Goal: Complete application form: Complete application form

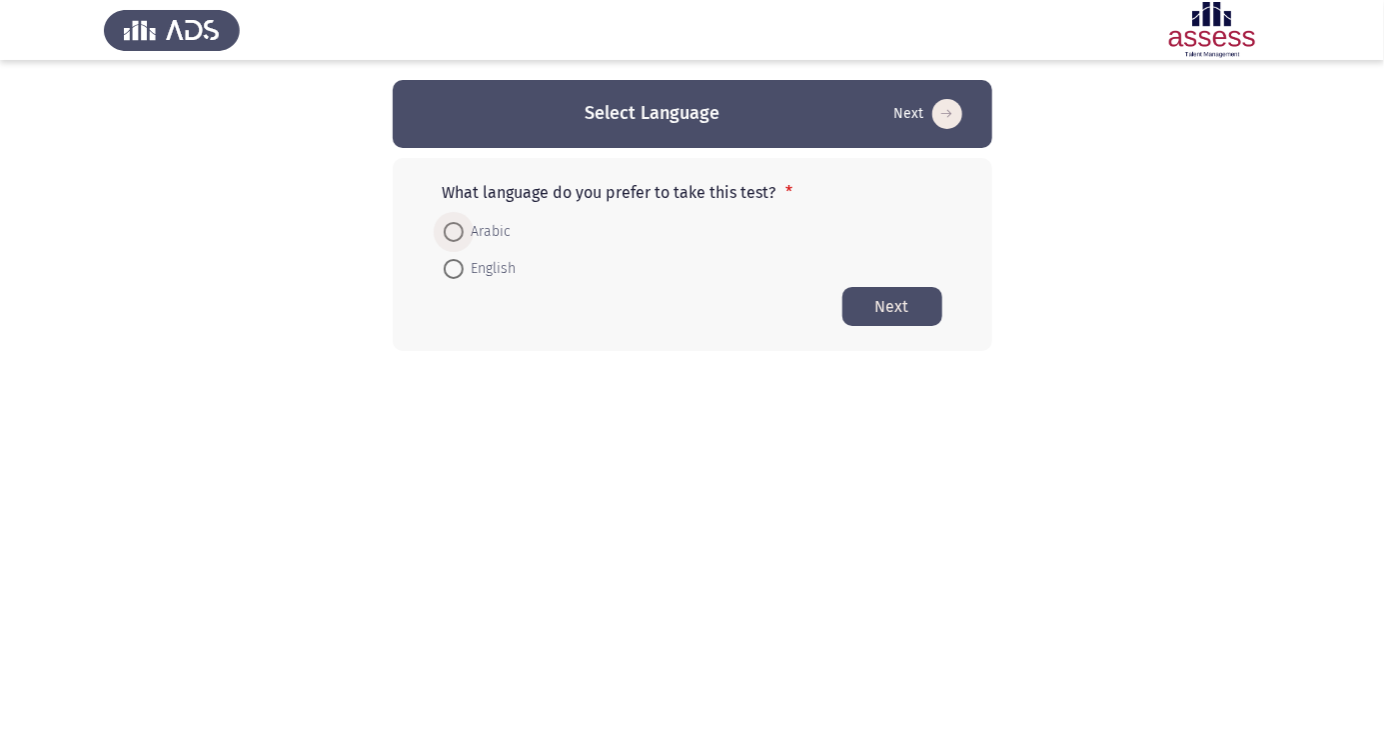
click at [485, 230] on span "Arabic" at bounding box center [488, 232] width 48 height 24
click at [464, 230] on input "Arabic" at bounding box center [454, 232] width 20 height 20
radio input "true"
click at [891, 304] on button "Next" at bounding box center [893, 305] width 100 height 39
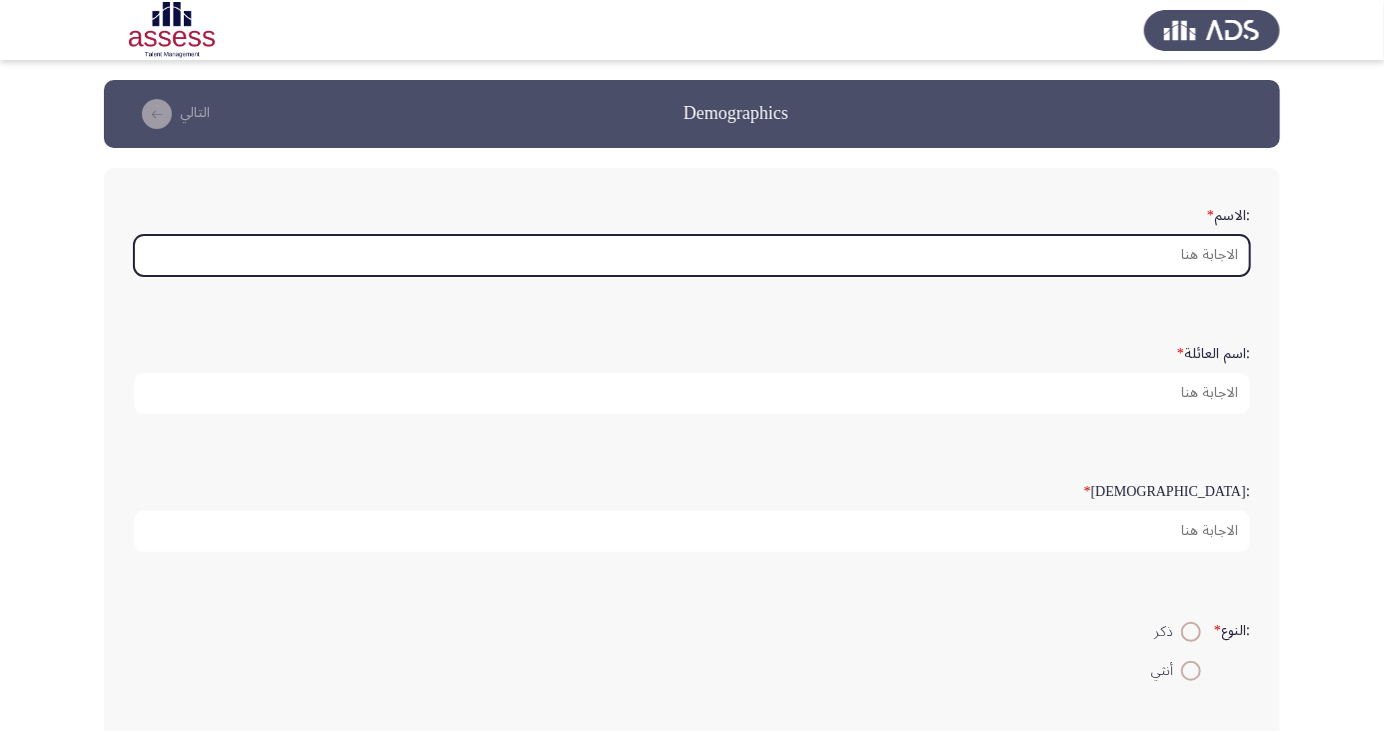
click at [1182, 253] on input ":الاسم *" at bounding box center [692, 255] width 1116 height 41
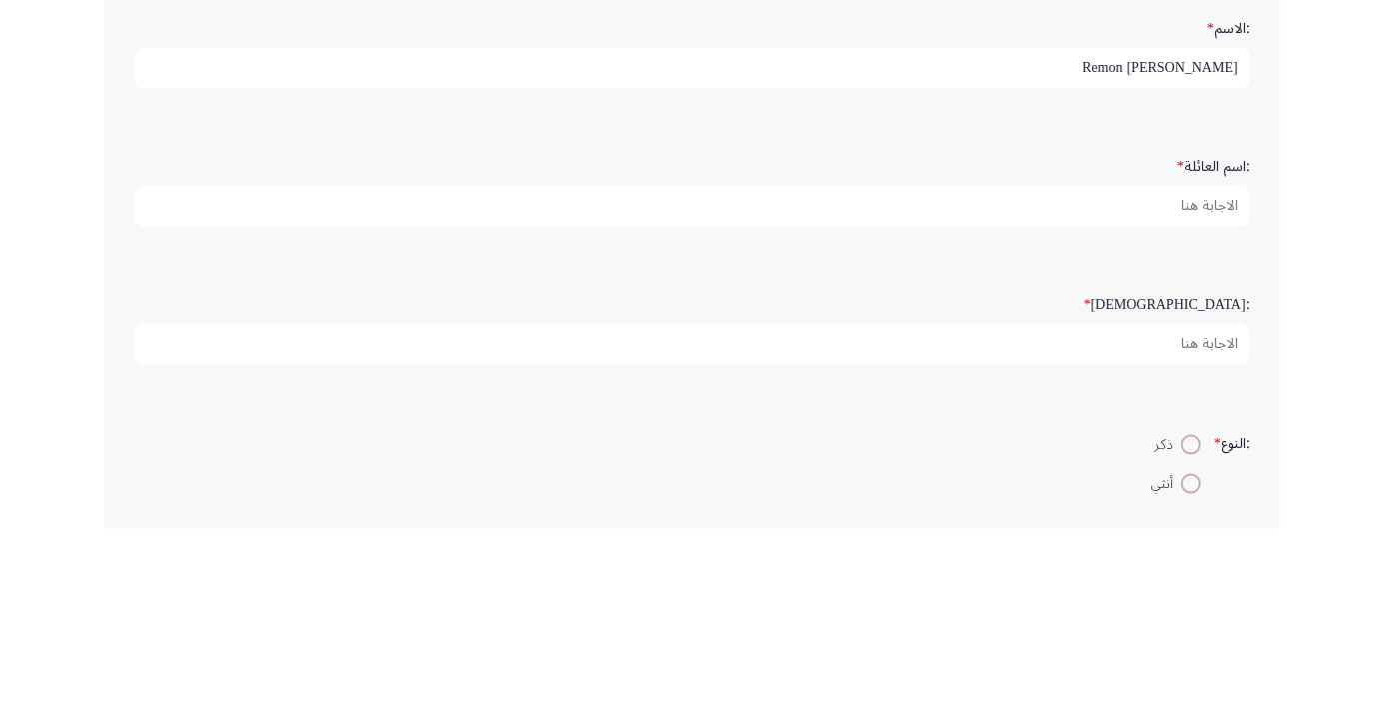
type input "Remon [PERSON_NAME]"
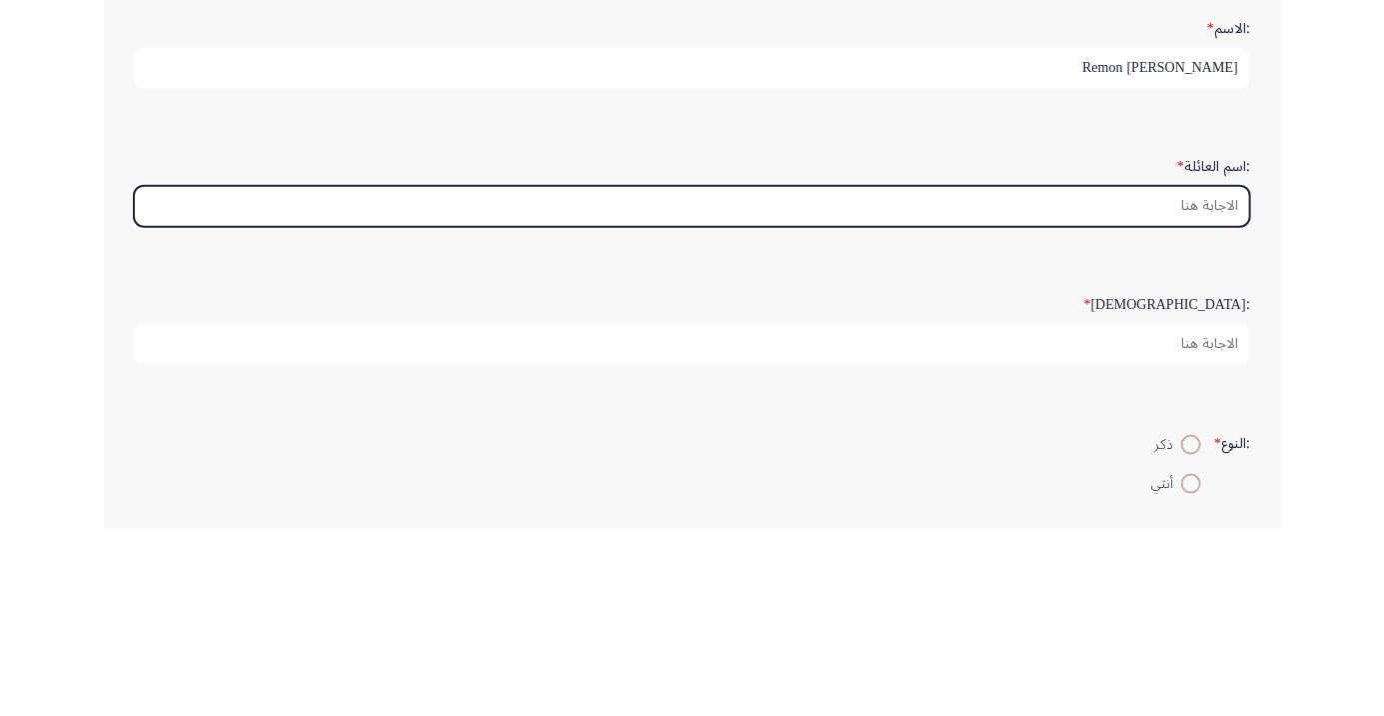
click at [1221, 392] on input ":اسم العائلة *" at bounding box center [692, 393] width 1116 height 41
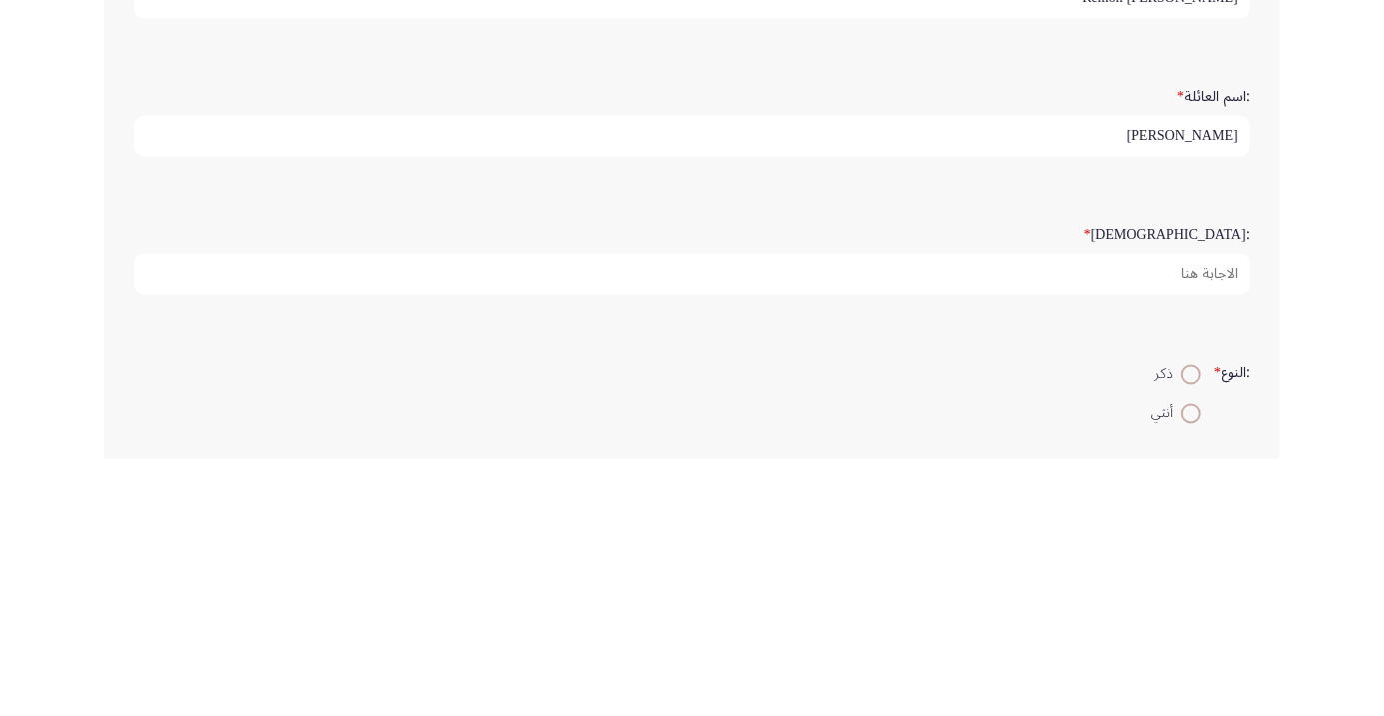
type input "[PERSON_NAME]"
click at [1201, 521] on input ":السن *" at bounding box center [692, 531] width 1116 height 41
click at [1202, 531] on input "43" at bounding box center [692, 531] width 1116 height 41
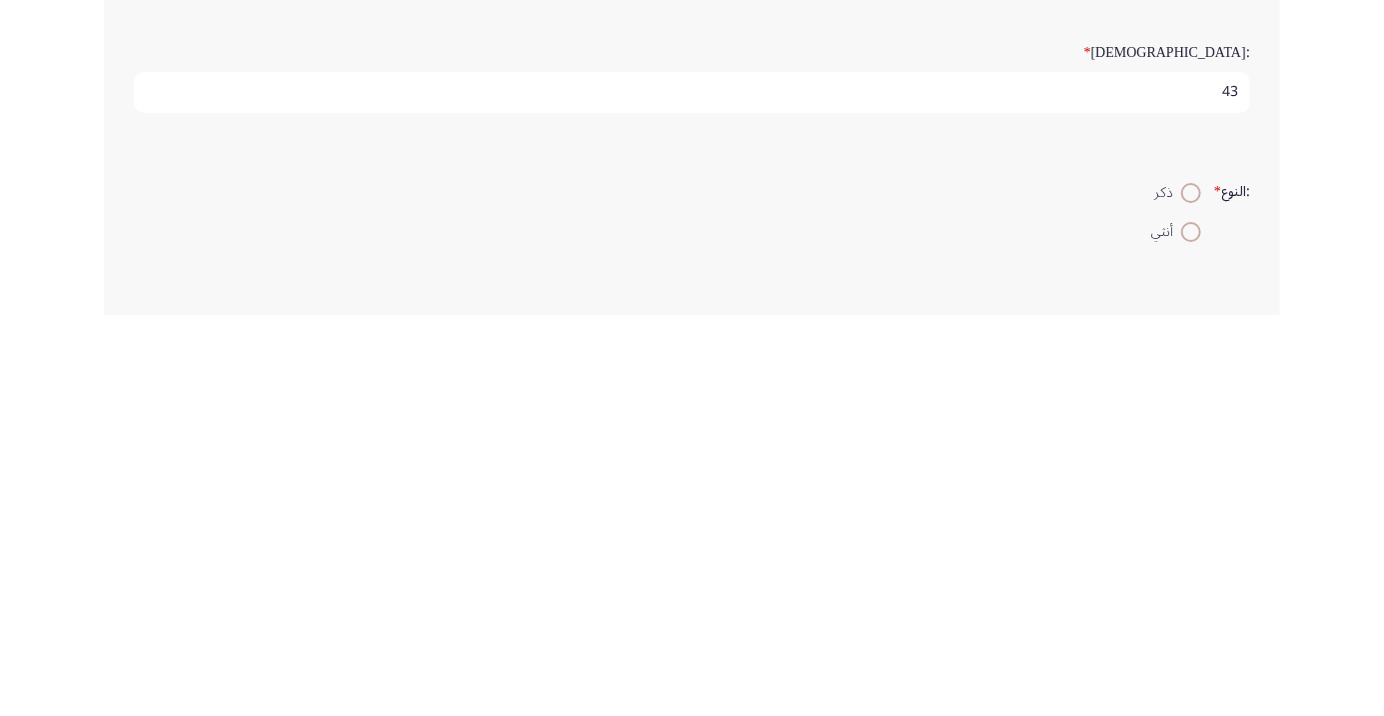
type input "43"
click at [1191, 594] on span at bounding box center [1191, 594] width 0 height 0
click at [1188, 590] on input "ذكر" at bounding box center [1191, 594] width 20 height 20
radio input "true"
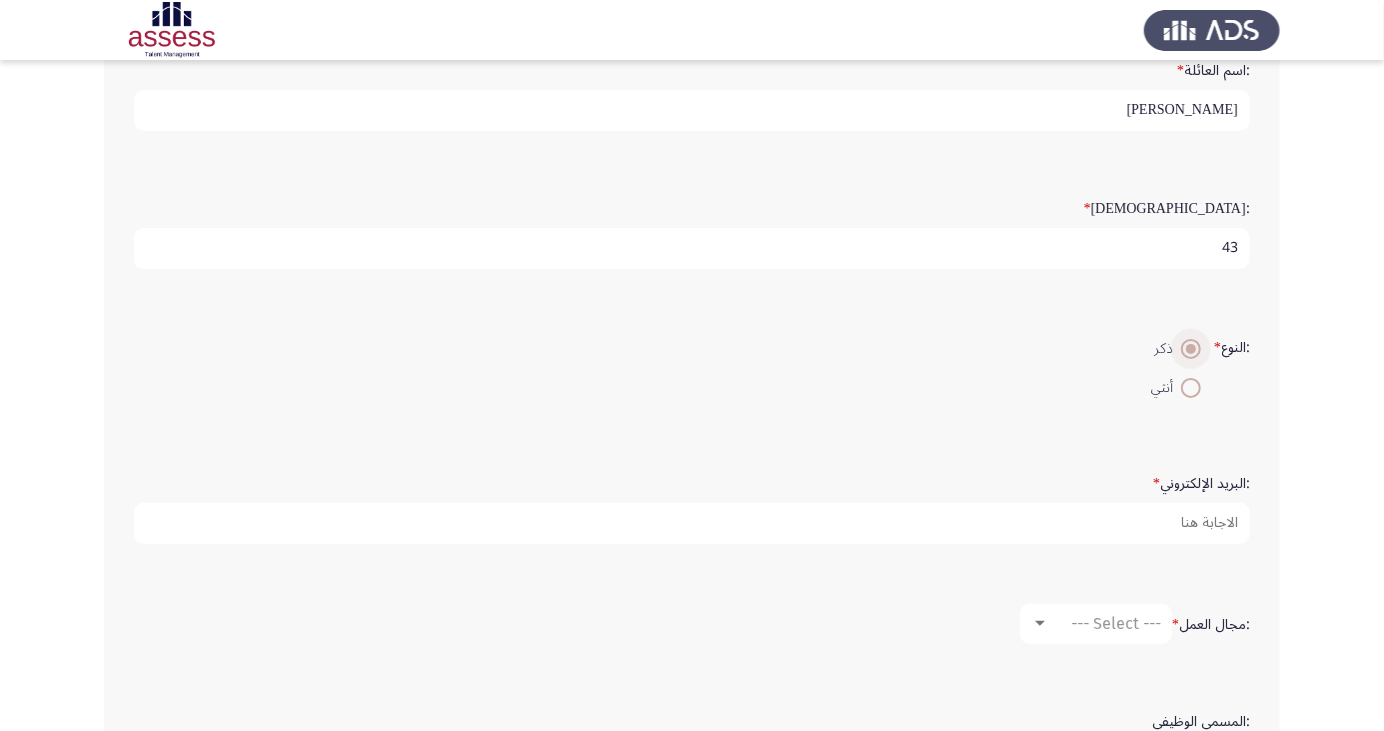
scroll to position [284, 0]
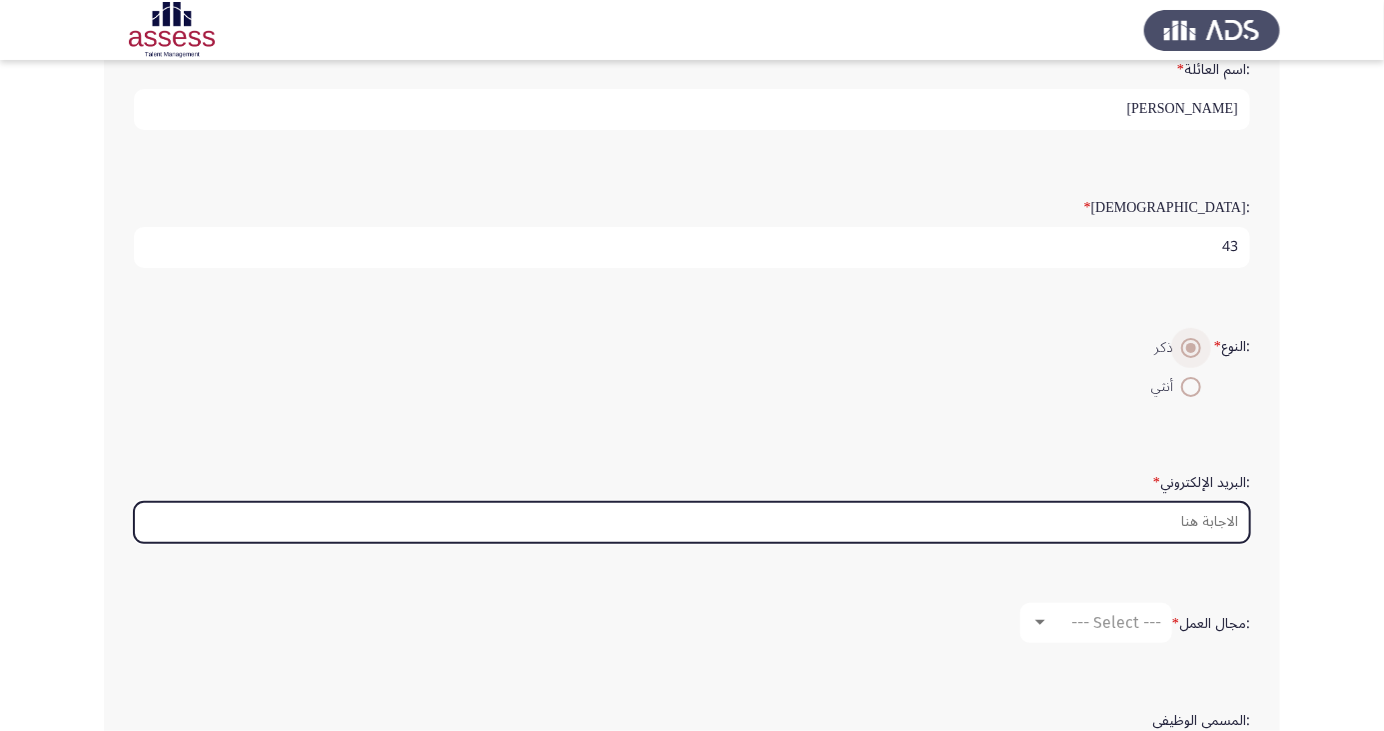
click at [1189, 522] on input ":البريد الإلكتروني *" at bounding box center [692, 522] width 1116 height 41
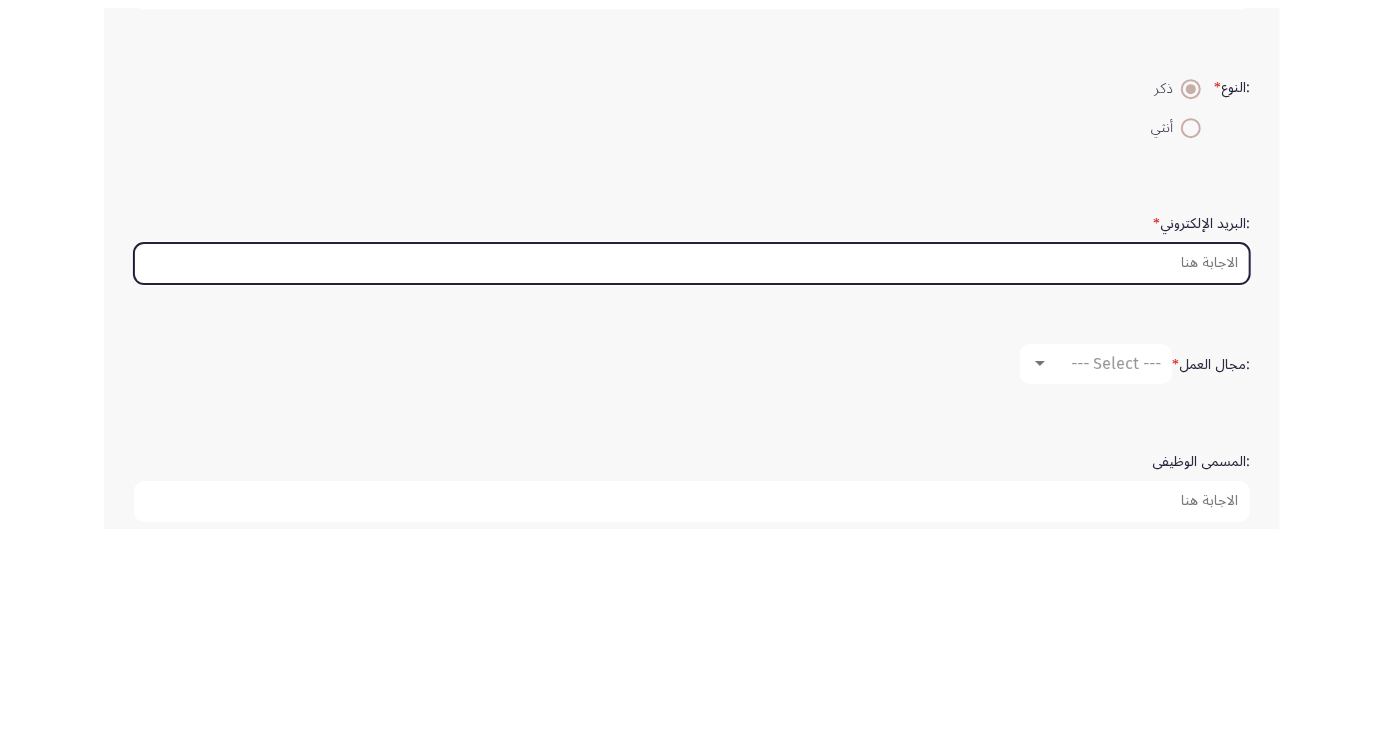
scroll to position [356, 0]
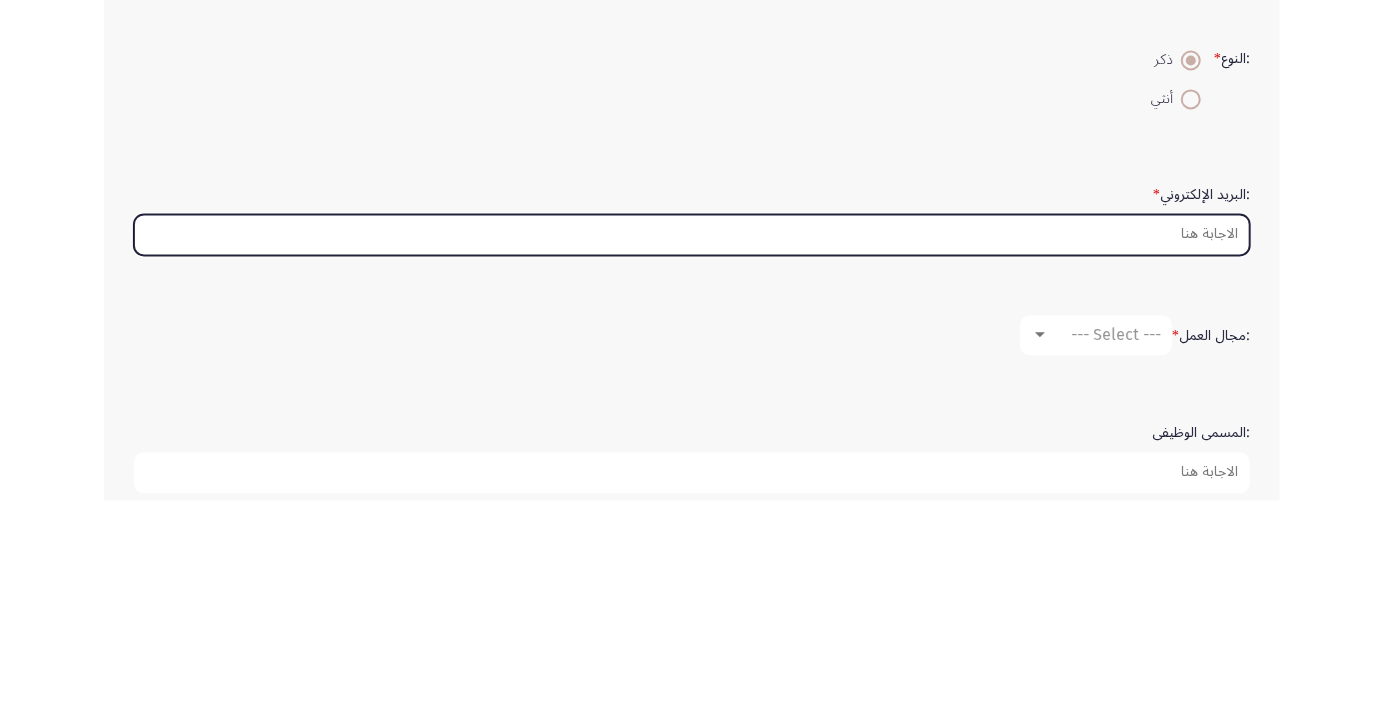
type input "R"
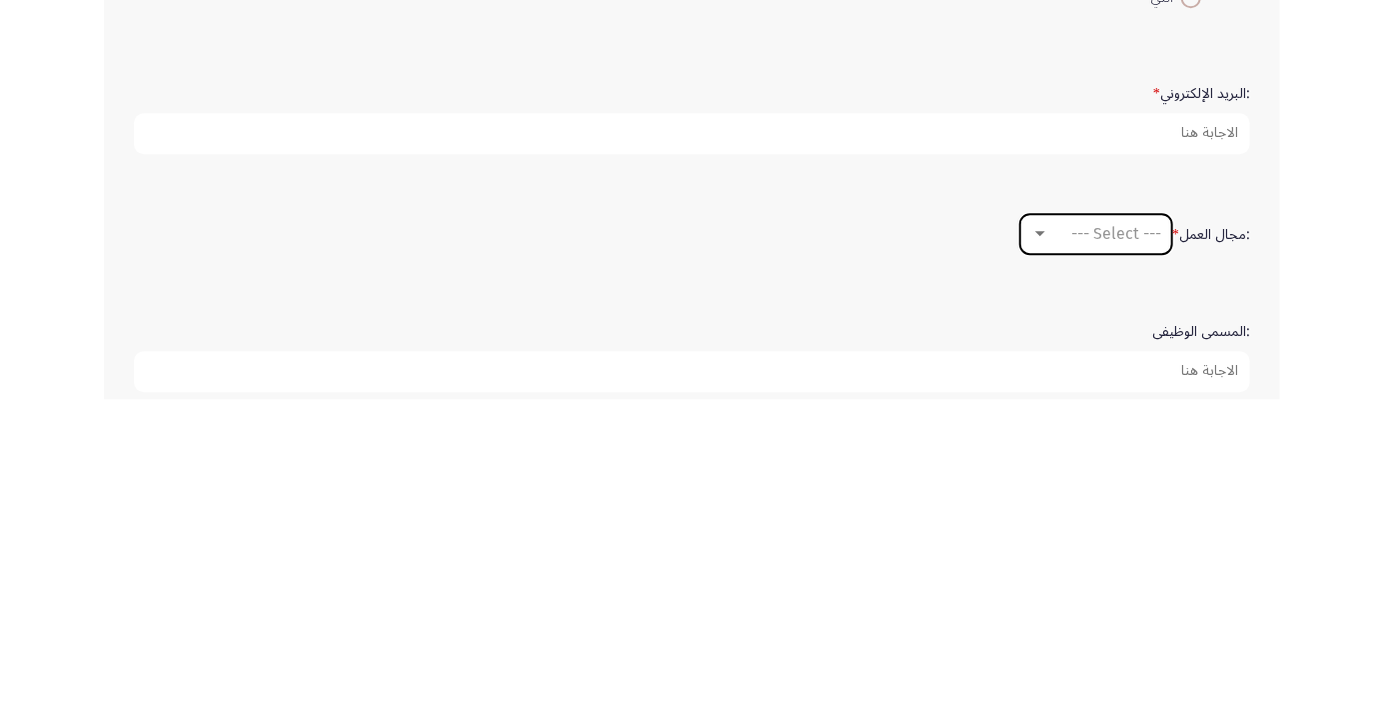
click at [1038, 548] on div at bounding box center [1040, 550] width 10 height 5
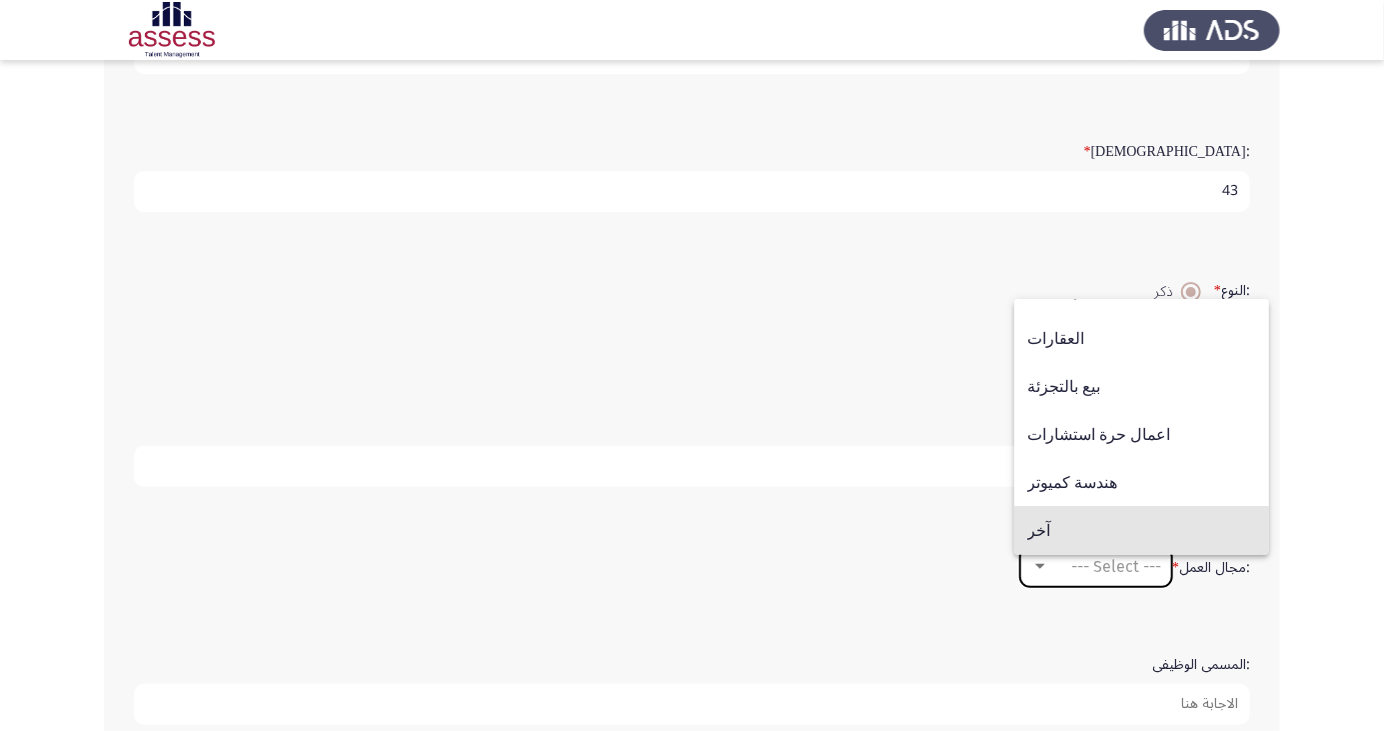
scroll to position [300, 0]
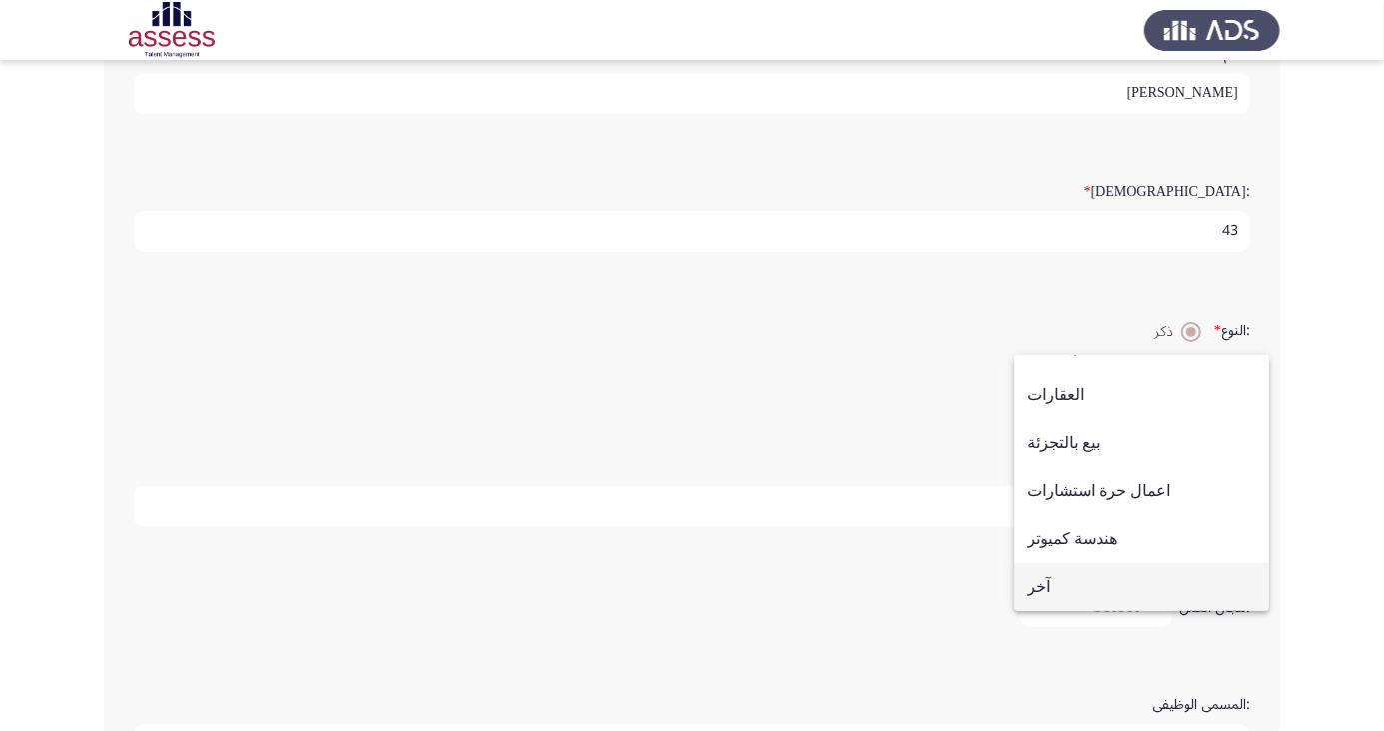
click at [1054, 611] on span "آخر" at bounding box center [1141, 587] width 229 height 48
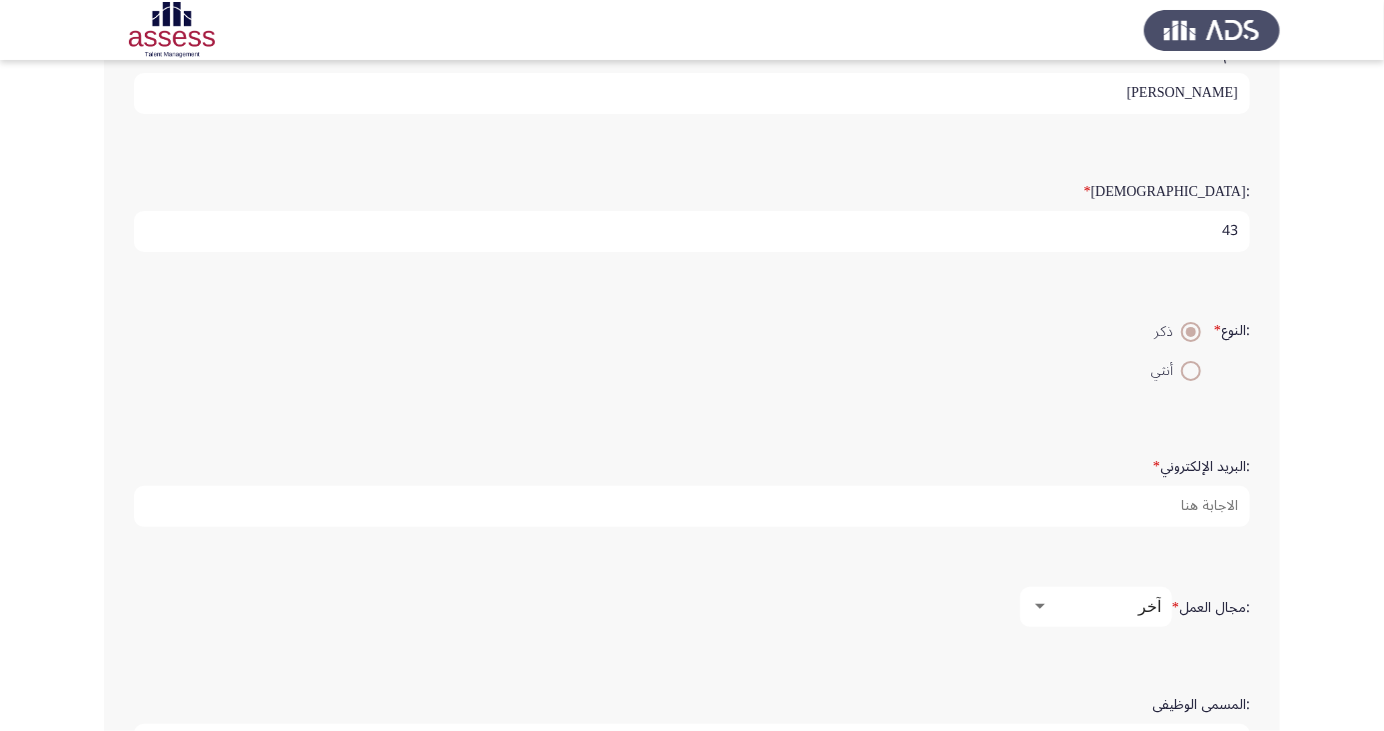
click at [1044, 600] on div at bounding box center [1040, 607] width 18 height 16
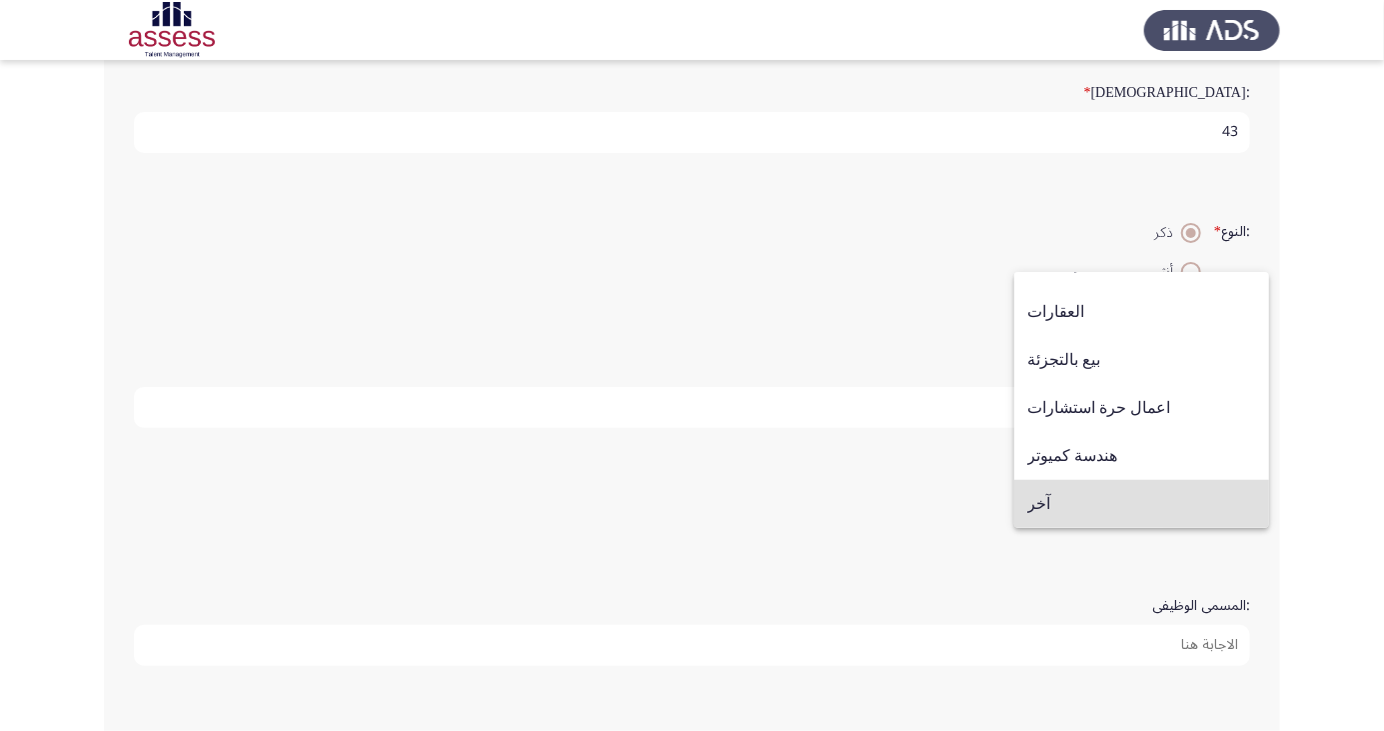
scroll to position [400, 0]
click at [1073, 359] on span "بيع بالتجزئة" at bounding box center [1141, 358] width 229 height 48
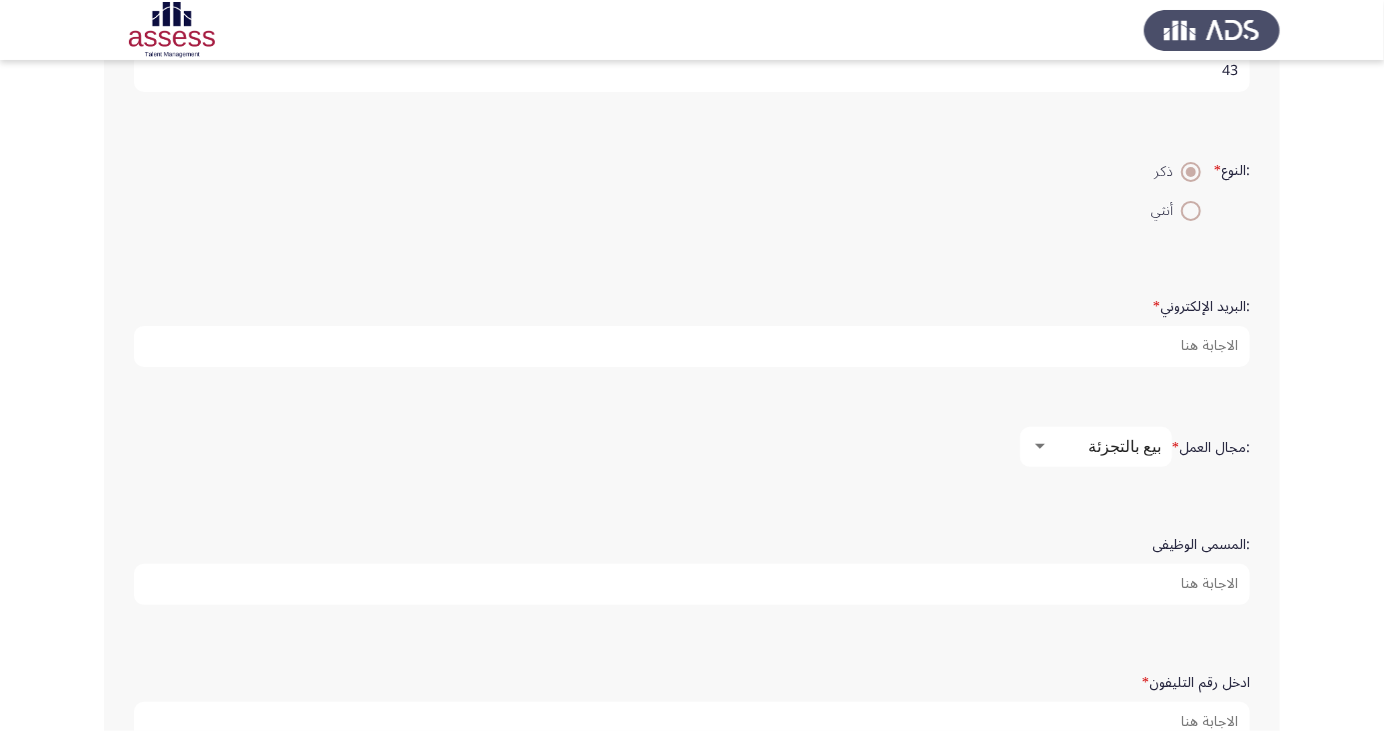
scroll to position [498, 0]
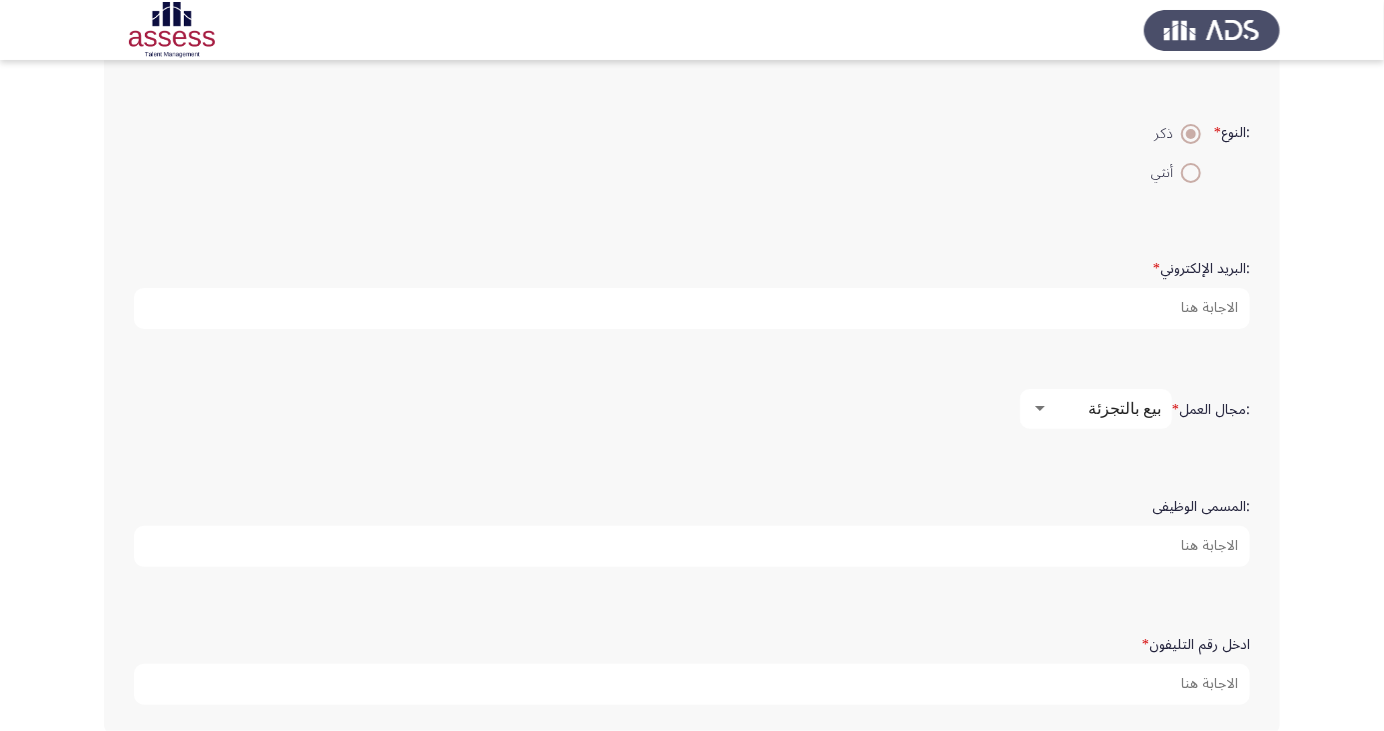
click at [1198, 544] on input ":المسمى الوظيفى" at bounding box center [692, 546] width 1116 height 41
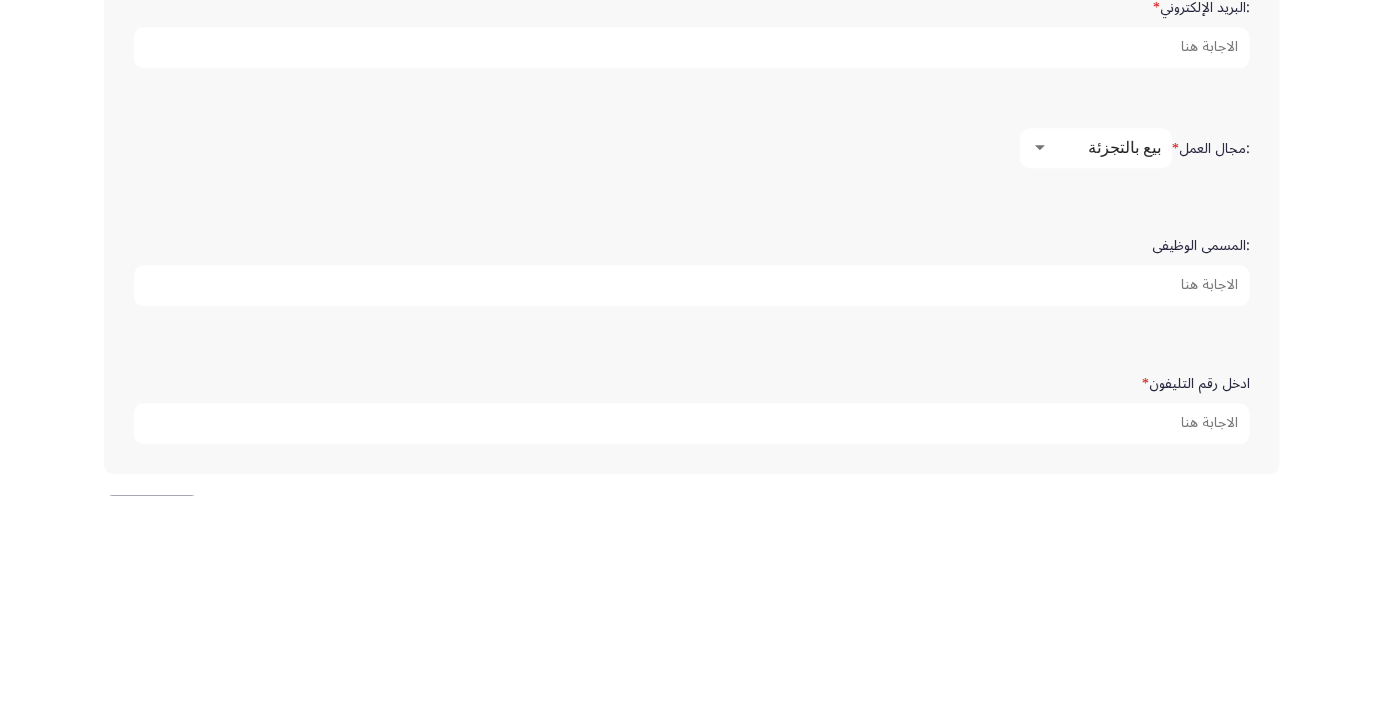
scroll to position [538, 0]
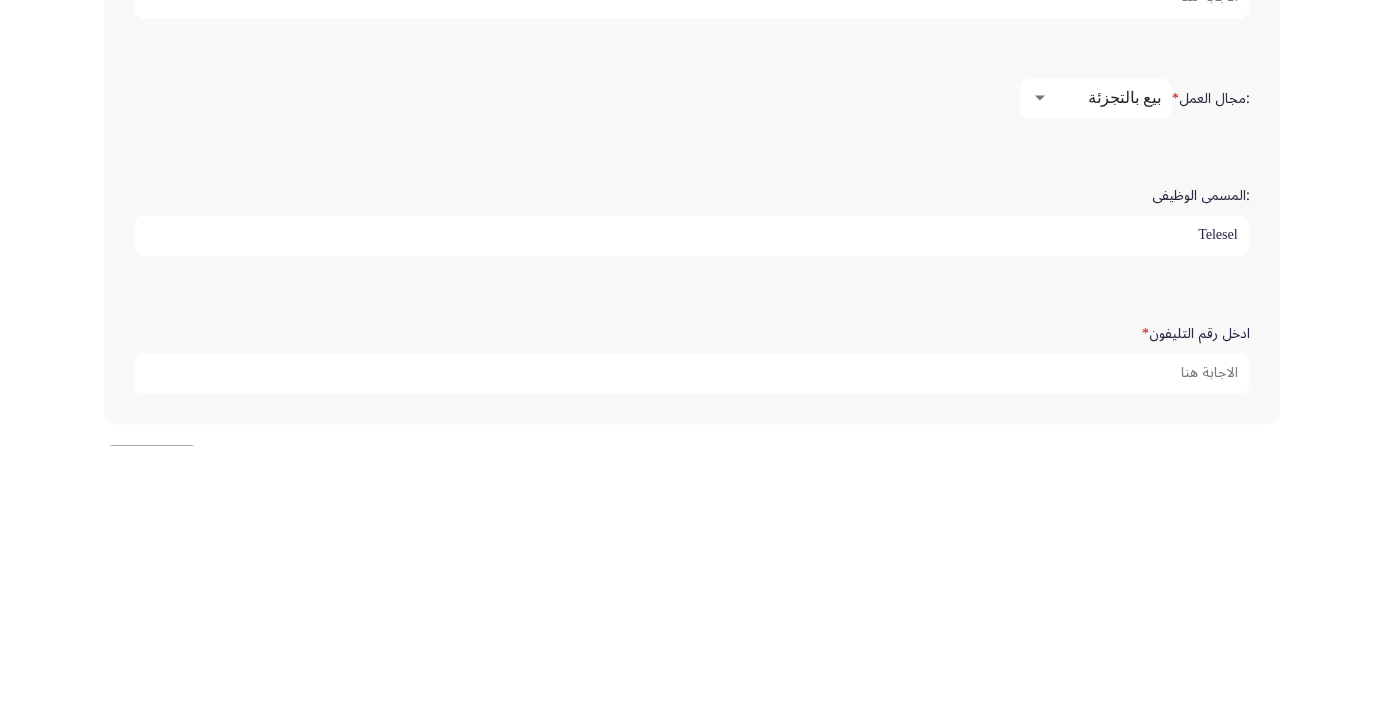
type input "Telesels"
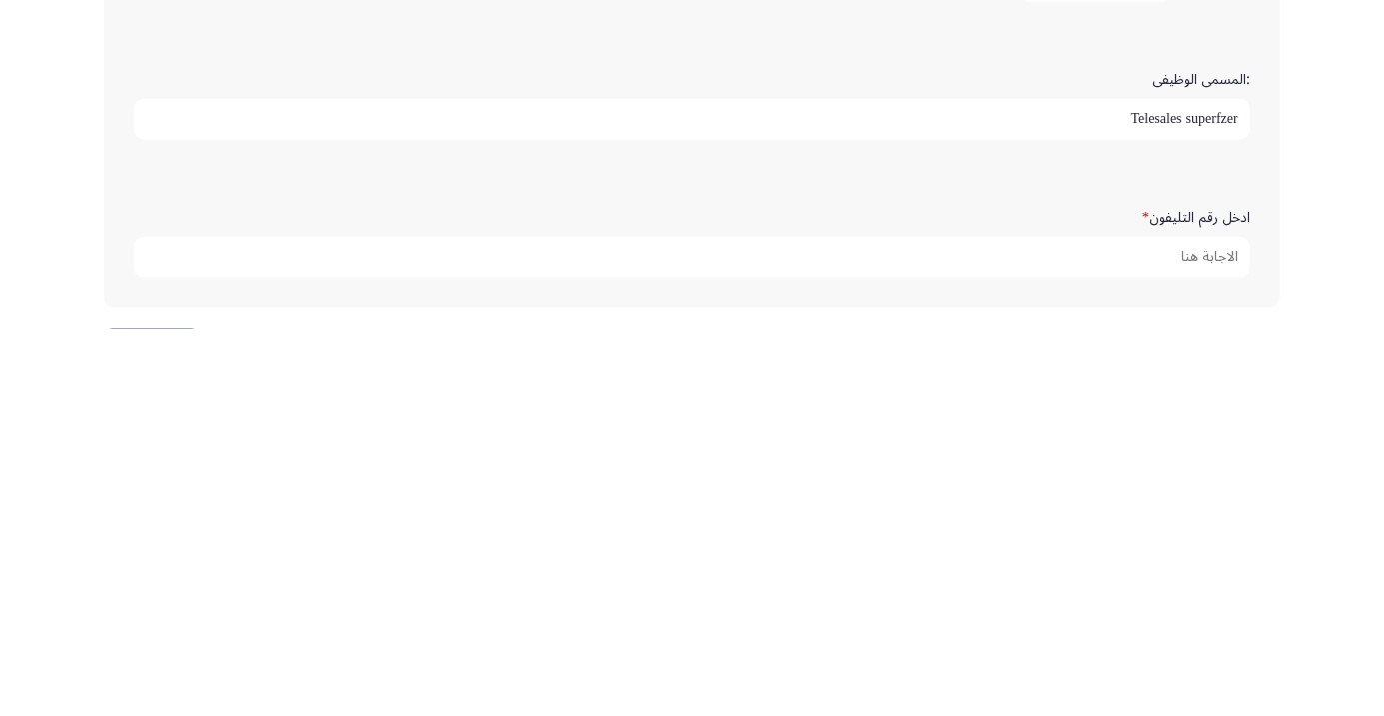
type input "Telesales superfzer"
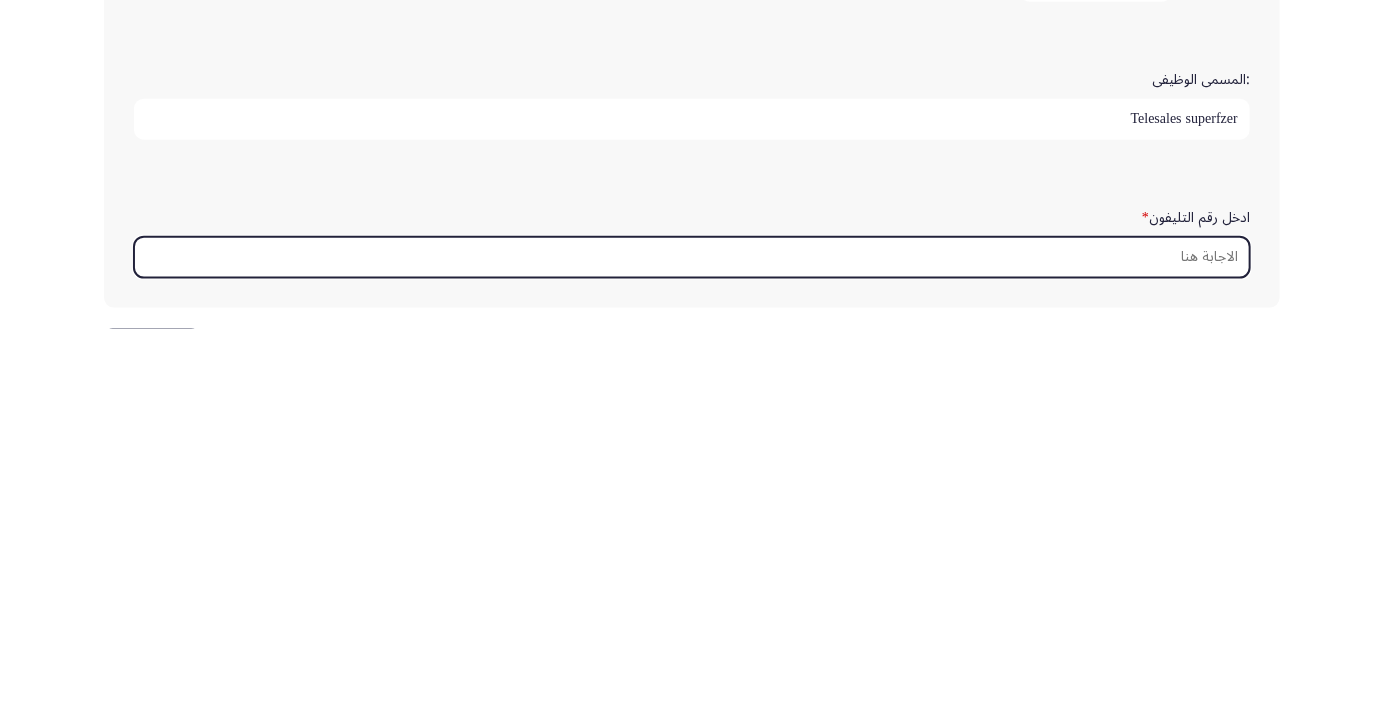
click at [1200, 642] on input "ادخل رقم التليفون *" at bounding box center [692, 644] width 1116 height 41
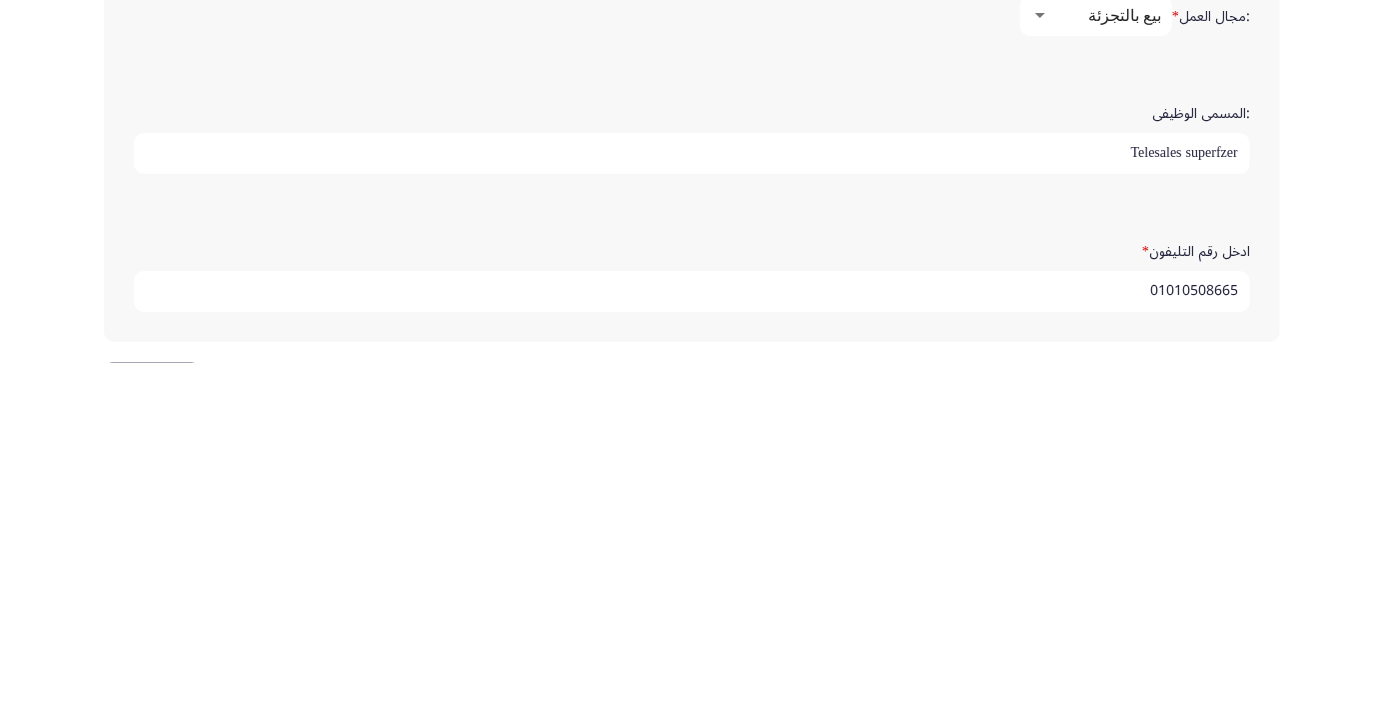
type input "01010508665"
click at [1235, 499] on input "Telesales superfzer" at bounding box center [692, 506] width 1116 height 41
click at [1225, 500] on input "Telesales superfzer" at bounding box center [692, 506] width 1116 height 41
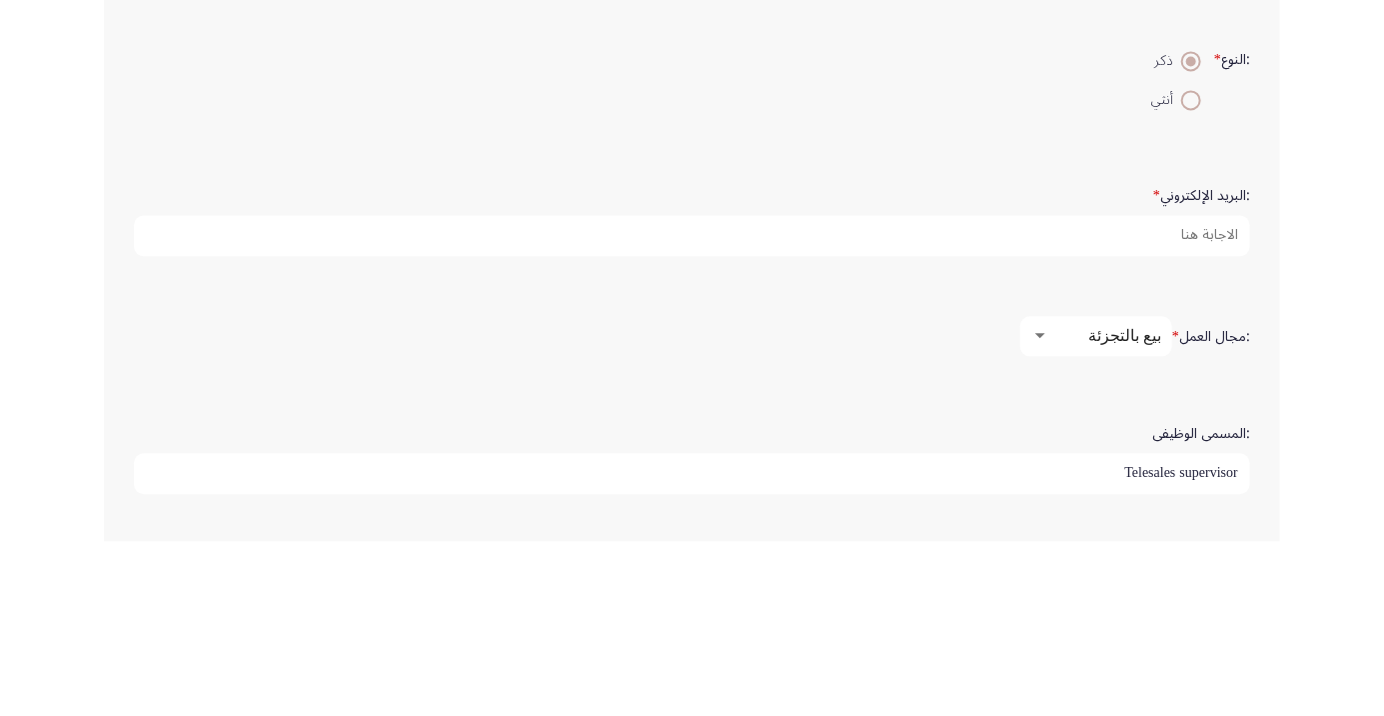
scroll to position [396, 0]
type input "Telesales supervisor"
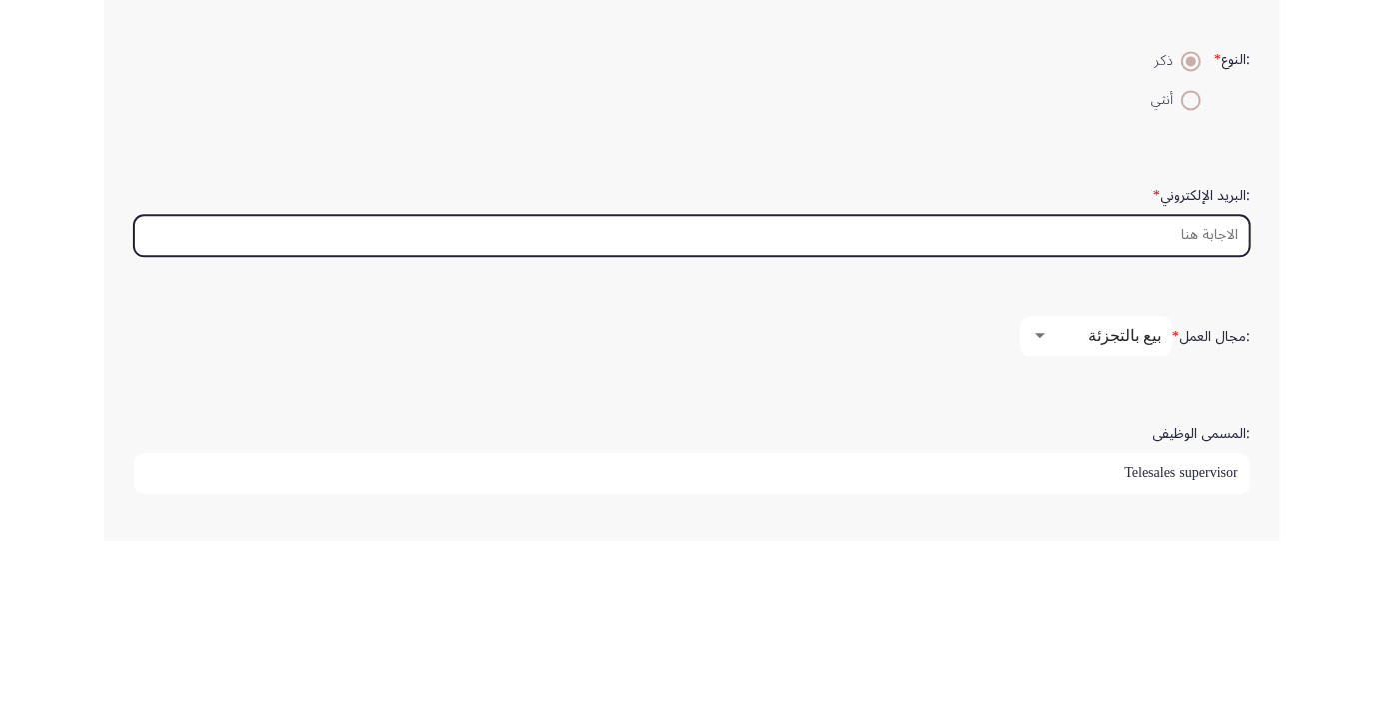
click at [1187, 406] on input ":البريد الإلكتروني *" at bounding box center [692, 410] width 1116 height 41
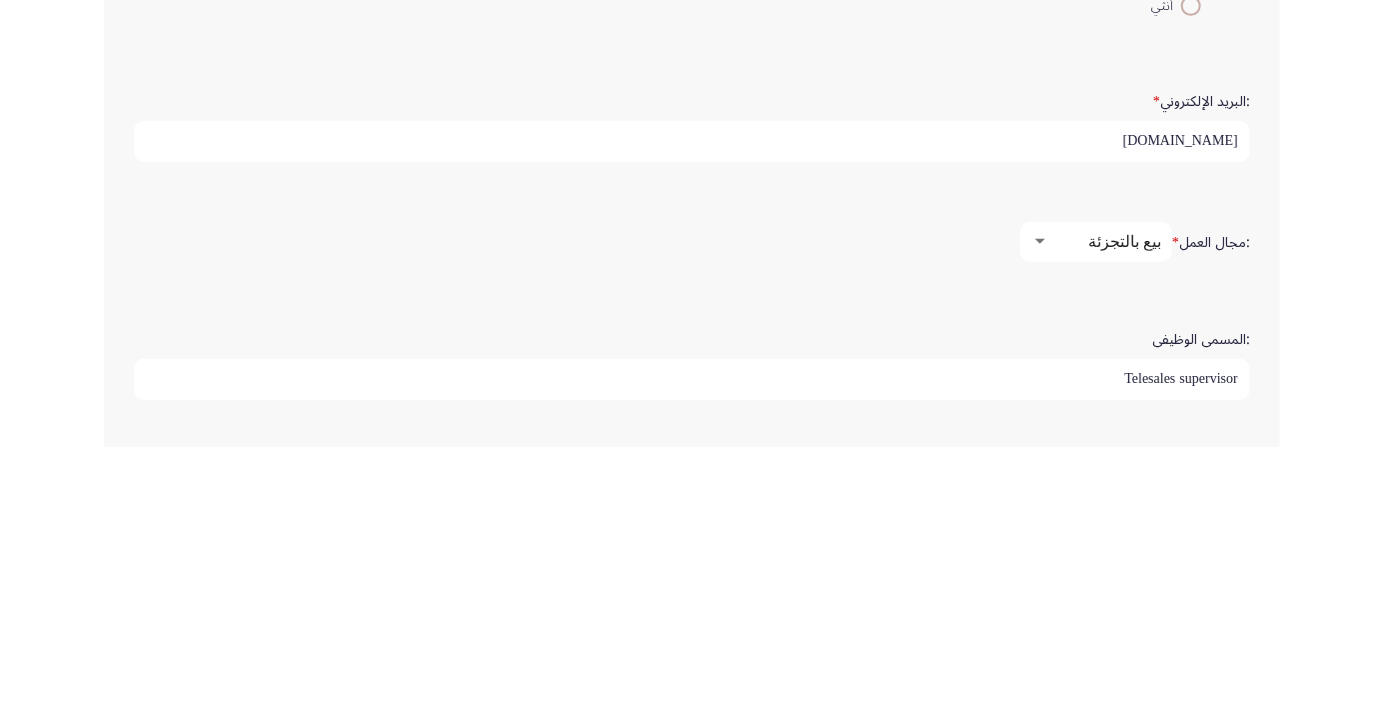
click at [1071, 512] on div "بيع بالتجزئة" at bounding box center [1105, 510] width 112 height 19
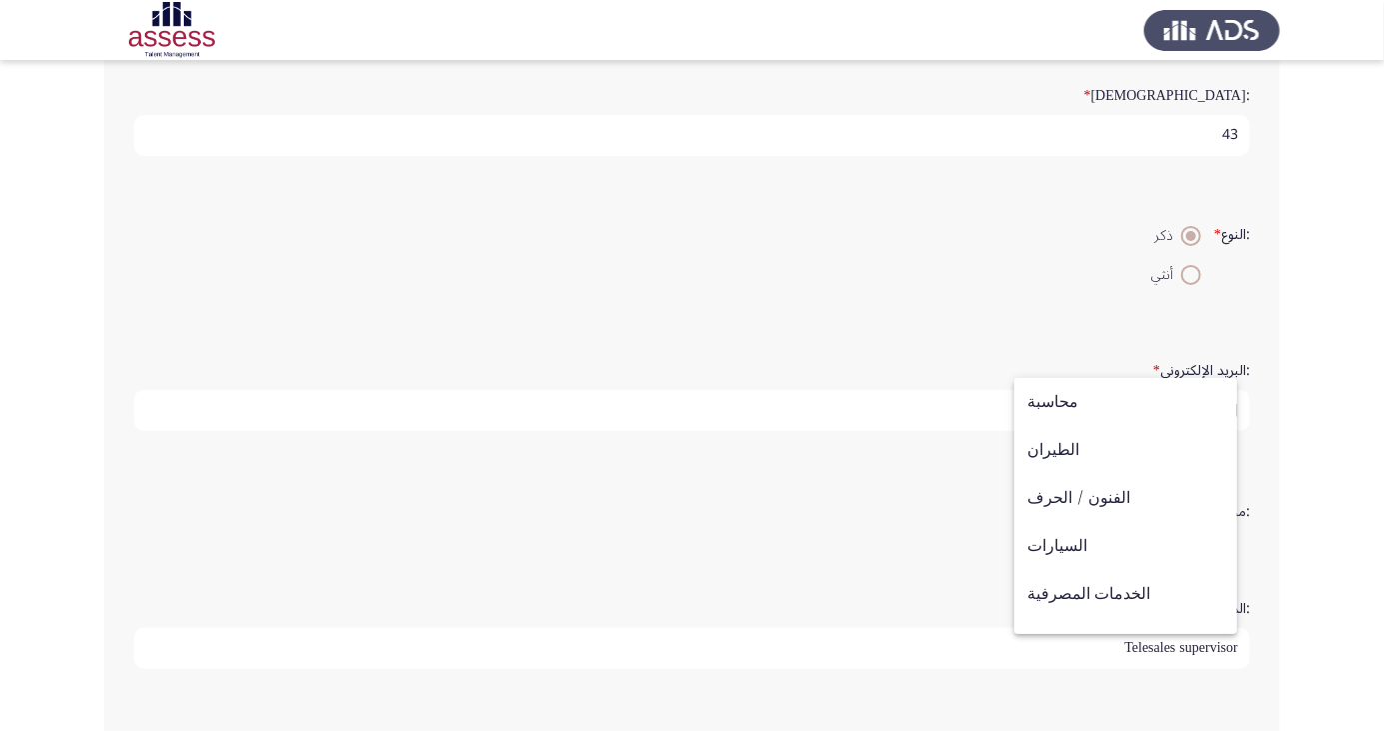
scroll to position [616, 0]
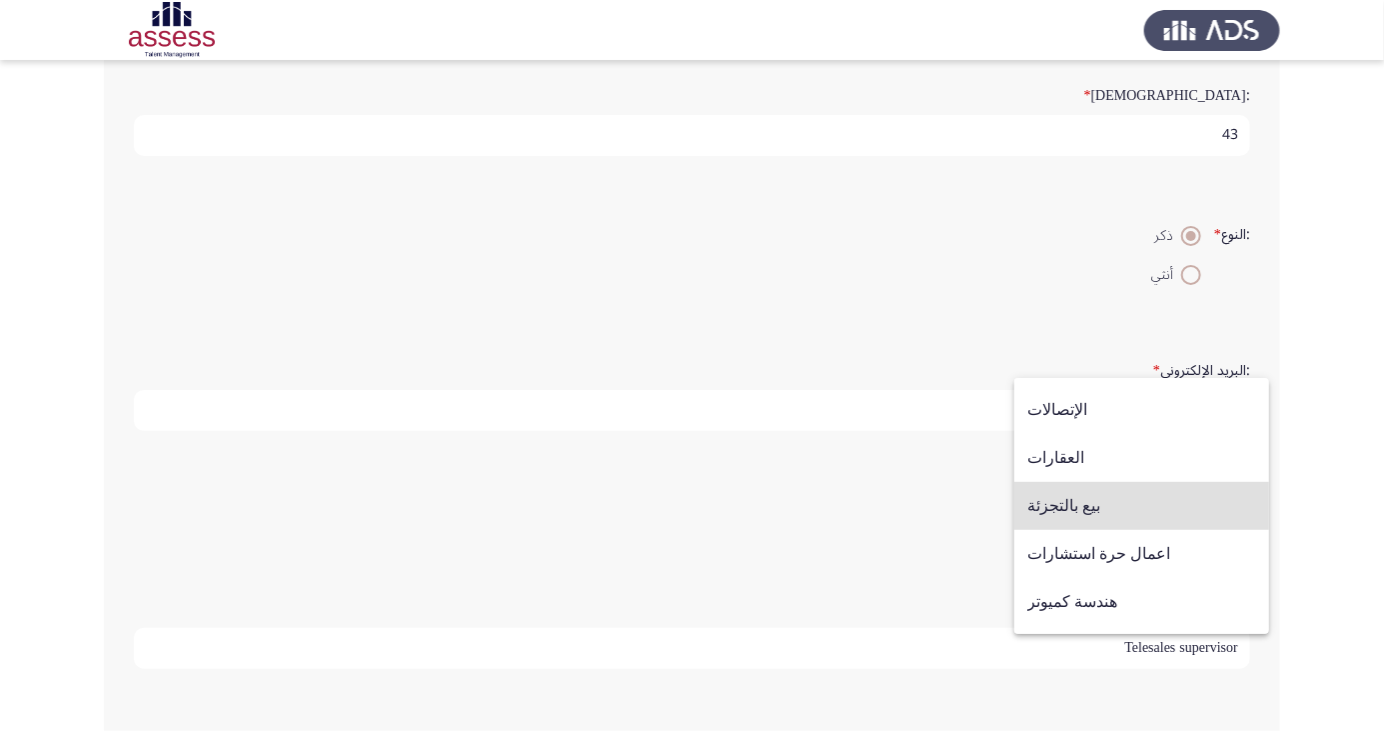
click at [1092, 508] on span "بيع بالتجزئة" at bounding box center [1141, 506] width 229 height 48
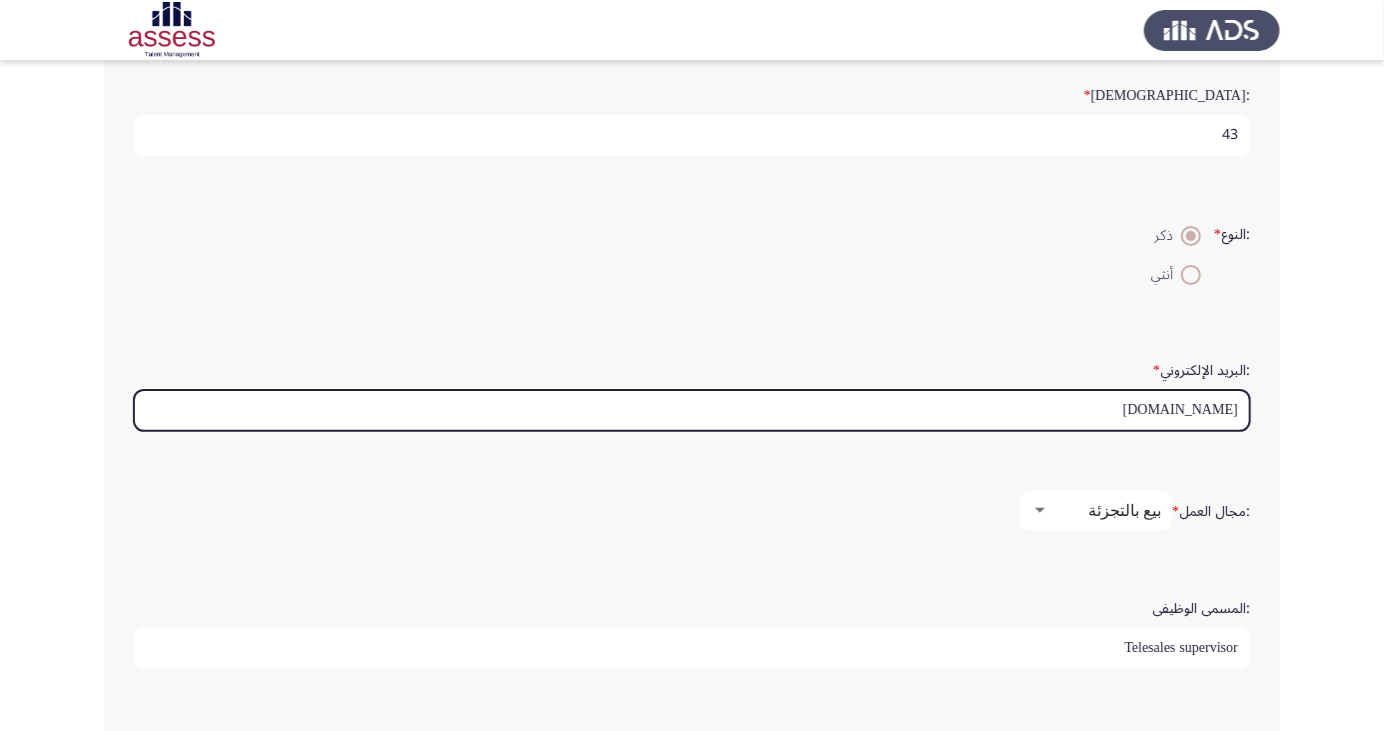
click at [1158, 407] on input "[DOMAIN_NAME]" at bounding box center [692, 410] width 1116 height 41
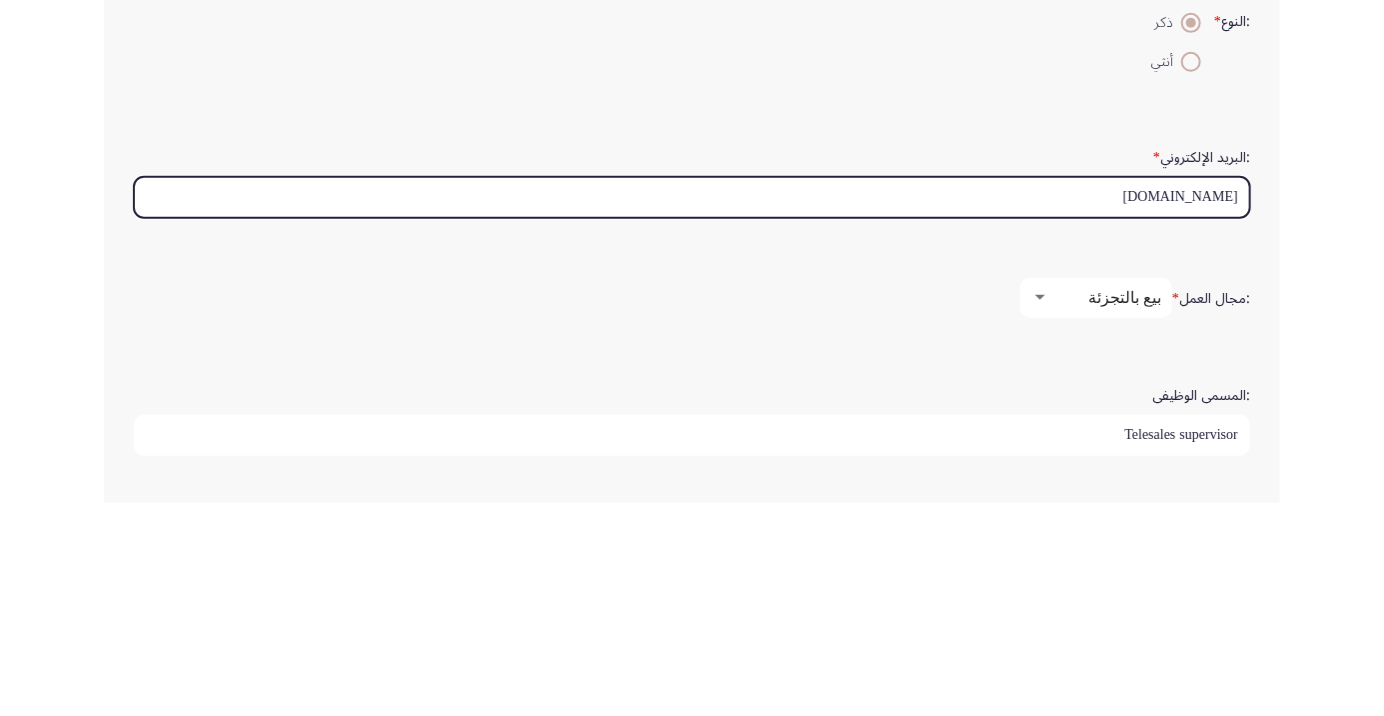
scroll to position [396, 0]
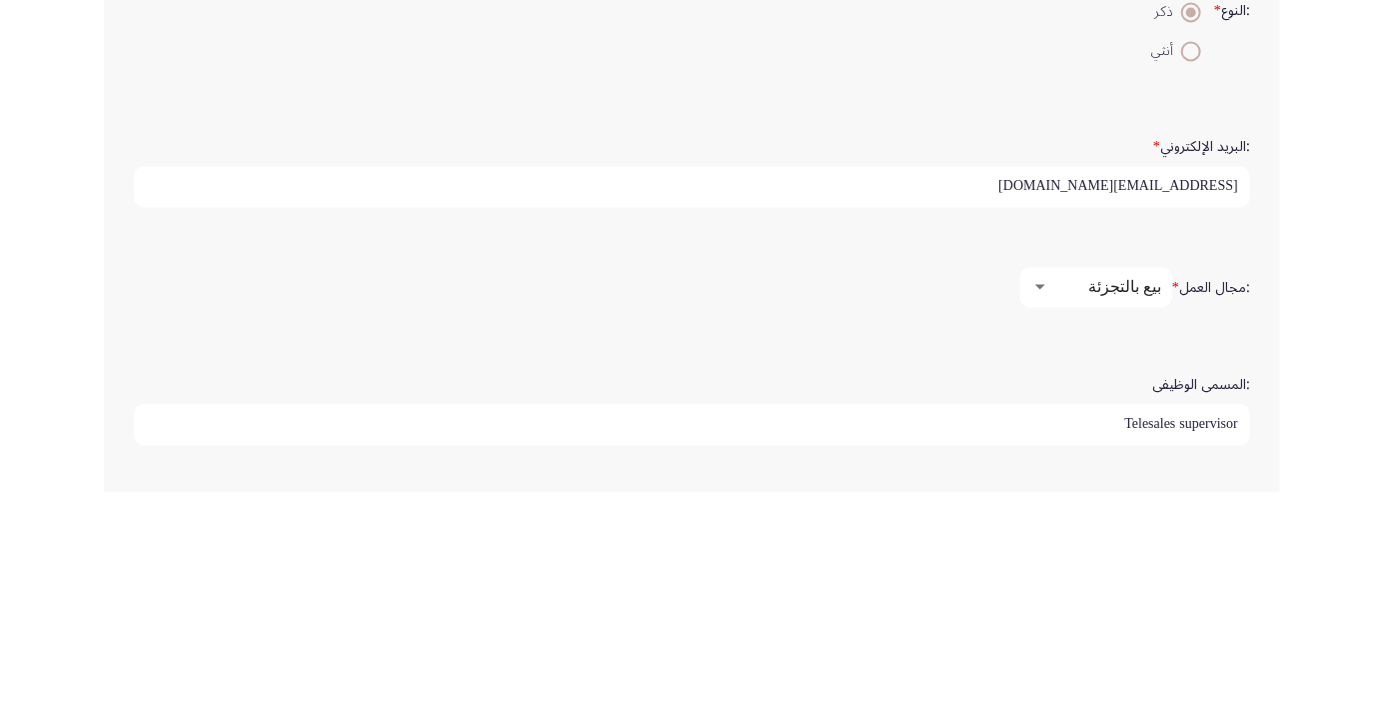
click at [987, 412] on input "[EMAIL_ADDRESS][DOMAIN_NAME]" at bounding box center [692, 410] width 1116 height 41
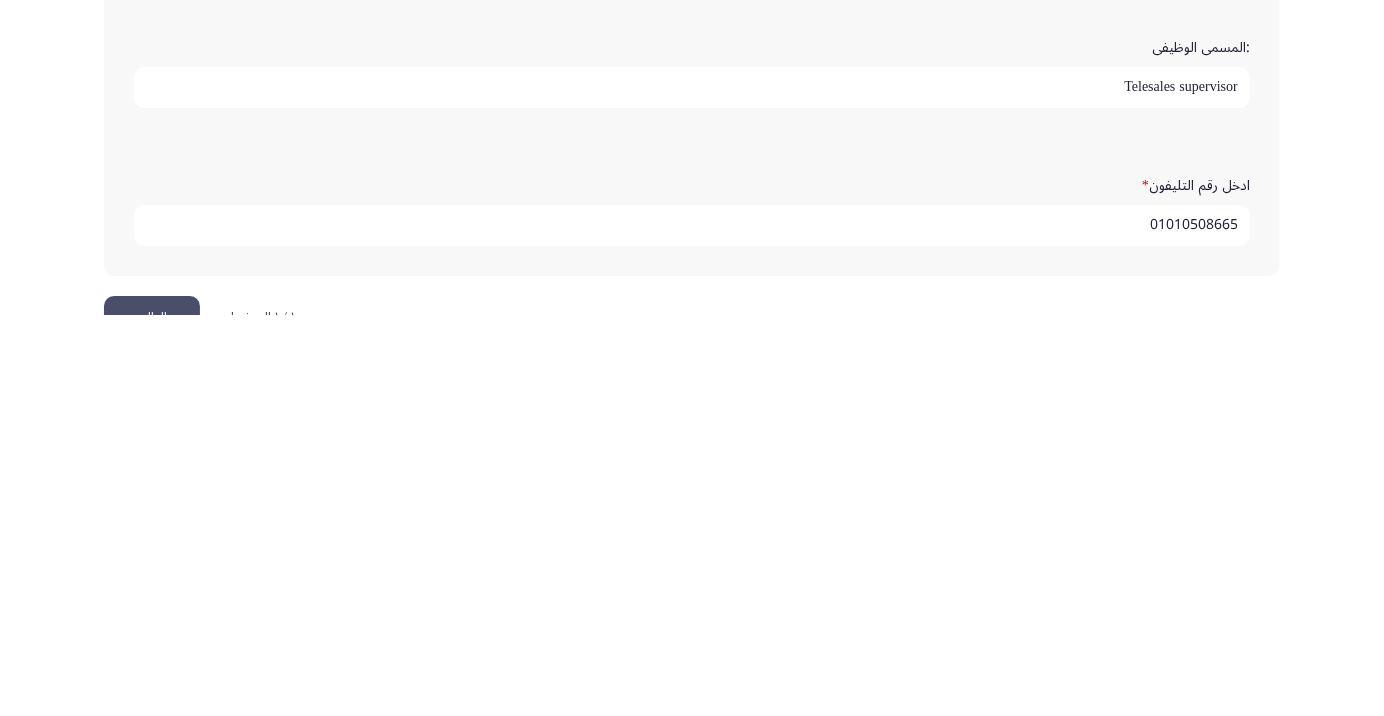
scroll to position [559, 0]
type input "[EMAIL_ADDRESS][DOMAIN_NAME]"
click at [1090, 484] on input "Telesales supervisor" at bounding box center [692, 485] width 1116 height 41
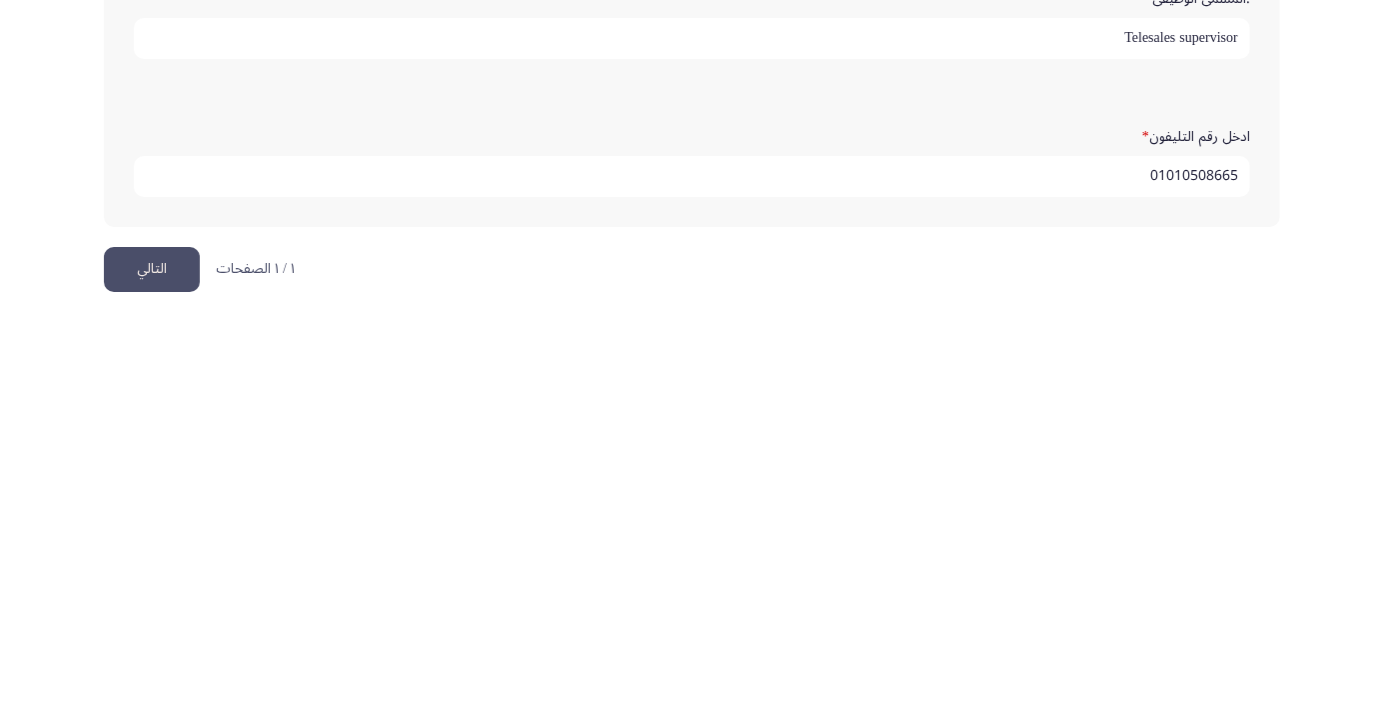
scroll to position [609, 0]
click at [158, 648] on button "التالي" at bounding box center [152, 666] width 96 height 45
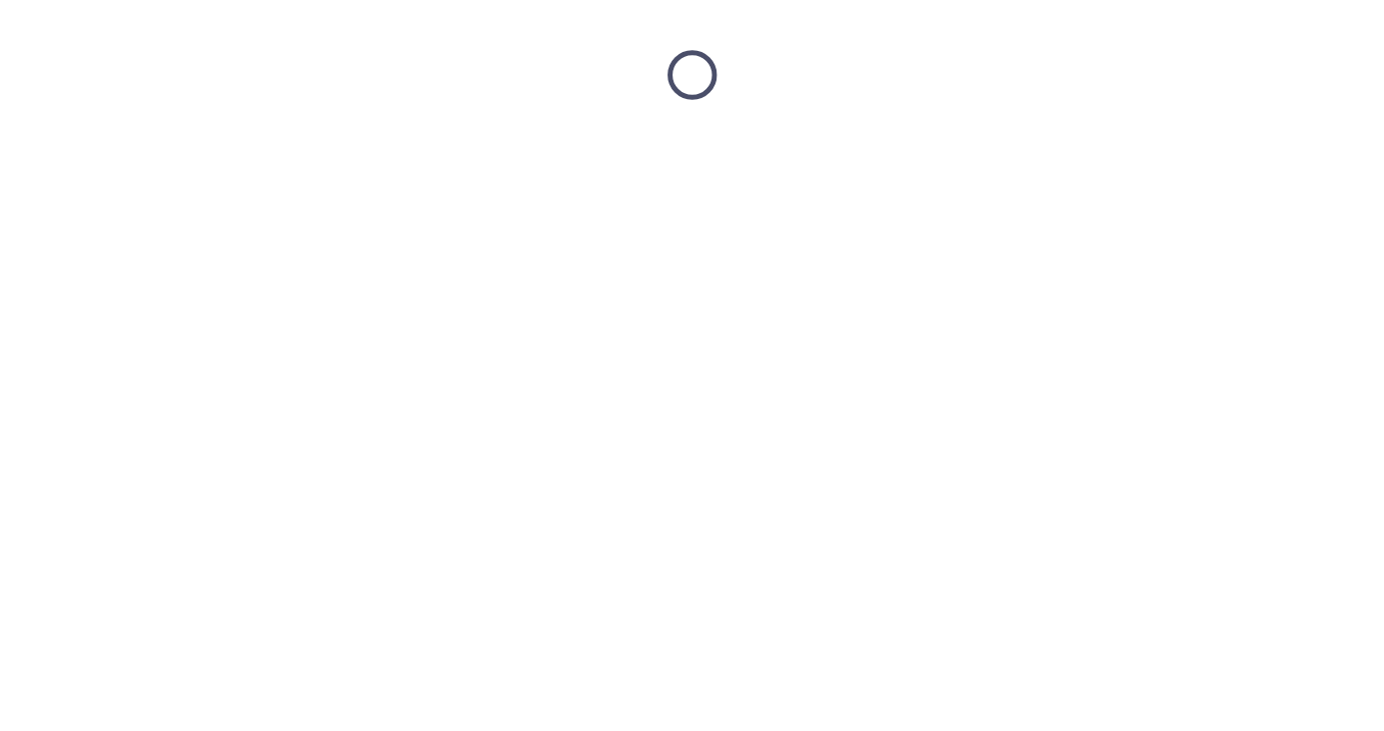
scroll to position [0, 0]
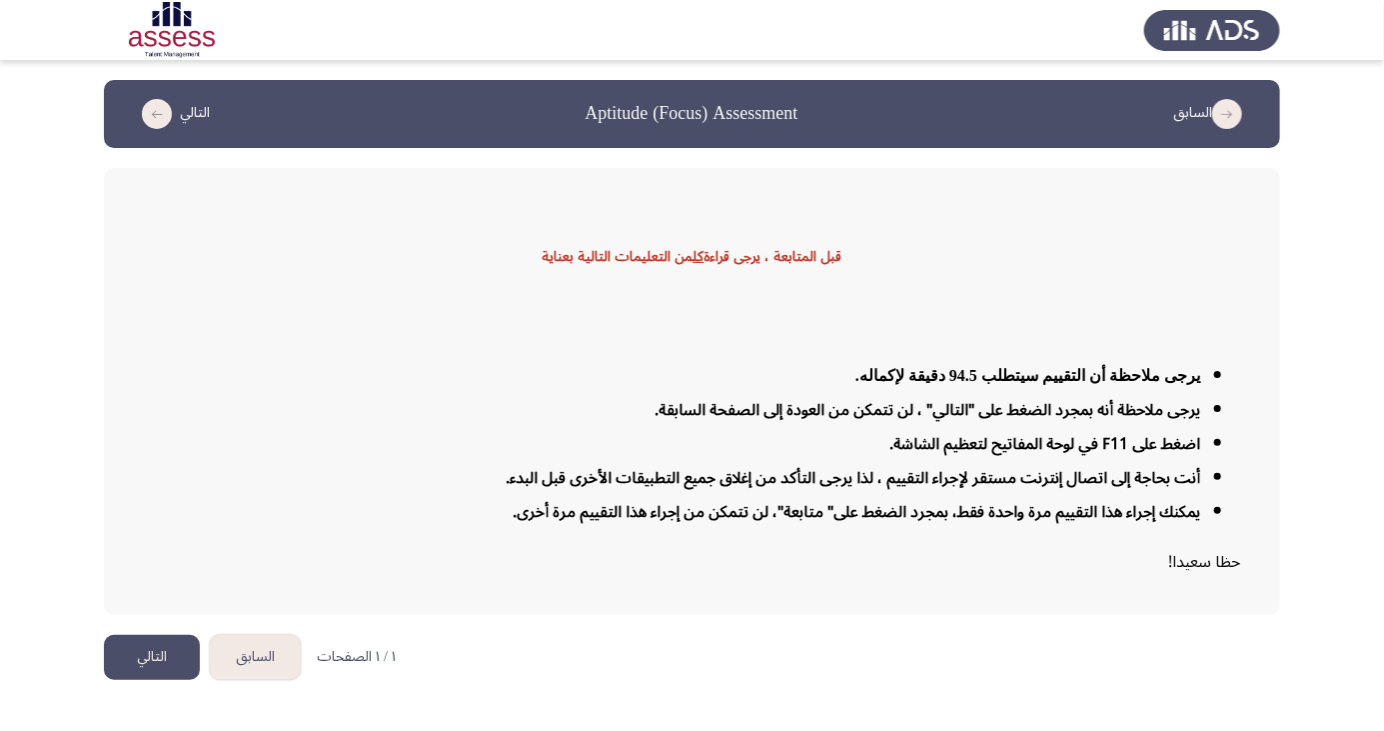
click at [154, 680] on button "التالي" at bounding box center [152, 657] width 96 height 45
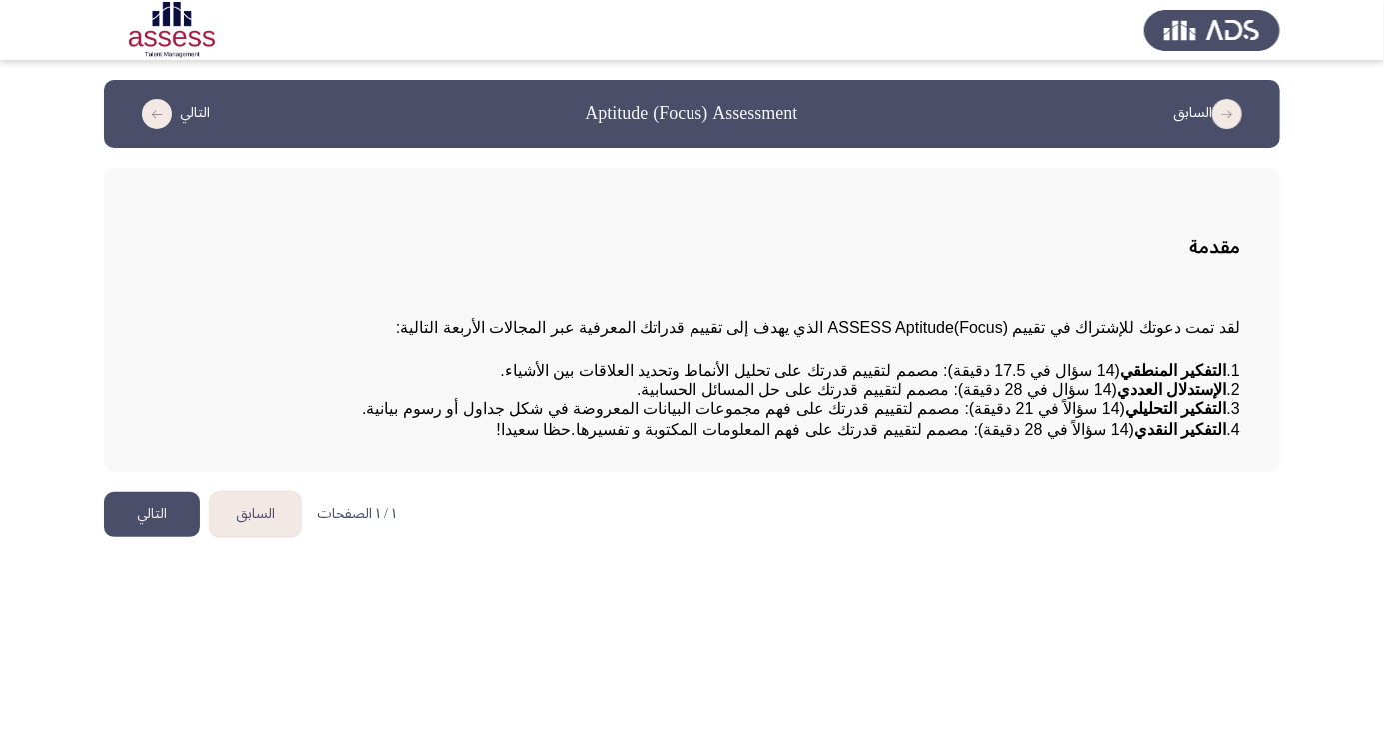
click at [139, 537] on button "التالي" at bounding box center [152, 514] width 96 height 45
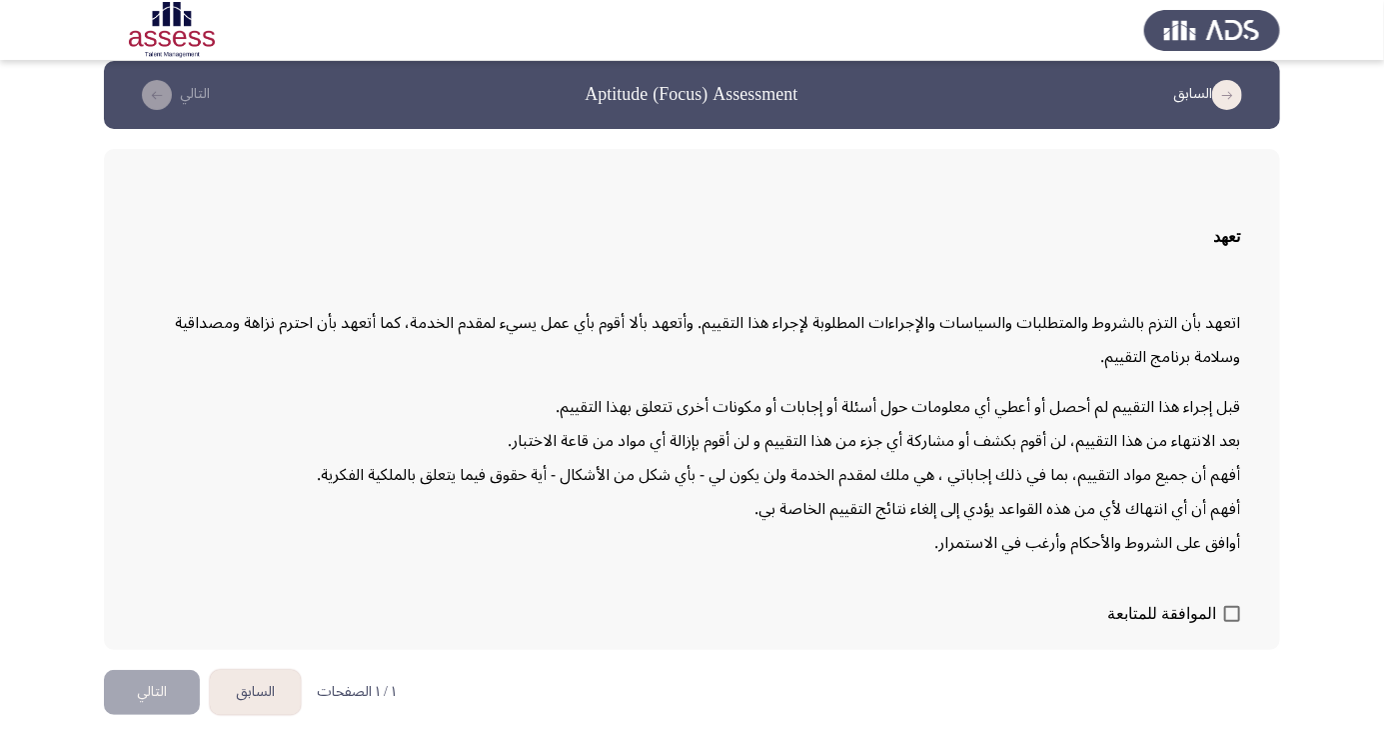
scroll to position [42, 0]
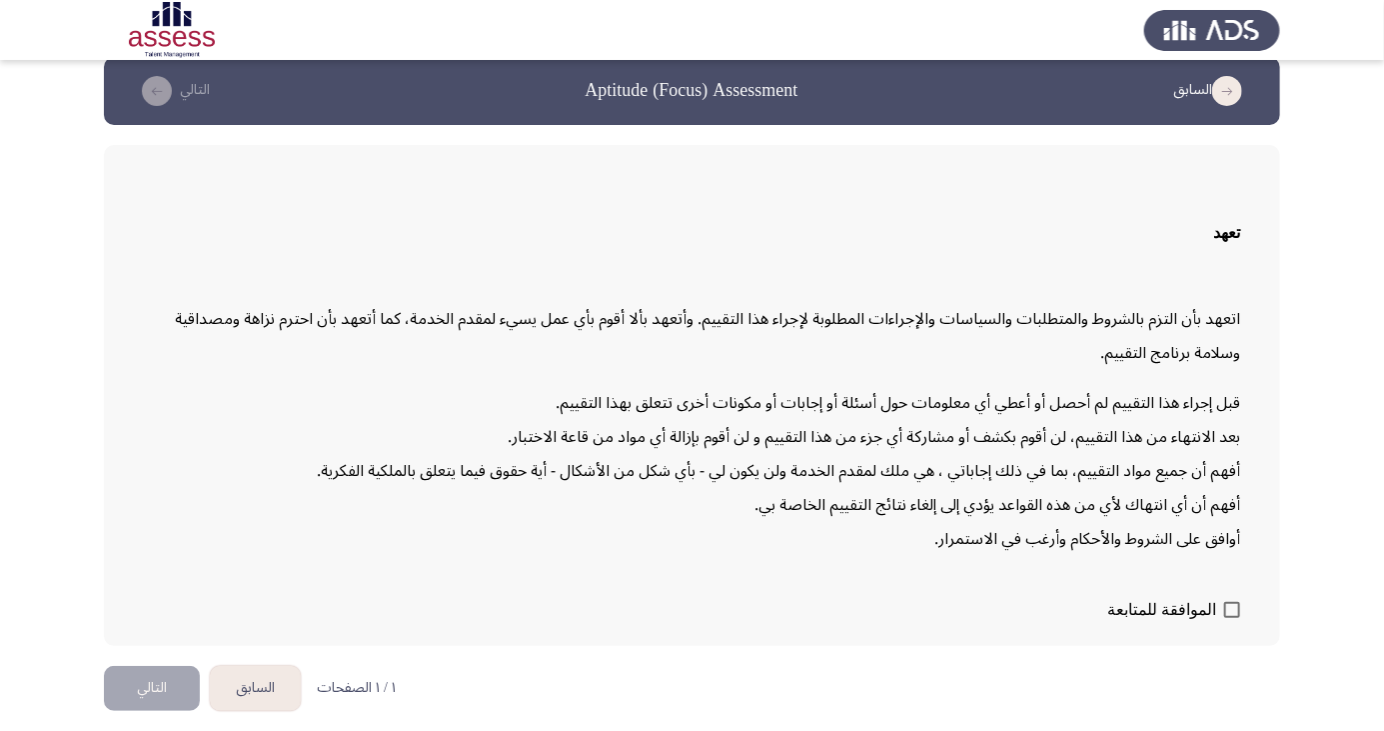
click at [1231, 618] on span at bounding box center [1232, 610] width 16 height 16
click at [1231, 619] on input "الموافقة للمتابعة" at bounding box center [1231, 618] width 1 height 1
checkbox input "true"
click at [139, 711] on button "التالي" at bounding box center [152, 688] width 96 height 45
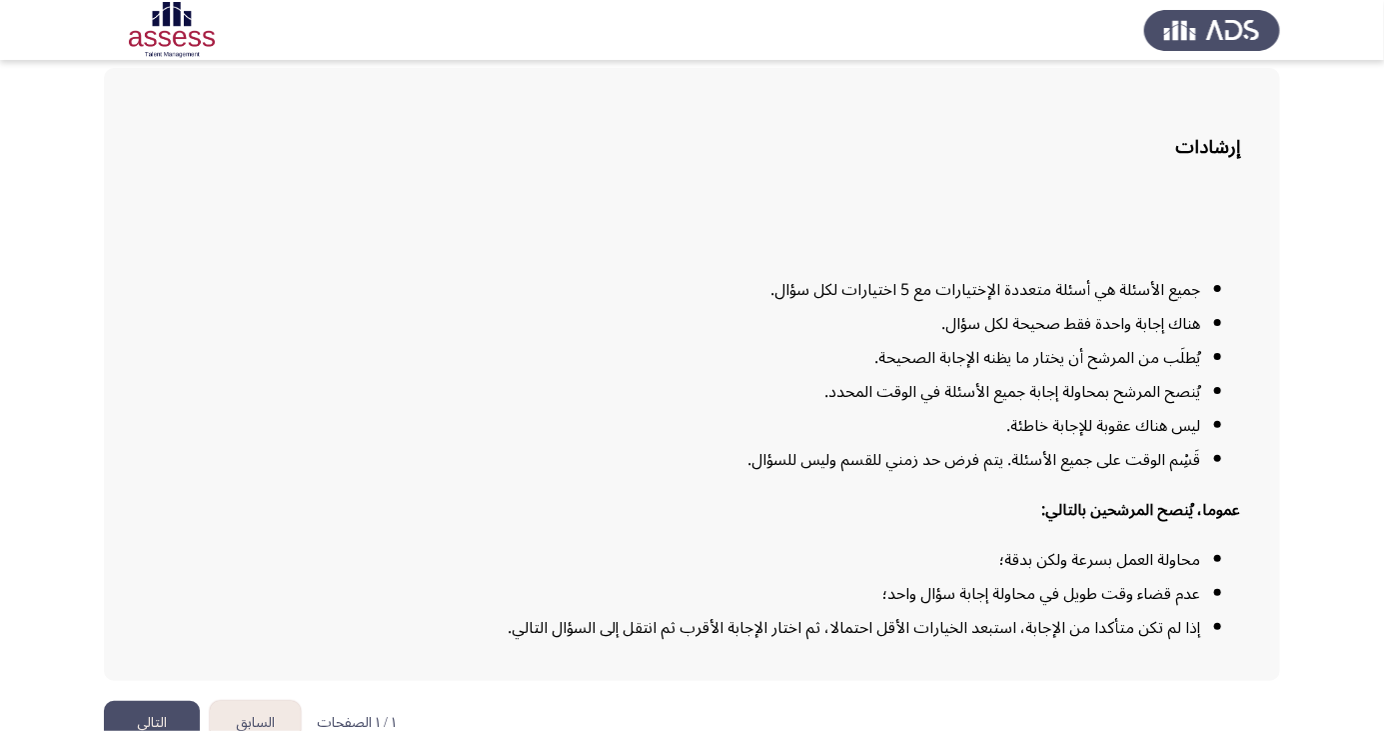
scroll to position [147, 0]
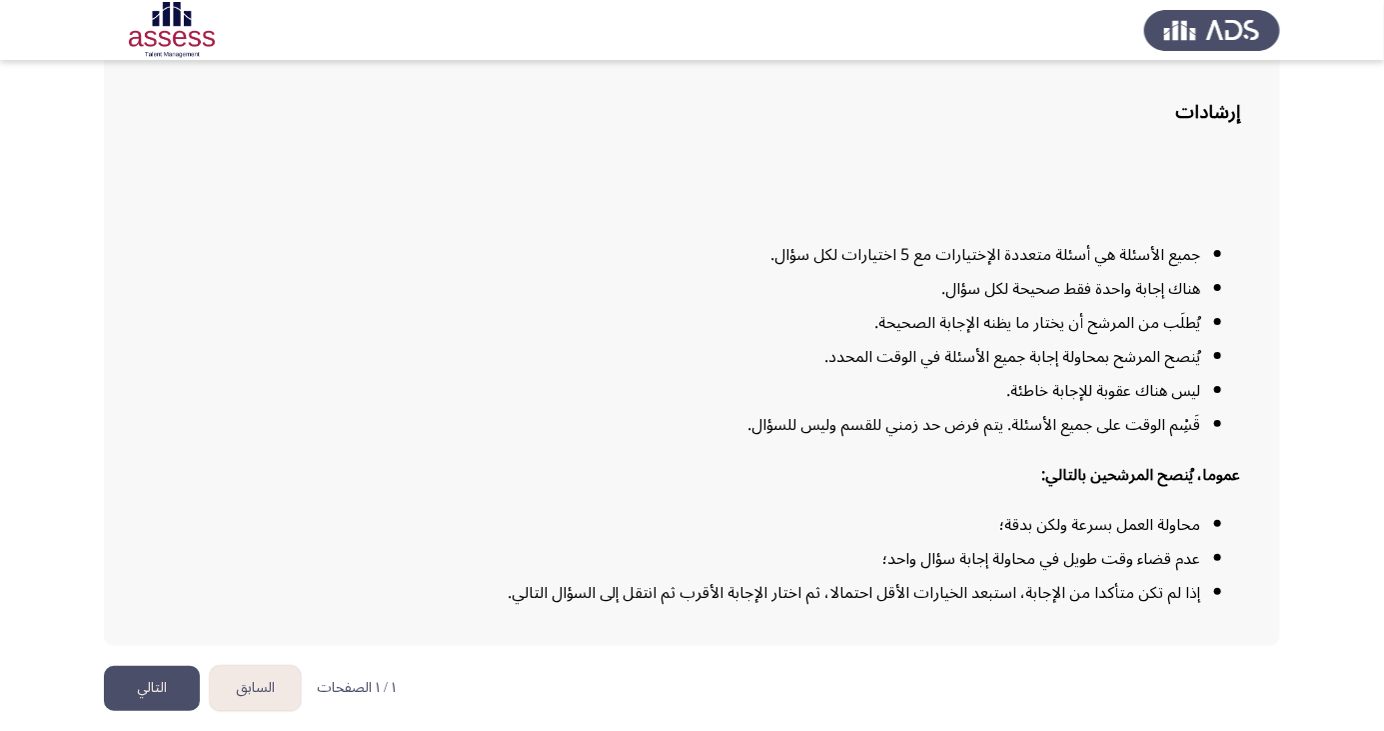
click at [141, 711] on button "التالي" at bounding box center [152, 688] width 96 height 45
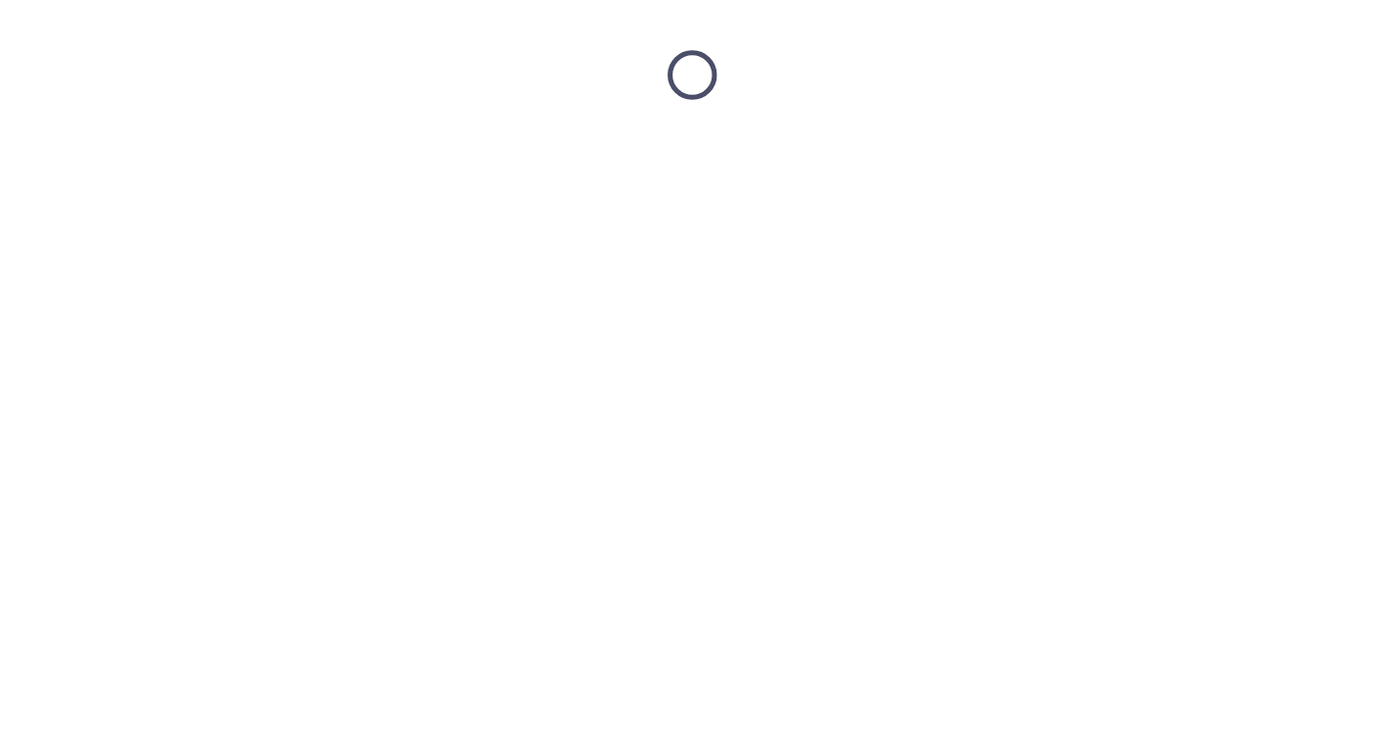
scroll to position [0, 0]
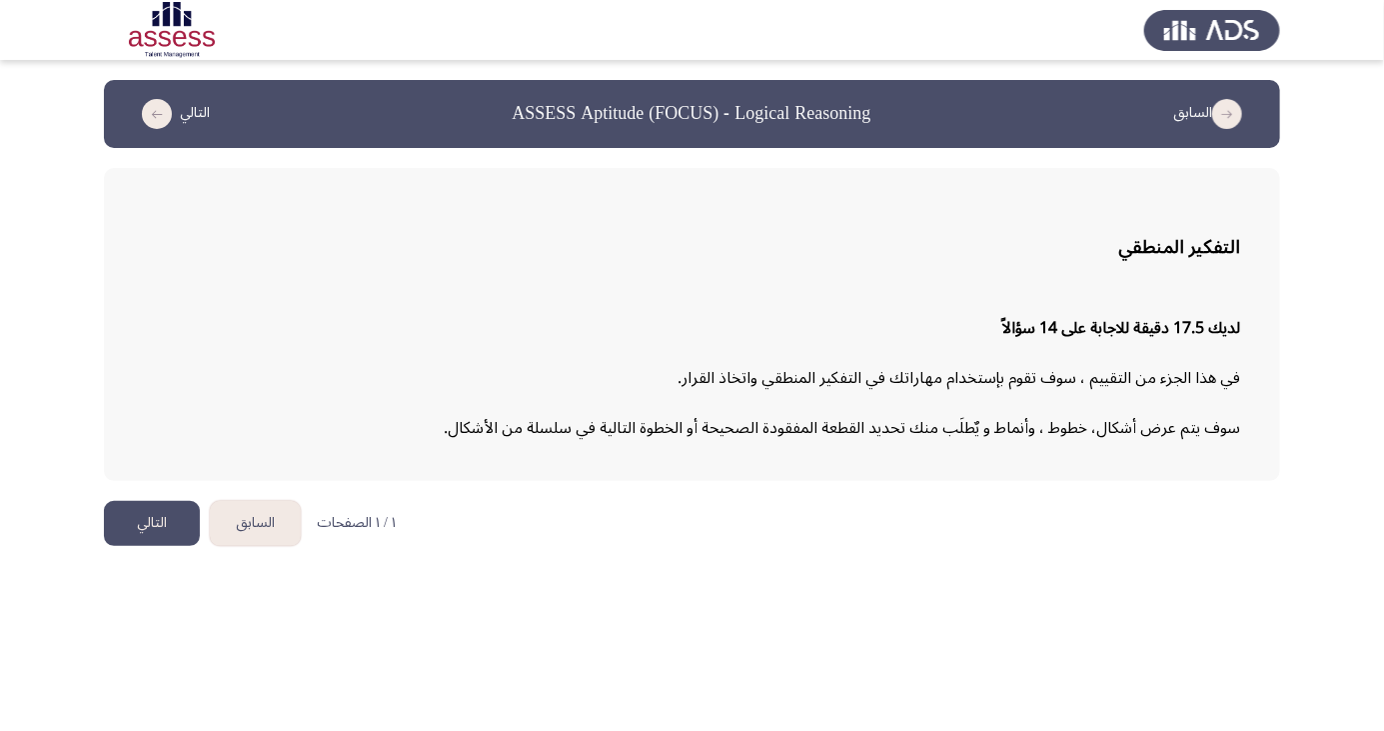
click at [145, 532] on button "التالي" at bounding box center [152, 523] width 96 height 45
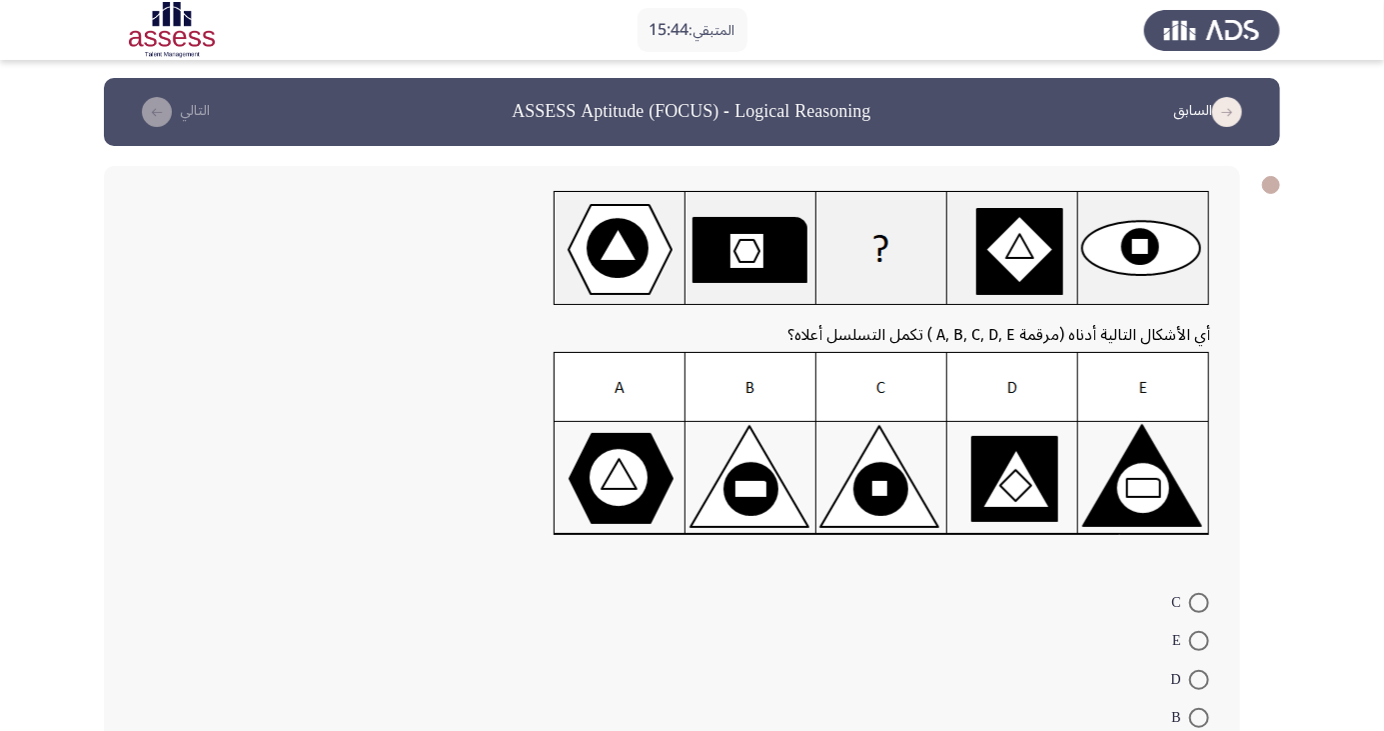
scroll to position [3, 0]
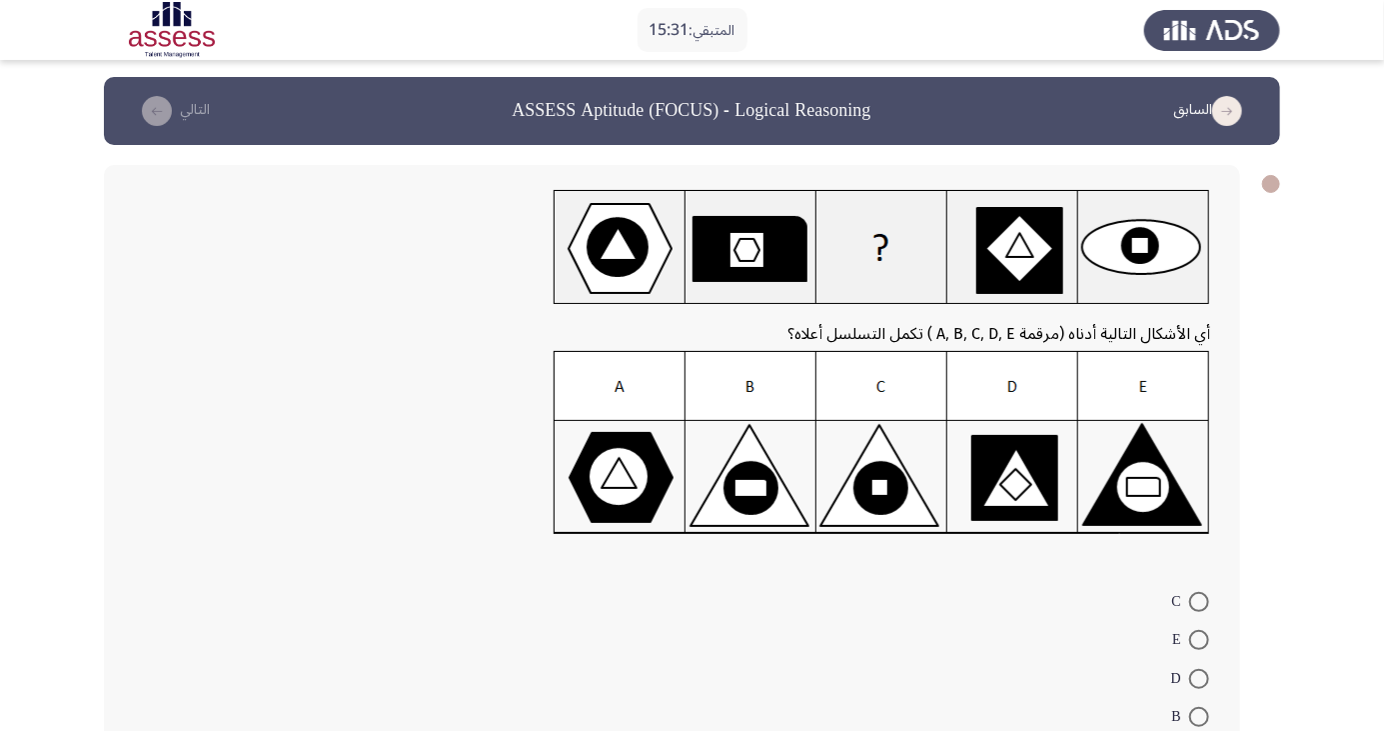
click at [1199, 716] on span at bounding box center [1199, 717] width 20 height 20
click at [1199, 716] on input "B" at bounding box center [1199, 717] width 20 height 20
radio input "true"
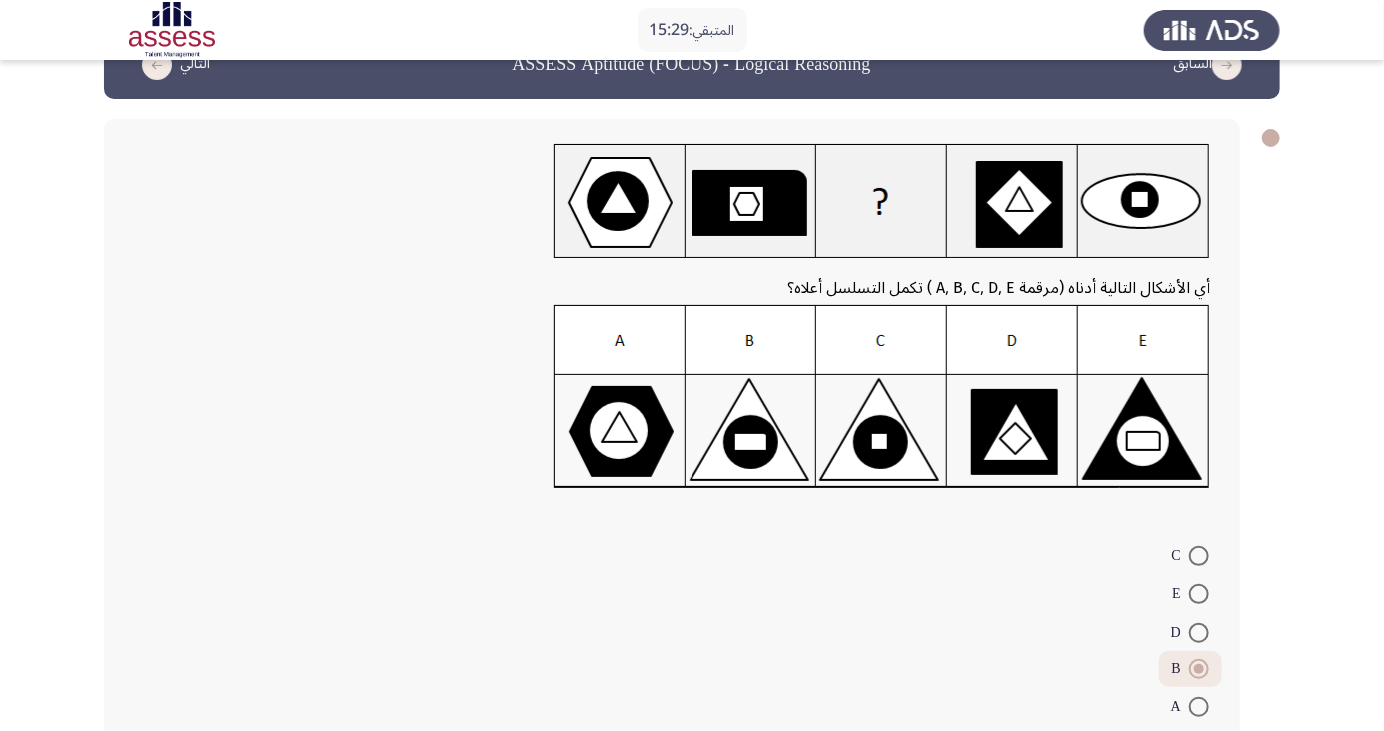
scroll to position [72, 0]
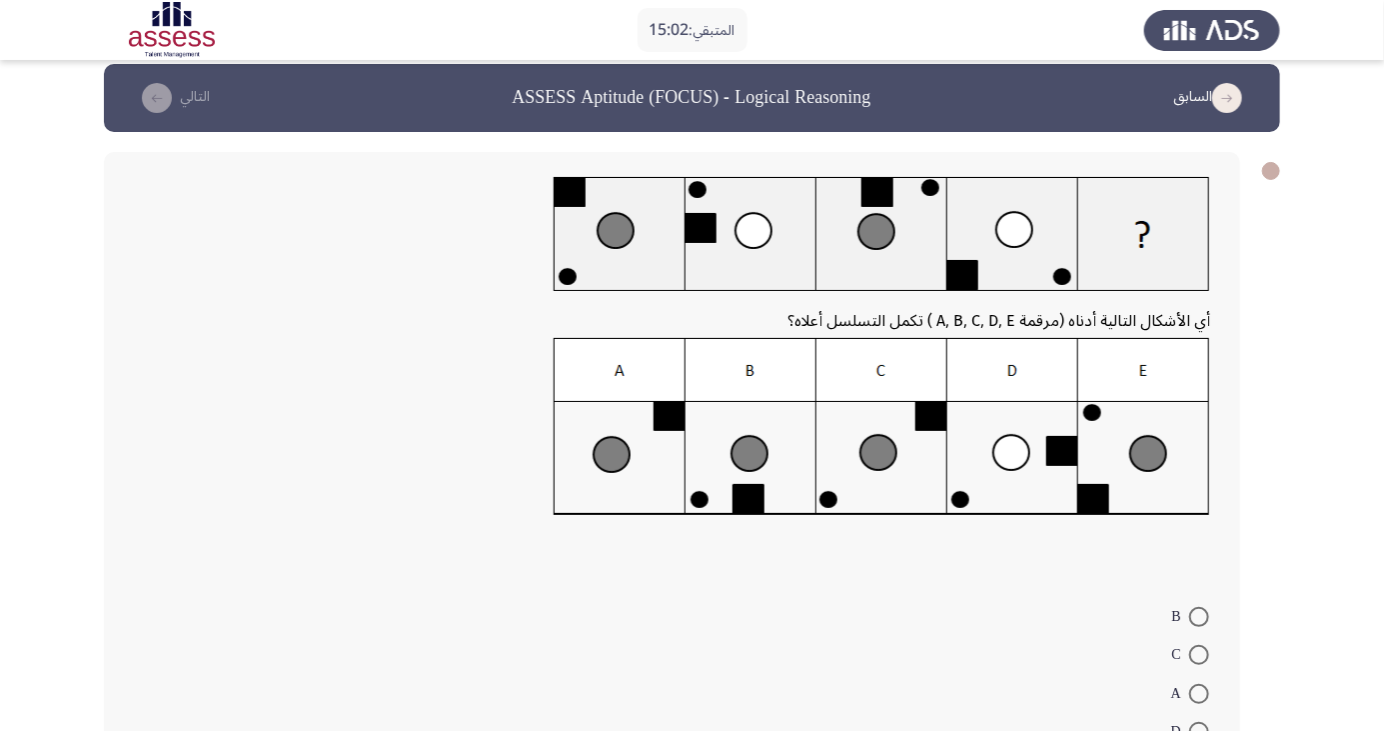
scroll to position [24, 0]
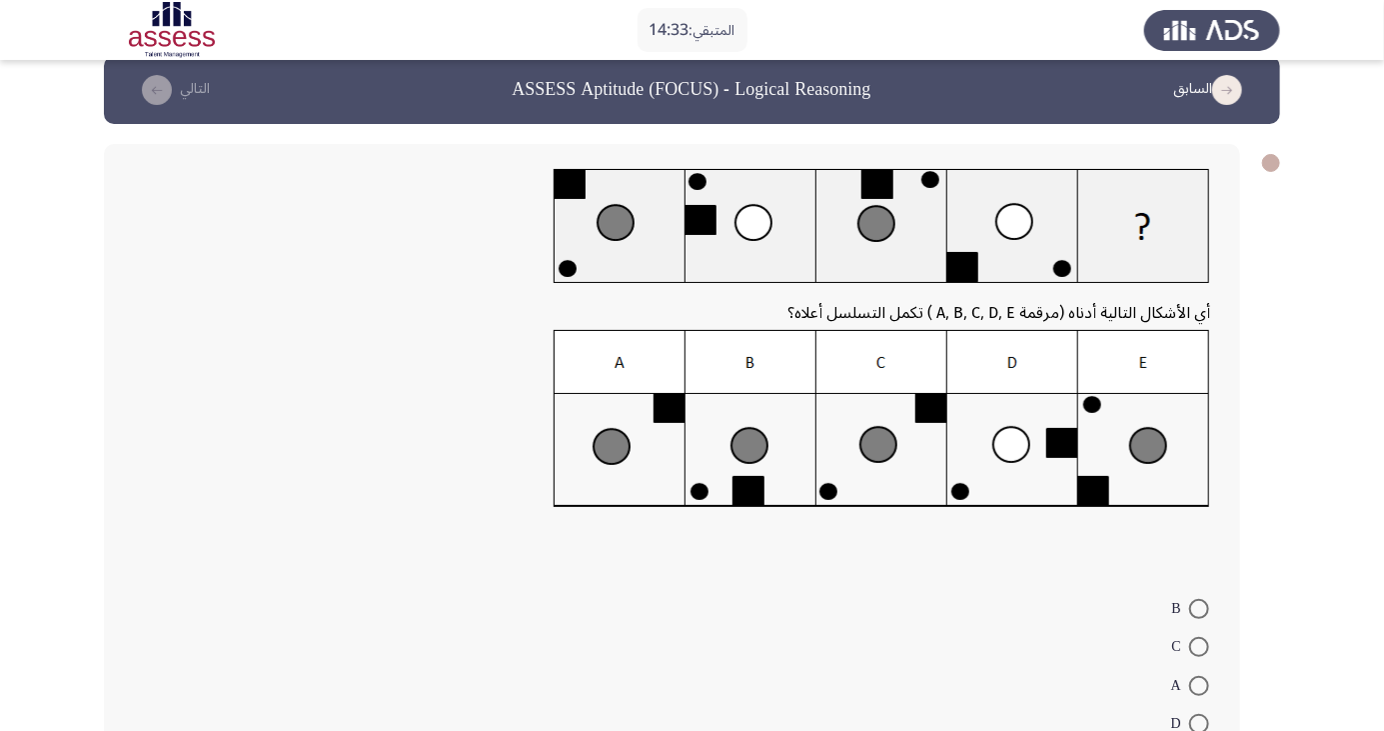
click at [1199, 646] on span at bounding box center [1199, 647] width 20 height 20
click at [1199, 646] on input "C" at bounding box center [1199, 647] width 20 height 20
radio input "true"
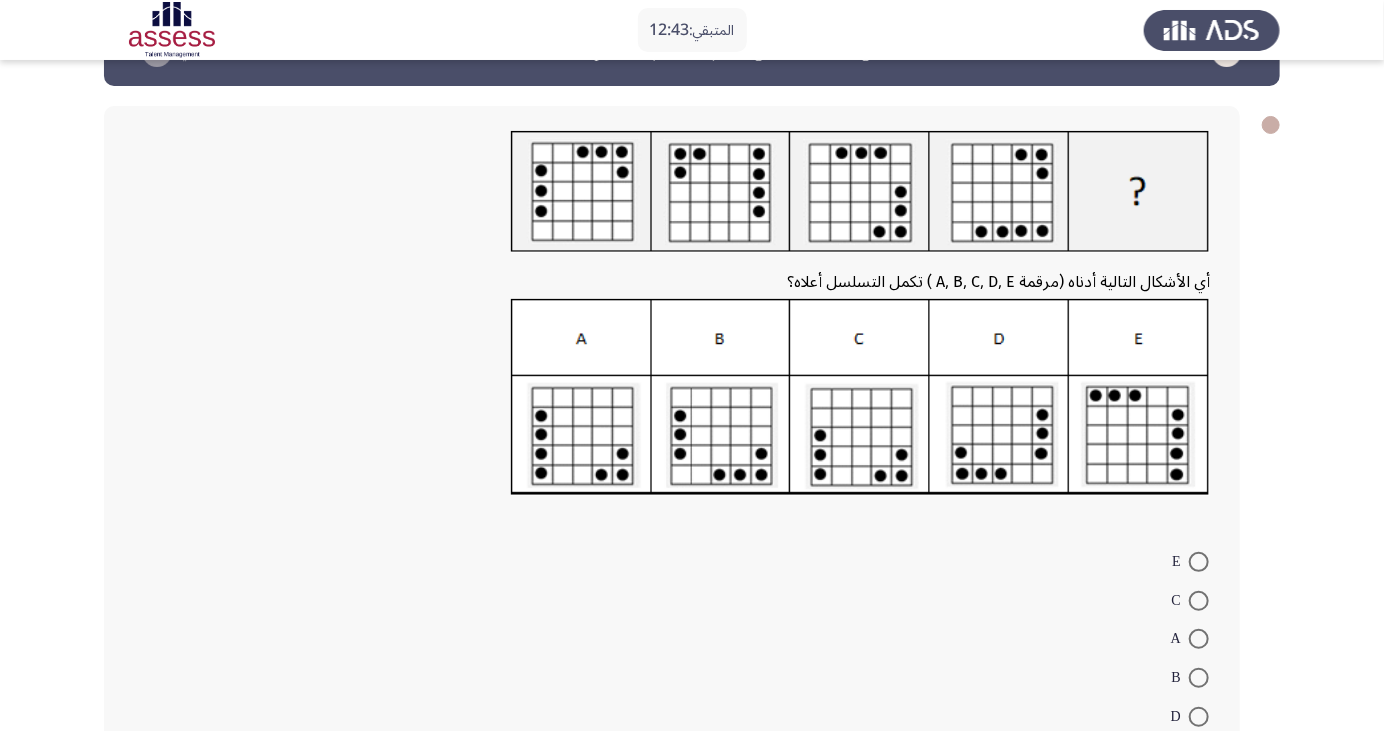
scroll to position [117, 0]
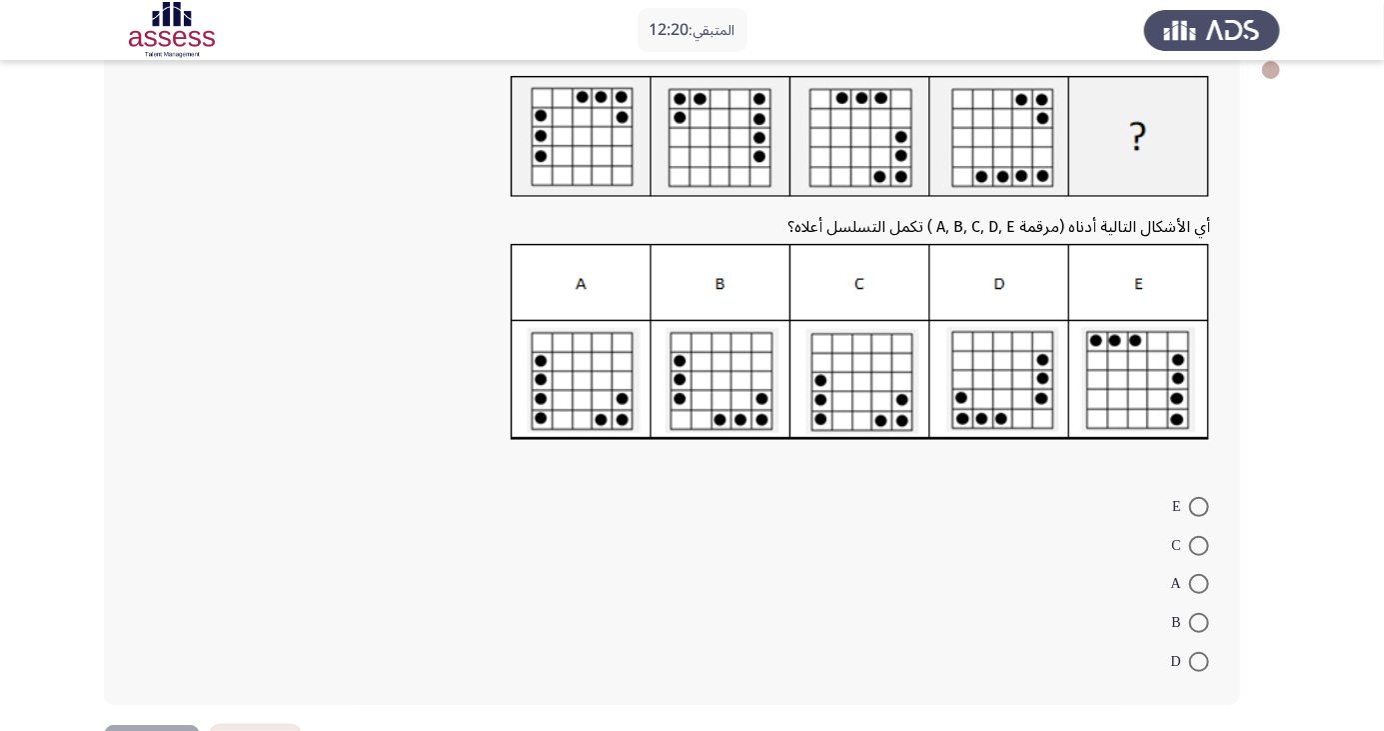
click at [1199, 507] on span at bounding box center [1199, 507] width 20 height 20
click at [1199, 507] on input "E" at bounding box center [1199, 507] width 20 height 20
radio input "true"
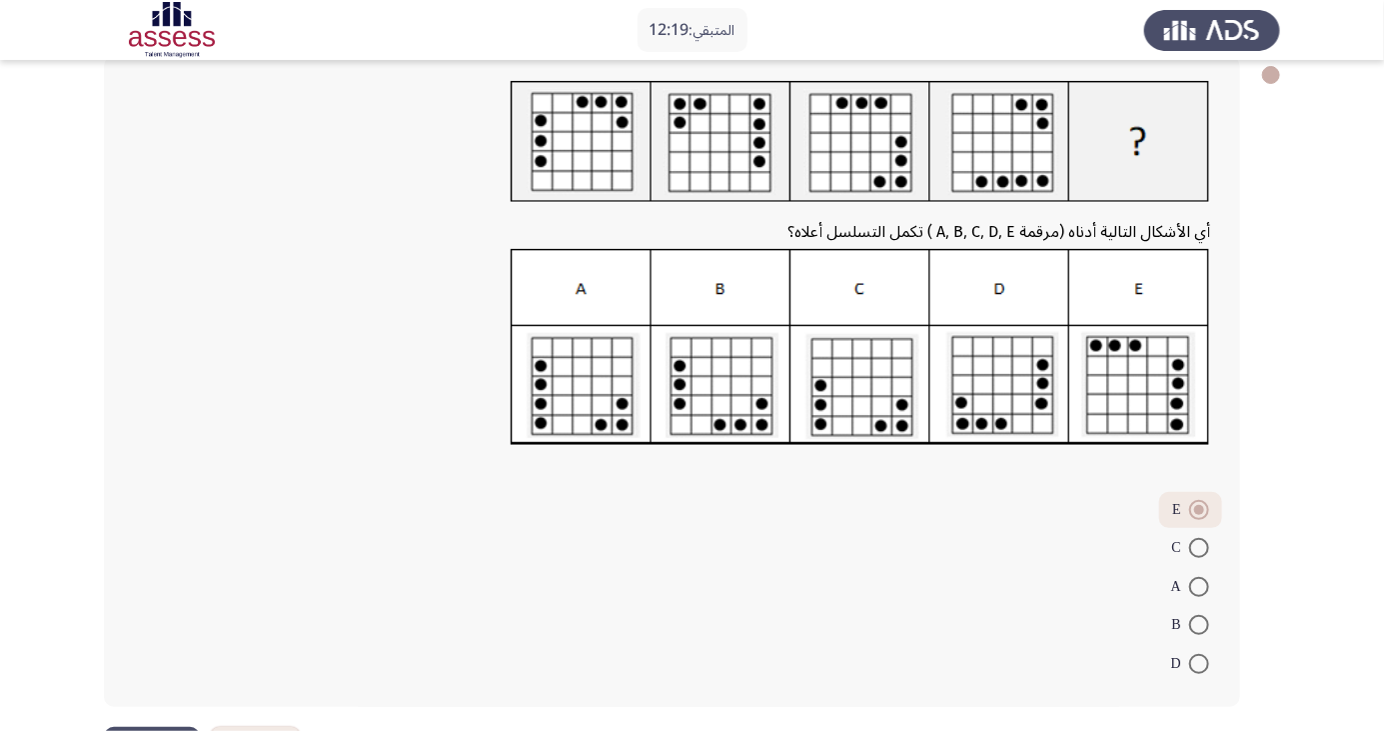
scroll to position [92, 0]
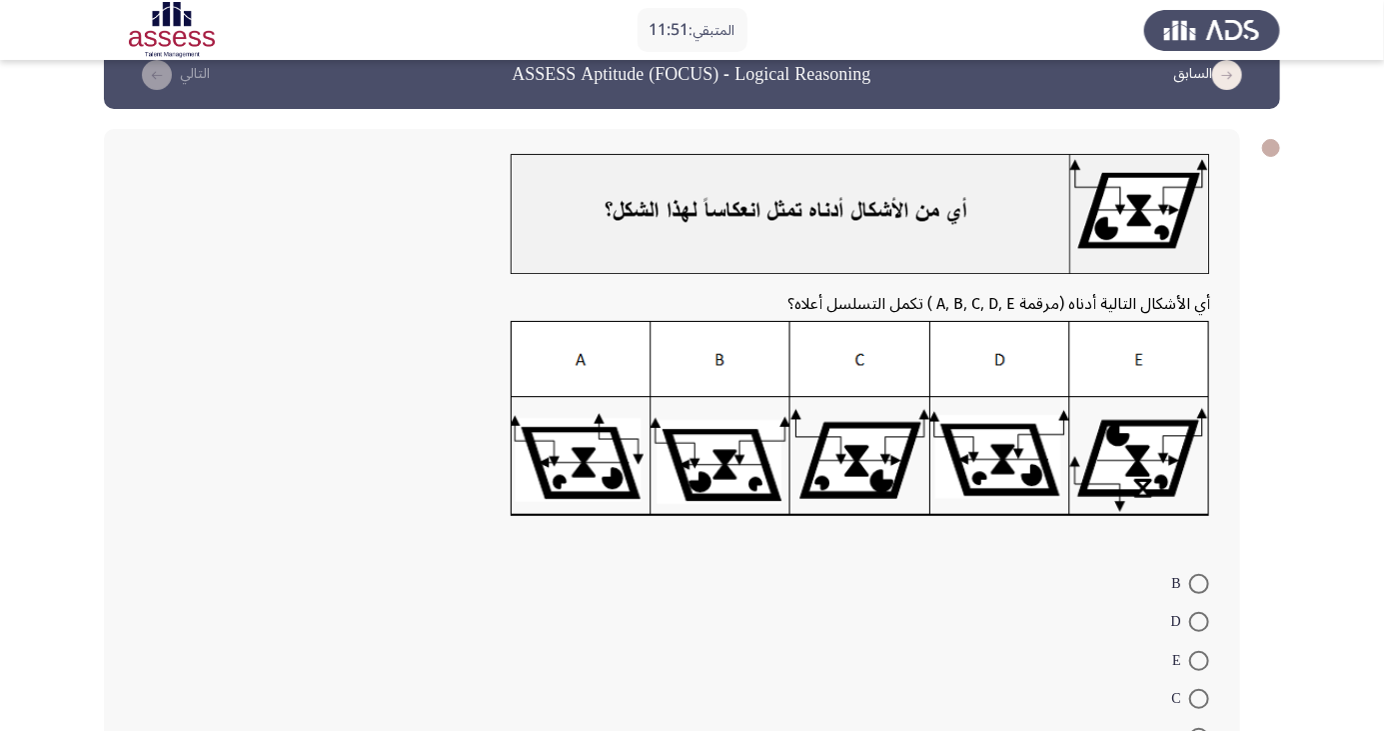
scroll to position [26, 0]
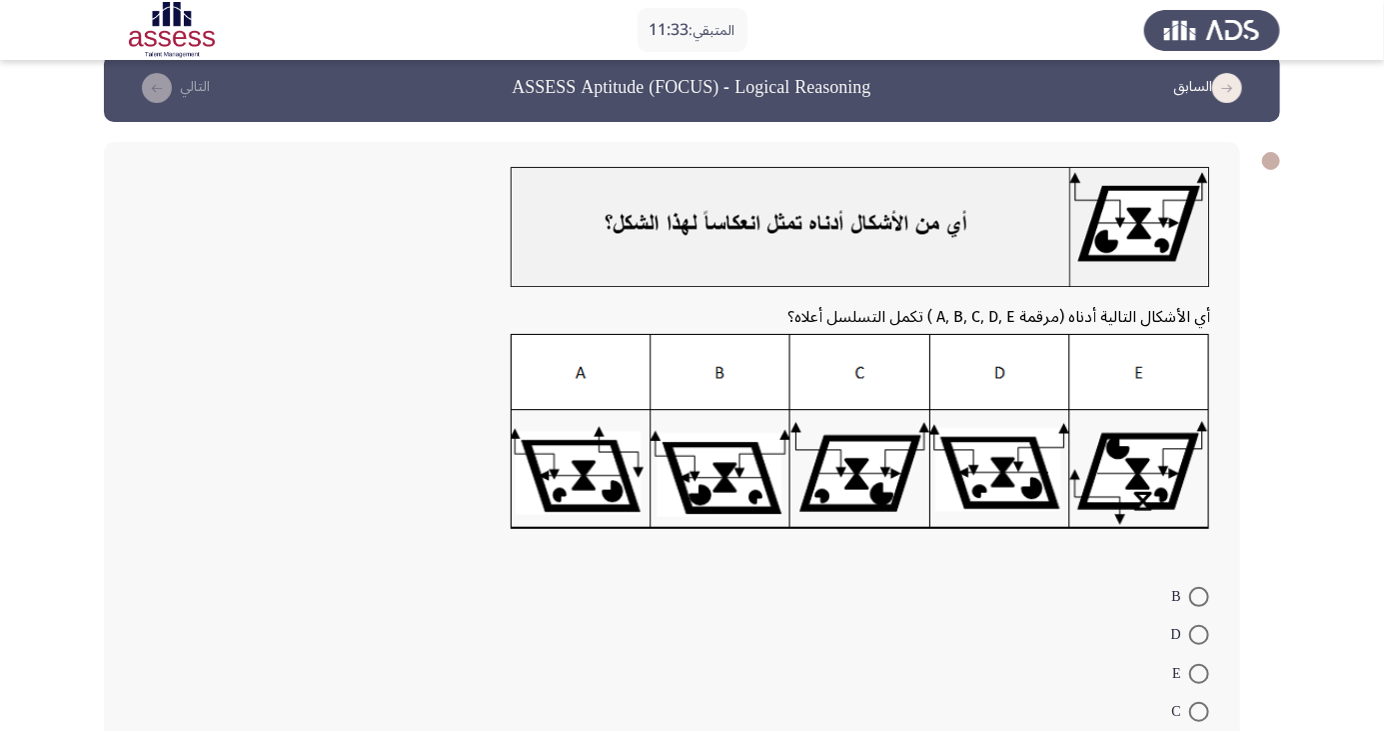
click at [1209, 642] on span at bounding box center [1199, 635] width 20 height 20
click at [1209, 642] on input "D" at bounding box center [1199, 635] width 20 height 20
radio input "true"
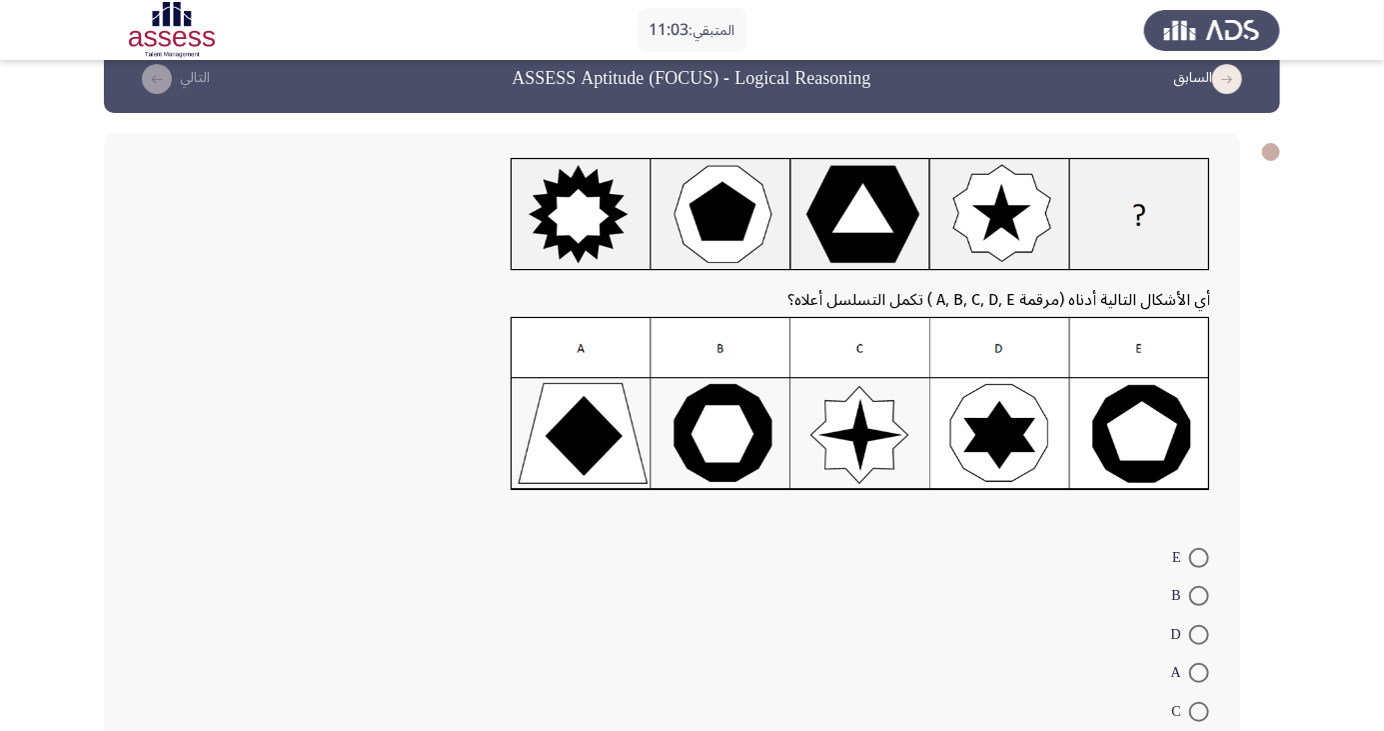
scroll to position [27, 0]
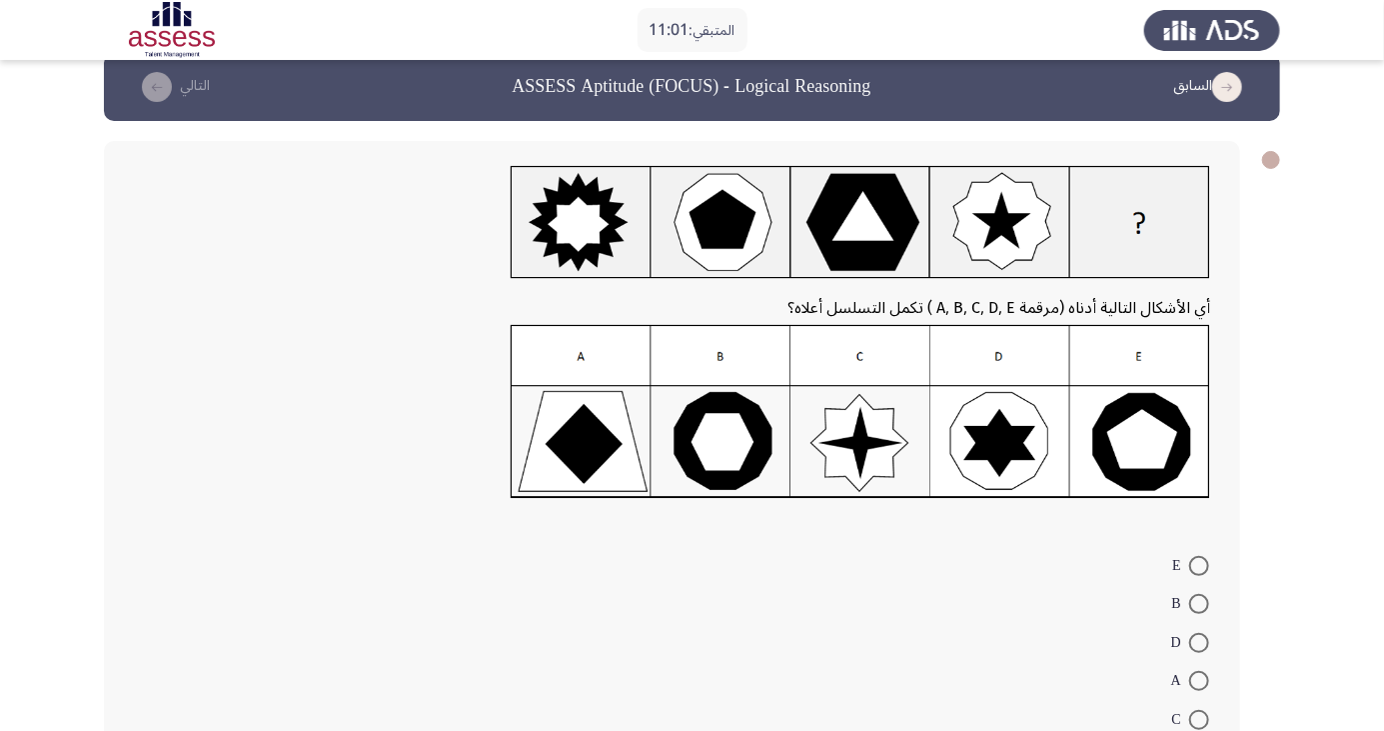
click at [1199, 680] on span at bounding box center [1199, 681] width 20 height 20
click at [1199, 680] on input "A" at bounding box center [1199, 681] width 20 height 20
radio input "true"
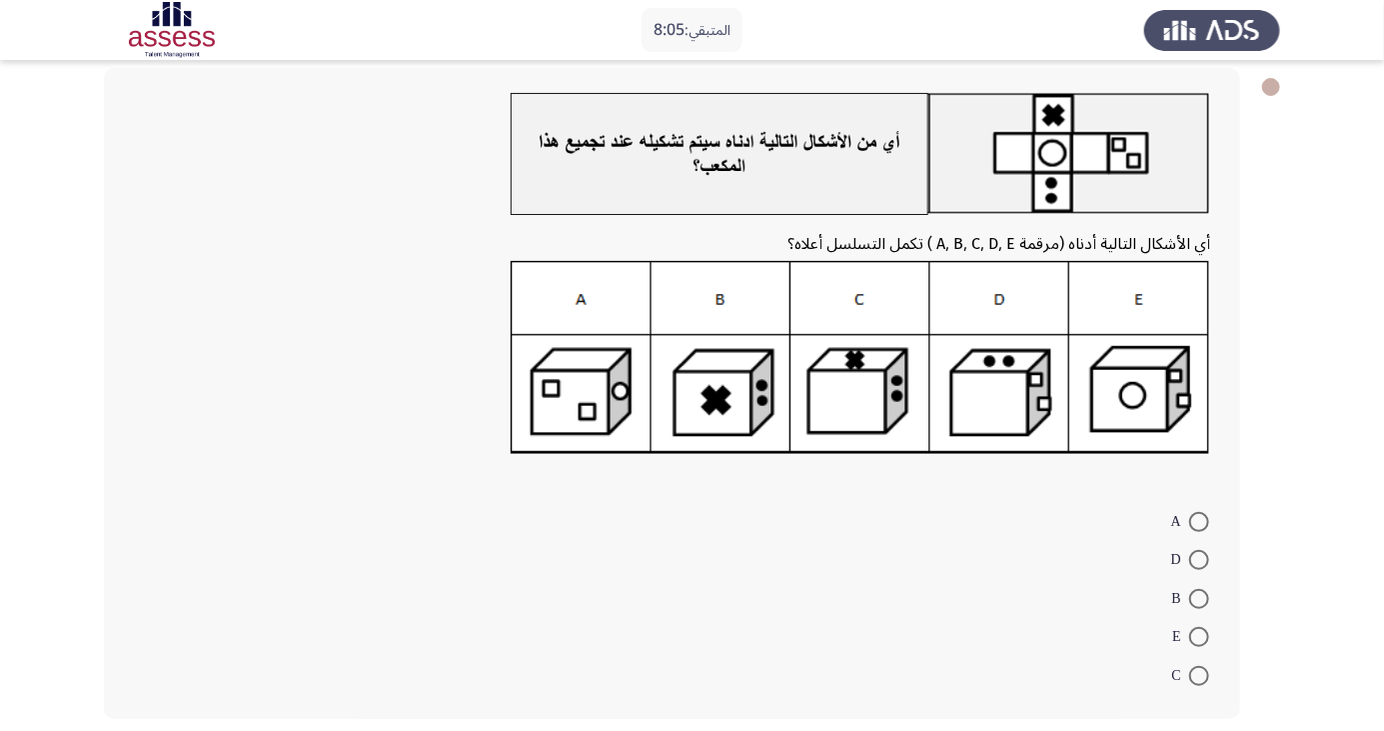
scroll to position [108, 0]
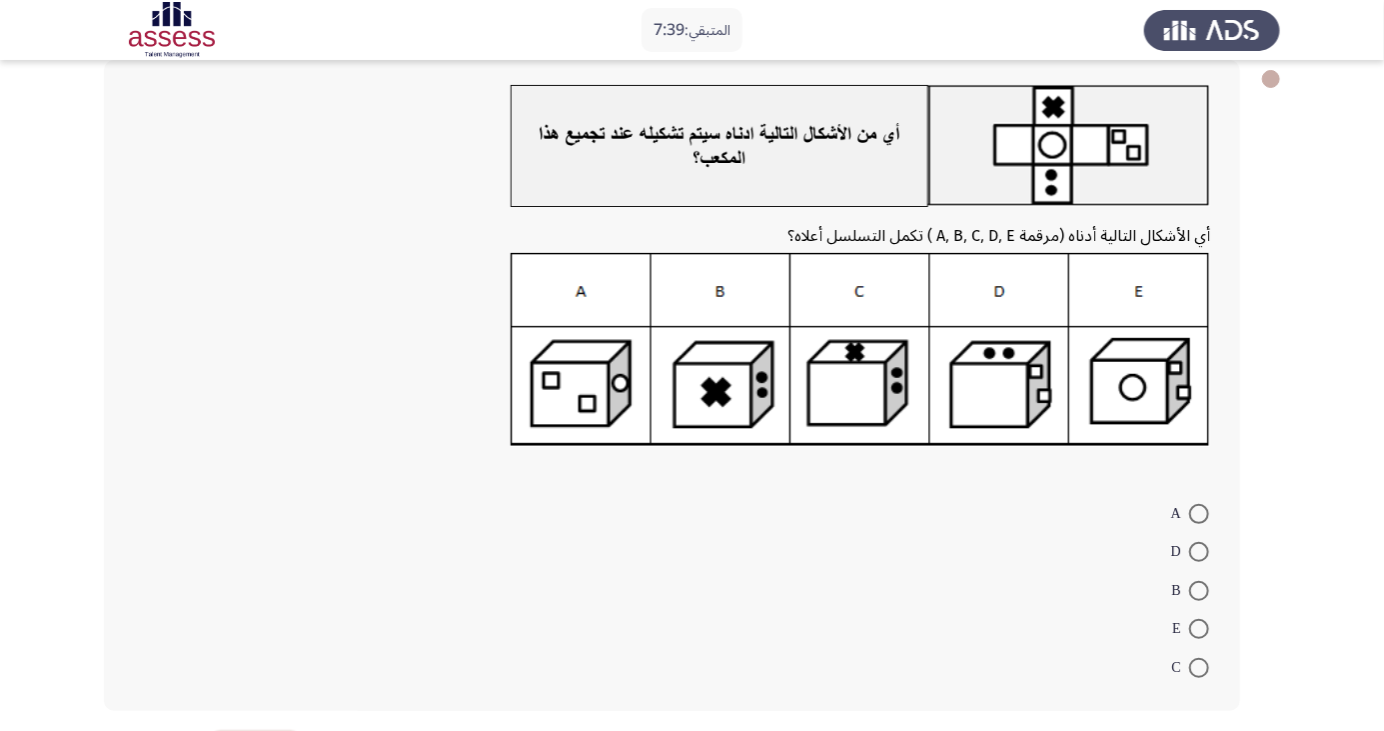
click at [1199, 552] on span at bounding box center [1199, 552] width 20 height 20
click at [1199, 552] on input "D" at bounding box center [1199, 552] width 20 height 20
radio input "true"
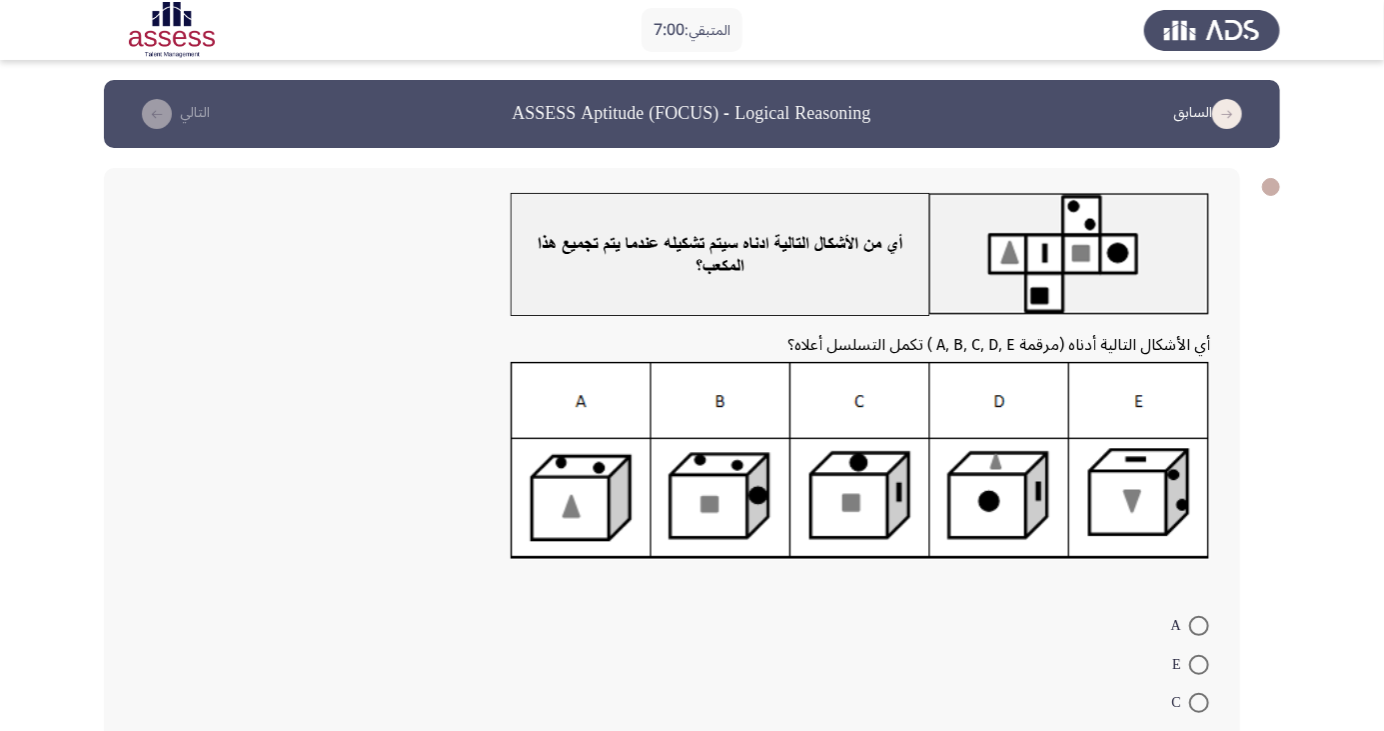
click at [36, 730] on app-assessment-container "المتبقي: 7:00 السابق ASSESS Aptitude (FOCUS) - Logical Reasoning التالي أي الأش…" at bounding box center [692, 461] width 1384 height 763
click at [36, 730] on app-assessment-container "المتبقي: 6:57 السابق ASSESS Aptitude (FOCUS) - Logical Reasoning التالي أي الأش…" at bounding box center [692, 461] width 1384 height 763
click at [1199, 730] on span at bounding box center [1199, 742] width 20 height 20
click at [1199, 730] on input "B" at bounding box center [1199, 742] width 20 height 20
radio input "true"
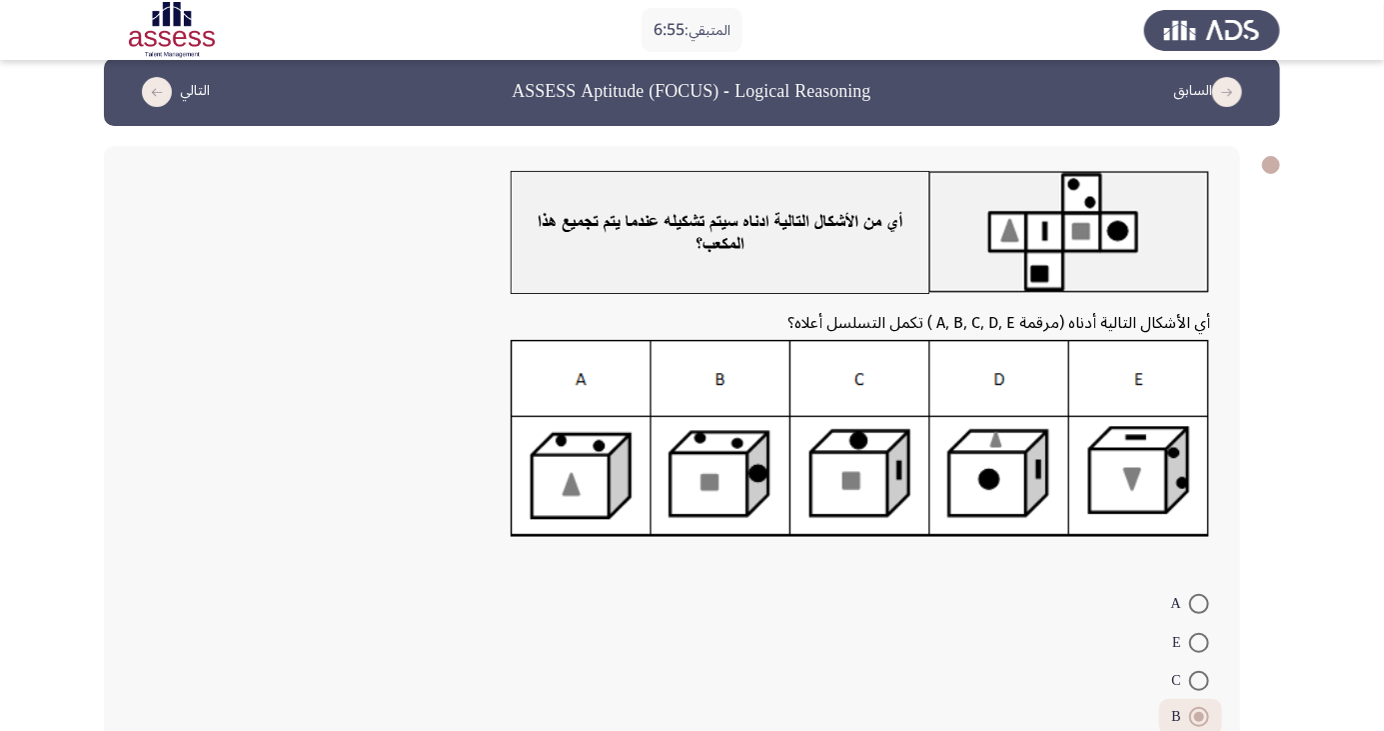
scroll to position [94, 0]
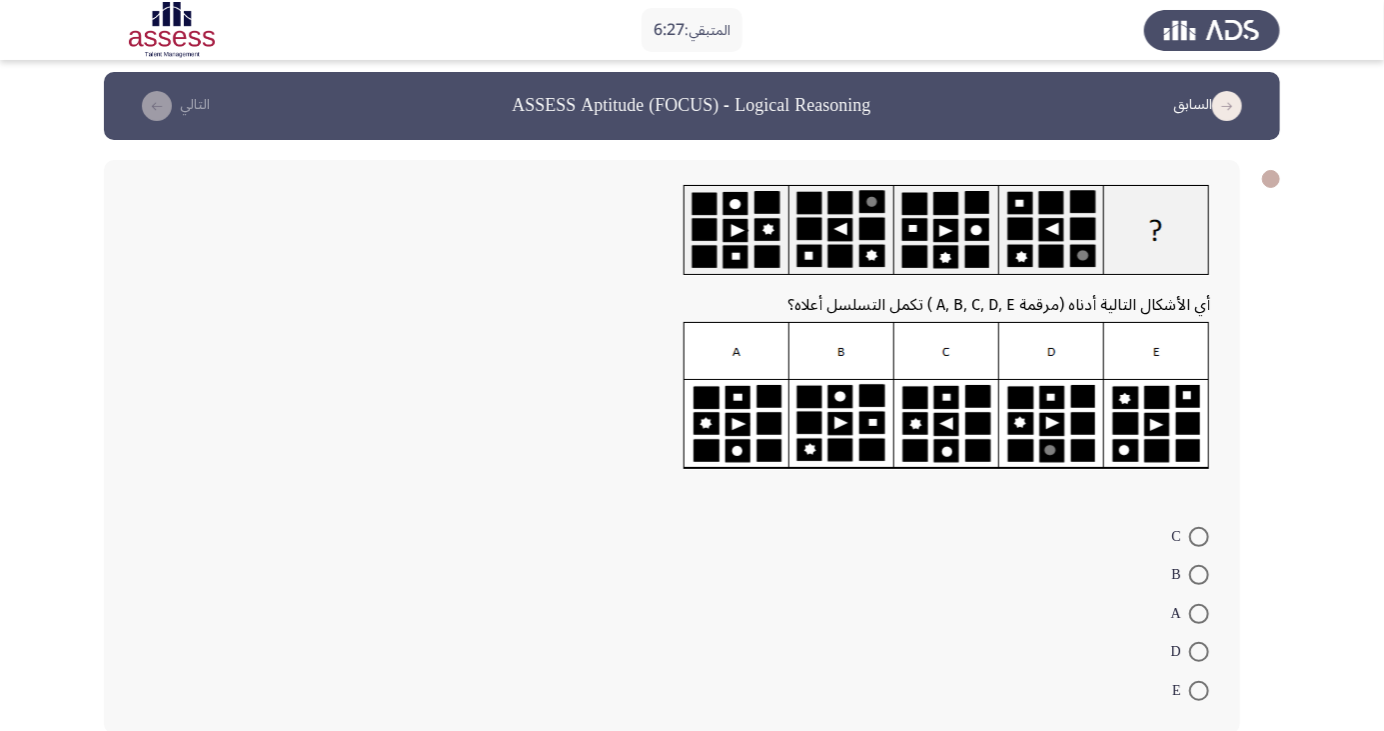
scroll to position [4, 0]
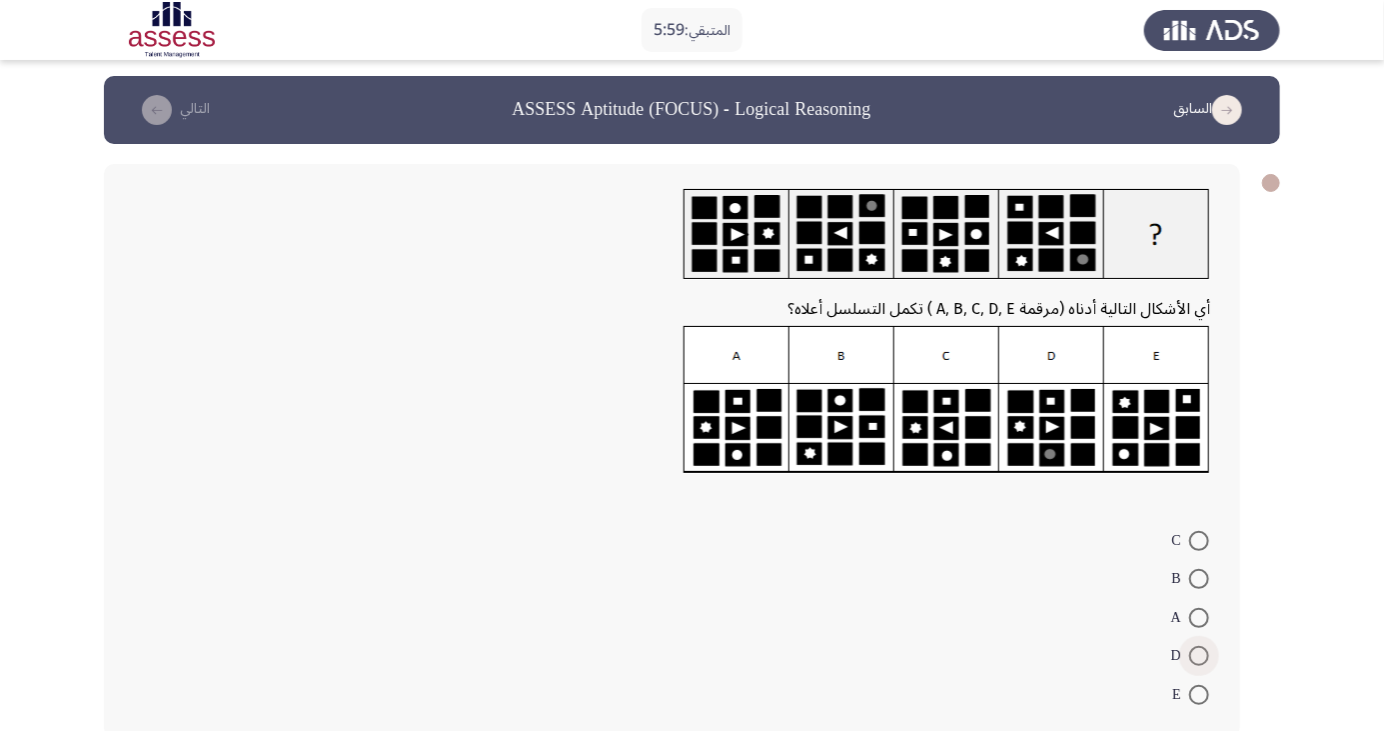
click at [1201, 660] on span at bounding box center [1199, 656] width 20 height 20
click at [1201, 660] on input "D" at bounding box center [1199, 656] width 20 height 20
radio input "true"
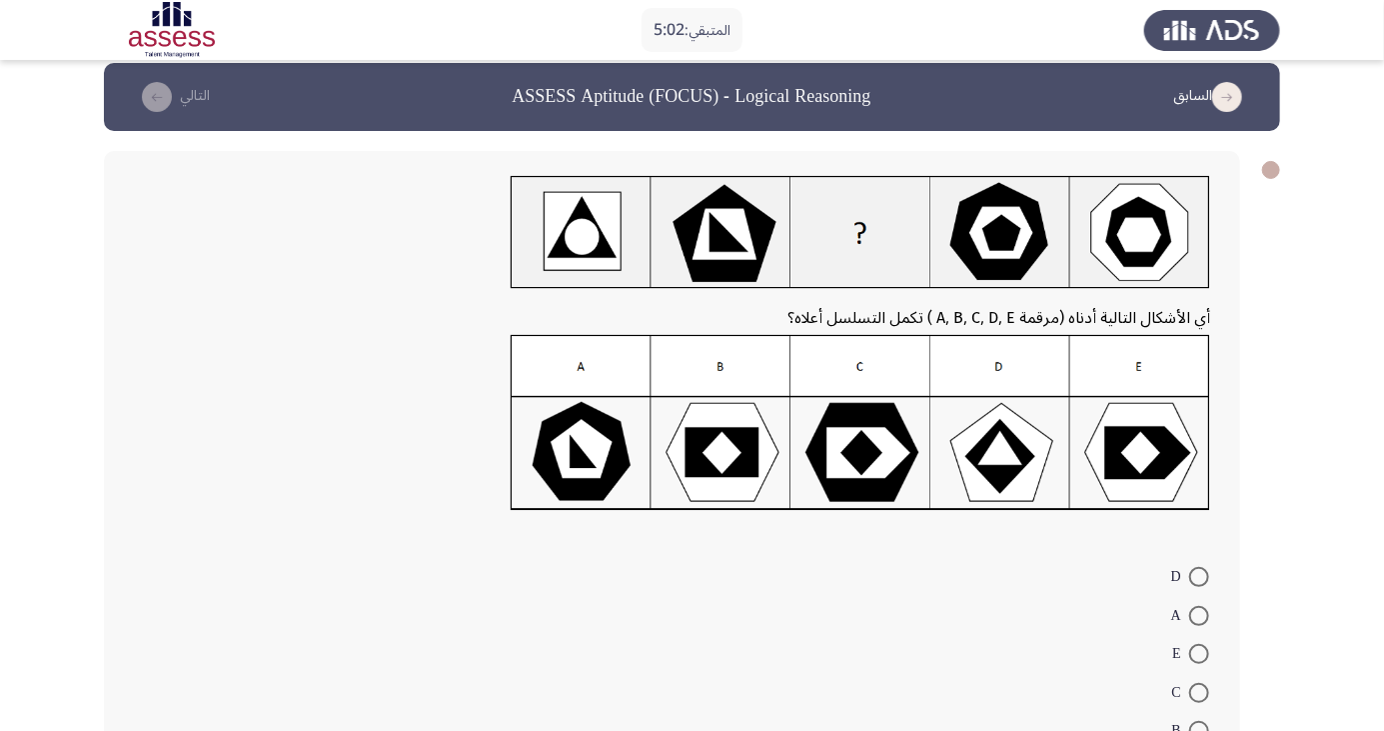
scroll to position [5, 0]
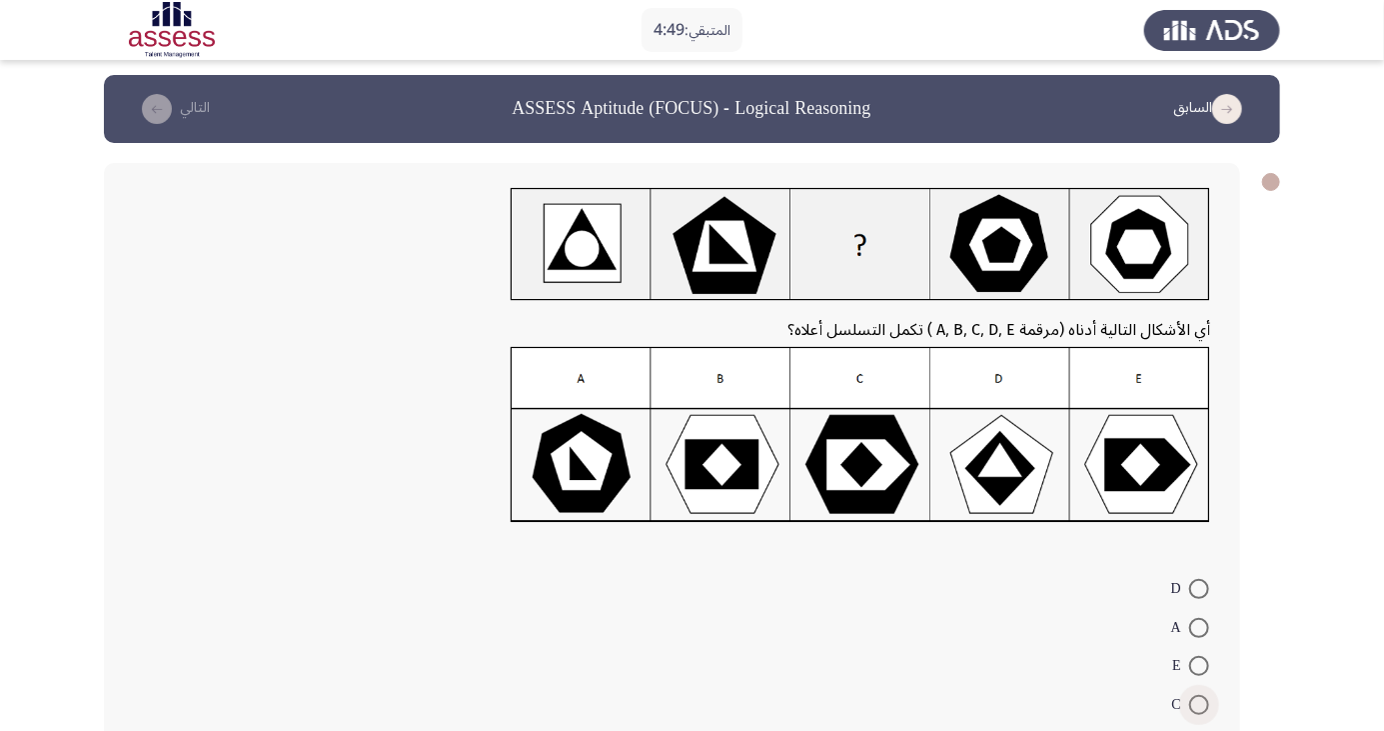
click at [1199, 704] on span at bounding box center [1199, 705] width 20 height 20
click at [1199, 704] on input "C" at bounding box center [1199, 705] width 20 height 20
radio input "true"
click at [1199, 730] on span at bounding box center [1199, 741] width 20 height 20
click at [1199, 730] on input "B" at bounding box center [1199, 741] width 20 height 20
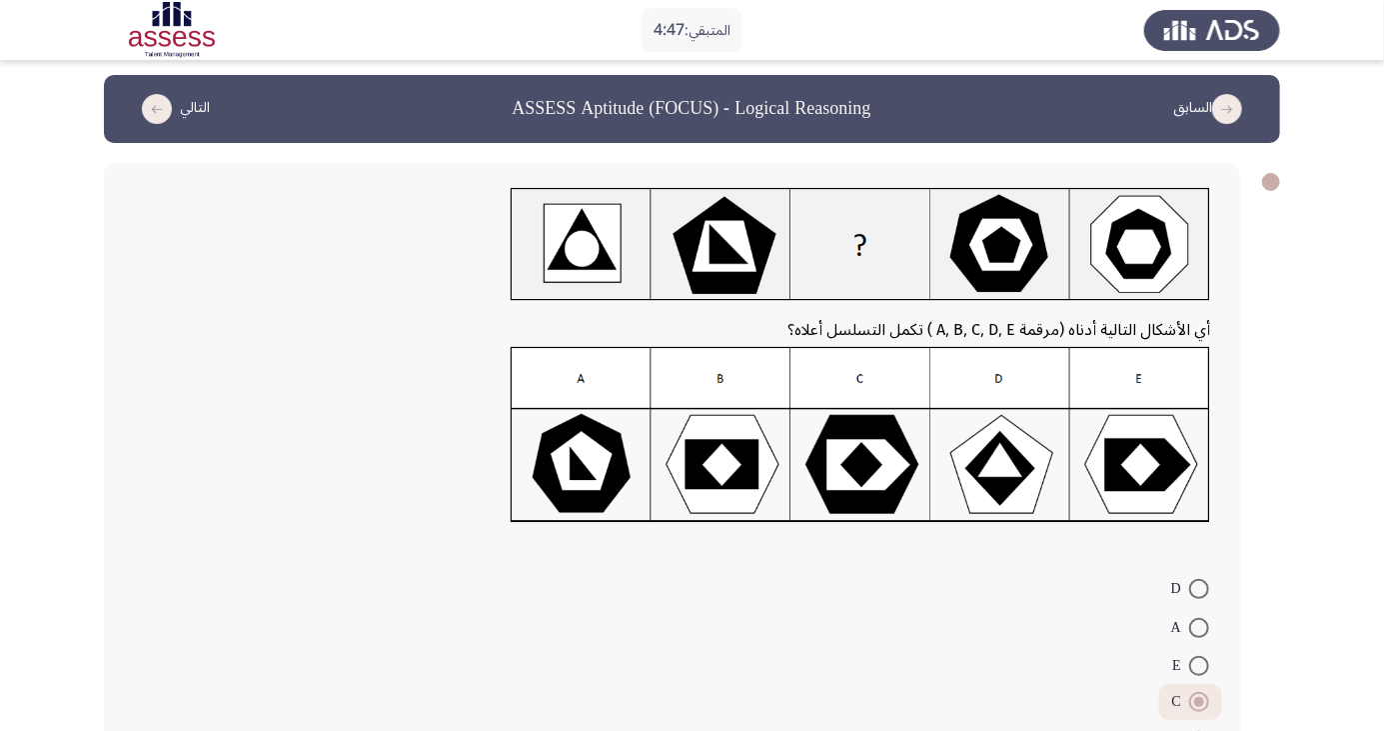
radio input "true"
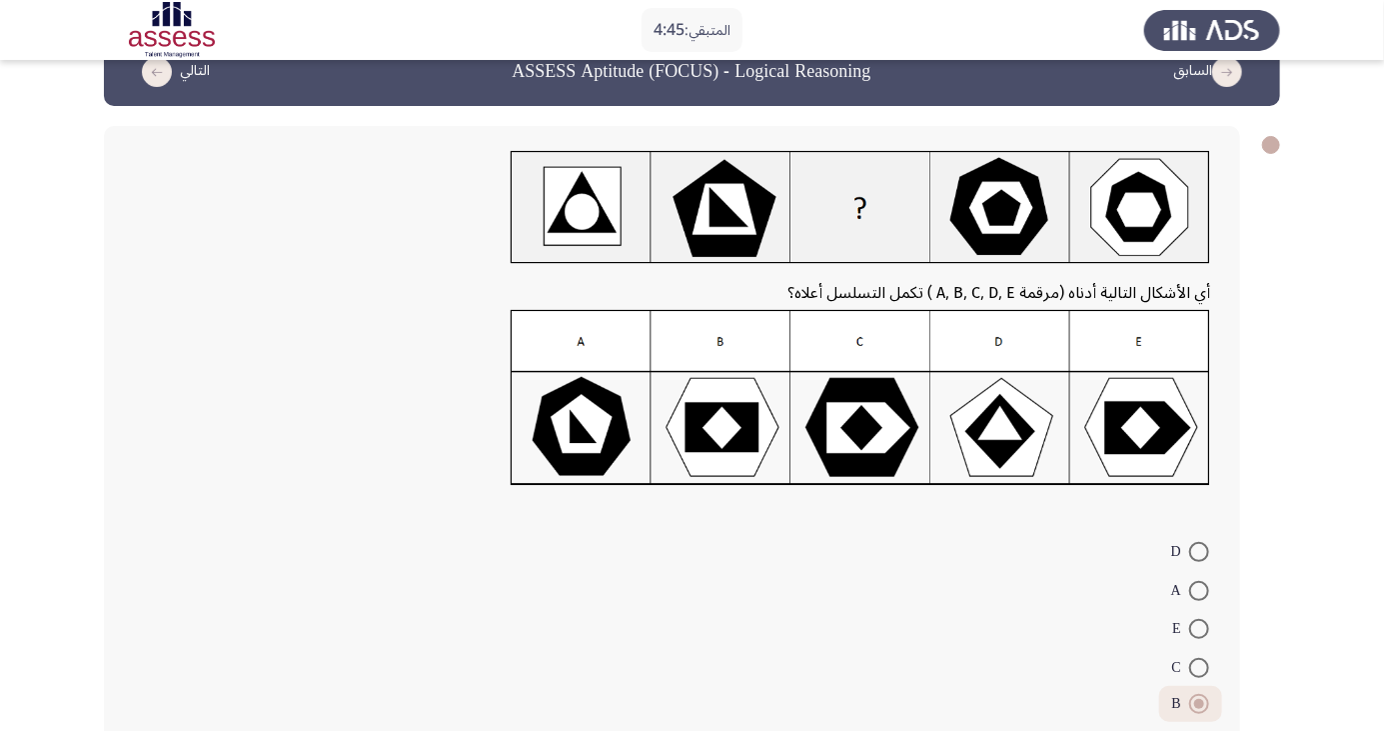
scroll to position [62, 0]
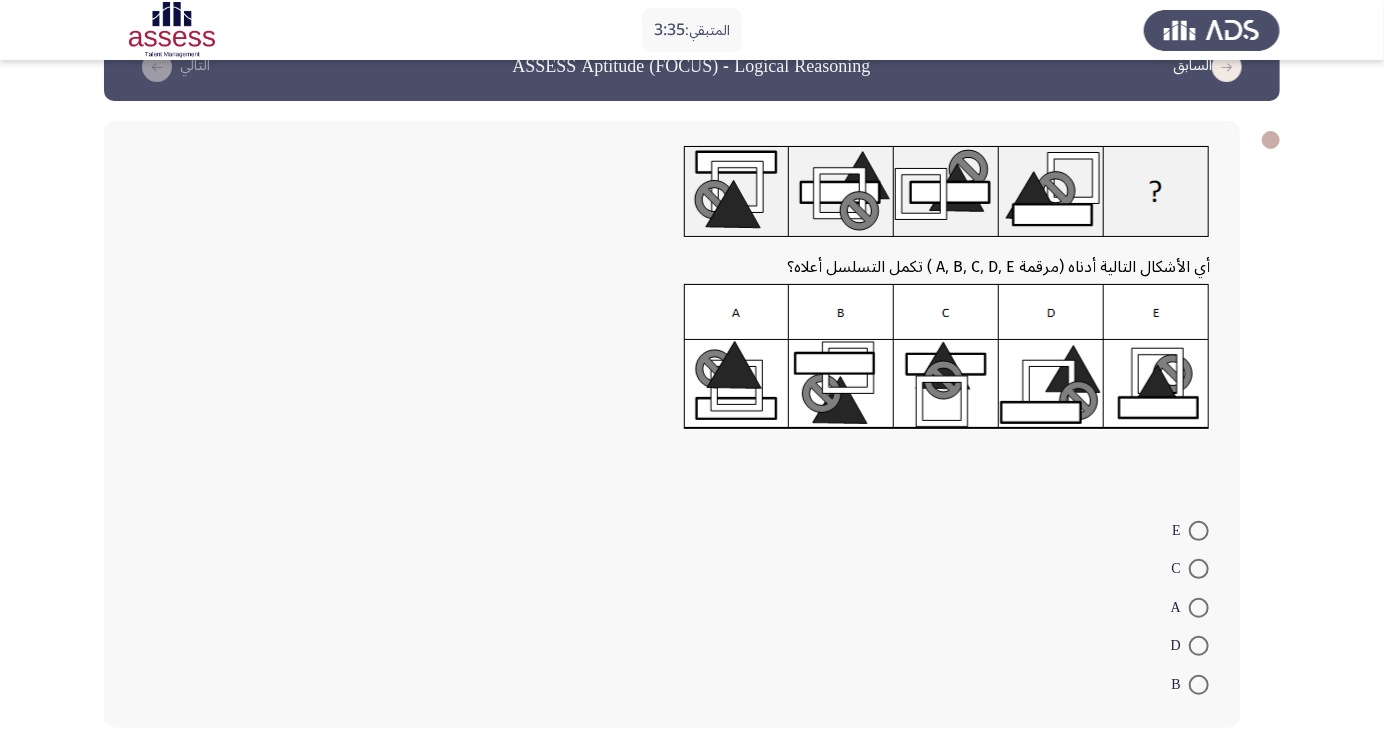
scroll to position [70, 0]
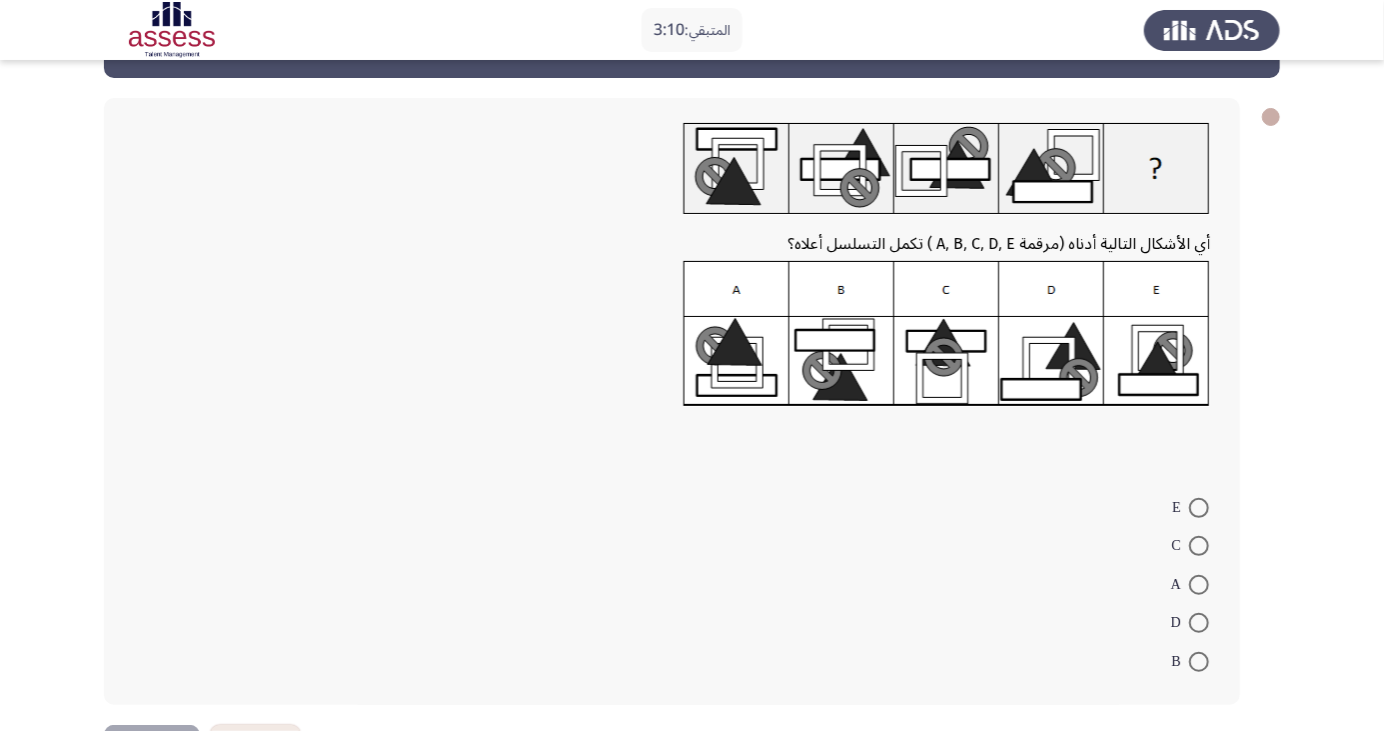
click at [1199, 660] on span at bounding box center [1199, 662] width 20 height 20
click at [1199, 660] on input "B" at bounding box center [1199, 662] width 20 height 20
radio input "true"
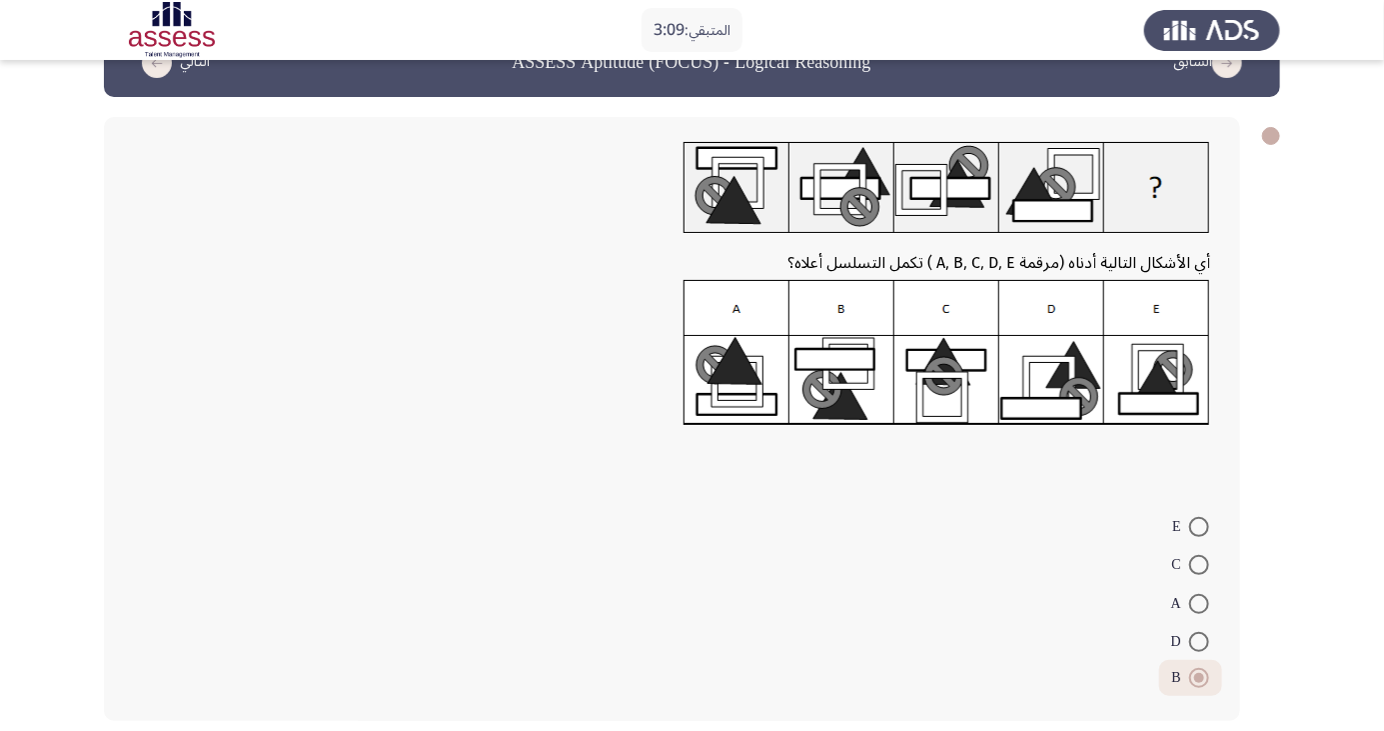
scroll to position [45, 0]
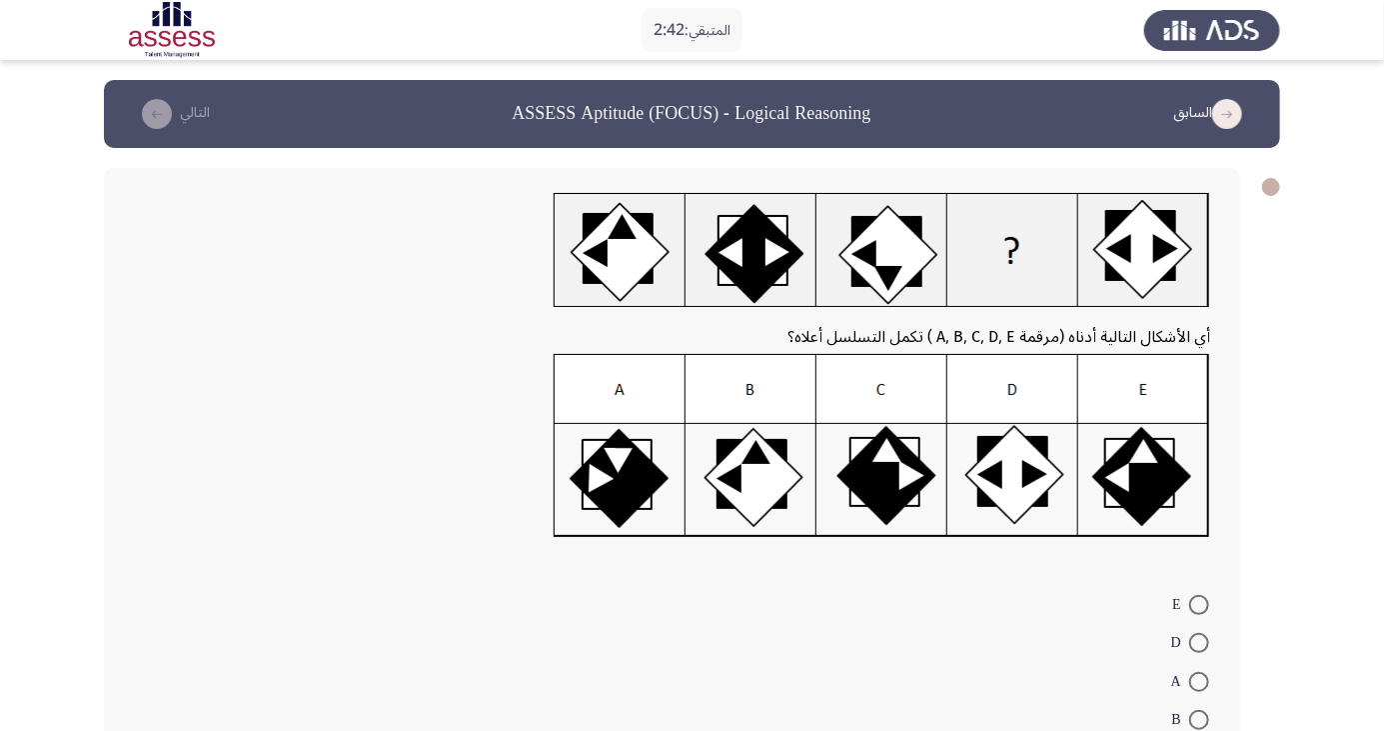
scroll to position [2, 0]
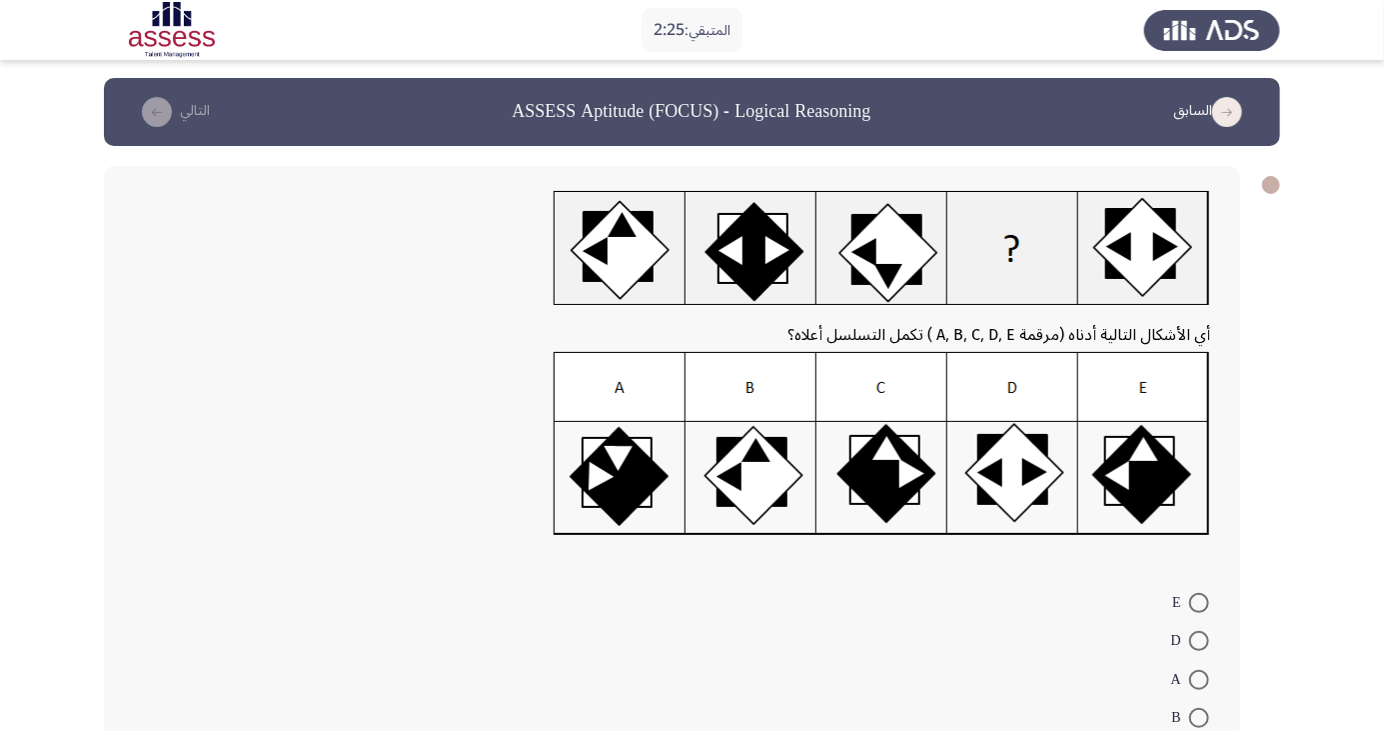
click at [1206, 604] on span at bounding box center [1199, 603] width 20 height 20
click at [1206, 604] on input "E" at bounding box center [1199, 603] width 20 height 20
radio input "true"
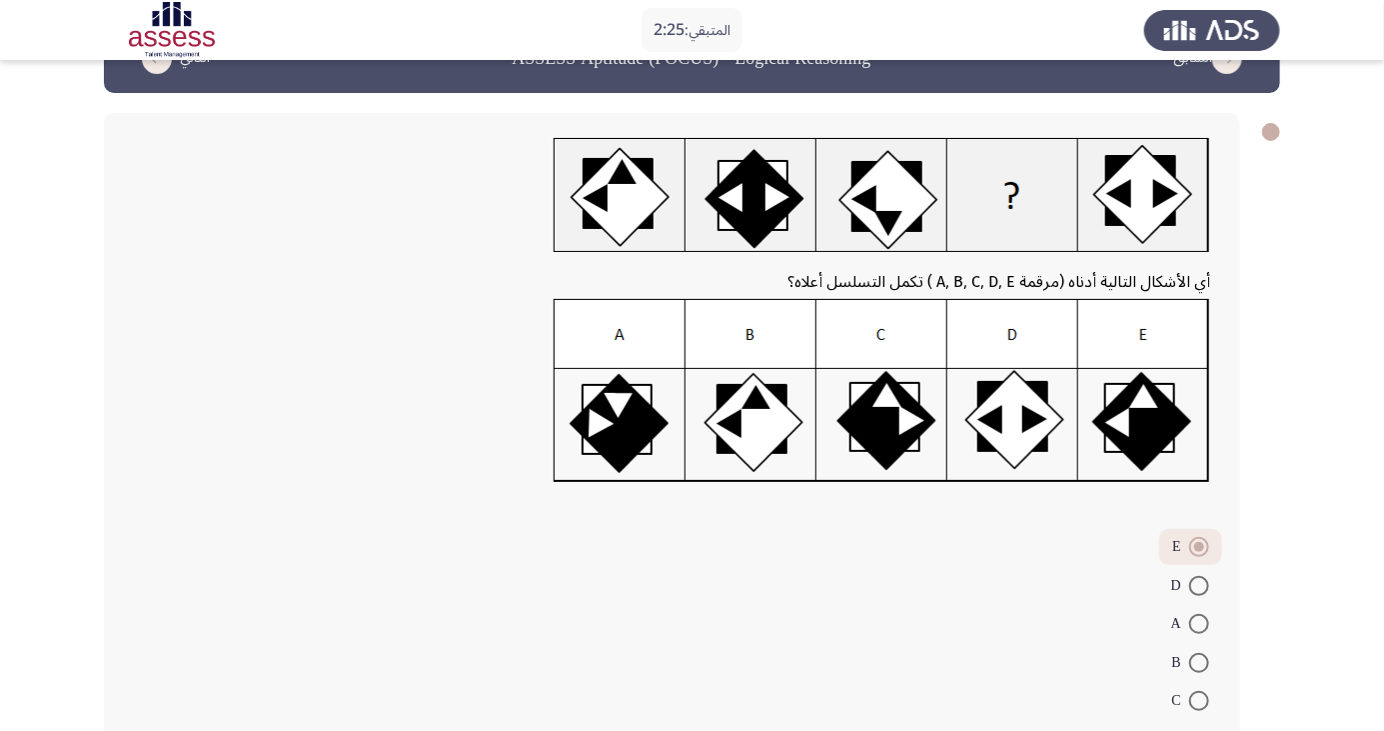
scroll to position [72, 0]
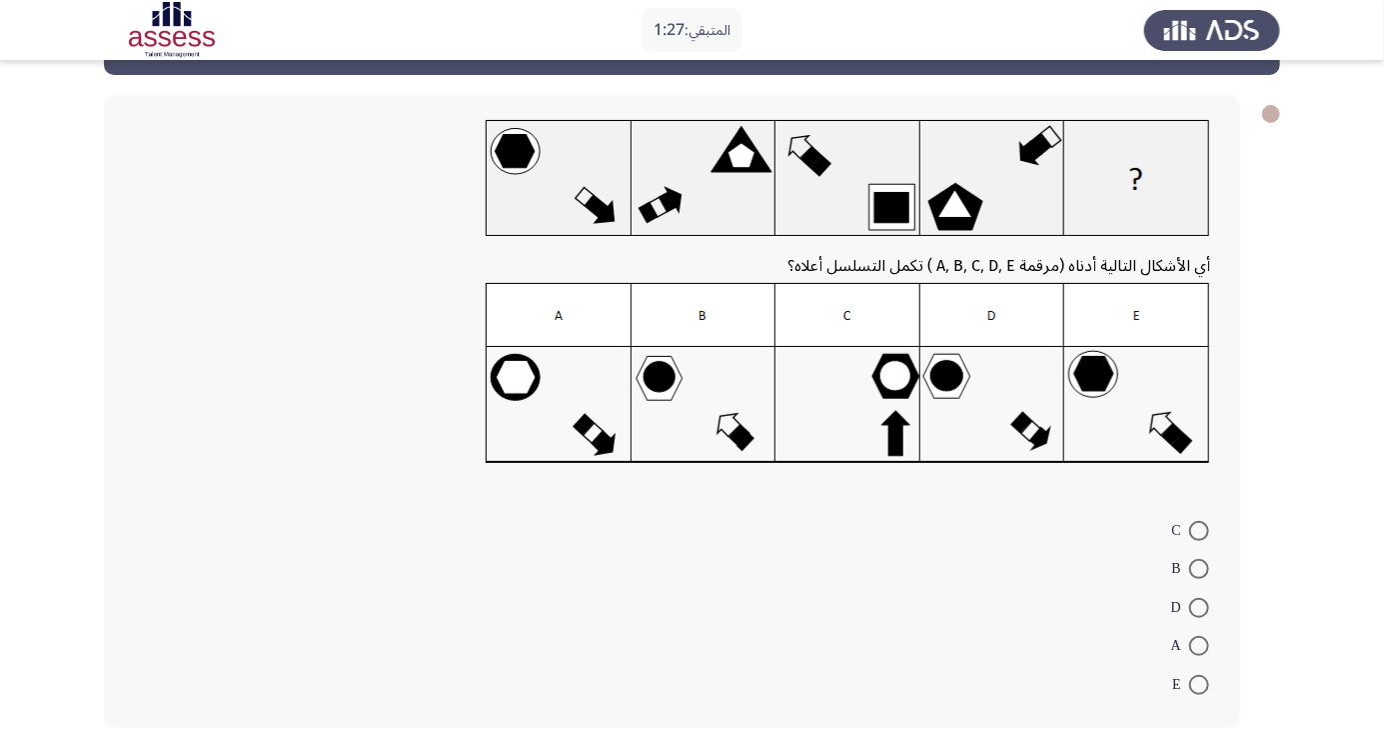
scroll to position [73, 0]
click at [1199, 683] on span at bounding box center [1199, 685] width 20 height 20
click at [1199, 683] on input "E" at bounding box center [1199, 685] width 20 height 20
radio input "true"
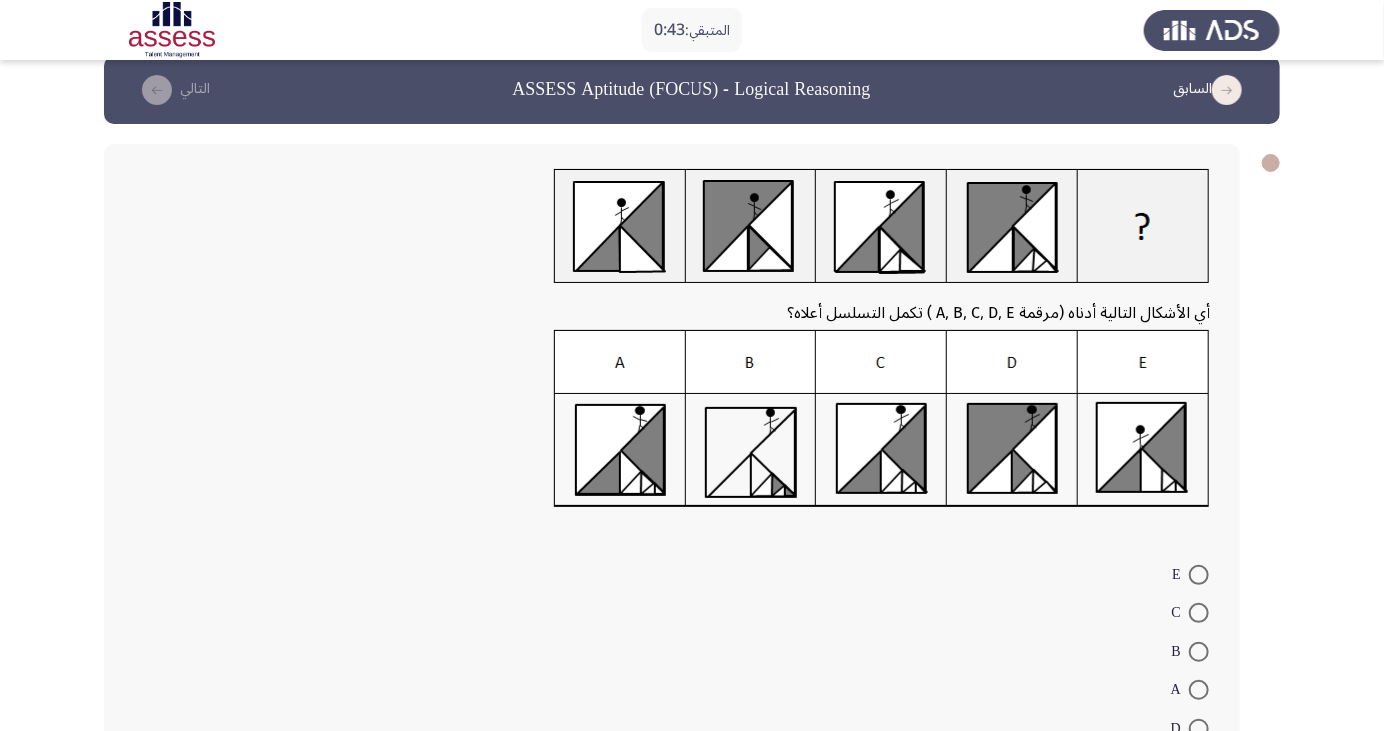
scroll to position [24, 0]
click at [1199, 689] on span at bounding box center [1199, 690] width 20 height 20
click at [1199, 689] on input "A" at bounding box center [1199, 690] width 20 height 20
radio input "true"
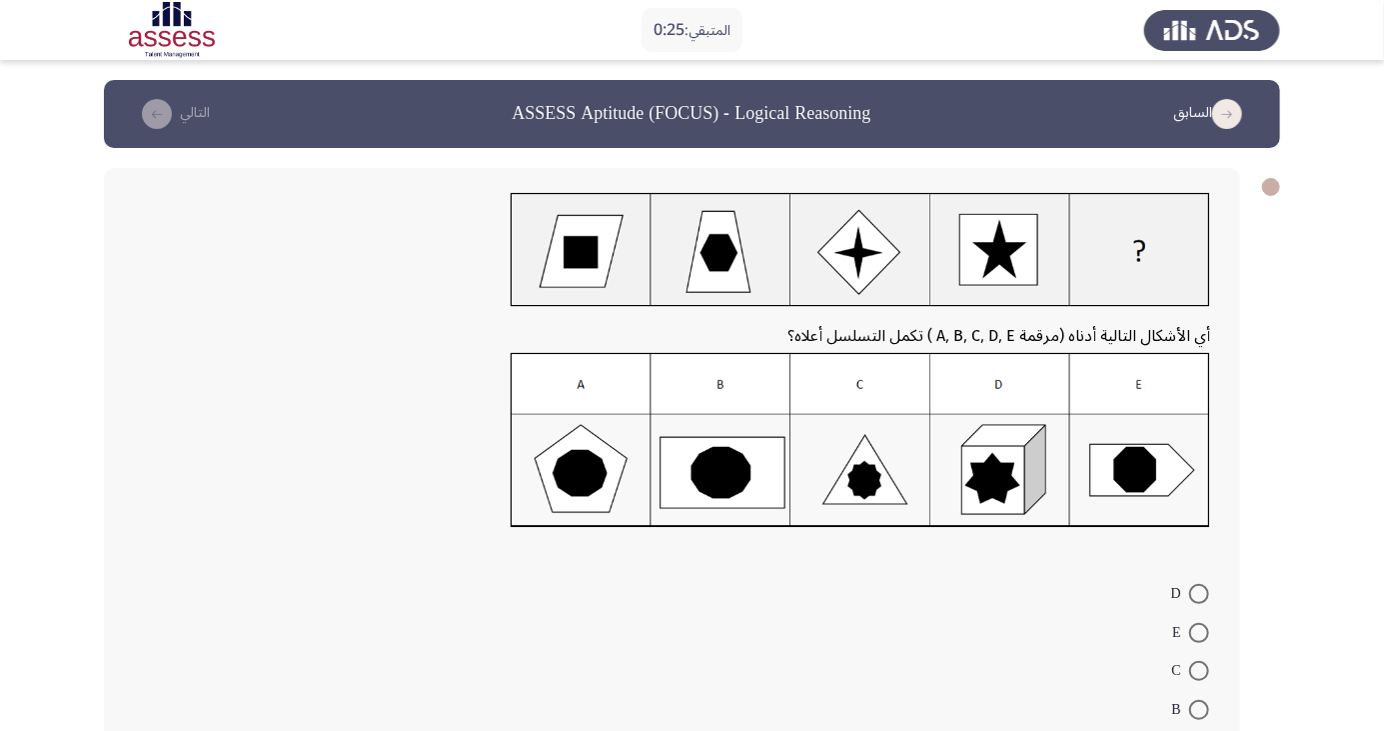
click at [738, 483] on img at bounding box center [861, 440] width 700 height 175
click at [1199, 709] on span at bounding box center [1199, 710] width 20 height 20
click at [1199, 709] on input "B" at bounding box center [1199, 710] width 20 height 20
radio input "true"
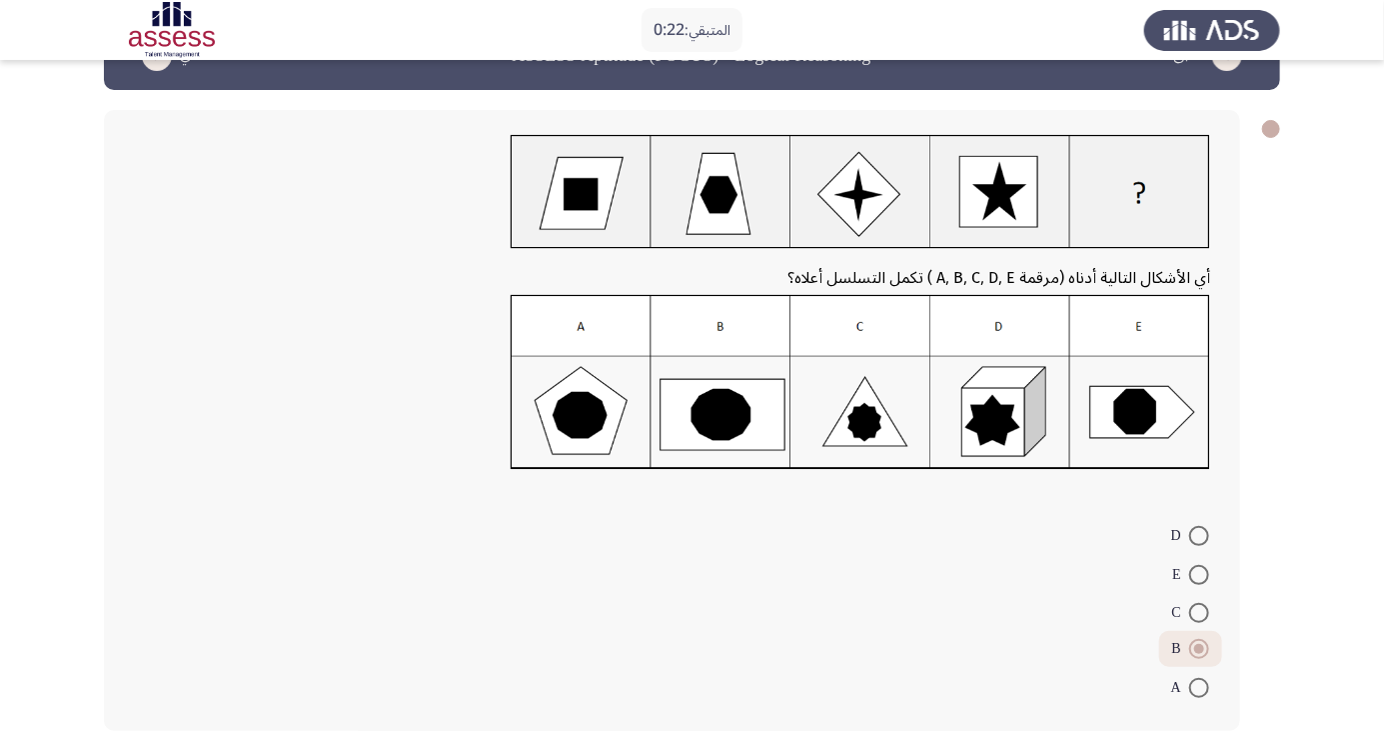
scroll to position [62, 0]
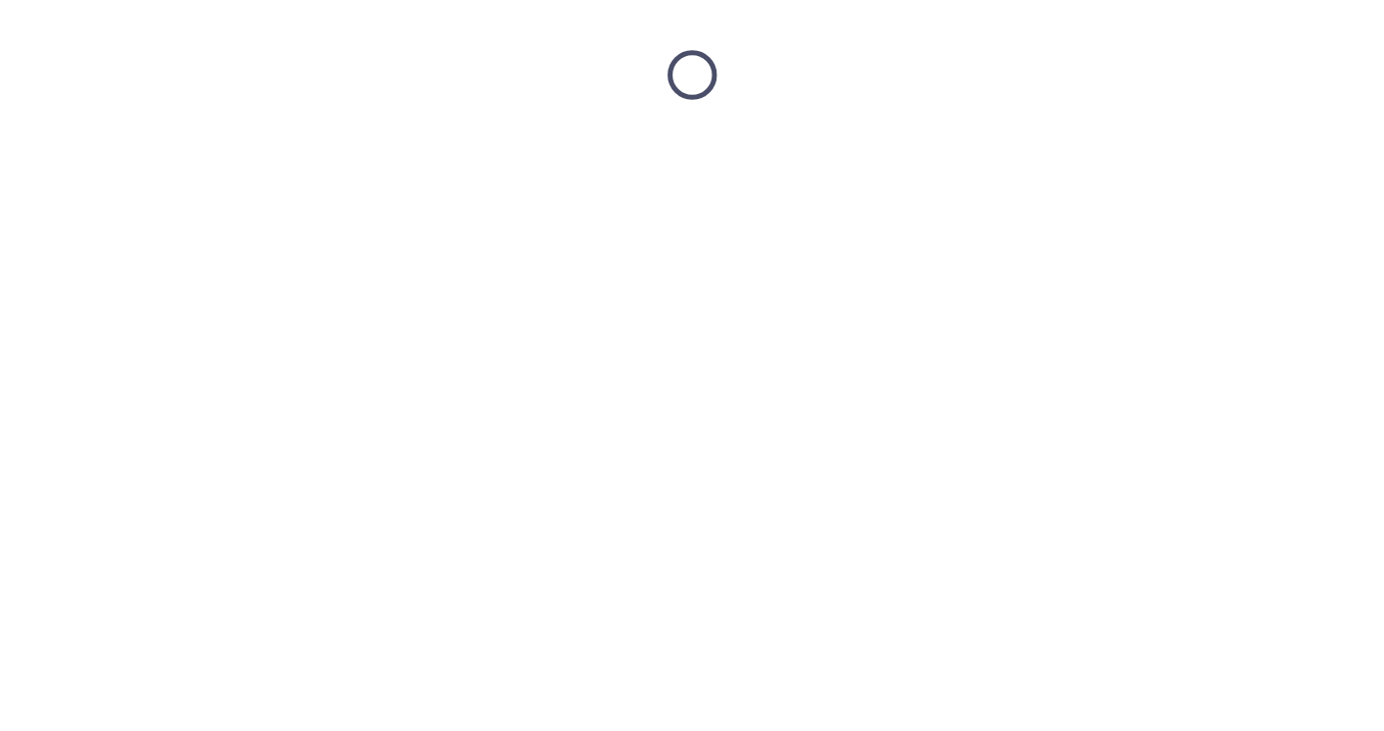
scroll to position [0, 0]
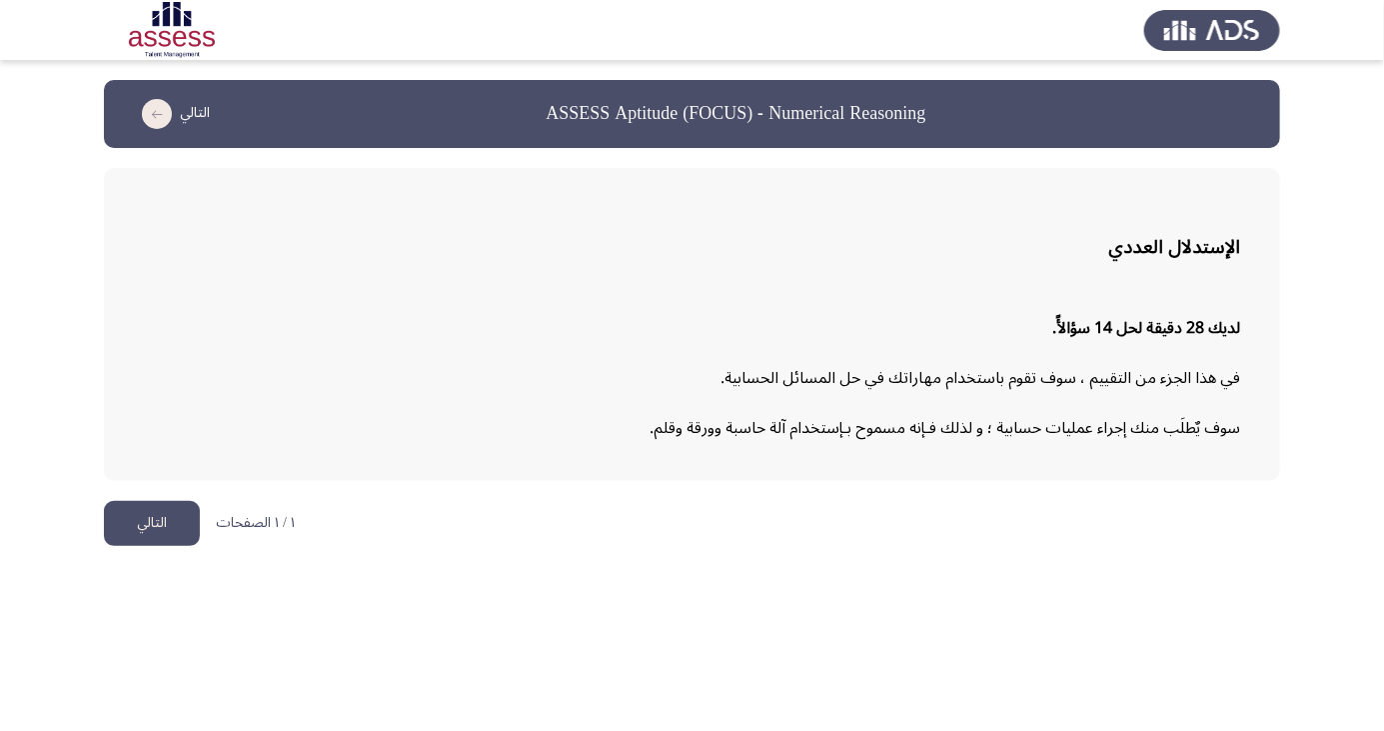
click at [146, 524] on button "التالي" at bounding box center [152, 523] width 96 height 45
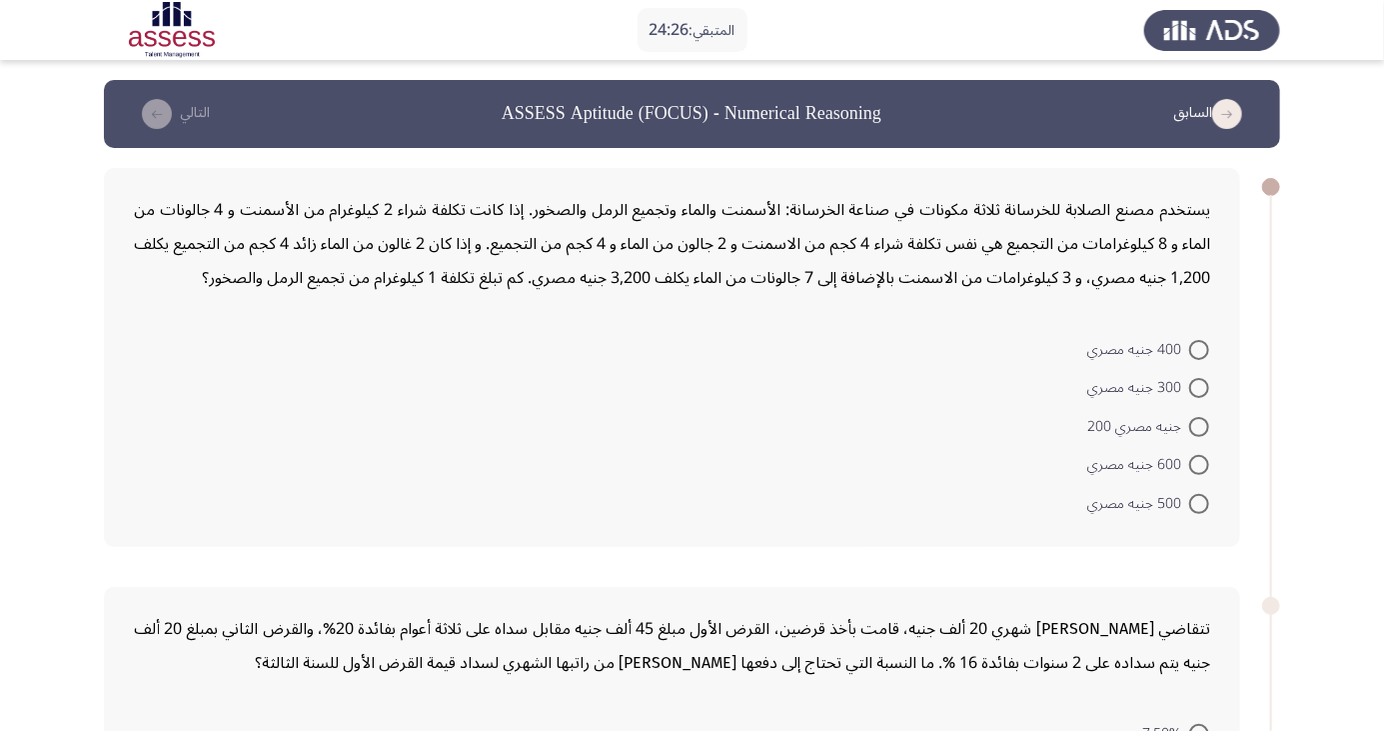
click at [1199, 425] on span at bounding box center [1199, 427] width 20 height 20
click at [1199, 425] on input "جنيه مصري 200" at bounding box center [1199, 427] width 20 height 20
radio input "true"
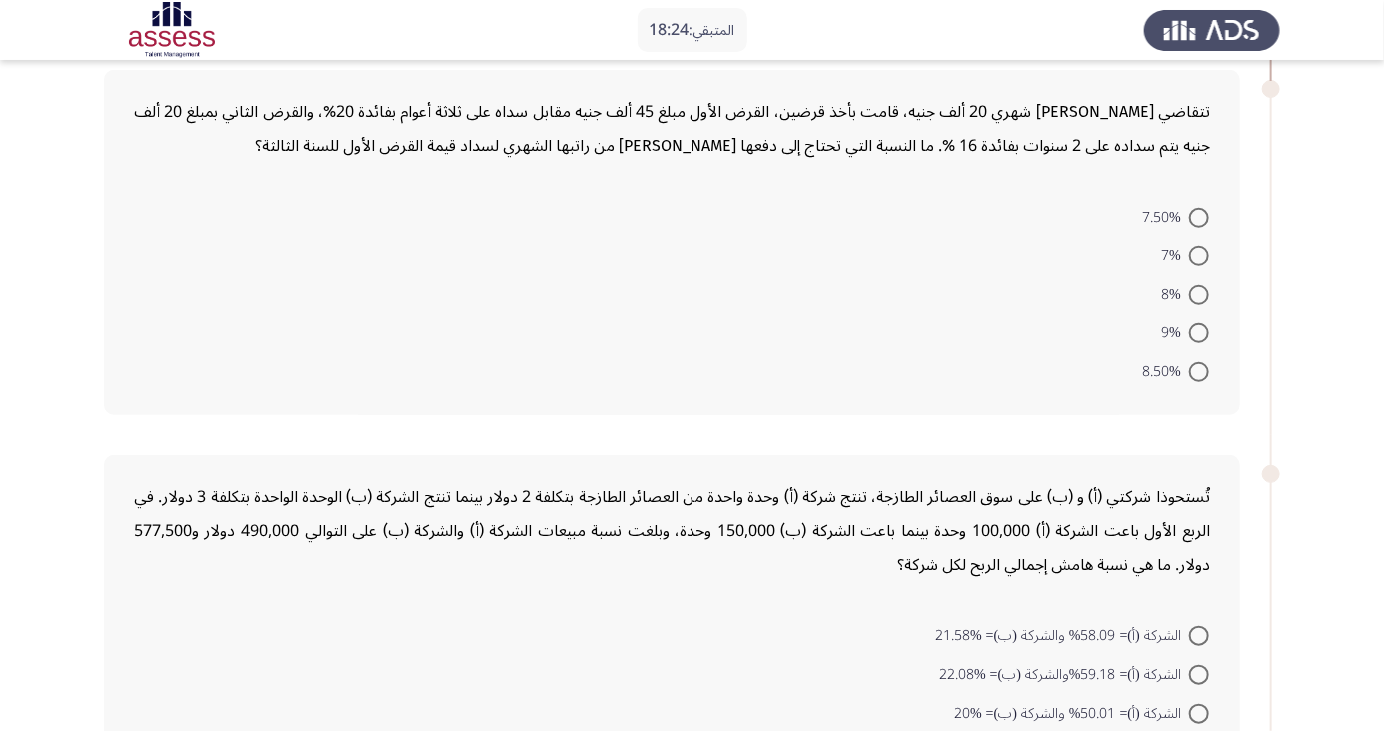
scroll to position [536, 0]
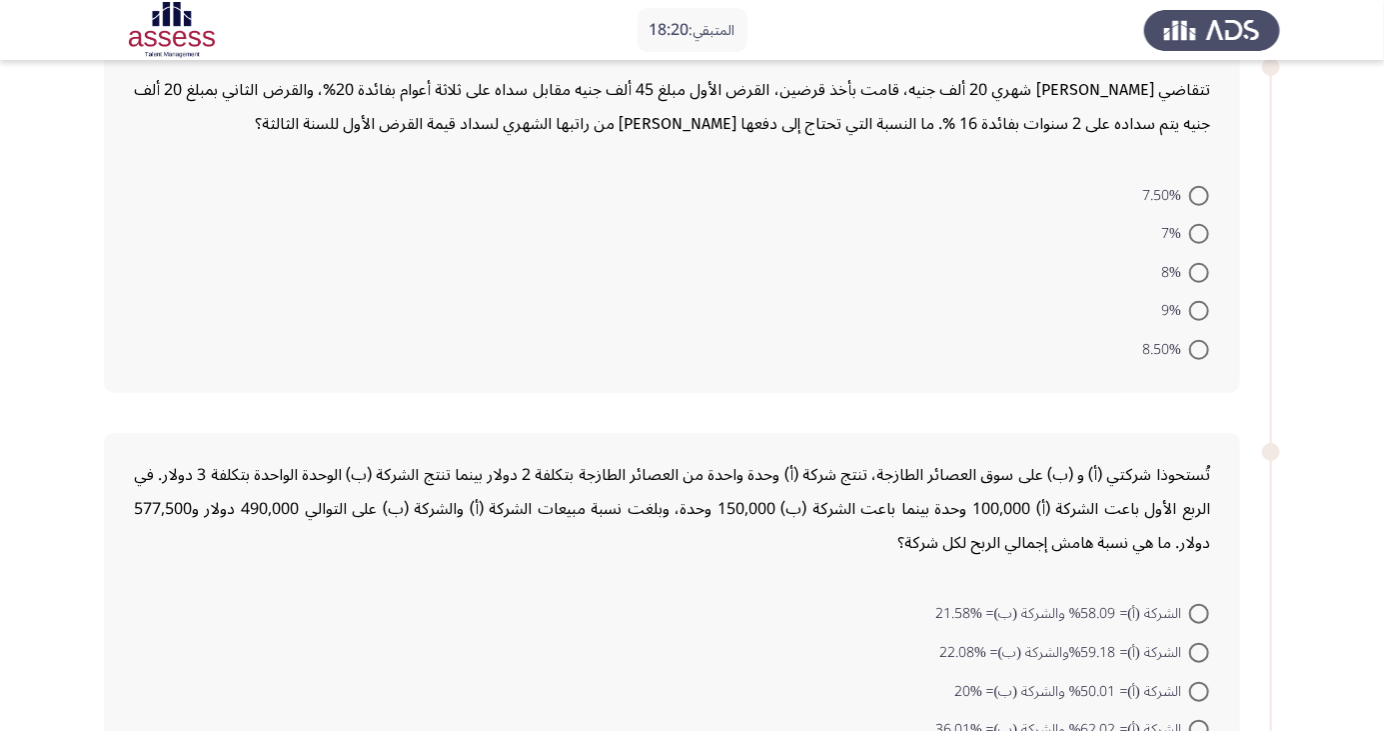
click at [1199, 193] on span at bounding box center [1199, 196] width 20 height 20
click at [1199, 193] on input "7.50%" at bounding box center [1199, 196] width 20 height 20
radio input "true"
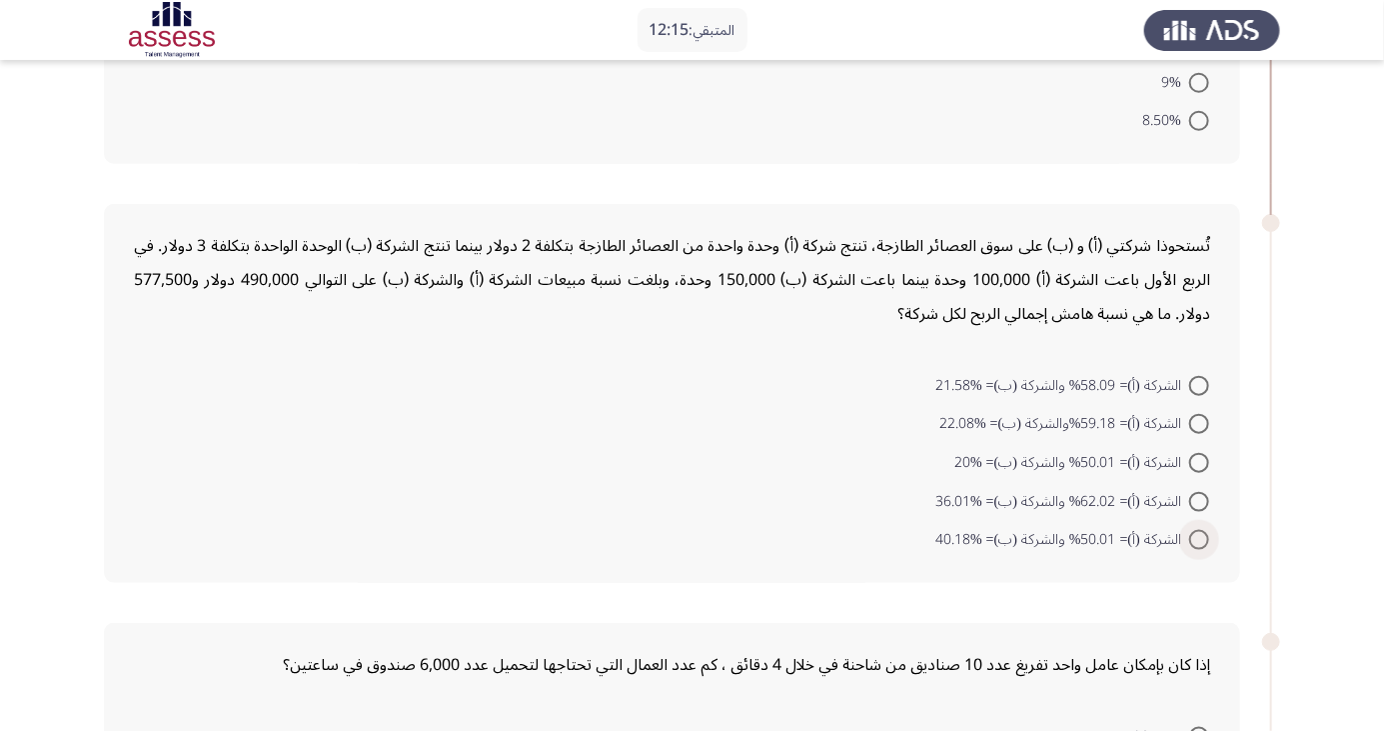
scroll to position [760, 0]
click at [407, 680] on div "إذا كان بإمكان عامل واحد تفريغ عدد 10 صناديق من شاحنة في خلال 4 دقائق ، كم عدد …" at bounding box center [672, 667] width 1076 height 34
click at [1199, 500] on span at bounding box center [1199, 504] width 20 height 20
click at [1199, 500] on input "الشركة (أ)= 62.02% والشركة (ب)= %36.01" at bounding box center [1199, 504] width 20 height 20
radio input "true"
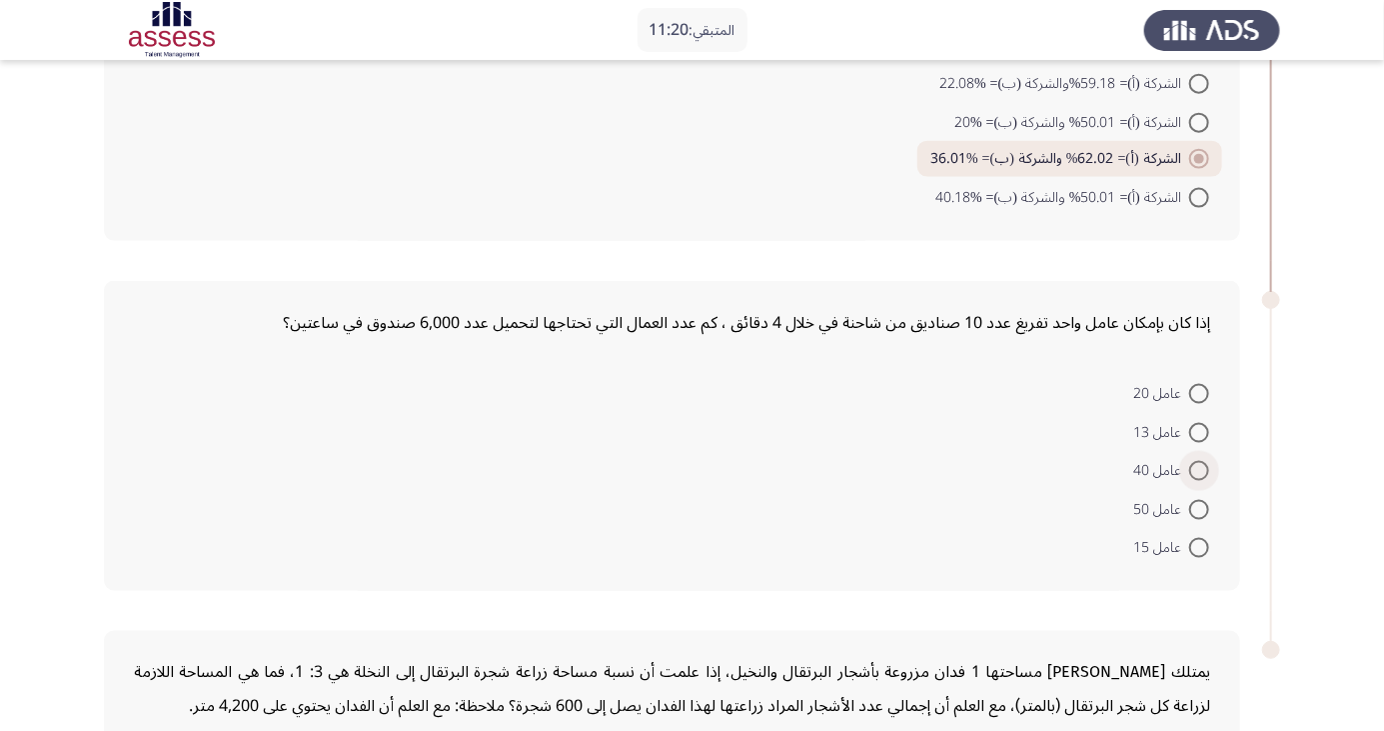
scroll to position [1101, 0]
click at [468, 426] on form "عامل 20 عامل 13 عامل 40 عامل 50 عامل 15" at bounding box center [672, 470] width 1076 height 193
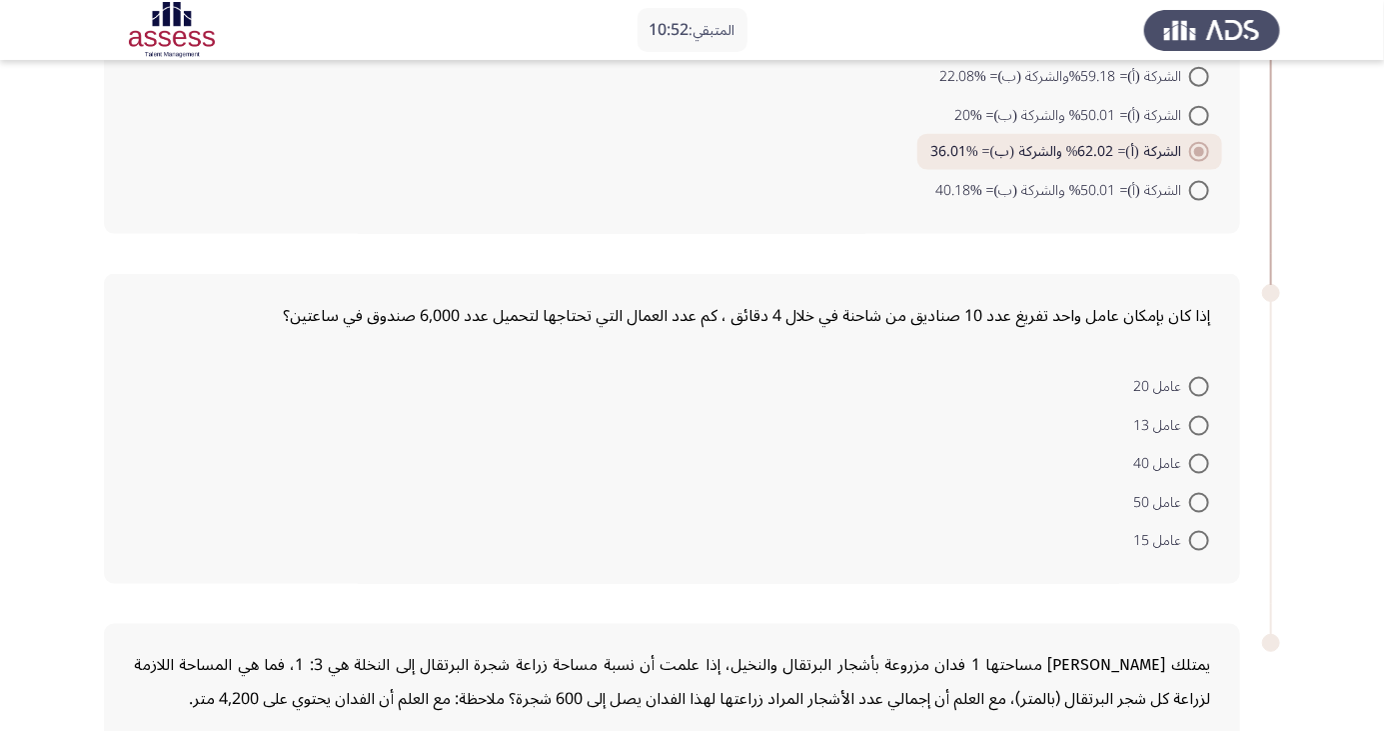
scroll to position [1131, 0]
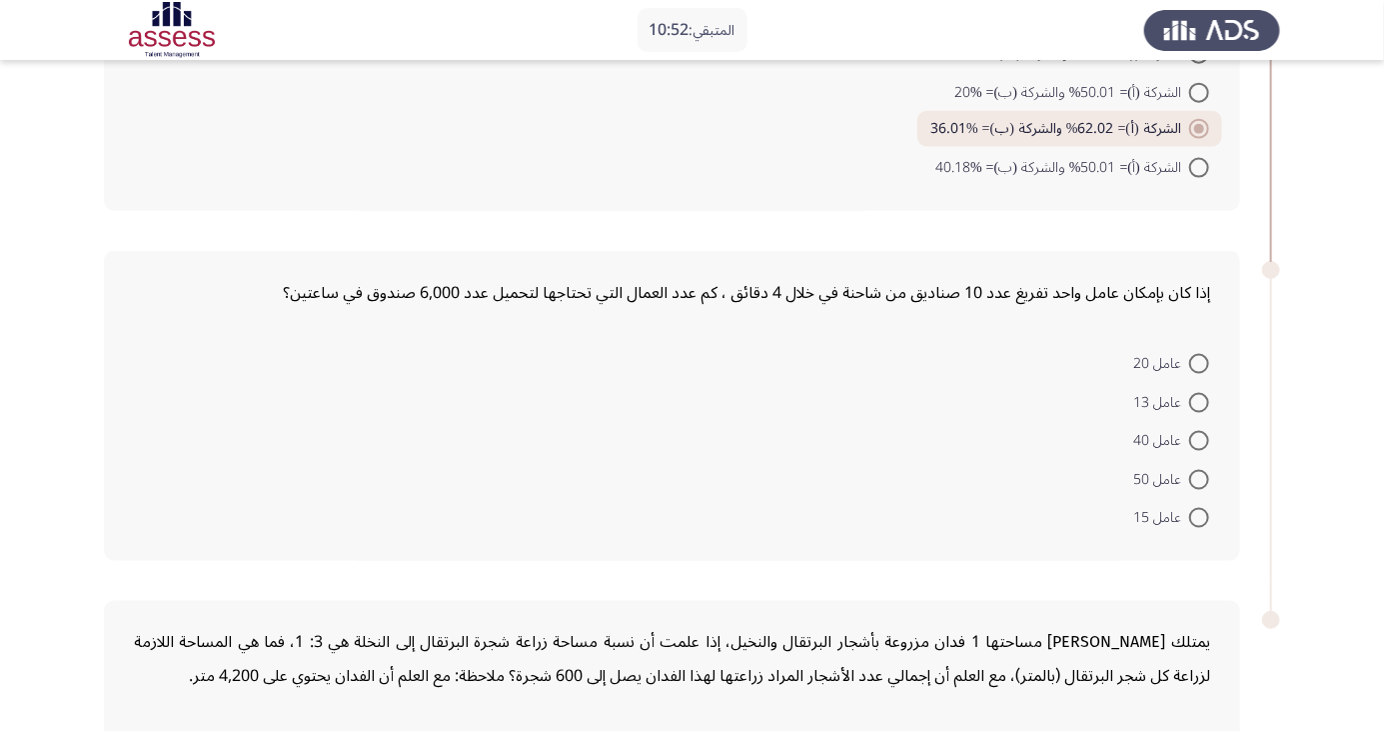
click at [407, 324] on div "إذا كان بإمكان عامل واحد تفريغ عدد 10 صناديق من شاحنة في خلال 4 دقائق ، كم عدد …" at bounding box center [672, 406] width 1136 height 311
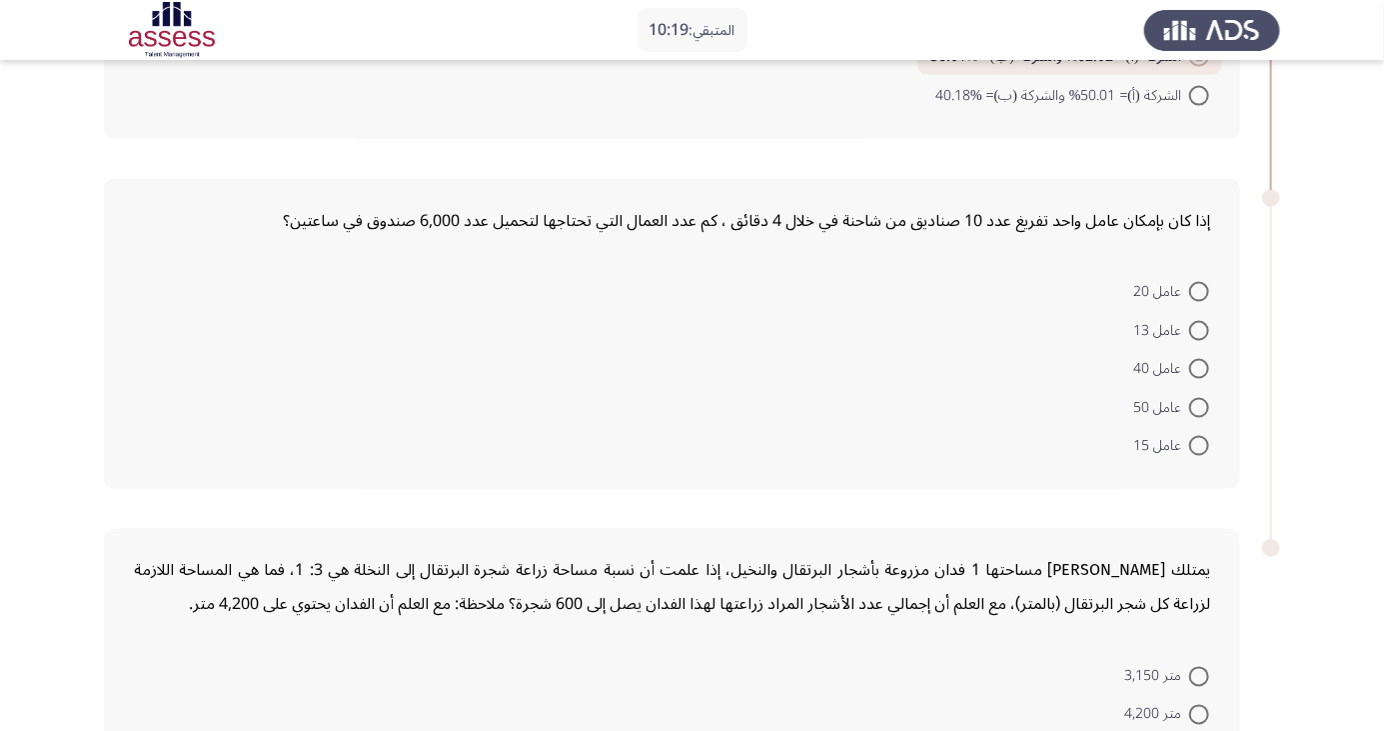
scroll to position [1227, 0]
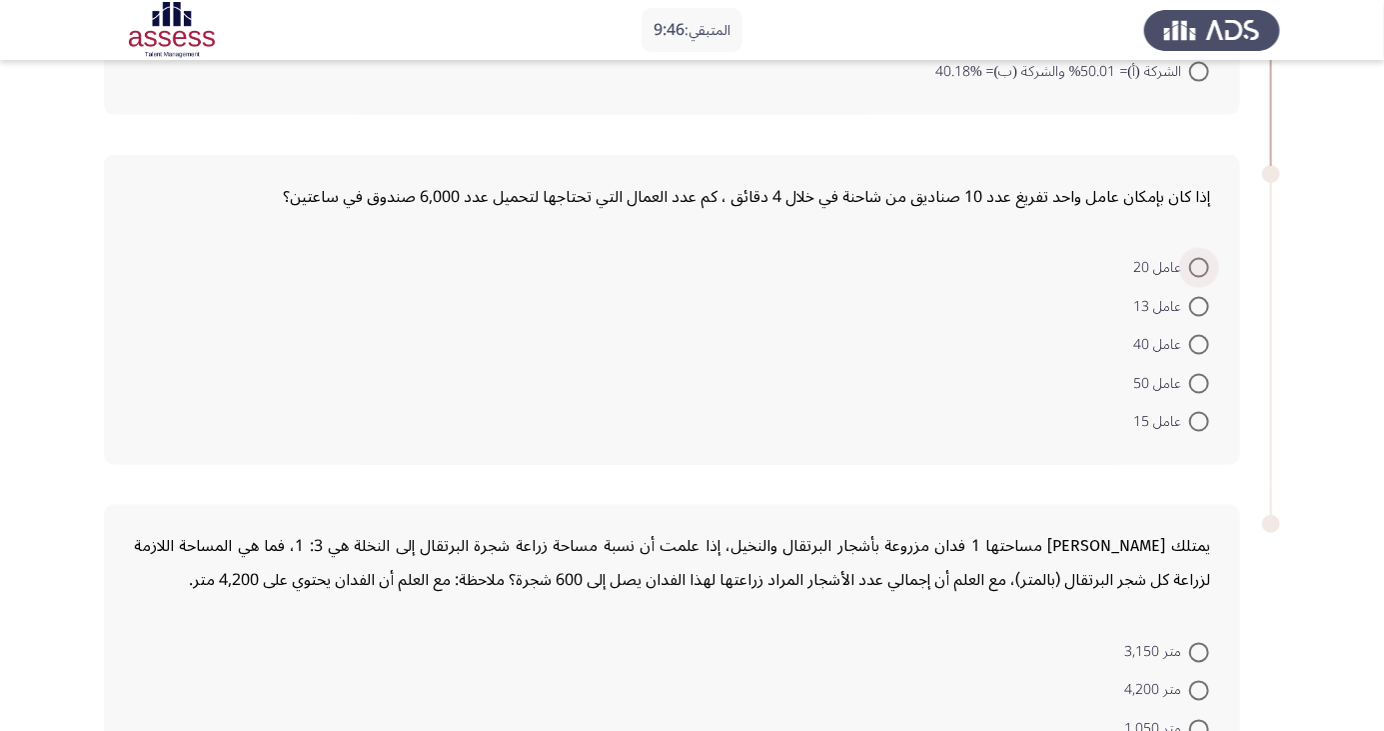
click at [1199, 264] on span at bounding box center [1199, 268] width 20 height 20
click at [1199, 264] on input "عامل 20" at bounding box center [1199, 268] width 20 height 20
radio input "true"
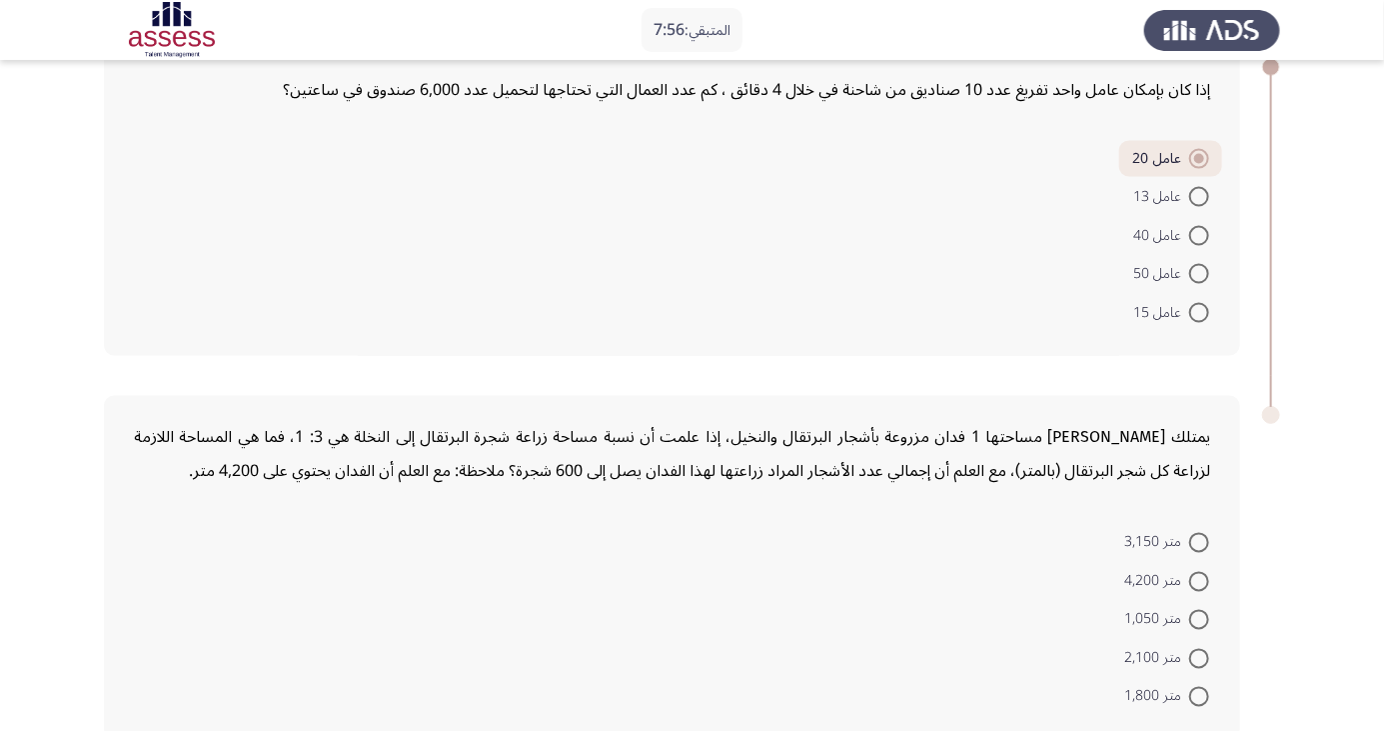
scroll to position [1344, 0]
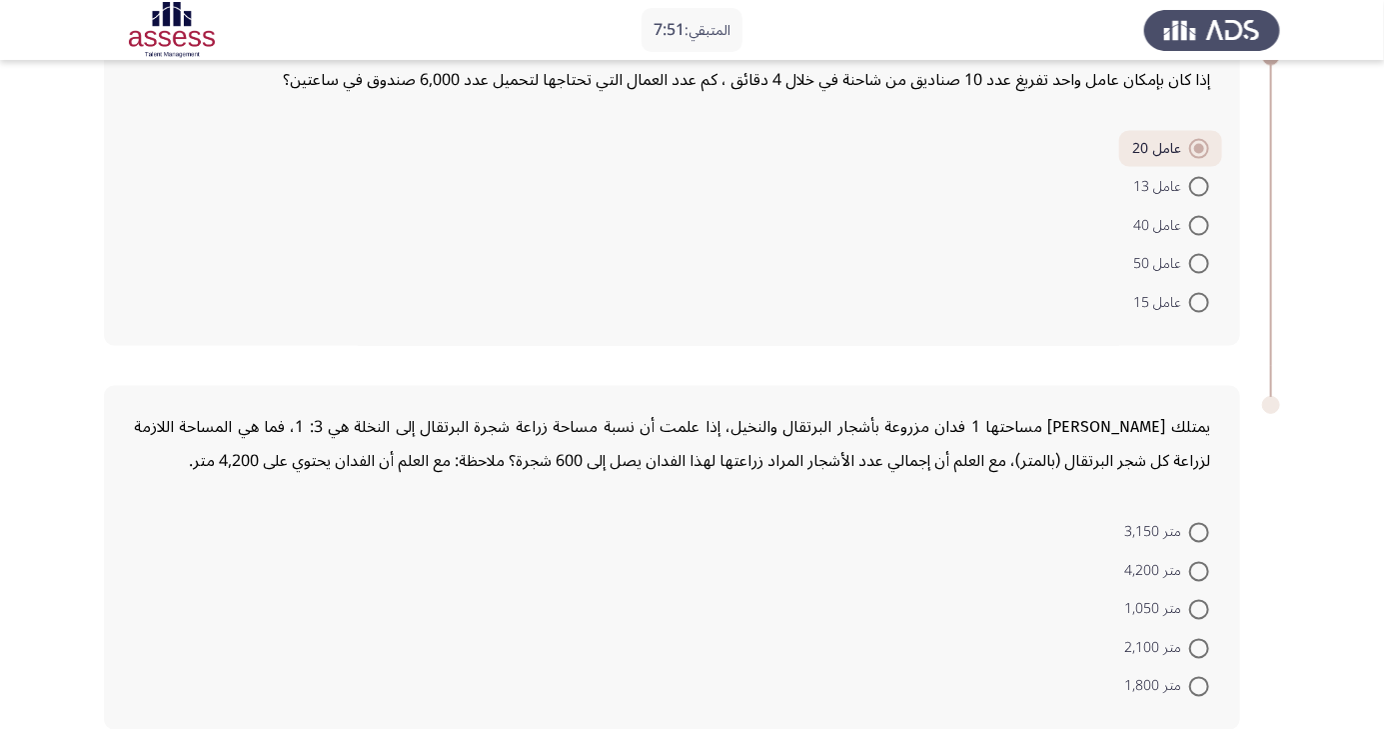
click at [1199, 529] on span at bounding box center [1199, 533] width 20 height 20
click at [1199, 529] on input "متر 3,150" at bounding box center [1199, 533] width 20 height 20
radio input "true"
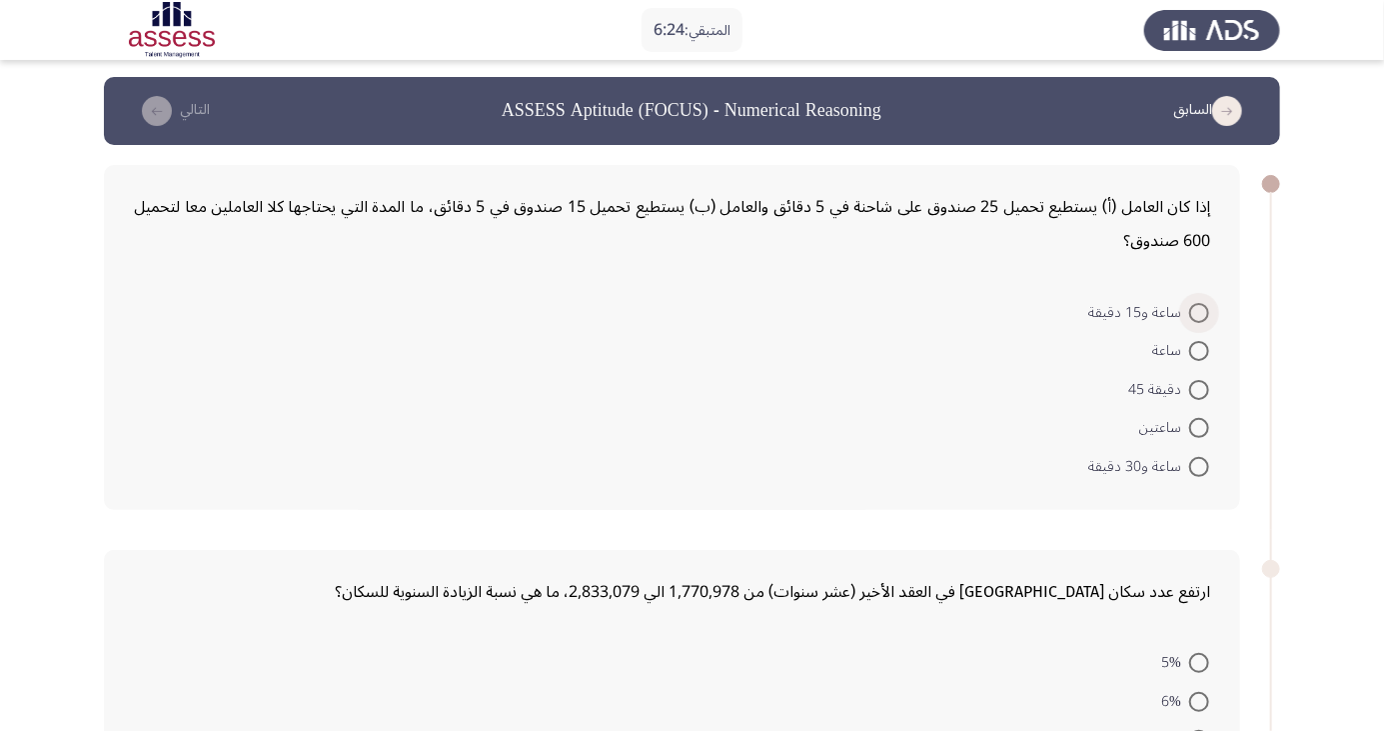
scroll to position [0, 0]
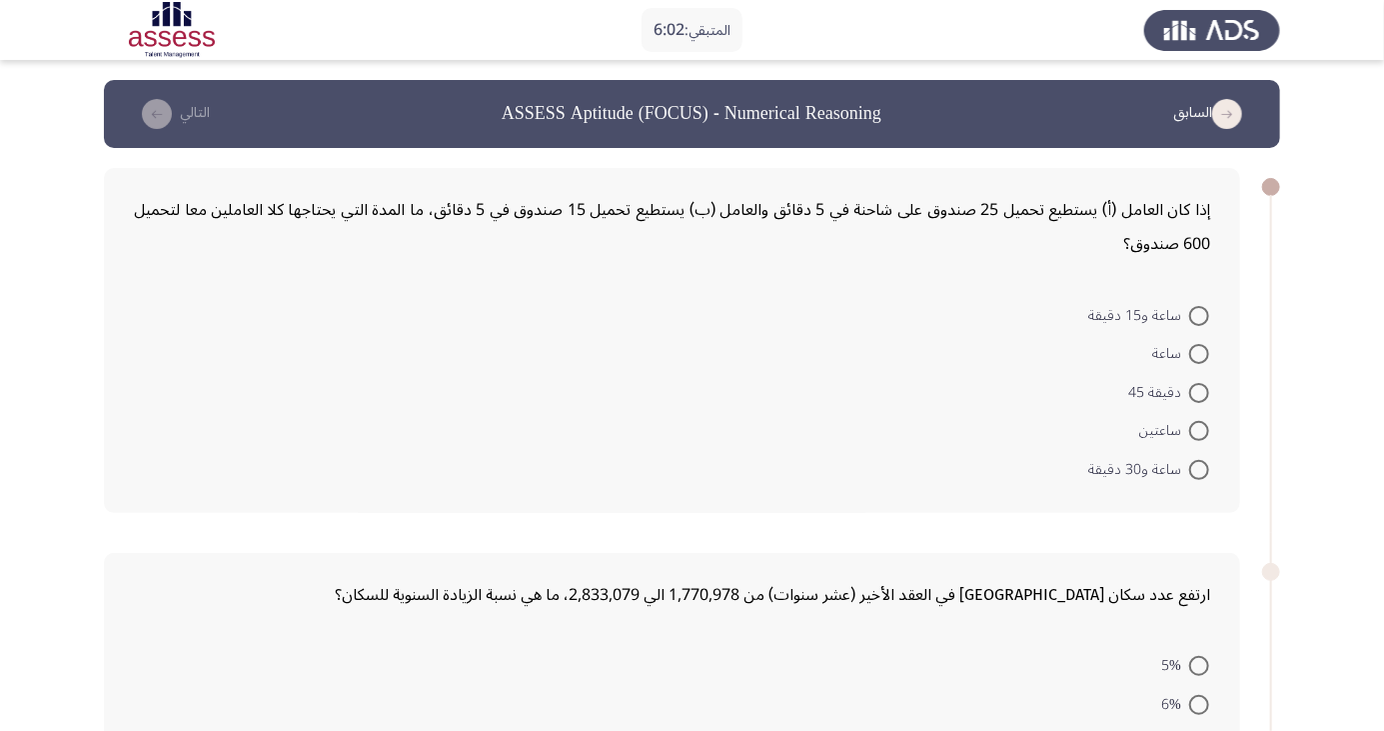
click at [1193, 316] on span at bounding box center [1199, 316] width 20 height 20
click at [1193, 316] on input "ساعة و15 دقيقة" at bounding box center [1199, 316] width 20 height 20
radio input "true"
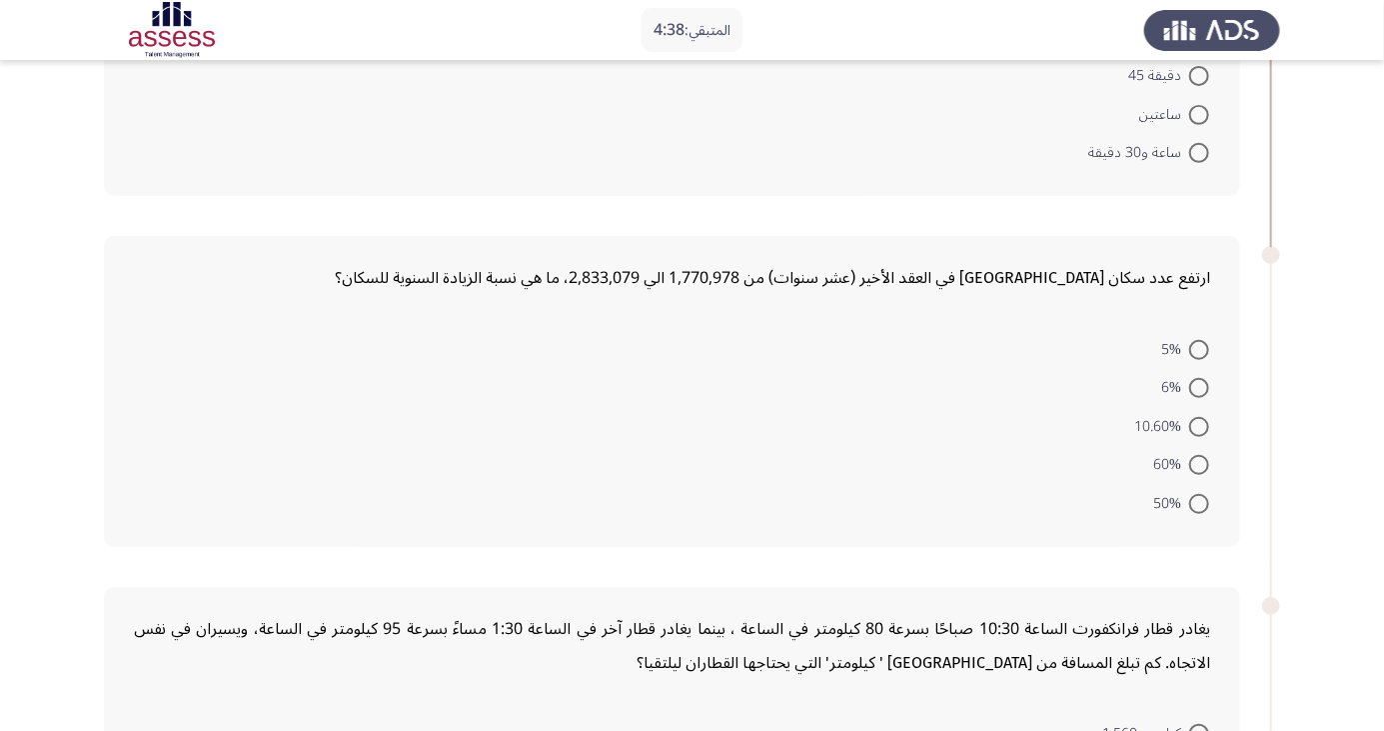
scroll to position [310, 0]
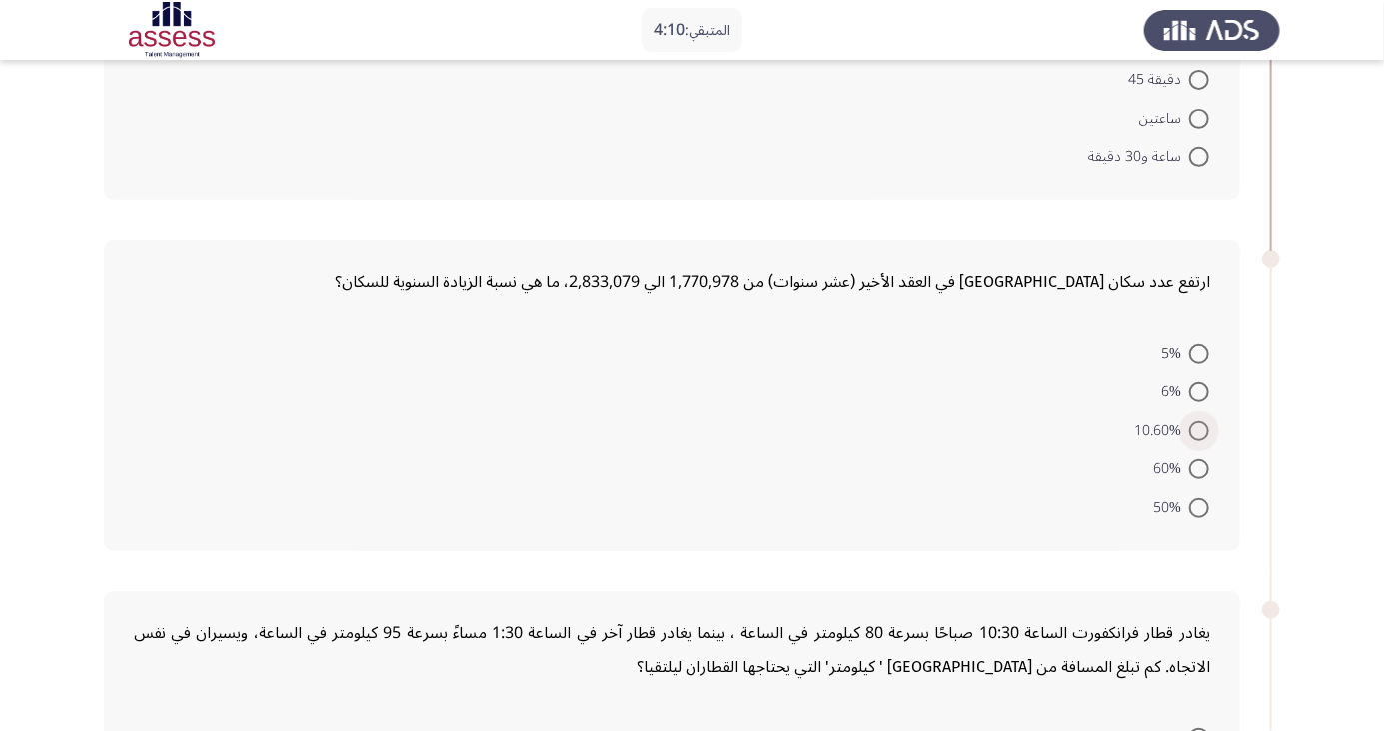
click at [1199, 429] on span at bounding box center [1199, 431] width 20 height 20
click at [1199, 429] on input "10.60%" at bounding box center [1199, 431] width 20 height 20
radio input "true"
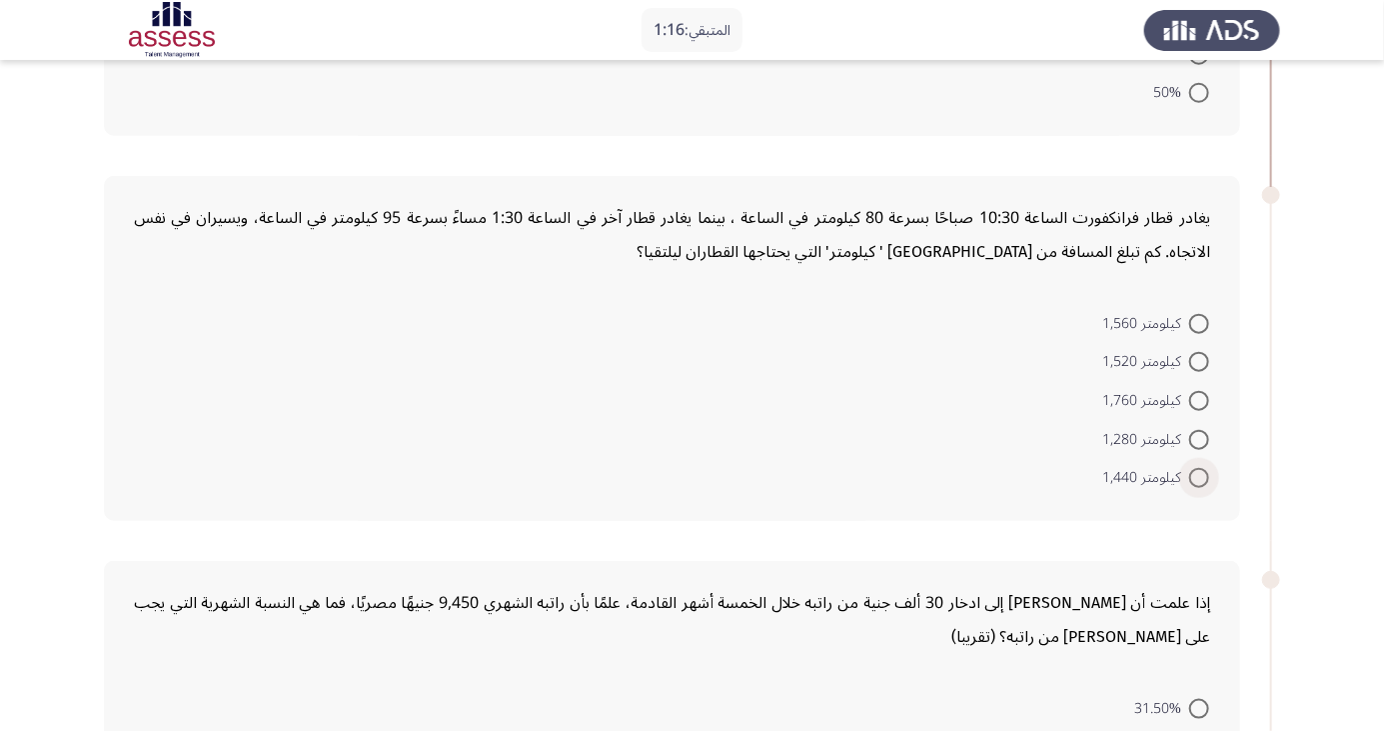
scroll to position [720, 0]
click at [1199, 361] on span at bounding box center [1199, 364] width 20 height 20
click at [1199, 361] on input "كيلومتر 1,520" at bounding box center [1199, 364] width 20 height 20
radio input "true"
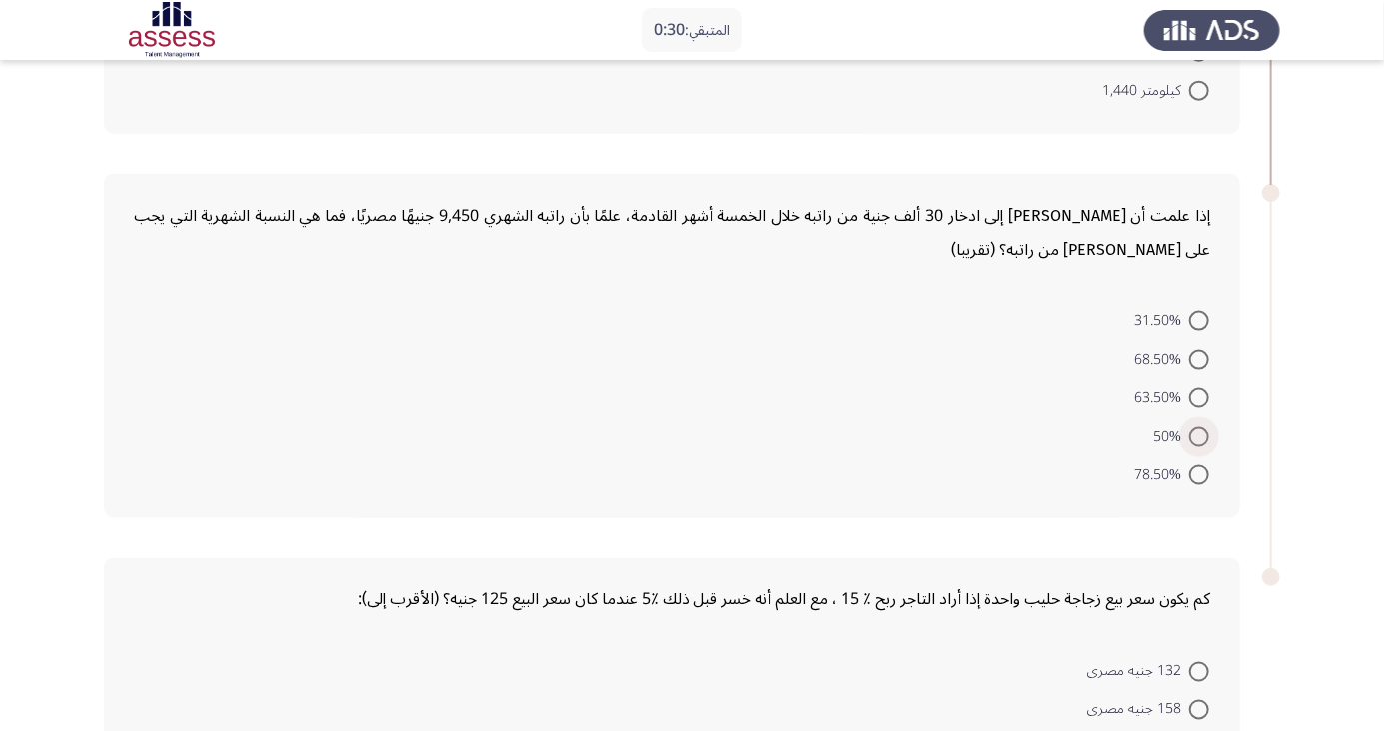
scroll to position [1144, 0]
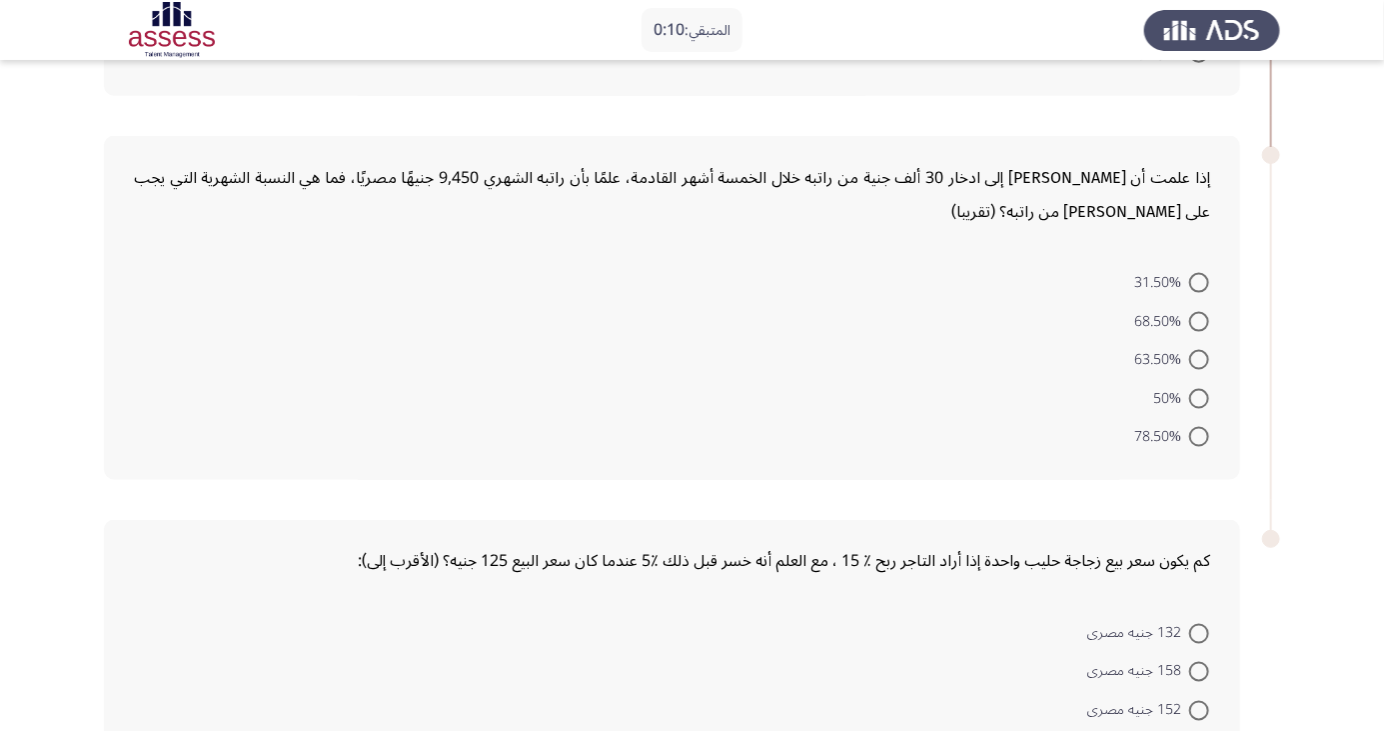
click at [1199, 357] on span at bounding box center [1199, 360] width 20 height 20
click at [1199, 357] on input "63.50%" at bounding box center [1199, 360] width 20 height 20
radio input "true"
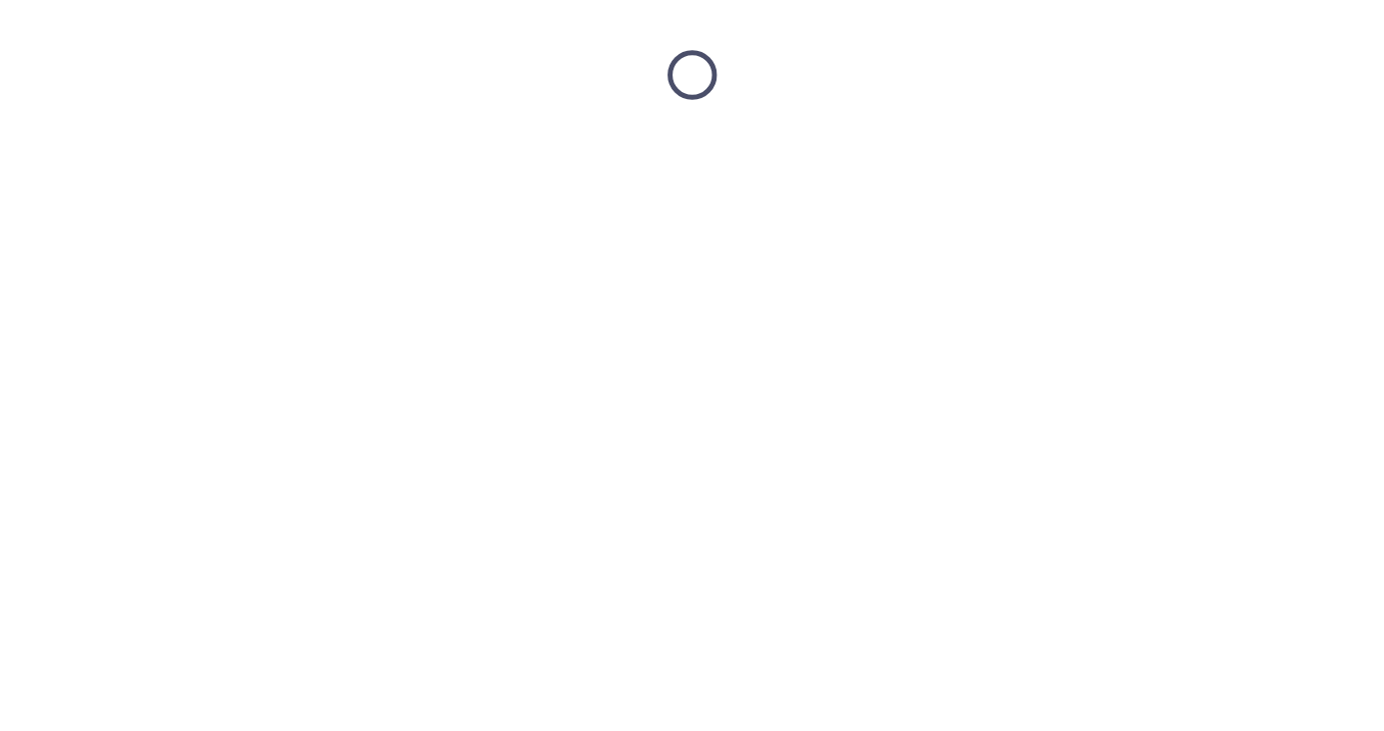
scroll to position [0, 0]
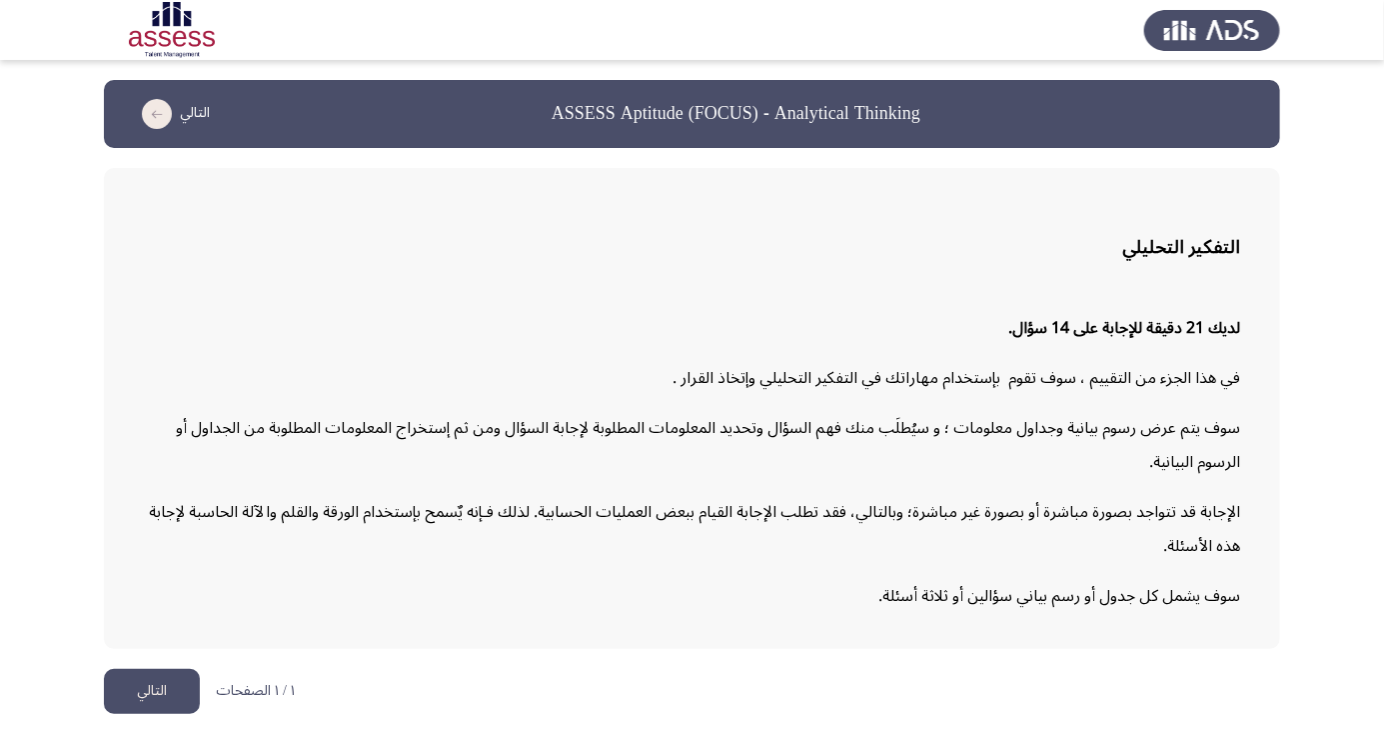
click at [133, 714] on button "التالي" at bounding box center [152, 691] width 96 height 45
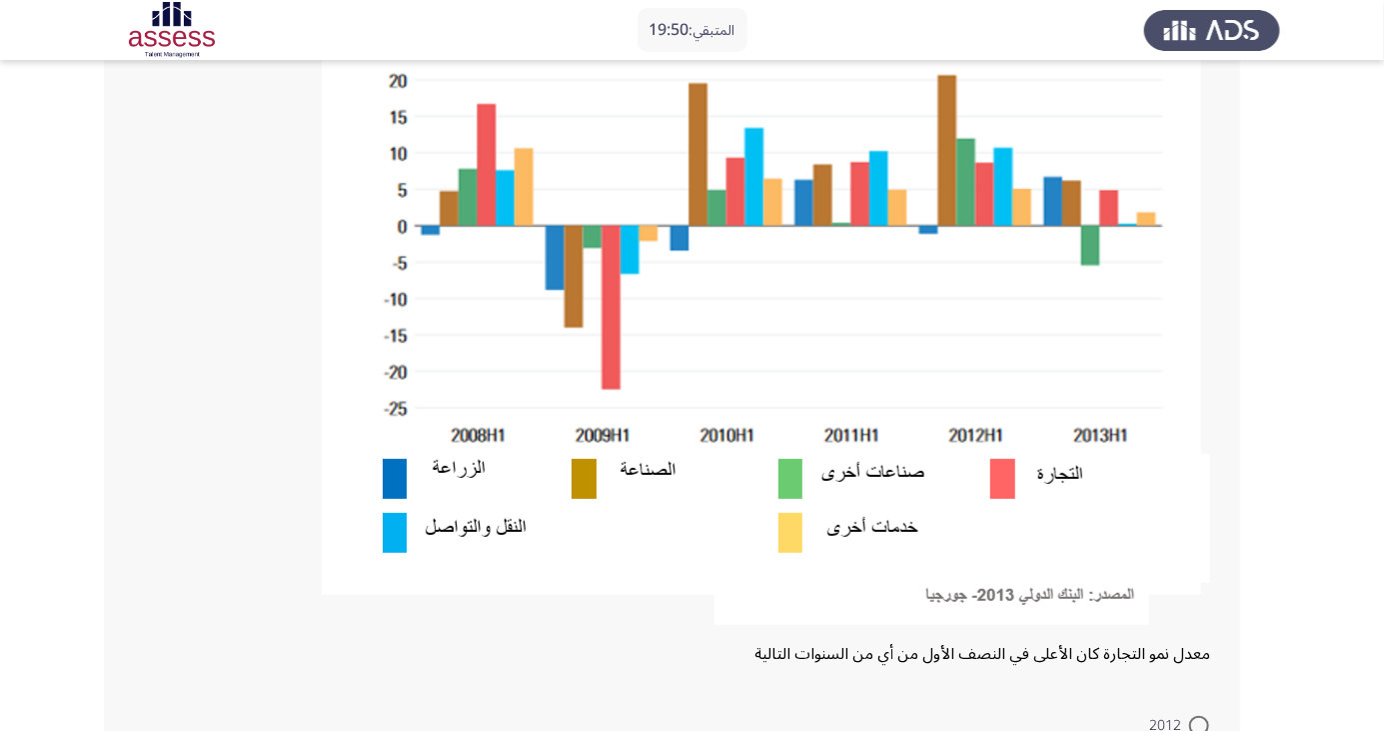
scroll to position [287, 0]
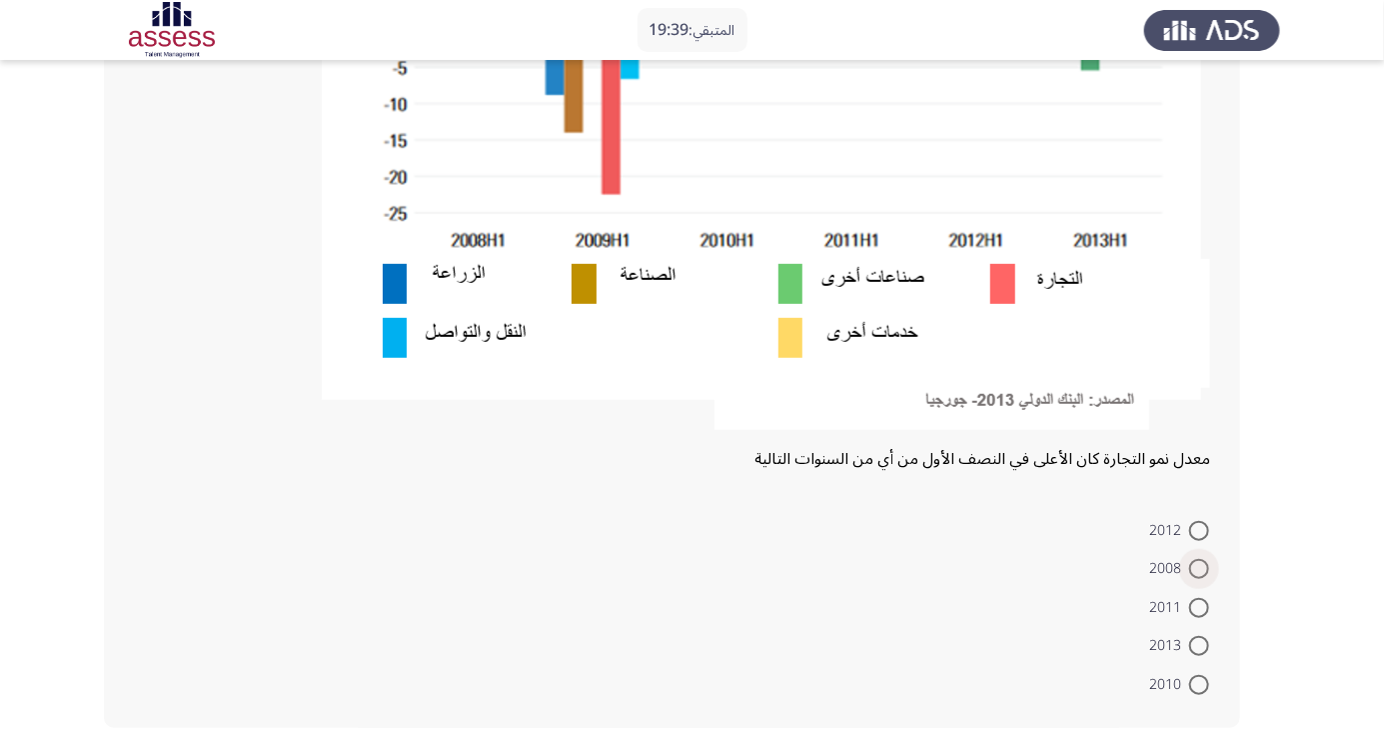
click at [1199, 568] on span at bounding box center [1199, 569] width 20 height 20
click at [1199, 568] on input "2008" at bounding box center [1199, 569] width 20 height 20
radio input "true"
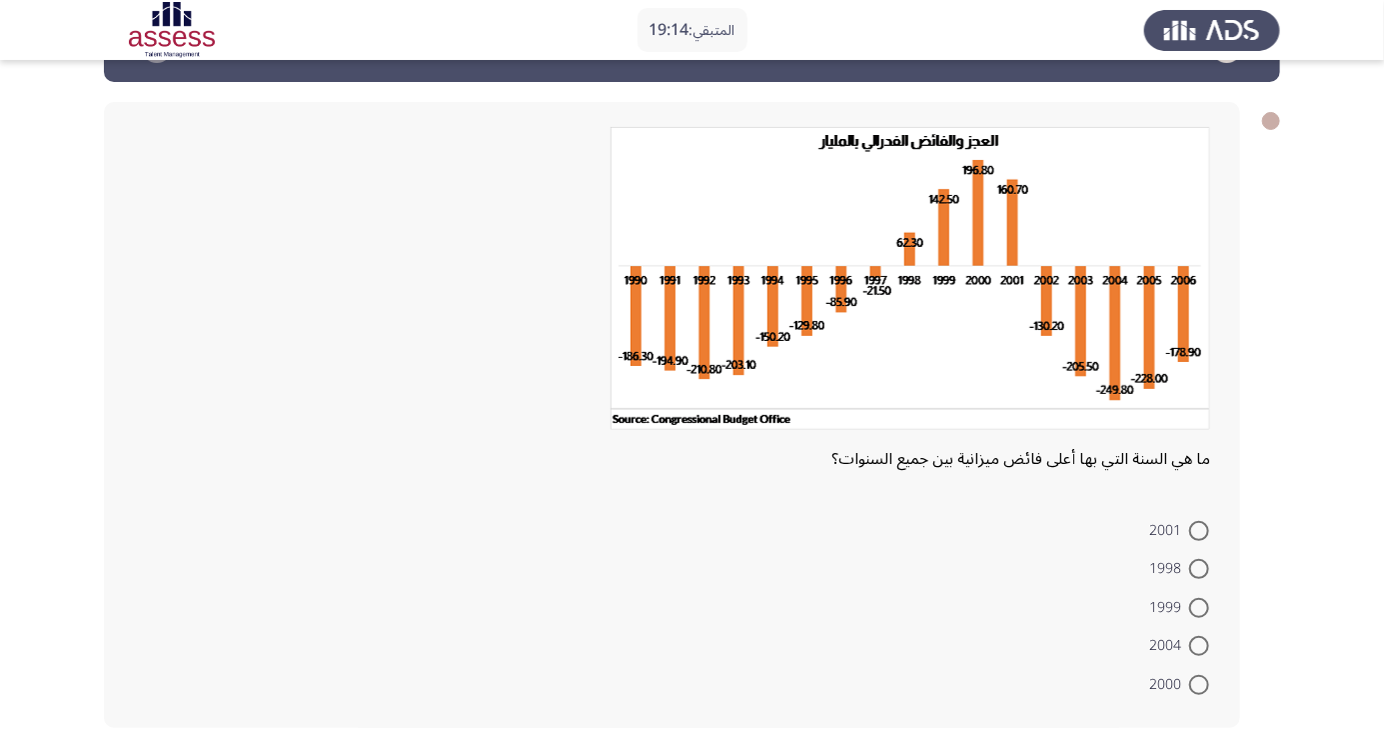
click at [1199, 689] on span at bounding box center [1199, 685] width 20 height 20
click at [1199, 689] on input "2000" at bounding box center [1199, 685] width 20 height 20
radio input "true"
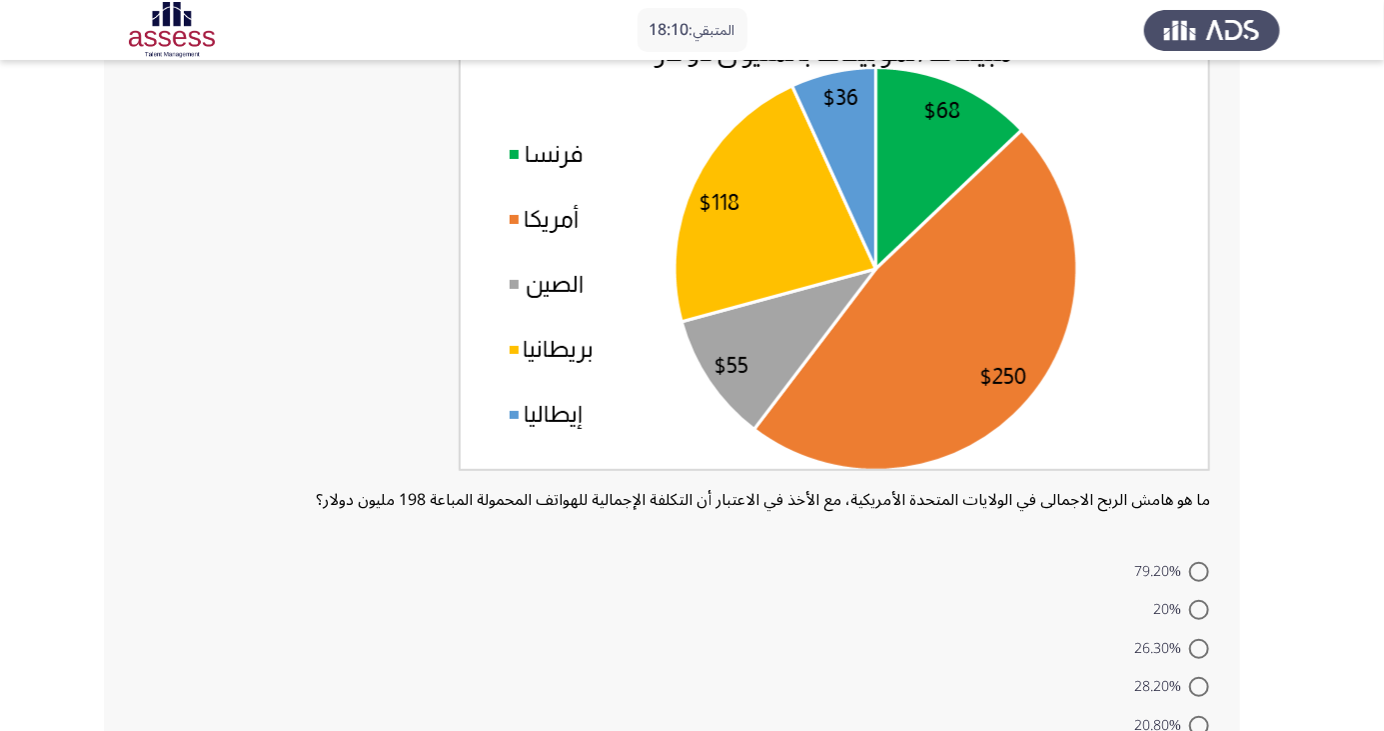
scroll to position [168, 0]
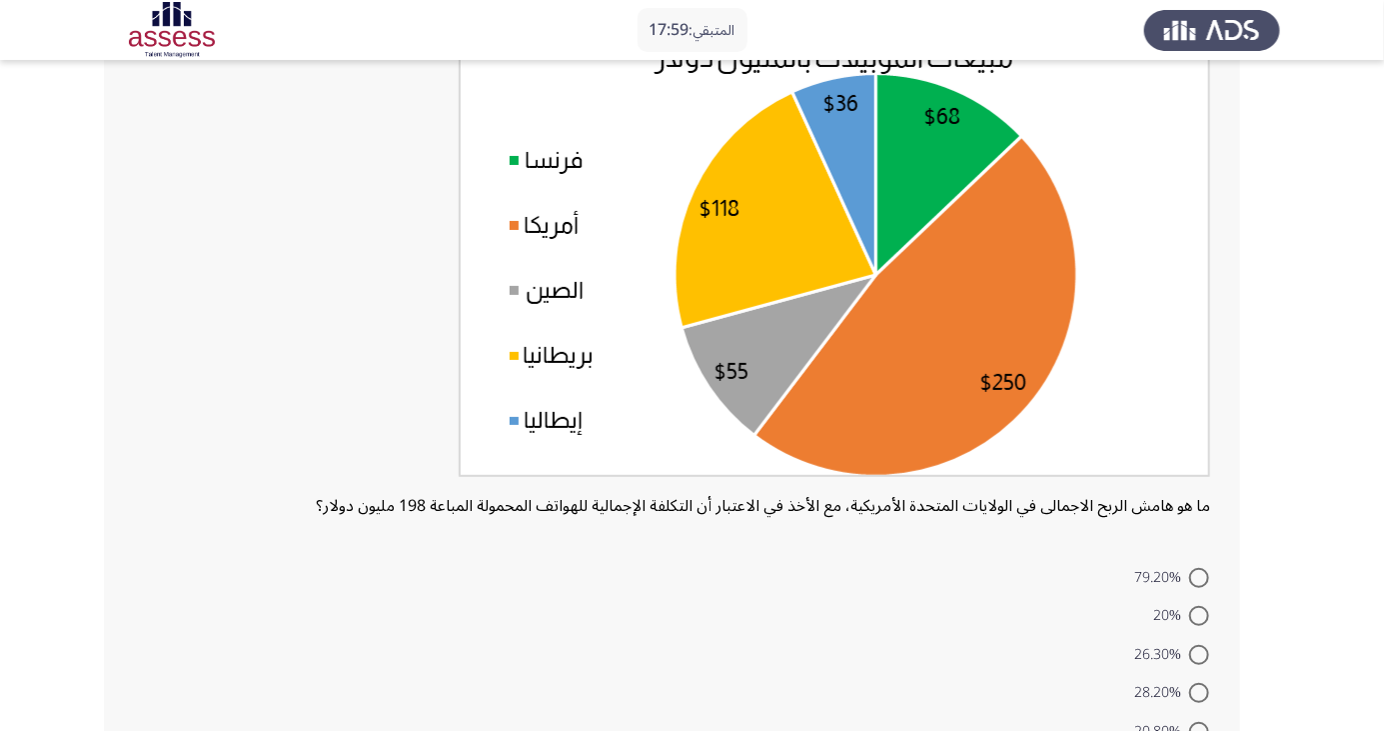
click at [1199, 577] on span at bounding box center [1199, 578] width 20 height 20
click at [1199, 577] on input "79.20%" at bounding box center [1199, 578] width 20 height 20
radio input "true"
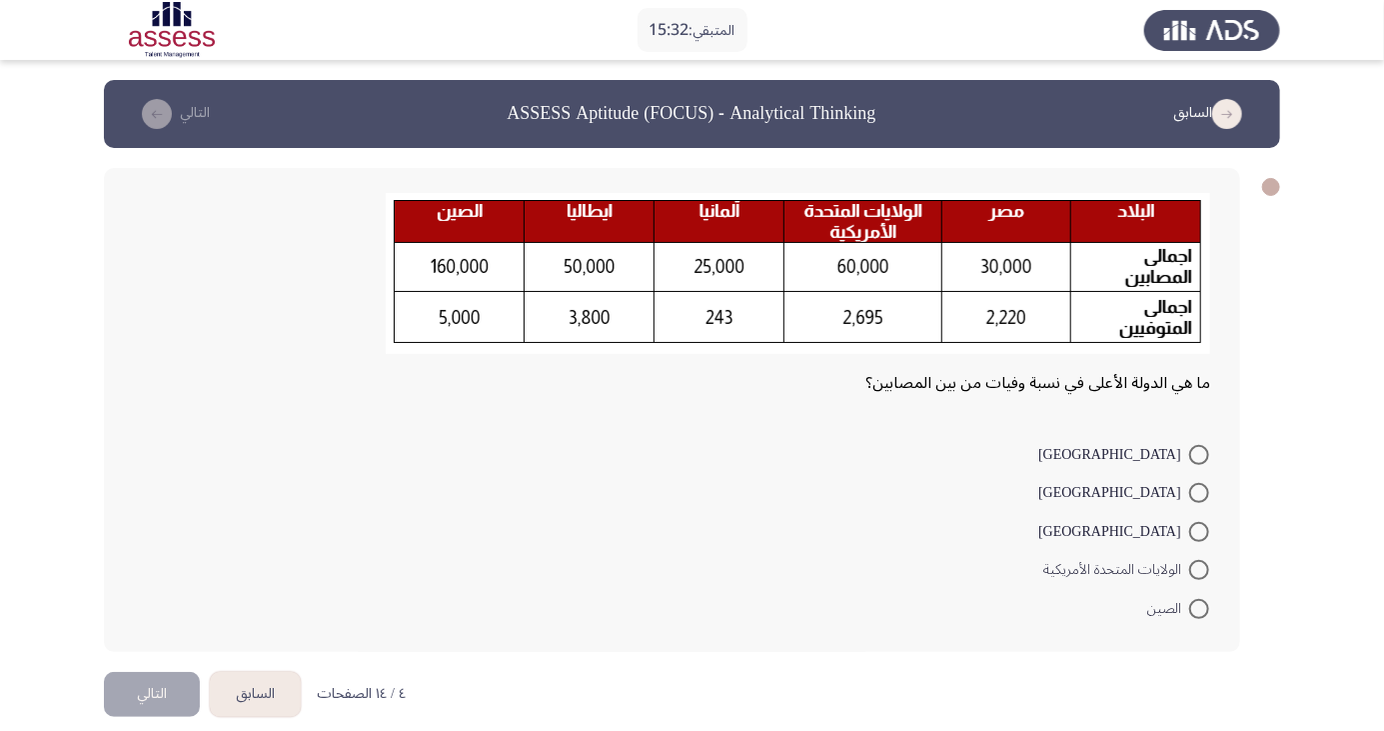
scroll to position [7, 0]
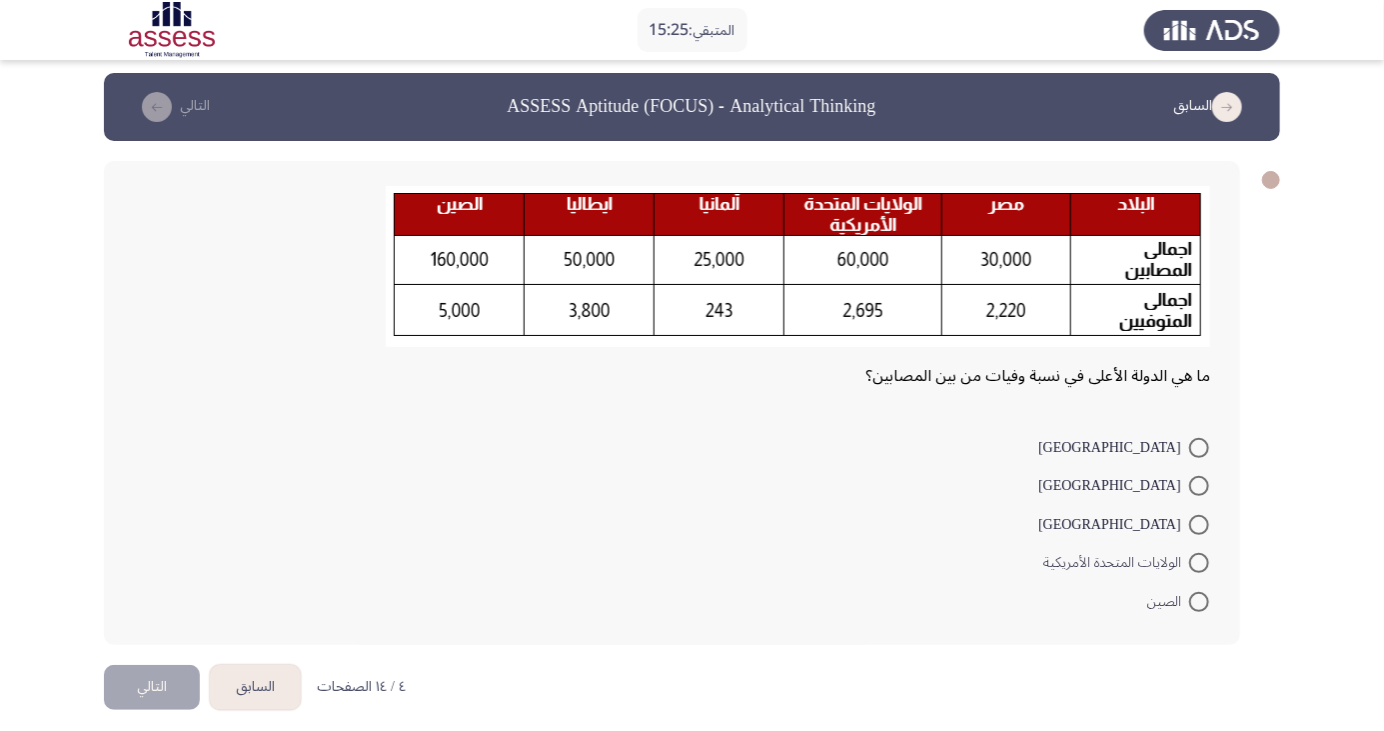
click at [1199, 485] on span at bounding box center [1199, 486] width 20 height 20
click at [1199, 485] on input "[GEOGRAPHIC_DATA]" at bounding box center [1199, 486] width 20 height 20
radio input "true"
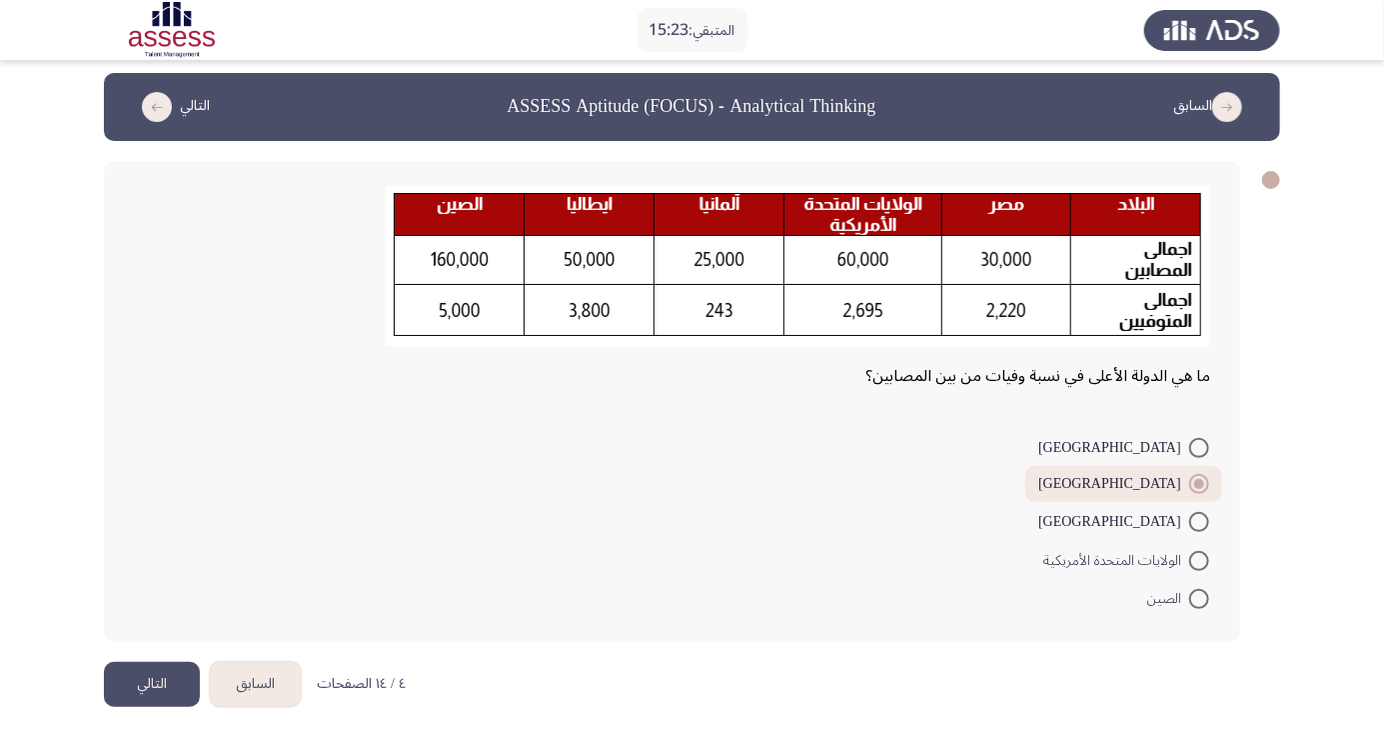
click at [146, 690] on button "التالي" at bounding box center [152, 684] width 96 height 45
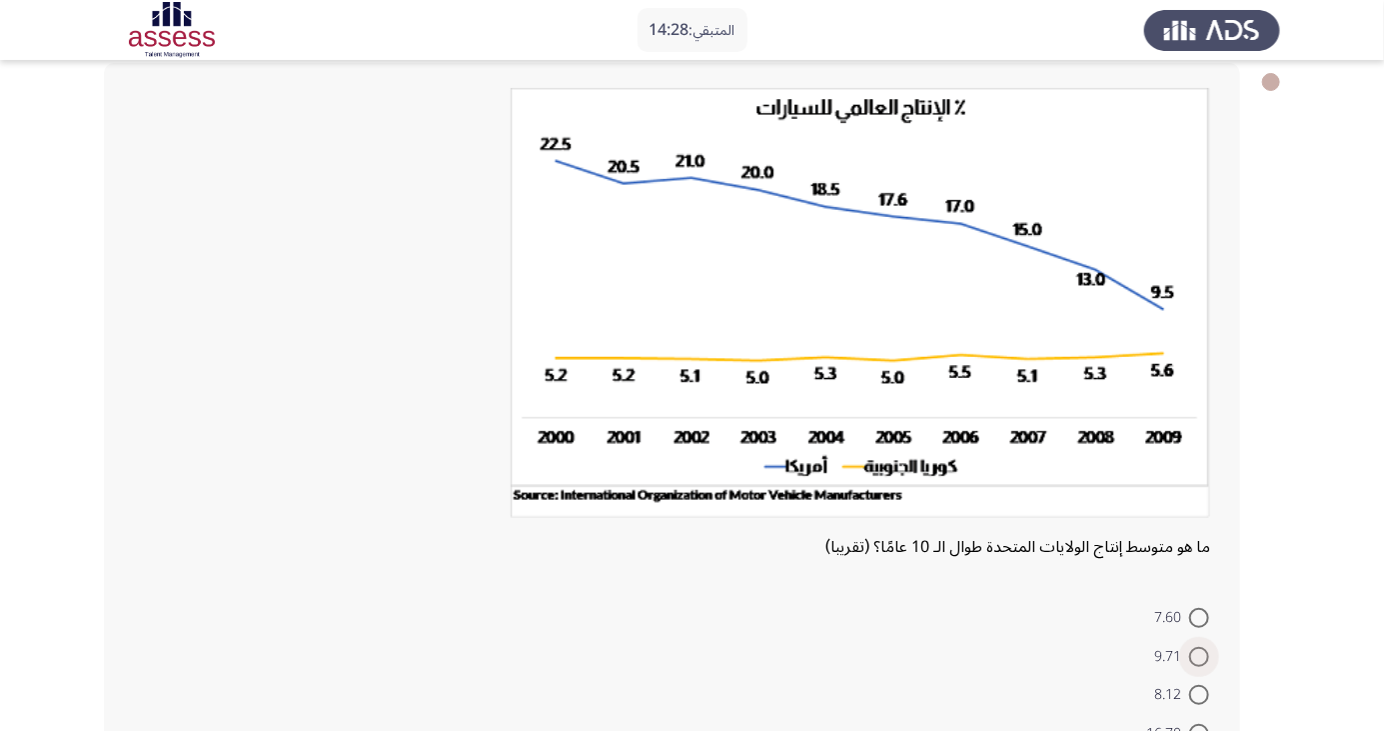
scroll to position [106, 0]
radio input "true"
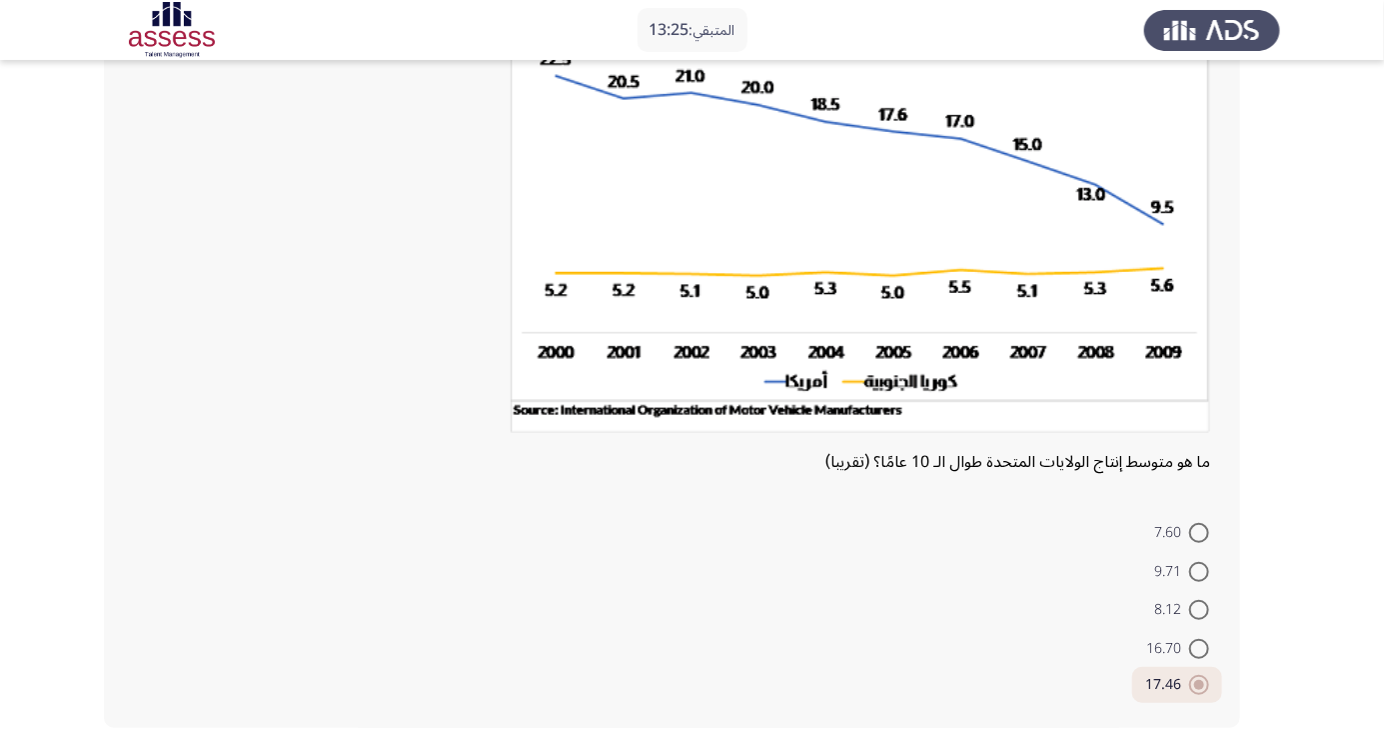
scroll to position [191, 0]
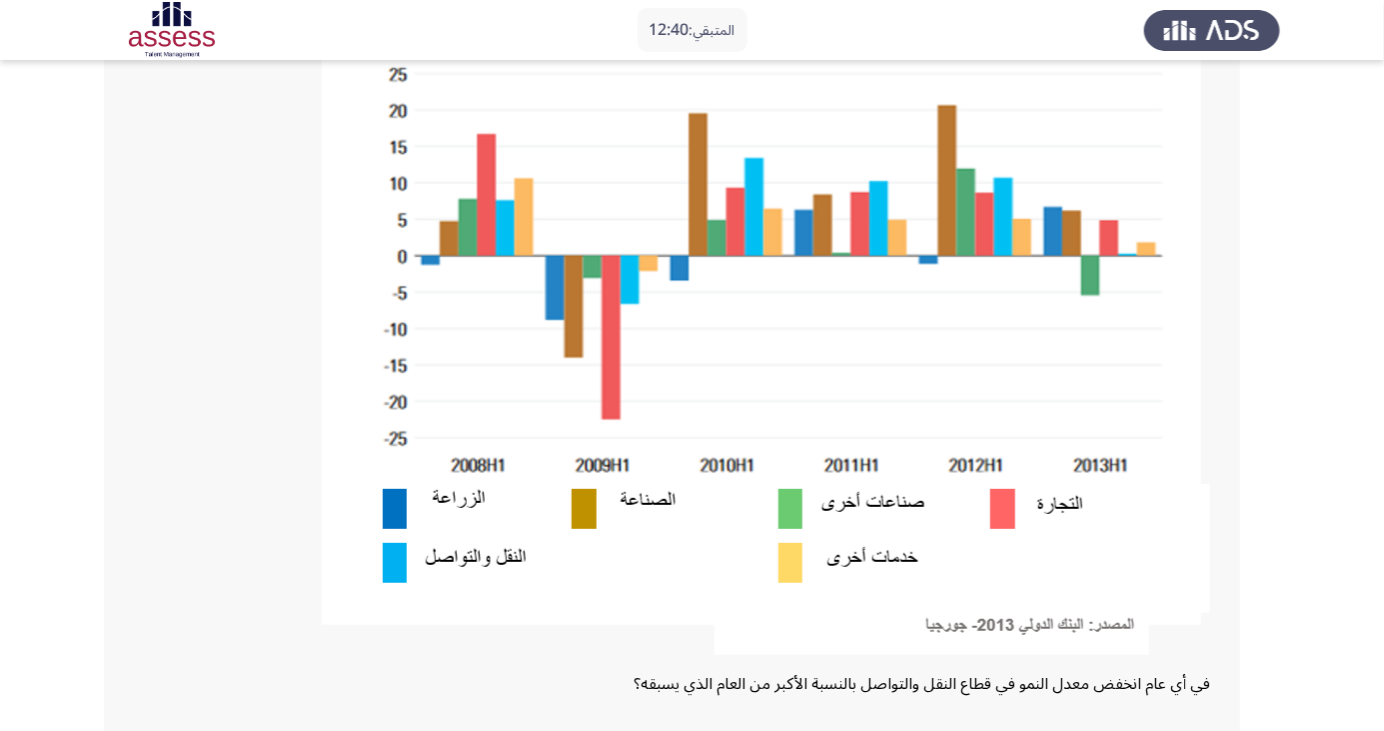
scroll to position [278, 0]
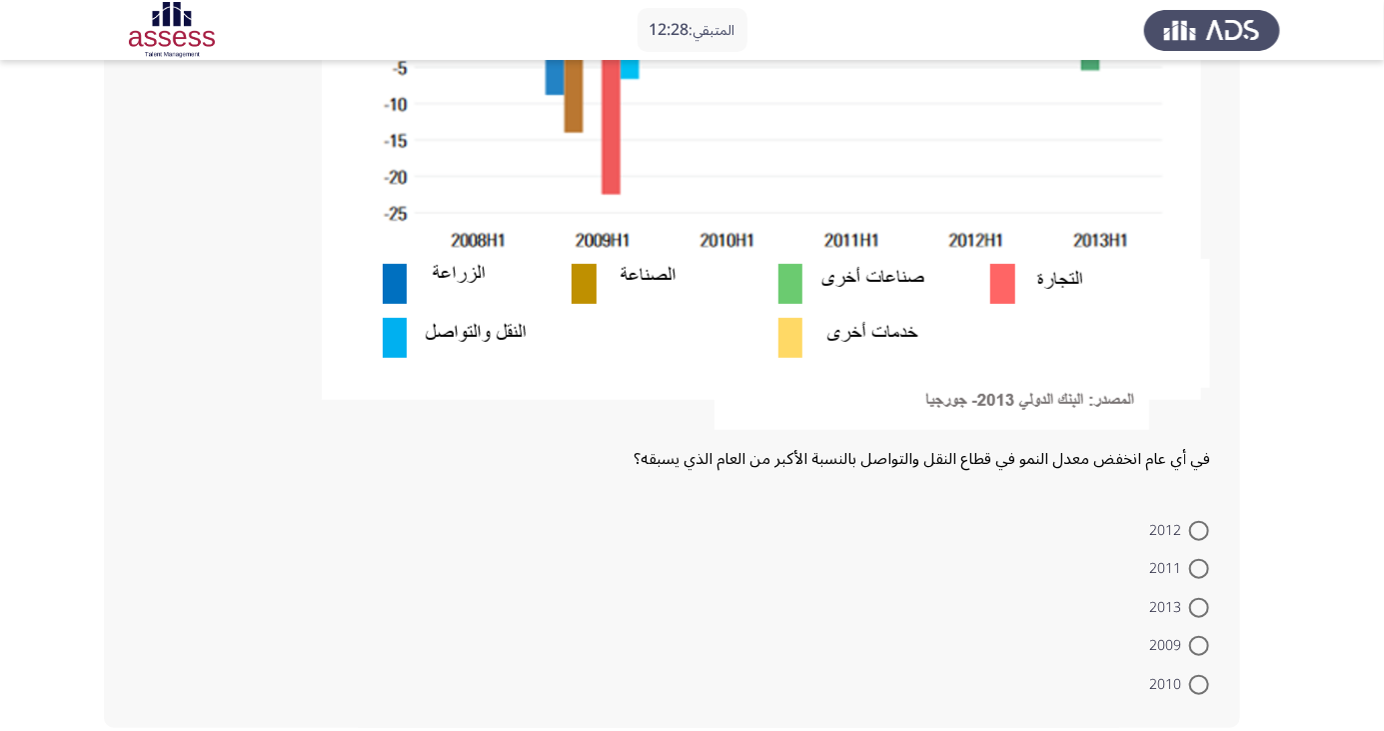
click at [1199, 645] on span at bounding box center [1199, 646] width 20 height 20
click at [1199, 645] on input "2009" at bounding box center [1199, 646] width 20 height 20
radio input "true"
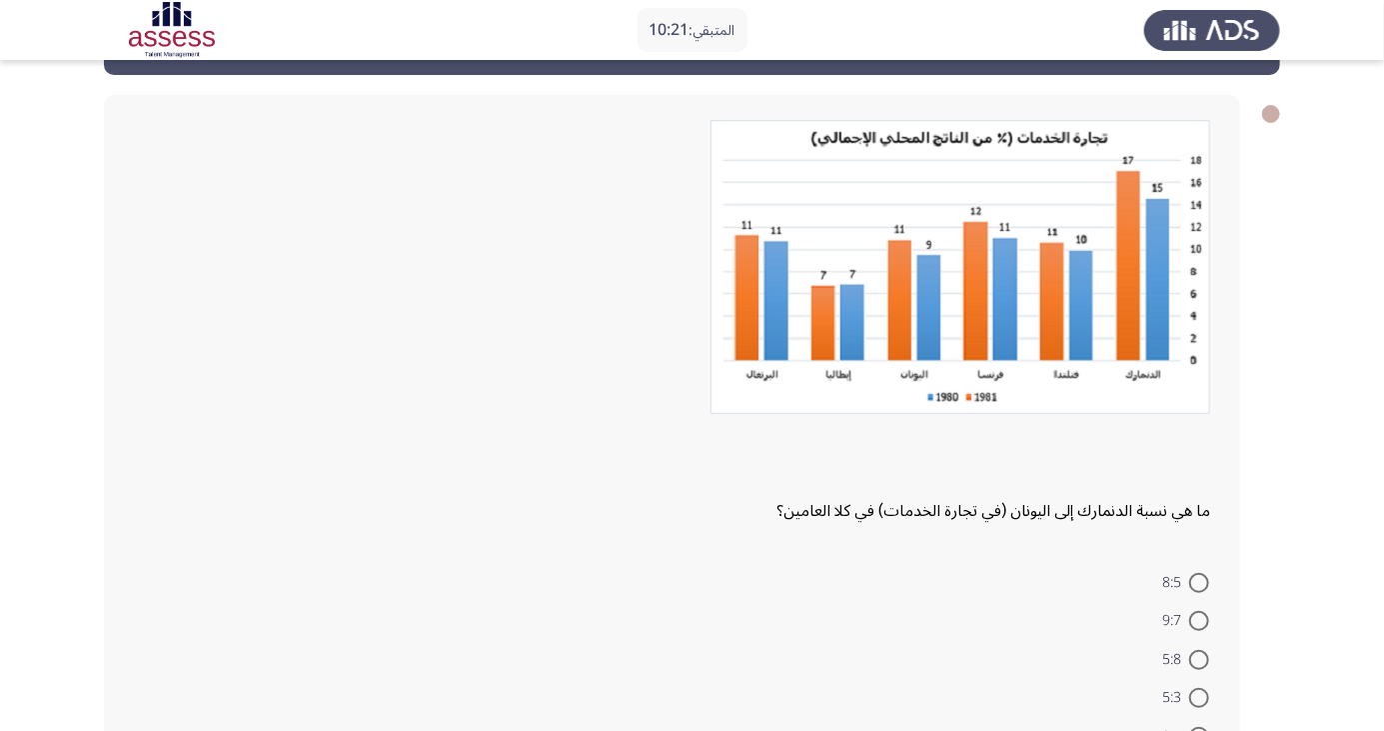
scroll to position [68, 0]
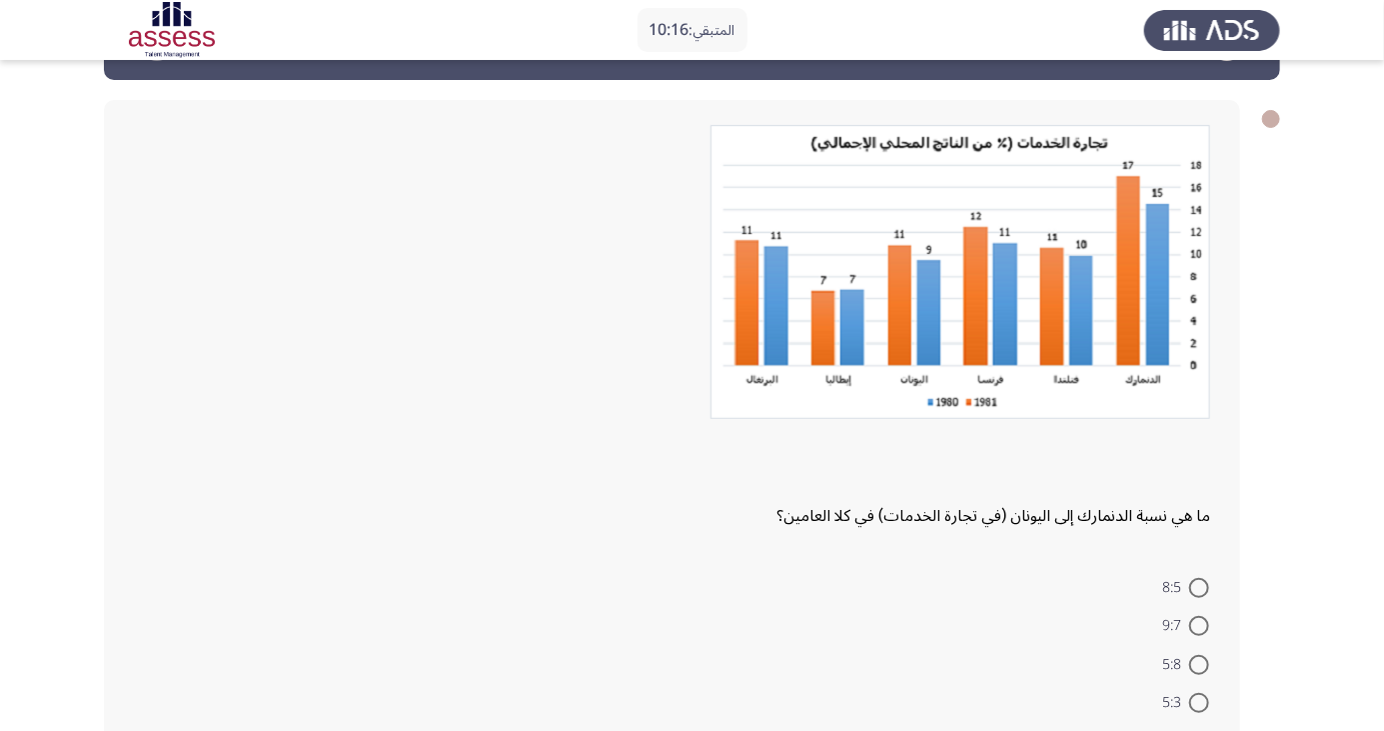
click at [1199, 625] on span at bounding box center [1199, 626] width 20 height 20
click at [1199, 625] on input "9:7" at bounding box center [1199, 626] width 20 height 20
radio input "true"
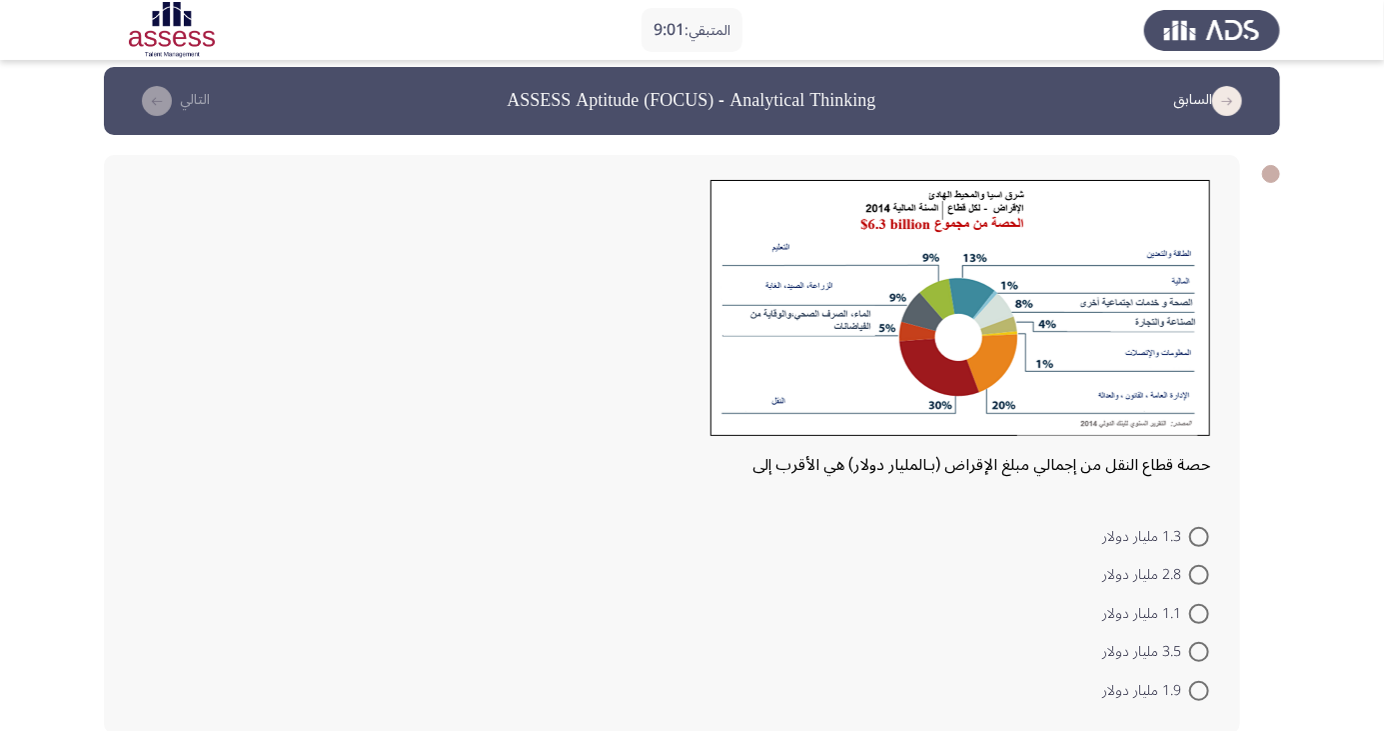
scroll to position [11, 0]
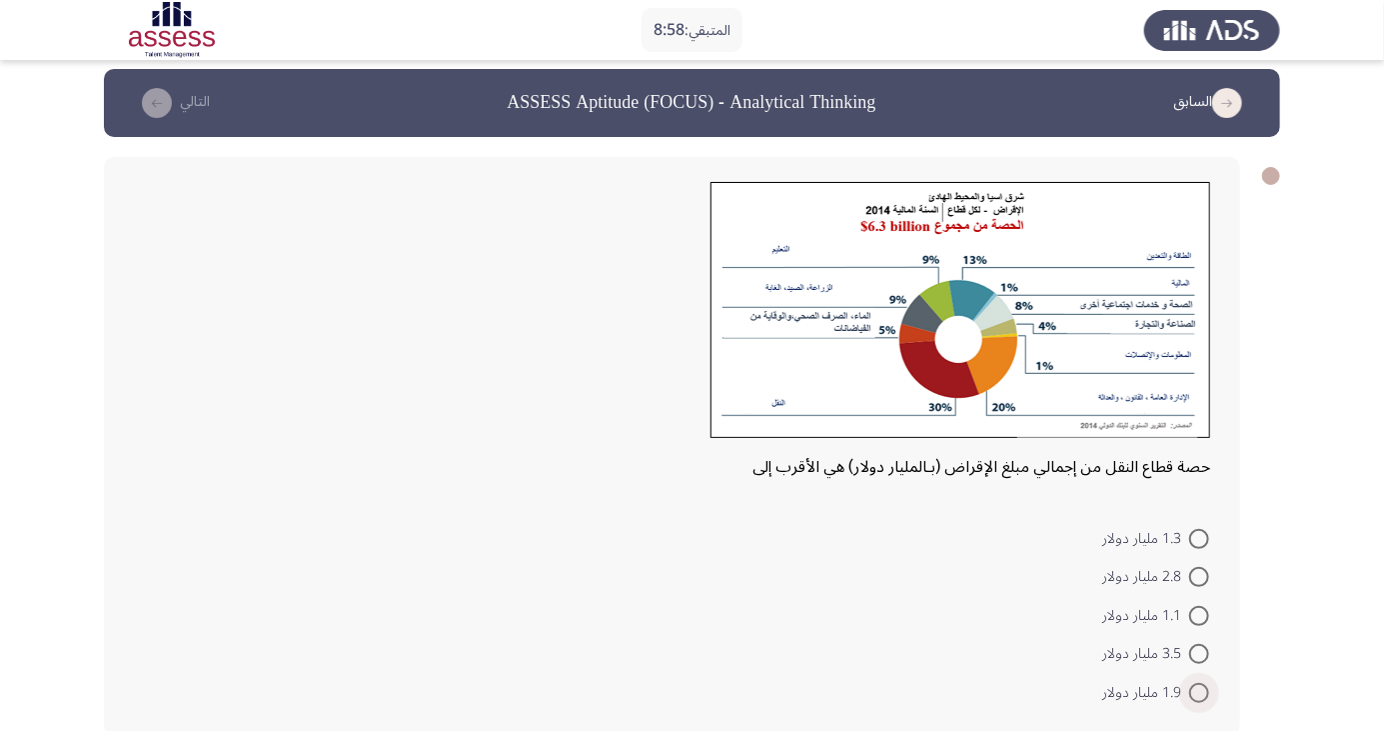
click at [1199, 691] on span at bounding box center [1199, 693] width 20 height 20
click at [1199, 691] on input "1.9 مليار دولار" at bounding box center [1199, 693] width 20 height 20
radio input "true"
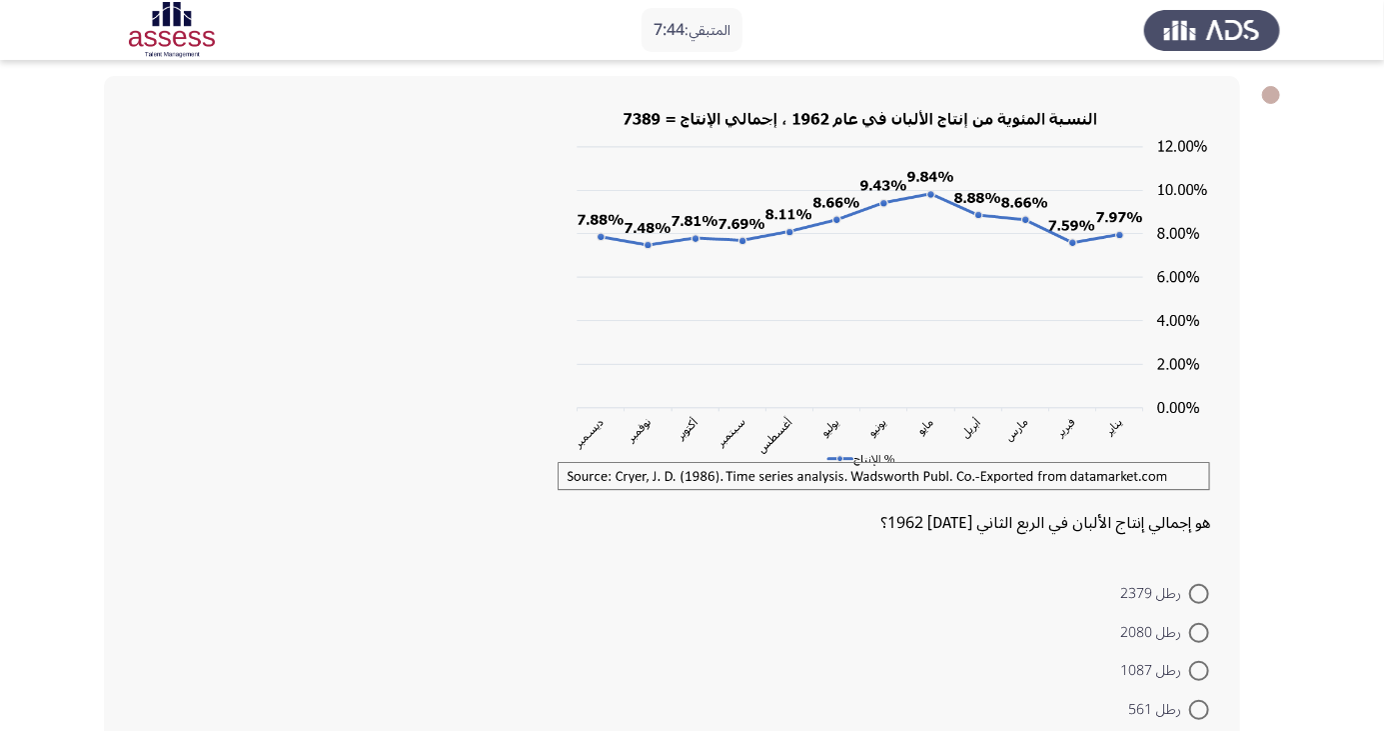
scroll to position [83, 0]
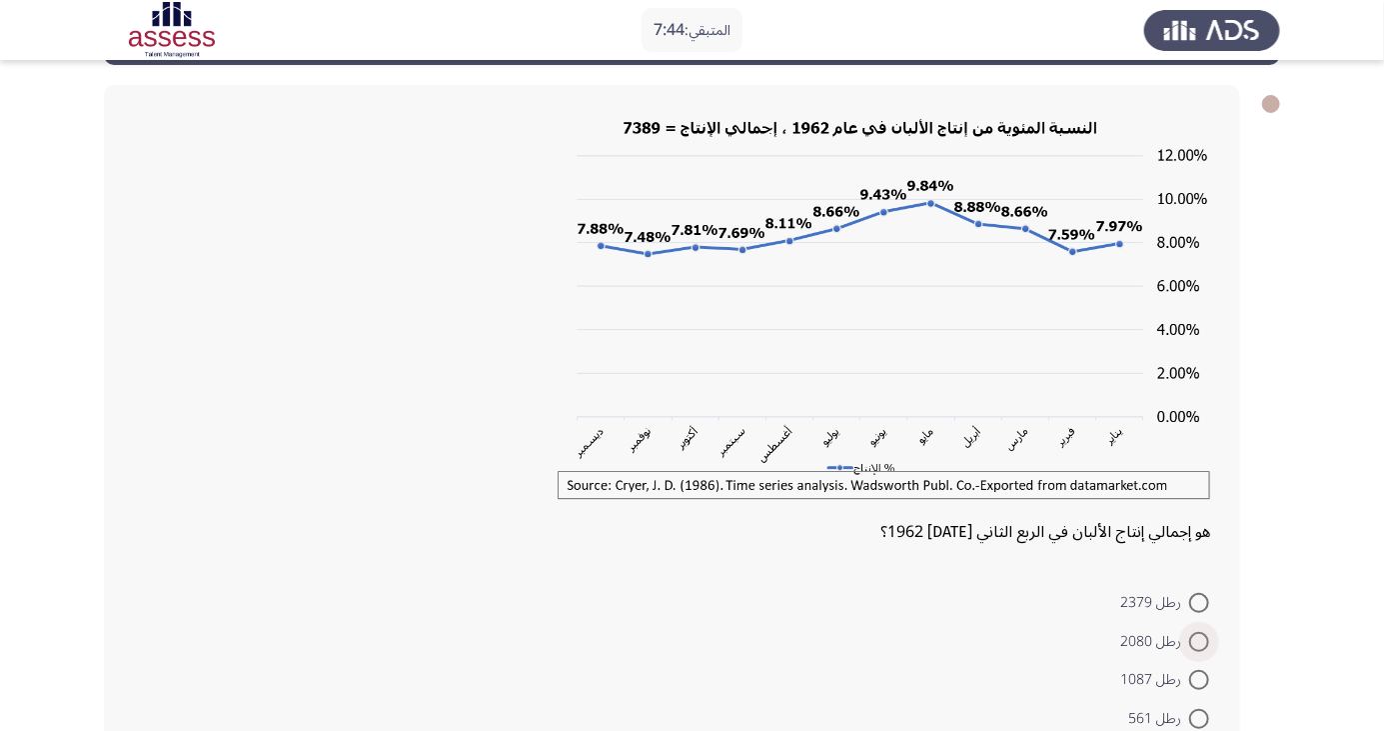
click at [1193, 639] on span at bounding box center [1199, 642] width 20 height 20
click at [1193, 639] on input "رطل 2080" at bounding box center [1199, 642] width 20 height 20
radio input "true"
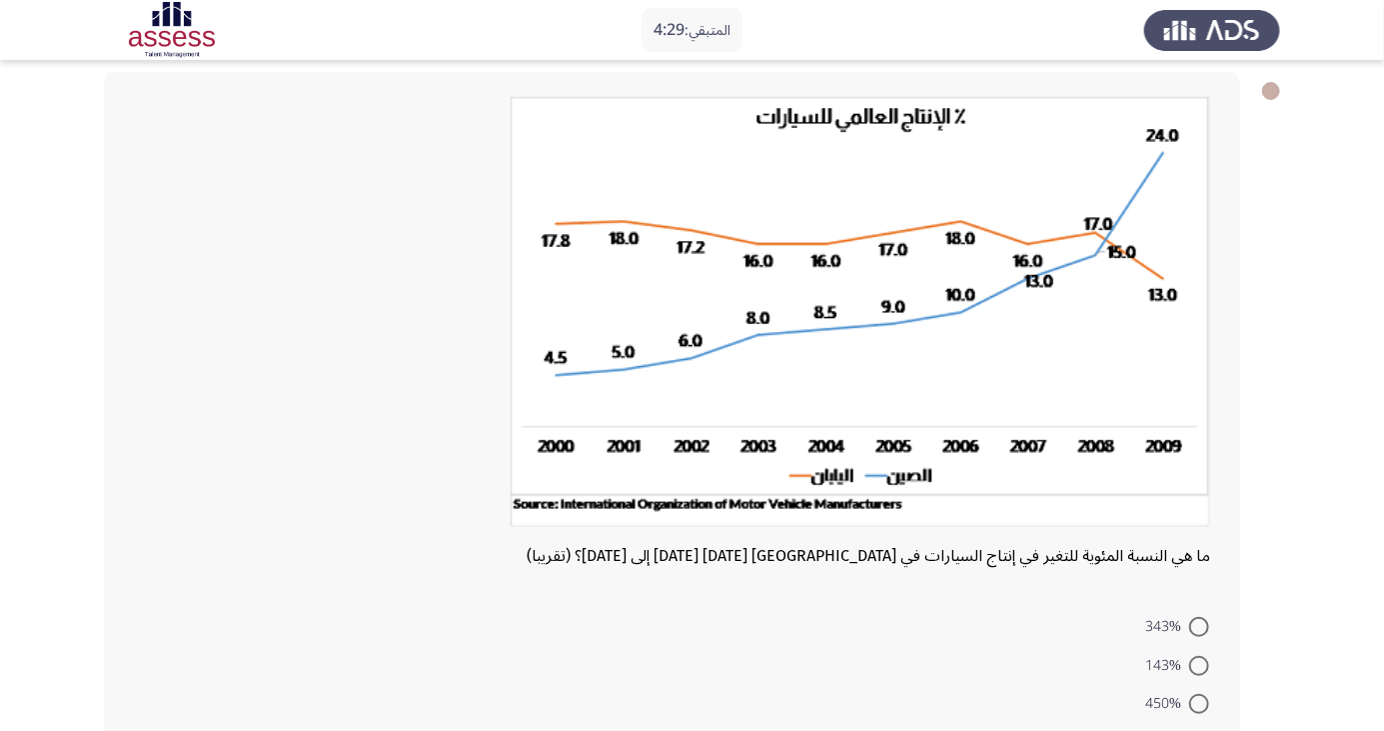
scroll to position [100, 0]
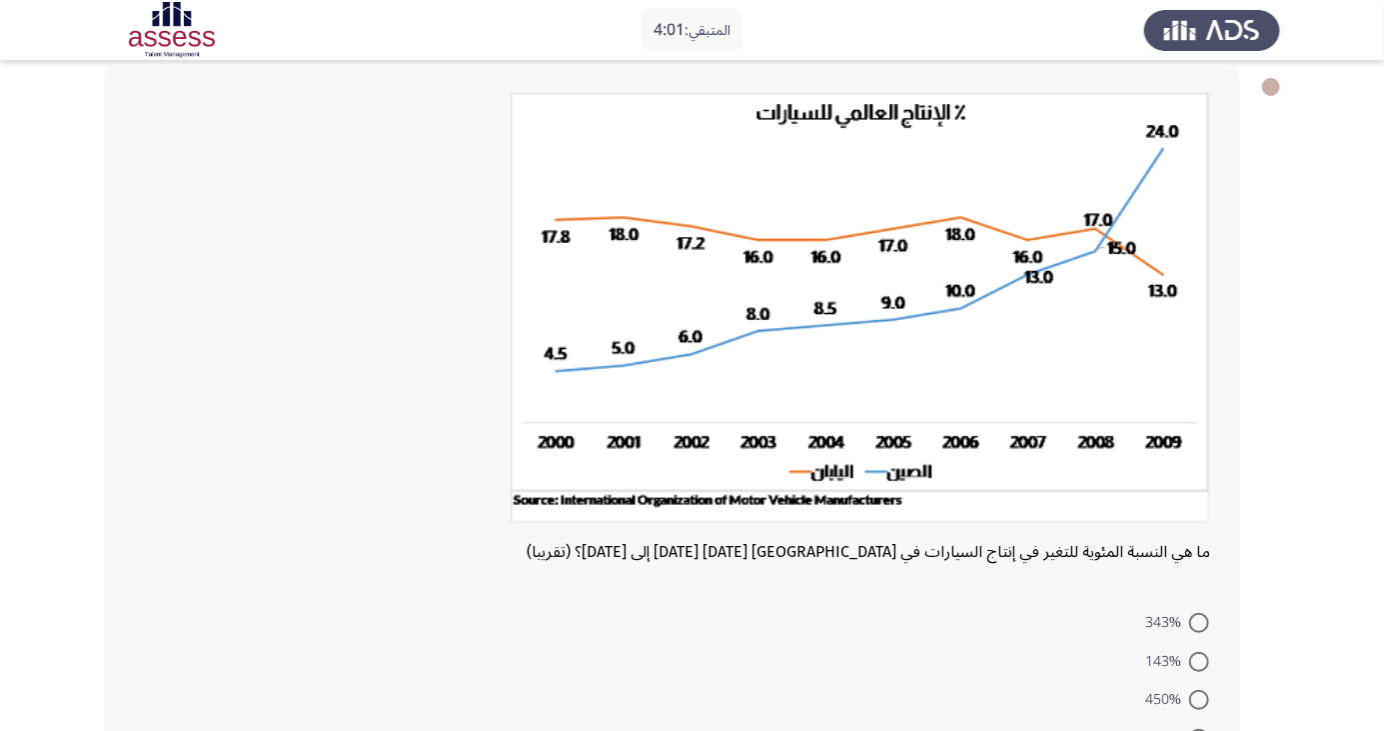
click at [503, 472] on div at bounding box center [672, 314] width 1076 height 442
click at [1199, 730] on span at bounding box center [1199, 739] width 20 height 20
click at [1199, 730] on input "433%" at bounding box center [1199, 739] width 20 height 20
radio input "true"
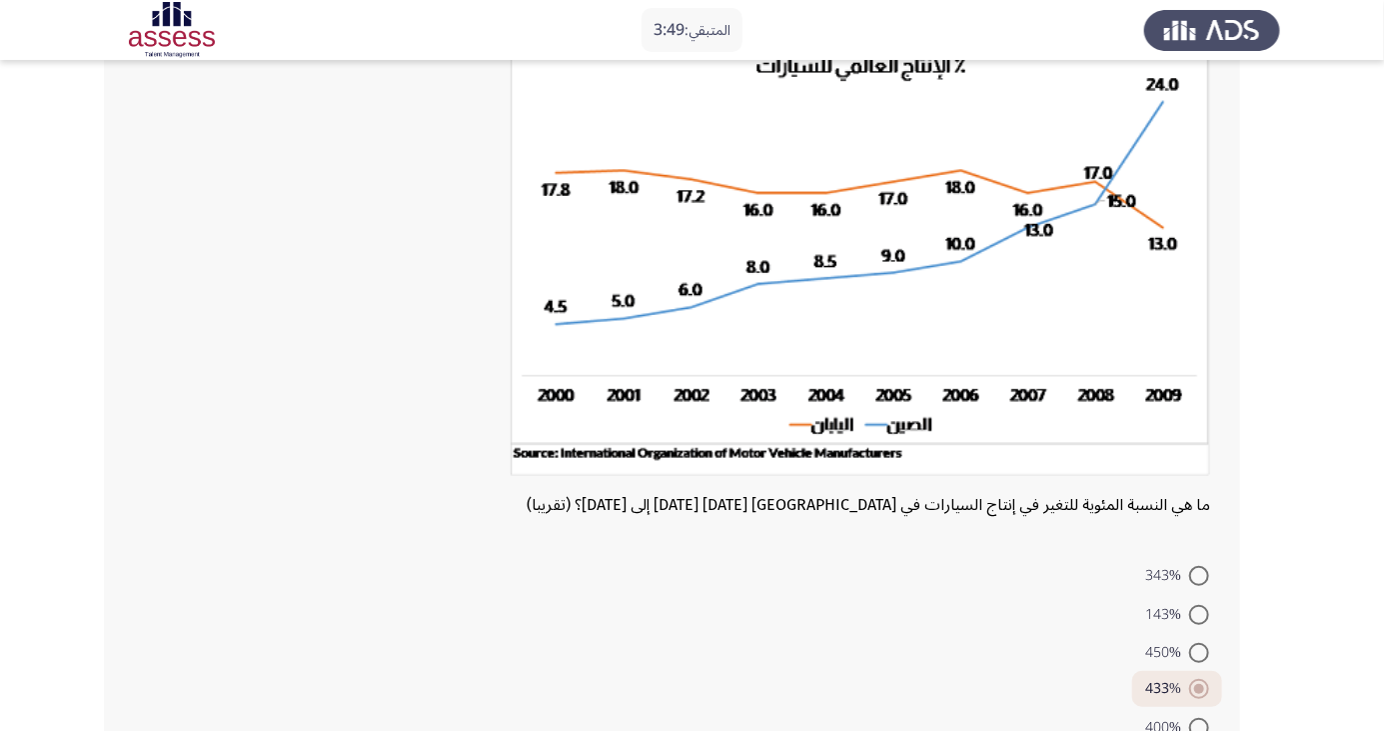
scroll to position [191, 0]
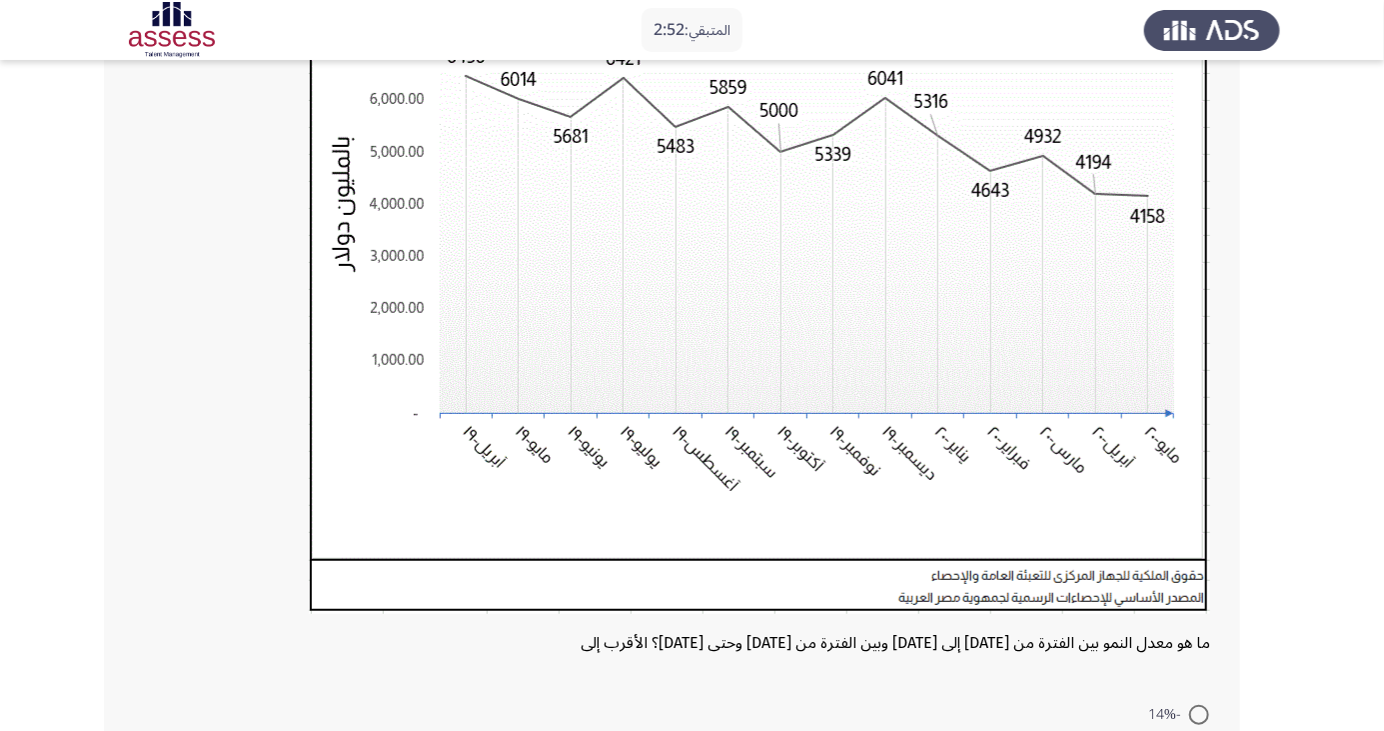
scroll to position [284, 0]
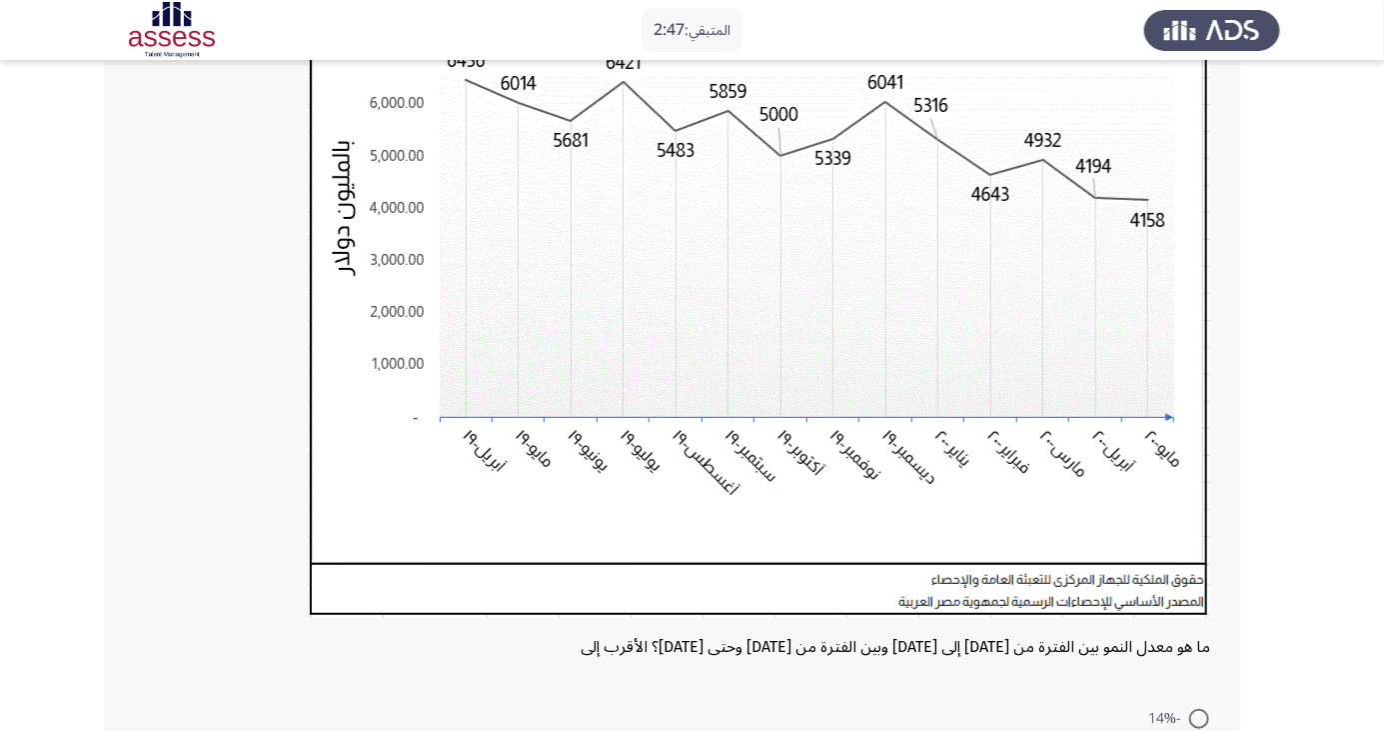
click at [13, 648] on app-assessment-container "المتبقي: 2:47 السابق ASSESS Aptitude (FOCUS) - Analytical Thinking التالي ما هو…" at bounding box center [692, 365] width 1384 height 1139
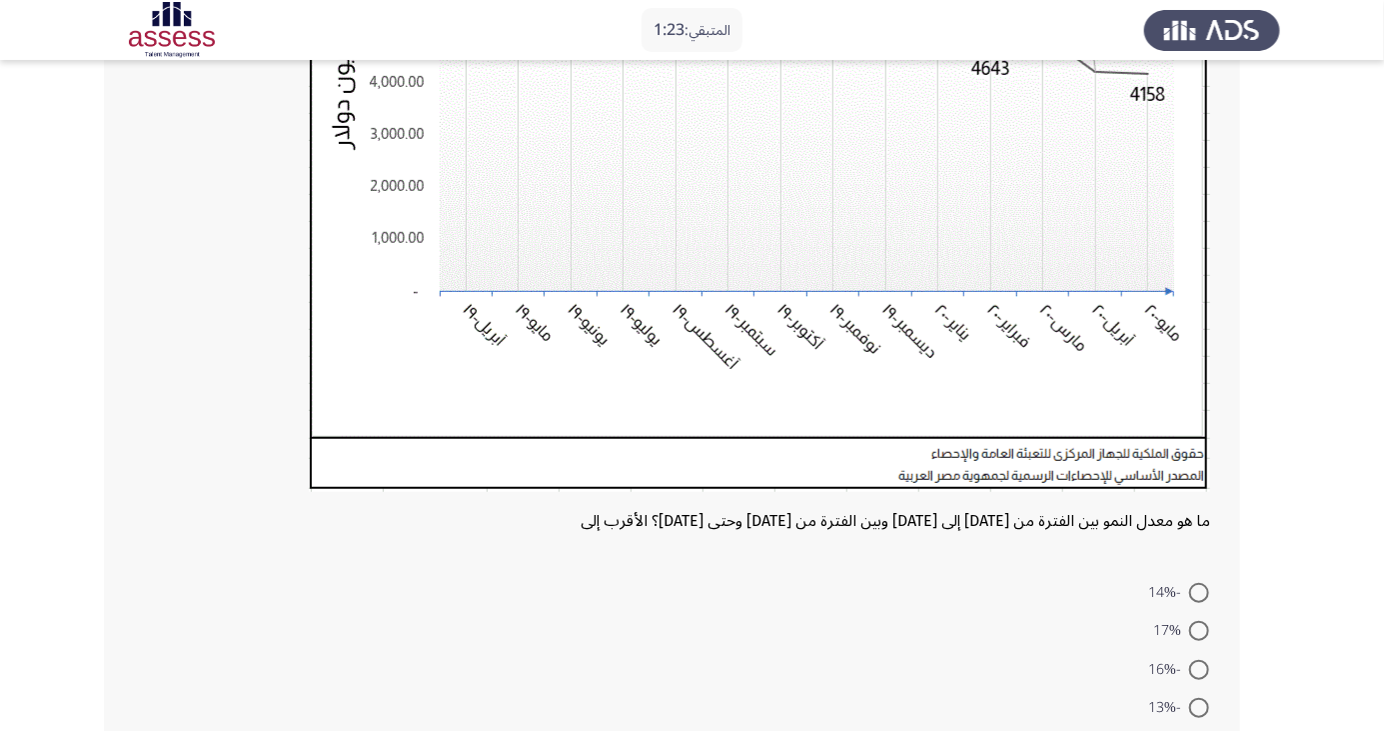
scroll to position [420, 0]
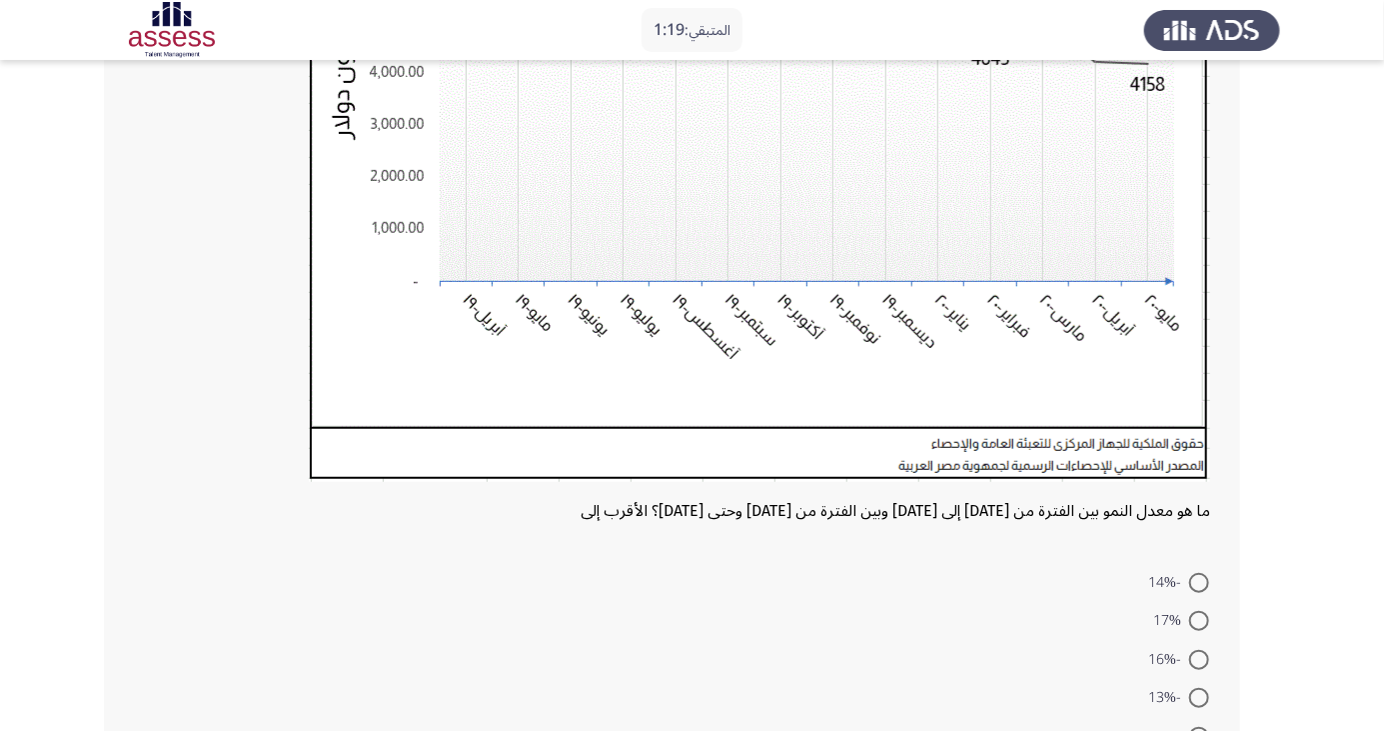
click at [1199, 730] on span at bounding box center [1199, 737] width 20 height 20
click at [1199, 730] on input "15%" at bounding box center [1199, 737] width 20 height 20
radio input "true"
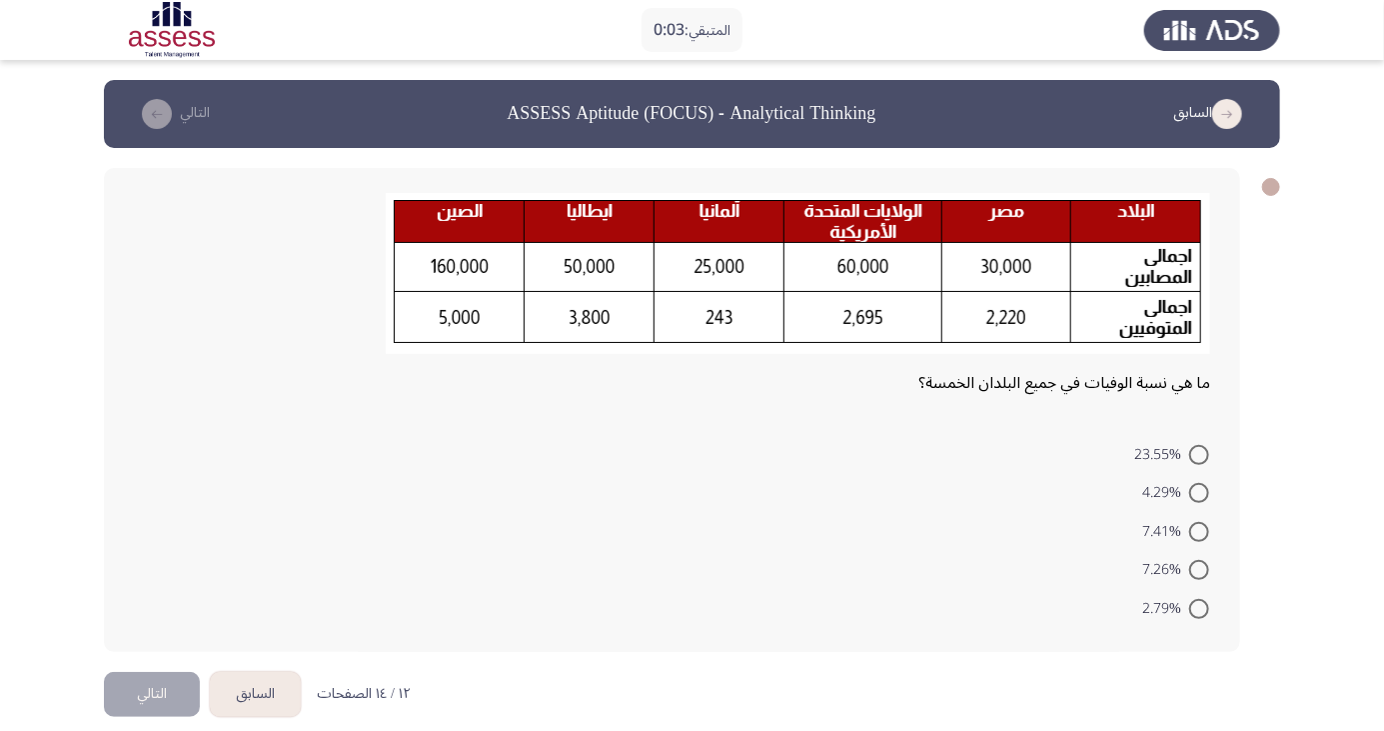
click at [1173, 531] on span "7.41%" at bounding box center [1165, 532] width 47 height 24
click at [1189, 531] on input "7.41%" at bounding box center [1199, 532] width 20 height 20
radio input "true"
click at [150, 710] on button "التالي" at bounding box center [152, 691] width 96 height 45
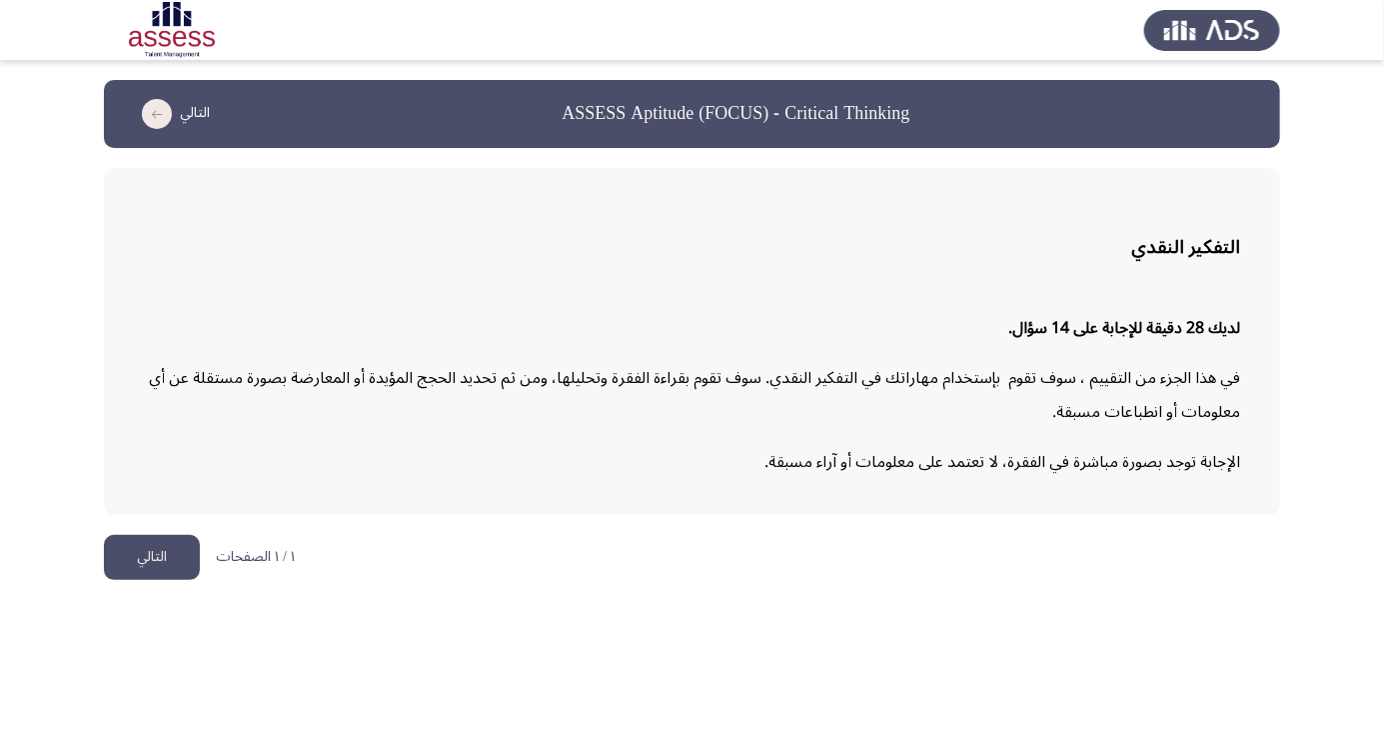
click at [143, 558] on button "التالي" at bounding box center [152, 557] width 96 height 45
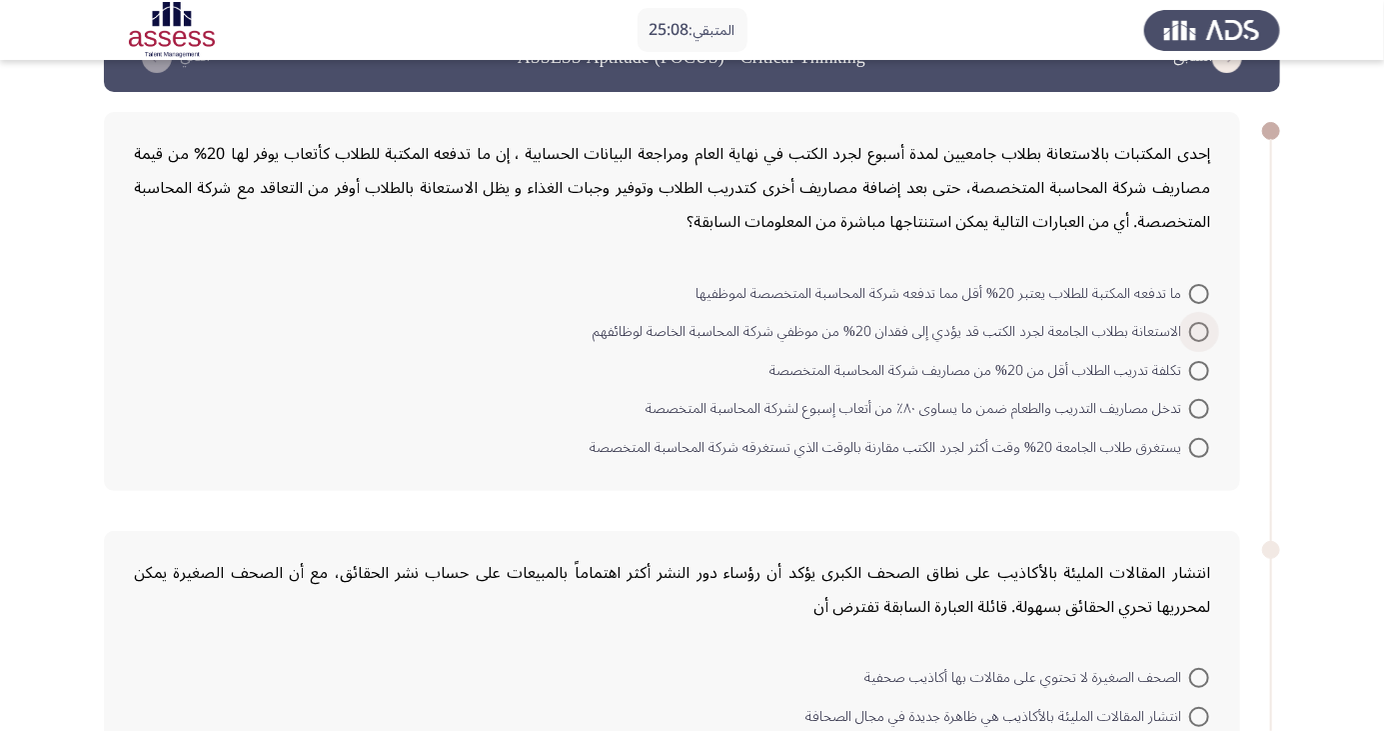
scroll to position [44, 0]
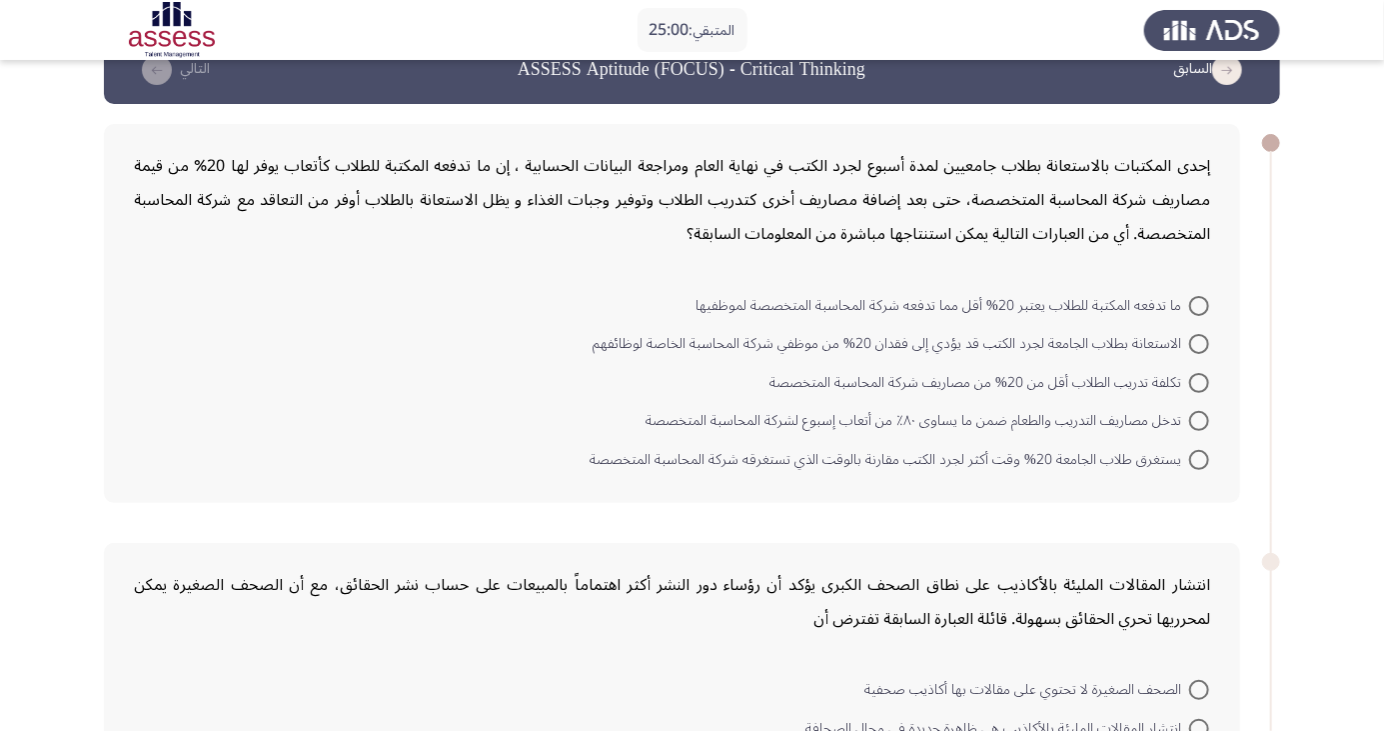
click at [1199, 304] on span at bounding box center [1199, 306] width 20 height 20
click at [1199, 304] on input "ما تدفعه المكتبة للطلاب يعتبر 20% أقل مما تدفعه شركة المحاسبة المتخصصة لموظفيها" at bounding box center [1199, 306] width 20 height 20
radio input "true"
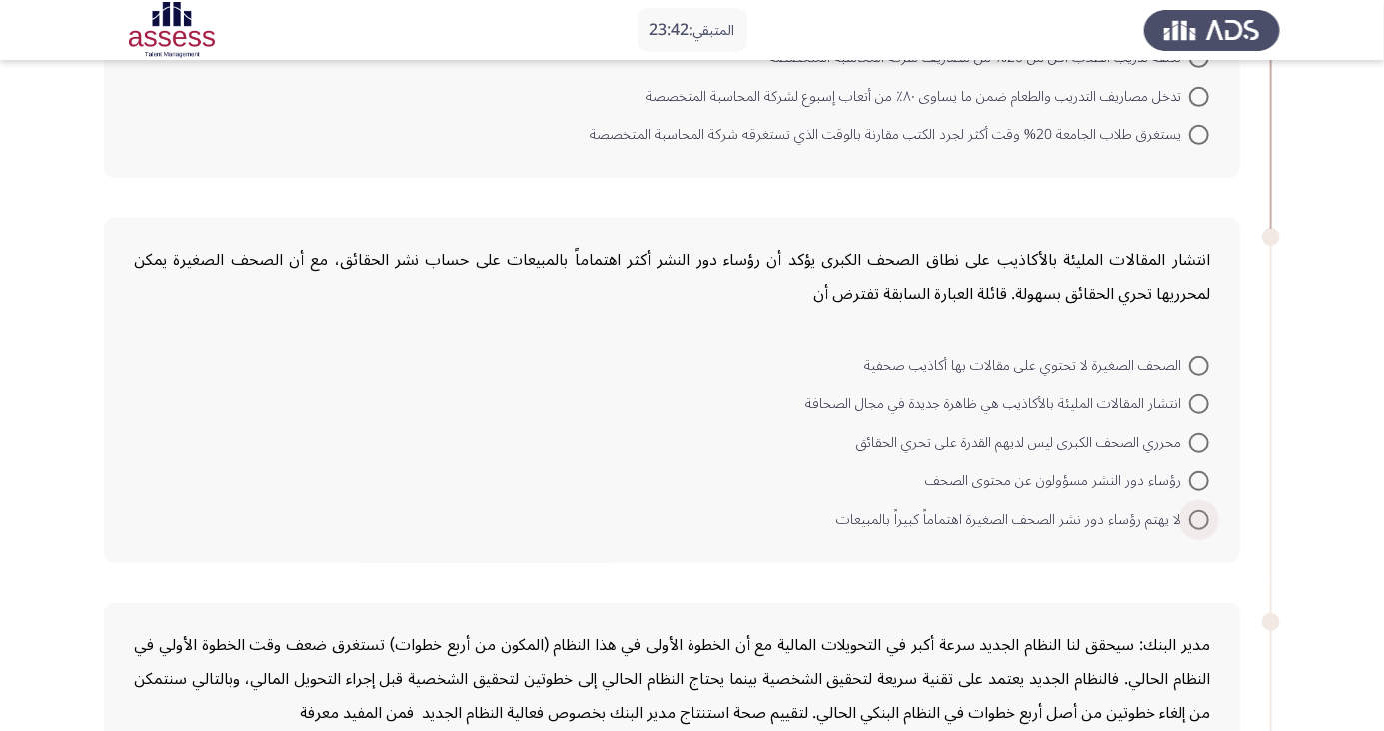
scroll to position [368, 0]
click at [1199, 515] on span at bounding box center [1199, 518] width 20 height 20
click at [1199, 515] on input "لا يهتم رؤساء دور نشر الصحف الصغيرة اهتماماً كبيراً بالمبيعات" at bounding box center [1199, 518] width 20 height 20
radio input "true"
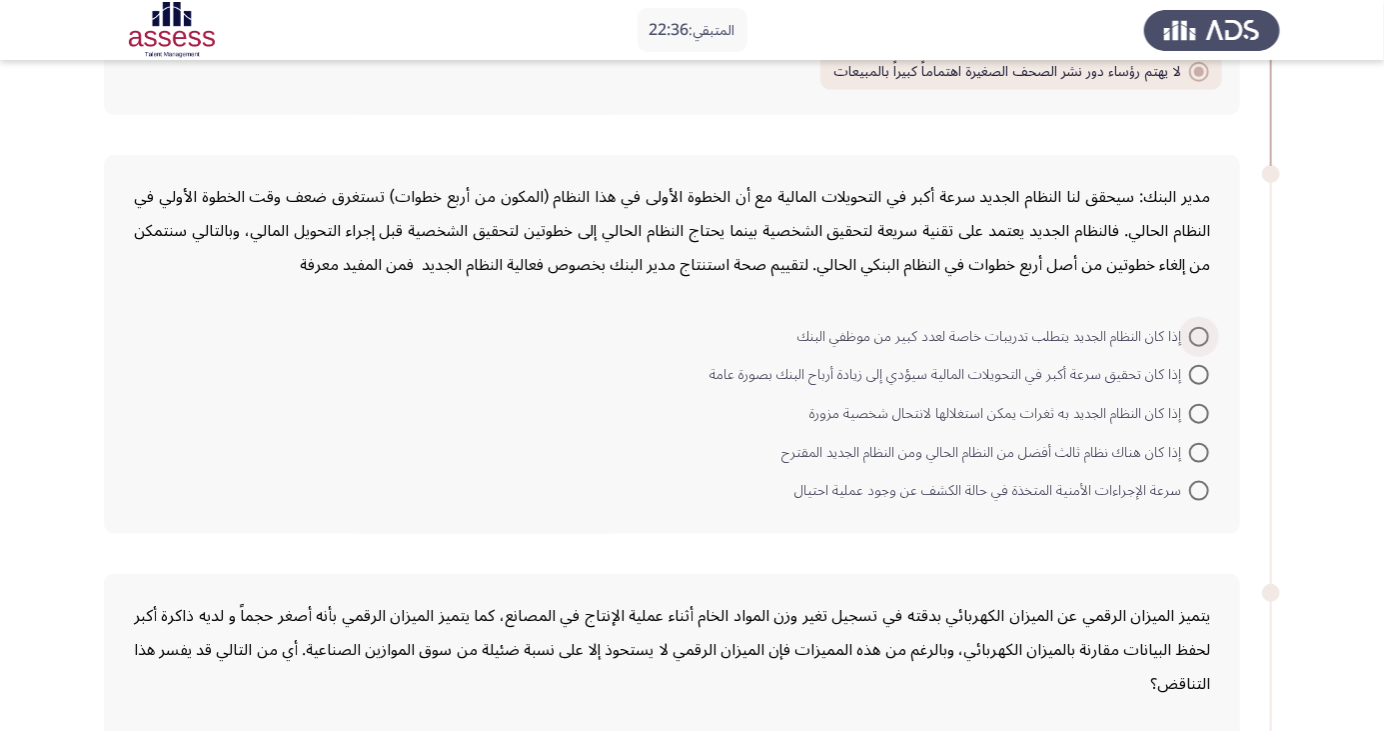
scroll to position [783, 0]
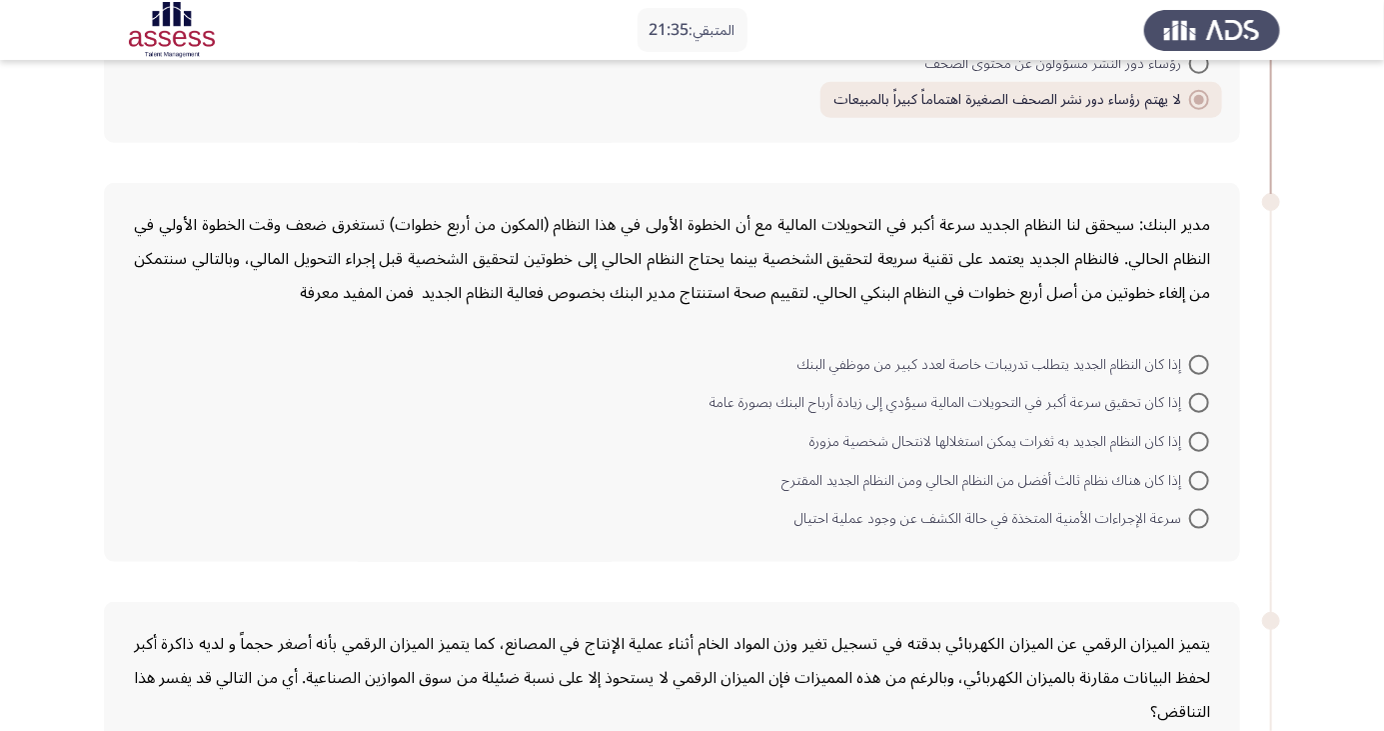
click at [856, 450] on span "إذا كان النظام الجديد به ثغرات يمكن استغلالها لانتحال شخصية مزورة" at bounding box center [1000, 442] width 380 height 24
click at [1189, 450] on input "إذا كان النظام الجديد به ثغرات يمكن استغلالها لانتحال شخصية مزورة" at bounding box center [1199, 442] width 20 height 20
radio input "true"
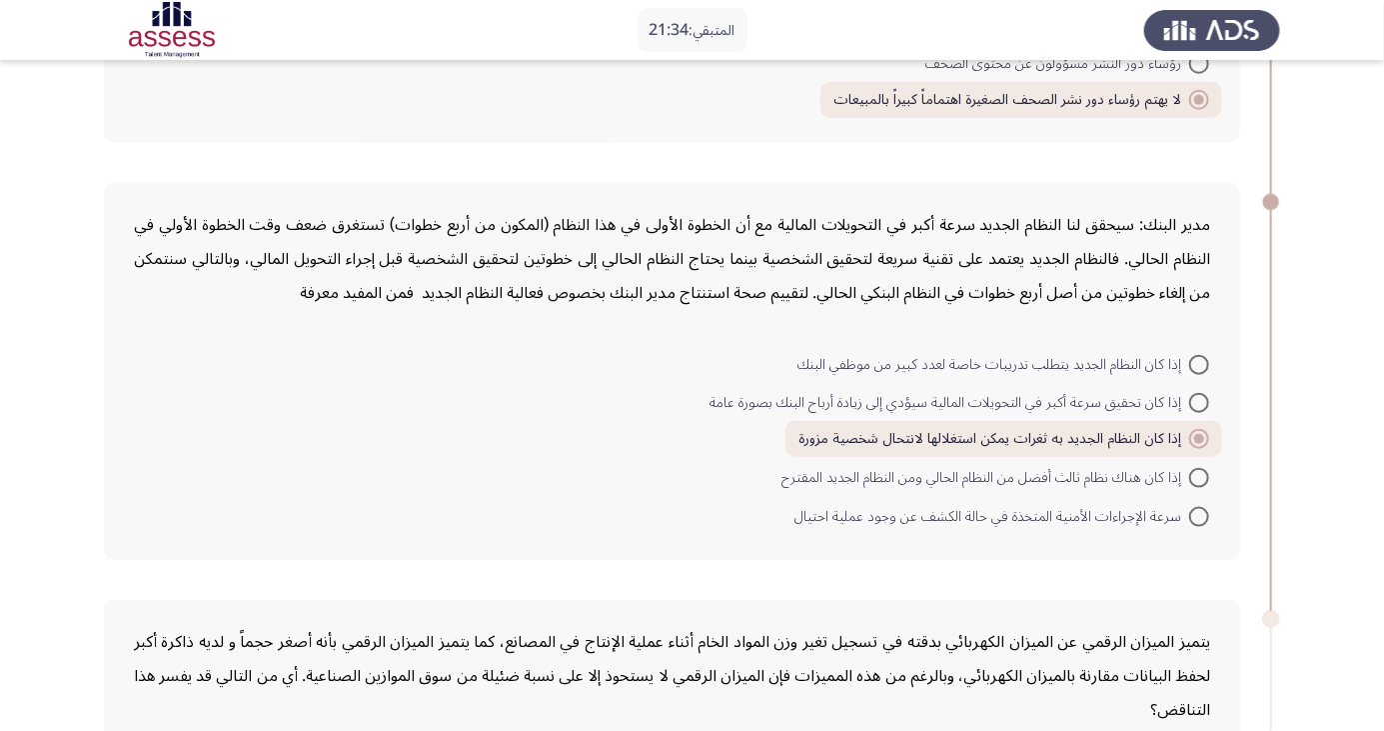
scroll to position [786, 0]
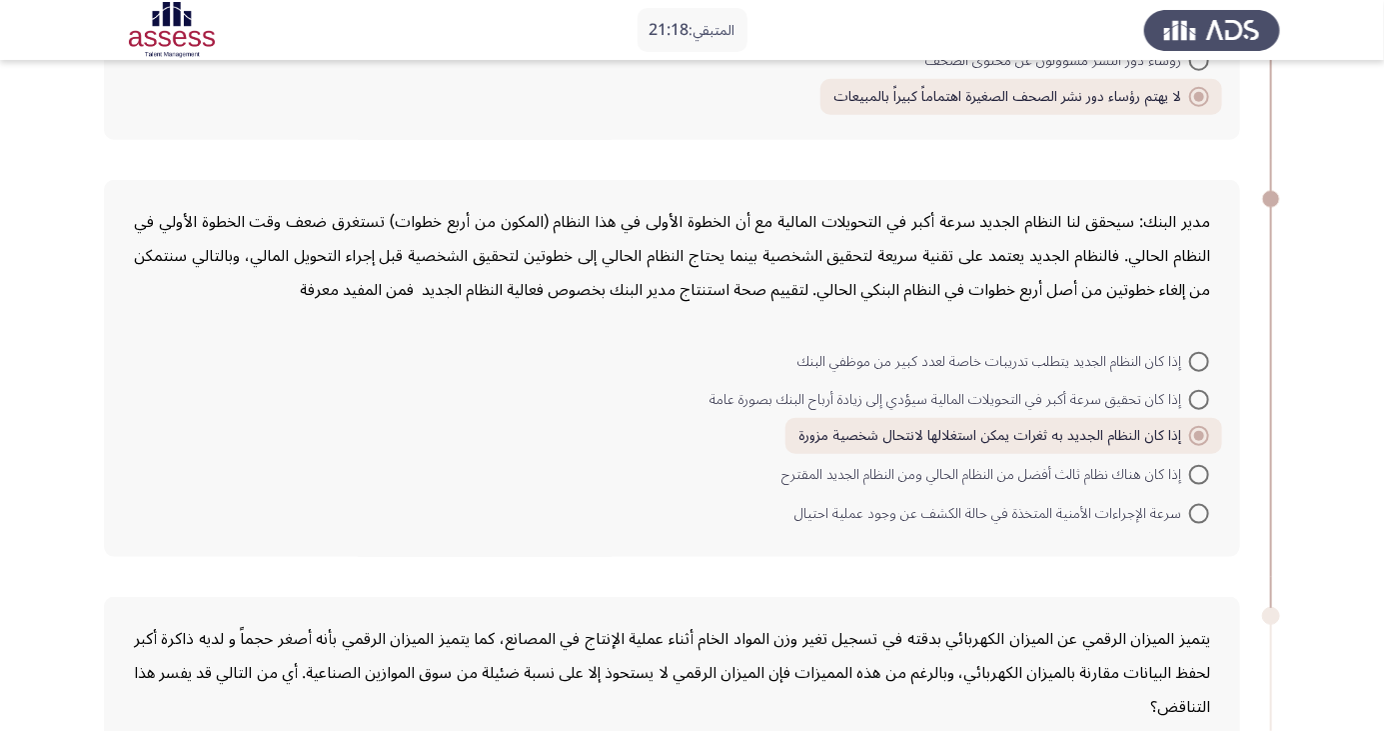
click at [1199, 433] on span at bounding box center [1199, 436] width 10 height 10
click at [1199, 433] on input "إذا كان النظام الجديد به ثغرات يمكن استغلالها لانتحال شخصية مزورة" at bounding box center [1199, 436] width 20 height 20
click at [1190, 390] on span at bounding box center [1199, 400] width 20 height 20
click at [1190, 390] on input "إذا كان تحقيق سرعة أكبر في التحويلات المالية سيؤدي إلى زيادة أرباح البنك بصورة …" at bounding box center [1199, 400] width 20 height 20
radio input "true"
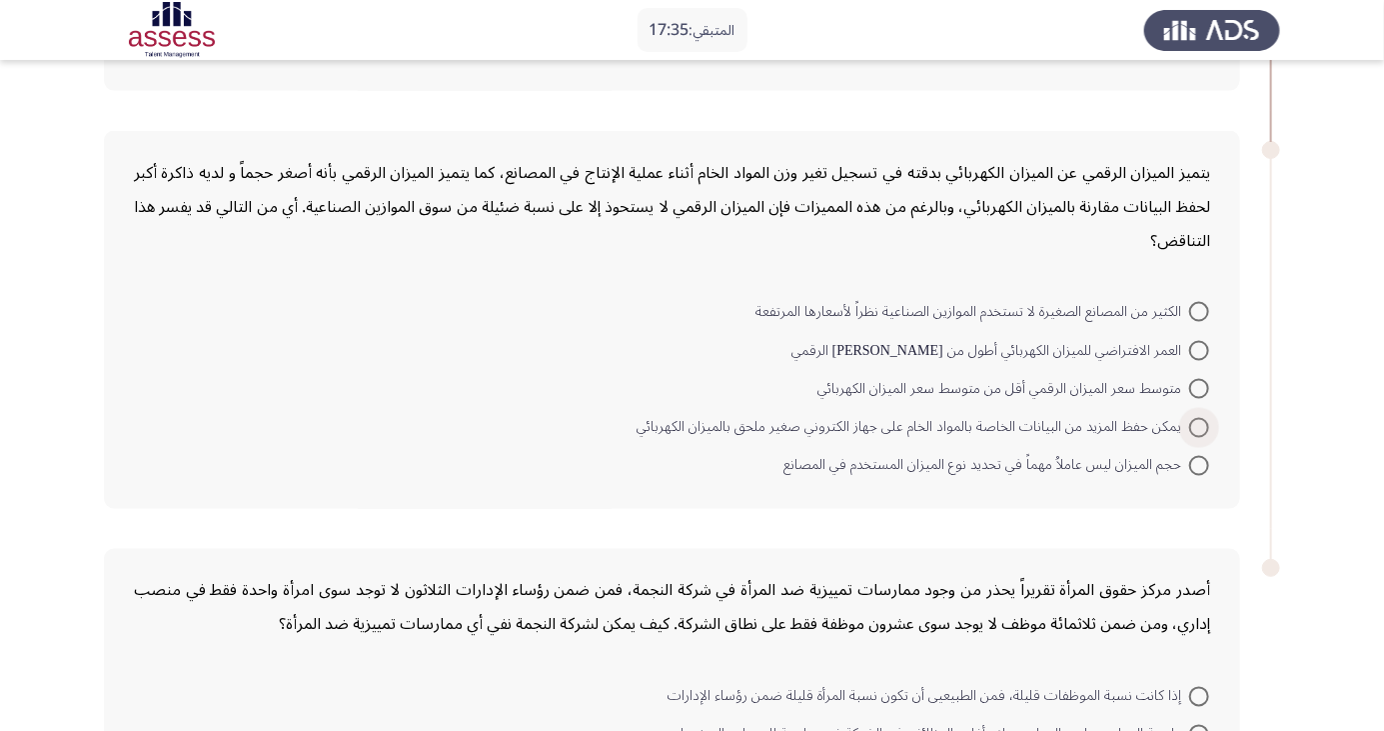
scroll to position [1249, 0]
click at [1158, 475] on span "حجم الميزان ليس عاملاُ مهماً في تحديد نوع الميزان المستخدم في المصانع" at bounding box center [987, 468] width 406 height 24
click at [1189, 475] on input "حجم الميزان ليس عاملاُ مهماً في تحديد نوع الميزان المستخدم في المصانع" at bounding box center [1199, 468] width 20 height 20
radio input "true"
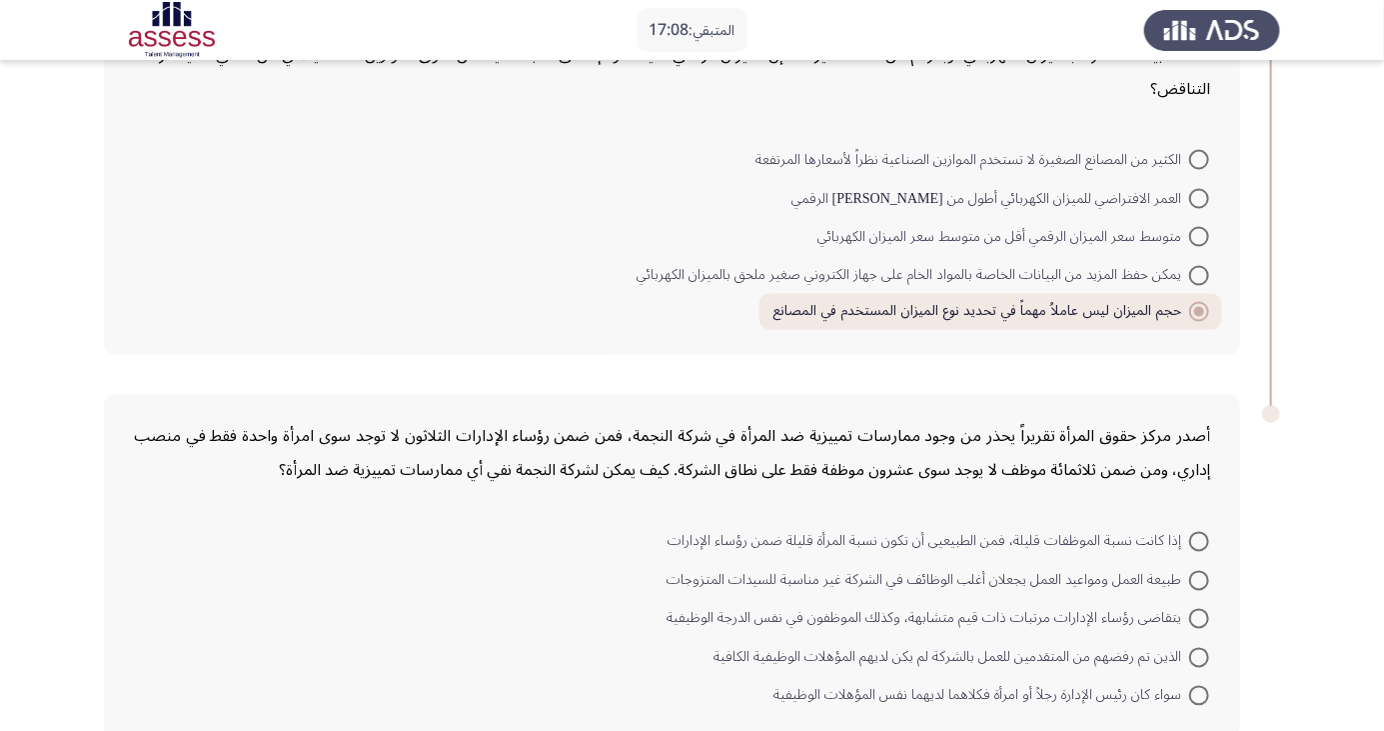
scroll to position [1412, 0]
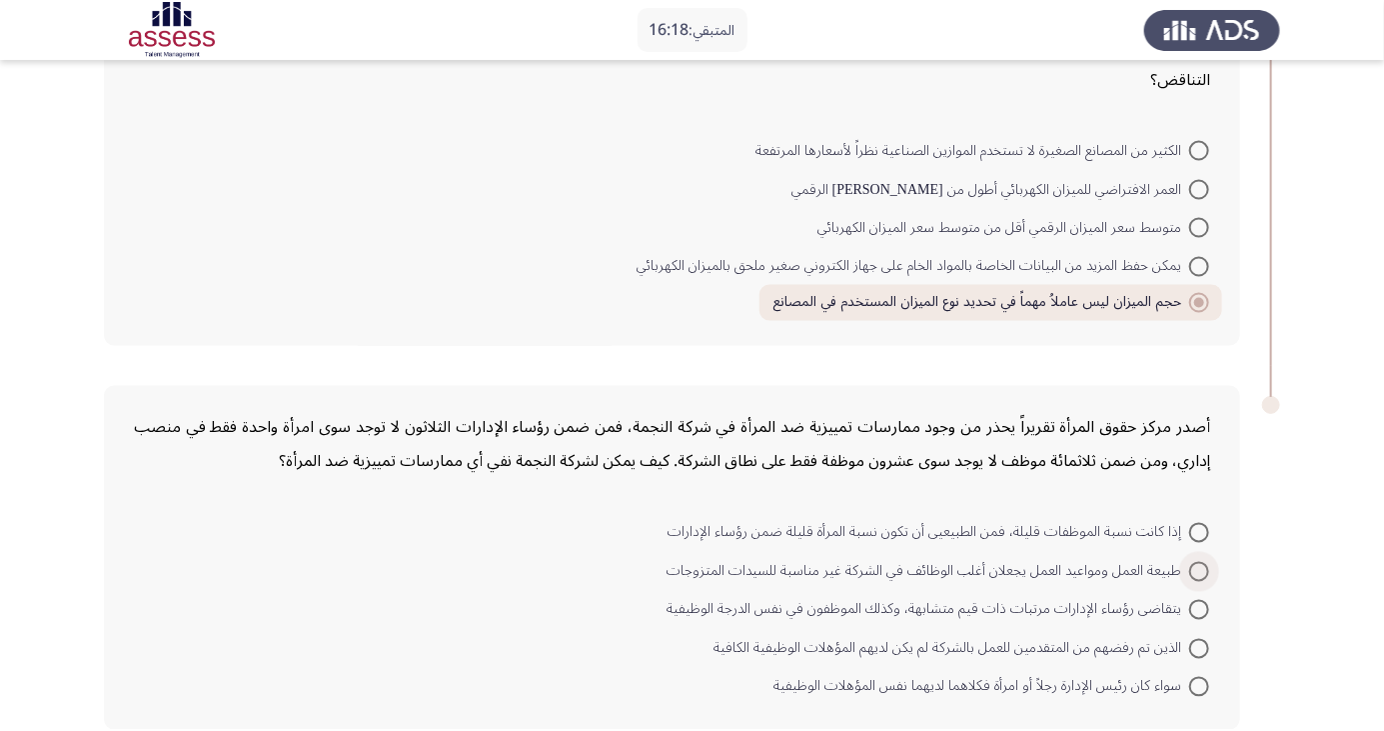
click at [888, 568] on span "طبيعة العمل ومواعيد العمل يجعلان أغلب الوظائف في الشركة غير مناسبة للسيدات المت…" at bounding box center [928, 572] width 523 height 24
click at [1189, 568] on input "طبيعة العمل ومواعيد العمل يجعلان أغلب الوظائف في الشركة غير مناسبة للسيدات المت…" at bounding box center [1199, 572] width 20 height 20
radio input "true"
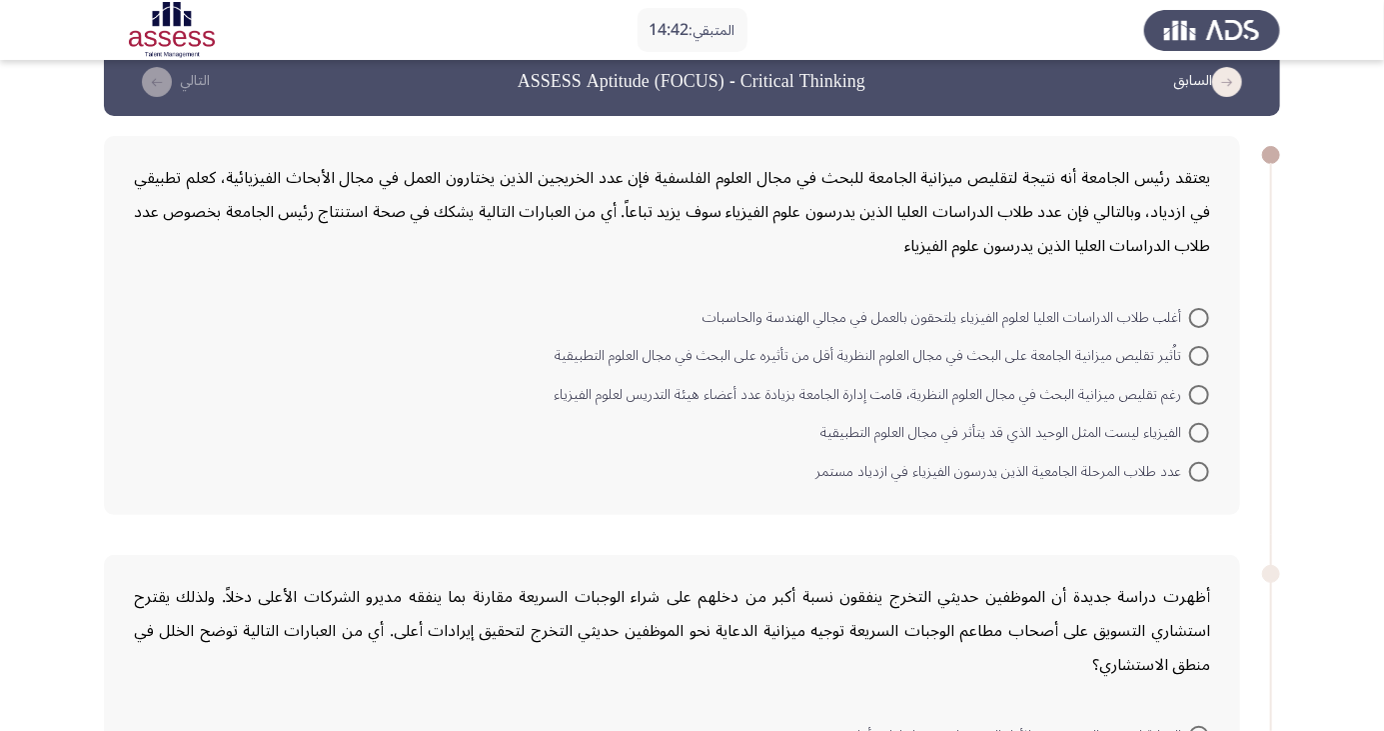
scroll to position [0, 0]
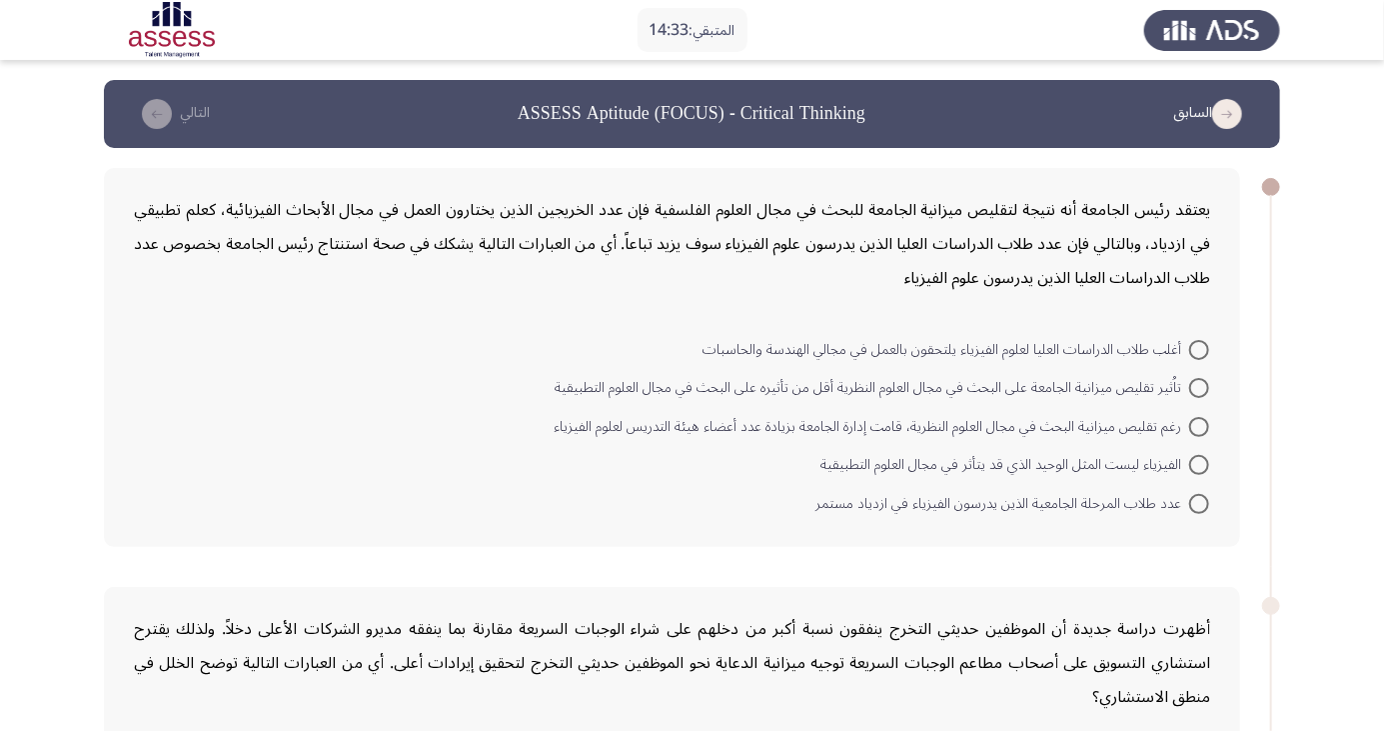
click at [1199, 502] on span at bounding box center [1199, 504] width 20 height 20
click at [1199, 502] on input "عدد طلاب المرحلة الجامعية الذين يدرسون الفيزياء في ازدياد مستمر" at bounding box center [1199, 504] width 20 height 20
radio input "true"
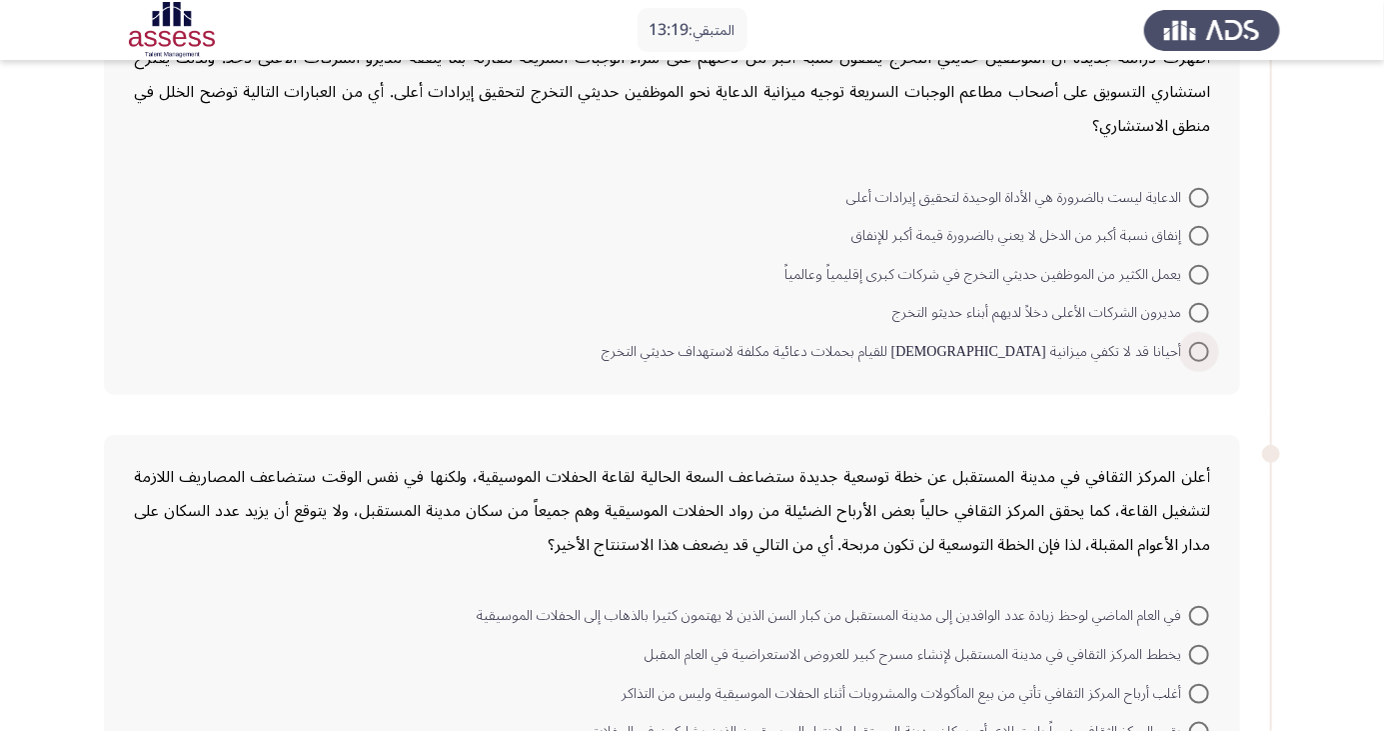
scroll to position [521, 0]
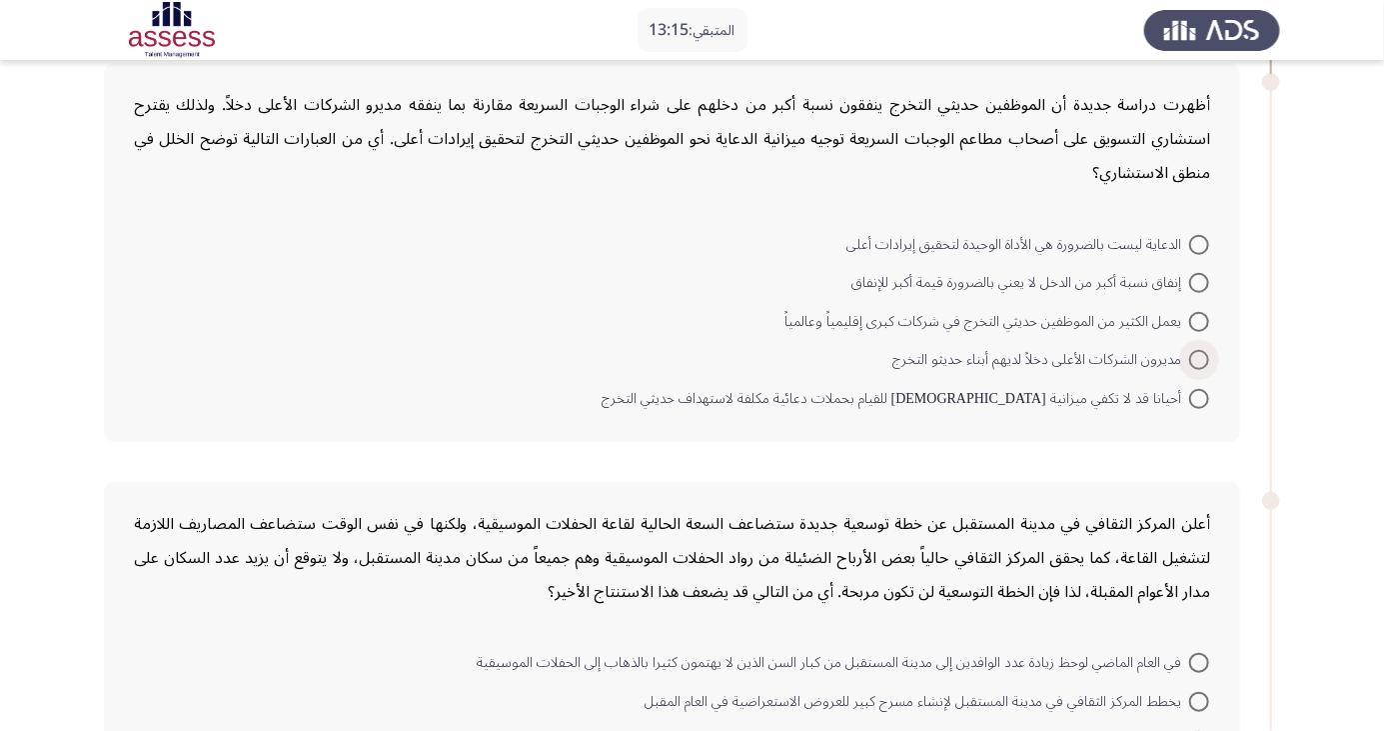
click at [1199, 358] on span at bounding box center [1199, 360] width 20 height 20
click at [1199, 358] on input "مديرون الشركات الأعلى دخلاً لديهم أبناء حديثو التخرج" at bounding box center [1199, 360] width 20 height 20
radio input "true"
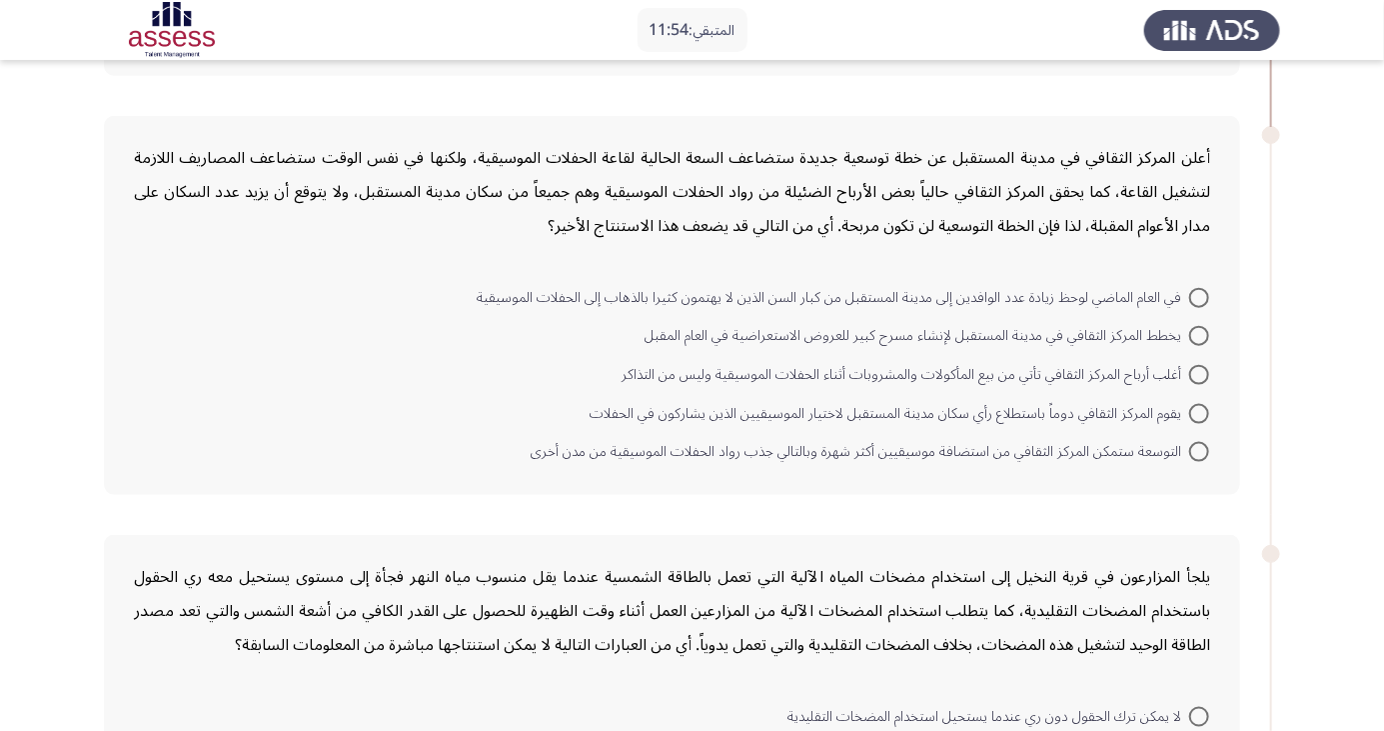
scroll to position [928, 0]
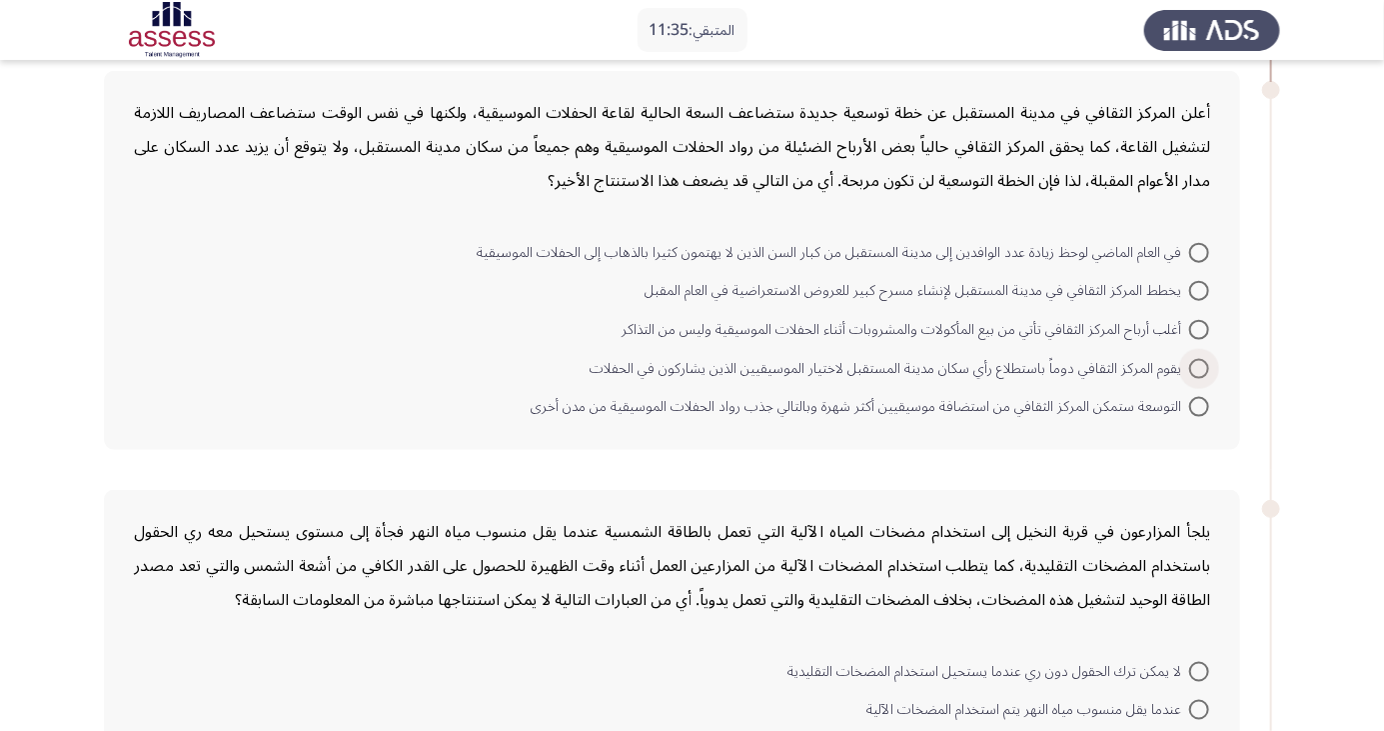
click at [1199, 365] on span at bounding box center [1199, 369] width 20 height 20
click at [1199, 365] on input "يقوم المركز الثقافي دوماً باستطلاع رأي سكان مدينة المستقبل لاختيار الموسيقيين ا…" at bounding box center [1199, 369] width 20 height 20
radio input "true"
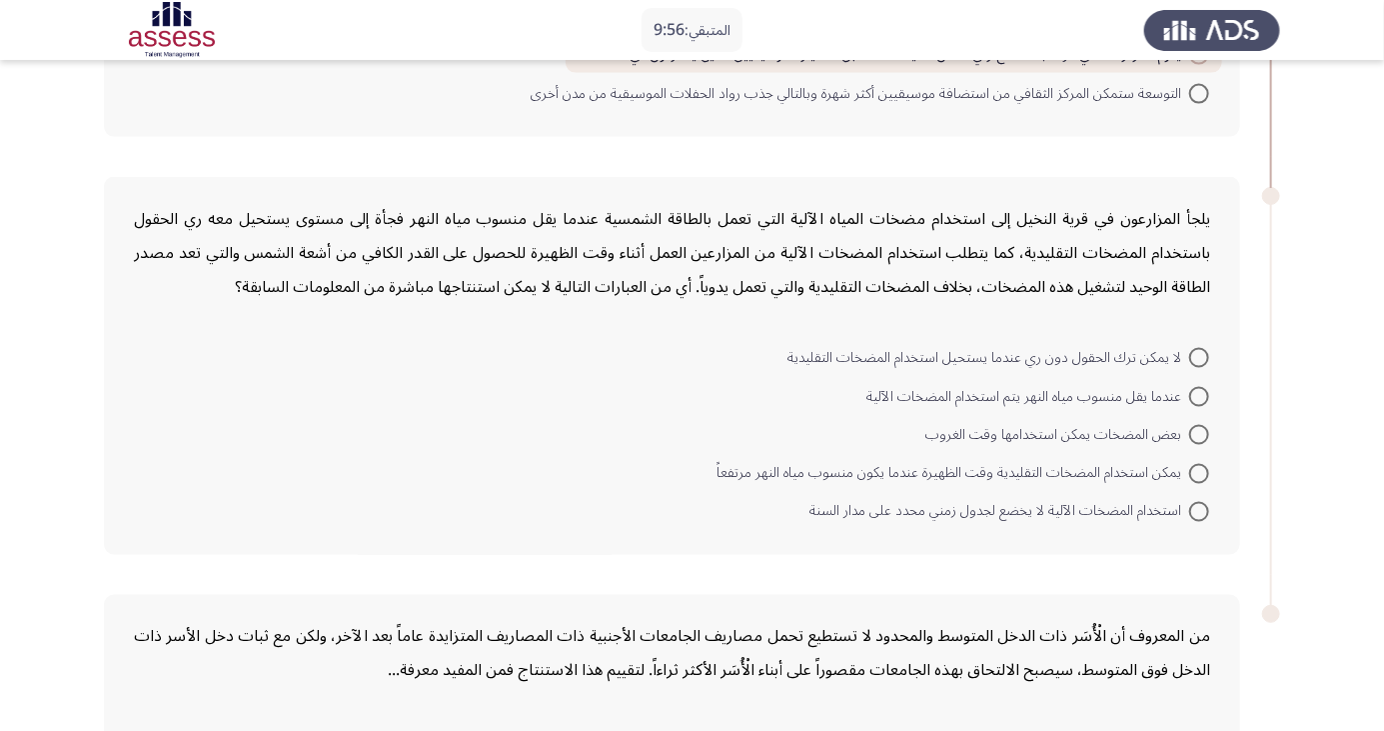
scroll to position [1235, 0]
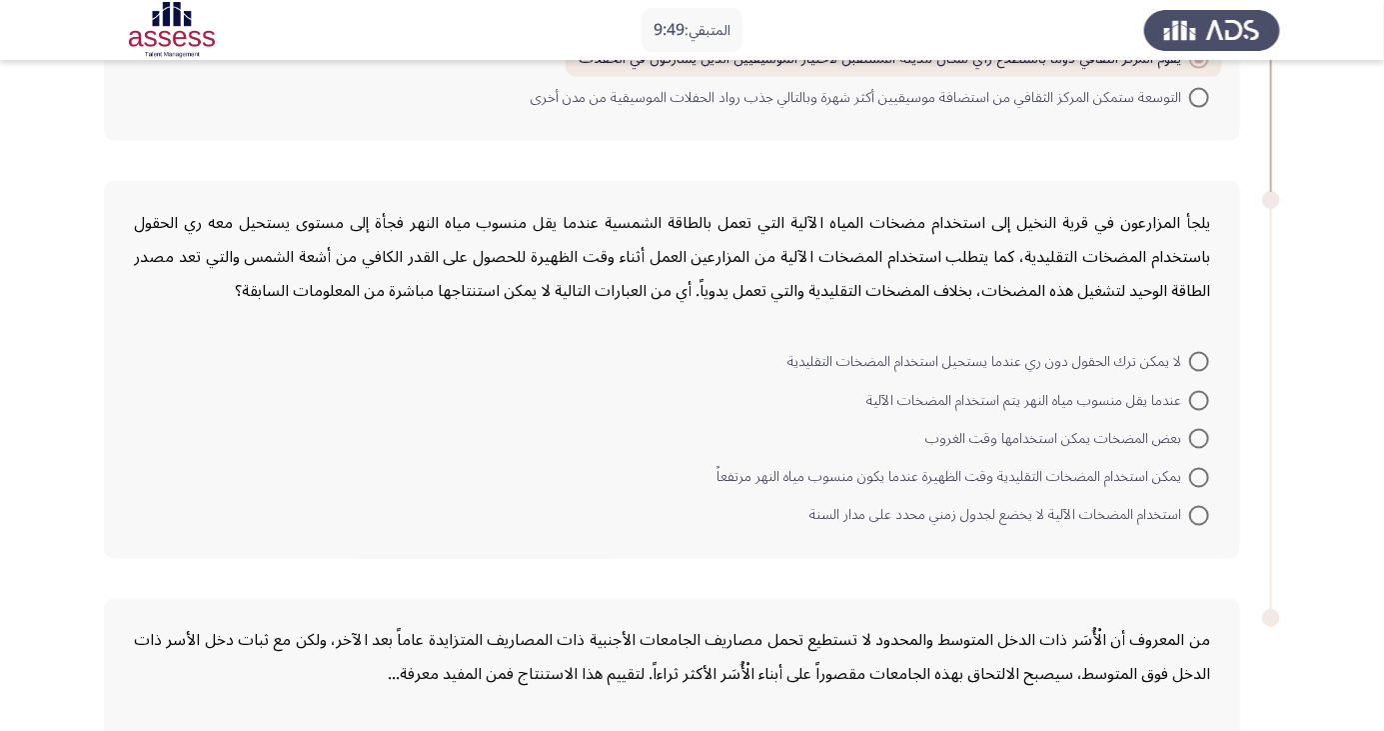
click at [1199, 359] on span at bounding box center [1199, 362] width 20 height 20
click at [1199, 359] on input "لا يمكن ترك الحقول دون ري عندما يستحيل استخدام المضخات التقليدية" at bounding box center [1199, 362] width 20 height 20
radio input "true"
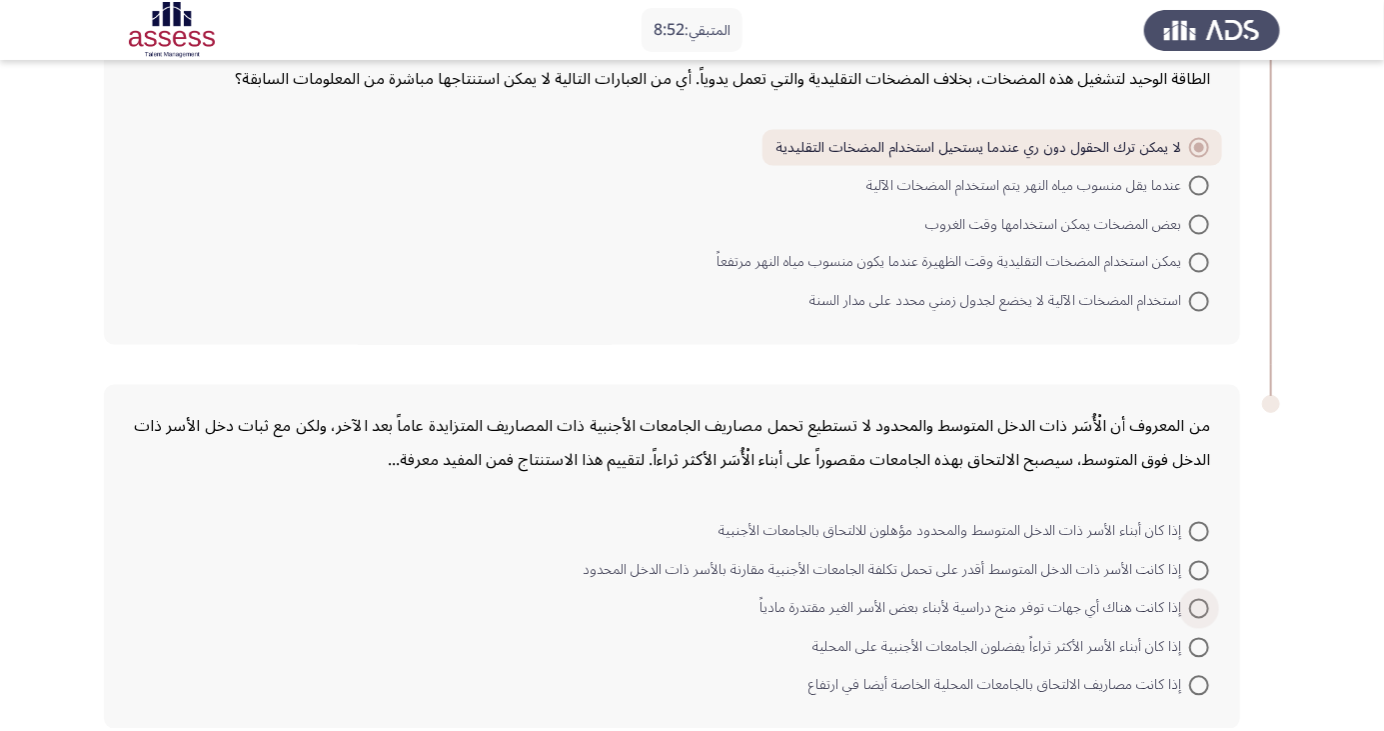
scroll to position [1446, 0]
click at [1199, 607] on span at bounding box center [1199, 610] width 20 height 20
click at [1199, 607] on input "إذا كانت هناك أي جهات توفر منح دراسية لأبناء بعض الأسر الغير مقتدرة مادياً" at bounding box center [1199, 610] width 20 height 20
radio input "true"
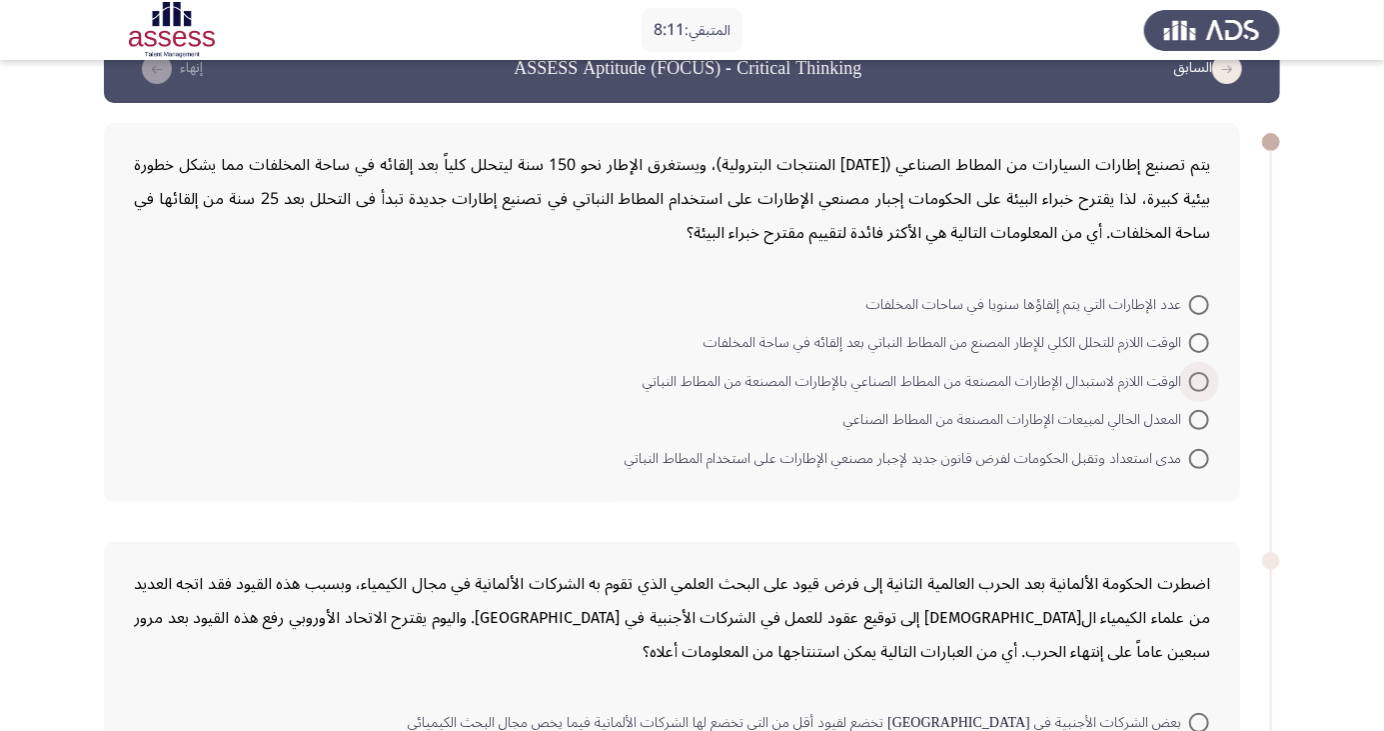
scroll to position [56, 0]
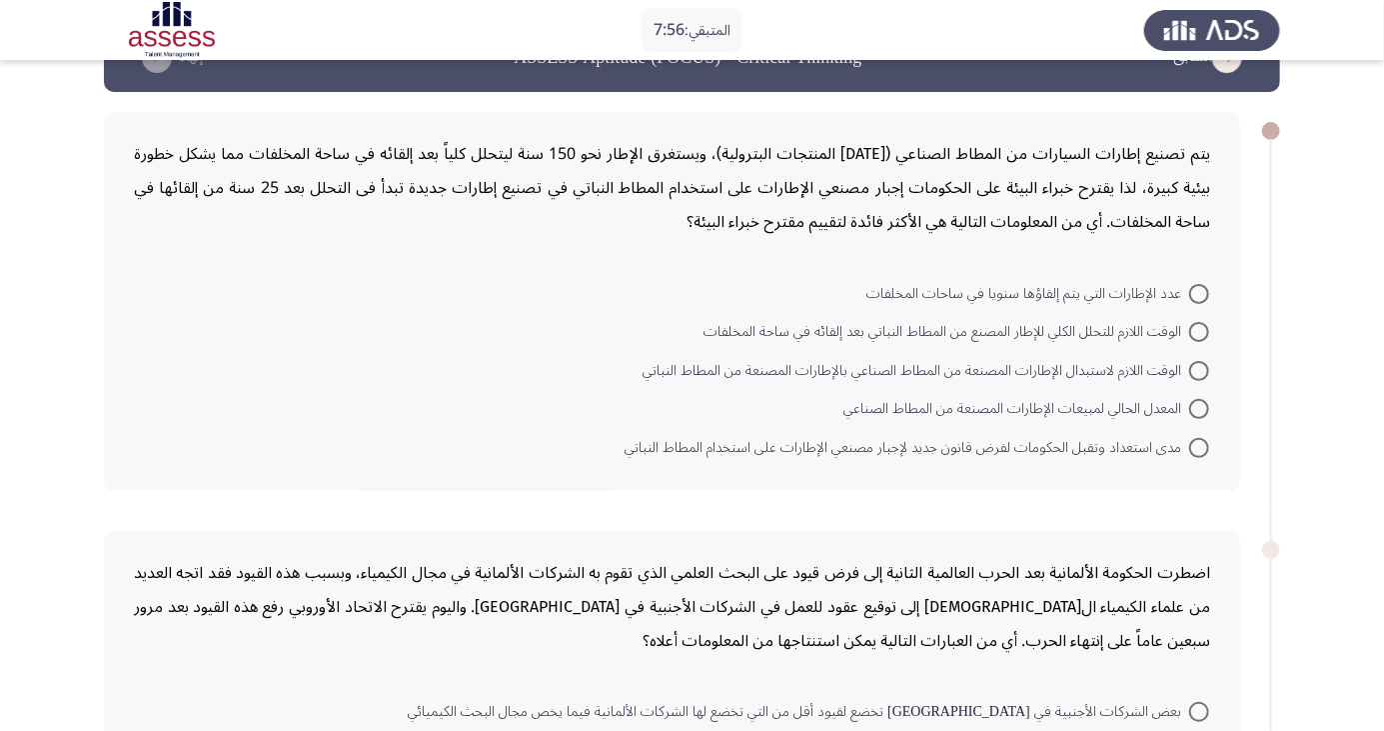
click at [1199, 408] on span at bounding box center [1199, 409] width 20 height 20
click at [1199, 408] on input "المعدل الحالي لمبيعات الإطارات المصنعة من المطاط الصناعي" at bounding box center [1199, 409] width 20 height 20
radio input "true"
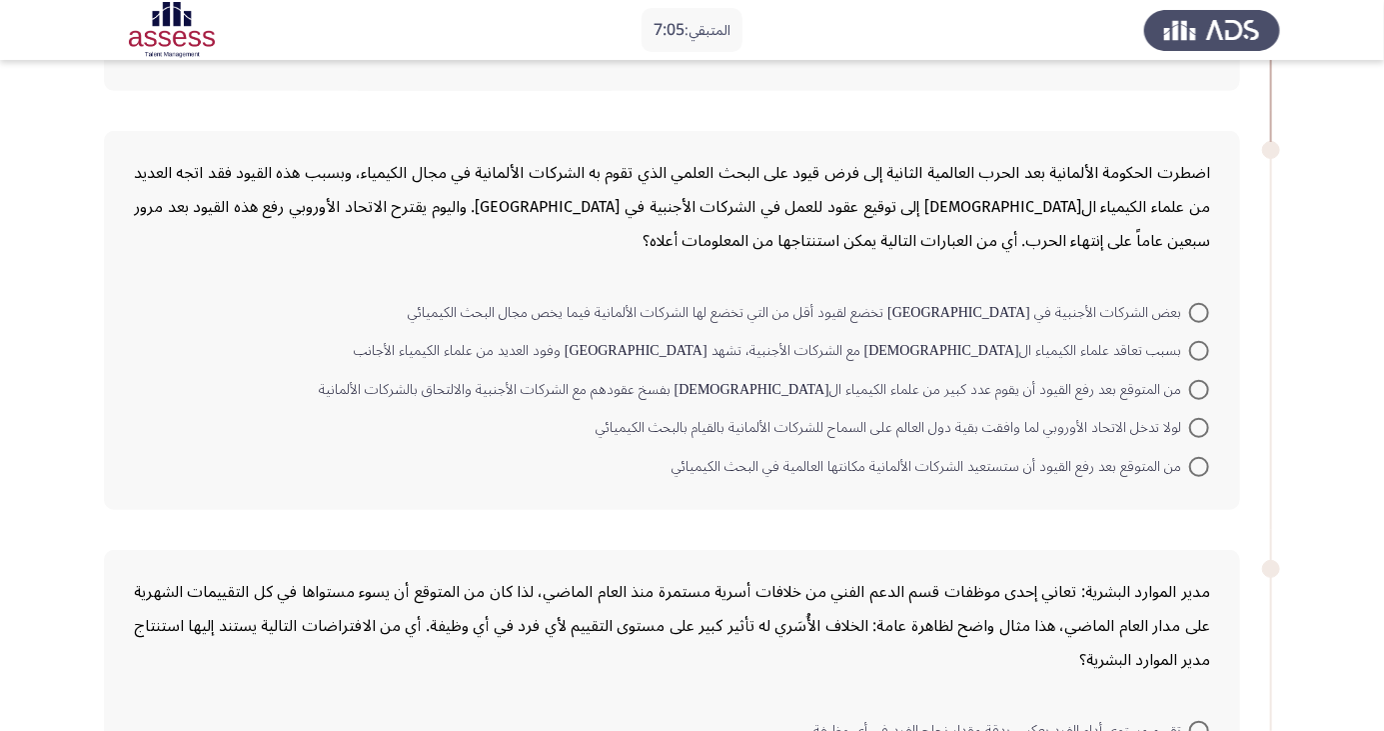
scroll to position [455, 0]
click at [1199, 424] on span at bounding box center [1199, 426] width 20 height 20
click at [1199, 424] on input "لولا تدخل الاتحاد الأوروبي لما وافقت بقية دول العالم على السماح للشركات الألمان…" at bounding box center [1199, 426] width 20 height 20
radio input "true"
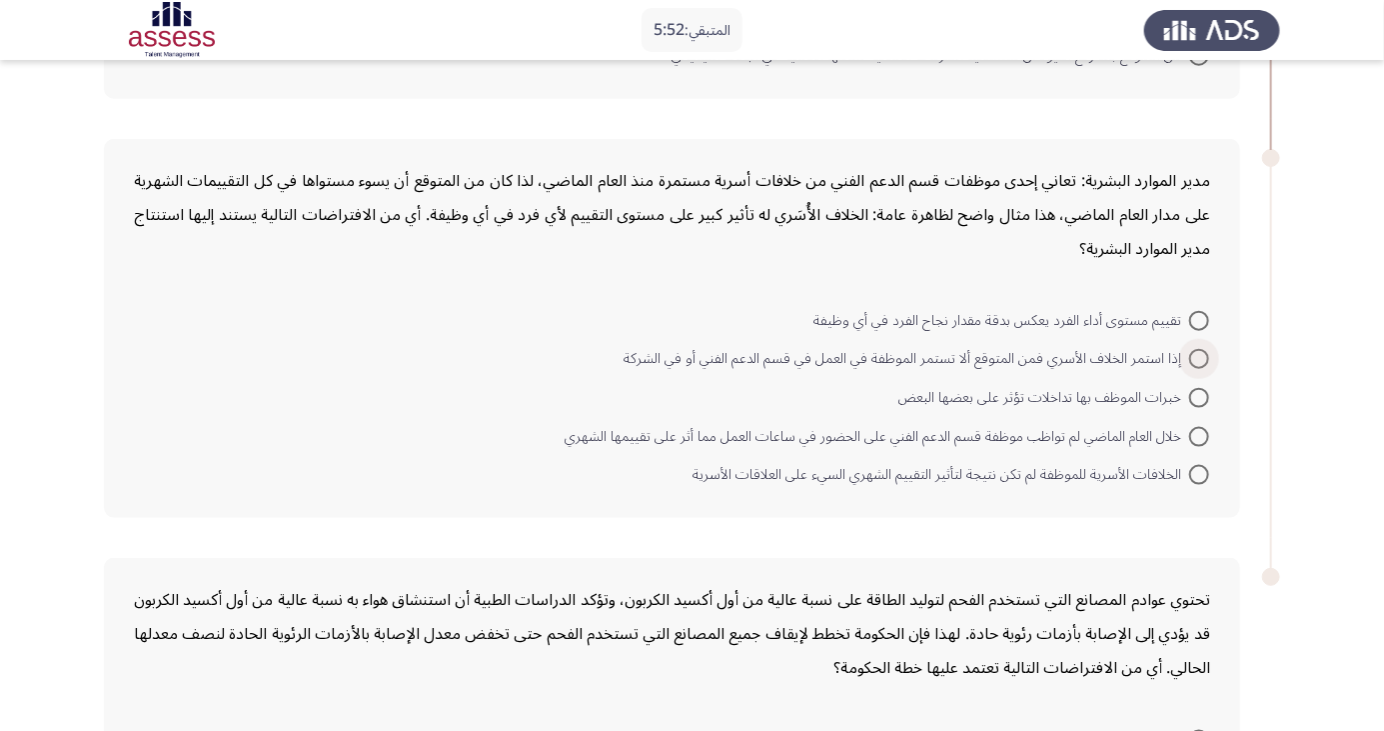
scroll to position [857, 0]
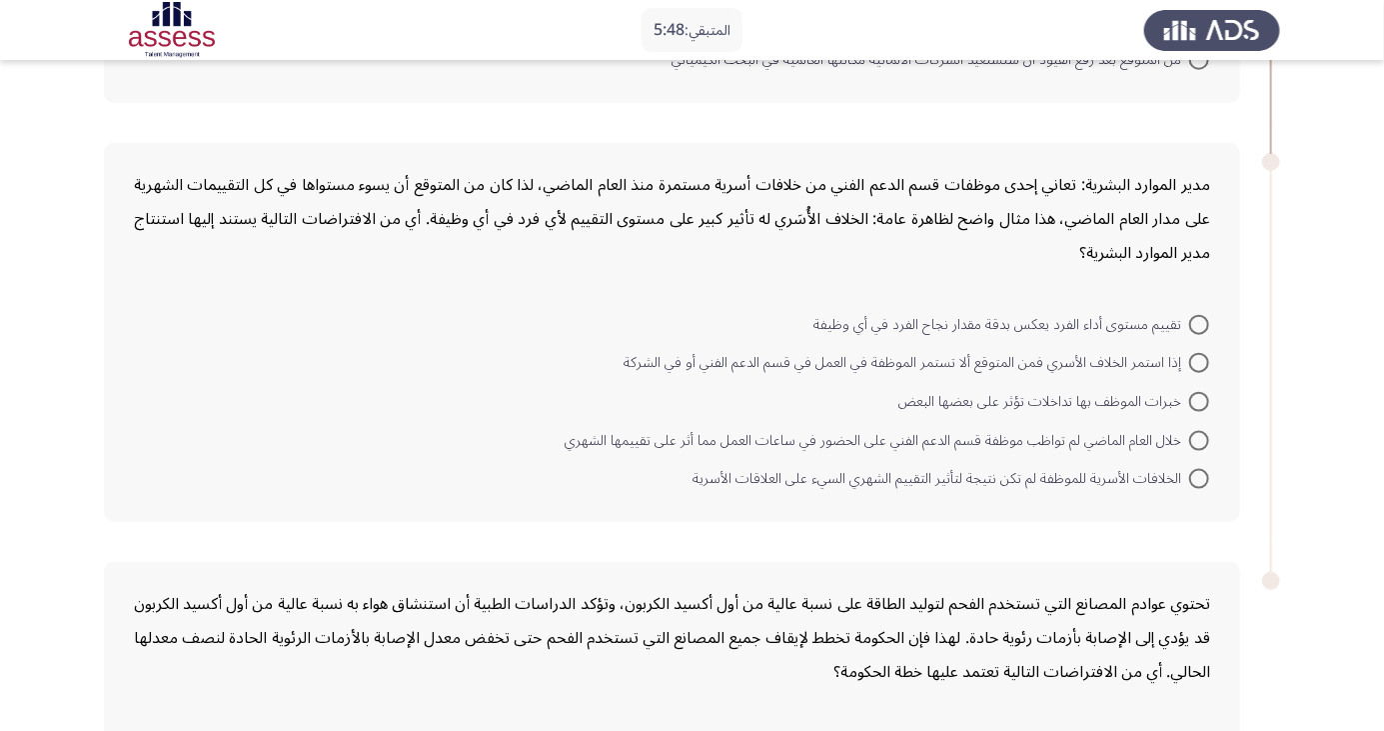
click at [1199, 360] on span at bounding box center [1199, 363] width 20 height 20
click at [1199, 360] on input "إذا استمر الخلاف الأسري فمن المتوقع ألا تستمر الموظفة في العمل في قسم الدعم الف…" at bounding box center [1199, 363] width 20 height 20
radio input "true"
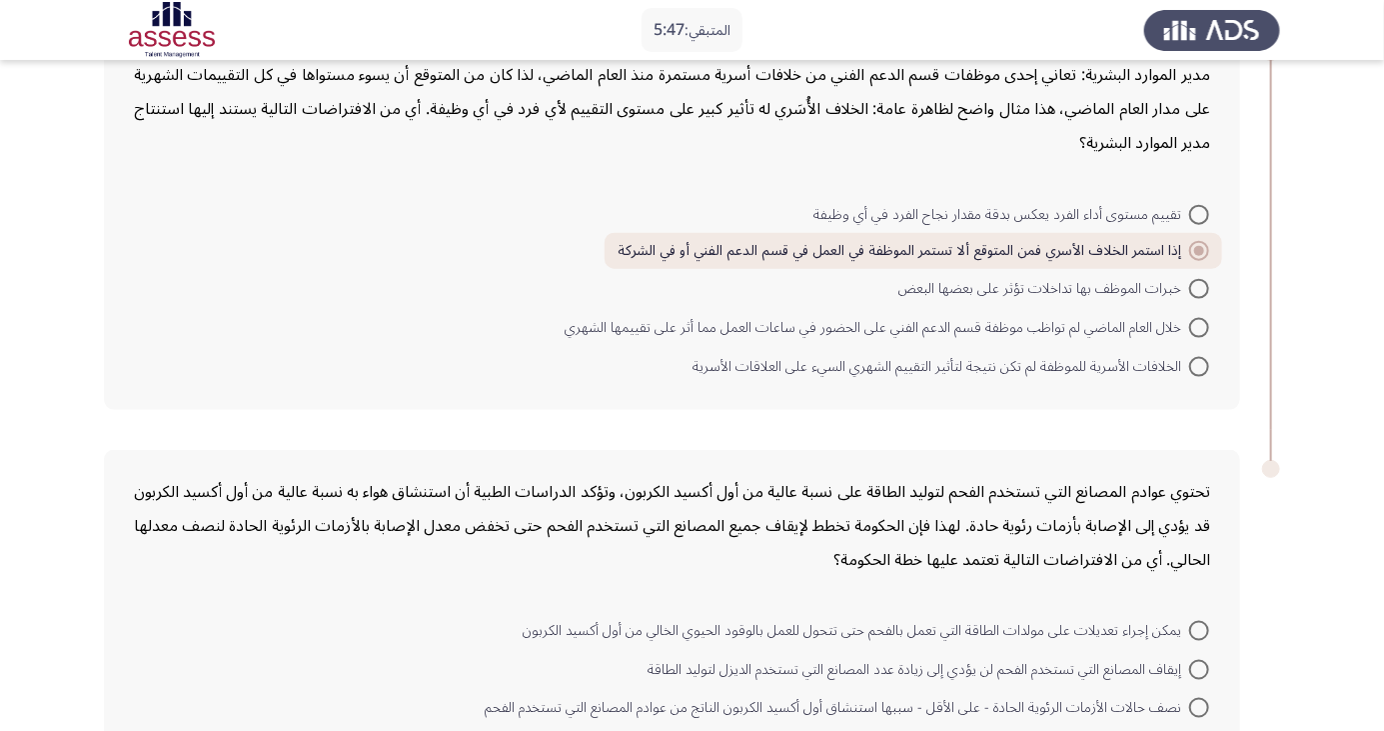
scroll to position [1064, 0]
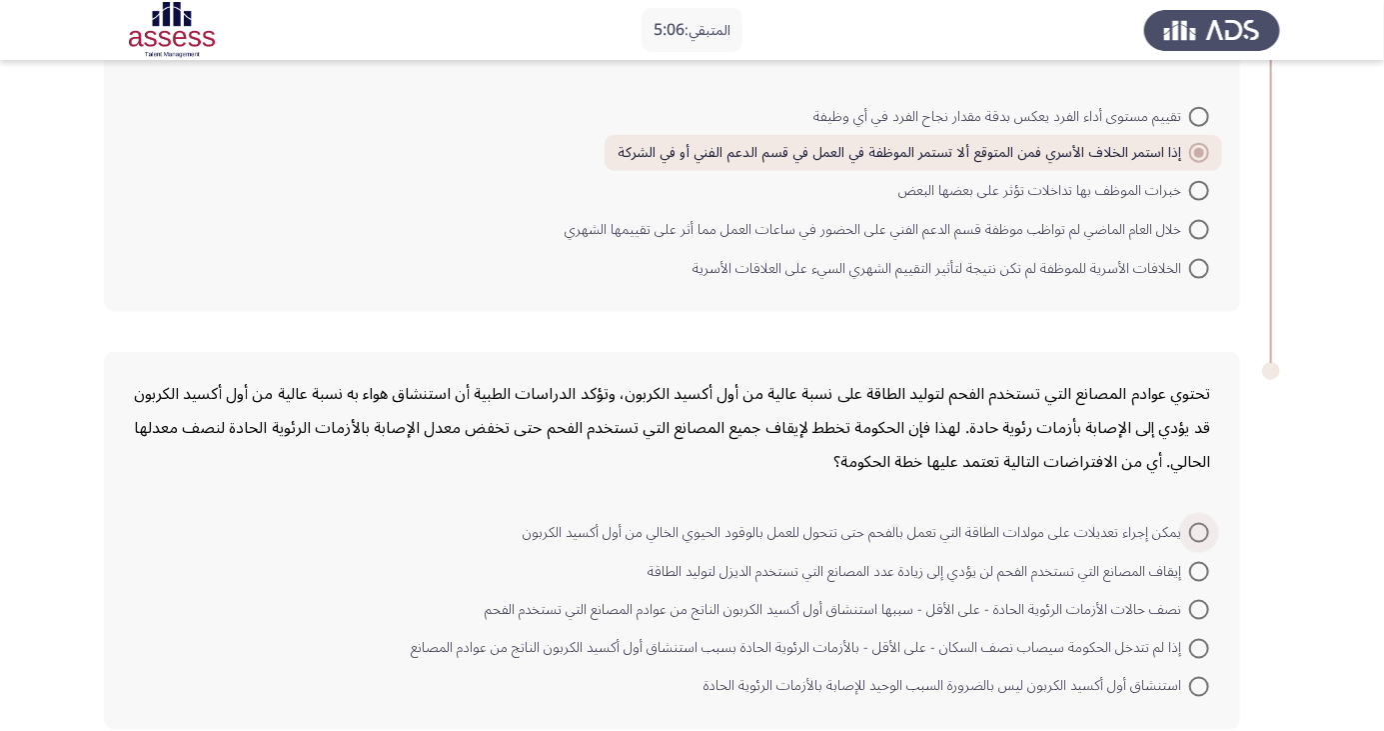
click at [1199, 529] on span at bounding box center [1199, 533] width 20 height 20
click at [1199, 529] on input "يمكن إجراء تعديلات على مولدات الطاقة التي تعمل بالفحم حتى تتحول للعمل بالوقود ا…" at bounding box center [1199, 533] width 20 height 20
radio input "true"
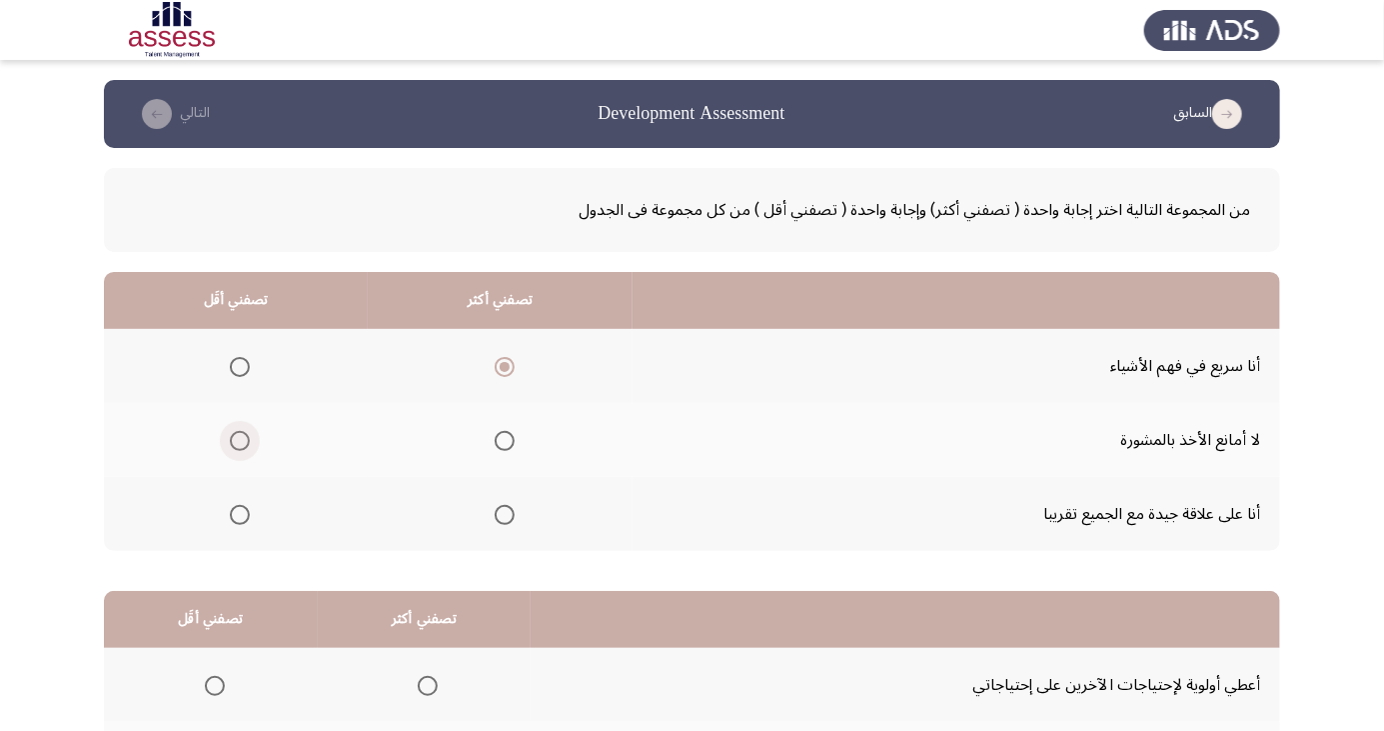
click at [242, 447] on span "Select an option" at bounding box center [240, 441] width 20 height 20
click at [242, 447] on input "Select an option" at bounding box center [240, 441] width 20 height 20
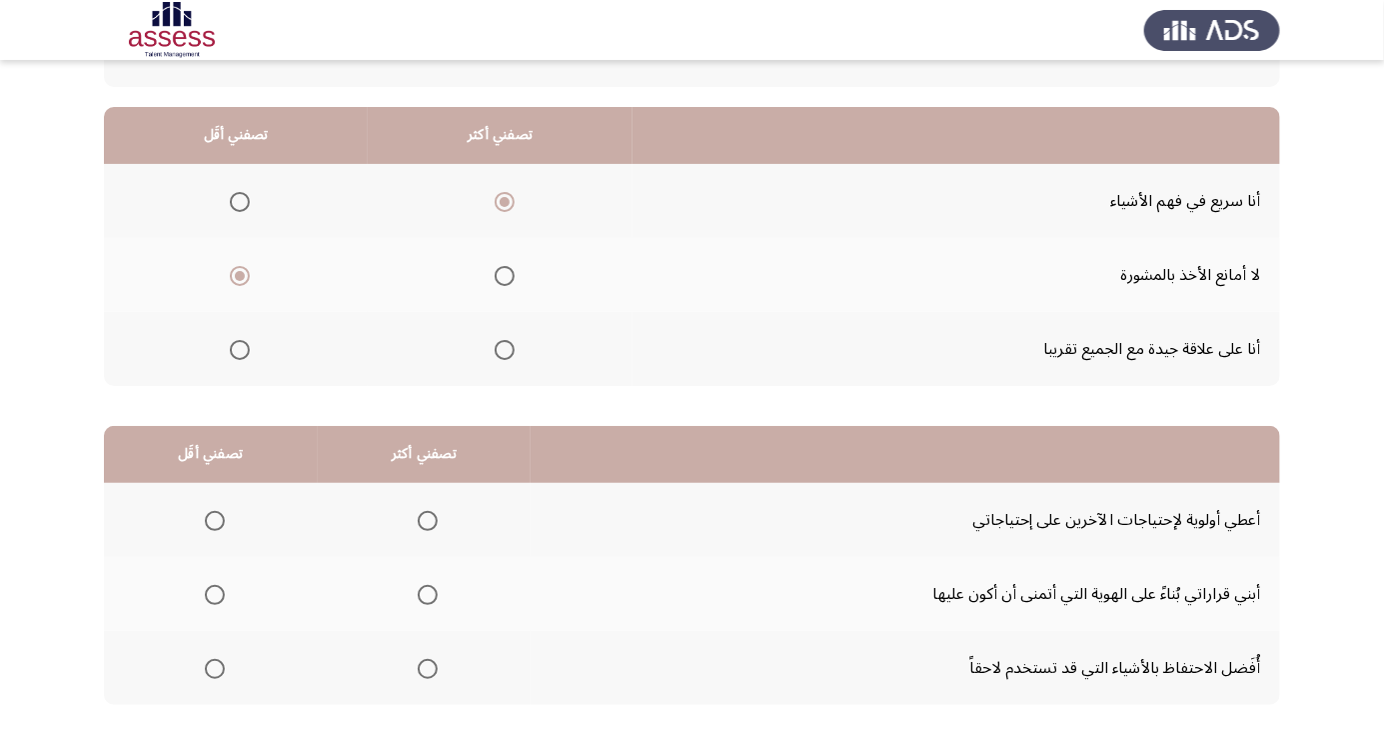
scroll to position [182, 0]
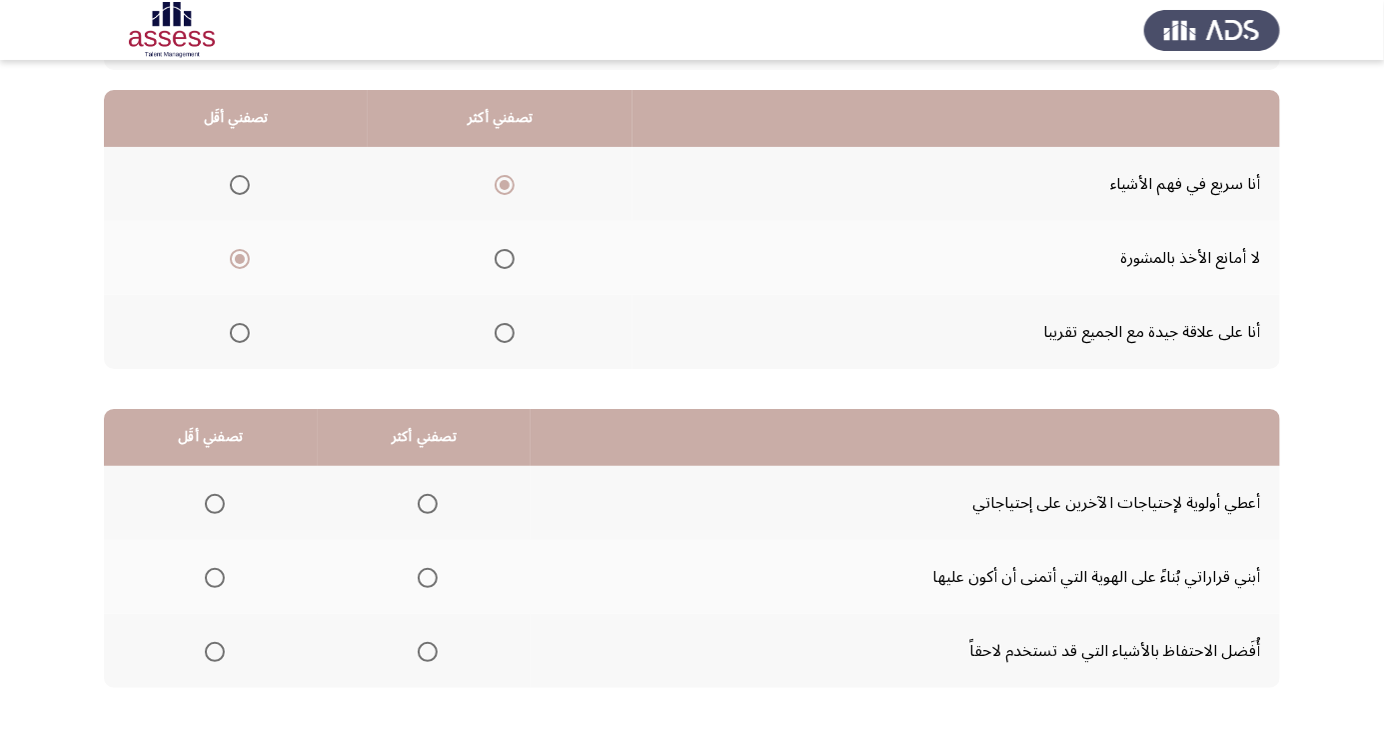
click at [418, 500] on span "Select an option" at bounding box center [428, 504] width 20 height 20
click at [418, 500] on input "Select an option" at bounding box center [428, 504] width 20 height 20
click at [215, 578] on span "Select an option" at bounding box center [215, 578] width 0 height 0
click at [214, 576] on input "Select an option" at bounding box center [215, 578] width 20 height 20
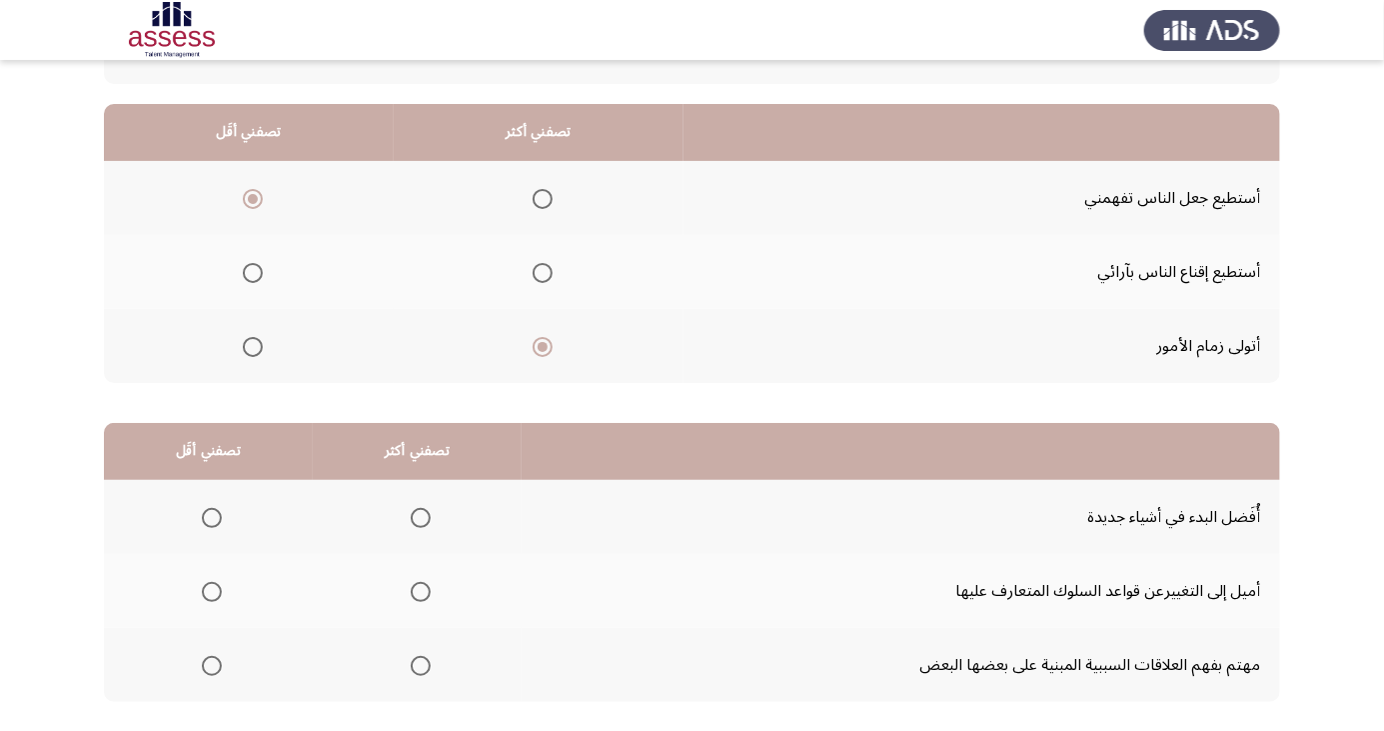
scroll to position [177, 0]
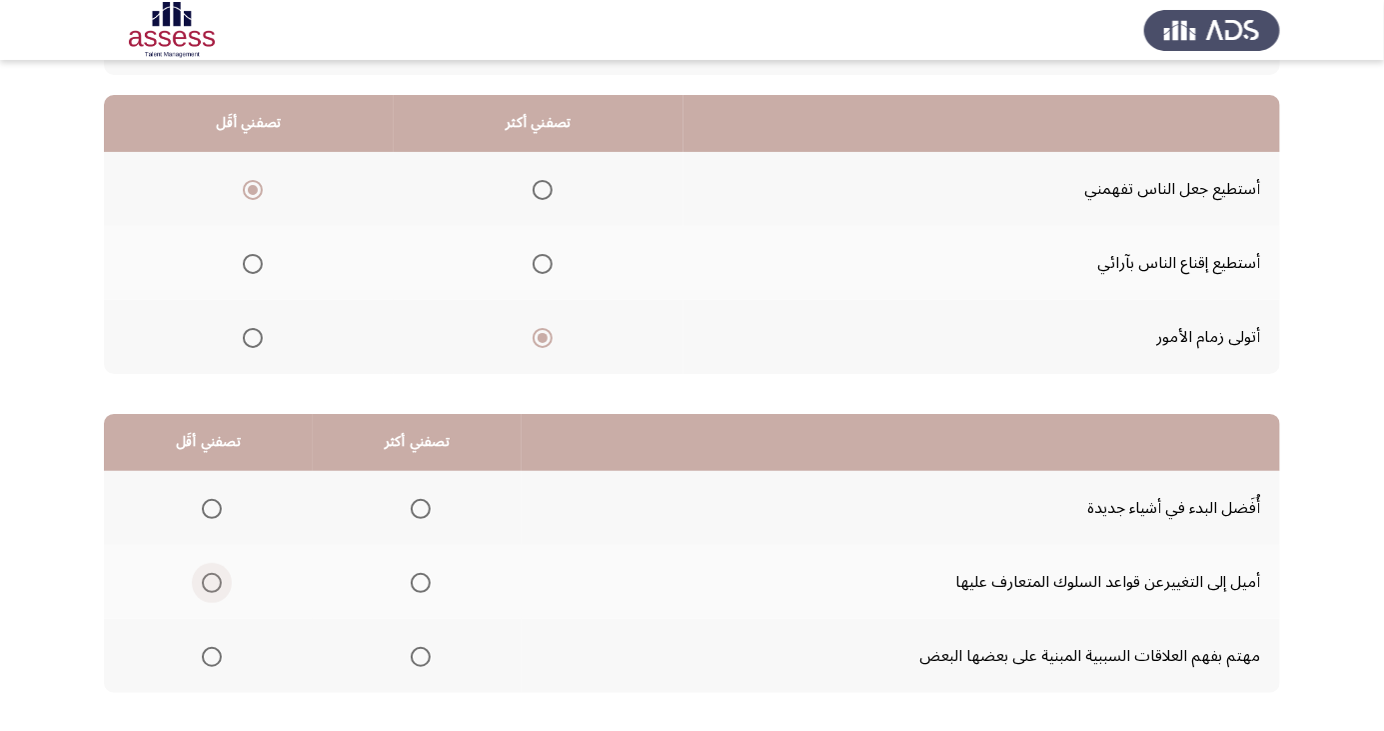
click at [212, 583] on span "Select an option" at bounding box center [212, 583] width 0 height 0
click at [211, 581] on input "Select an option" at bounding box center [212, 583] width 20 height 20
click at [426, 507] on span "Select an option" at bounding box center [421, 509] width 20 height 20
click at [426, 507] on input "Select an option" at bounding box center [421, 509] width 20 height 20
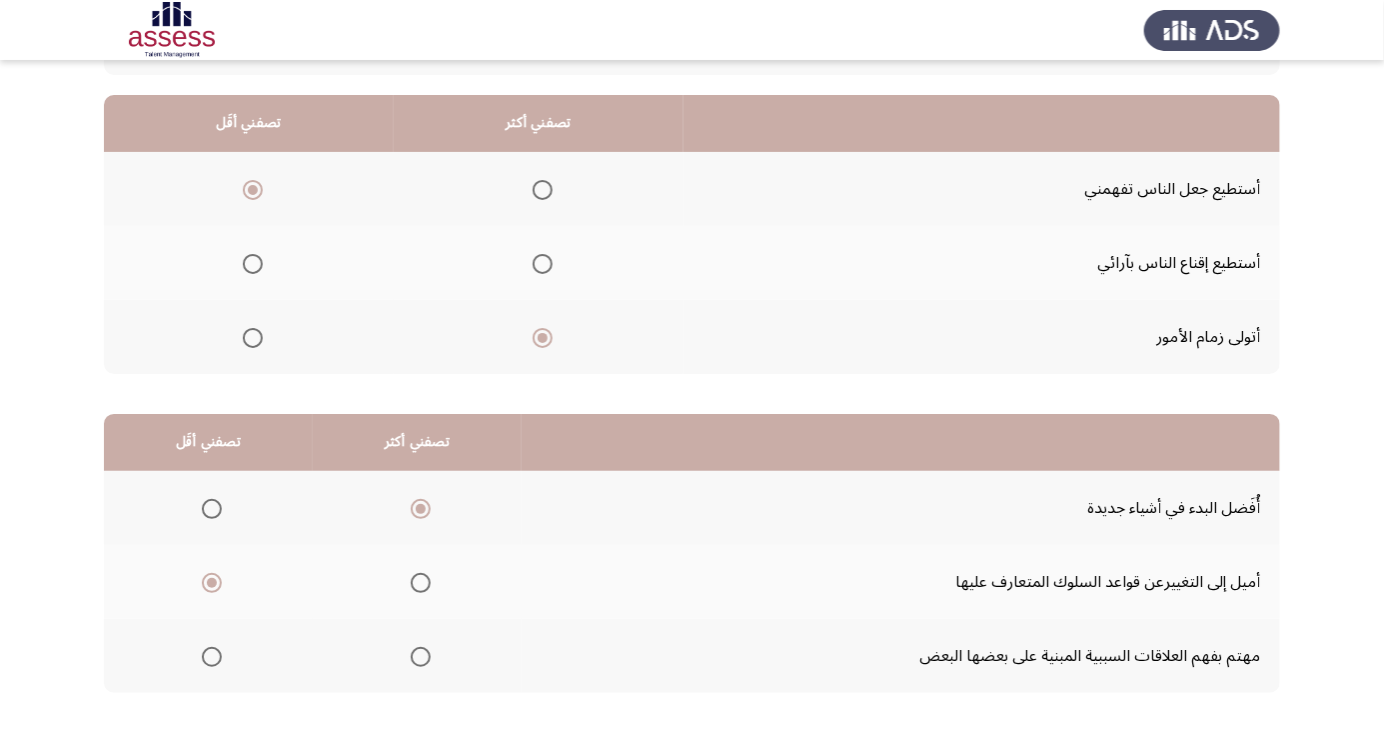
scroll to position [0, 0]
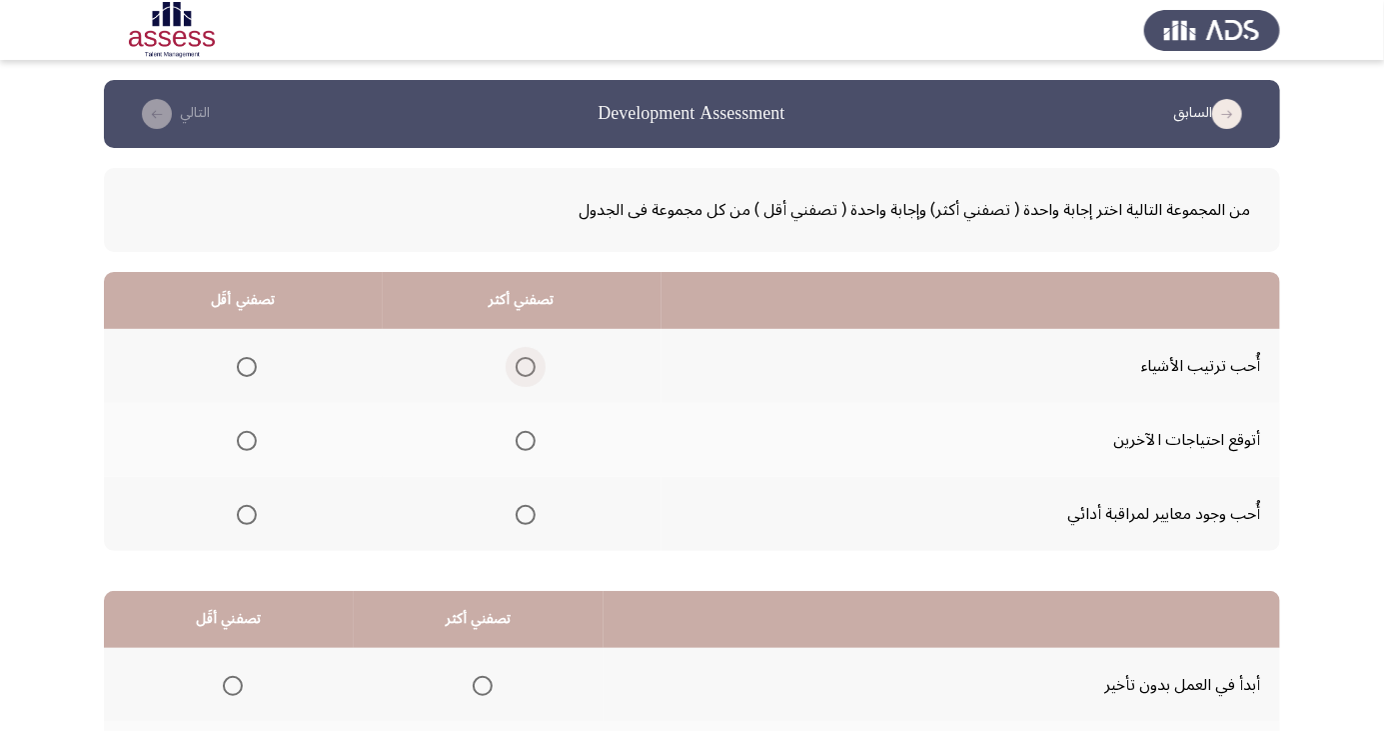
click at [526, 367] on span "Select an option" at bounding box center [526, 367] width 0 height 0
click at [522, 366] on input "Select an option" at bounding box center [526, 367] width 20 height 20
click at [247, 441] on span "Select an option" at bounding box center [247, 441] width 0 height 0
click at [246, 440] on input "Select an option" at bounding box center [247, 441] width 20 height 20
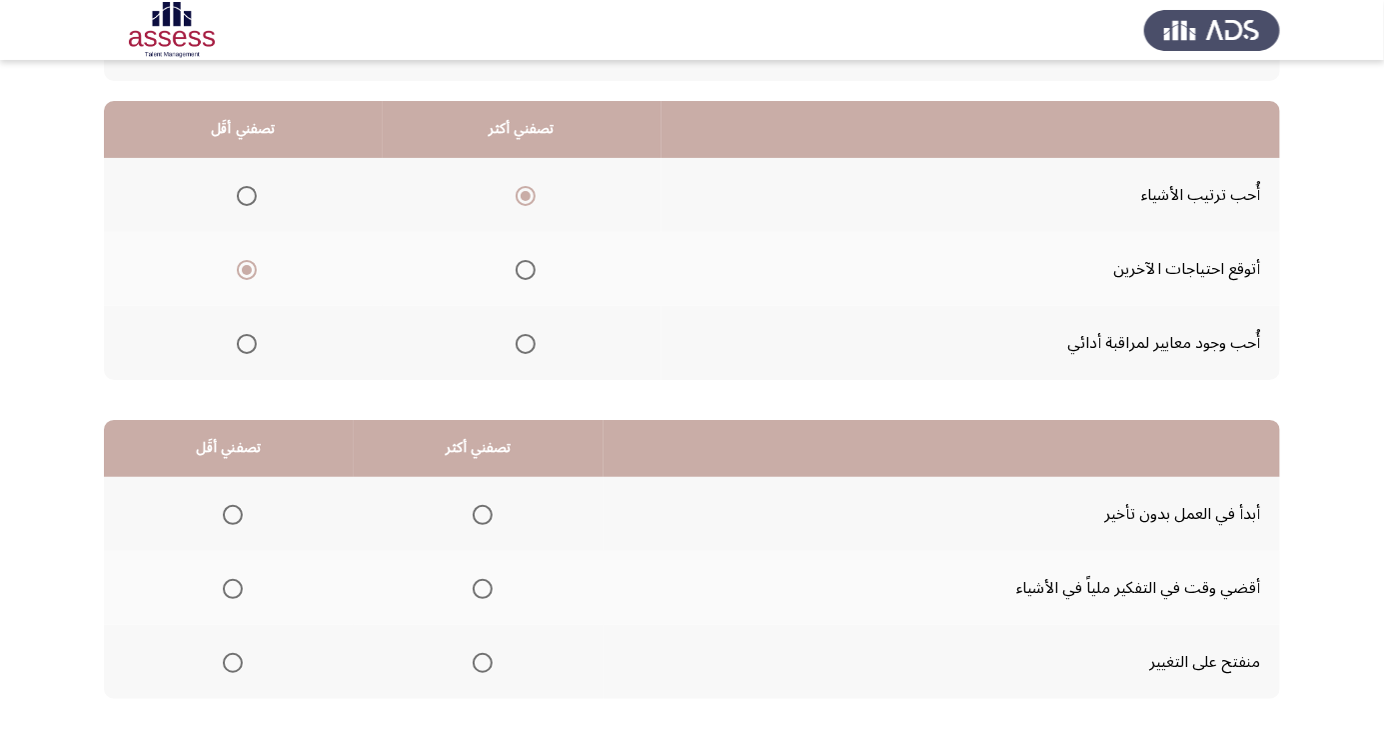
scroll to position [182, 0]
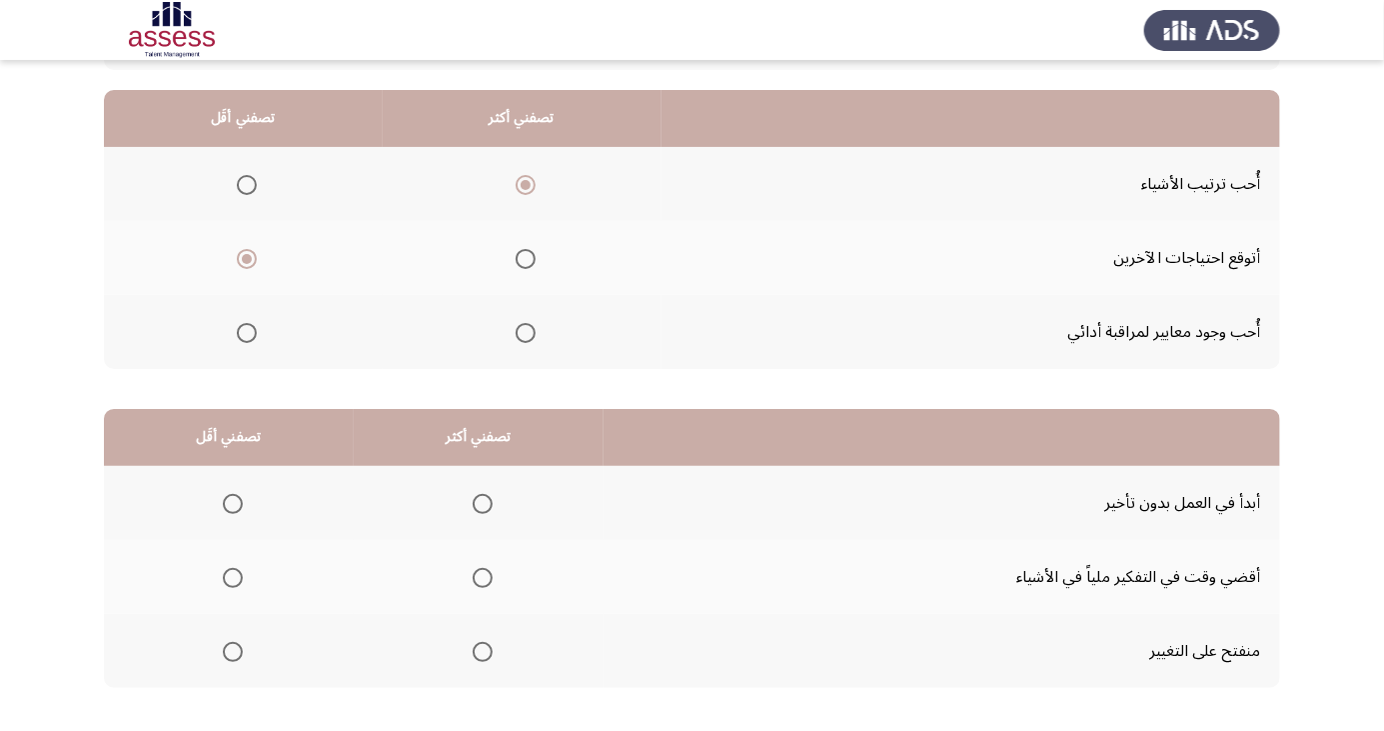
click at [483, 504] on span "Select an option" at bounding box center [483, 504] width 0 height 0
click at [480, 502] on input "Select an option" at bounding box center [483, 504] width 20 height 20
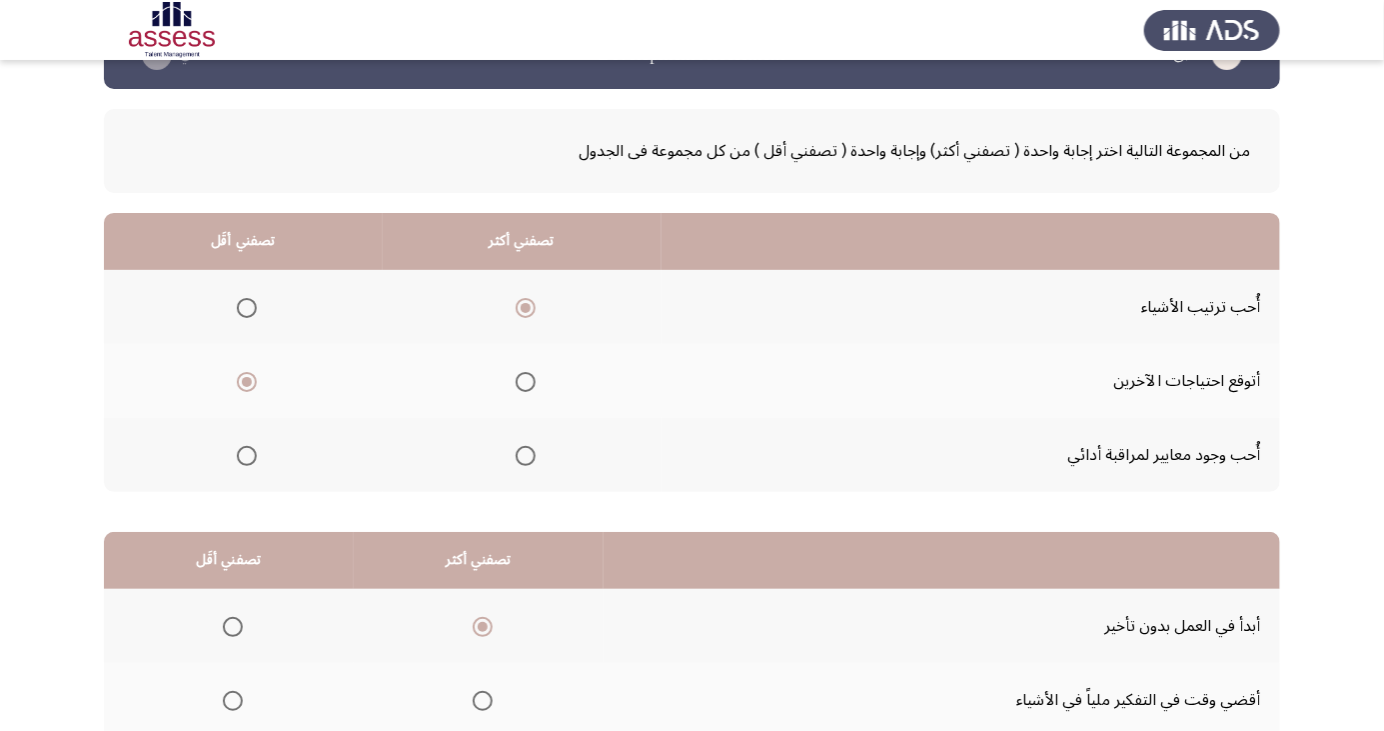
scroll to position [52, 0]
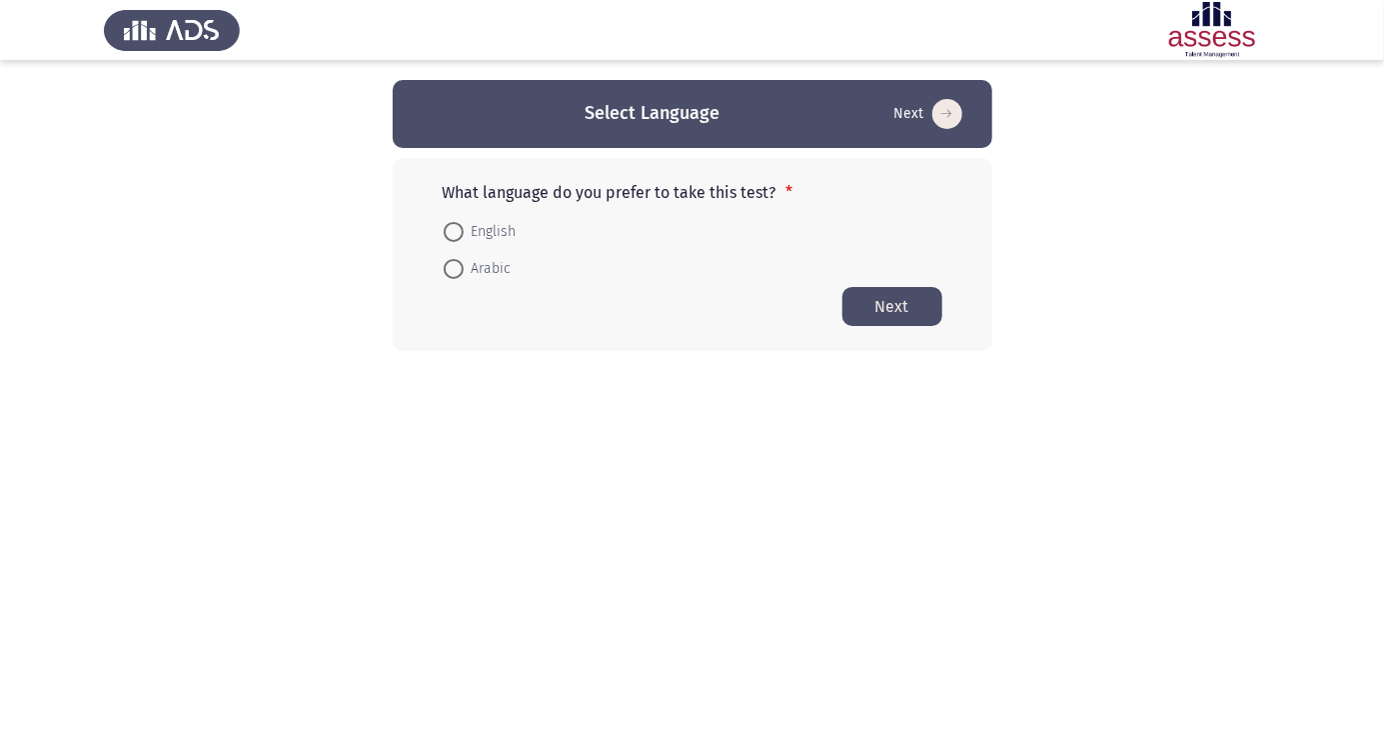
click at [455, 274] on span at bounding box center [454, 269] width 20 height 20
click at [455, 274] on input "Arabic" at bounding box center [454, 269] width 20 height 20
radio input "true"
click at [902, 295] on button "Next" at bounding box center [893, 305] width 100 height 39
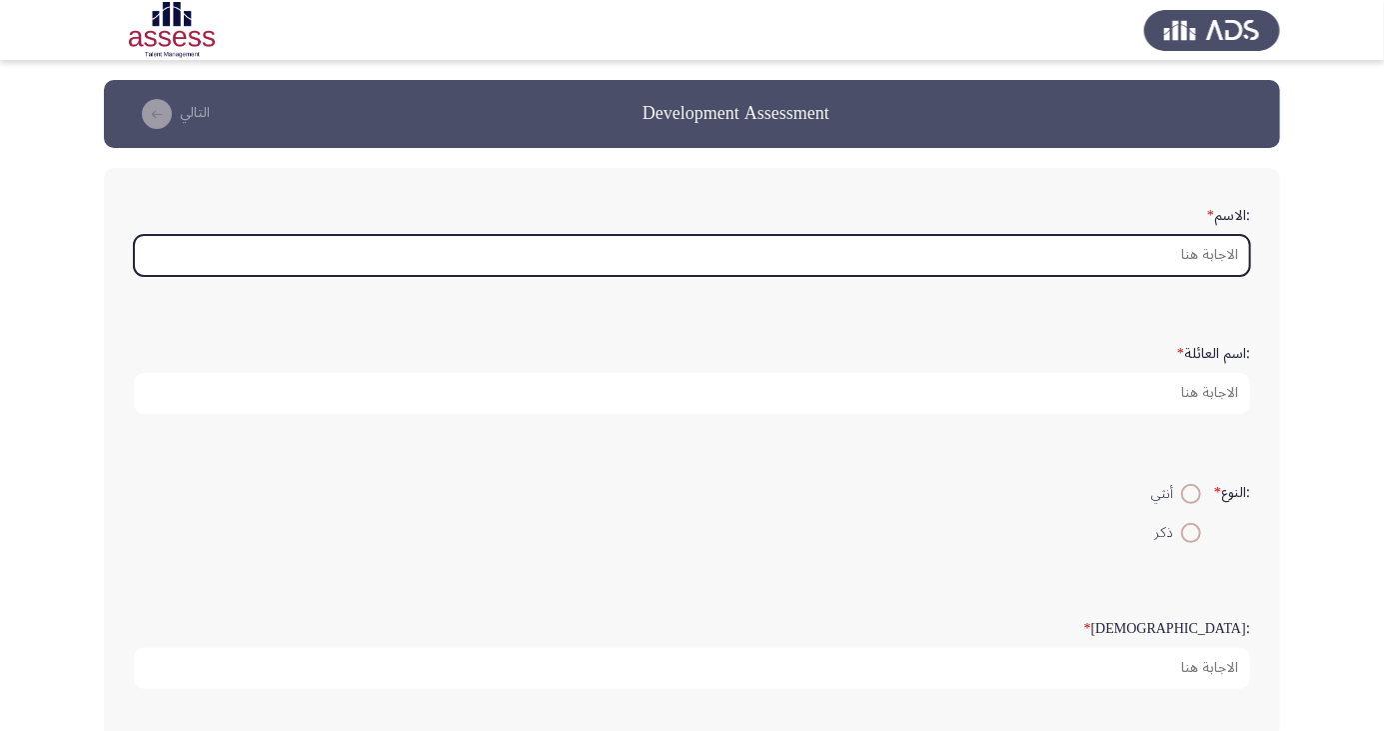
click at [1205, 256] on input ":الاسم *" at bounding box center [692, 255] width 1116 height 41
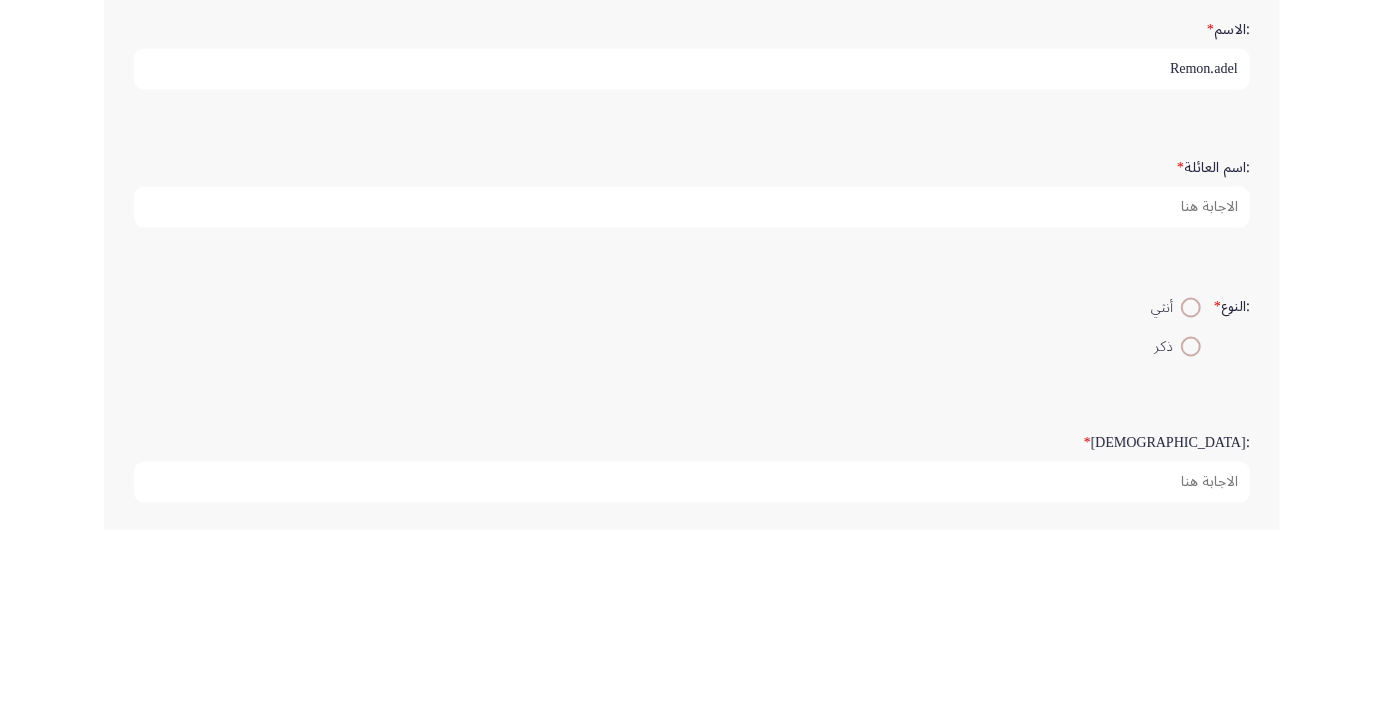
type input "Remon.adel"
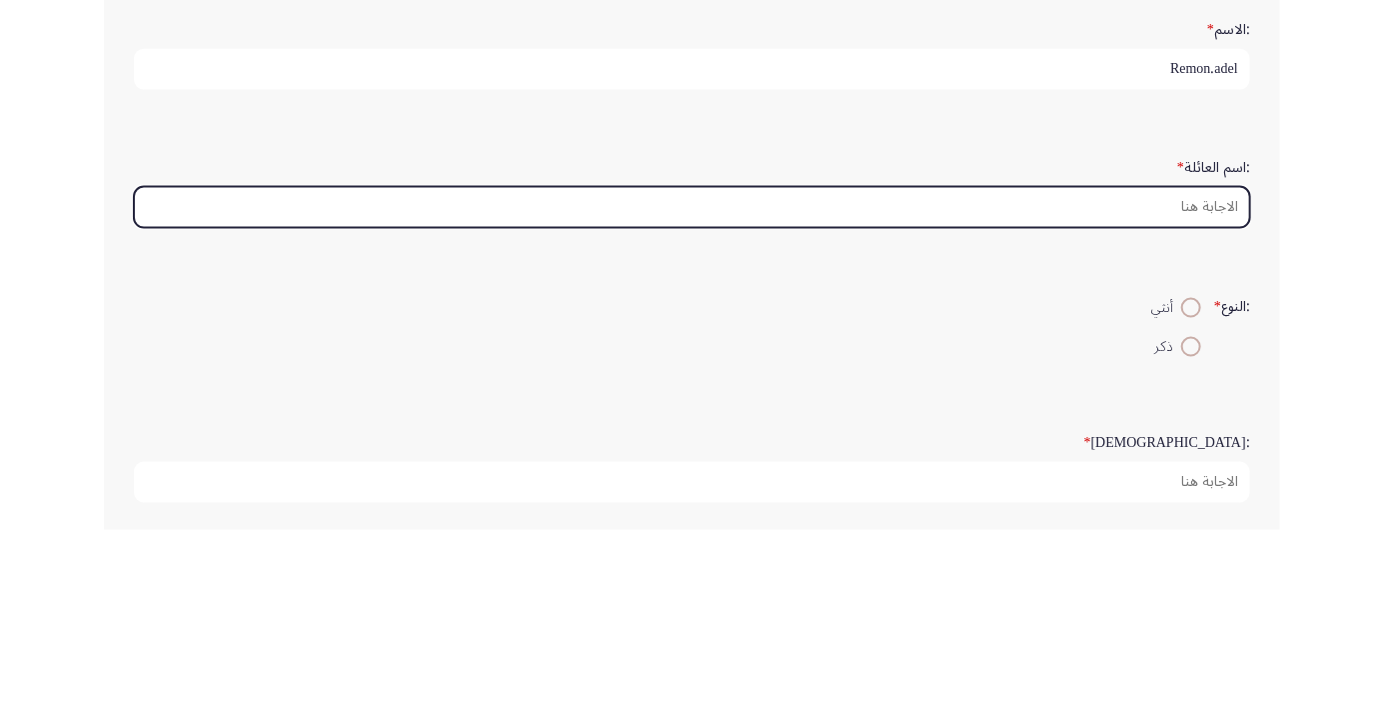
click at [1188, 385] on input ":اسم العائلة *" at bounding box center [692, 393] width 1116 height 41
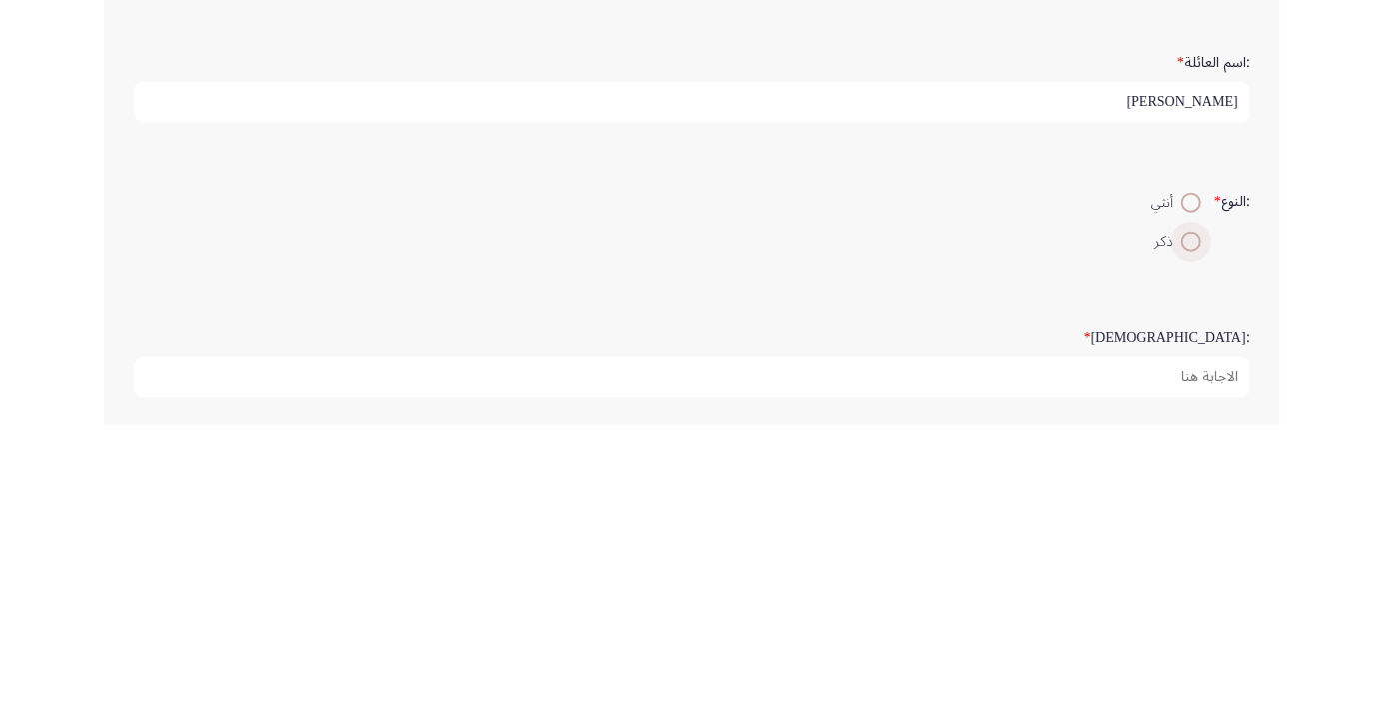
type input "[PERSON_NAME]"
click at [1191, 533] on span at bounding box center [1191, 533] width 0 height 0
click at [1188, 530] on input "ذكر" at bounding box center [1191, 533] width 20 height 20
radio input "true"
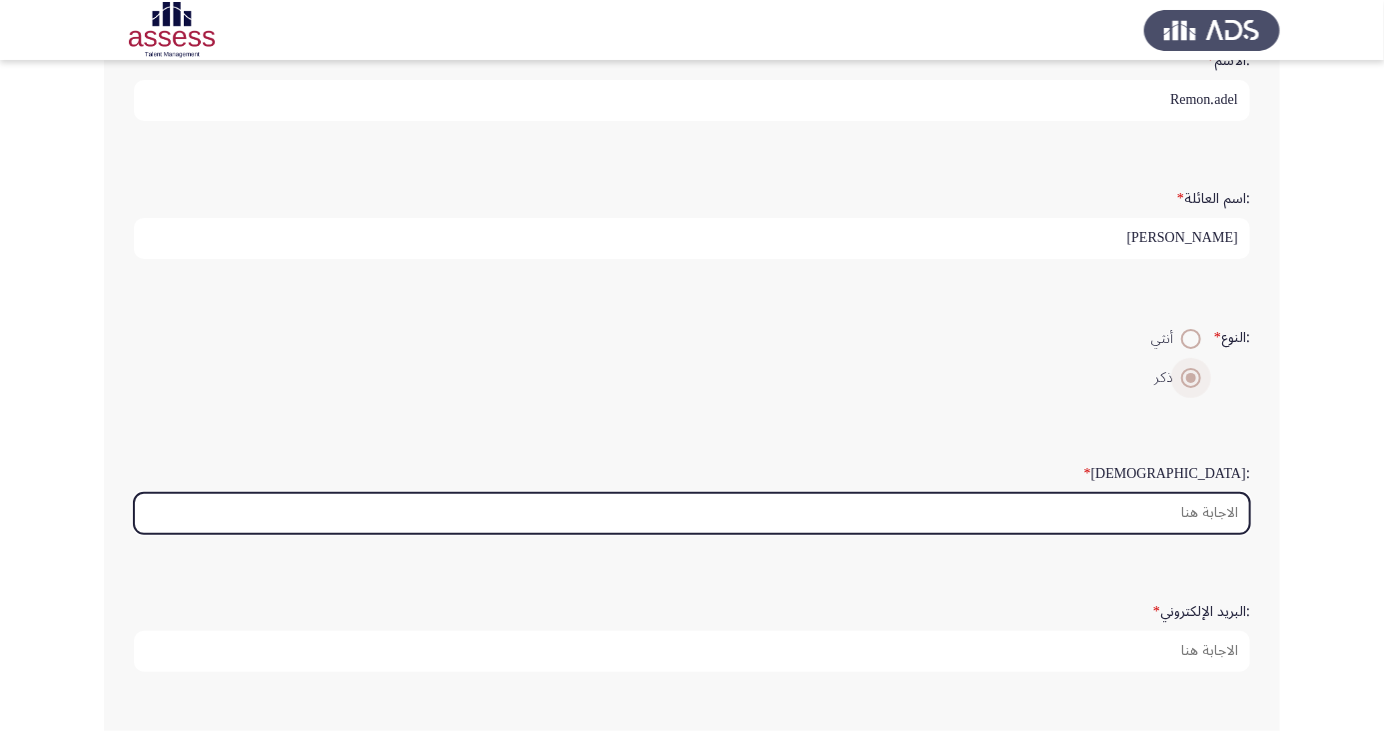
click at [1195, 515] on input ":السن *" at bounding box center [692, 513] width 1116 height 41
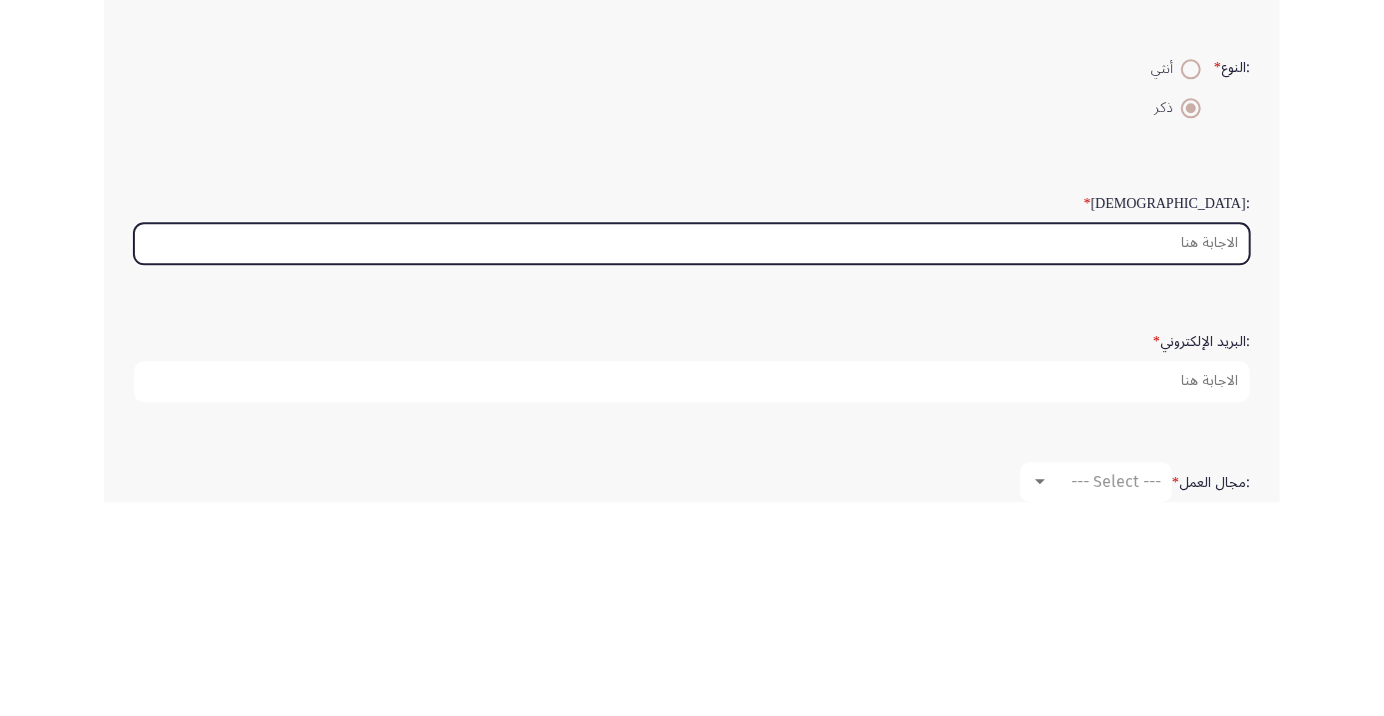
scroll to position [211, 0]
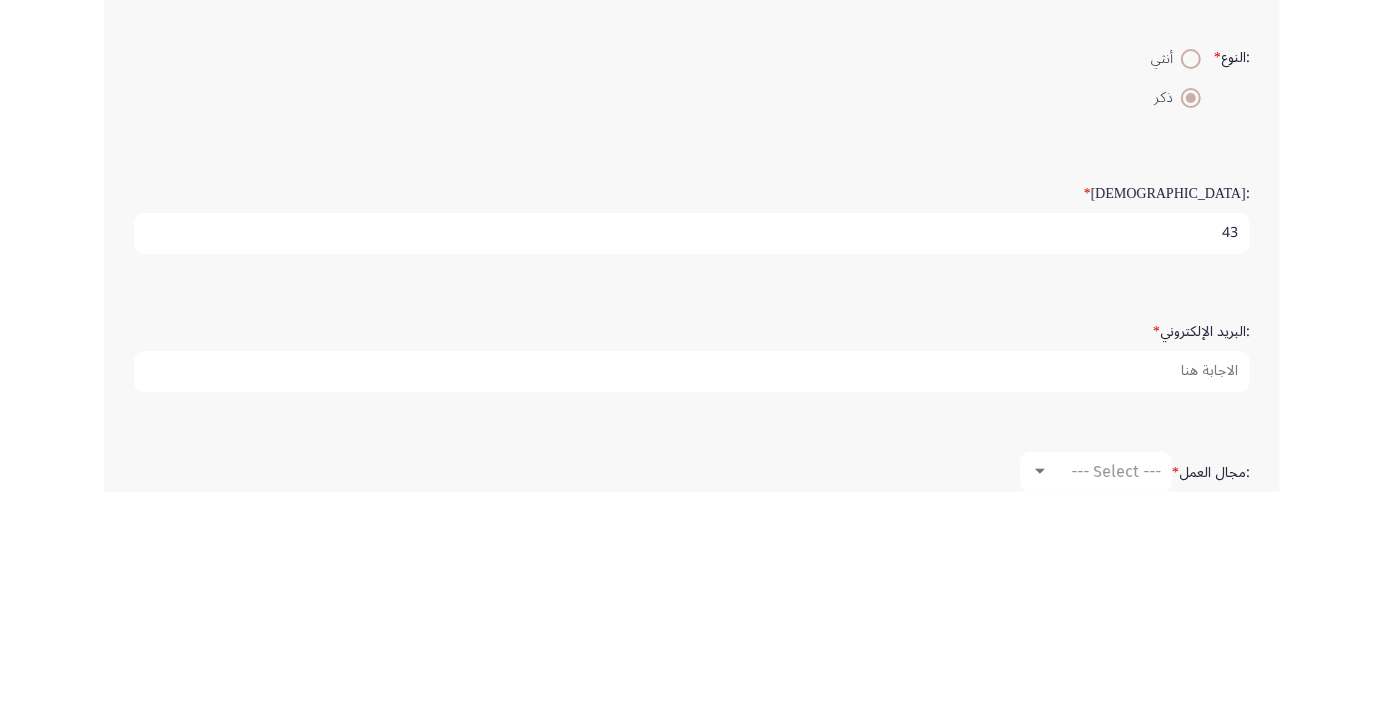
click at [1183, 450] on input "43" at bounding box center [692, 457] width 1116 height 41
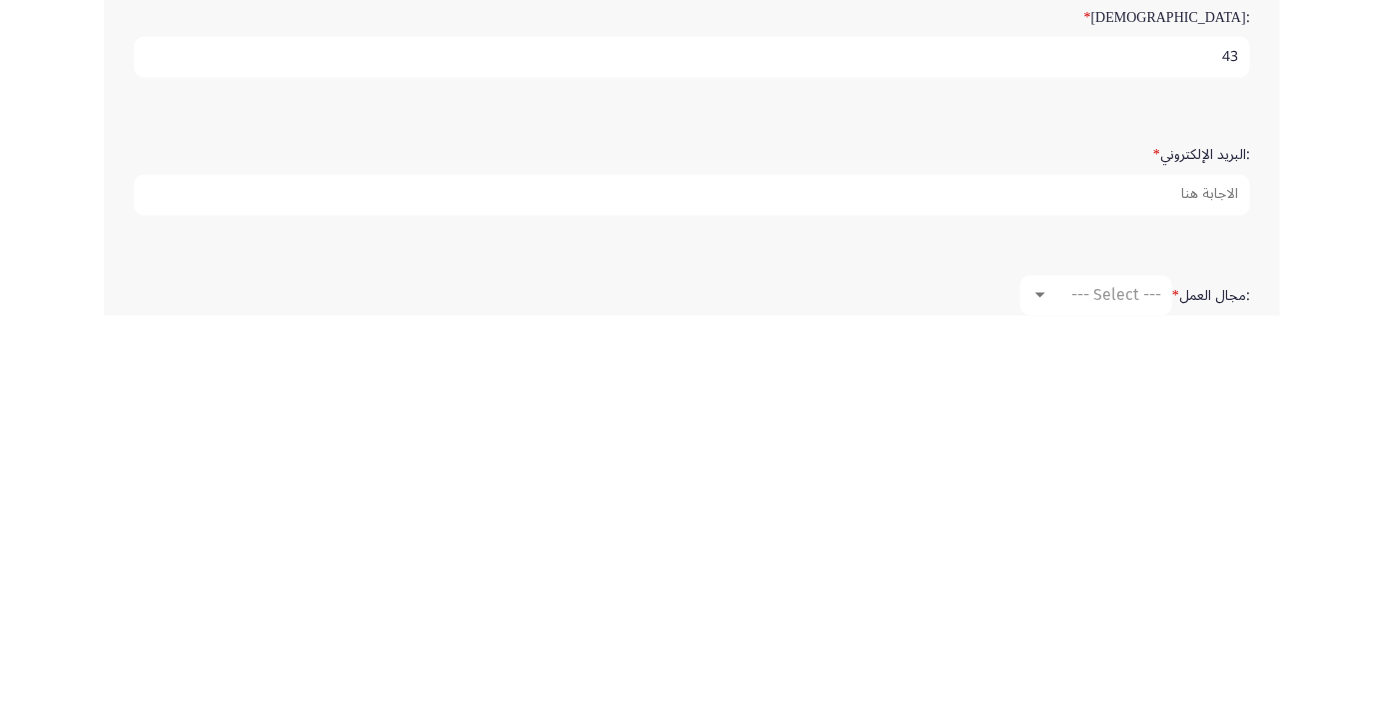
type input "43"
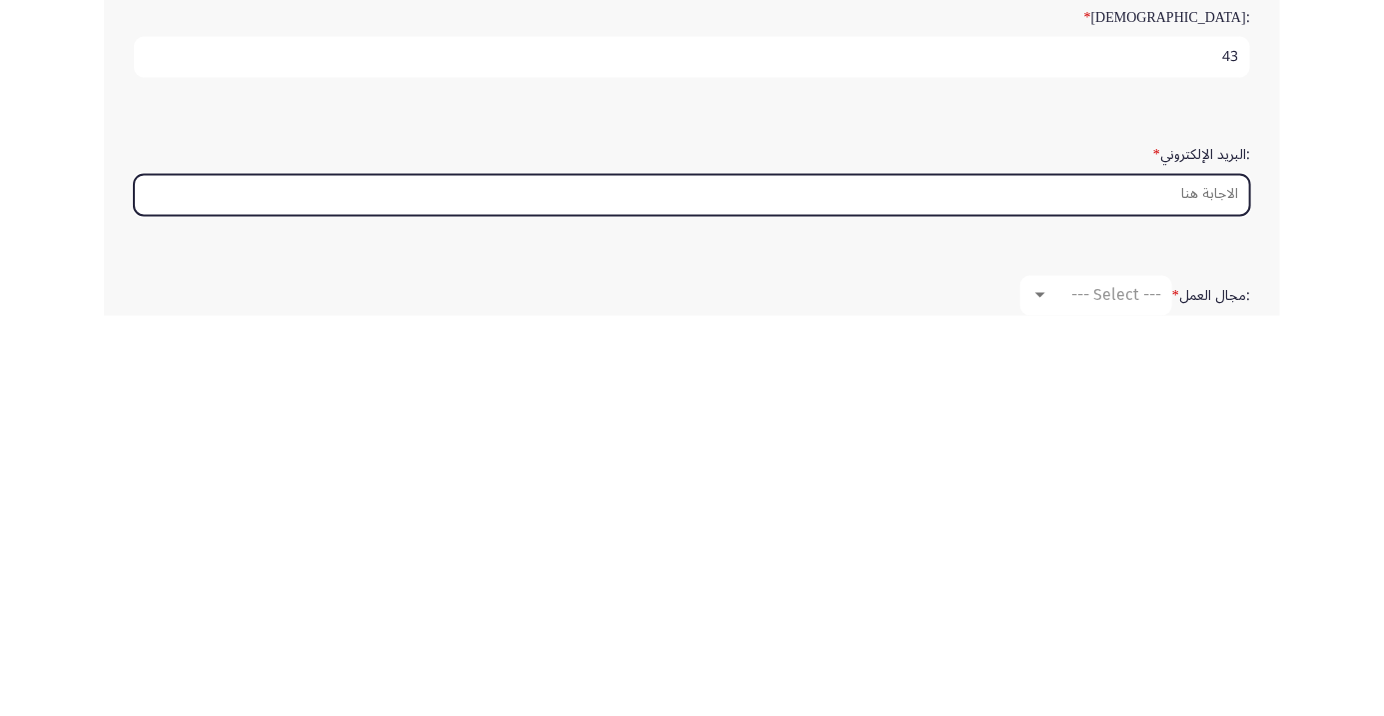
click at [1206, 582] on input ":البريد الإلكتروني *" at bounding box center [692, 595] width 1116 height 41
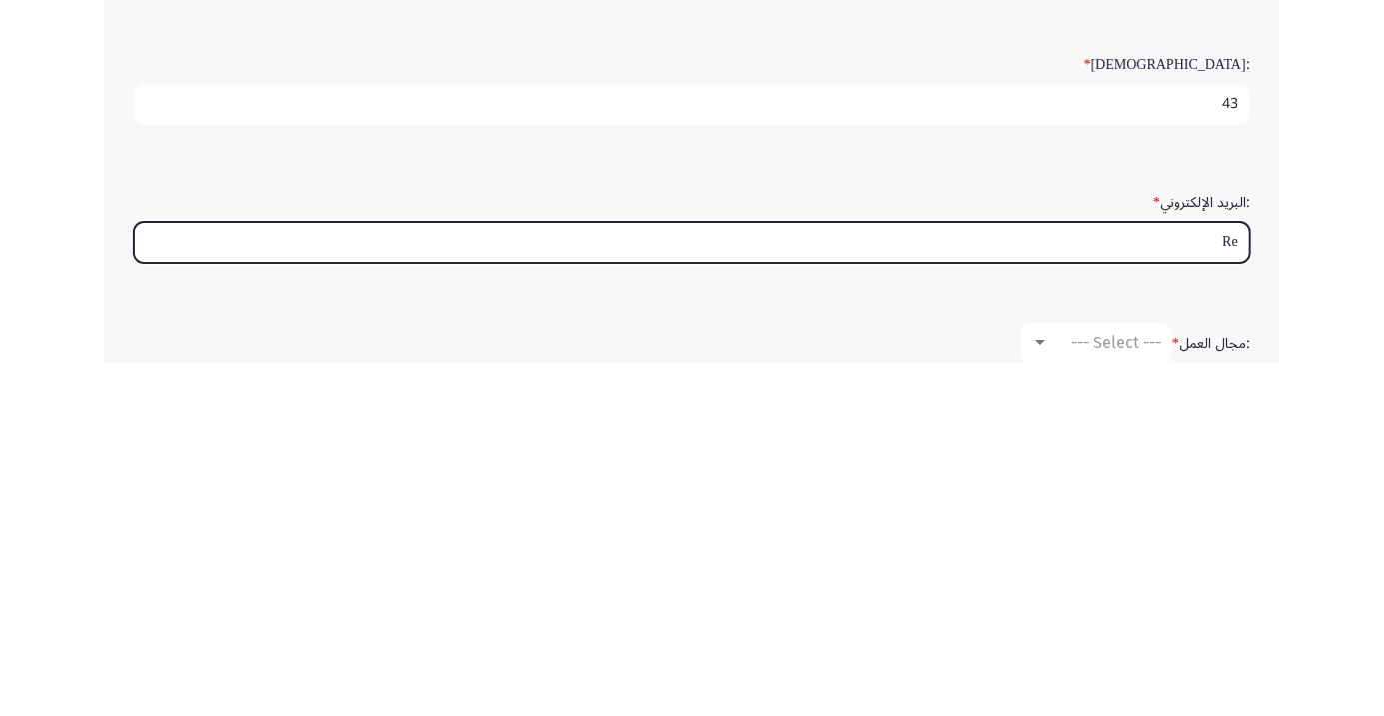
type input "R"
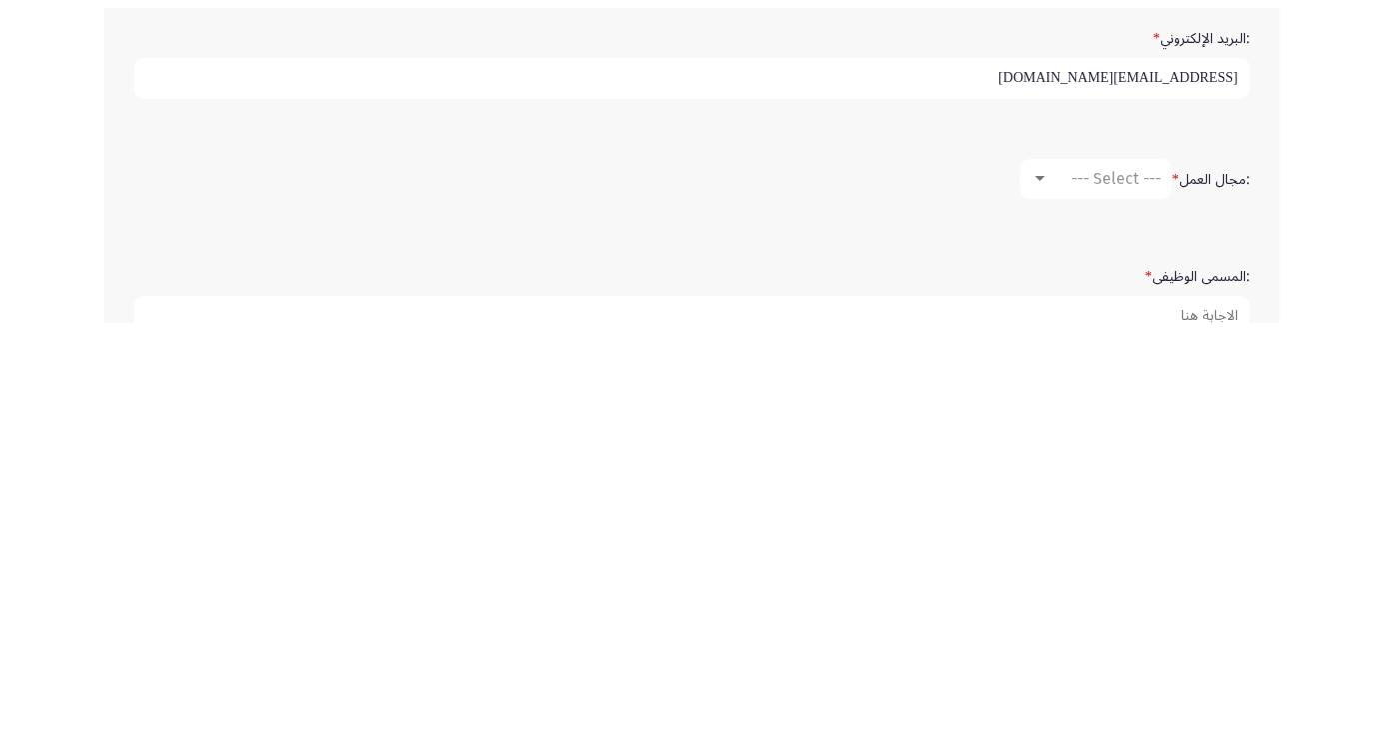
scroll to position [336, 0]
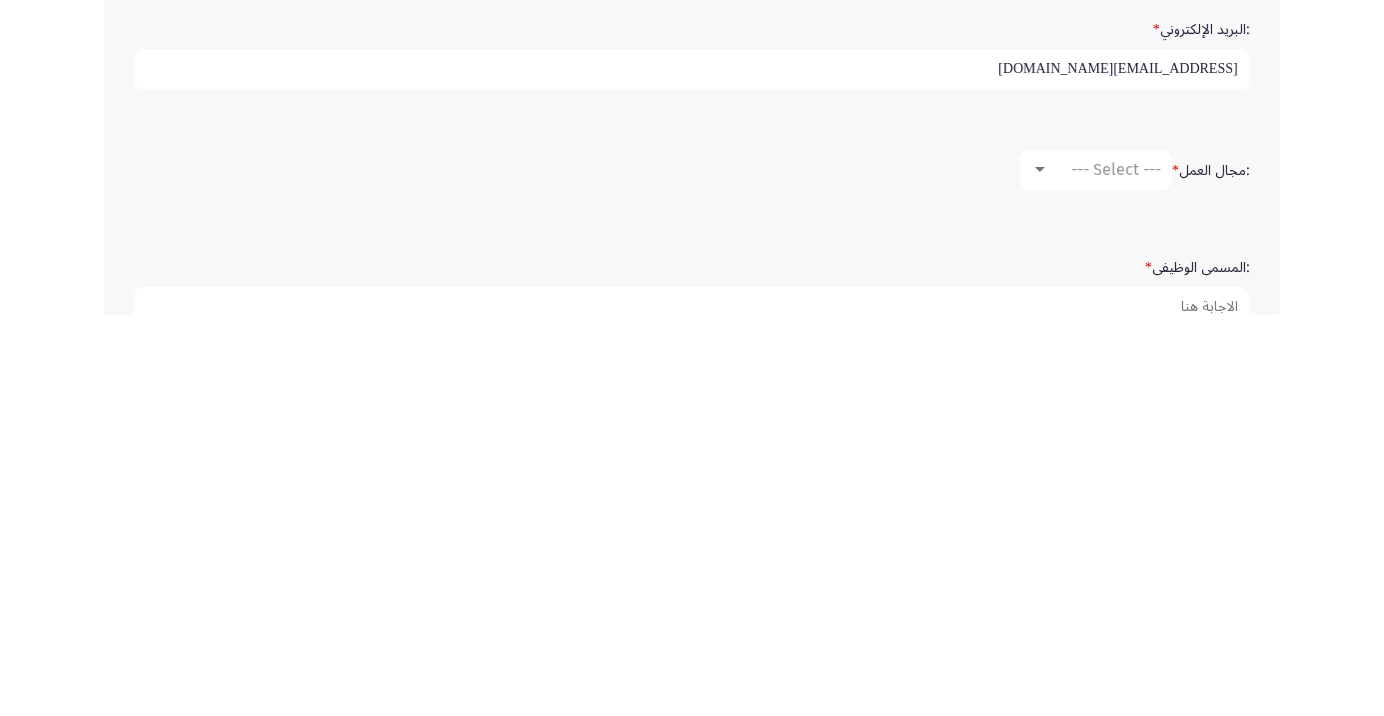
type input "remon.adel@ibnsina-pharma.com"
click at [1038, 568] on div at bounding box center [1040, 570] width 10 height 5
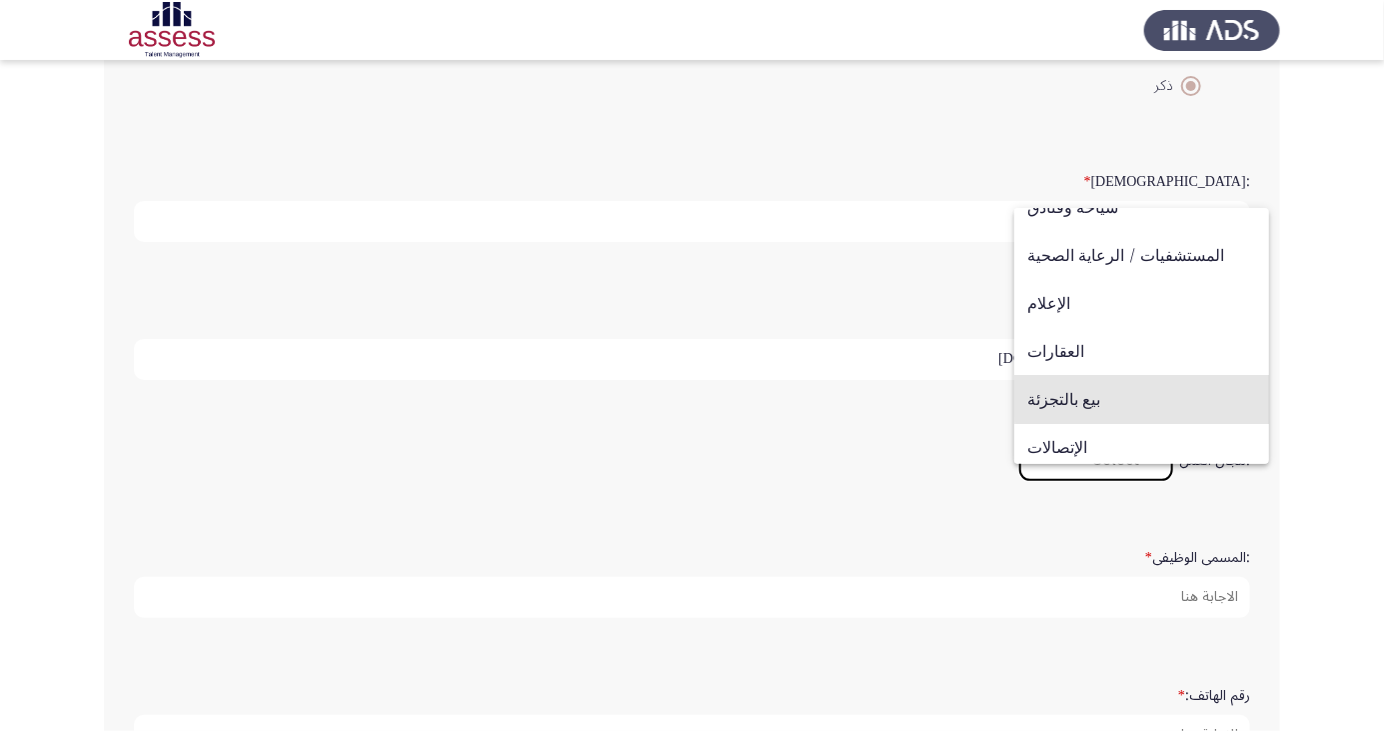
scroll to position [656, 0]
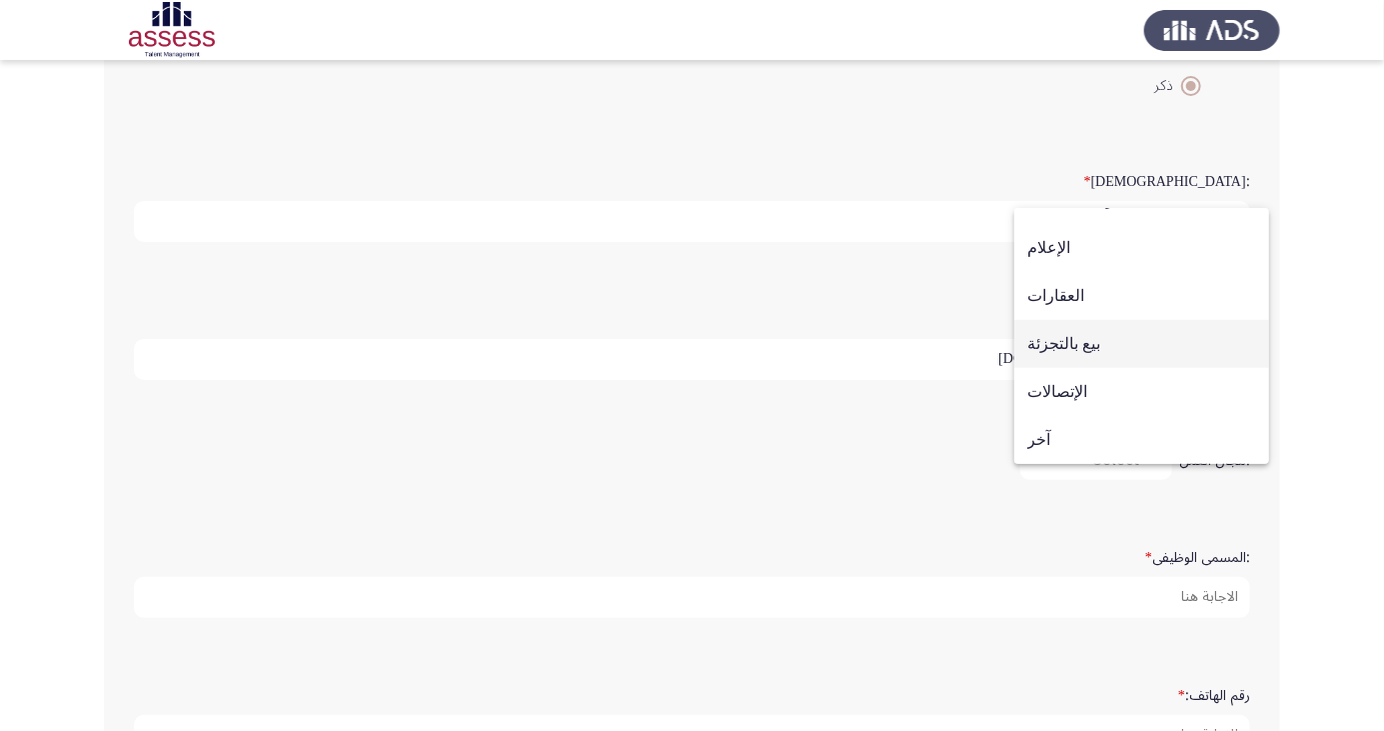
click at [1093, 368] on span "بيع بالتجزئة" at bounding box center [1141, 344] width 229 height 48
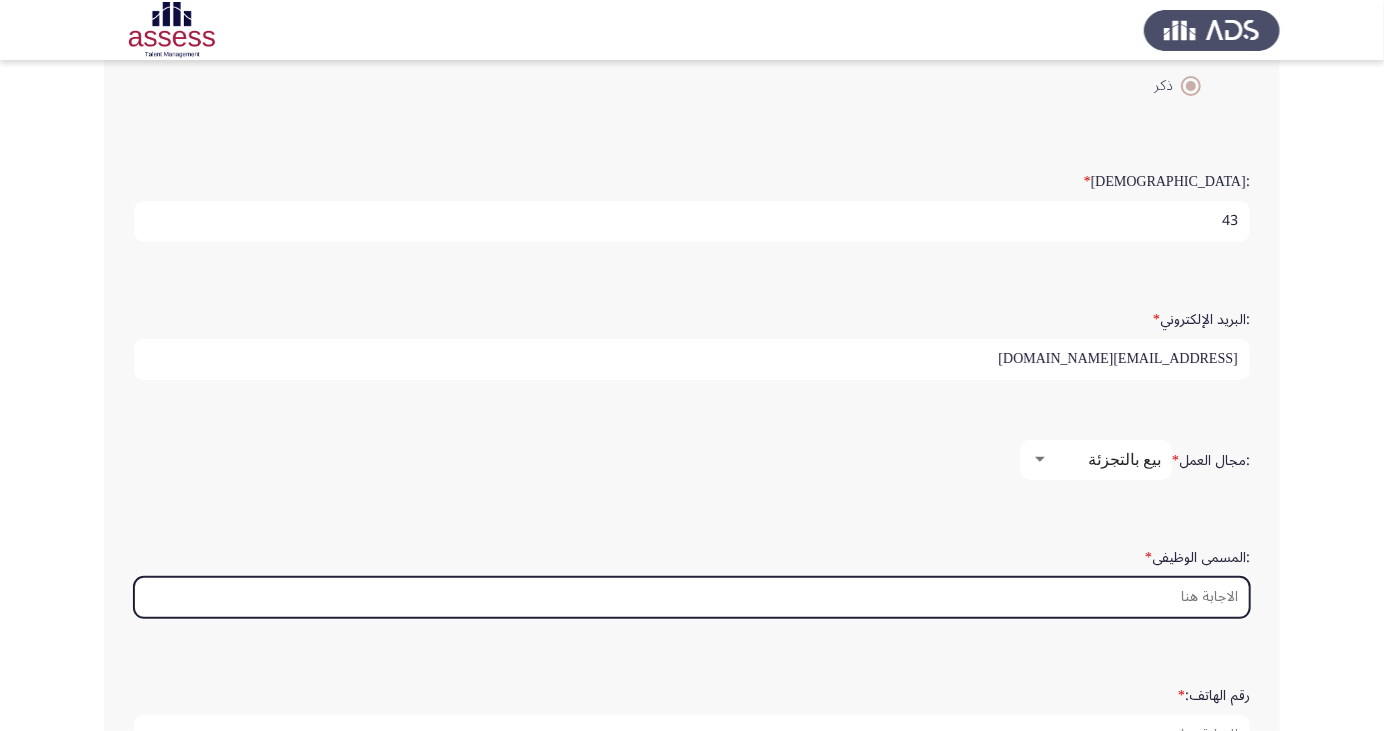
click at [1196, 596] on input ":المسمى الوظيفى *" at bounding box center [692, 597] width 1116 height 41
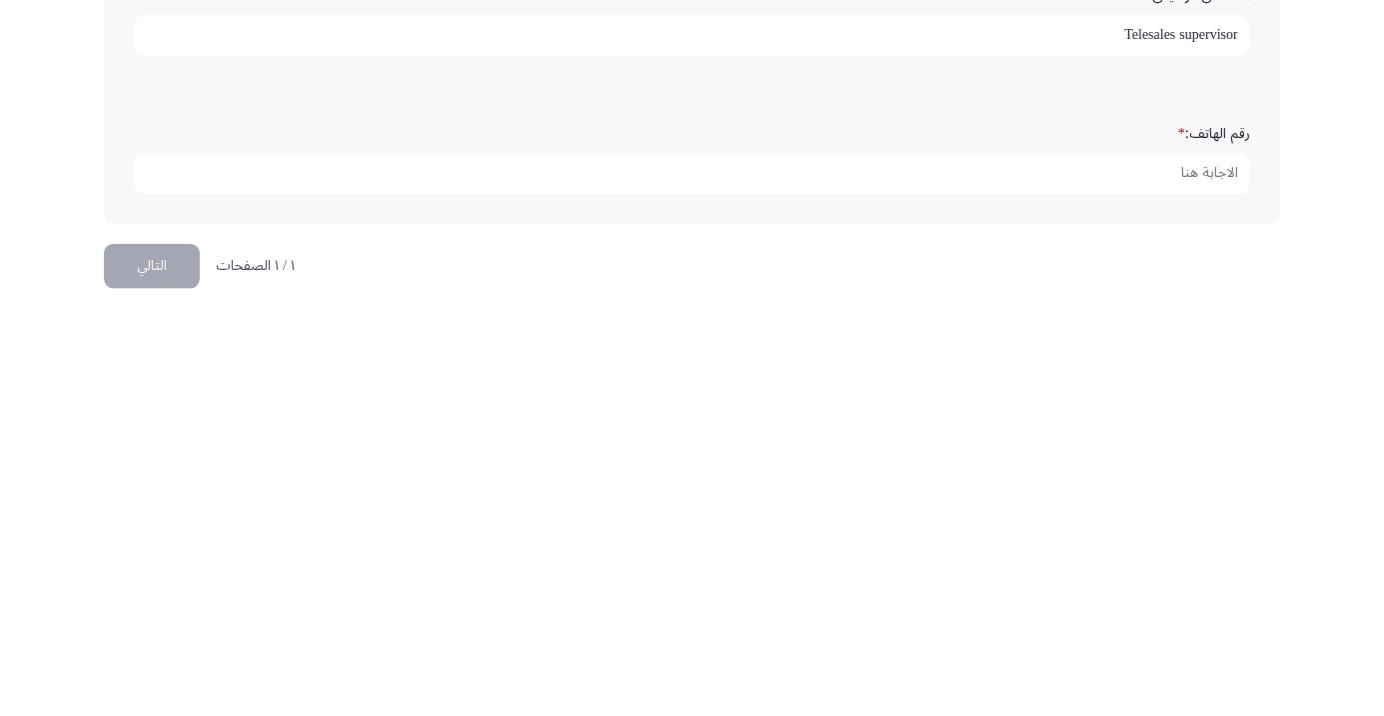
scroll to position [609, 0]
type input "Telesales supervisor"
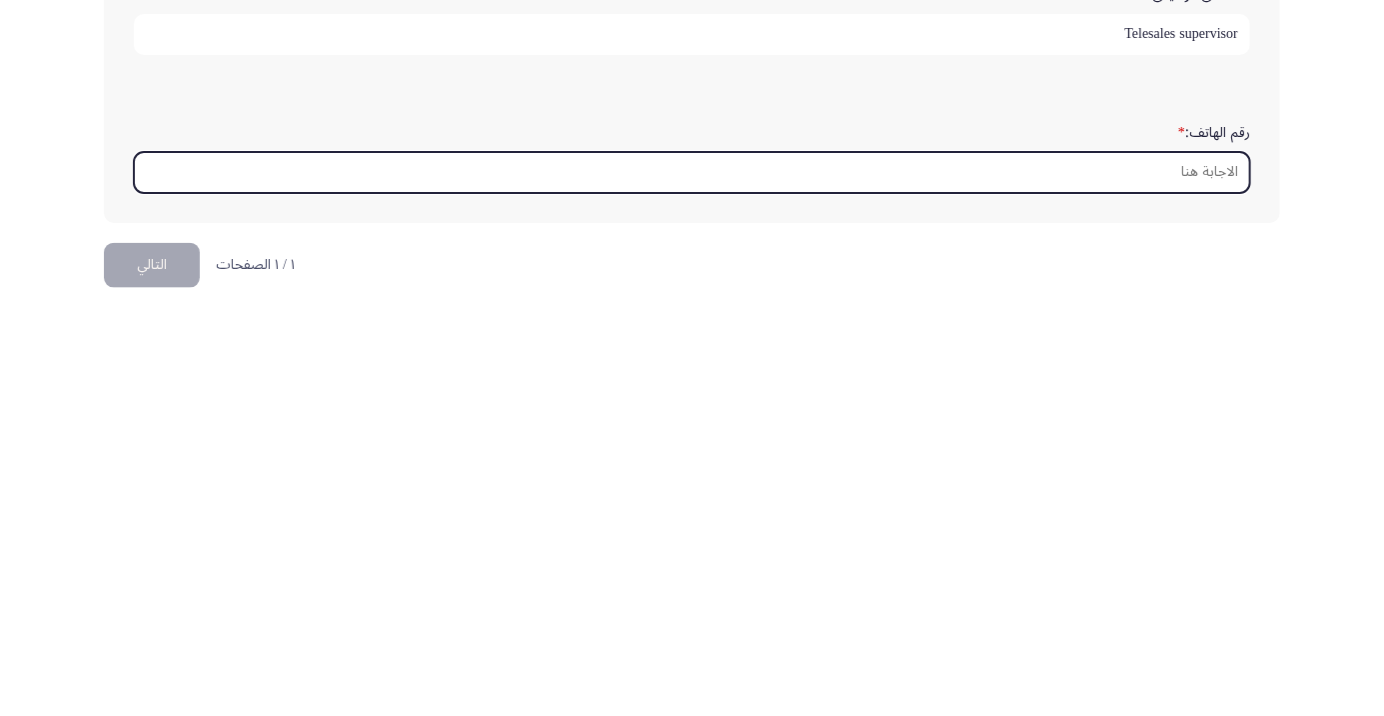
click at [1205, 560] on input "رقم الهاتف: *" at bounding box center [692, 573] width 1116 height 41
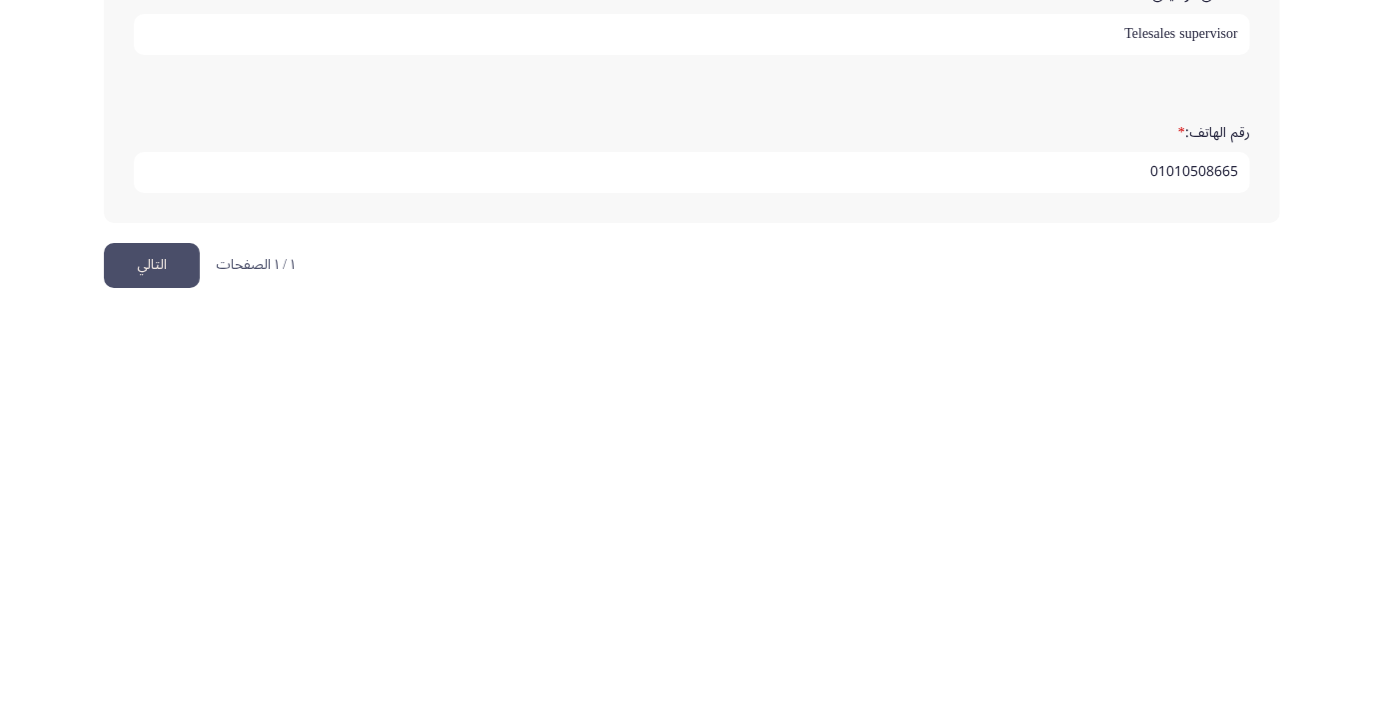
type input "01010508665"
click at [153, 663] on button "التالي" at bounding box center [152, 666] width 96 height 45
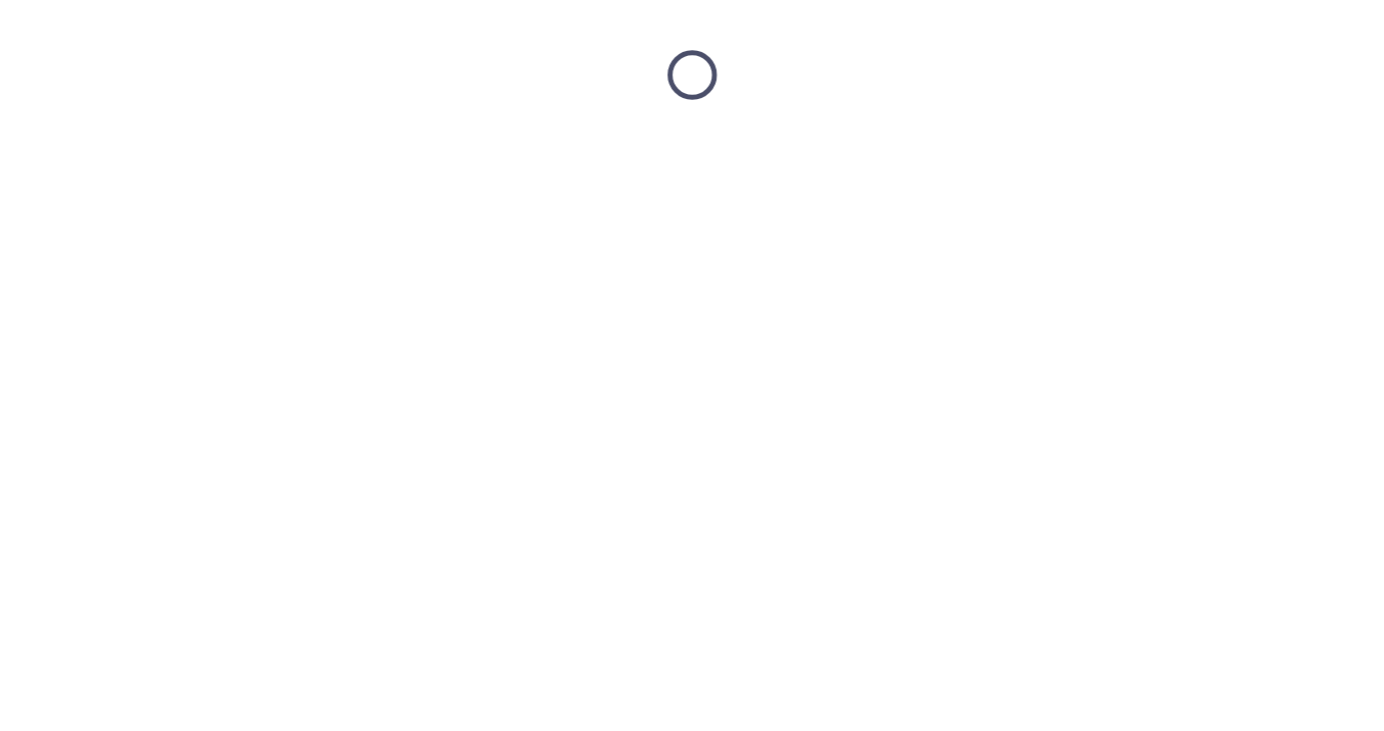
scroll to position [0, 0]
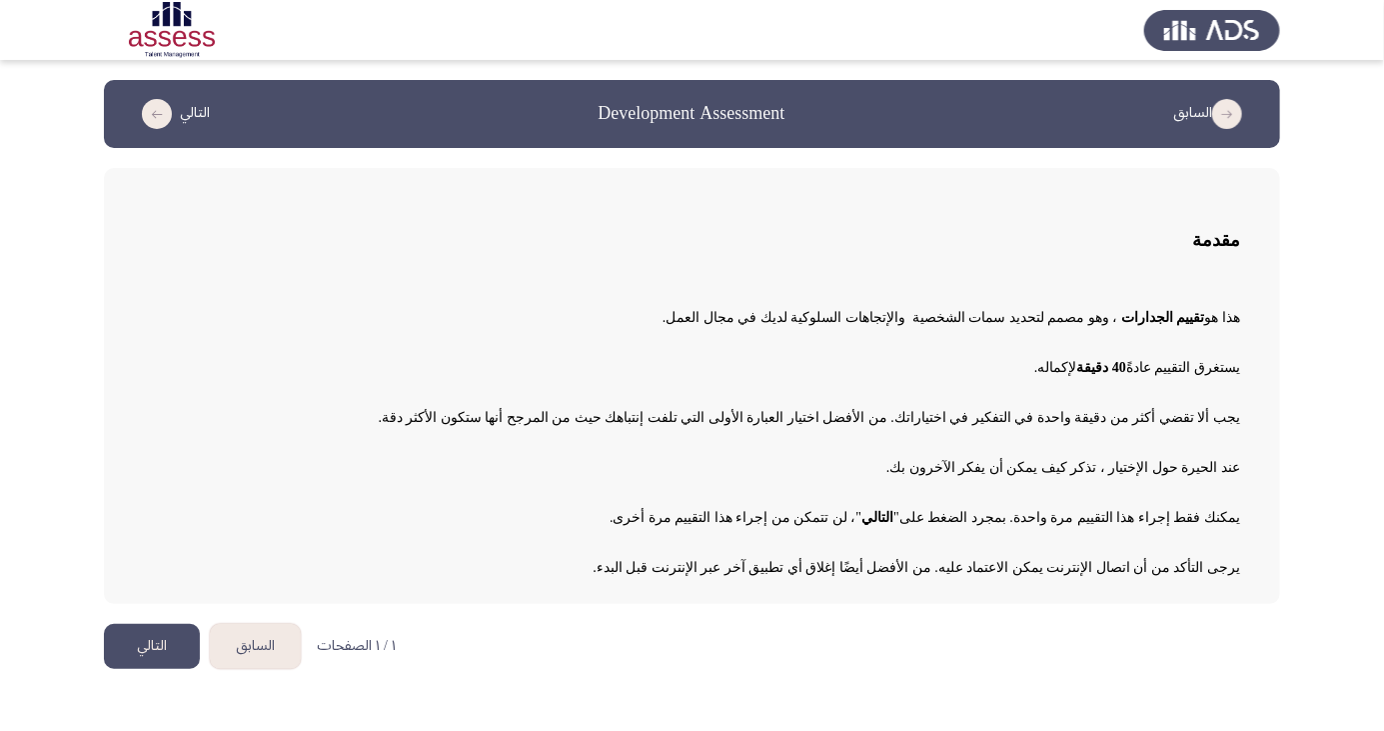
click at [153, 653] on button "التالي" at bounding box center [152, 646] width 96 height 45
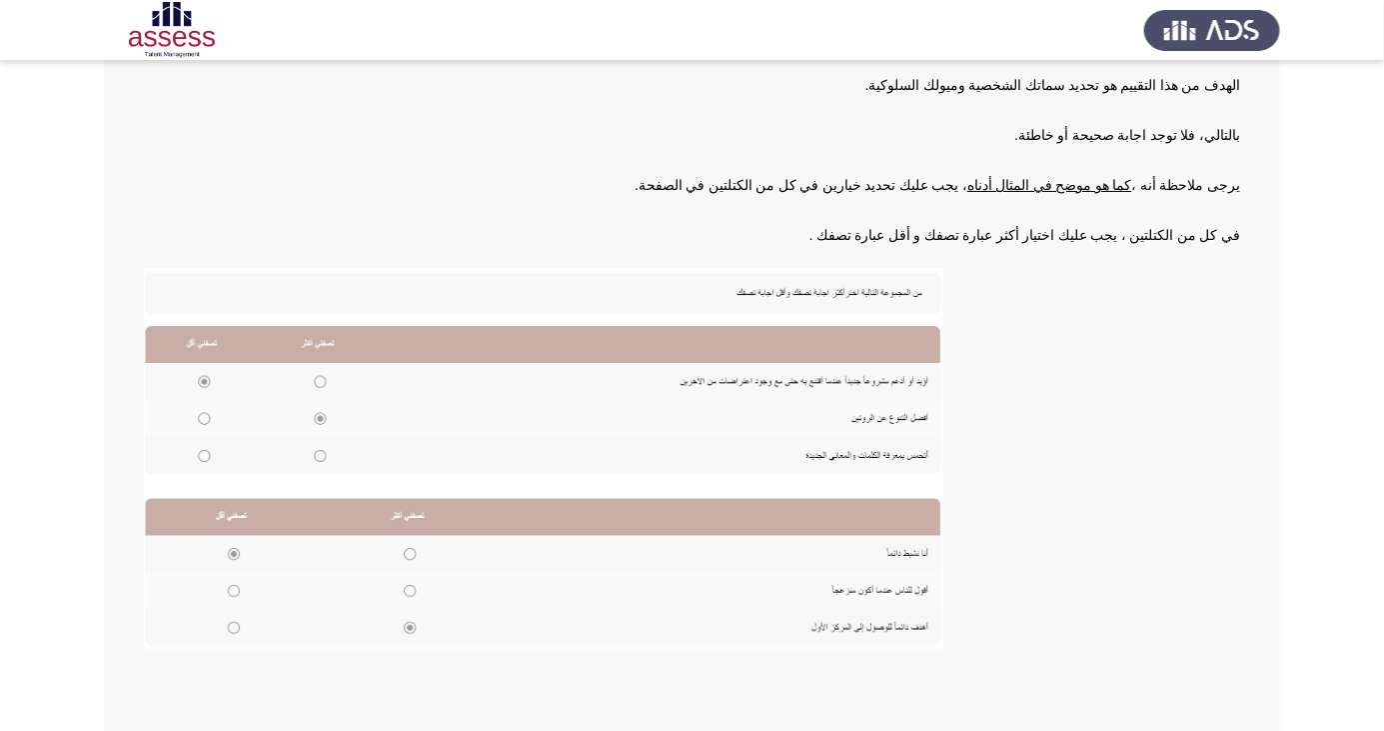
scroll to position [205, 0]
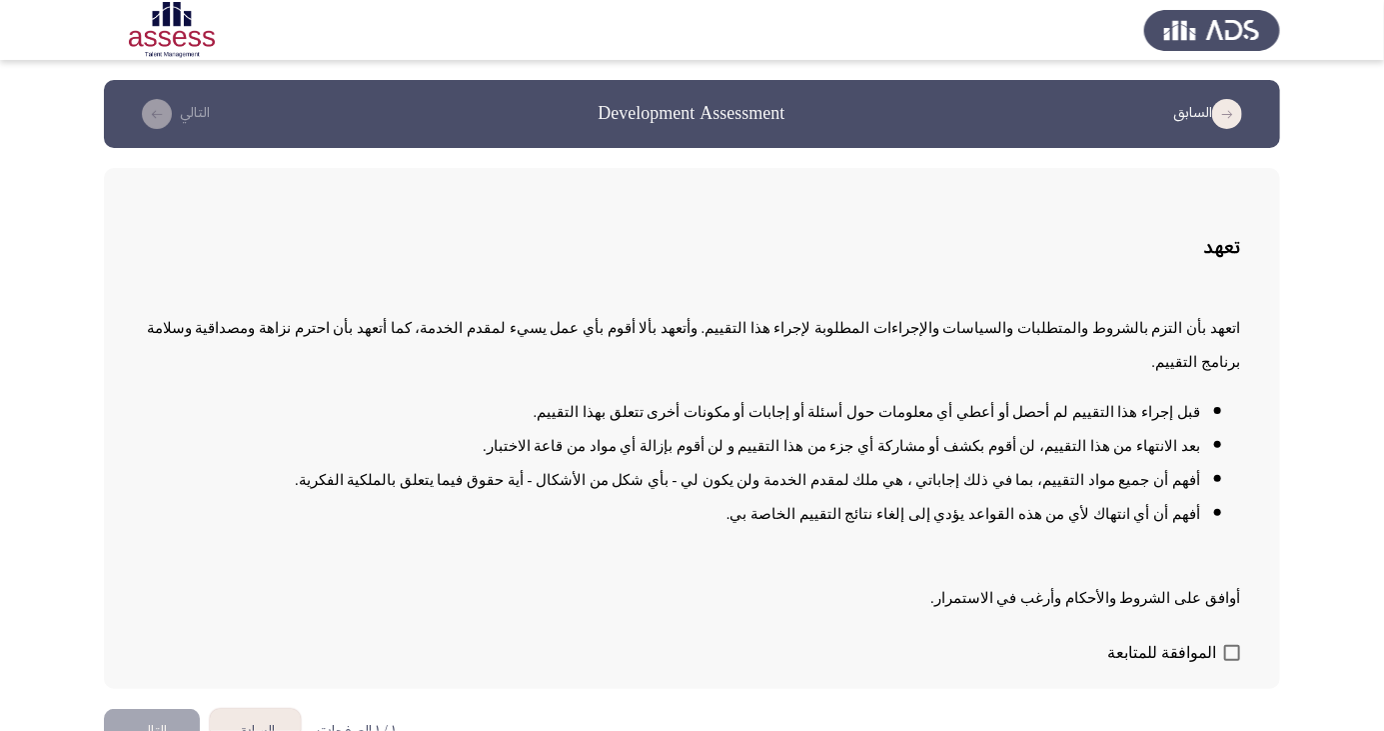
click at [1226, 661] on span at bounding box center [1232, 653] width 16 height 16
click at [1231, 662] on input "الموافقة للمتابعة" at bounding box center [1231, 661] width 1 height 1
checkbox input "true"
click at [134, 730] on button "التالي" at bounding box center [152, 731] width 96 height 45
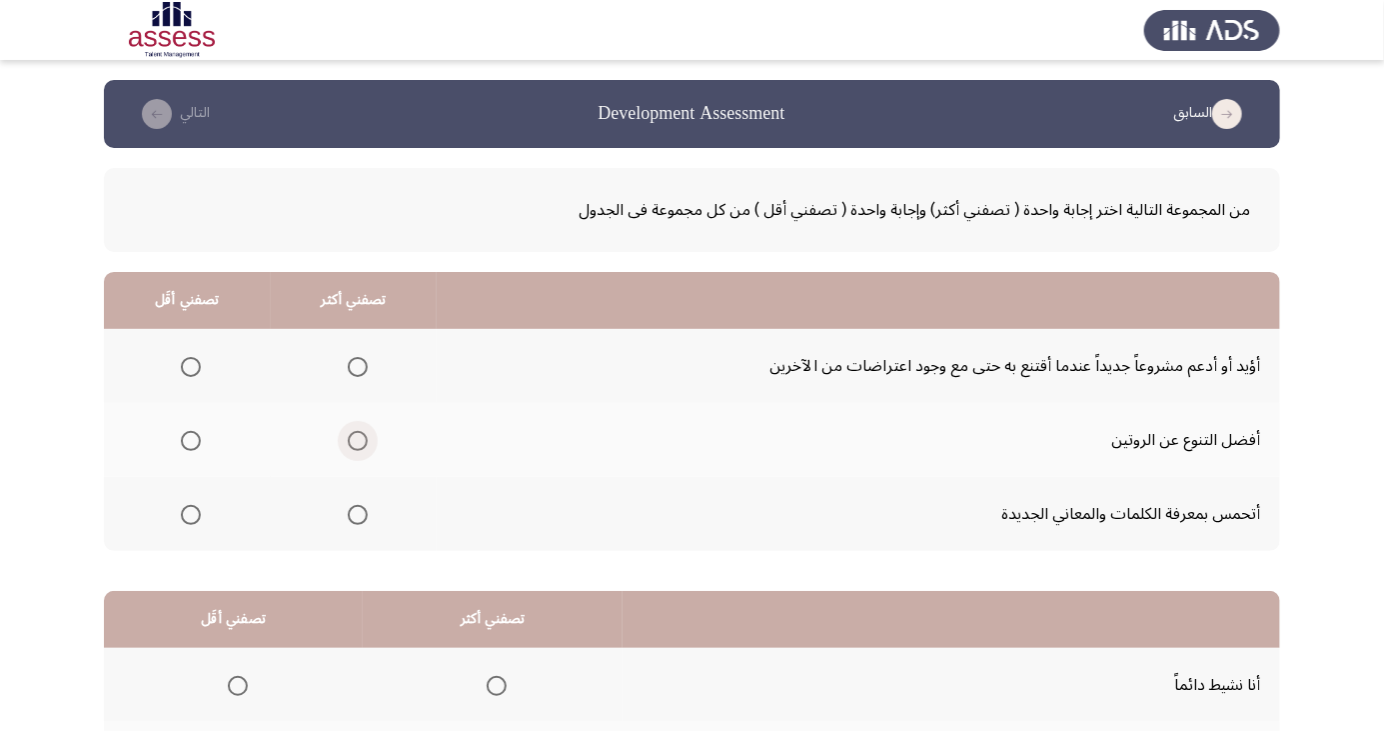
click at [358, 441] on span "Select an option" at bounding box center [358, 441] width 0 height 0
click at [356, 440] on input "Select an option" at bounding box center [358, 441] width 20 height 20
click at [191, 367] on span "Select an option" at bounding box center [191, 367] width 0 height 0
click at [190, 366] on input "Select an option" at bounding box center [191, 367] width 20 height 20
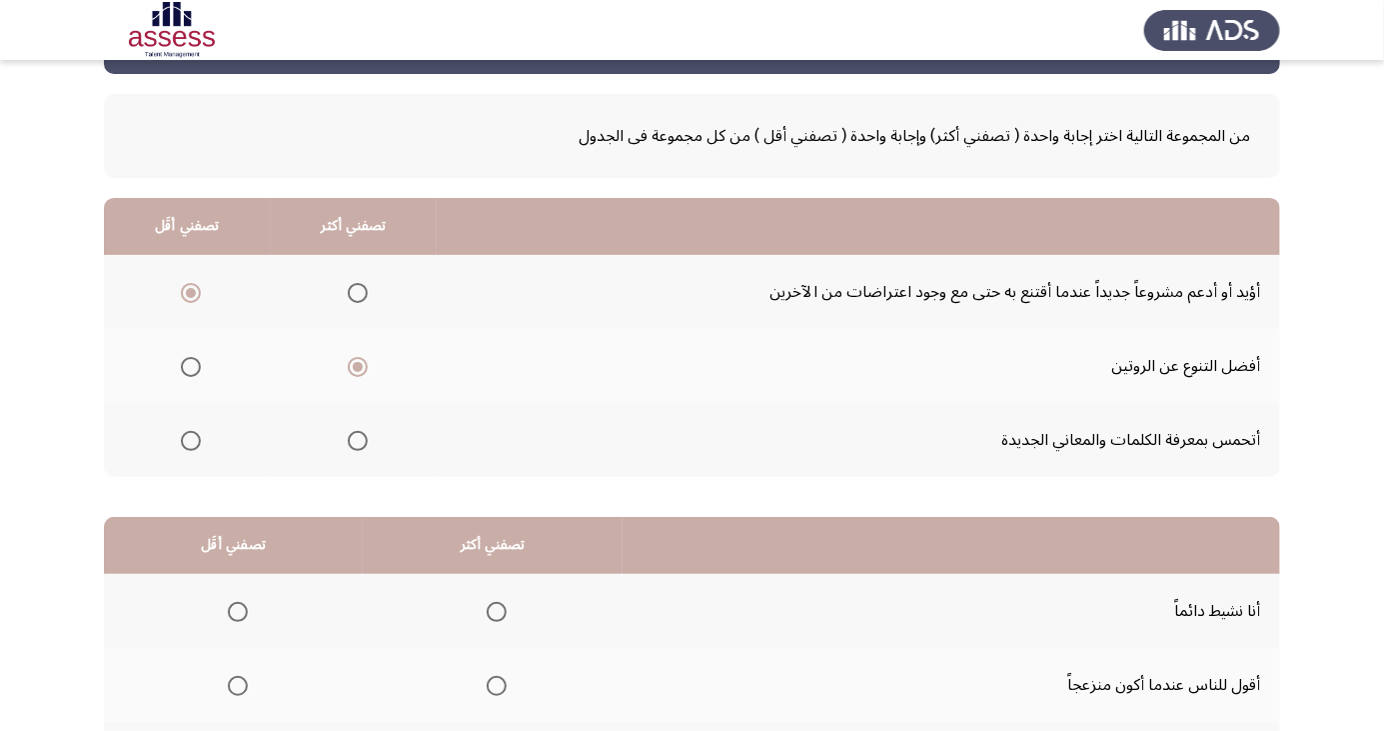
scroll to position [182, 0]
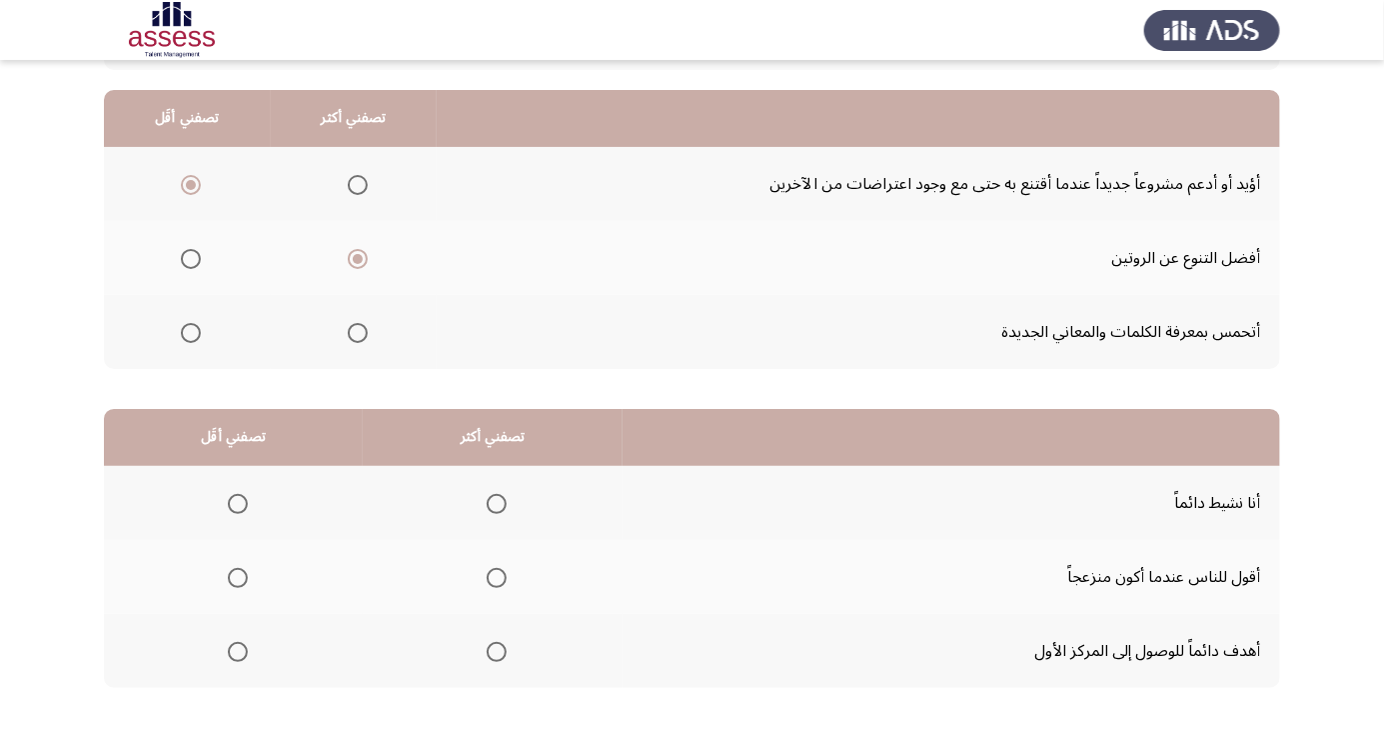
click at [497, 504] on span "Select an option" at bounding box center [497, 504] width 0 height 0
click at [494, 502] on input "Select an option" at bounding box center [497, 504] width 20 height 20
click at [231, 578] on span "Select an option" at bounding box center [238, 578] width 20 height 20
click at [231, 578] on input "Select an option" at bounding box center [238, 578] width 20 height 20
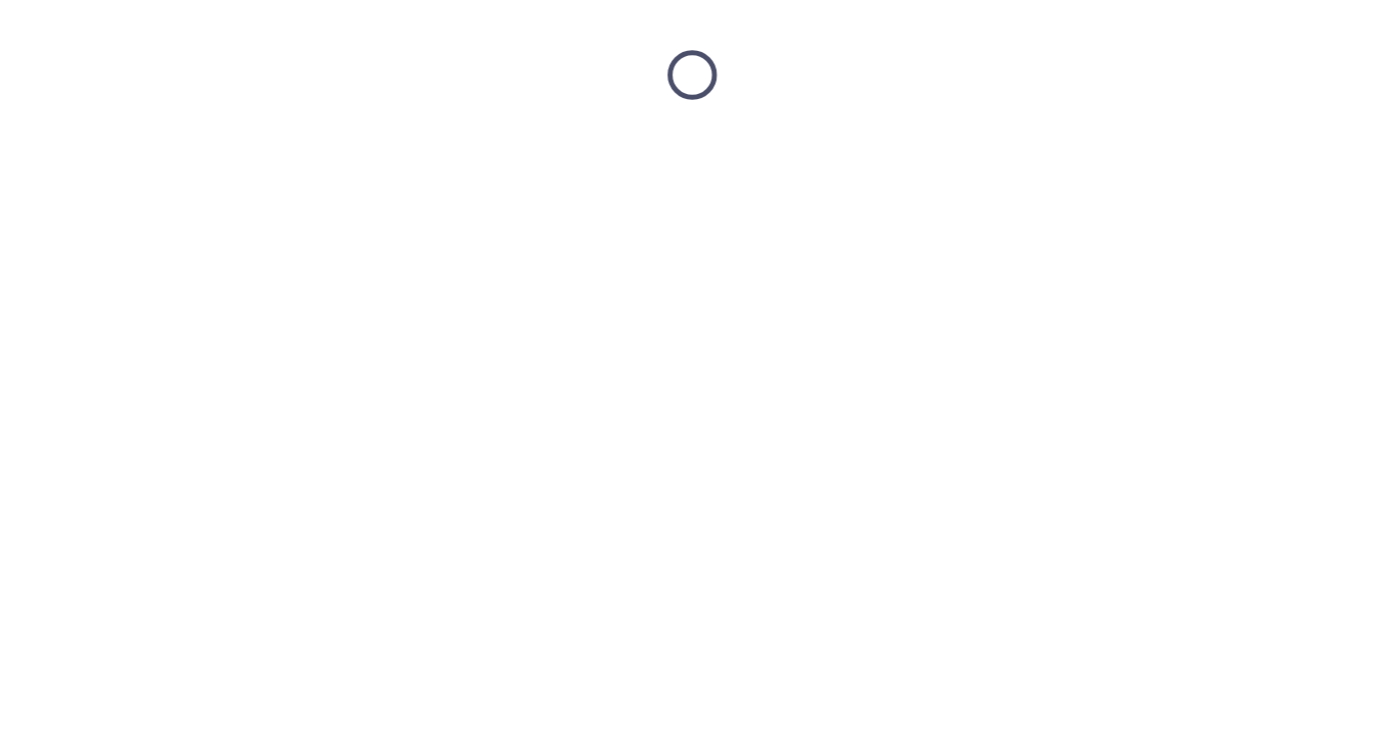
scroll to position [0, 0]
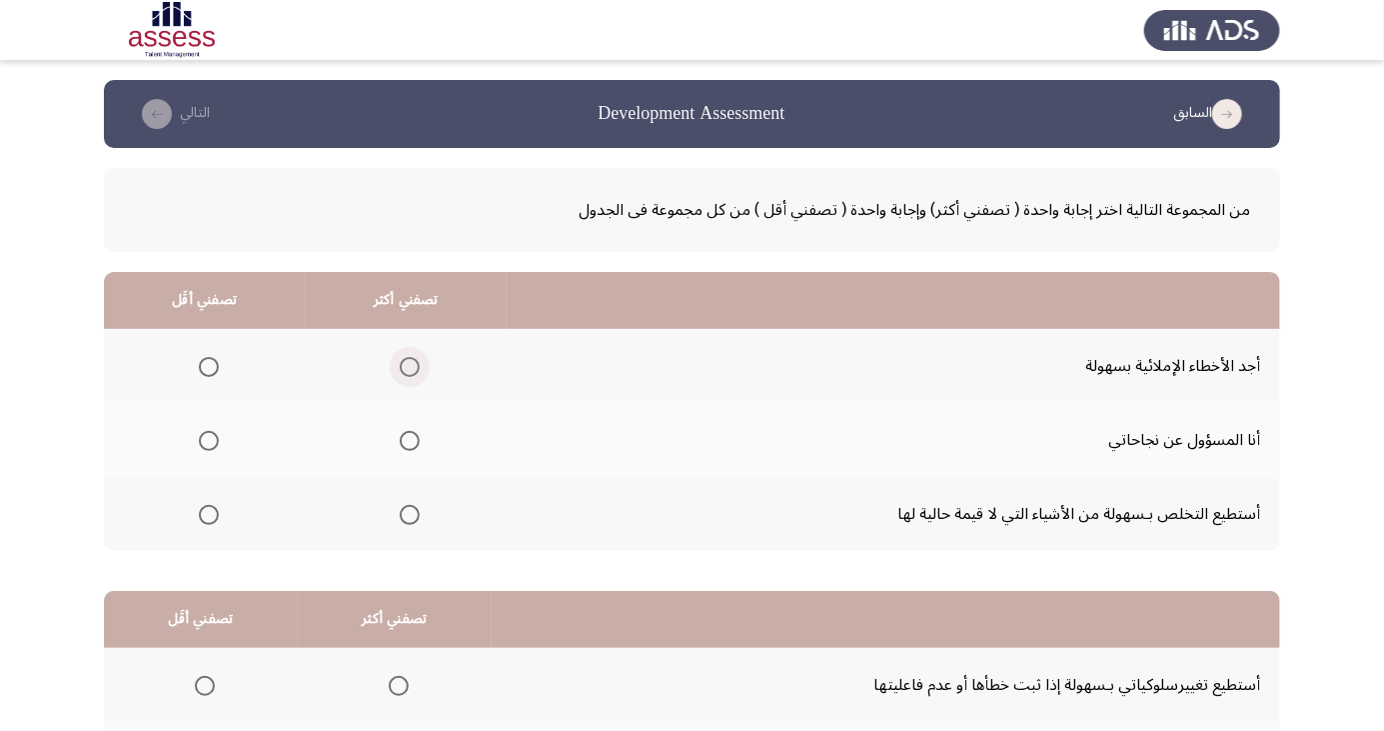
click at [410, 367] on span "Select an option" at bounding box center [410, 367] width 0 height 0
click at [406, 366] on input "Select an option" at bounding box center [410, 367] width 20 height 20
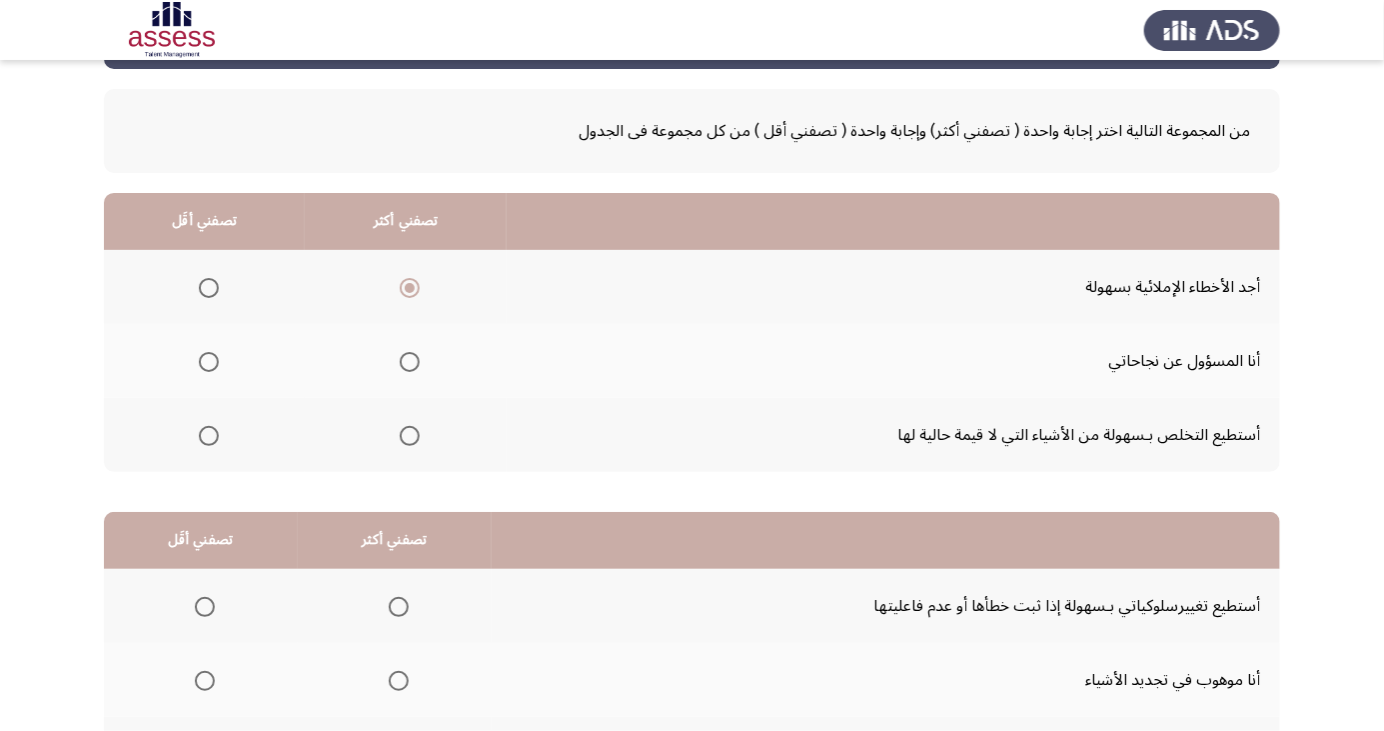
scroll to position [80, 0]
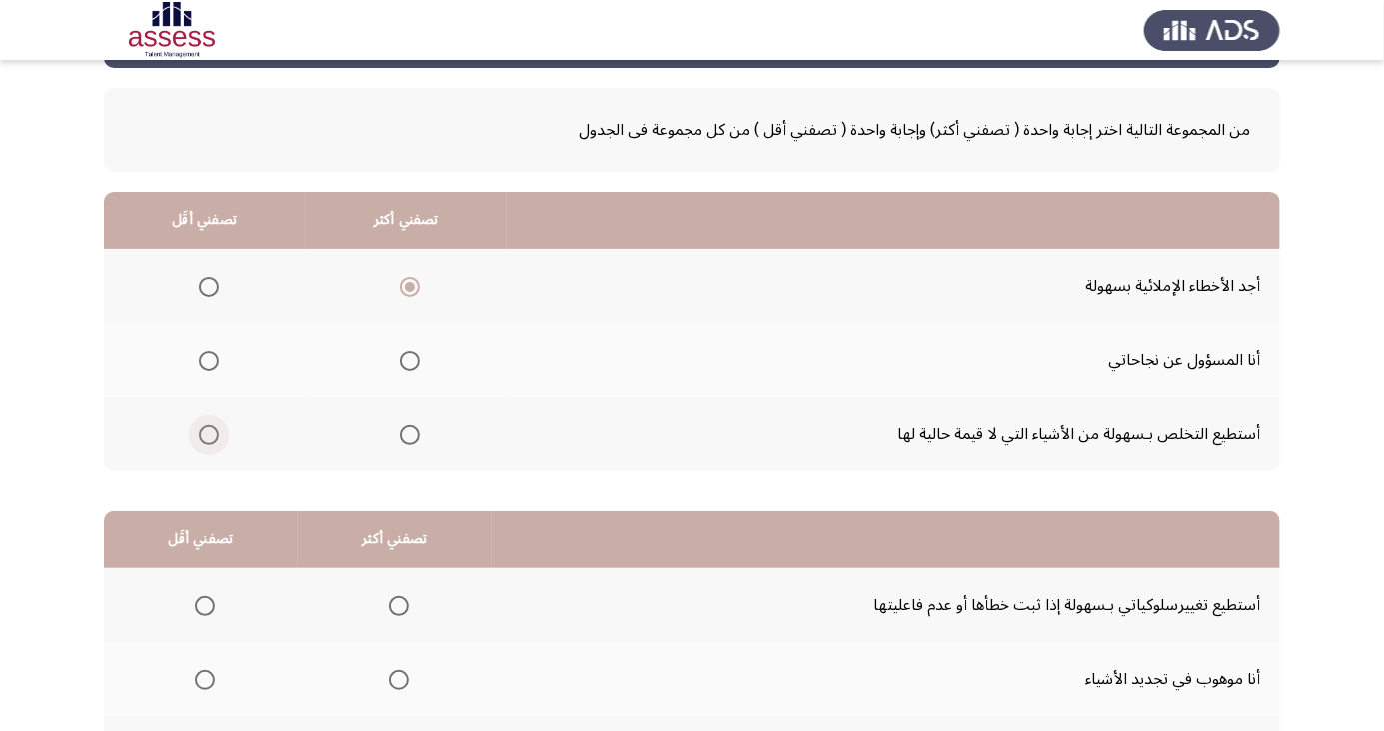
click at [199, 440] on span "Select an option" at bounding box center [209, 435] width 20 height 20
click at [199, 440] on input "Select an option" at bounding box center [209, 435] width 20 height 20
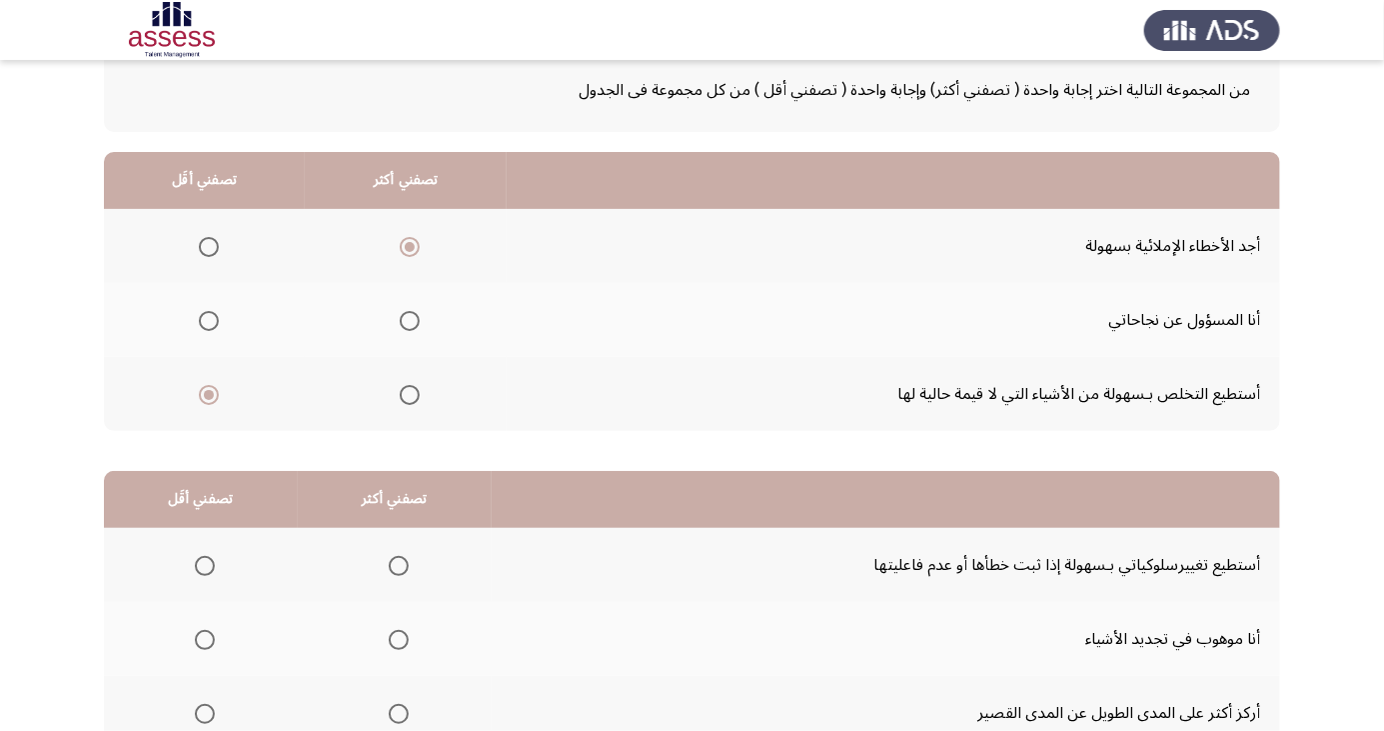
scroll to position [182, 0]
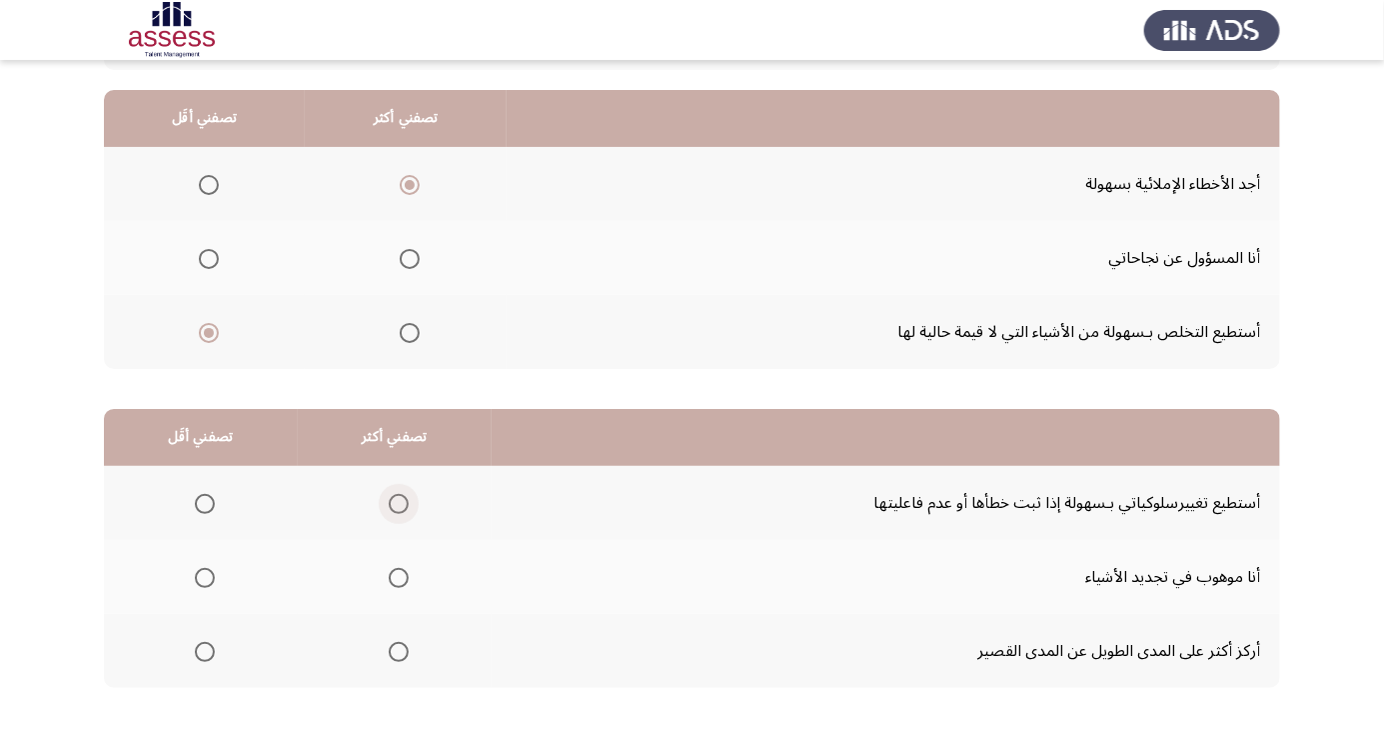
click at [394, 502] on span "Select an option" at bounding box center [399, 504] width 20 height 20
click at [394, 502] on input "Select an option" at bounding box center [399, 504] width 20 height 20
click at [205, 652] on span "Select an option" at bounding box center [205, 652] width 0 height 0
click at [203, 650] on input "Select an option" at bounding box center [205, 652] width 20 height 20
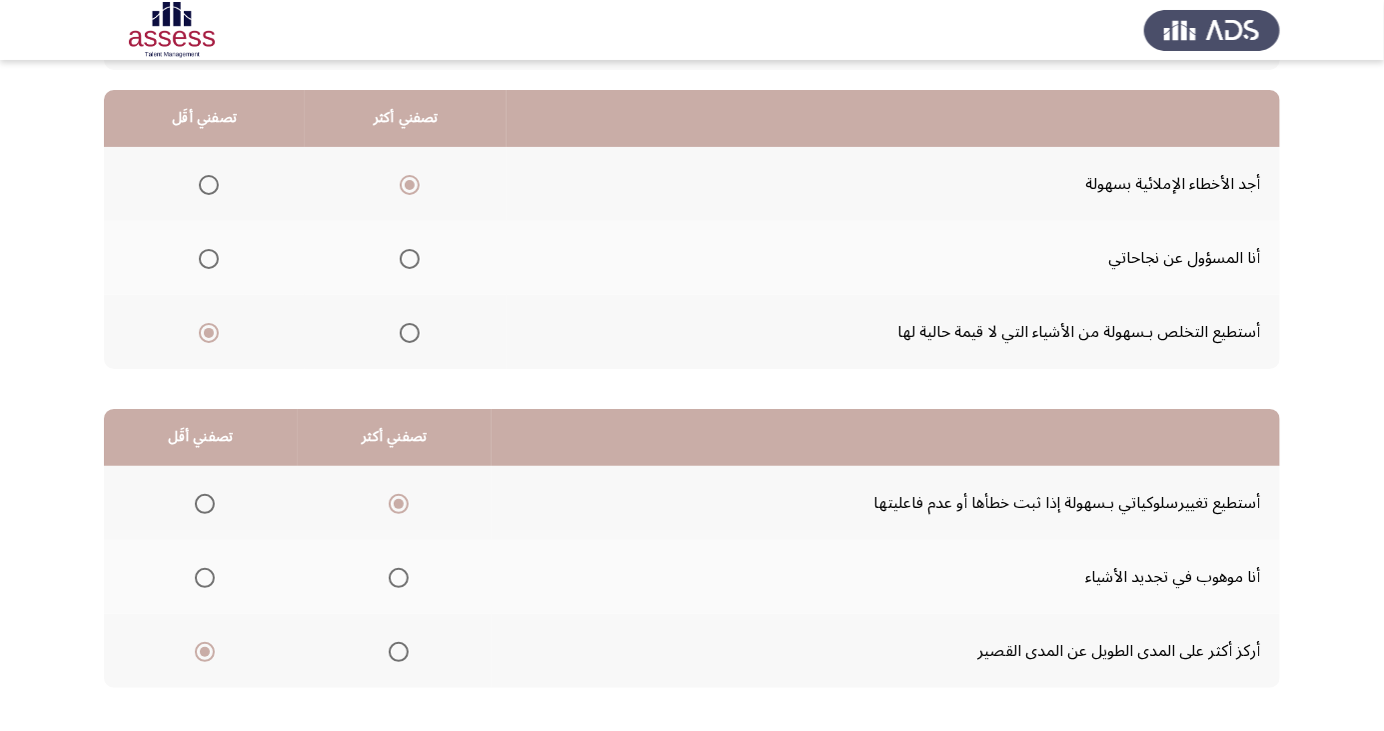
scroll to position [0, 0]
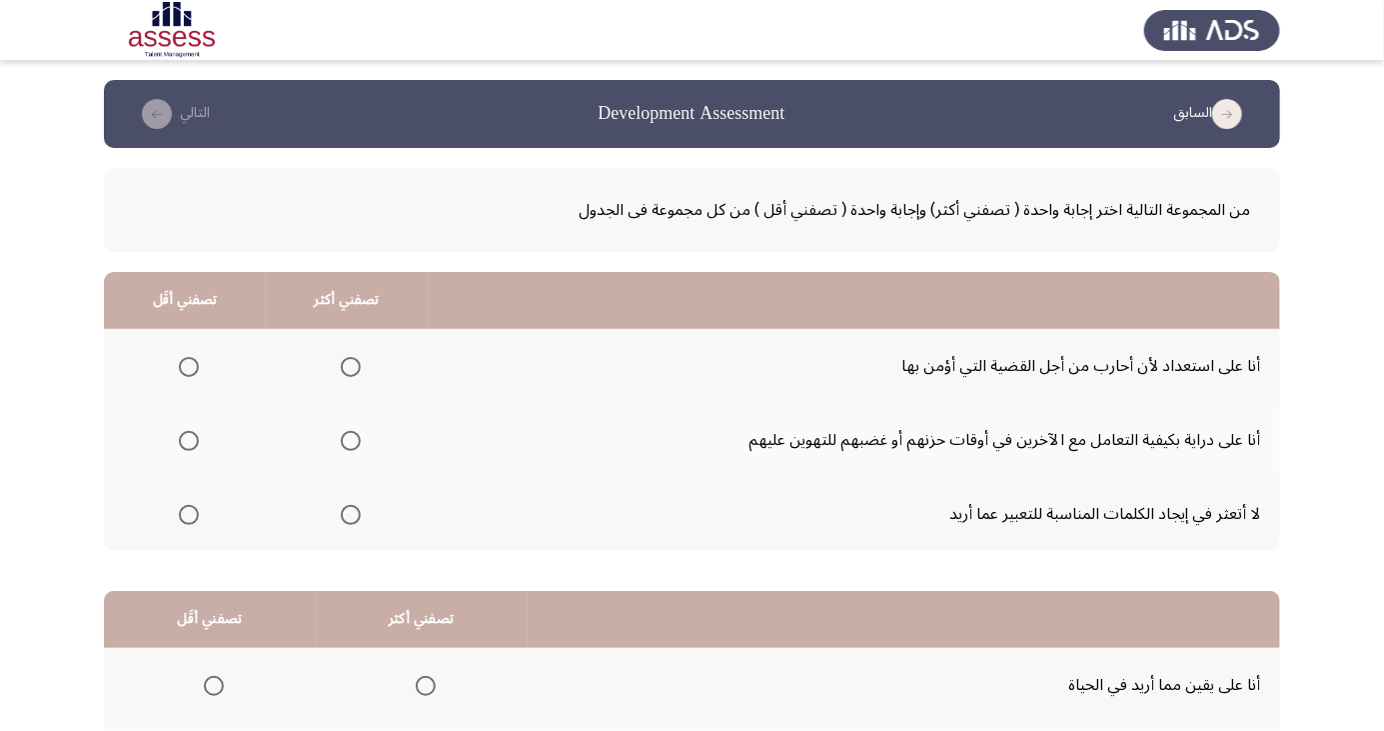
click at [349, 440] on span "Select an option" at bounding box center [351, 441] width 20 height 20
click at [349, 440] on input "Select an option" at bounding box center [351, 441] width 20 height 20
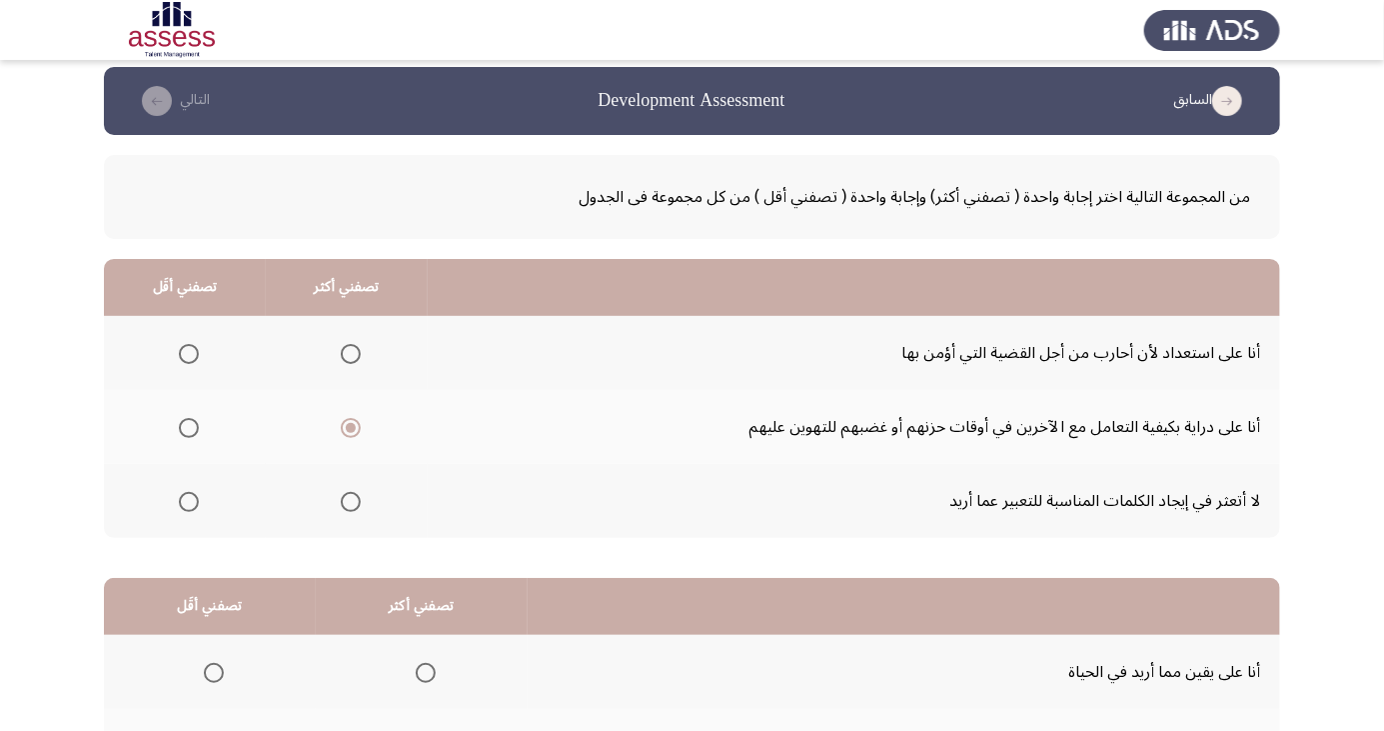
scroll to position [33, 0]
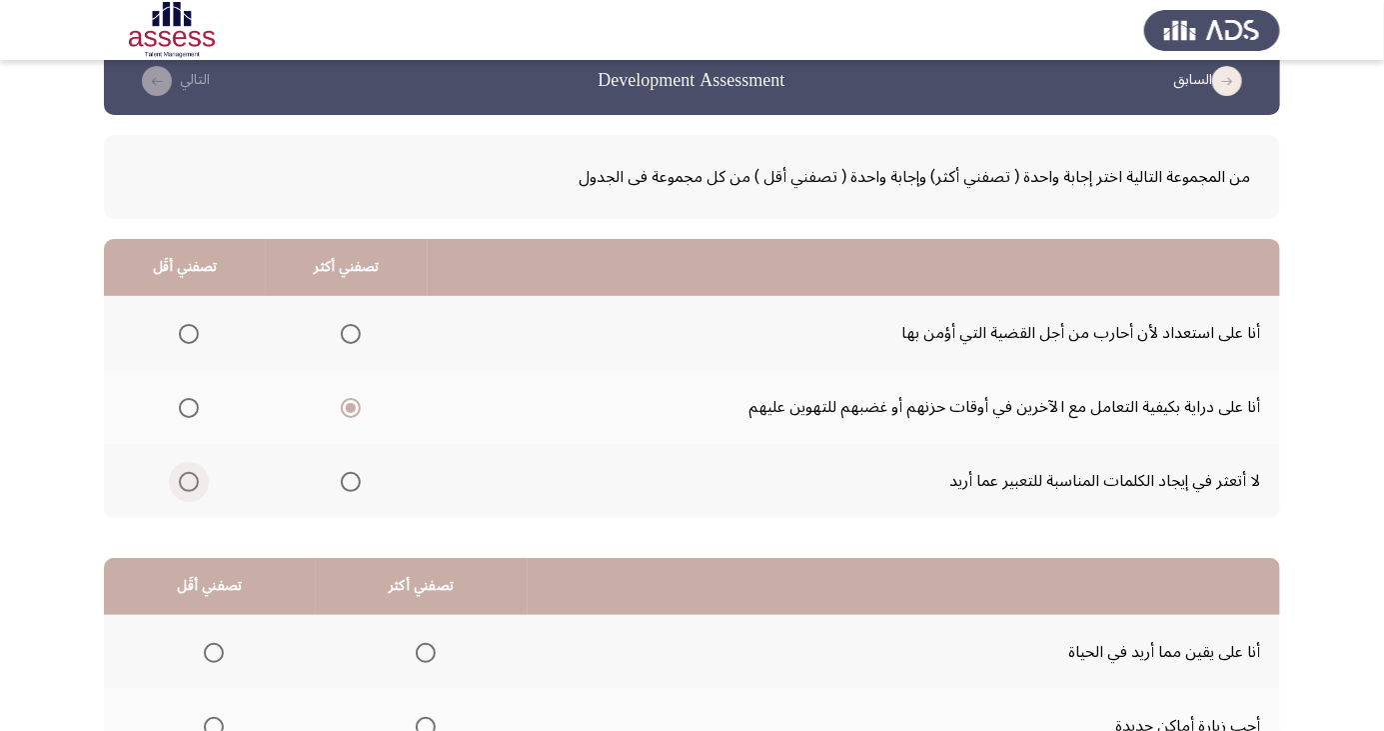
click at [189, 482] on span "Select an option" at bounding box center [189, 482] width 0 height 0
click at [188, 480] on input "Select an option" at bounding box center [189, 482] width 20 height 20
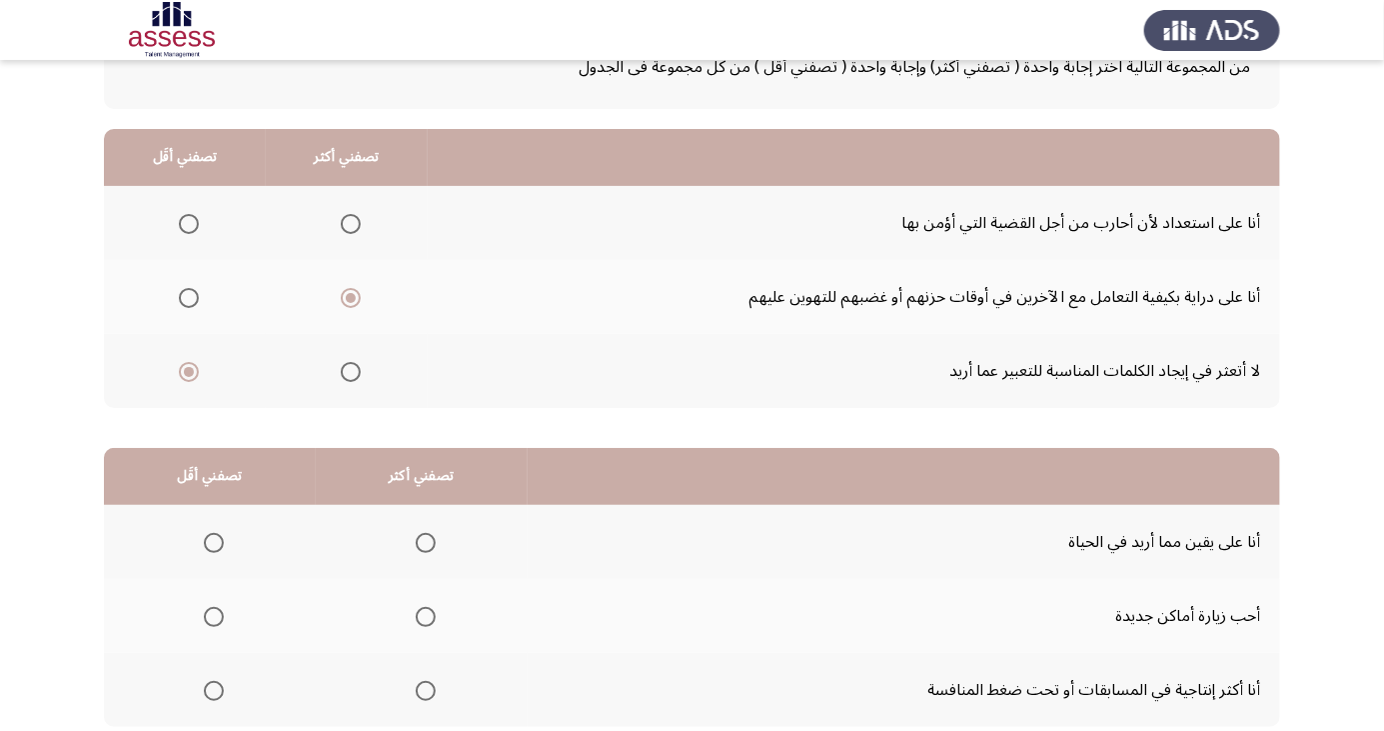
scroll to position [182, 0]
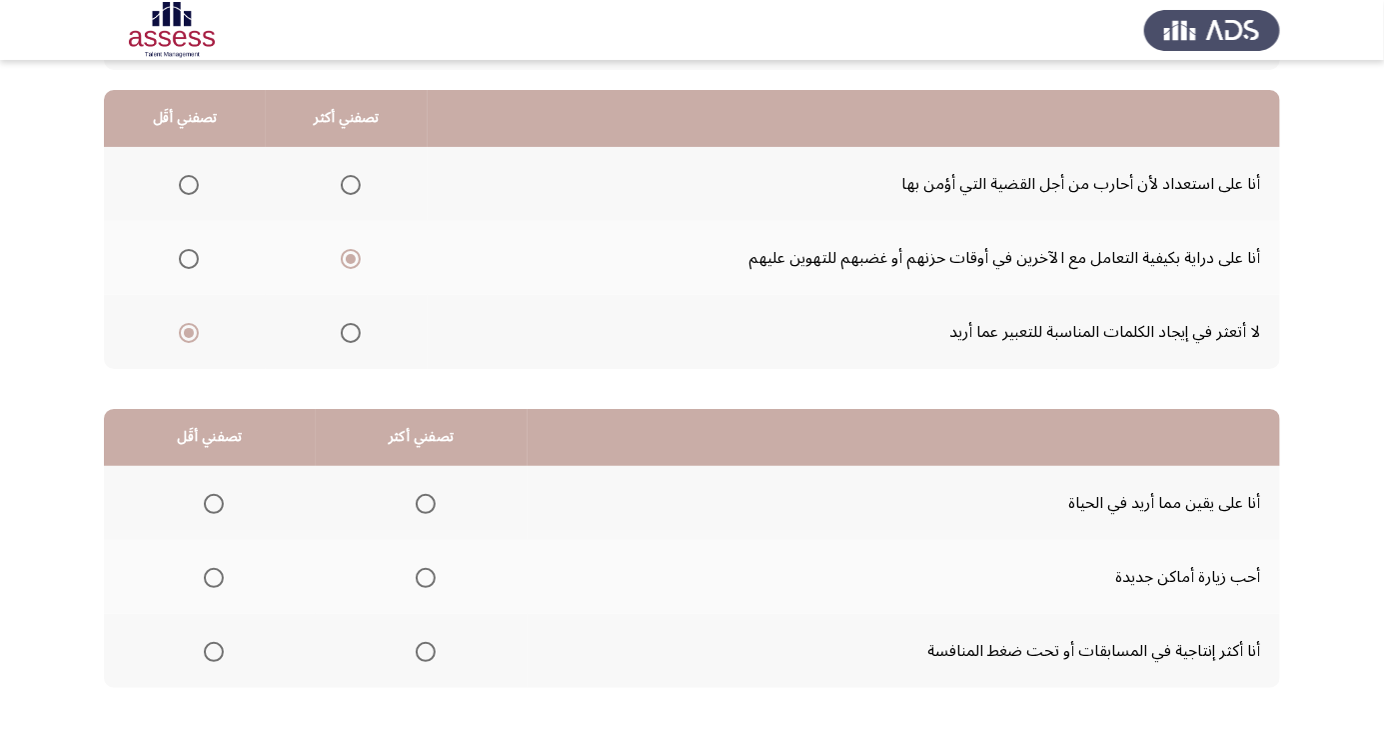
click at [421, 576] on span "Select an option" at bounding box center [426, 578] width 20 height 20
click at [421, 576] on input "Select an option" at bounding box center [426, 578] width 20 height 20
click at [212, 502] on span "Select an option" at bounding box center [214, 504] width 20 height 20
click at [212, 502] on input "Select an option" at bounding box center [214, 504] width 20 height 20
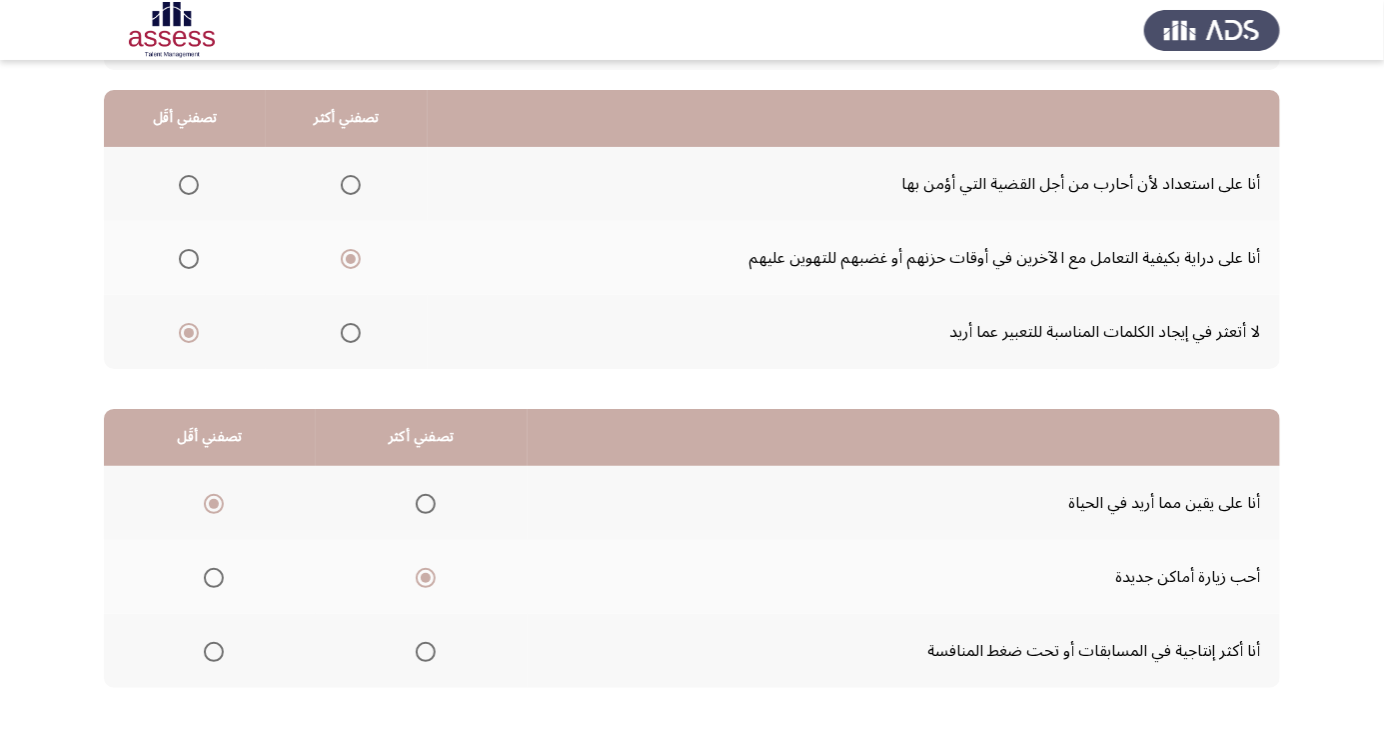
scroll to position [0, 0]
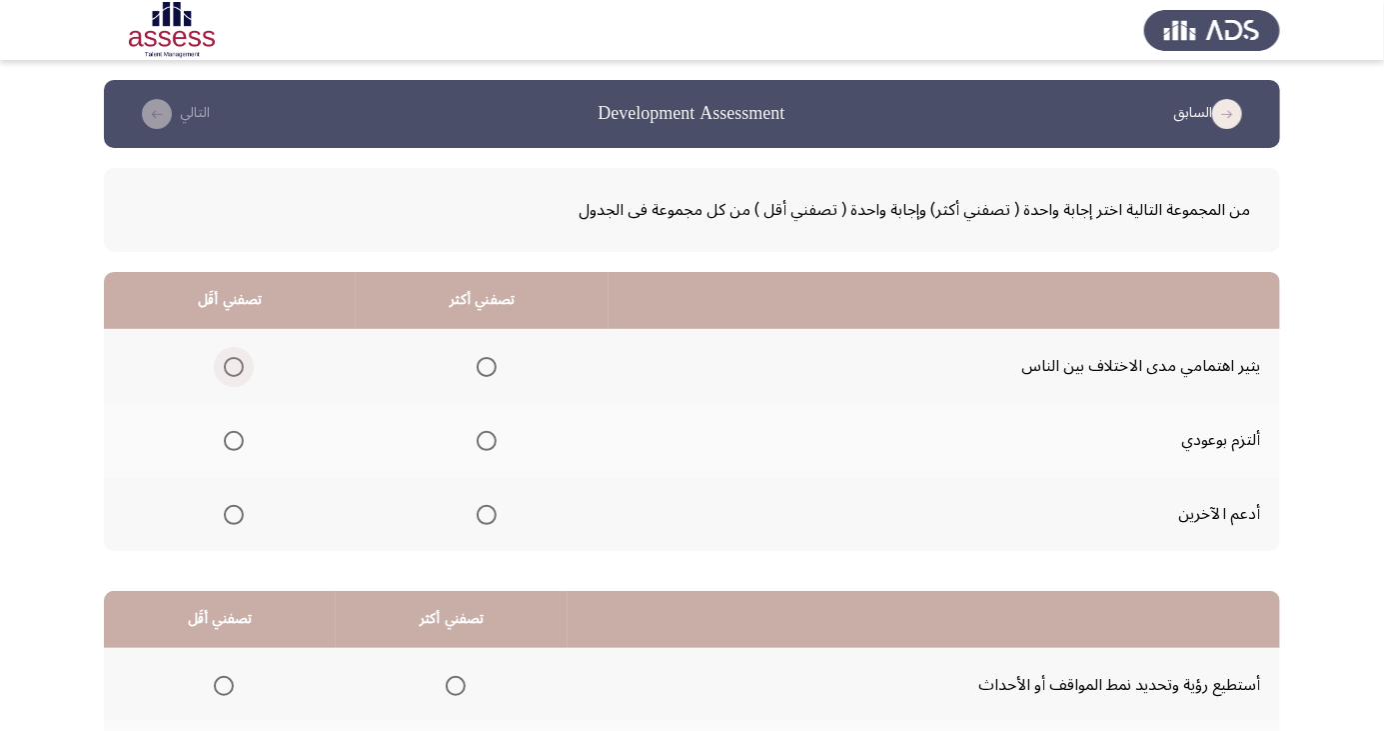
click at [232, 366] on span "Select an option" at bounding box center [234, 367] width 20 height 20
click at [232, 366] on input "Select an option" at bounding box center [234, 367] width 20 height 20
click at [482, 440] on span "Select an option" at bounding box center [487, 441] width 20 height 20
click at [482, 440] on input "Select an option" at bounding box center [487, 441] width 20 height 20
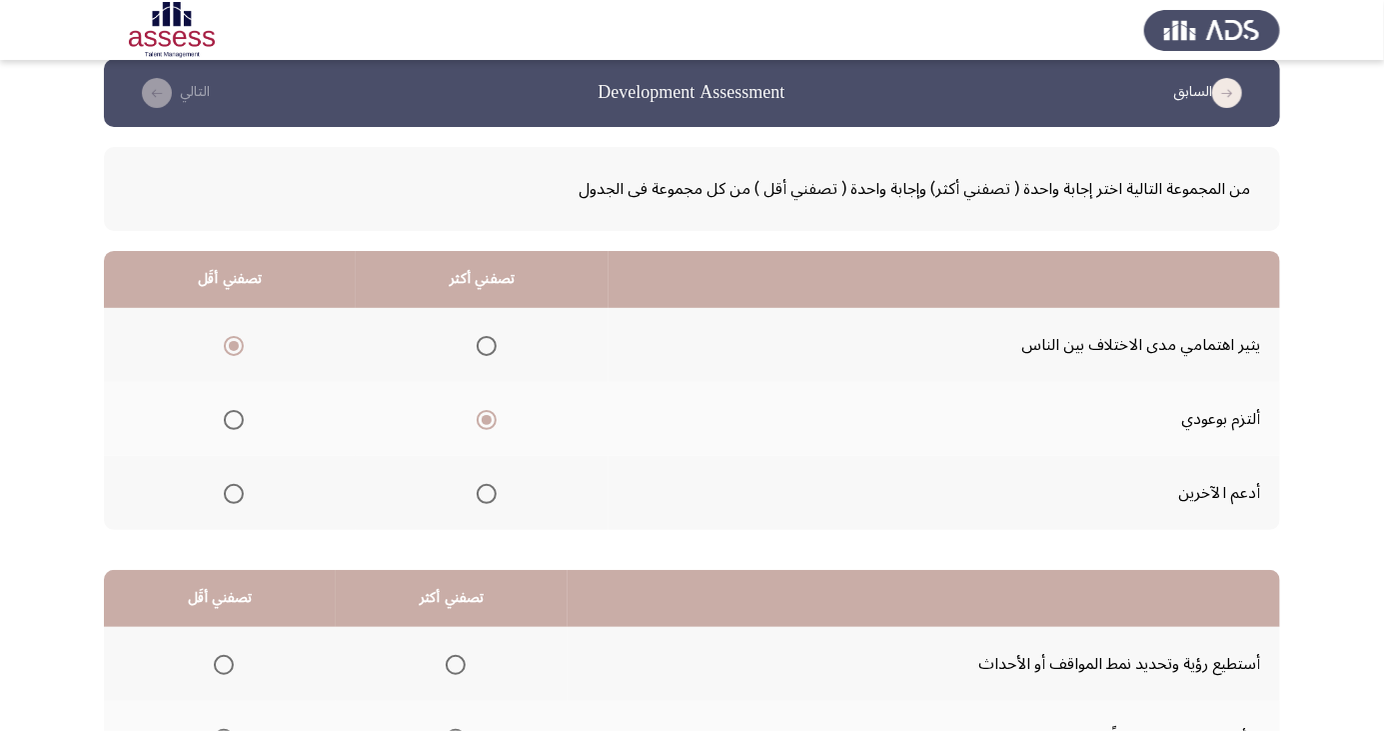
scroll to position [182, 0]
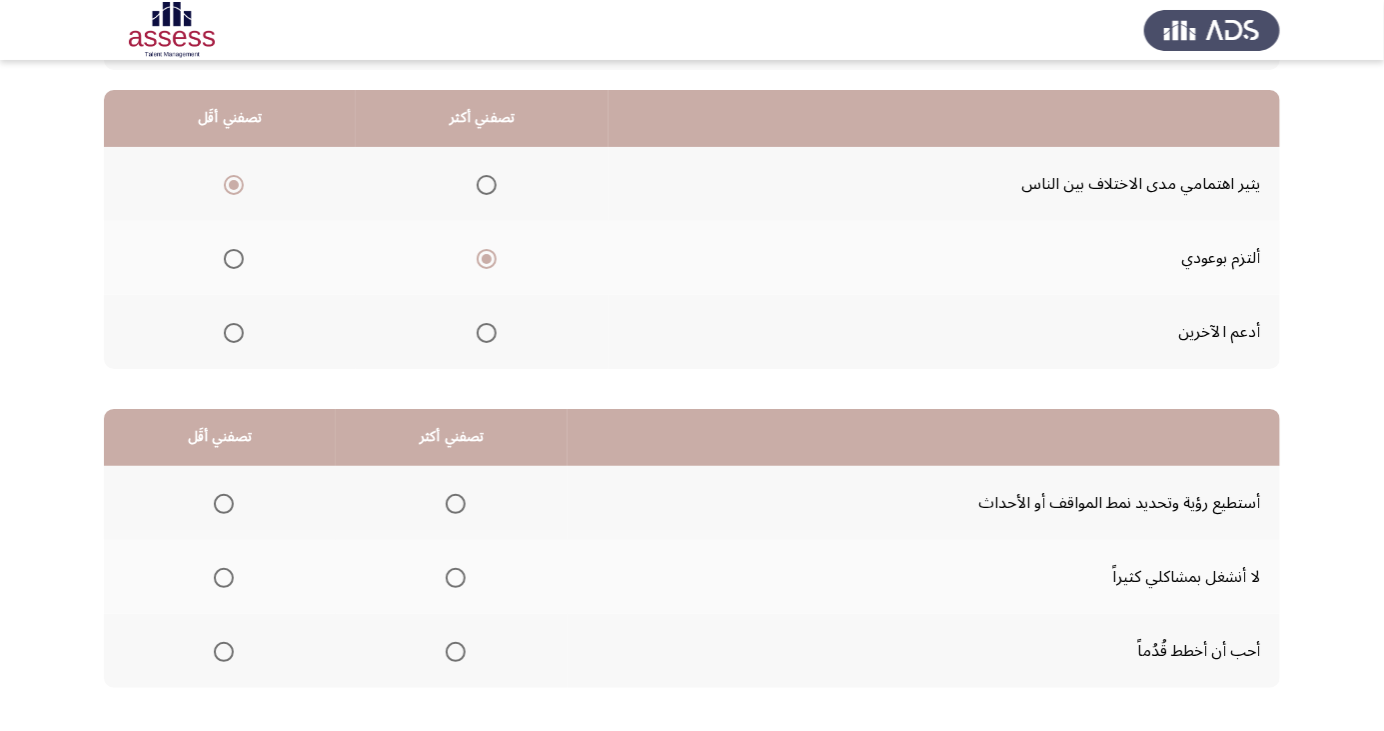
click at [456, 652] on span "Select an option" at bounding box center [456, 652] width 0 height 0
click at [450, 650] on input "Select an option" at bounding box center [456, 652] width 20 height 20
click at [224, 578] on span "Select an option" at bounding box center [224, 578] width 0 height 0
click at [222, 576] on input "Select an option" at bounding box center [224, 578] width 20 height 20
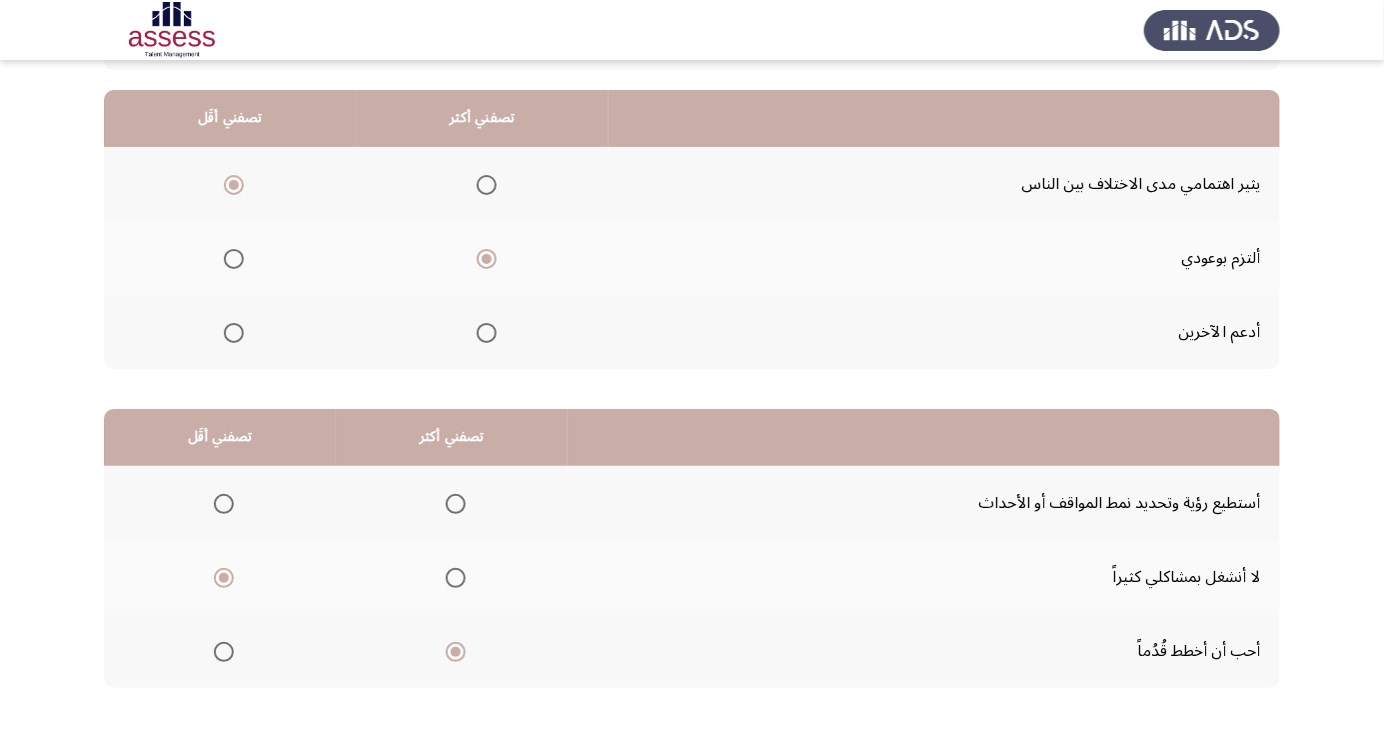
scroll to position [0, 0]
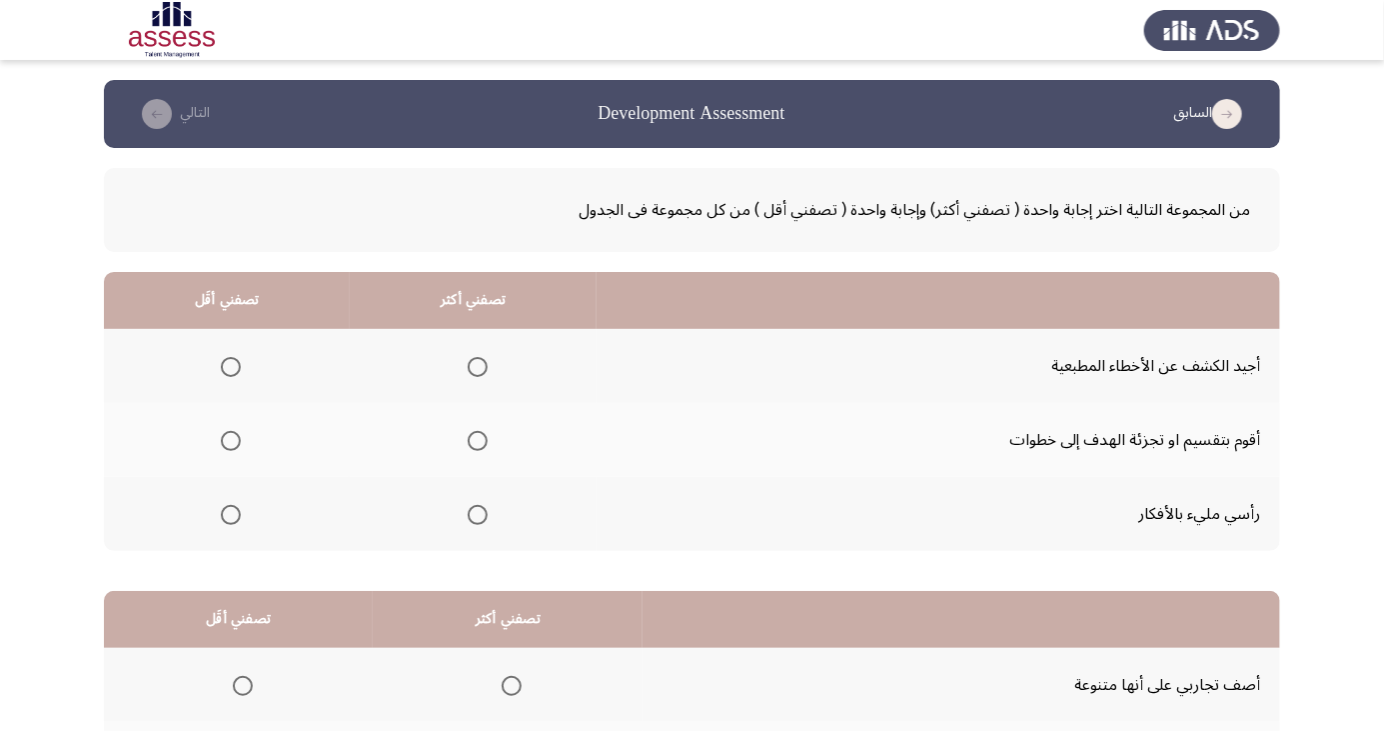
click at [478, 441] on span "Select an option" at bounding box center [478, 441] width 0 height 0
click at [474, 440] on input "Select an option" at bounding box center [478, 441] width 20 height 20
click at [474, 439] on span "Select an option" at bounding box center [478, 441] width 10 height 10
click at [474, 439] on input "Select an option" at bounding box center [478, 441] width 20 height 20
click at [479, 519] on span "Select an option" at bounding box center [478, 515] width 20 height 20
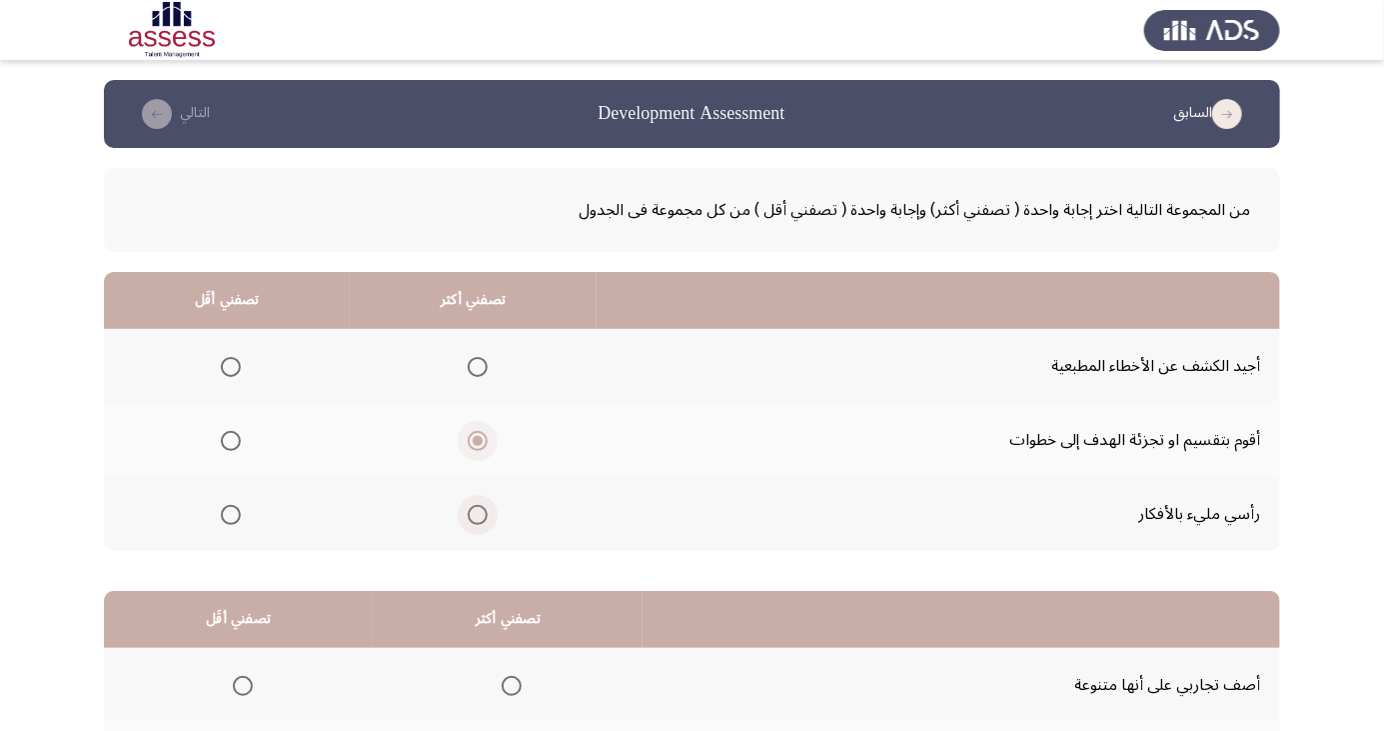
click at [479, 519] on input "Select an option" at bounding box center [478, 515] width 20 height 20
click at [229, 366] on span "Select an option" at bounding box center [231, 367] width 20 height 20
click at [229, 366] on input "Select an option" at bounding box center [231, 367] width 20 height 20
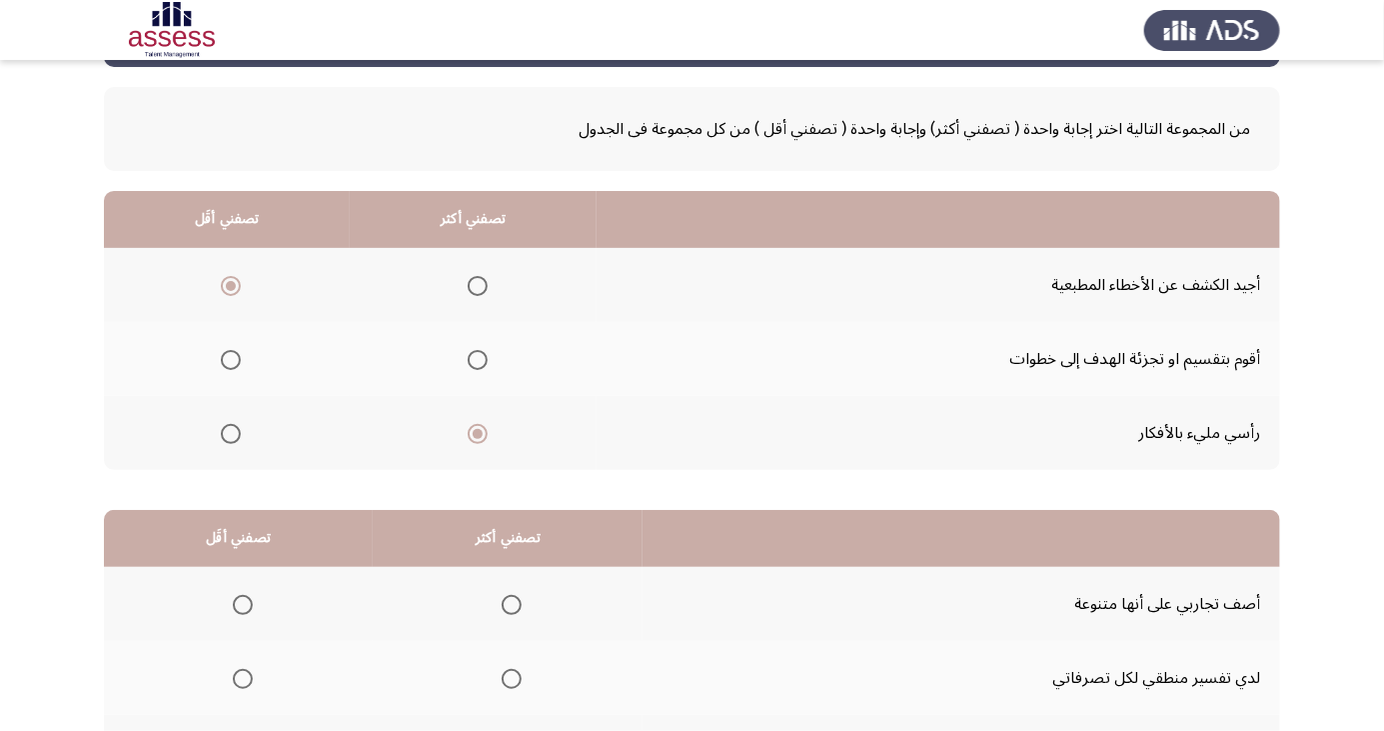
scroll to position [182, 0]
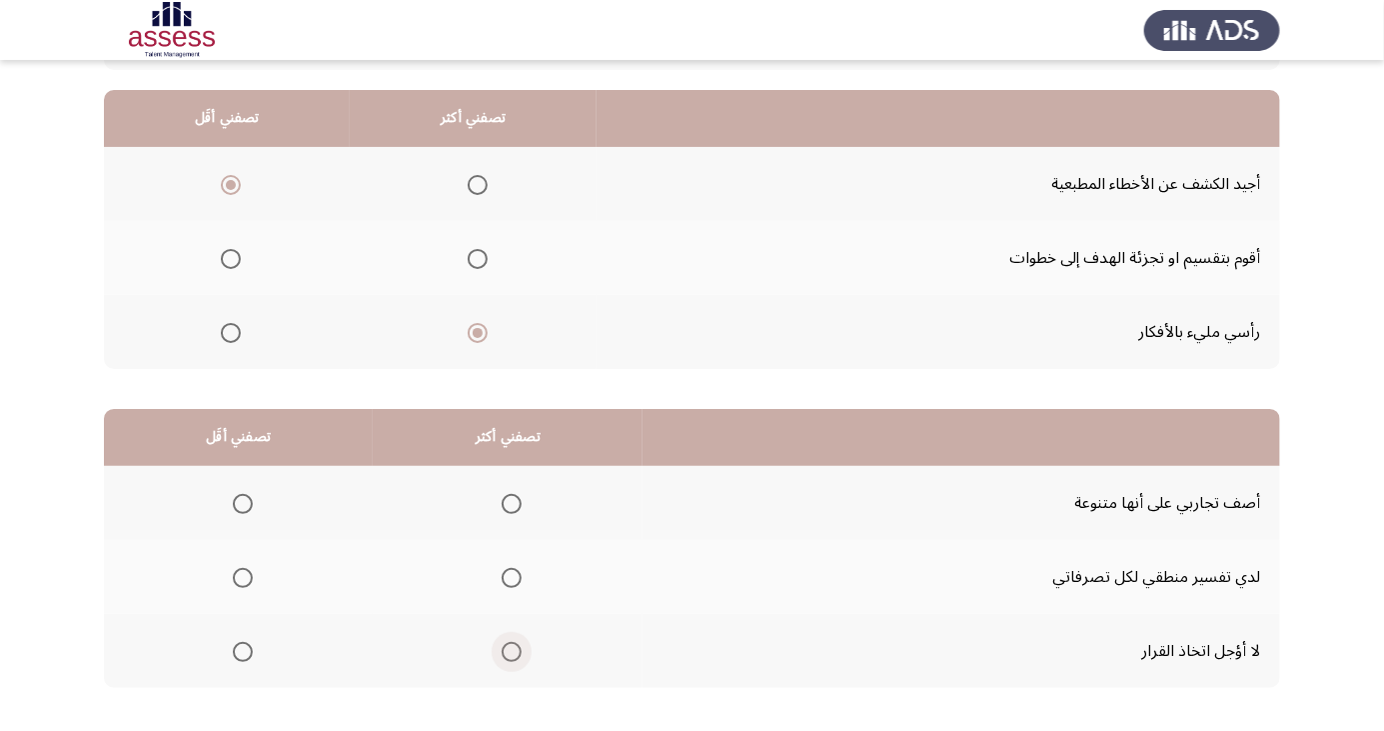
click at [512, 650] on span "Select an option" at bounding box center [512, 652] width 20 height 20
click at [512, 650] on input "Select an option" at bounding box center [512, 652] width 20 height 20
click at [242, 576] on span "Select an option" at bounding box center [243, 578] width 20 height 20
click at [242, 576] on input "Select an option" at bounding box center [243, 578] width 20 height 20
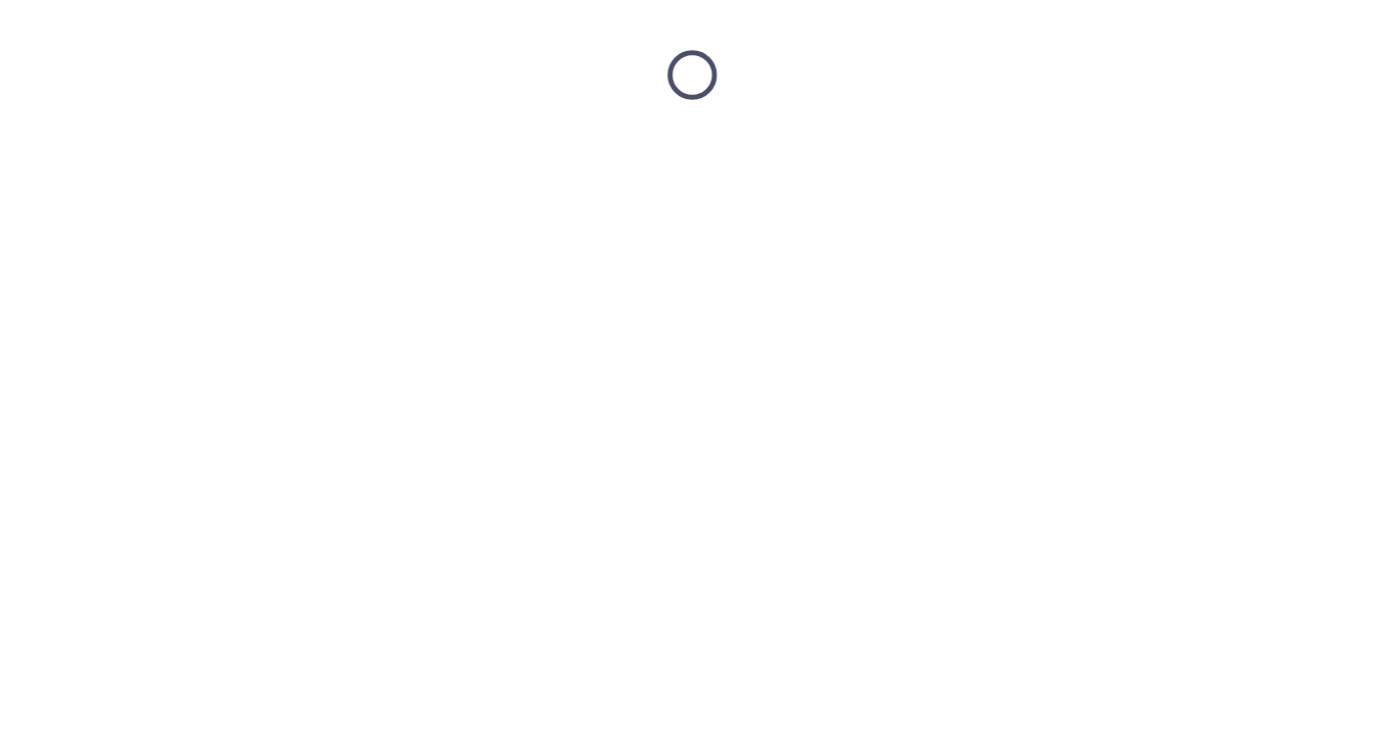
scroll to position [0, 0]
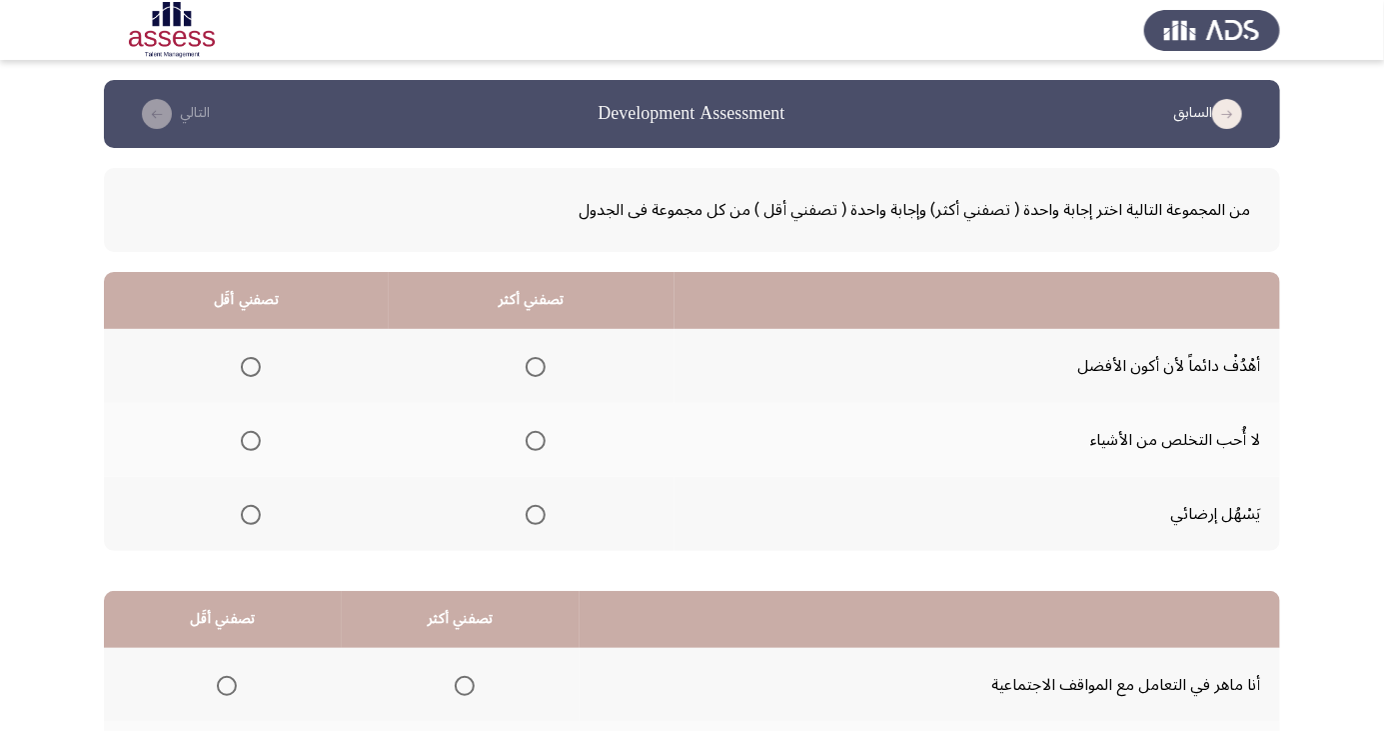
click at [541, 367] on span "Select an option" at bounding box center [536, 367] width 20 height 20
click at [541, 367] on input "Select an option" at bounding box center [536, 367] width 20 height 20
click at [251, 441] on span "Select an option" at bounding box center [251, 441] width 0 height 0
click at [250, 440] on input "Select an option" at bounding box center [251, 441] width 20 height 20
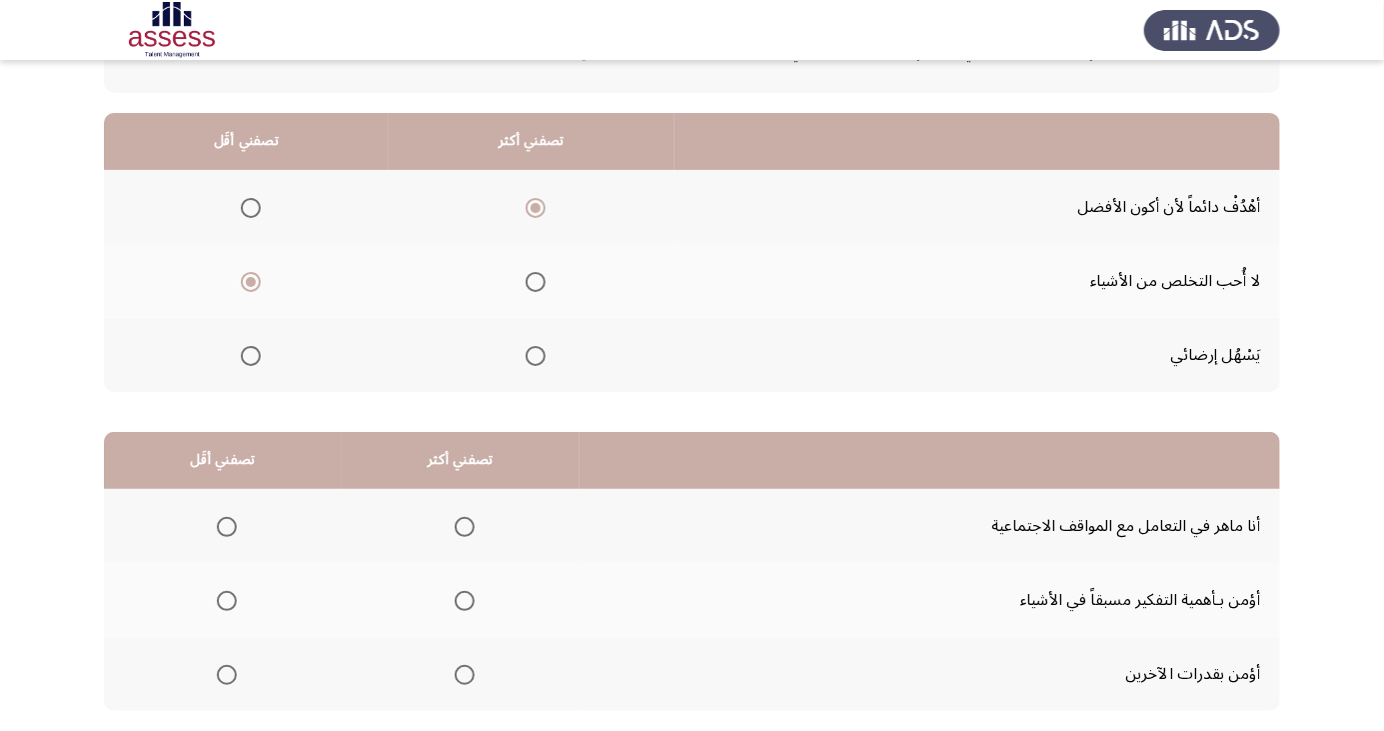
scroll to position [161, 0]
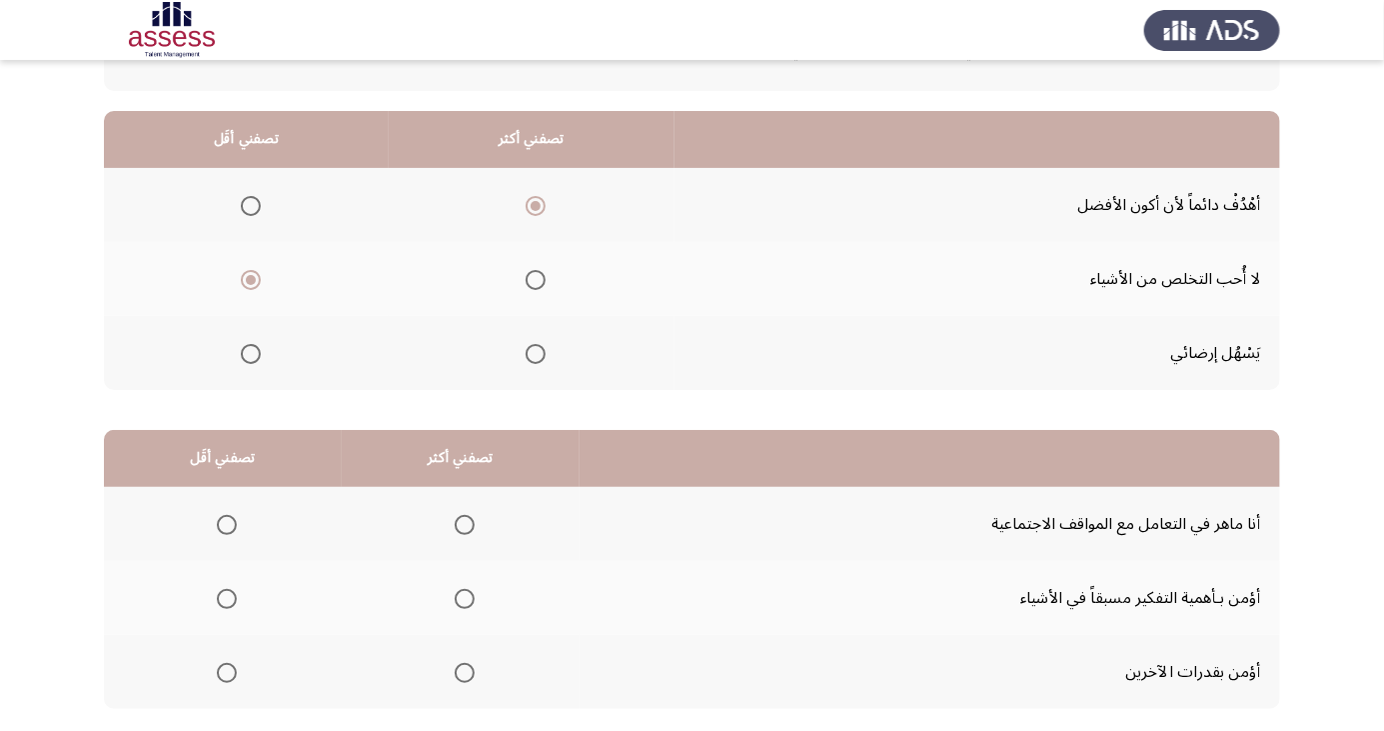
click at [465, 599] on span "Select an option" at bounding box center [465, 599] width 0 height 0
click at [462, 597] on input "Select an option" at bounding box center [465, 599] width 20 height 20
click at [225, 665] on span "Select an option" at bounding box center [227, 673] width 20 height 20
click at [225, 665] on input "Select an option" at bounding box center [227, 673] width 20 height 20
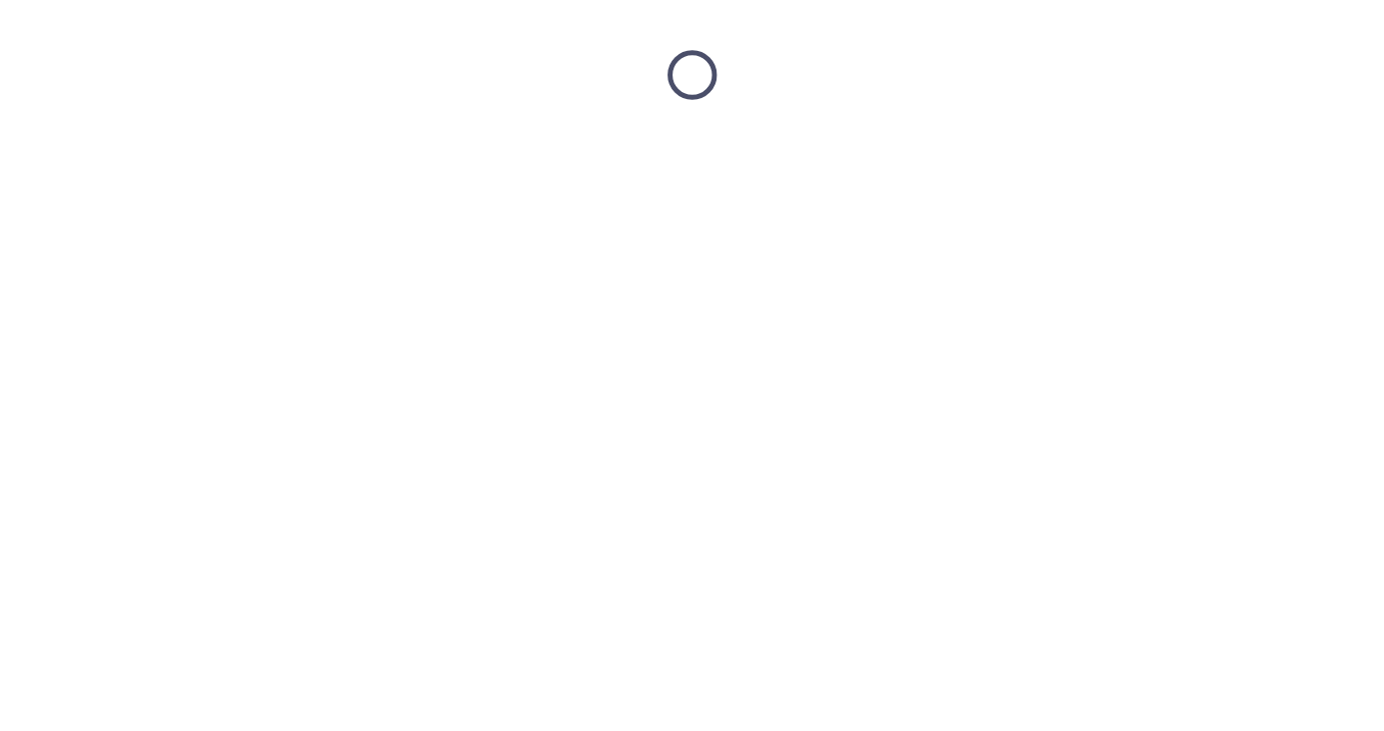
scroll to position [0, 0]
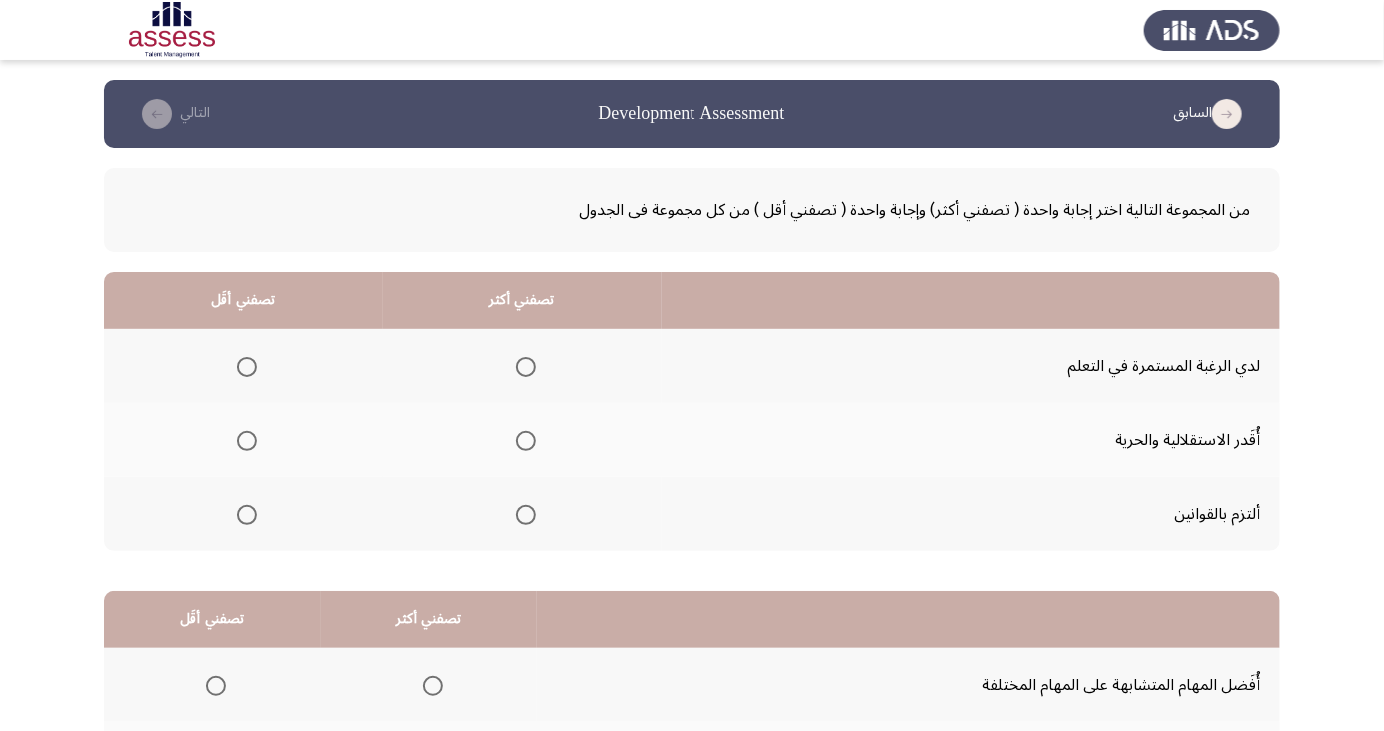
click at [529, 364] on span "Select an option" at bounding box center [526, 367] width 20 height 20
click at [529, 364] on input "Select an option" at bounding box center [526, 367] width 20 height 20
click at [247, 441] on span "Select an option" at bounding box center [247, 441] width 0 height 0
click at [246, 440] on input "Select an option" at bounding box center [247, 441] width 20 height 20
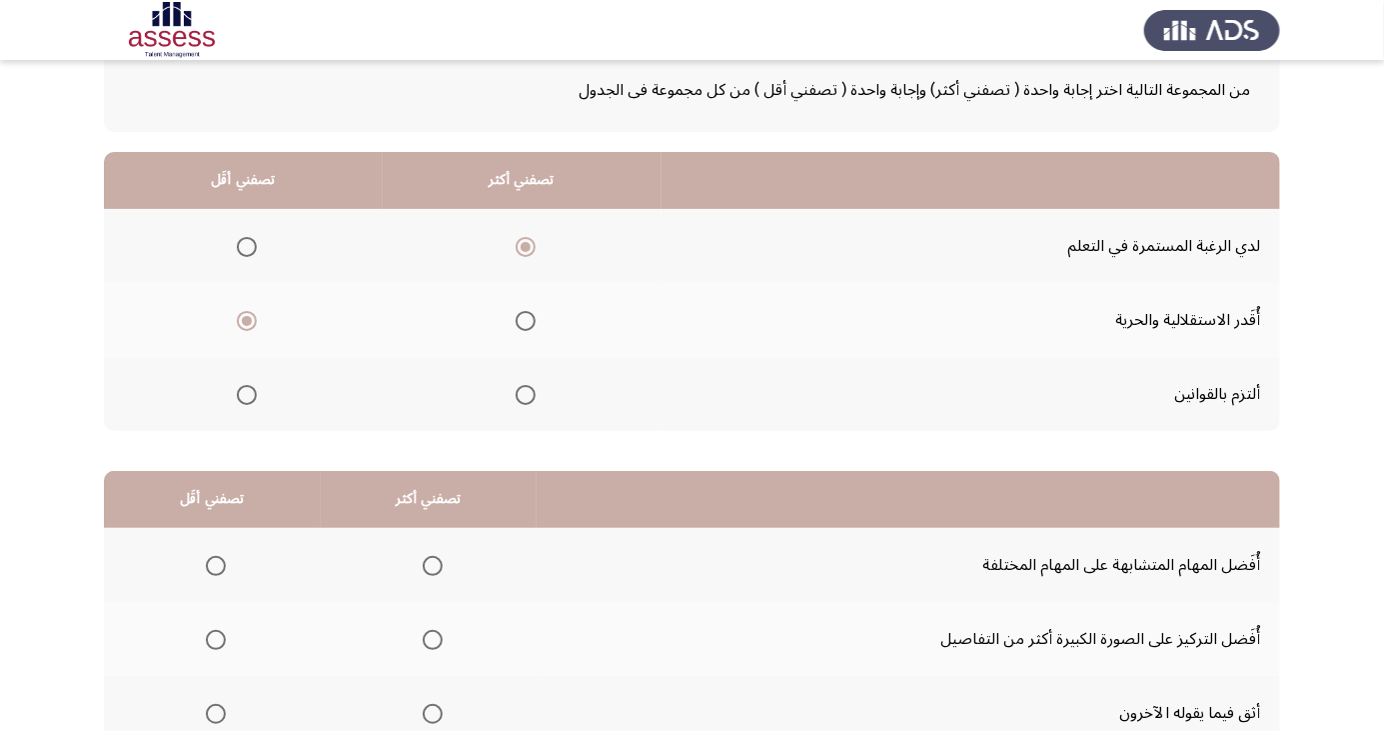
scroll to position [135, 0]
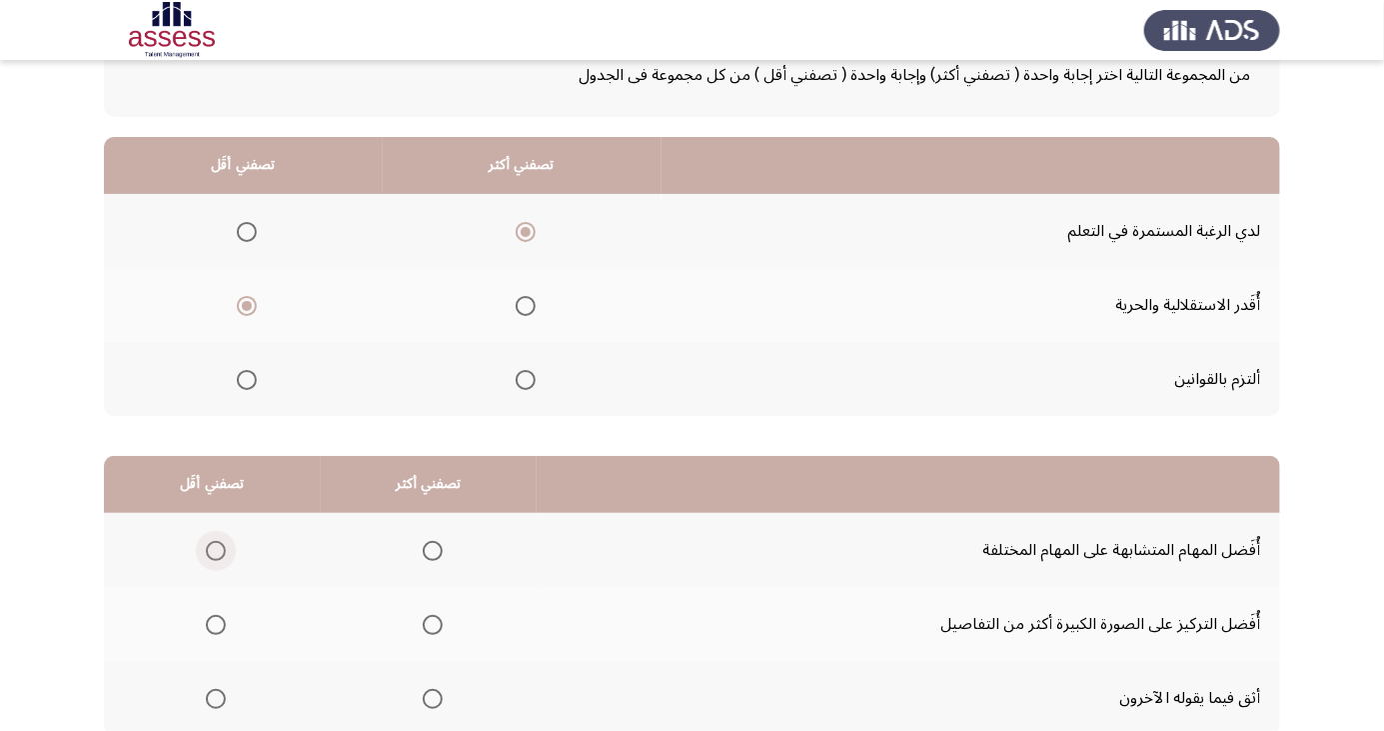
click at [215, 549] on span "Select an option" at bounding box center [216, 551] width 20 height 20
click at [215, 549] on input "Select an option" at bounding box center [216, 551] width 20 height 20
click at [433, 625] on span "Select an option" at bounding box center [433, 625] width 0 height 0
click at [431, 623] on input "Select an option" at bounding box center [433, 625] width 20 height 20
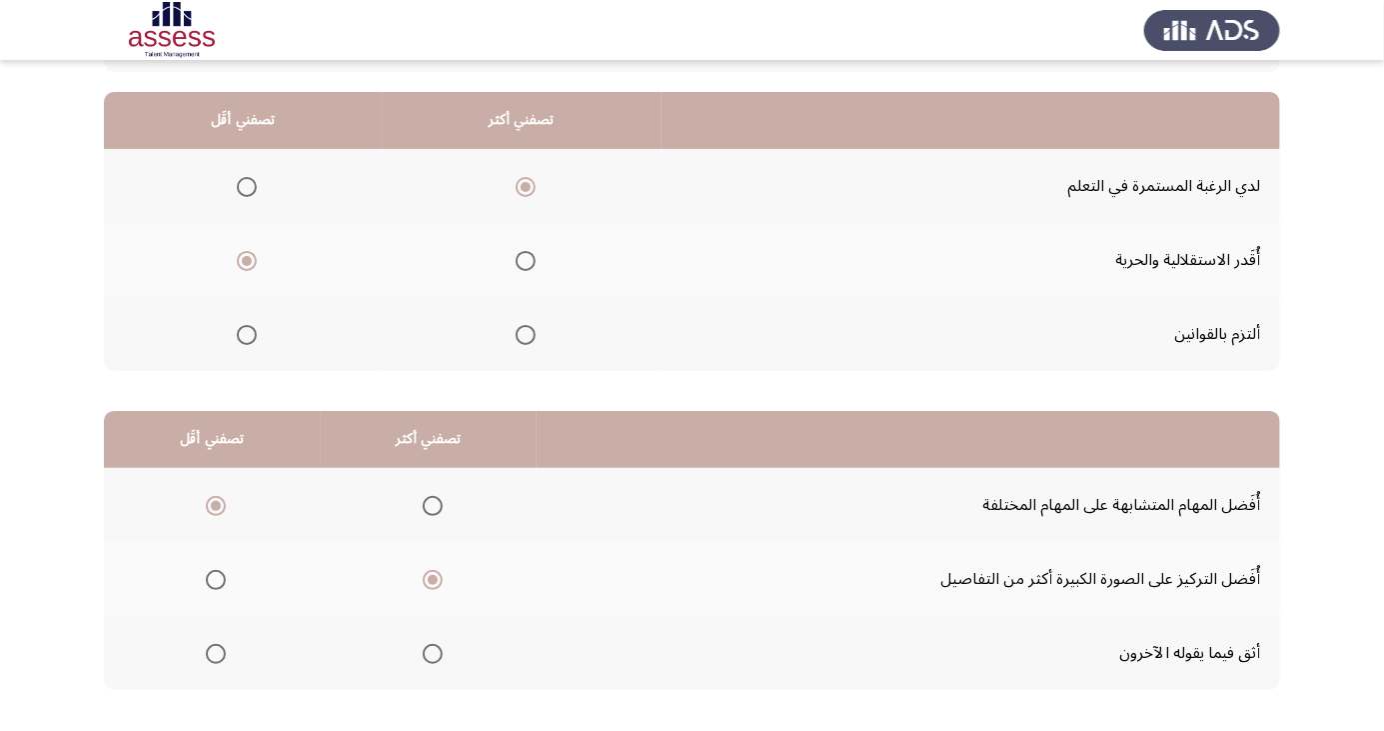
scroll to position [182, 0]
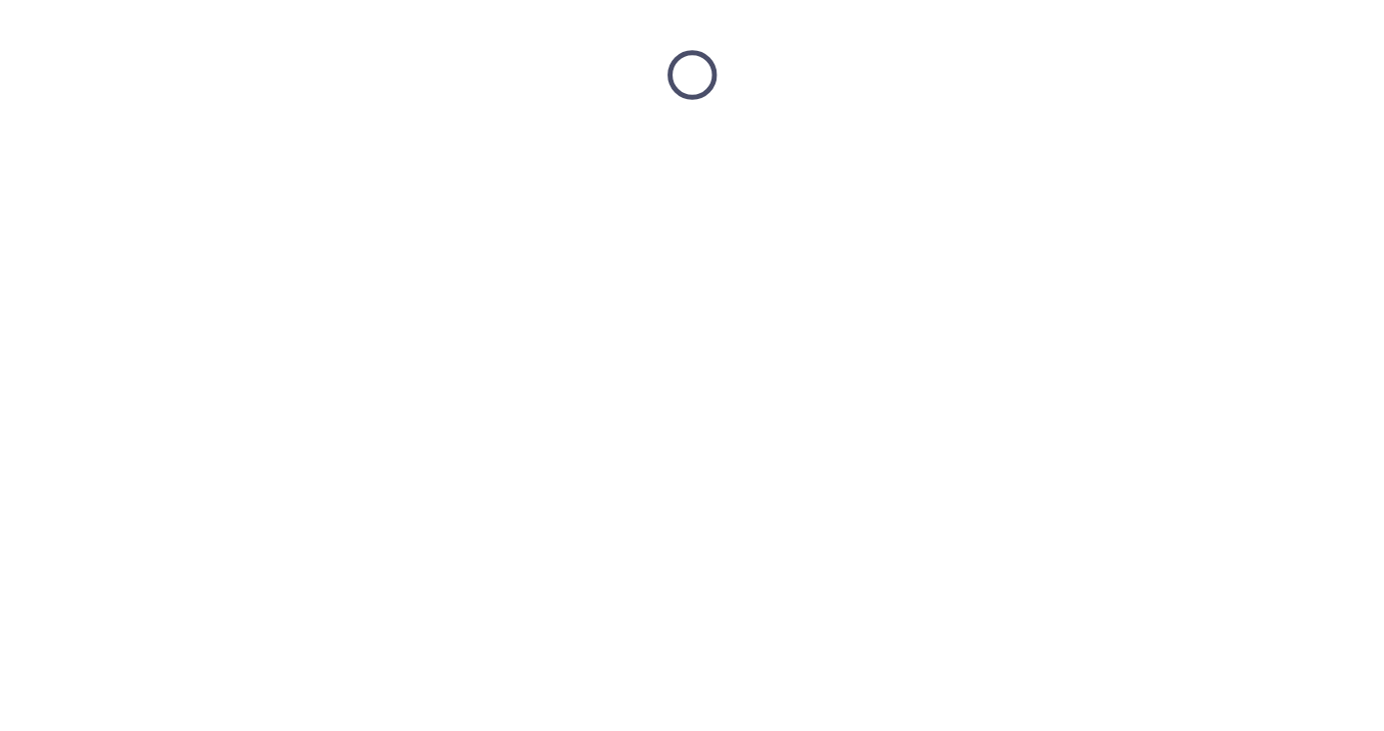
scroll to position [0, 0]
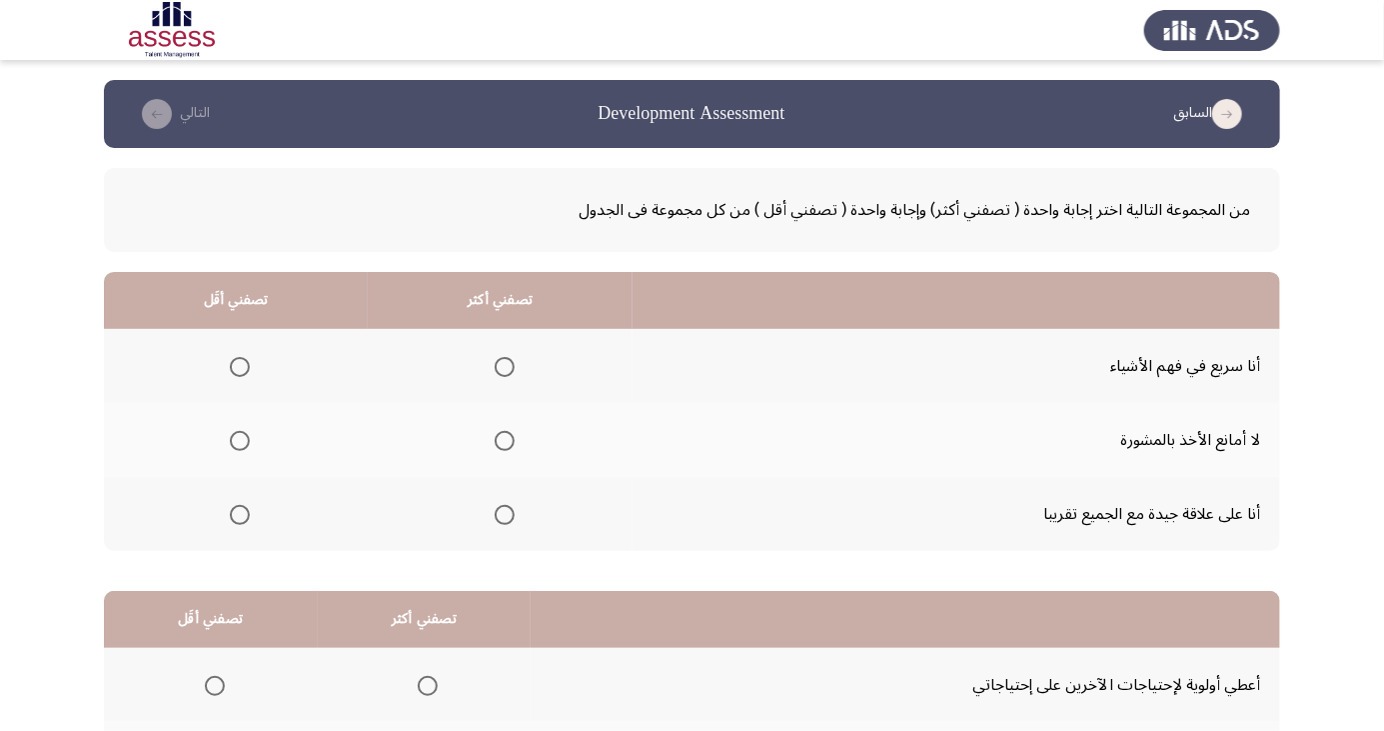
click at [502, 360] on span "Select an option" at bounding box center [505, 367] width 20 height 20
click at [502, 360] on input "Select an option" at bounding box center [505, 367] width 20 height 20
click at [240, 441] on span "Select an option" at bounding box center [240, 441] width 0 height 0
click at [238, 440] on input "Select an option" at bounding box center [240, 441] width 20 height 20
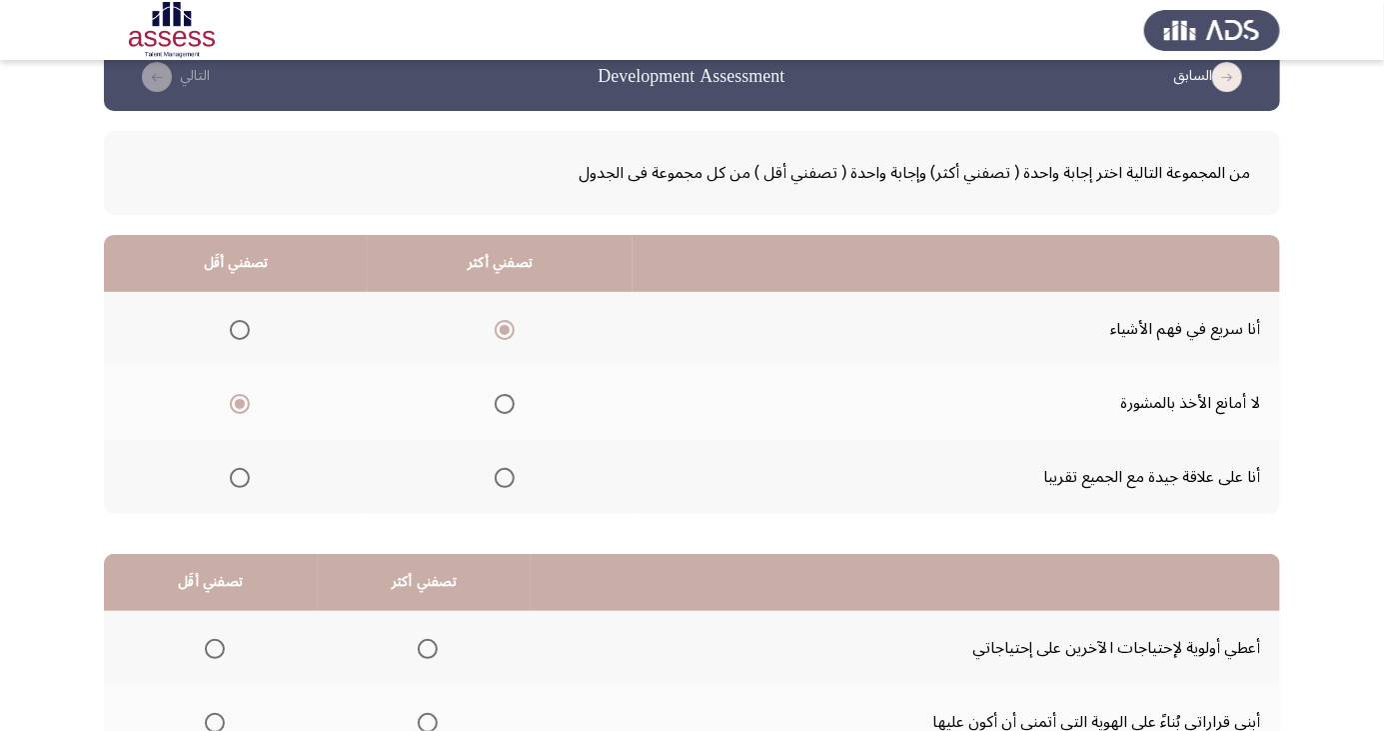
scroll to position [182, 0]
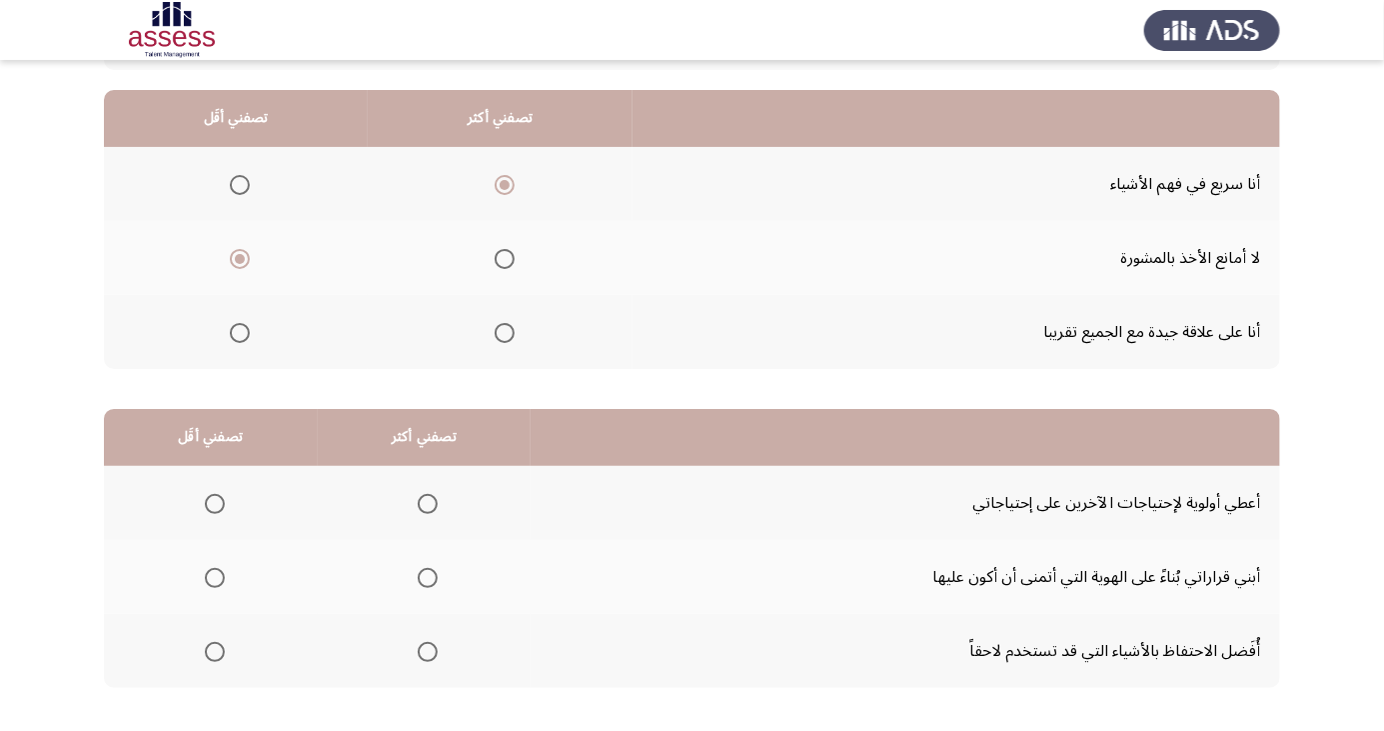
click at [215, 578] on span "Select an option" at bounding box center [215, 578] width 0 height 0
click at [214, 576] on input "Select an option" at bounding box center [215, 578] width 20 height 20
click at [428, 655] on span "Select an option" at bounding box center [428, 652] width 20 height 20
click at [428, 655] on input "Select an option" at bounding box center [428, 652] width 20 height 20
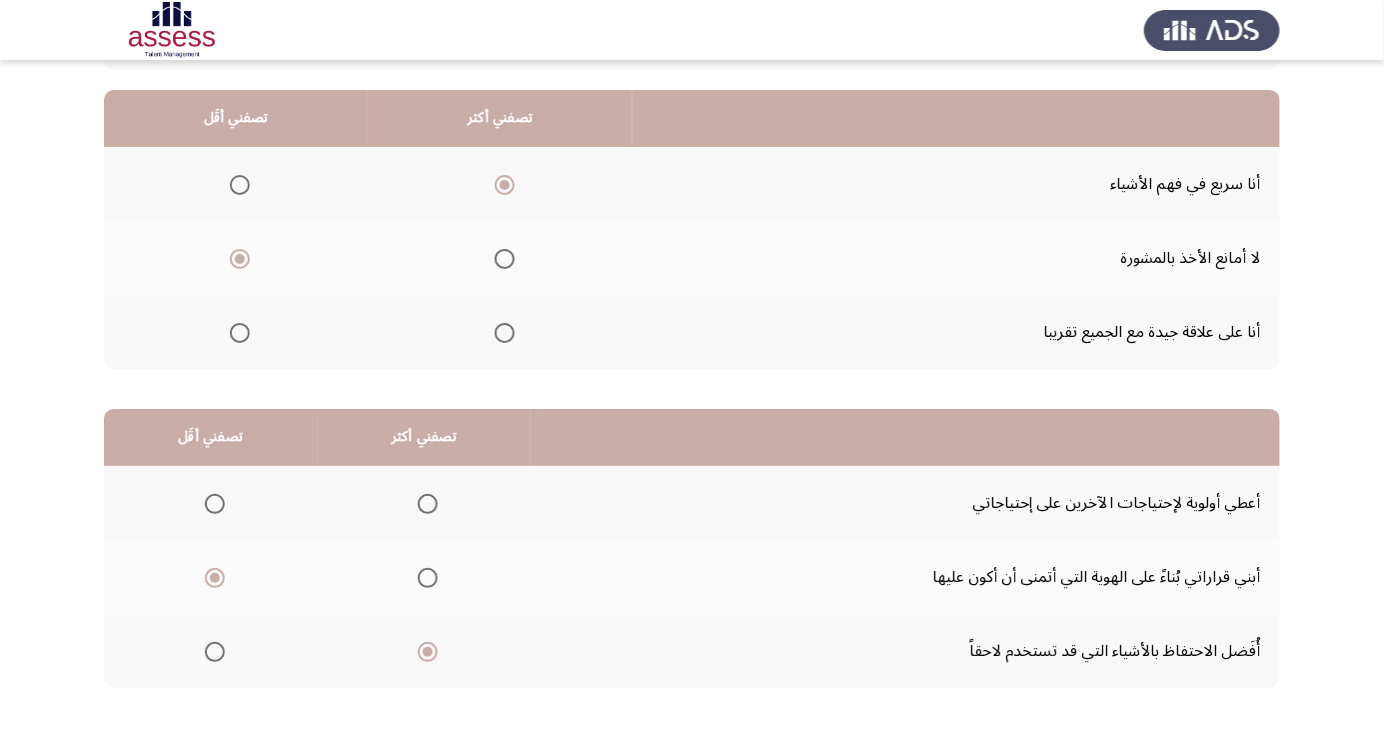
scroll to position [0, 0]
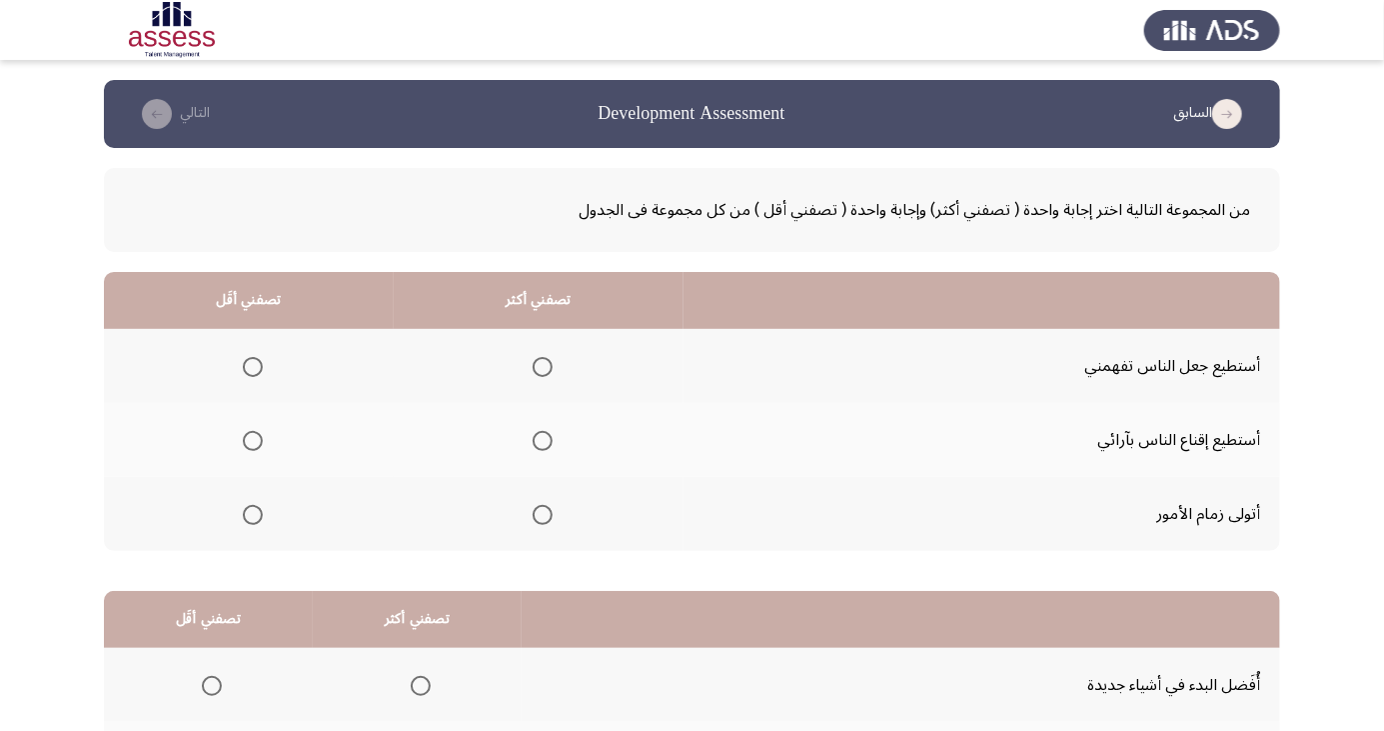
click at [549, 437] on span "Select an option" at bounding box center [543, 441] width 20 height 20
click at [549, 437] on input "Select an option" at bounding box center [543, 441] width 20 height 20
click at [539, 366] on span "Select an option" at bounding box center [543, 367] width 20 height 20
click at [539, 366] on input "Select an option" at bounding box center [543, 367] width 20 height 20
click at [253, 441] on span "Select an option" at bounding box center [253, 441] width 0 height 0
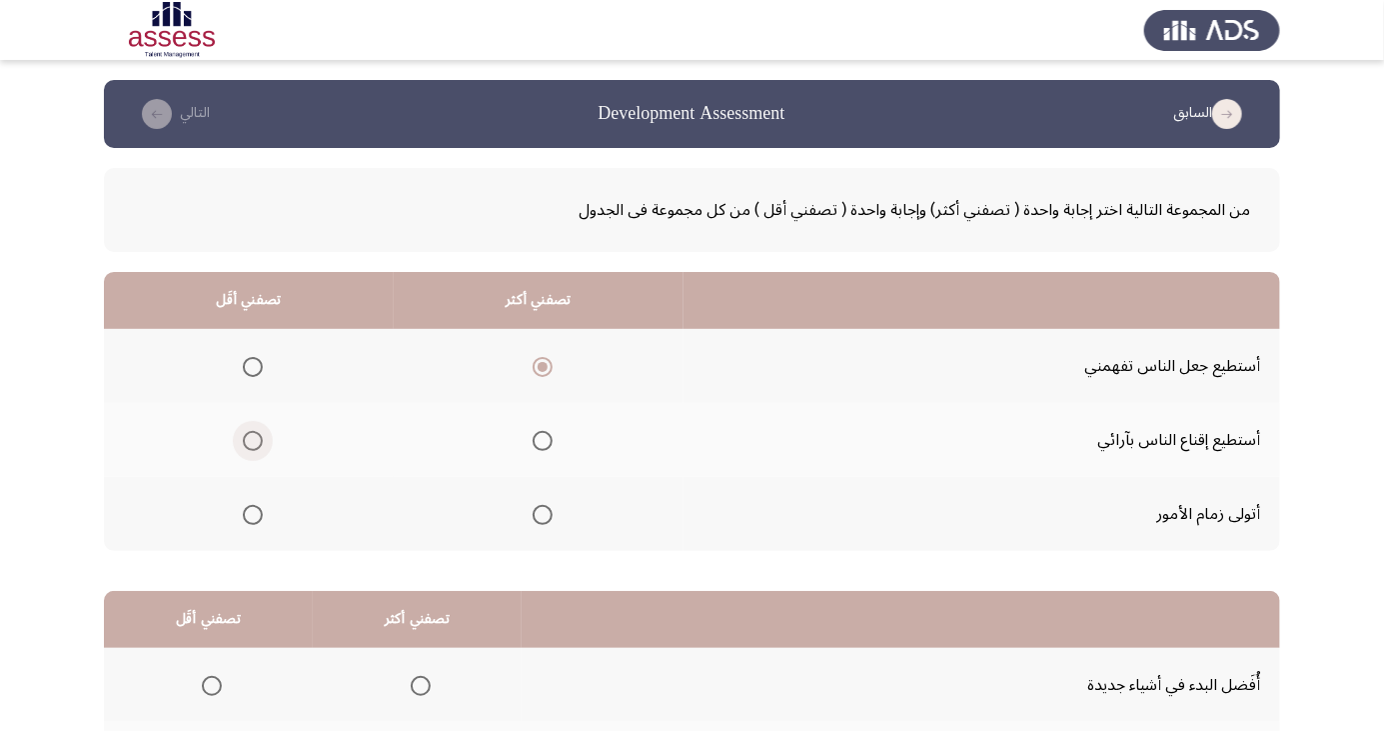
click at [251, 440] on input "Select an option" at bounding box center [253, 441] width 20 height 20
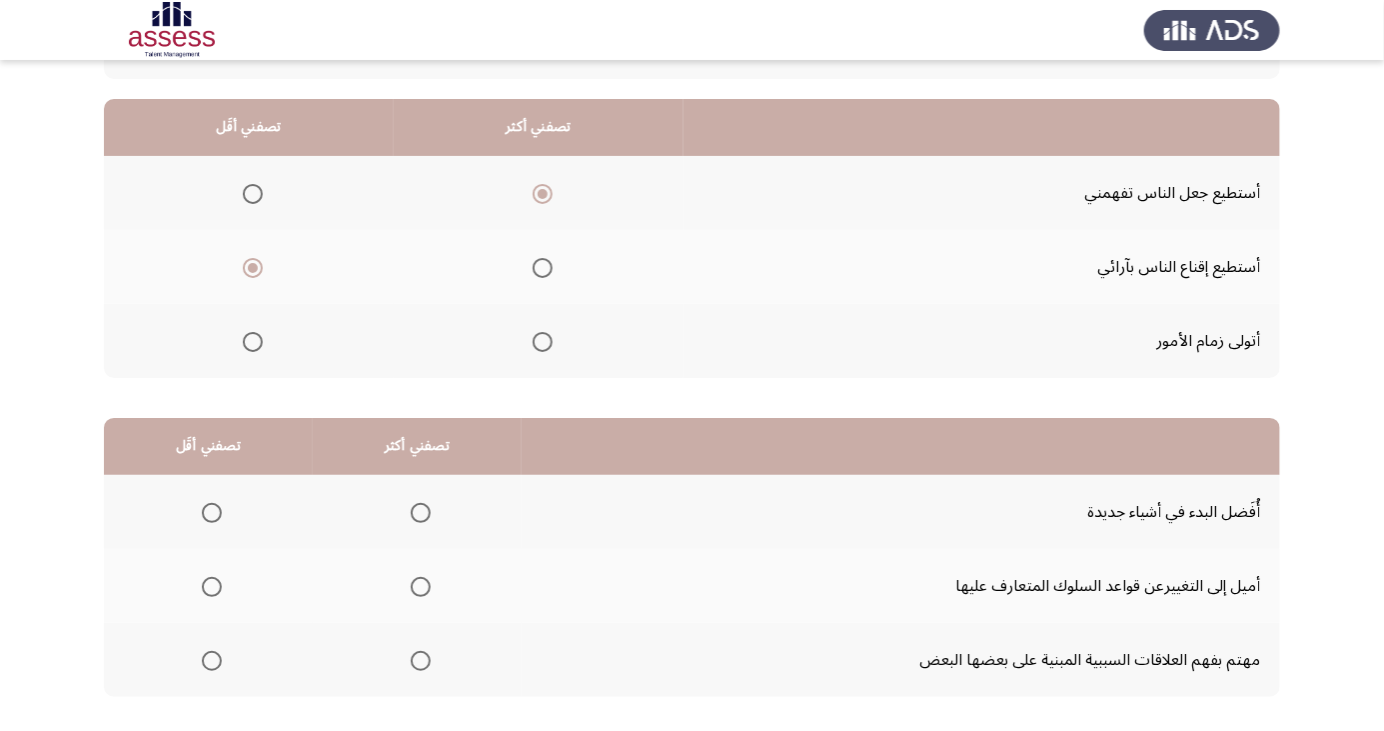
scroll to position [174, 0]
click at [213, 590] on span "Select an option" at bounding box center [212, 586] width 20 height 20
click at [213, 590] on input "Select an option" at bounding box center [212, 586] width 20 height 20
click at [418, 517] on span "Select an option" at bounding box center [421, 512] width 20 height 20
click at [418, 517] on input "Select an option" at bounding box center [421, 512] width 20 height 20
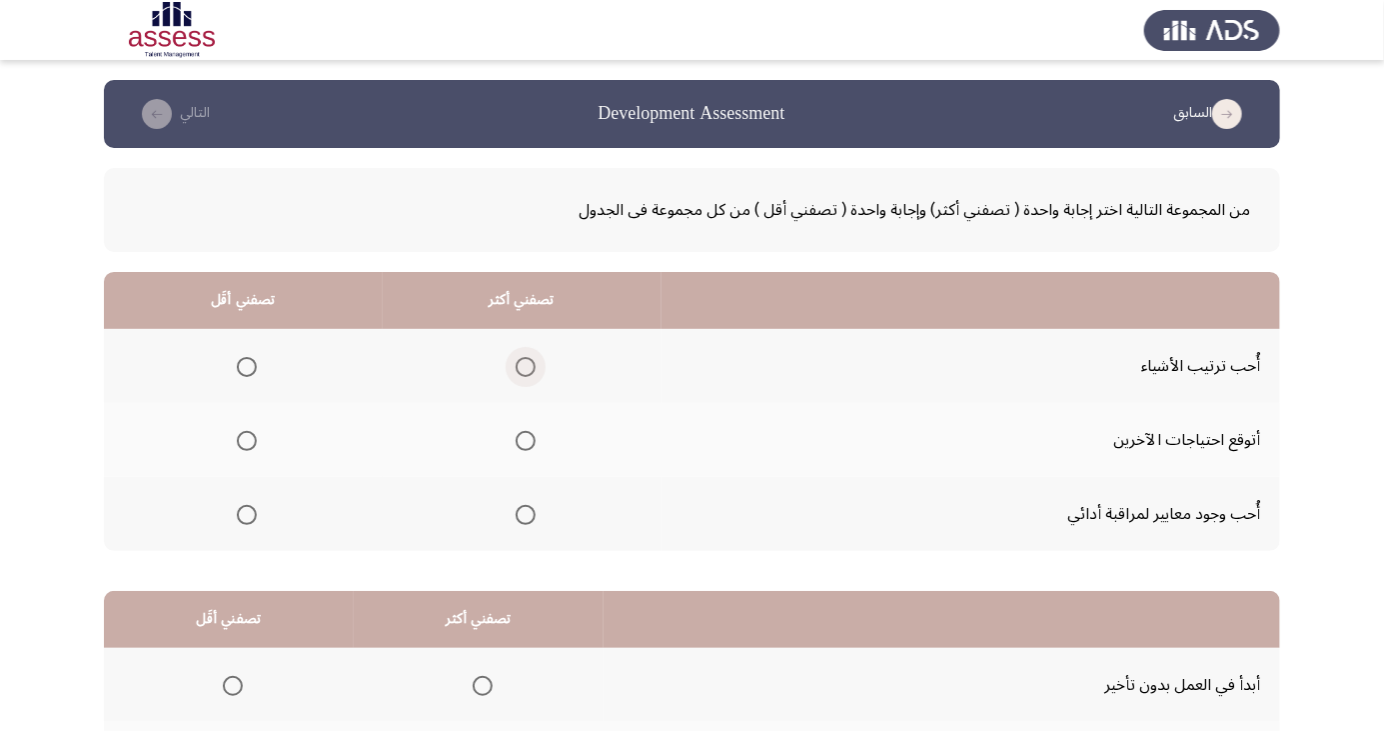
click at [526, 367] on span "Select an option" at bounding box center [526, 367] width 0 height 0
click at [522, 366] on input "Select an option" at bounding box center [526, 367] width 20 height 20
click at [247, 441] on span "Select an option" at bounding box center [247, 441] width 0 height 0
click at [246, 440] on input "Select an option" at bounding box center [247, 441] width 20 height 20
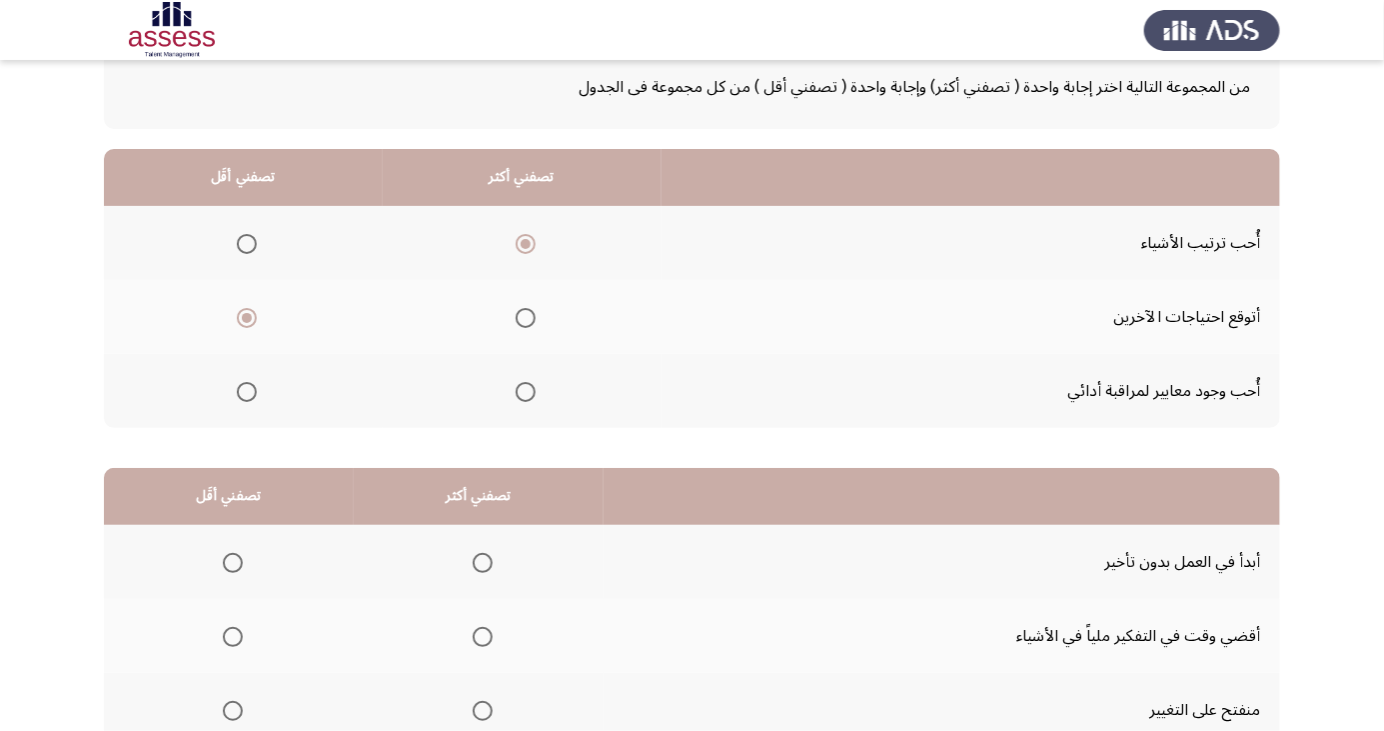
scroll to position [152, 0]
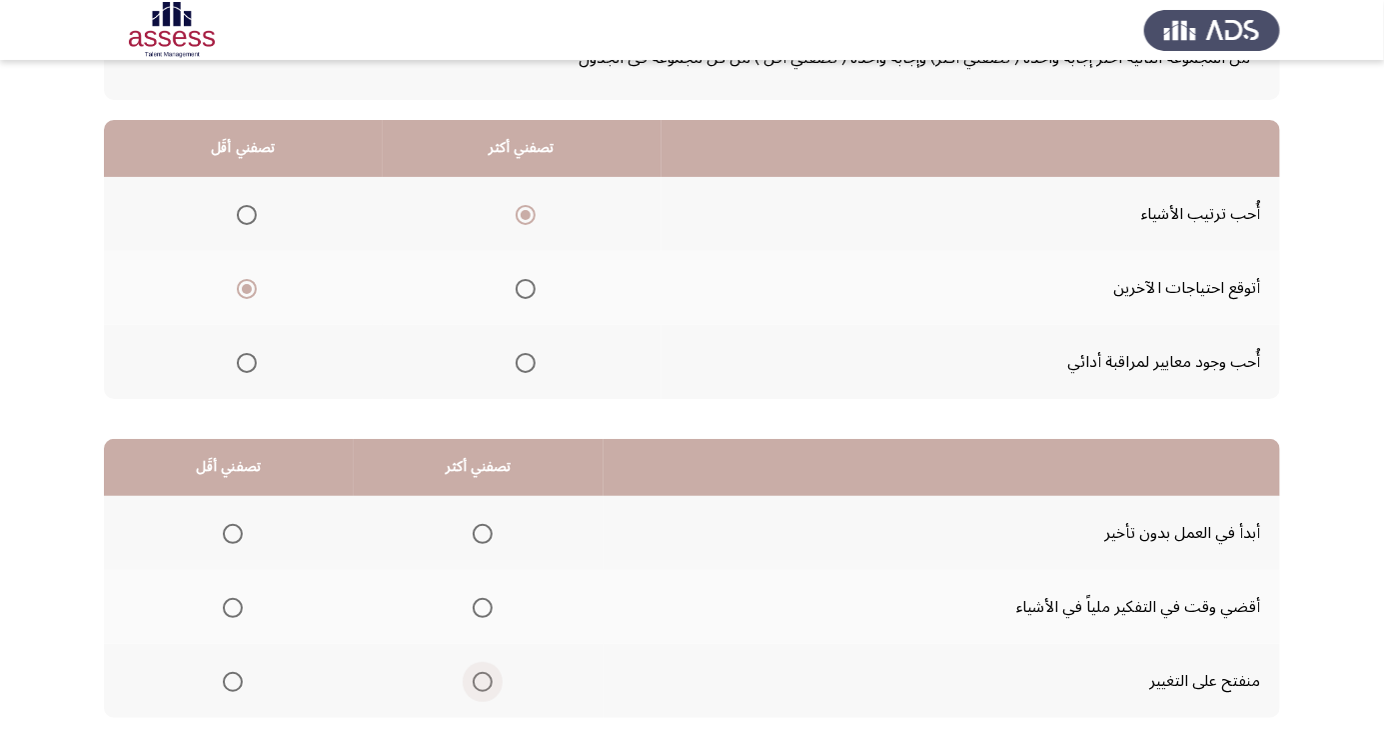
click at [474, 683] on span "Select an option" at bounding box center [483, 682] width 20 height 20
click at [474, 683] on input "Select an option" at bounding box center [483, 682] width 20 height 20
click at [233, 608] on span "Select an option" at bounding box center [233, 608] width 0 height 0
click at [232, 606] on input "Select an option" at bounding box center [233, 608] width 20 height 20
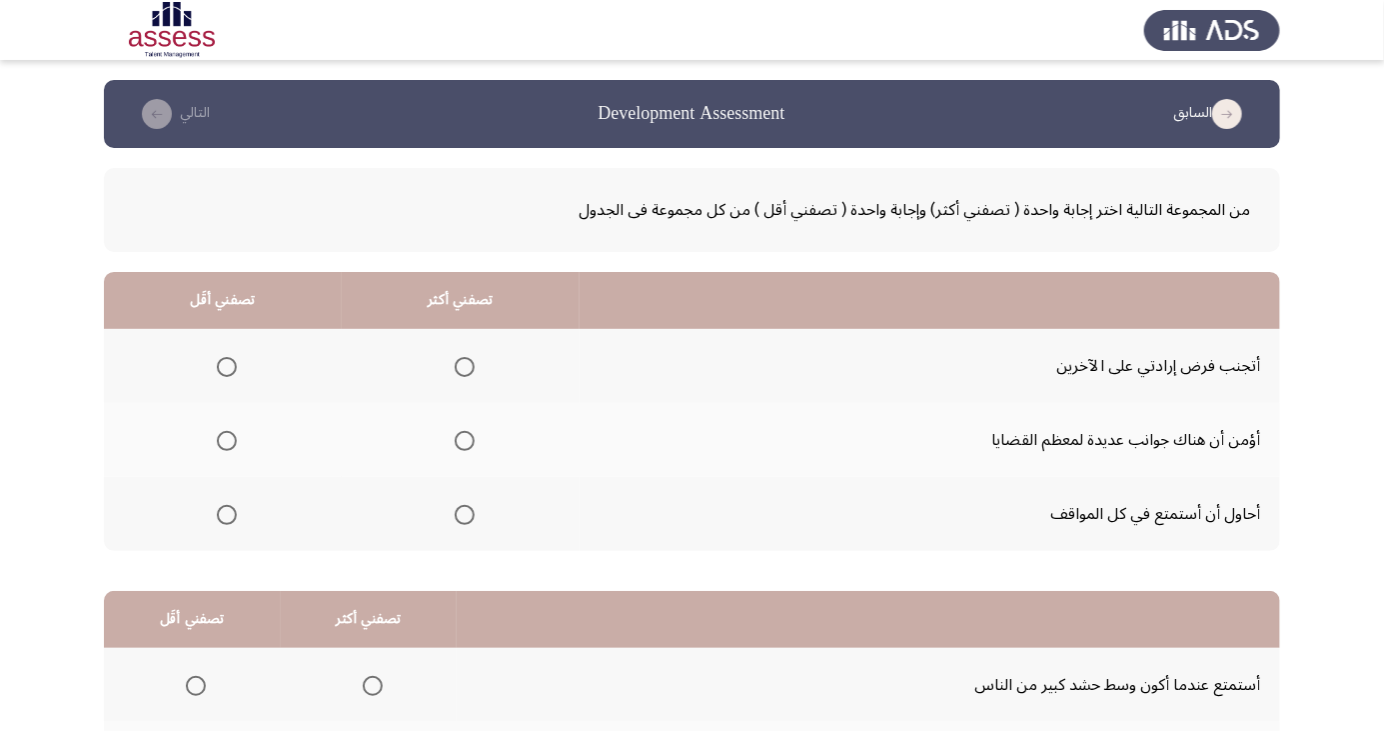
click at [220, 359] on span "Select an option" at bounding box center [227, 367] width 20 height 20
click at [220, 359] on input "Select an option" at bounding box center [227, 367] width 20 height 20
click at [459, 513] on span "Select an option" at bounding box center [465, 515] width 20 height 20
click at [459, 513] on input "Select an option" at bounding box center [465, 515] width 20 height 20
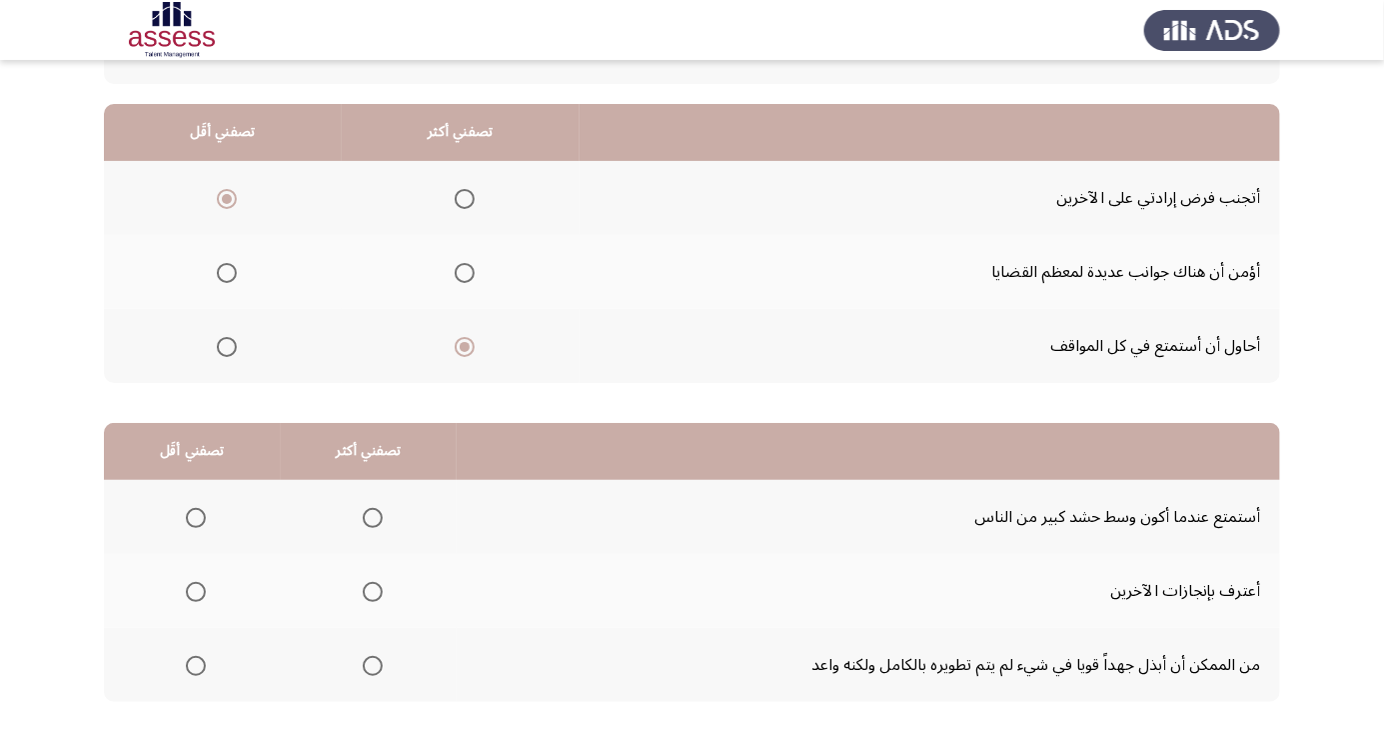
scroll to position [182, 0]
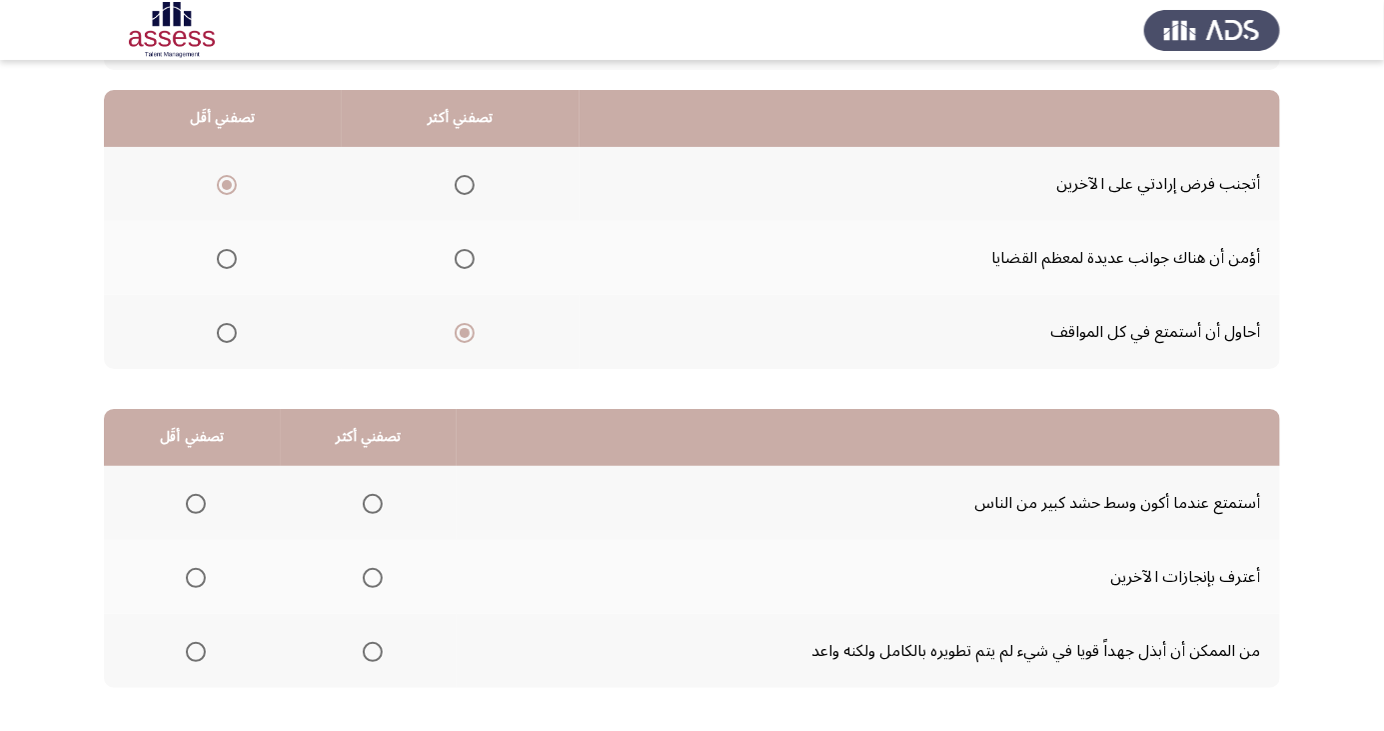
click at [373, 504] on span "Select an option" at bounding box center [373, 504] width 0 height 0
click at [370, 502] on input "Select an option" at bounding box center [373, 504] width 20 height 20
click at [196, 652] on span "Select an option" at bounding box center [196, 652] width 0 height 0
click at [195, 650] on input "Select an option" at bounding box center [196, 652] width 20 height 20
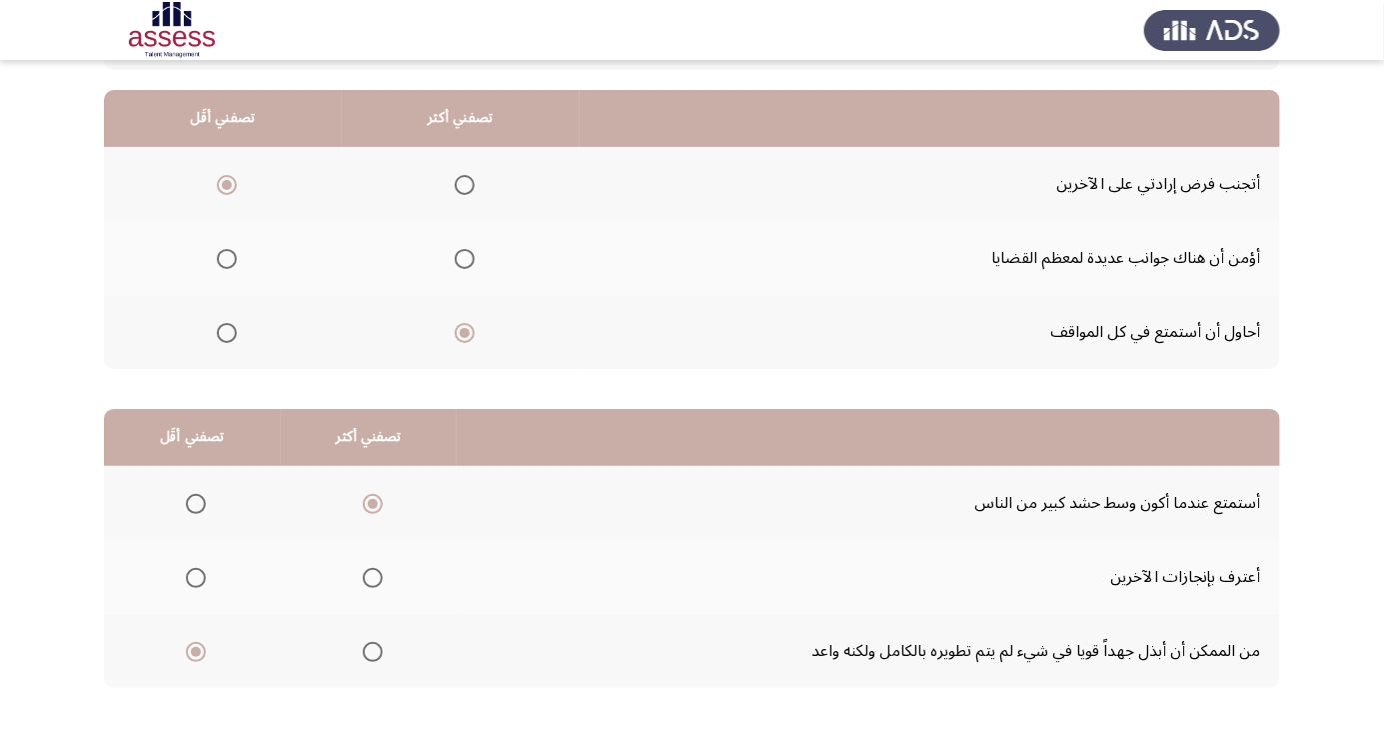
scroll to position [0, 0]
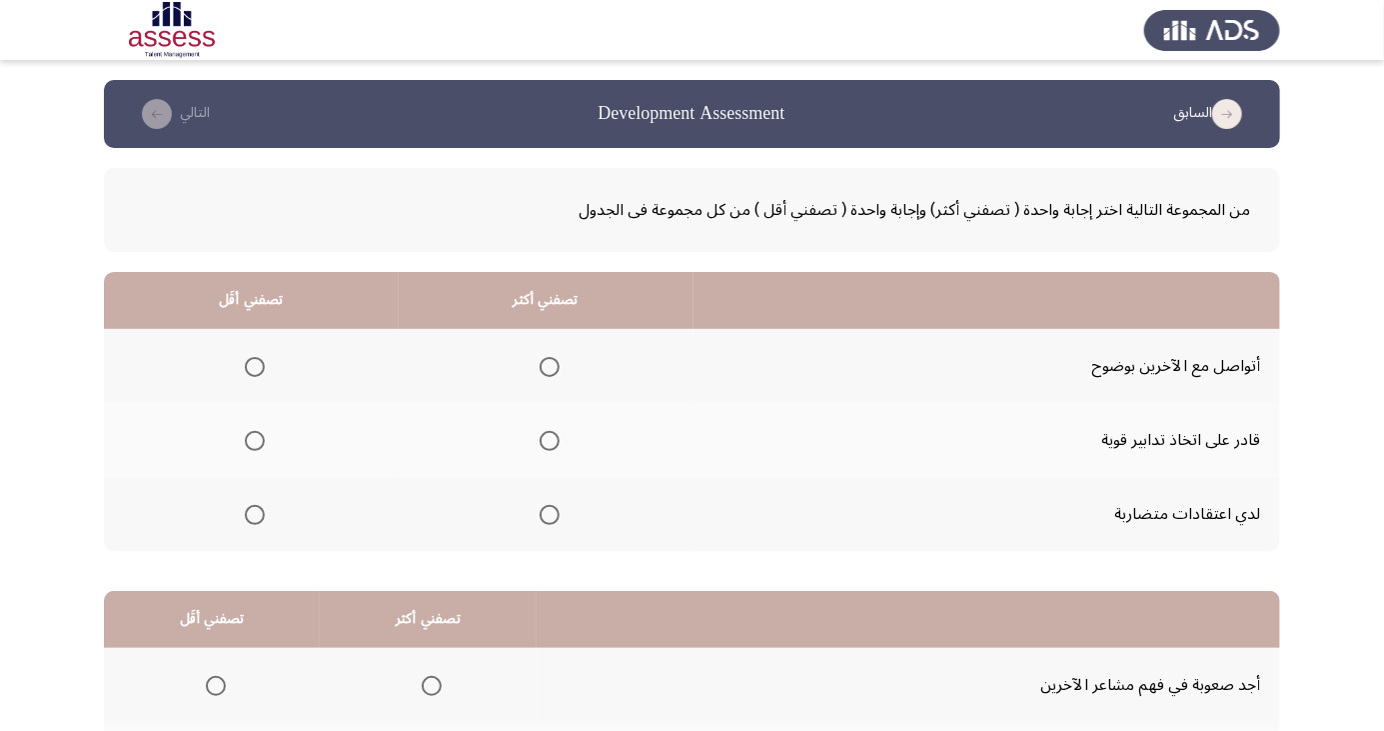
click at [572, 381] on th at bounding box center [546, 366] width 295 height 74
click at [550, 367] on span "Select an option" at bounding box center [550, 367] width 0 height 0
click at [548, 366] on input "Select an option" at bounding box center [550, 367] width 20 height 20
click at [254, 513] on span "Select an option" at bounding box center [255, 515] width 20 height 20
click at [254, 513] on input "Select an option" at bounding box center [255, 515] width 20 height 20
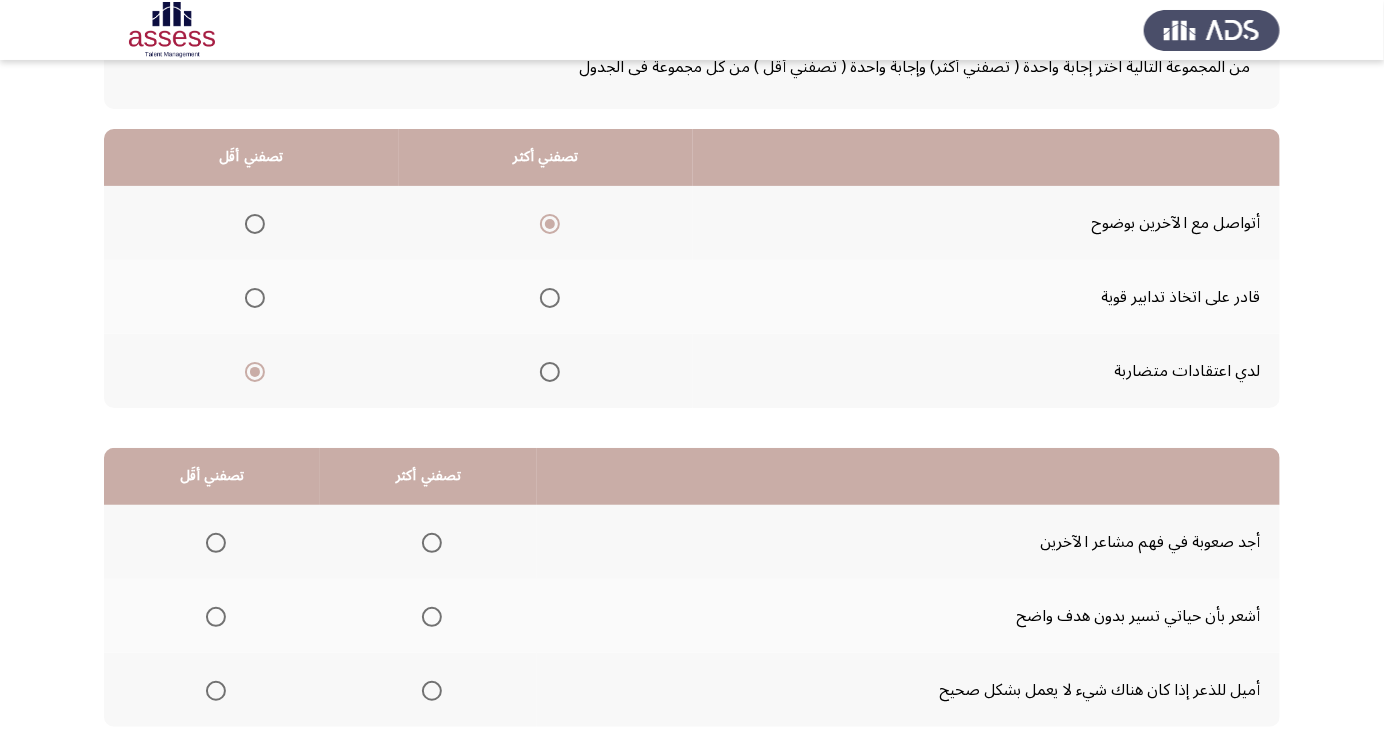
scroll to position [182, 0]
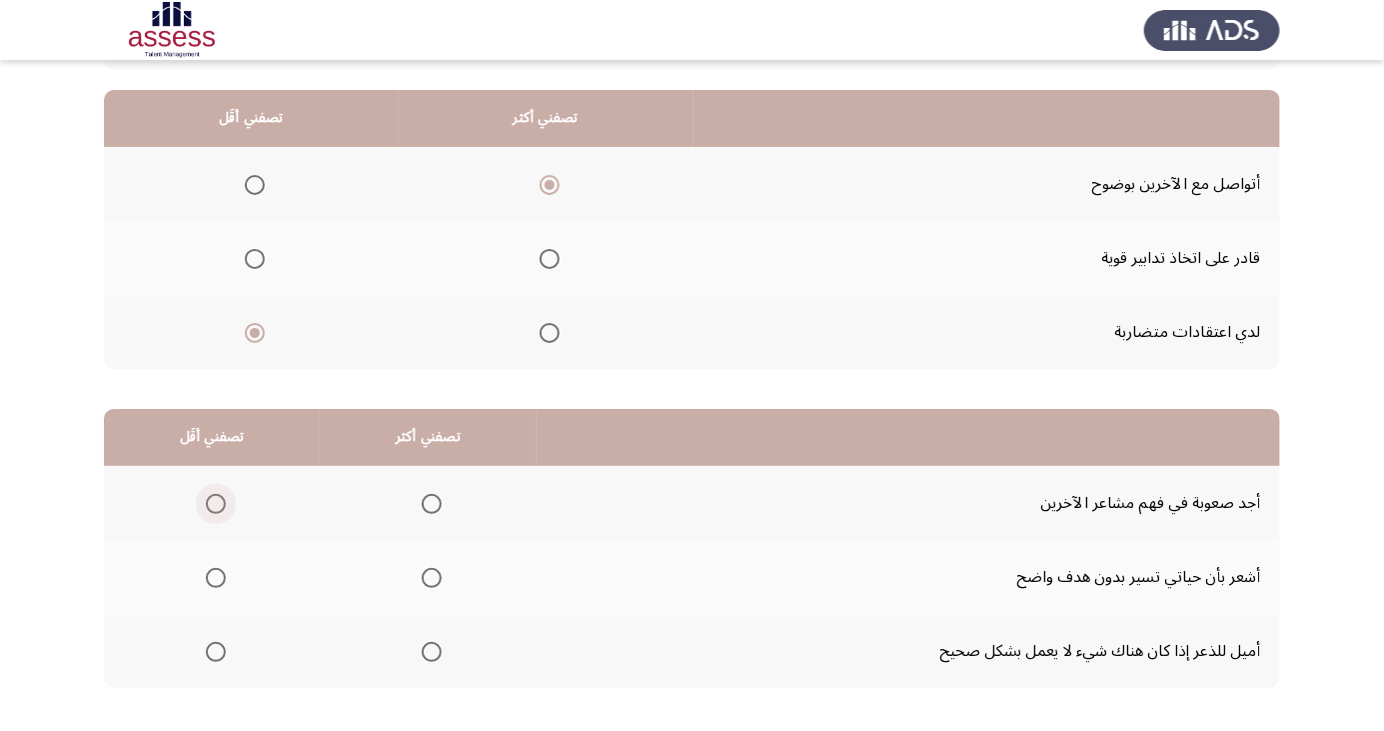
click at [214, 496] on span "Select an option" at bounding box center [216, 504] width 20 height 20
click at [214, 496] on input "Select an option" at bounding box center [216, 504] width 20 height 20
click at [432, 652] on span "Select an option" at bounding box center [432, 652] width 0 height 0
click at [427, 650] on input "Select an option" at bounding box center [432, 652] width 20 height 20
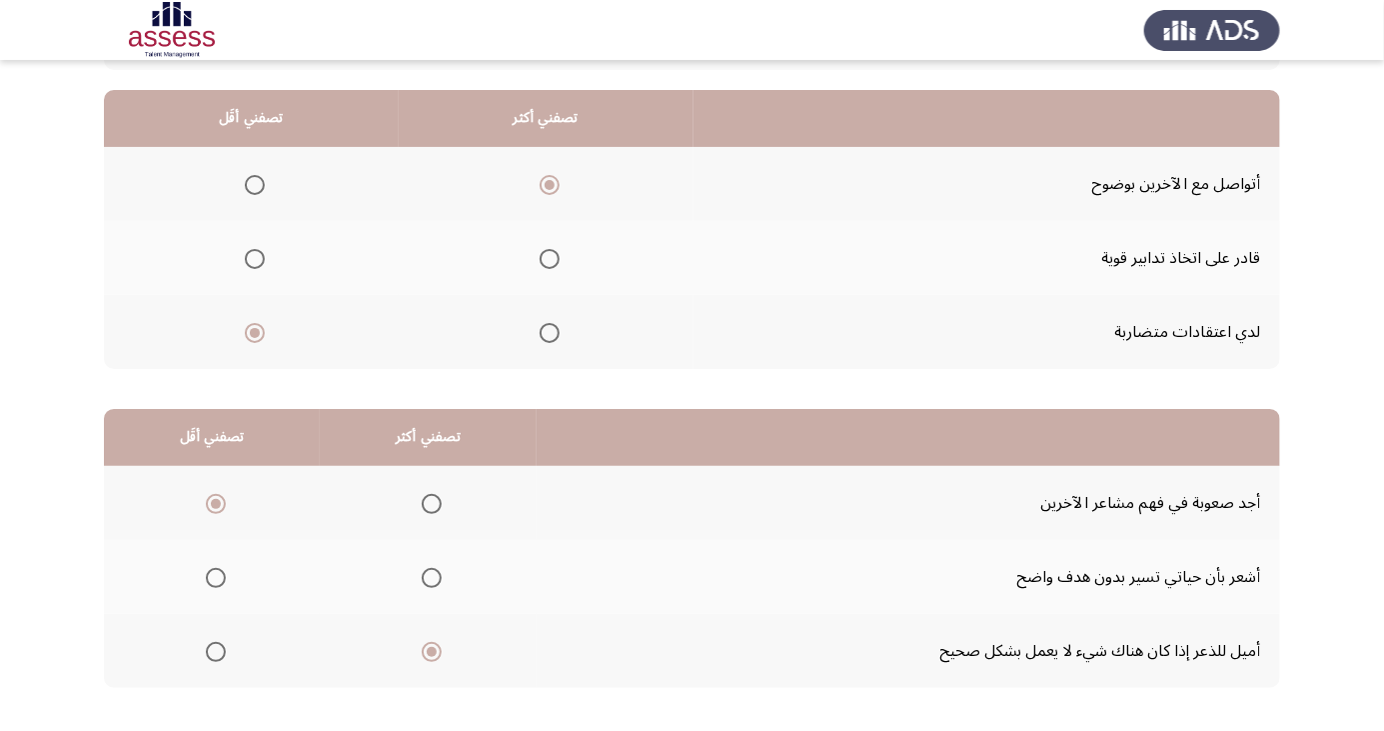
scroll to position [0, 0]
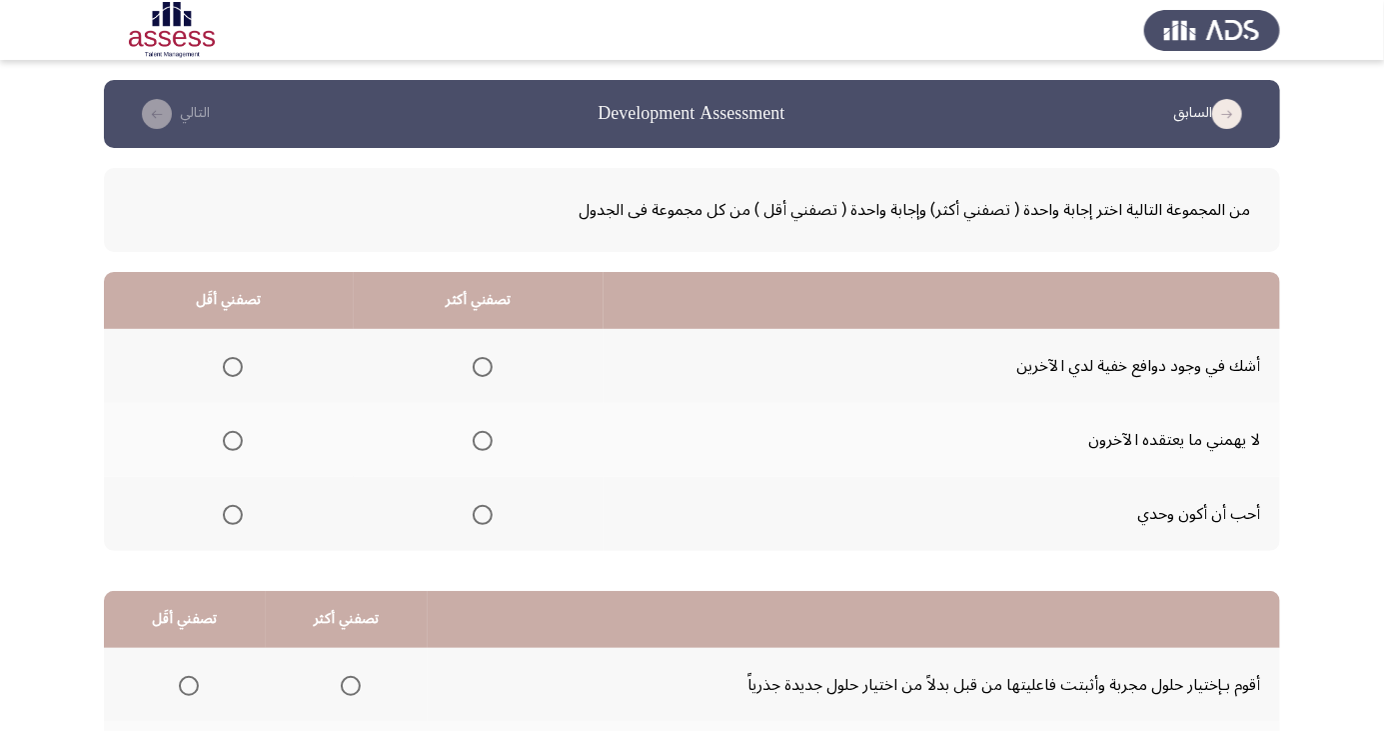
click at [233, 515] on span "Select an option" at bounding box center [233, 515] width 0 height 0
click at [231, 513] on input "Select an option" at bounding box center [233, 515] width 20 height 20
click at [484, 440] on span "Select an option" at bounding box center [483, 441] width 20 height 20
click at [484, 440] on input "Select an option" at bounding box center [483, 441] width 20 height 20
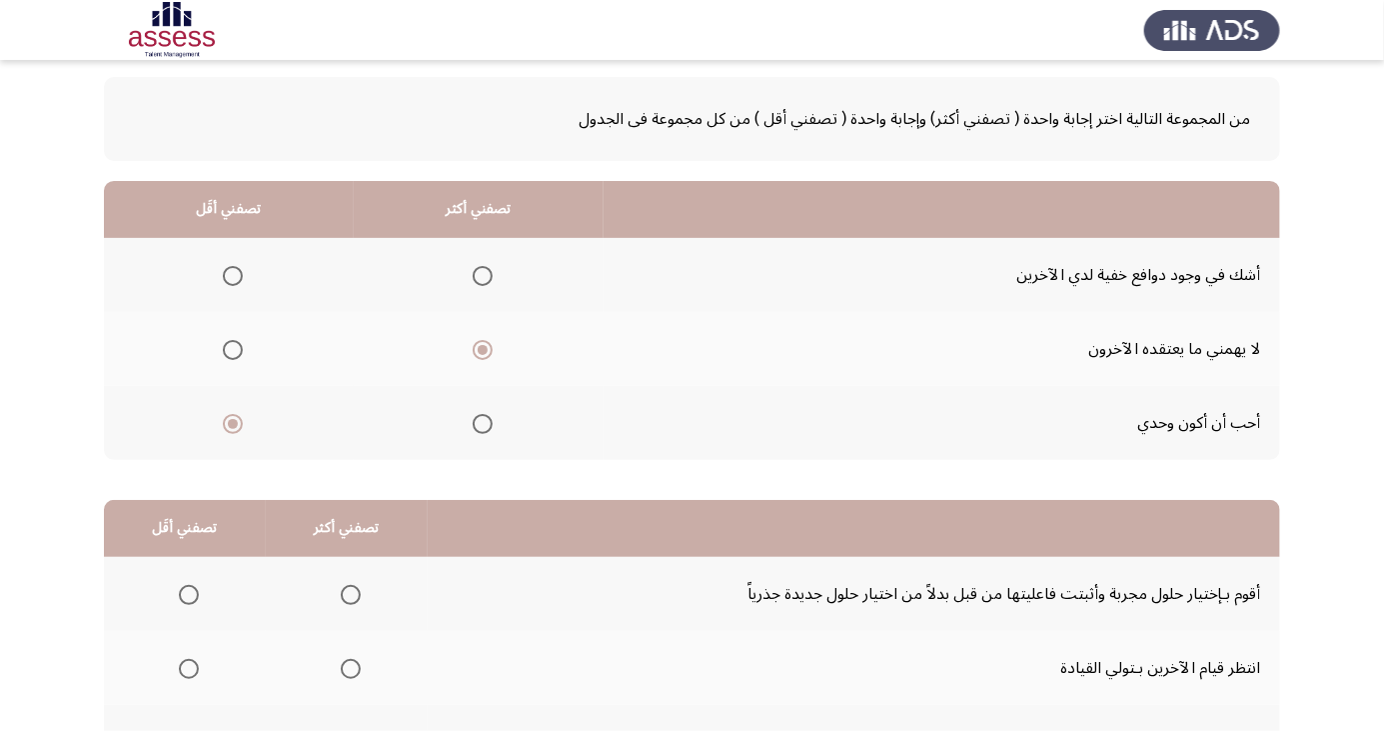
scroll to position [182, 0]
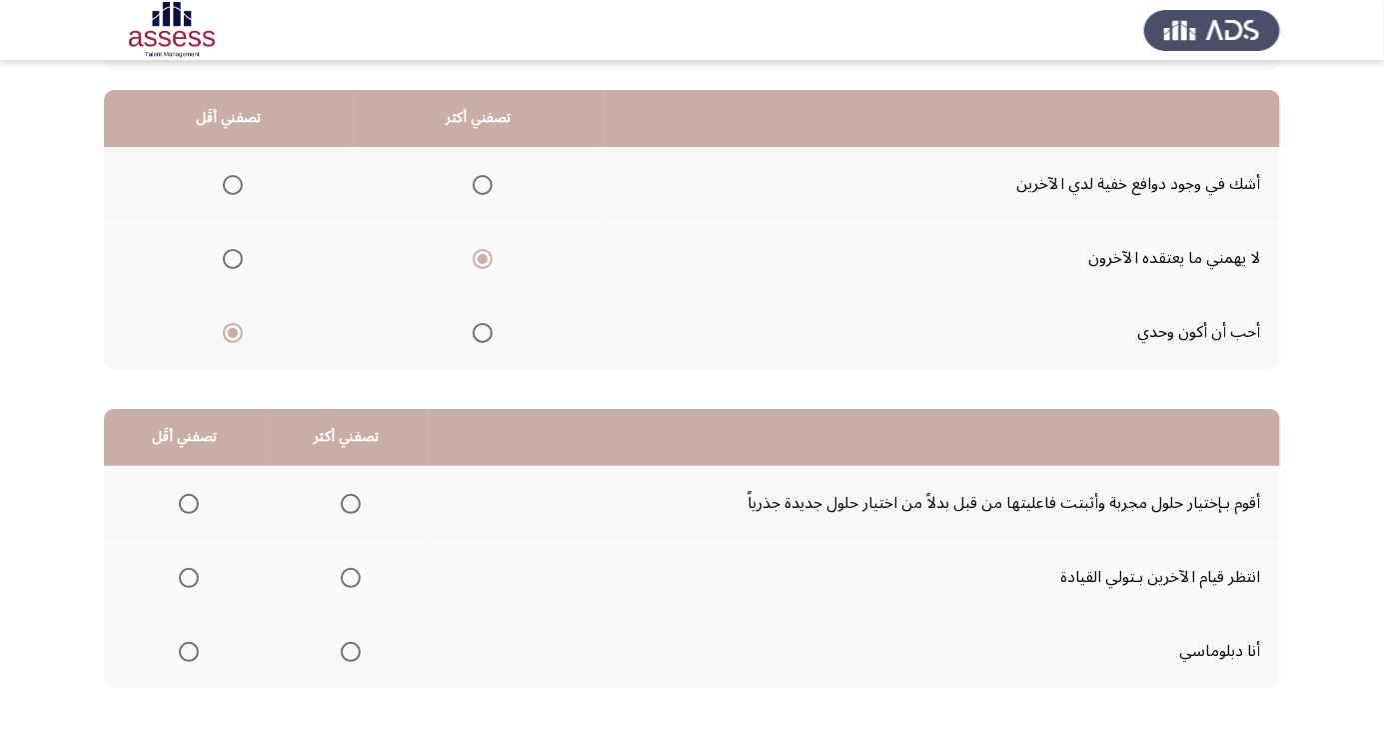
click at [189, 504] on span "Select an option" at bounding box center [189, 504] width 0 height 0
click at [187, 502] on input "Select an option" at bounding box center [189, 504] width 20 height 20
click at [181, 498] on span "Select an option" at bounding box center [189, 504] width 20 height 20
click at [181, 498] on input "Select an option" at bounding box center [189, 504] width 20 height 20
click at [189, 578] on span "Select an option" at bounding box center [189, 578] width 0 height 0
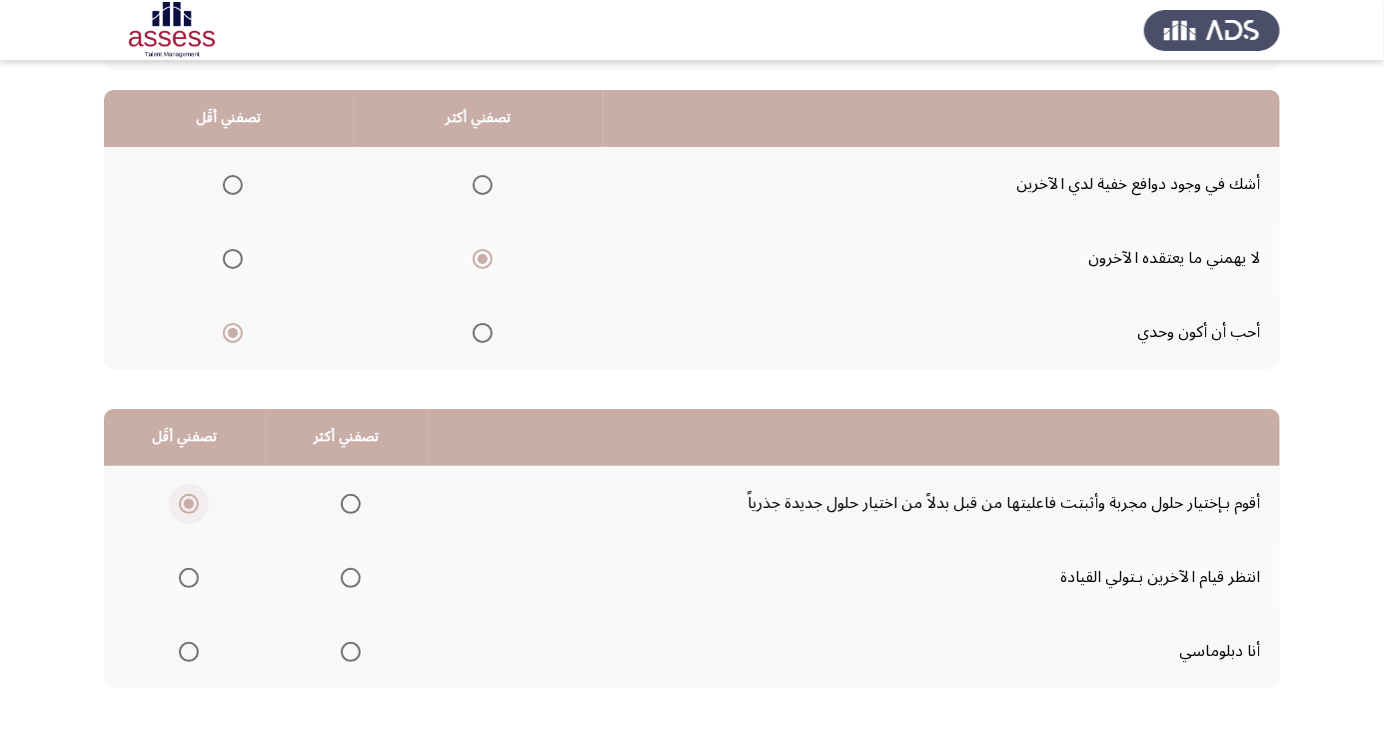
click at [187, 576] on input "Select an option" at bounding box center [189, 578] width 20 height 20
click at [346, 650] on span "Select an option" at bounding box center [351, 652] width 20 height 20
click at [346, 650] on input "Select an option" at bounding box center [351, 652] width 20 height 20
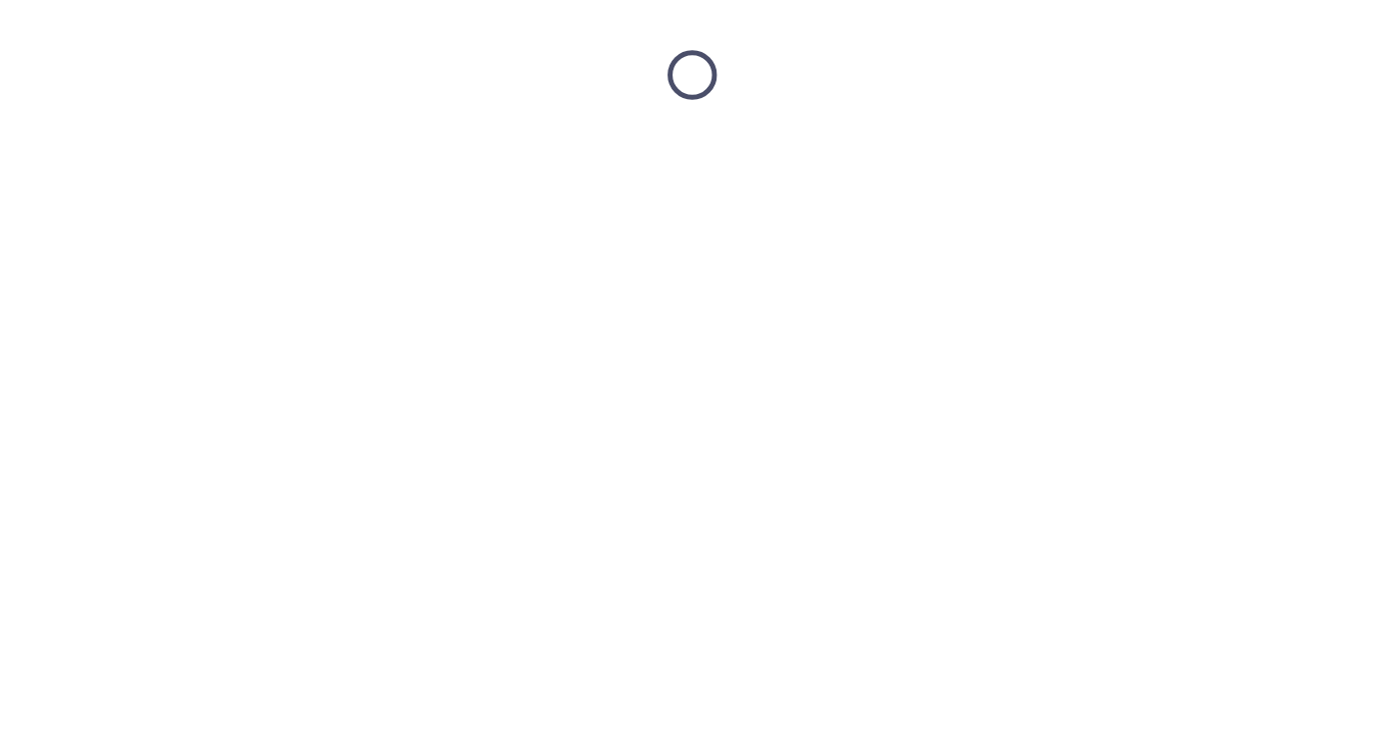
scroll to position [0, 0]
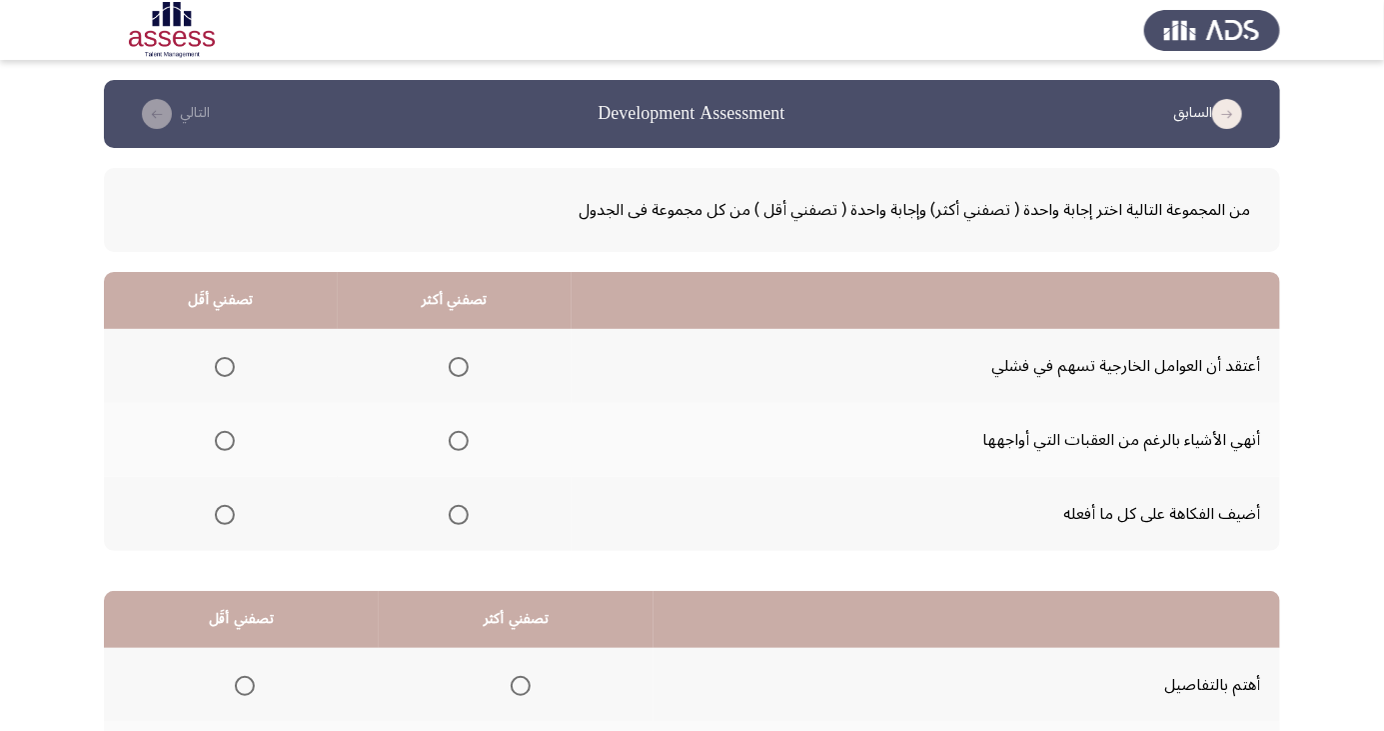
click at [459, 515] on span "Select an option" at bounding box center [459, 515] width 0 height 0
click at [457, 513] on input "Select an option" at bounding box center [459, 515] width 20 height 20
click at [218, 439] on span "Select an option" at bounding box center [225, 441] width 20 height 20
click at [218, 439] on input "Select an option" at bounding box center [225, 441] width 20 height 20
click at [222, 436] on span "Select an option" at bounding box center [225, 441] width 10 height 10
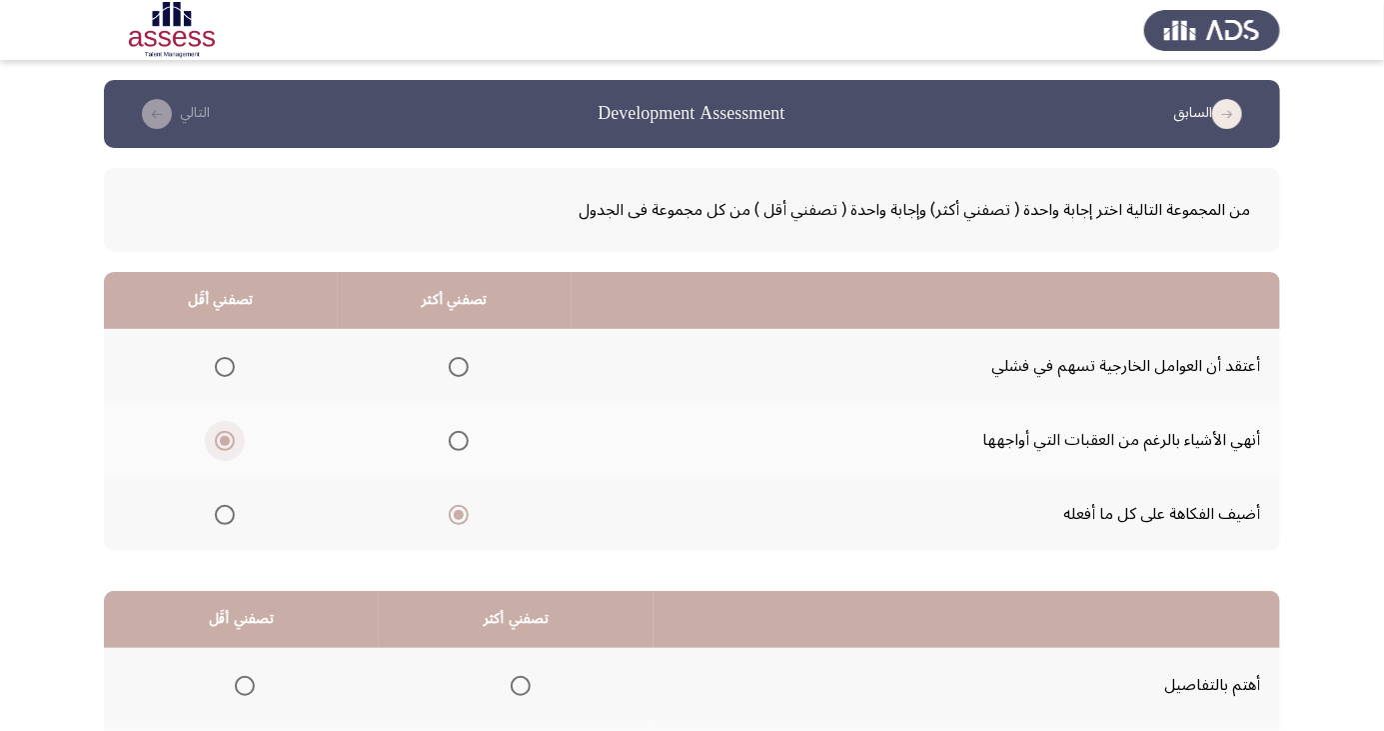
click at [222, 436] on input "Select an option" at bounding box center [225, 441] width 20 height 20
click at [459, 441] on span "Select an option" at bounding box center [459, 441] width 0 height 0
click at [457, 440] on input "Select an option" at bounding box center [459, 441] width 20 height 20
click at [225, 441] on span "Select an option" at bounding box center [225, 441] width 0 height 0
click at [224, 440] on input "Select an option" at bounding box center [225, 441] width 20 height 20
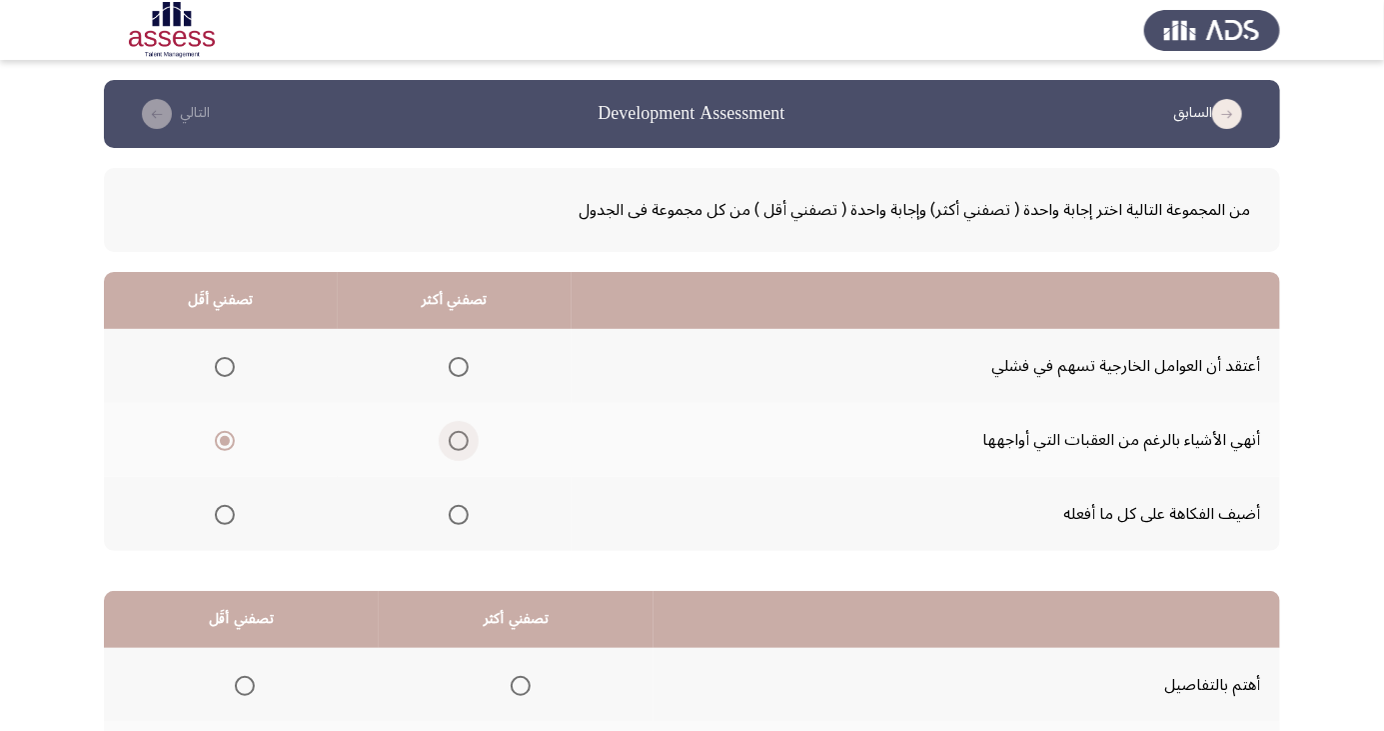
click at [459, 441] on span "Select an option" at bounding box center [459, 441] width 0 height 0
click at [457, 440] on input "Select an option" at bounding box center [459, 441] width 20 height 20
click at [220, 360] on span "Select an option" at bounding box center [225, 367] width 20 height 20
click at [220, 360] on input "Select an option" at bounding box center [225, 367] width 20 height 20
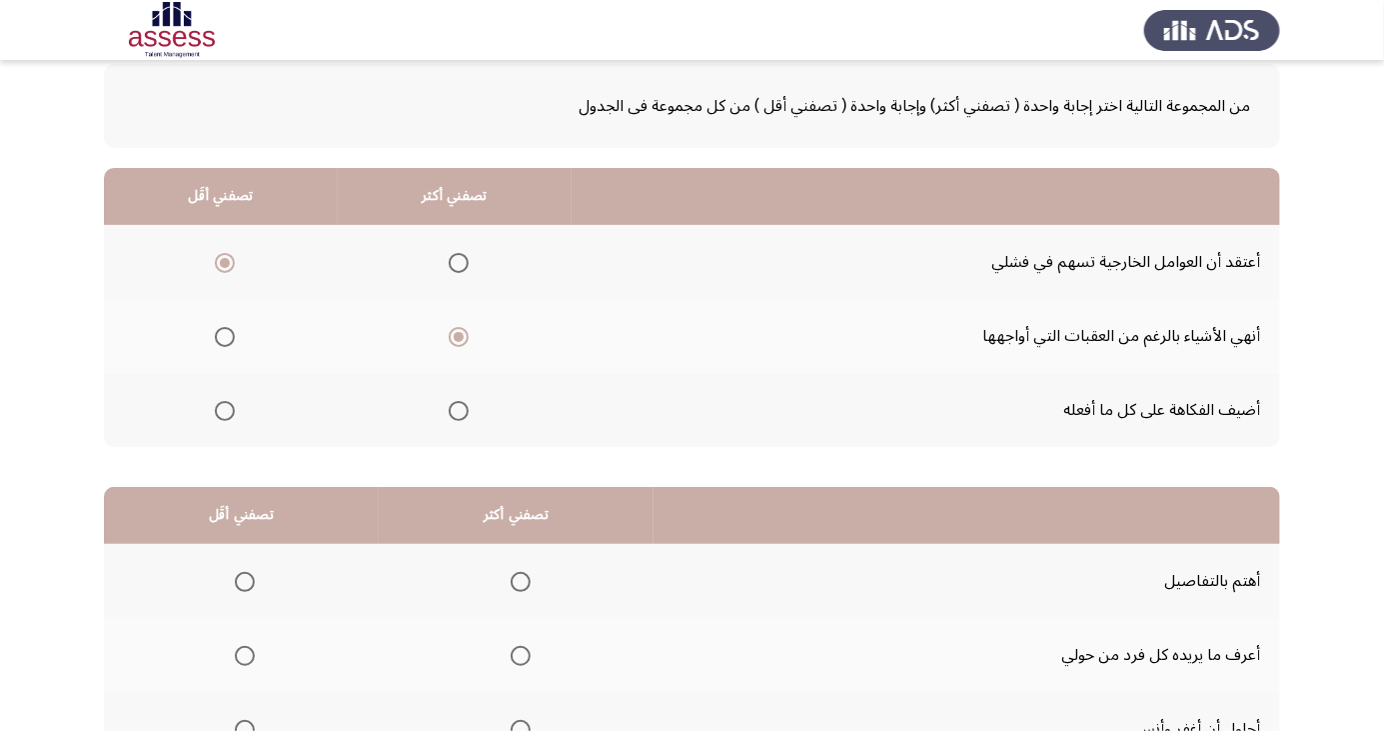
scroll to position [182, 0]
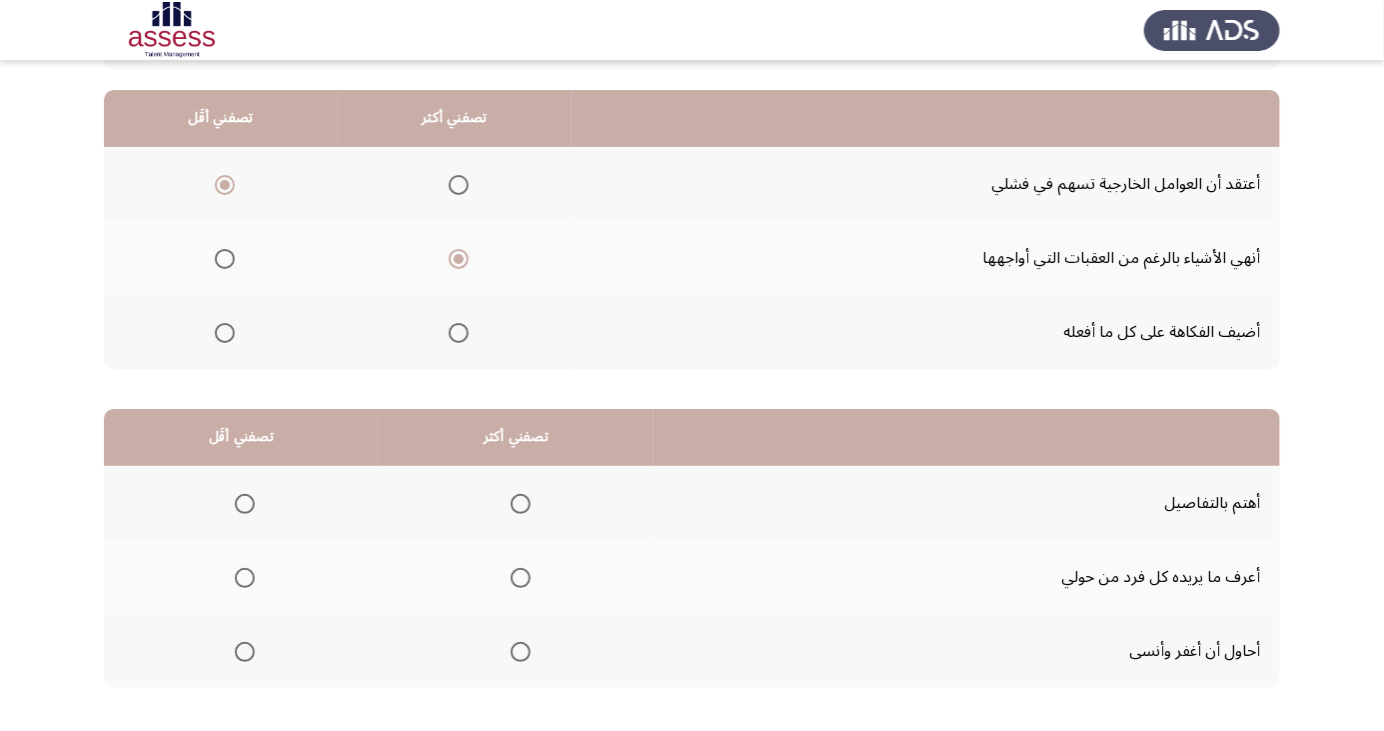
click at [523, 497] on span "Select an option" at bounding box center [521, 504] width 20 height 20
click at [523, 497] on input "Select an option" at bounding box center [521, 504] width 20 height 20
click at [521, 652] on span "Select an option" at bounding box center [521, 652] width 0 height 0
click at [520, 650] on input "Select an option" at bounding box center [521, 652] width 20 height 20
click at [521, 504] on span "Select an option" at bounding box center [521, 504] width 0 height 0
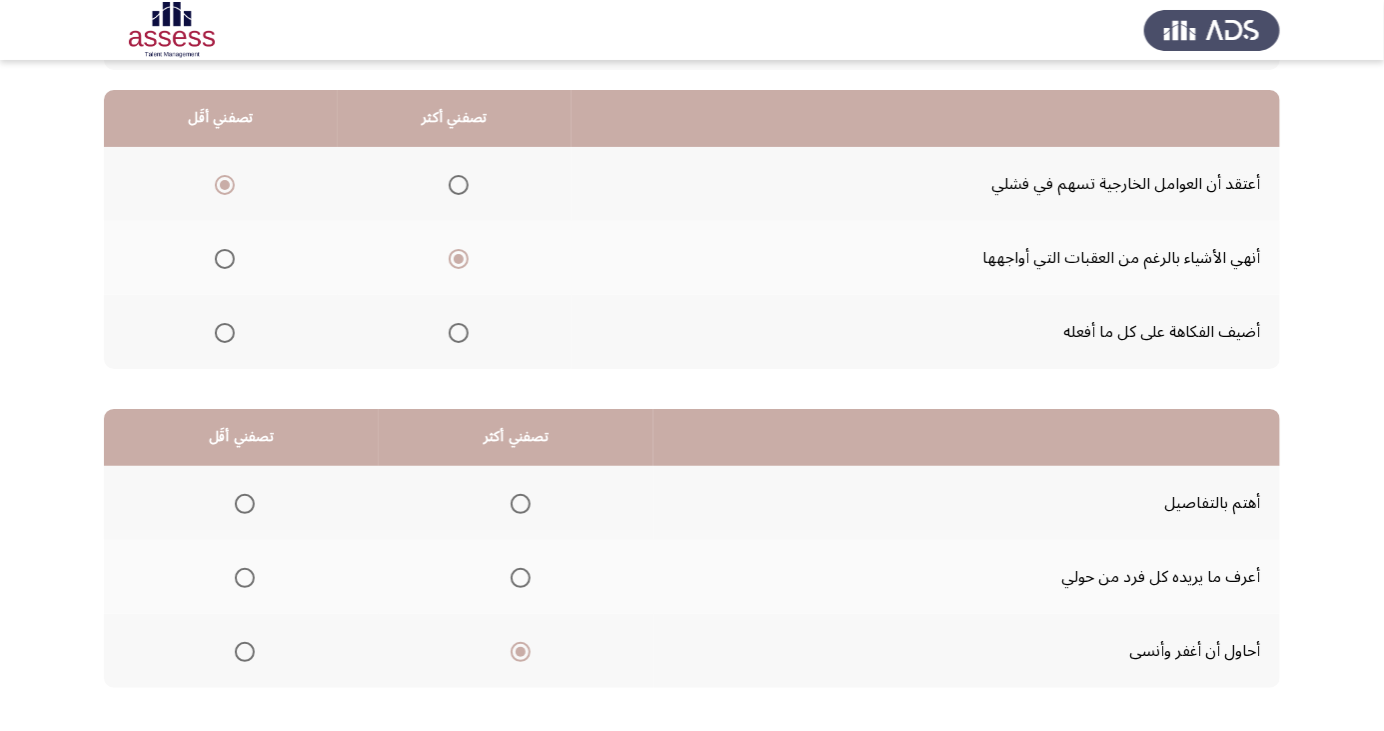
click at [520, 502] on input "Select an option" at bounding box center [521, 504] width 20 height 20
click at [245, 652] on span "Select an option" at bounding box center [245, 652] width 0 height 0
click at [245, 650] on input "Select an option" at bounding box center [245, 652] width 20 height 20
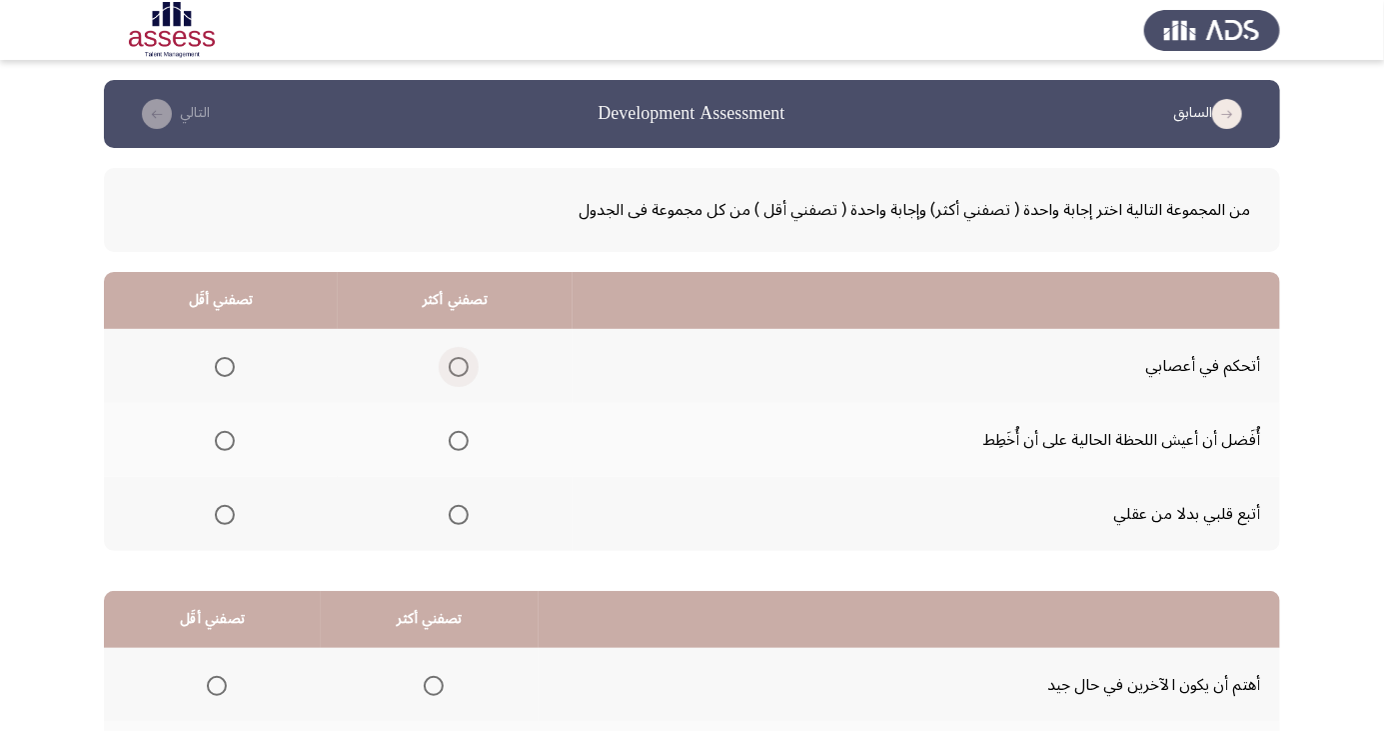
click at [457, 359] on span "Select an option" at bounding box center [459, 367] width 20 height 20
click at [457, 359] on input "Select an option" at bounding box center [459, 367] width 20 height 20
click at [225, 441] on span "Select an option" at bounding box center [225, 441] width 0 height 0
click at [223, 440] on input "Select an option" at bounding box center [225, 441] width 20 height 20
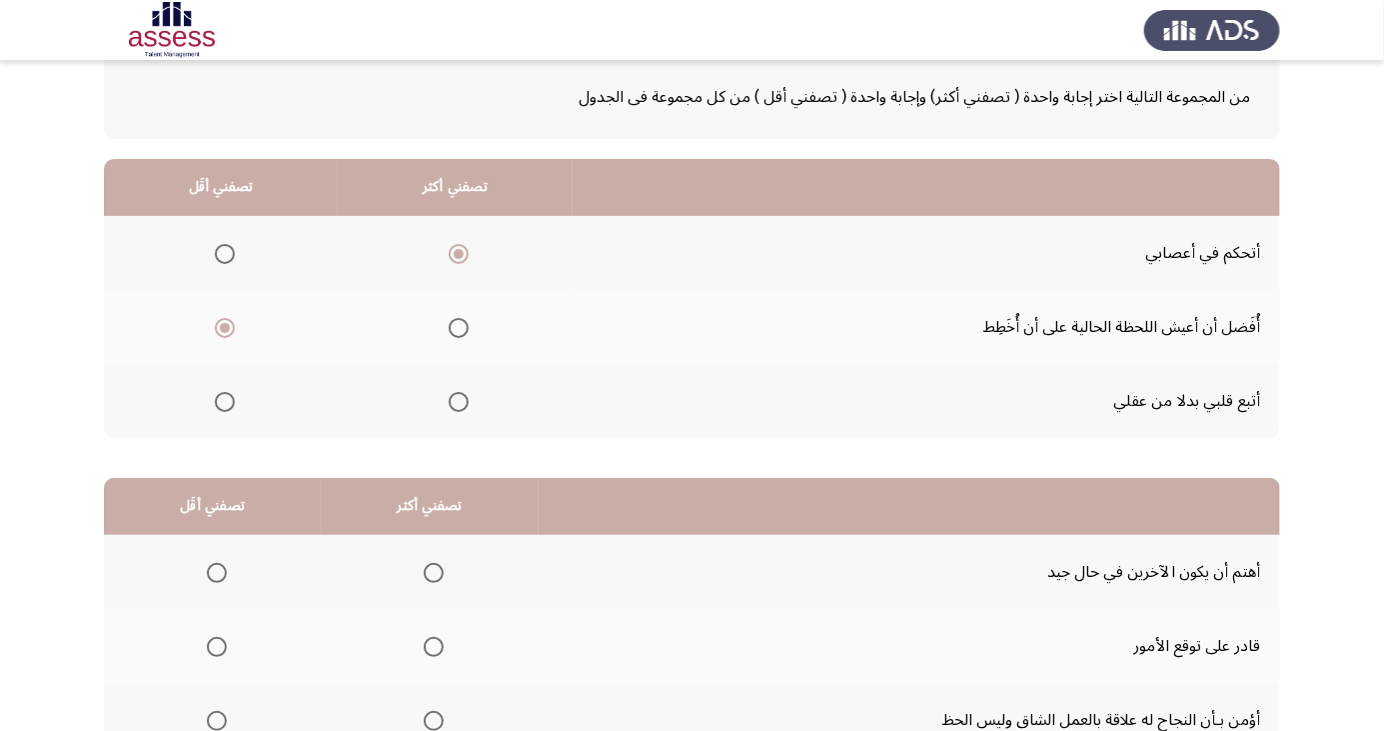
scroll to position [182, 0]
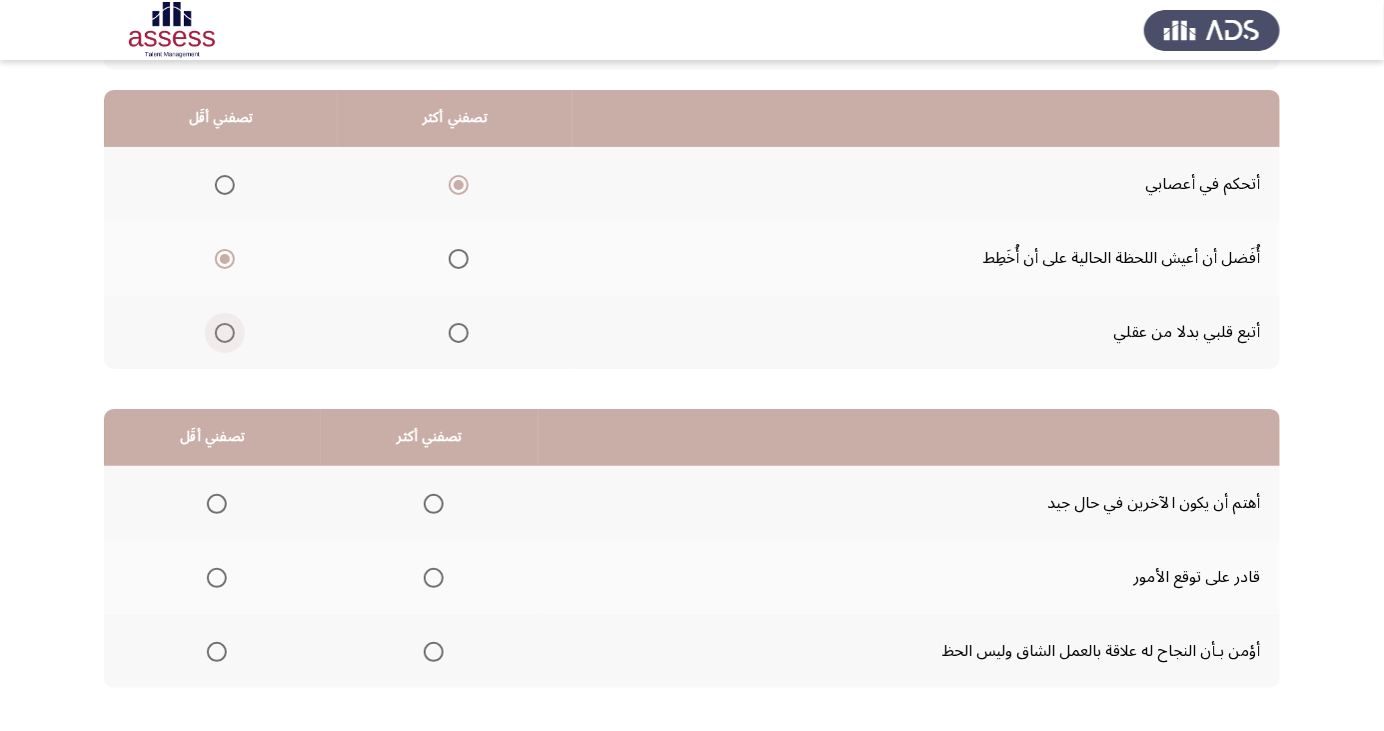
click at [225, 333] on span "Select an option" at bounding box center [225, 333] width 0 height 0
click at [223, 331] on input "Select an option" at bounding box center [225, 333] width 20 height 20
click at [434, 504] on span "Select an option" at bounding box center [434, 504] width 0 height 0
click at [428, 502] on input "Select an option" at bounding box center [434, 504] width 20 height 20
click at [217, 652] on span "Select an option" at bounding box center [217, 652] width 0 height 0
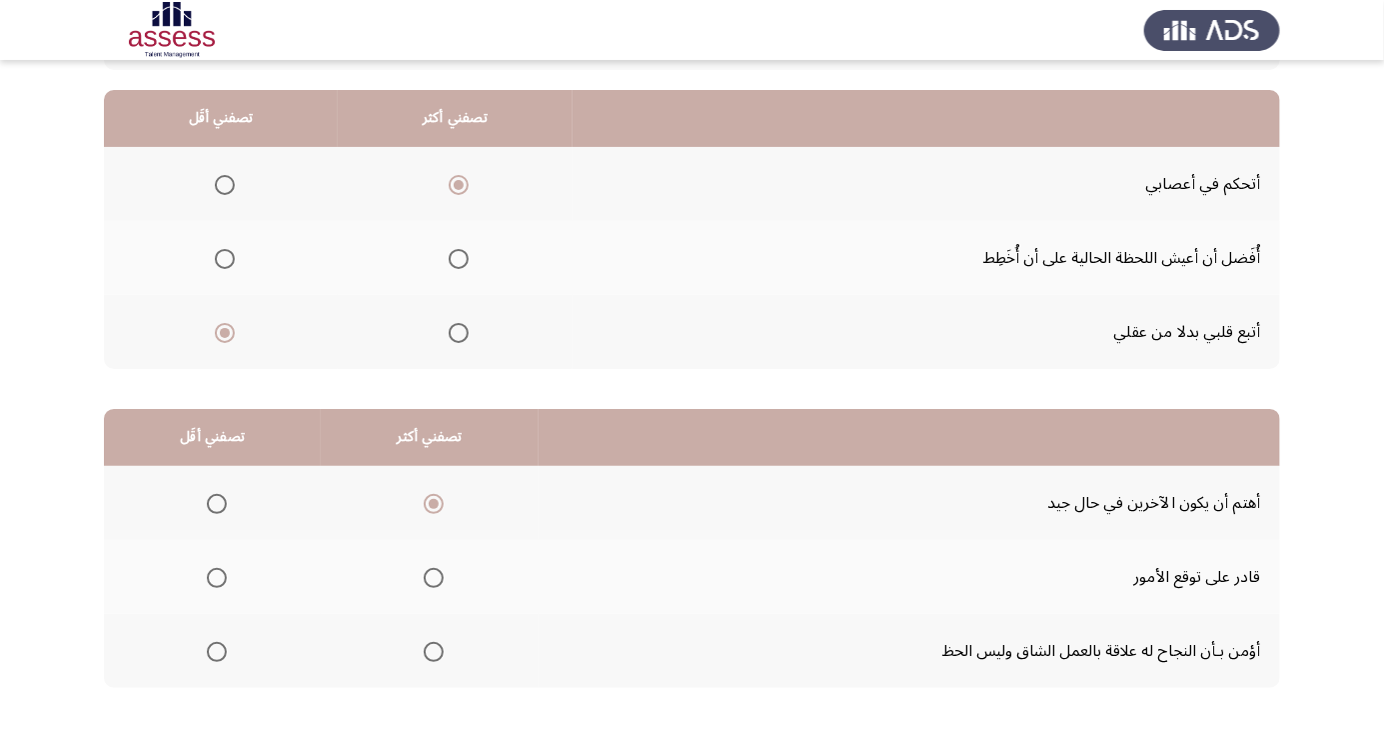
click at [214, 650] on input "Select an option" at bounding box center [217, 652] width 20 height 20
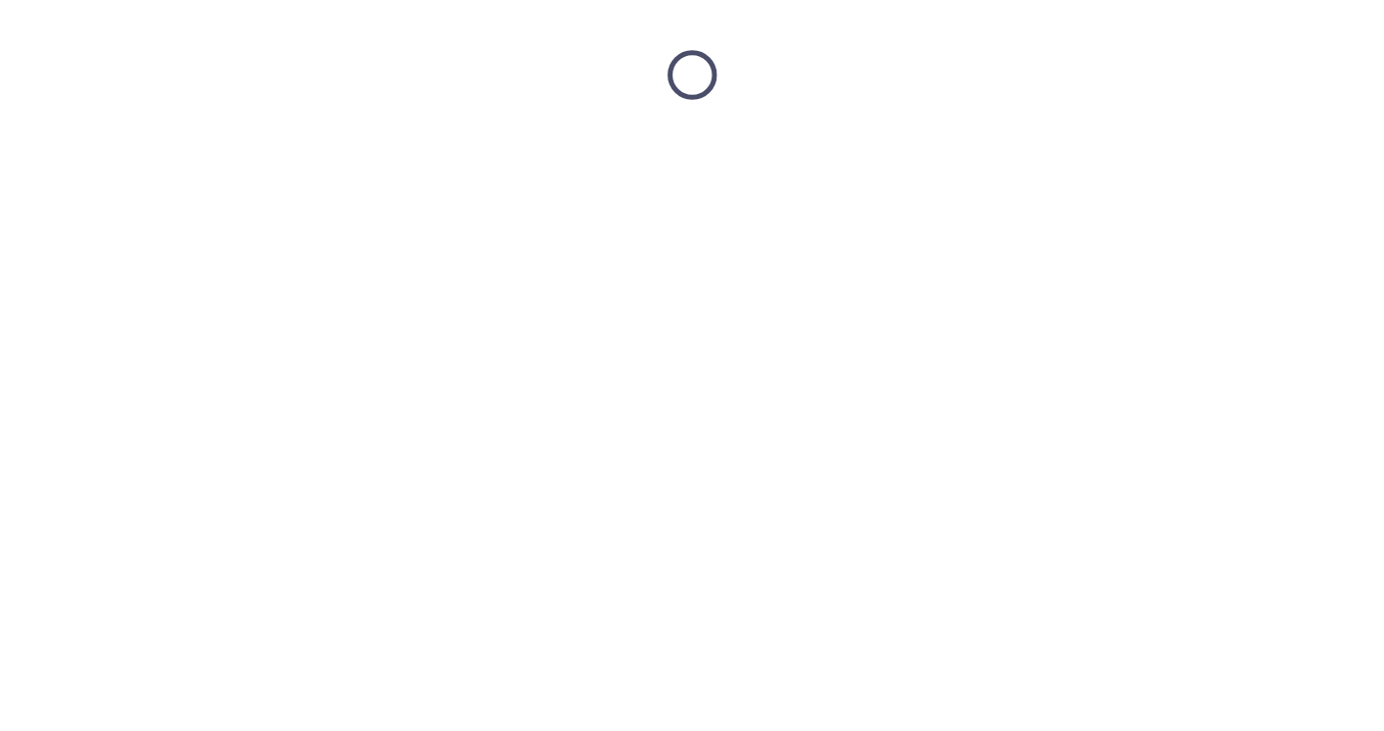
scroll to position [0, 0]
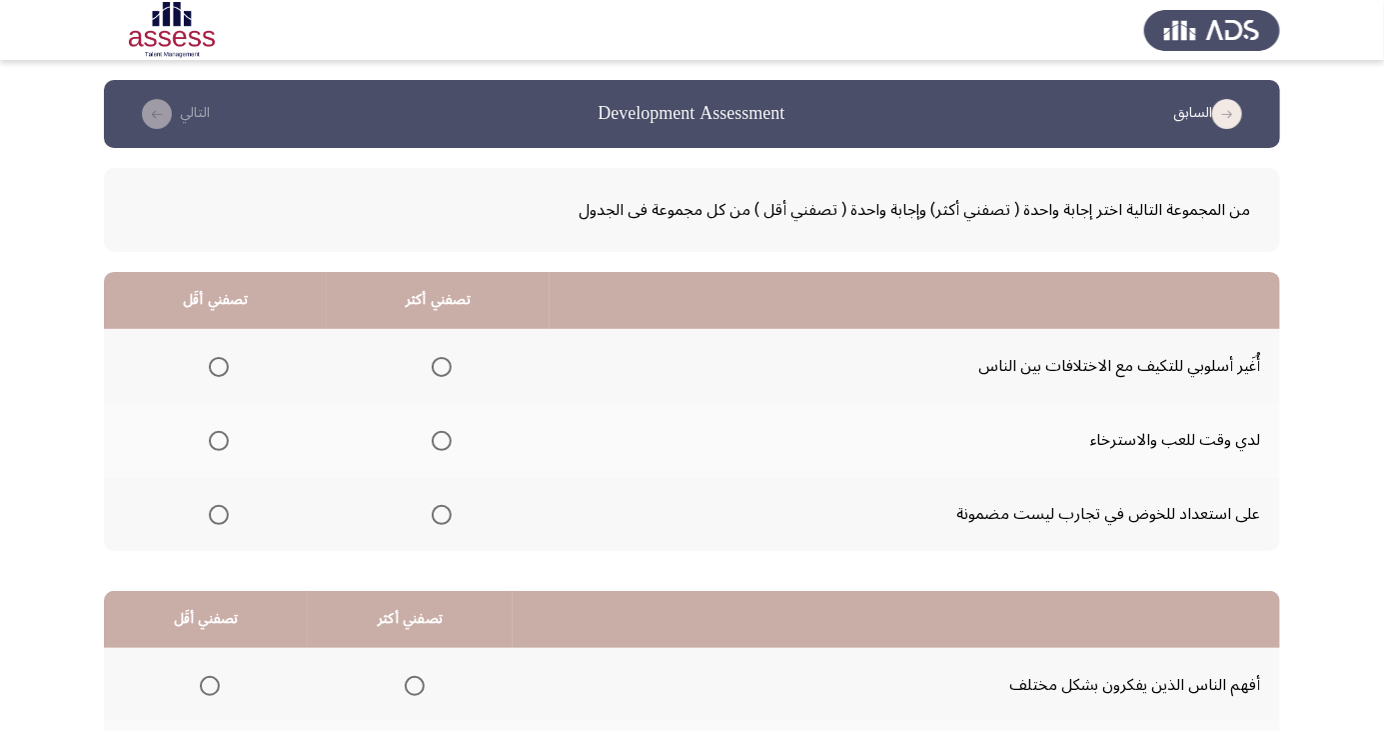
click at [219, 441] on span "Select an option" at bounding box center [219, 441] width 0 height 0
click at [218, 440] on input "Select an option" at bounding box center [219, 441] width 20 height 20
click at [219, 515] on span "Select an option" at bounding box center [219, 515] width 0 height 0
click at [218, 513] on input "Select an option" at bounding box center [219, 515] width 20 height 20
click at [425, 369] on label "Select an option" at bounding box center [438, 367] width 28 height 20
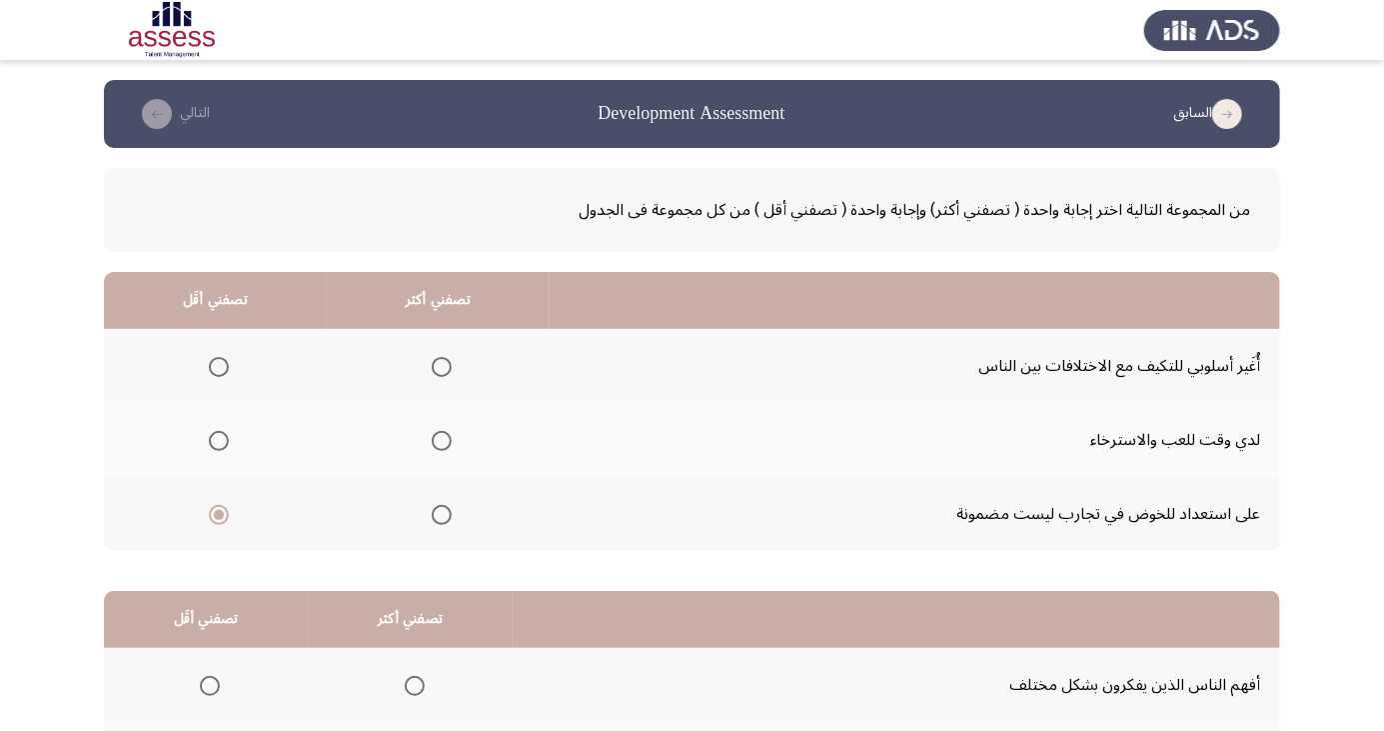
click at [432, 369] on input "Select an option" at bounding box center [442, 367] width 20 height 20
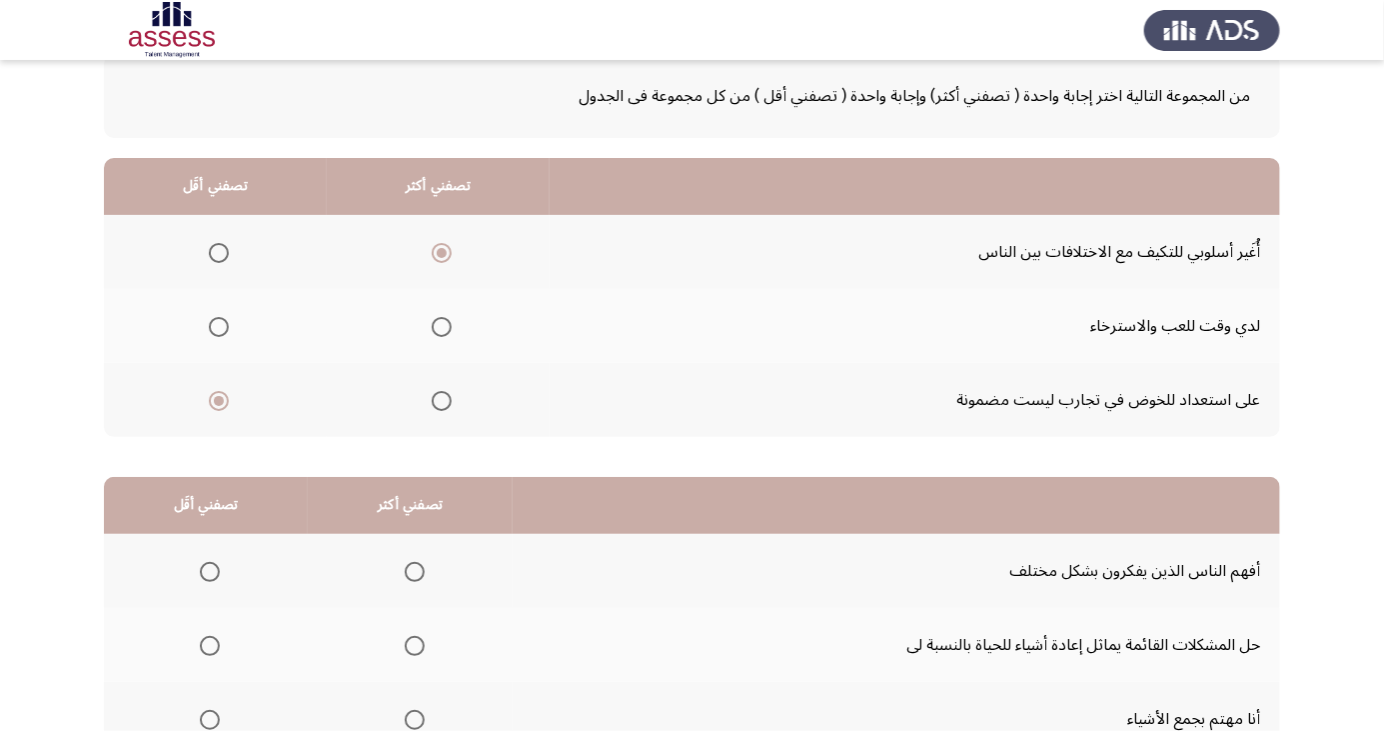
scroll to position [182, 0]
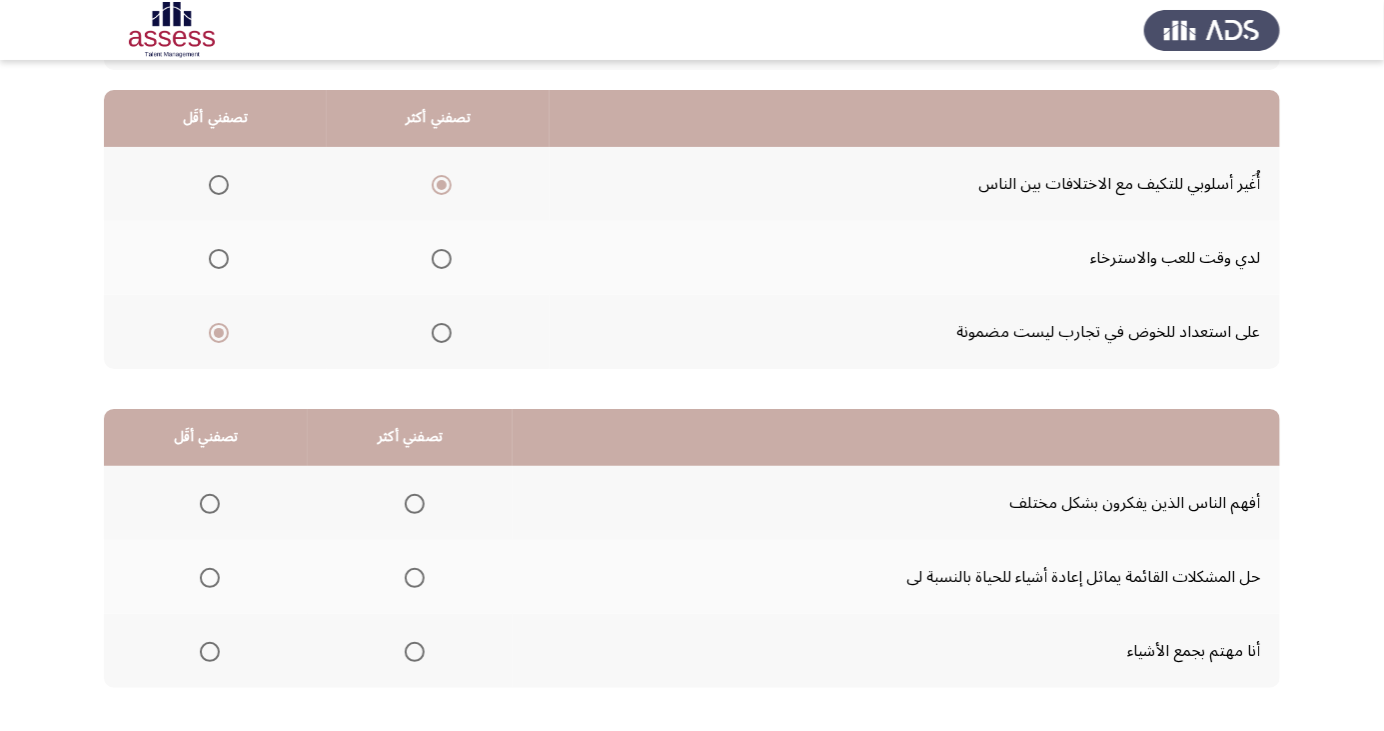
click at [415, 652] on span "Select an option" at bounding box center [415, 652] width 0 height 0
click at [408, 650] on input "Select an option" at bounding box center [415, 652] width 20 height 20
click at [210, 571] on span "Select an option" at bounding box center [210, 578] width 20 height 20
click at [210, 571] on input "Select an option" at bounding box center [210, 578] width 20 height 20
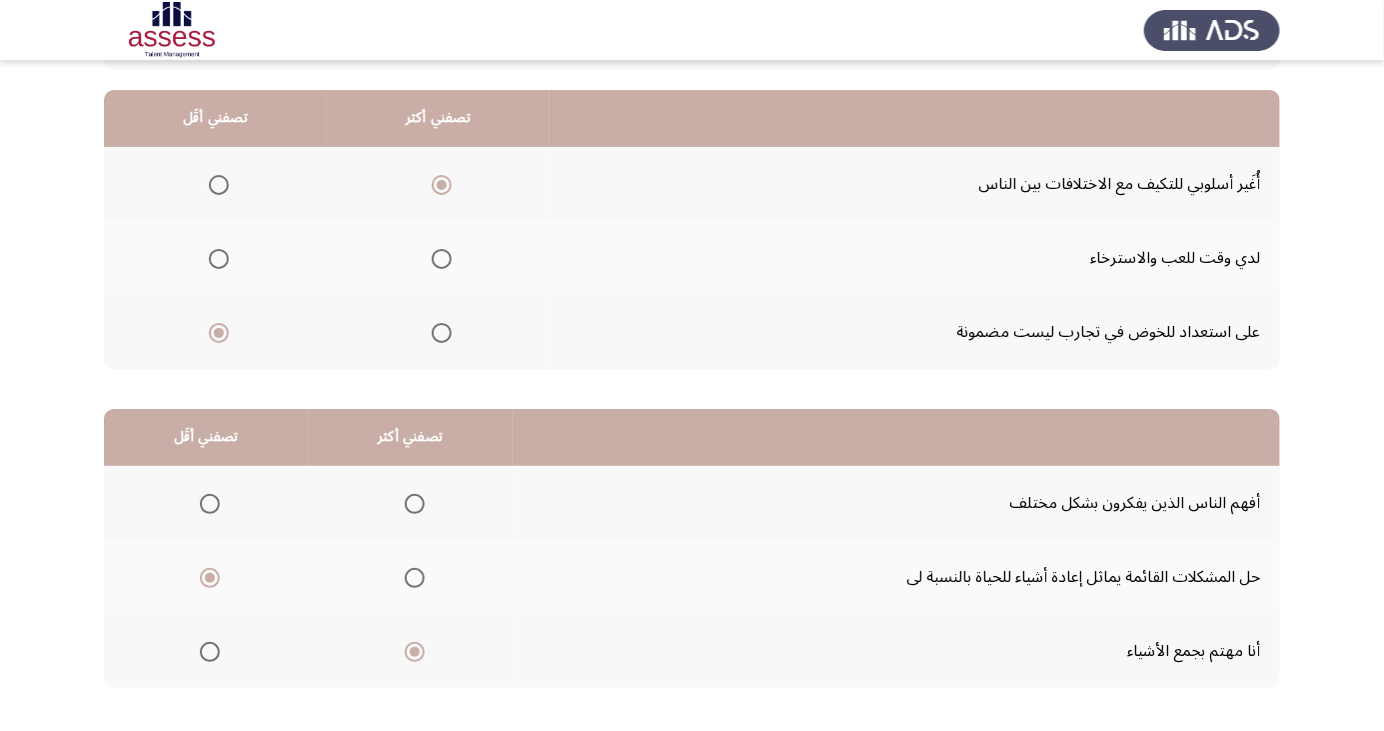
scroll to position [0, 0]
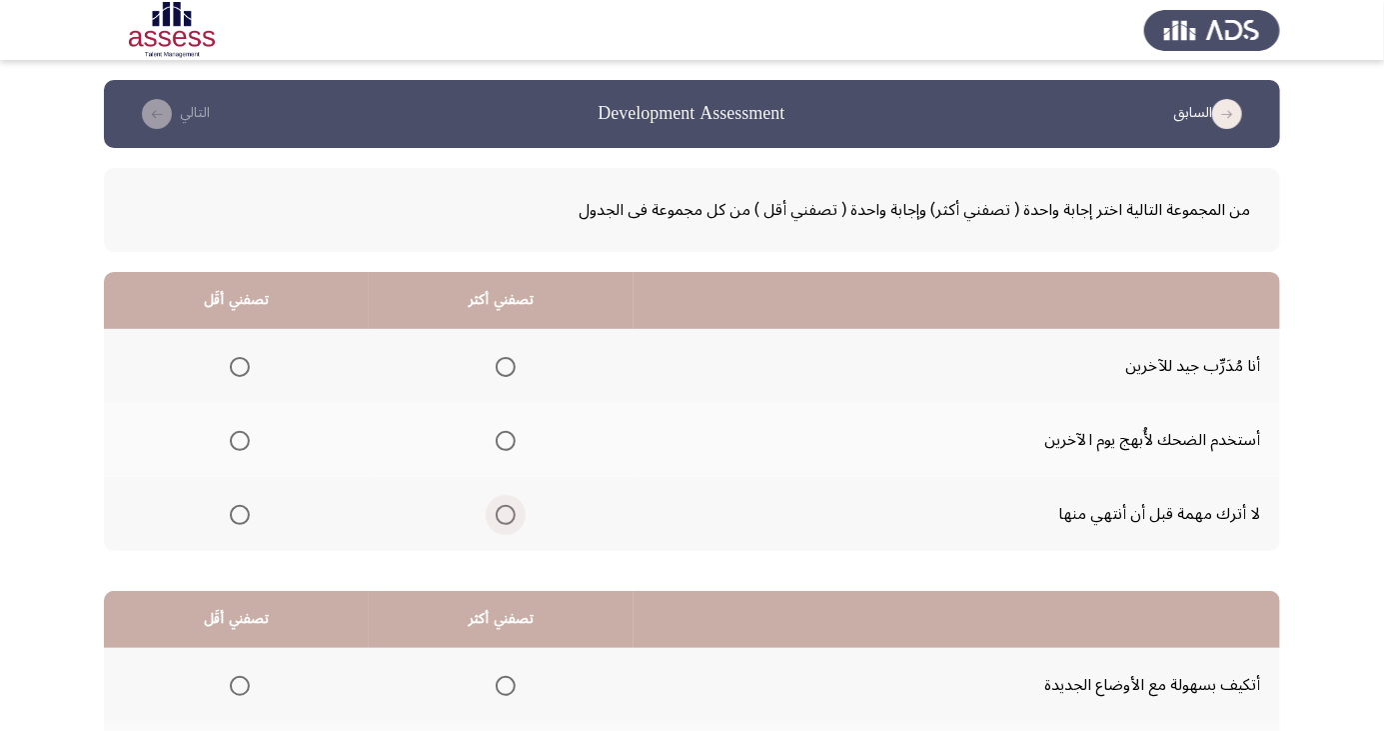
click at [505, 515] on span "Select an option" at bounding box center [505, 515] width 0 height 0
click at [504, 513] on input "Select an option" at bounding box center [506, 515] width 20 height 20
click at [512, 435] on span "Select an option" at bounding box center [506, 441] width 20 height 20
click at [512, 435] on input "Select an option" at bounding box center [506, 441] width 20 height 20
click at [240, 441] on span "Select an option" at bounding box center [240, 441] width 0 height 0
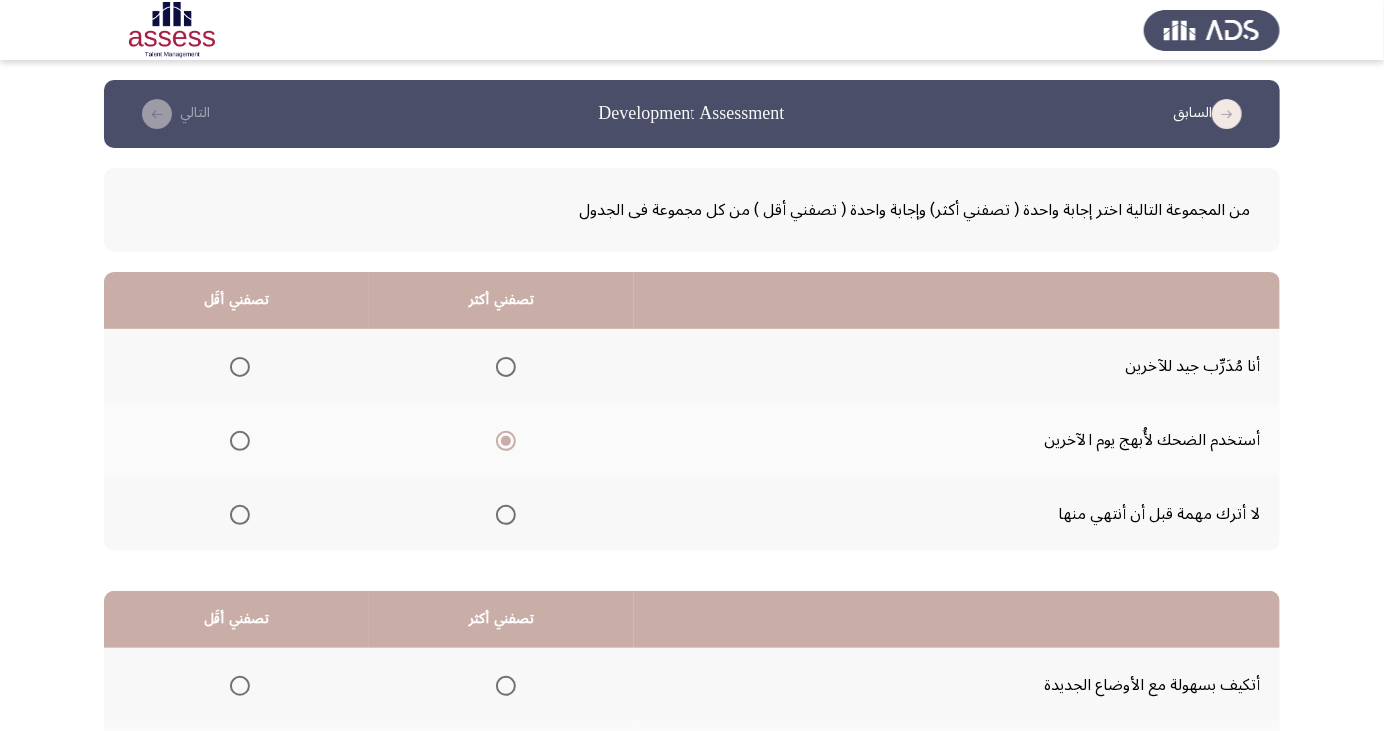
click at [240, 440] on input "Select an option" at bounding box center [240, 441] width 20 height 20
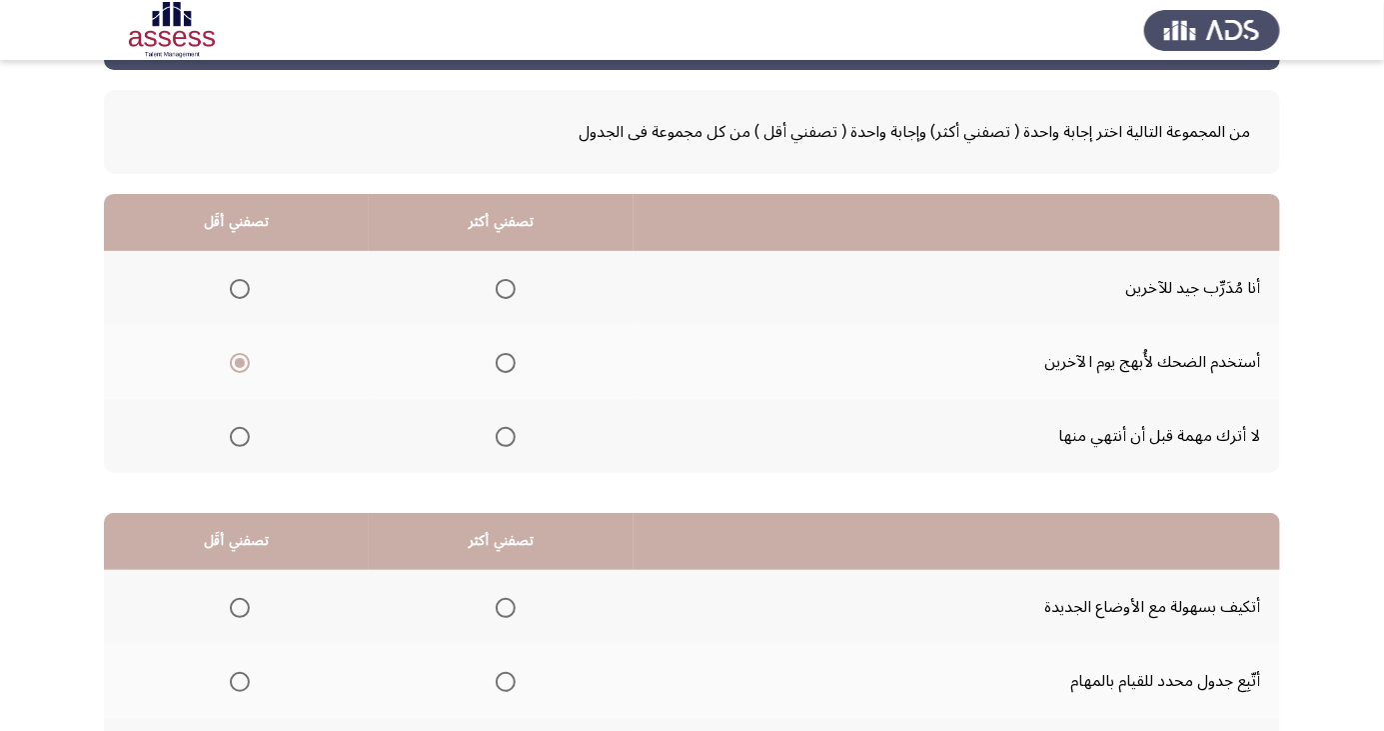
scroll to position [182, 0]
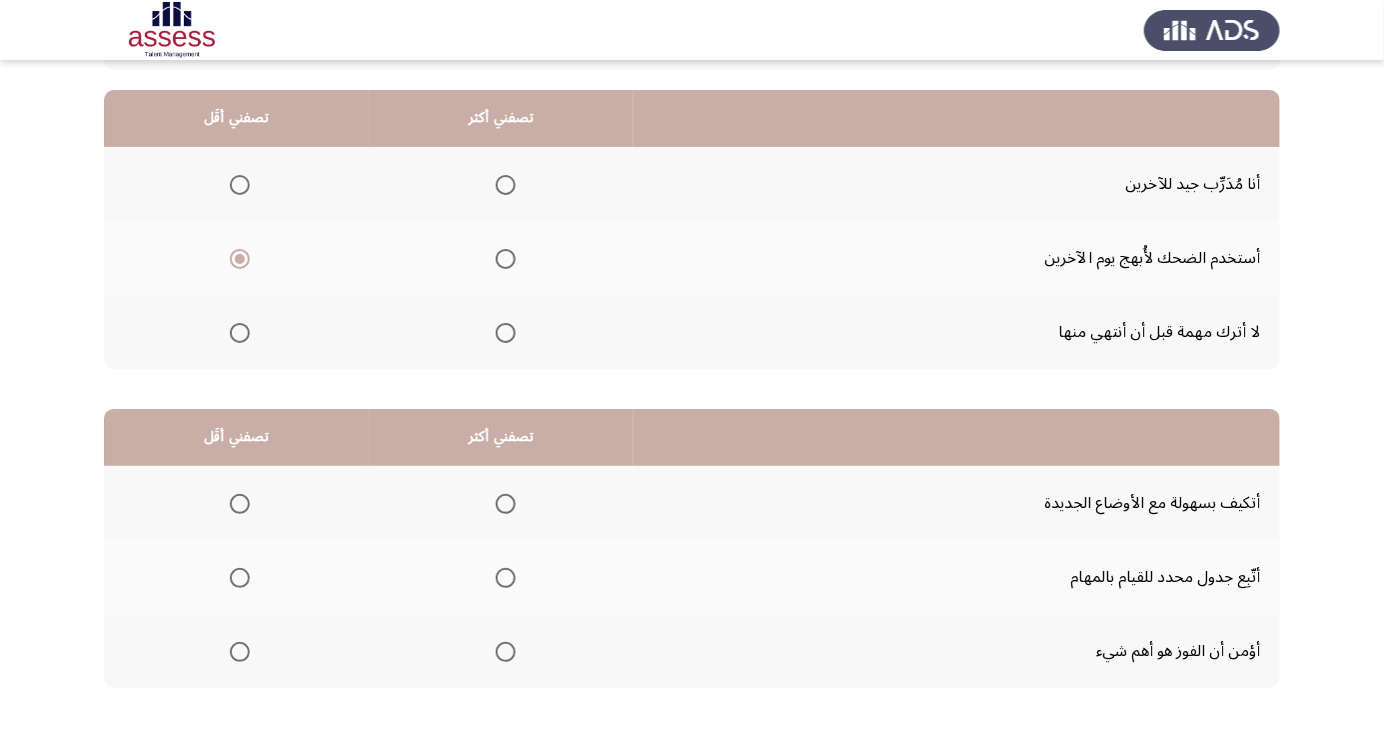
click at [496, 500] on span "Select an option" at bounding box center [506, 504] width 20 height 20
click at [496, 500] on input "Select an option" at bounding box center [506, 504] width 20 height 20
click at [239, 650] on span "Select an option" at bounding box center [240, 652] width 20 height 20
click at [239, 650] on input "Select an option" at bounding box center [240, 652] width 20 height 20
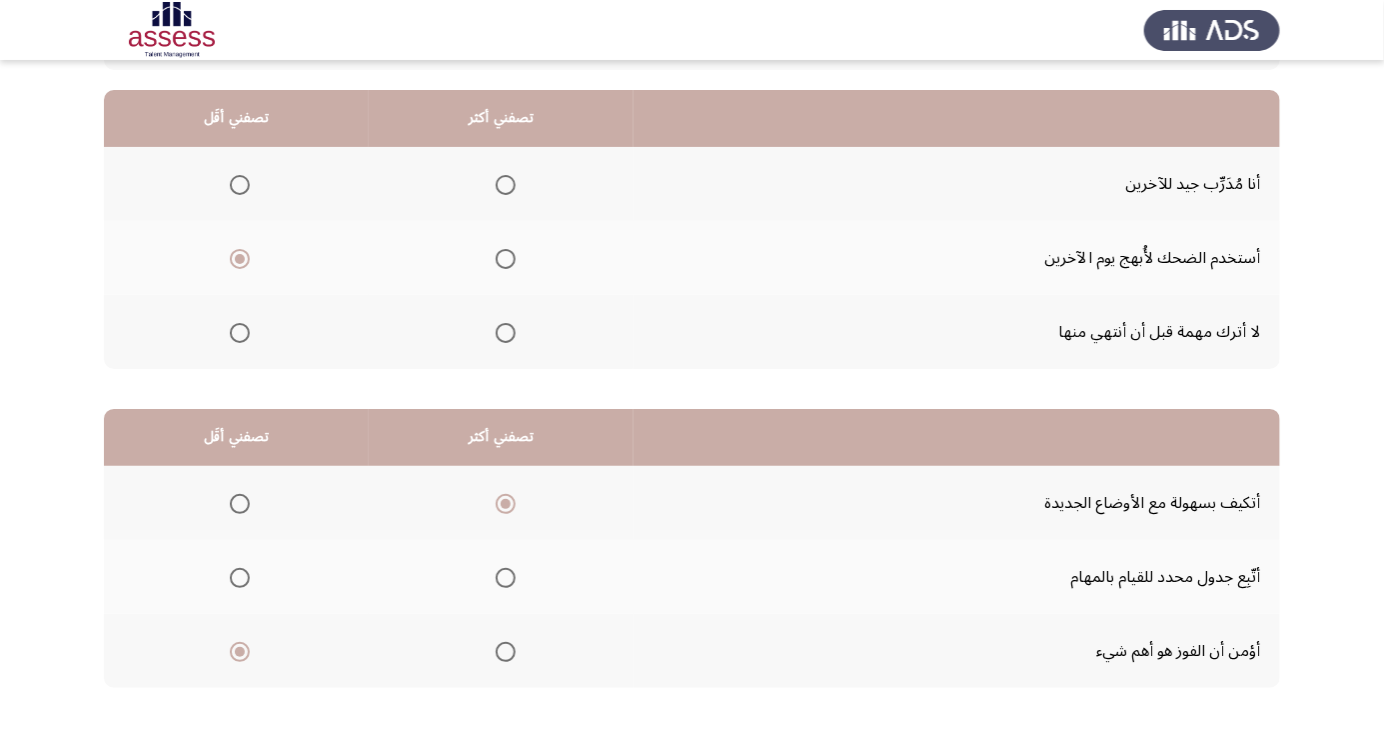
scroll to position [0, 0]
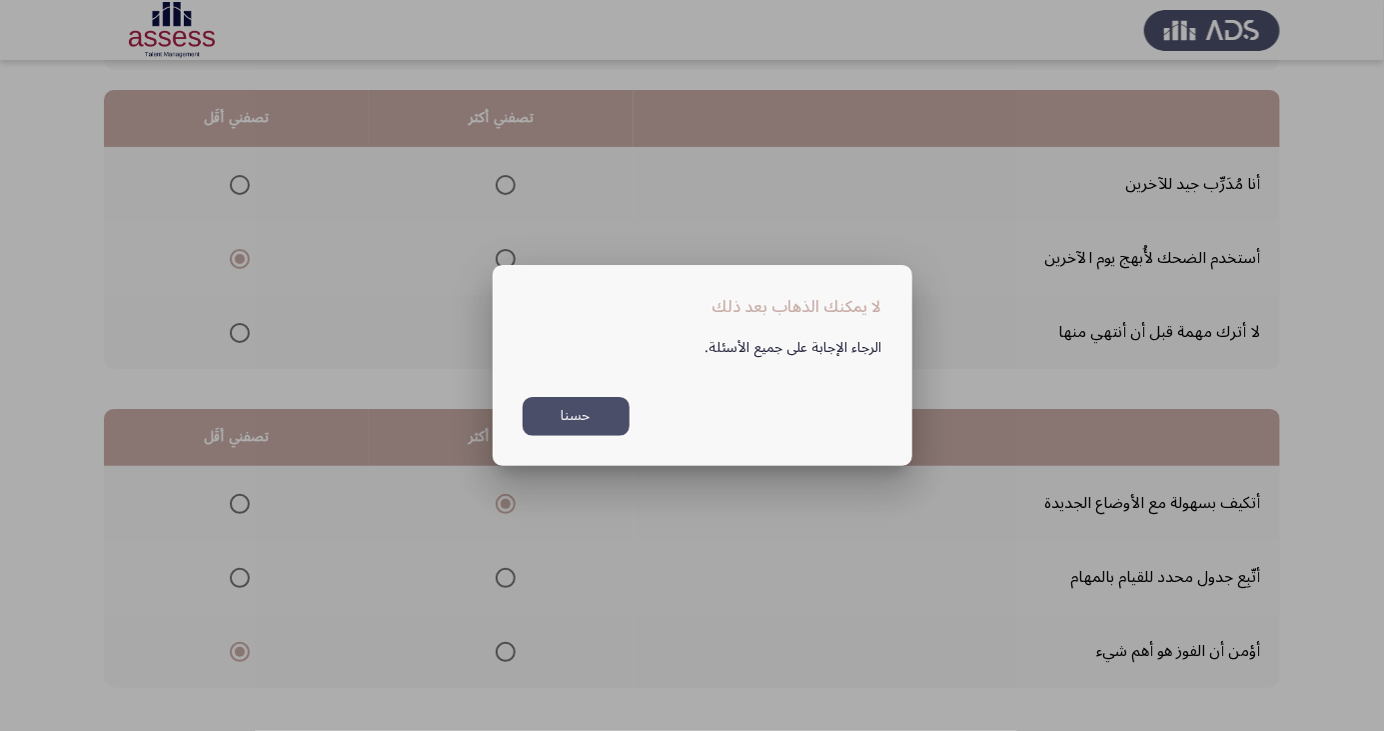
click at [585, 436] on button "حسنا" at bounding box center [576, 416] width 107 height 39
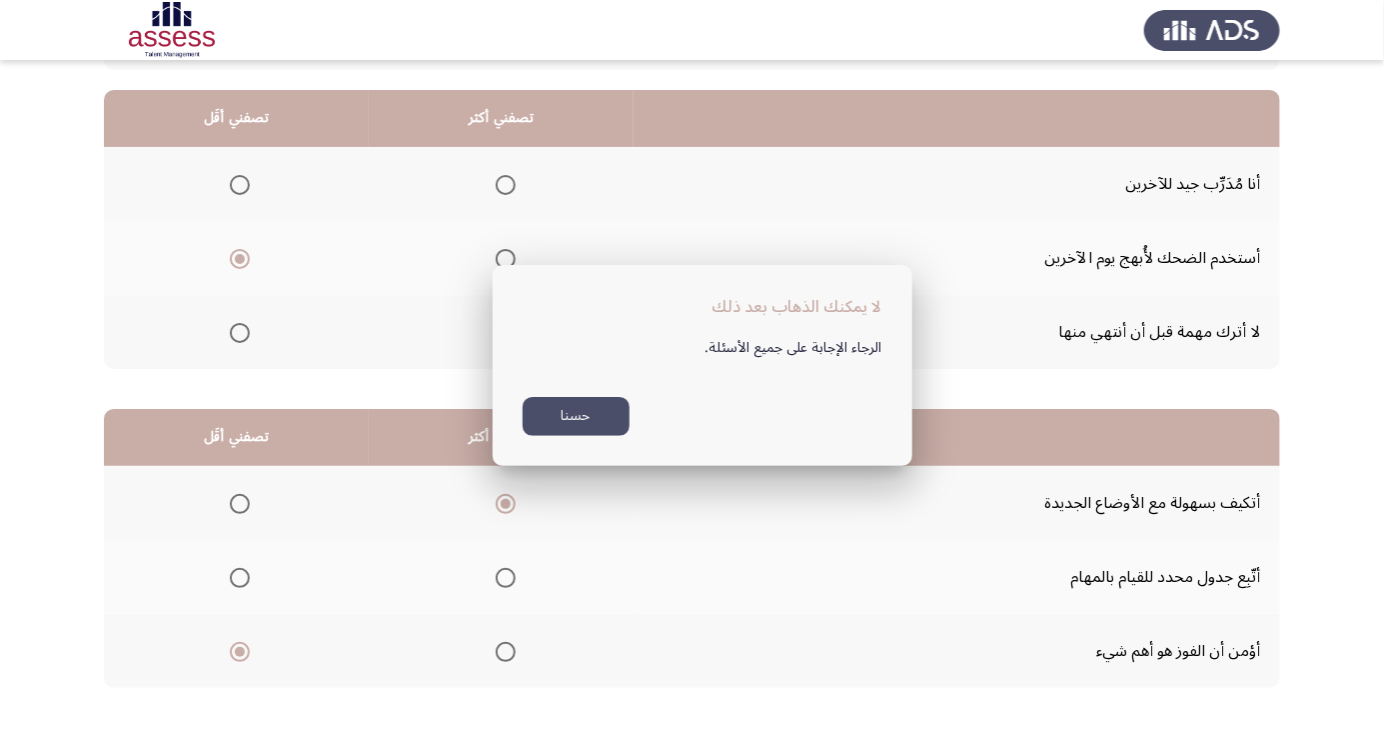
scroll to position [182, 0]
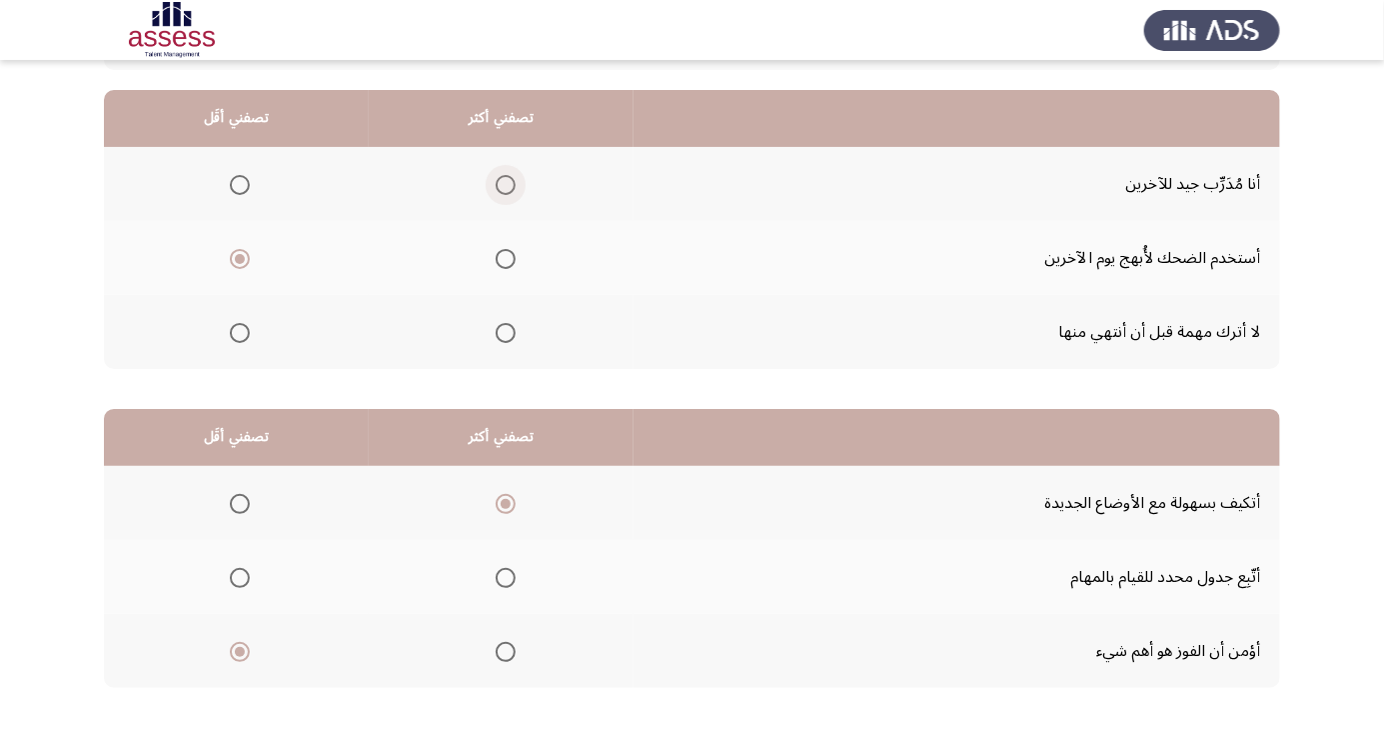
click at [497, 184] on span "Select an option" at bounding box center [506, 185] width 20 height 20
click at [497, 184] on input "Select an option" at bounding box center [506, 185] width 20 height 20
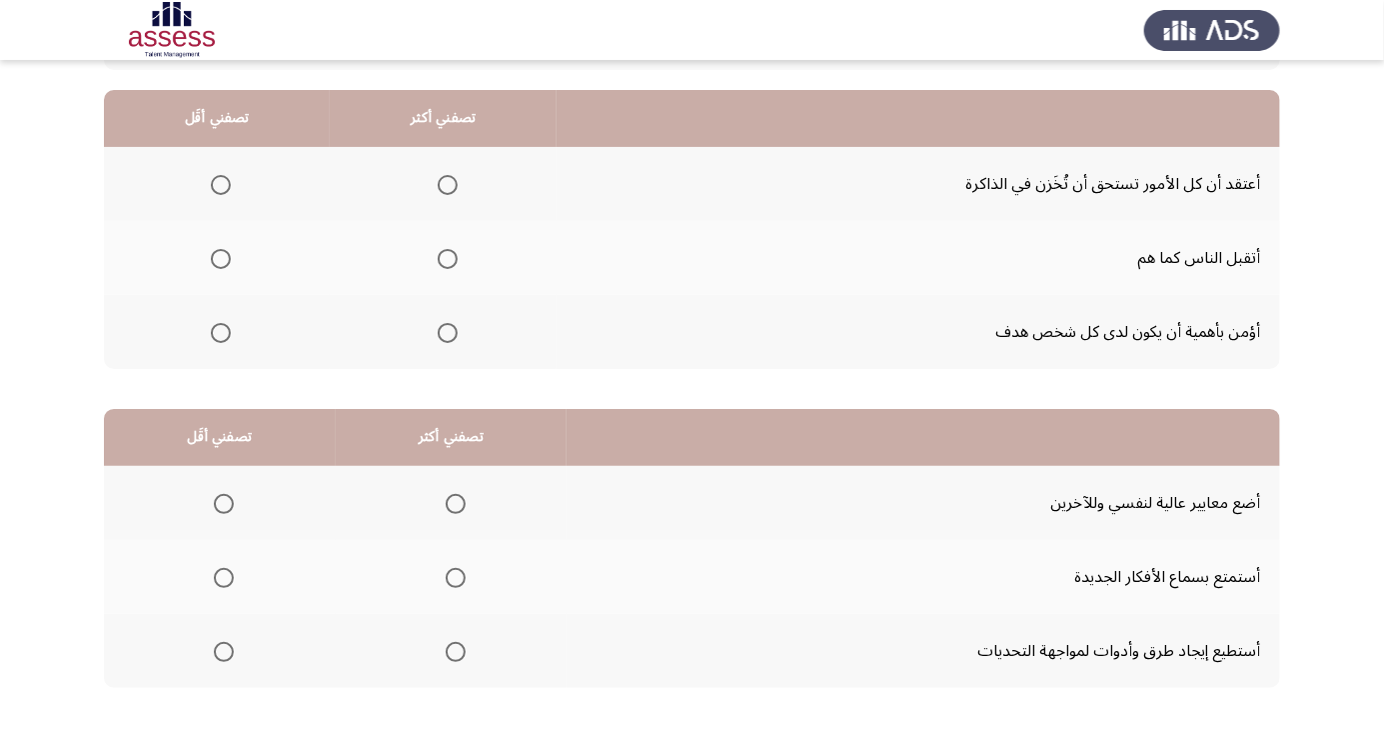
click at [448, 333] on span "Select an option" at bounding box center [448, 333] width 0 height 0
click at [448, 331] on input "Select an option" at bounding box center [448, 333] width 20 height 20
click at [221, 259] on span "Select an option" at bounding box center [221, 259] width 0 height 0
click at [221, 257] on input "Select an option" at bounding box center [221, 259] width 20 height 20
click at [456, 578] on span "Select an option" at bounding box center [456, 578] width 0 height 0
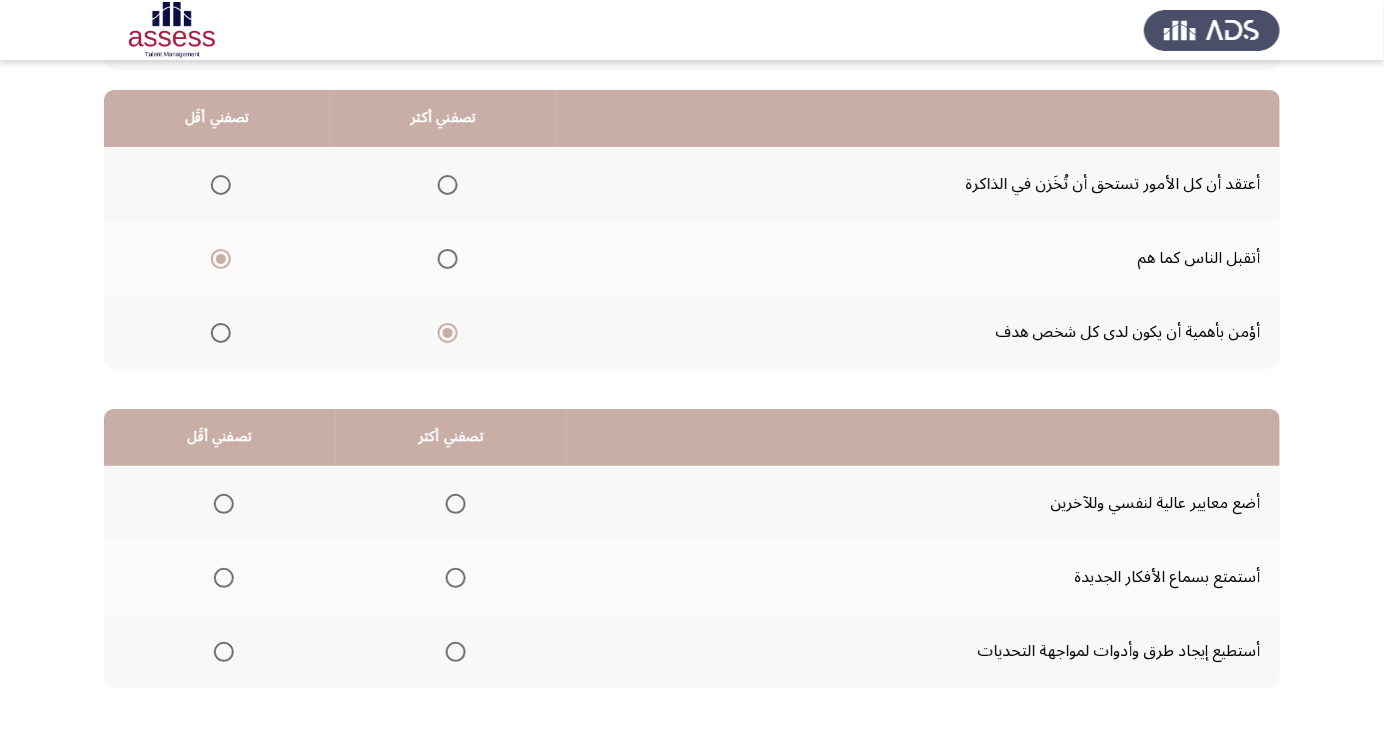
click at [451, 576] on input "Select an option" at bounding box center [456, 578] width 20 height 20
click at [214, 504] on span "Select an option" at bounding box center [224, 504] width 20 height 20
click at [214, 504] on input "Select an option" at bounding box center [224, 504] width 20 height 20
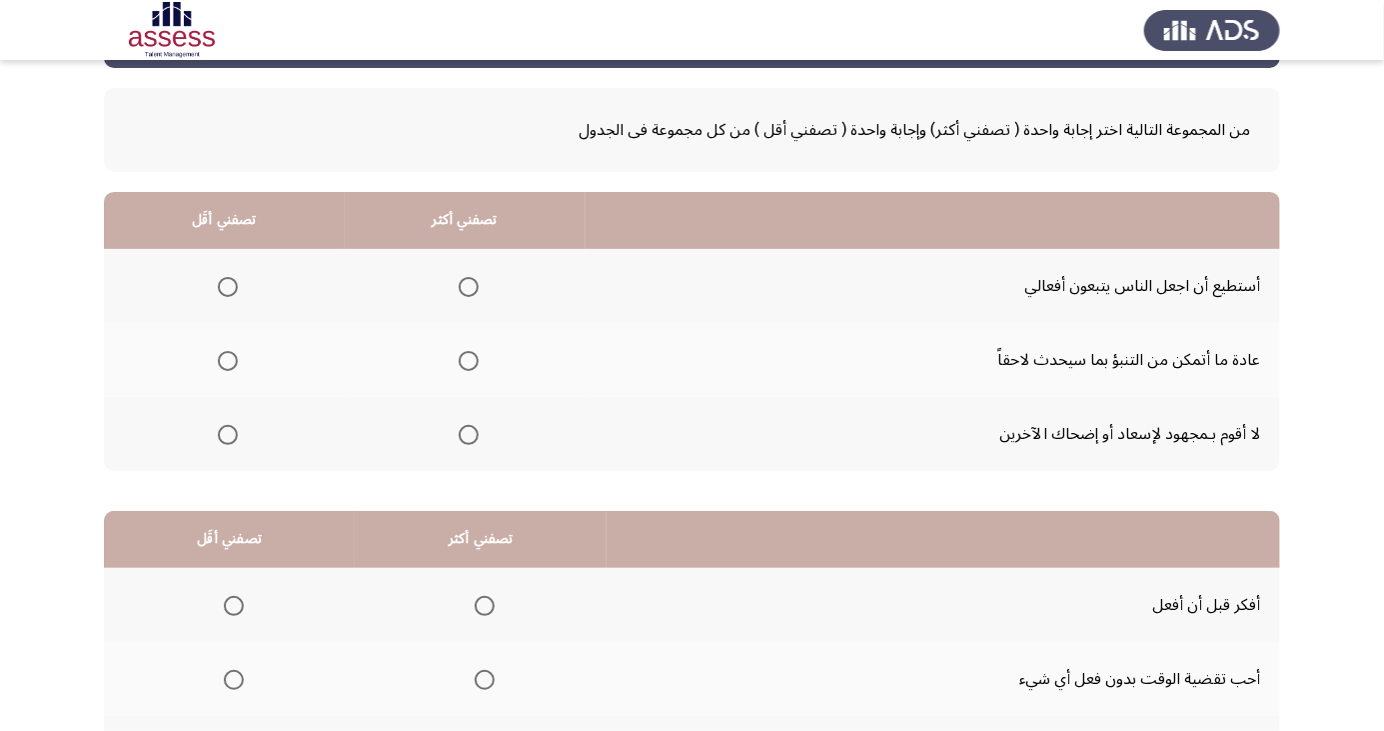
scroll to position [84, 0]
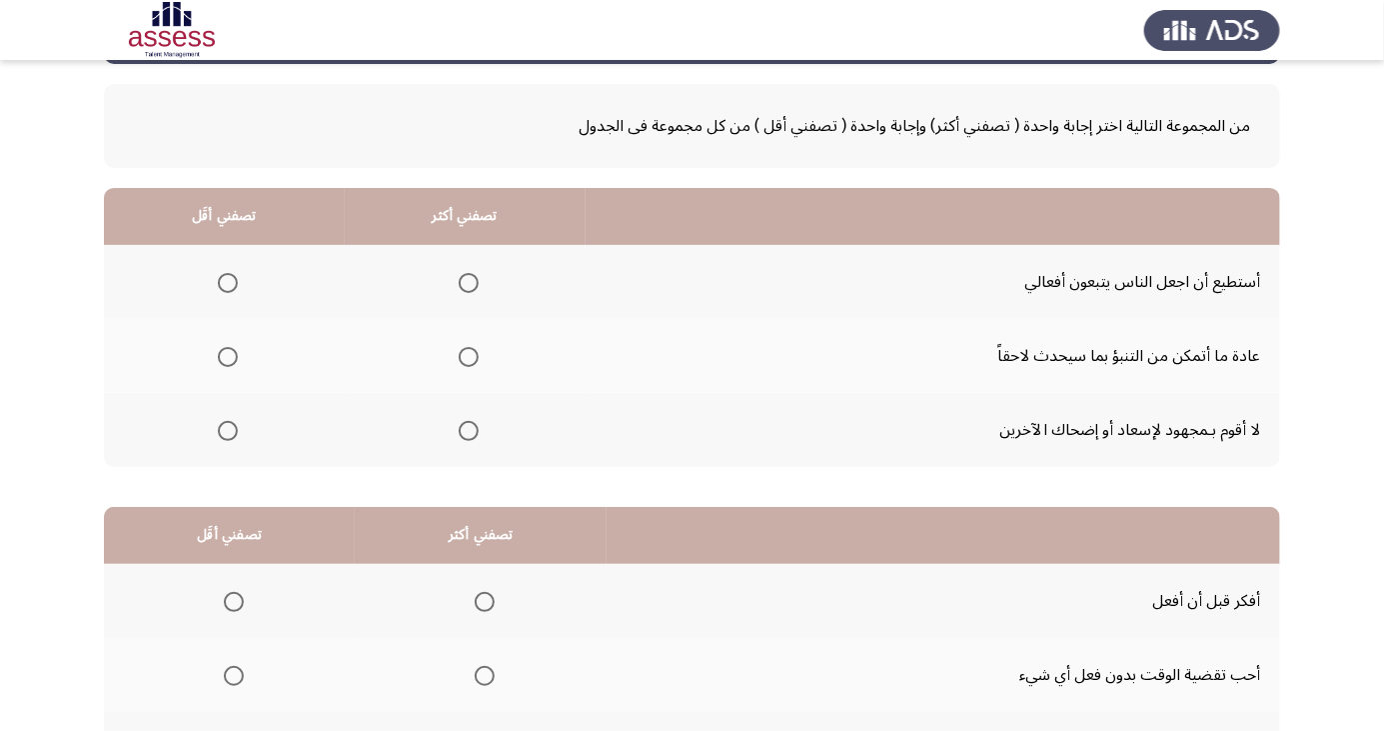
click at [228, 439] on span "Select an option" at bounding box center [228, 431] width 20 height 20
click at [228, 439] on input "Select an option" at bounding box center [228, 431] width 20 height 20
click at [469, 283] on span "Select an option" at bounding box center [469, 283] width 0 height 0
click at [465, 281] on input "Select an option" at bounding box center [469, 283] width 20 height 20
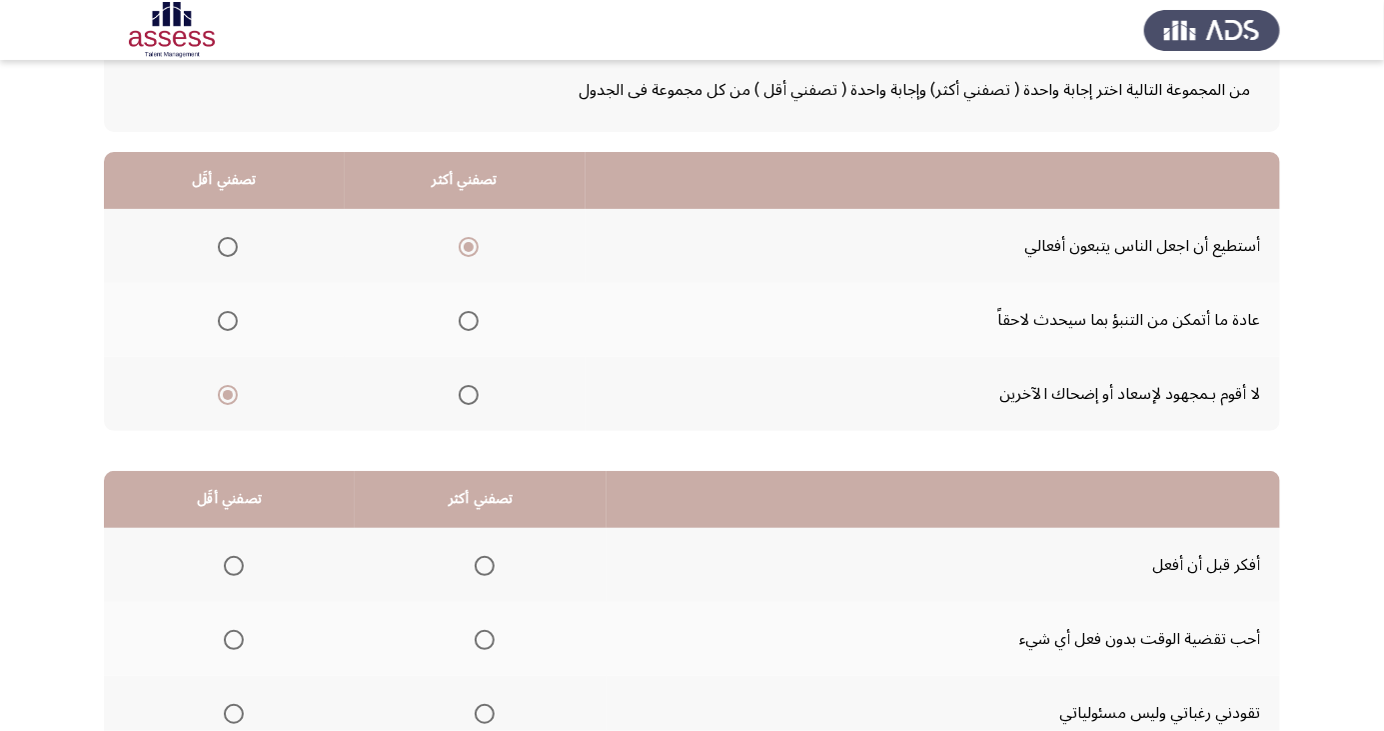
scroll to position [182, 0]
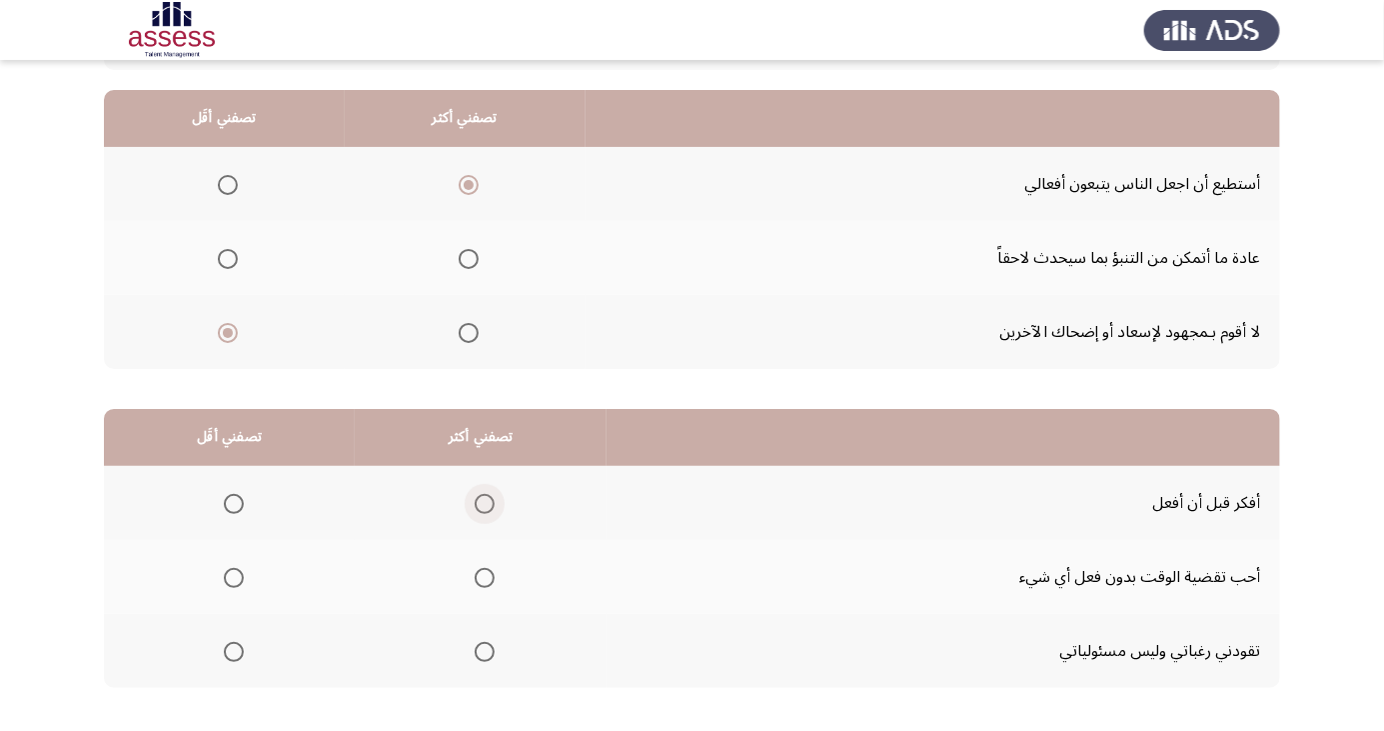
click at [480, 502] on span "Select an option" at bounding box center [485, 504] width 20 height 20
click at [480, 502] on input "Select an option" at bounding box center [485, 504] width 20 height 20
click at [234, 578] on span "Select an option" at bounding box center [234, 578] width 0 height 0
click at [232, 576] on input "Select an option" at bounding box center [234, 578] width 20 height 20
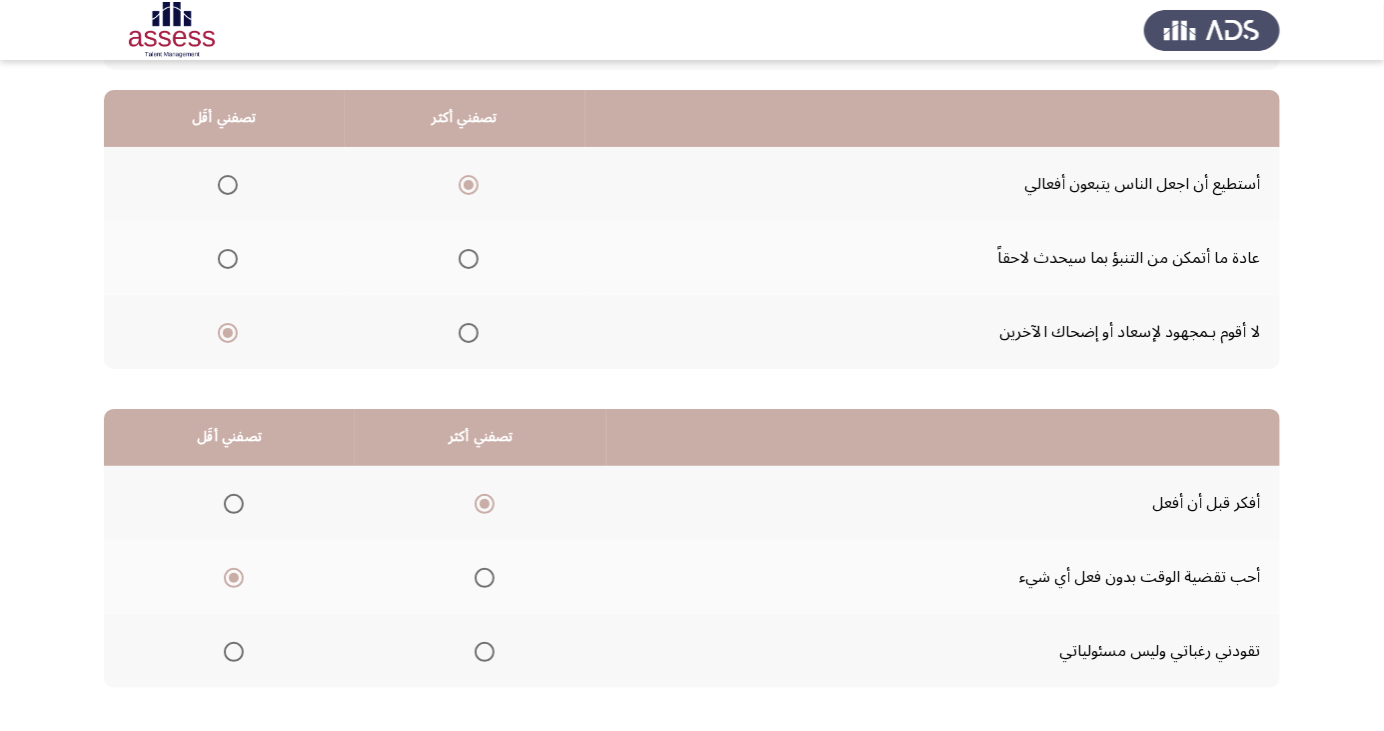
scroll to position [0, 0]
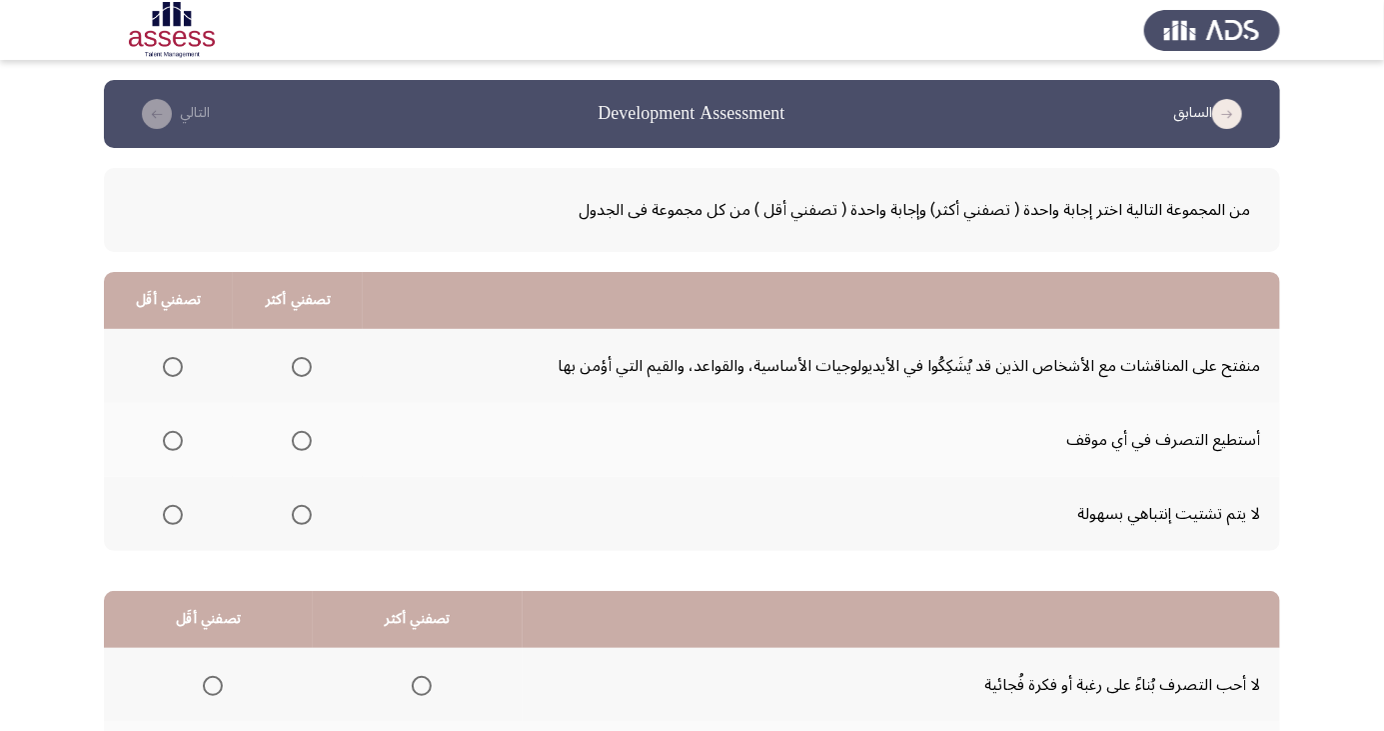
click at [292, 449] on span "Select an option" at bounding box center [302, 441] width 20 height 20
click at [292, 449] on input "Select an option" at bounding box center [302, 441] width 20 height 20
click at [173, 515] on span "Select an option" at bounding box center [173, 515] width 0 height 0
click at [171, 513] on input "Select an option" at bounding box center [173, 515] width 20 height 20
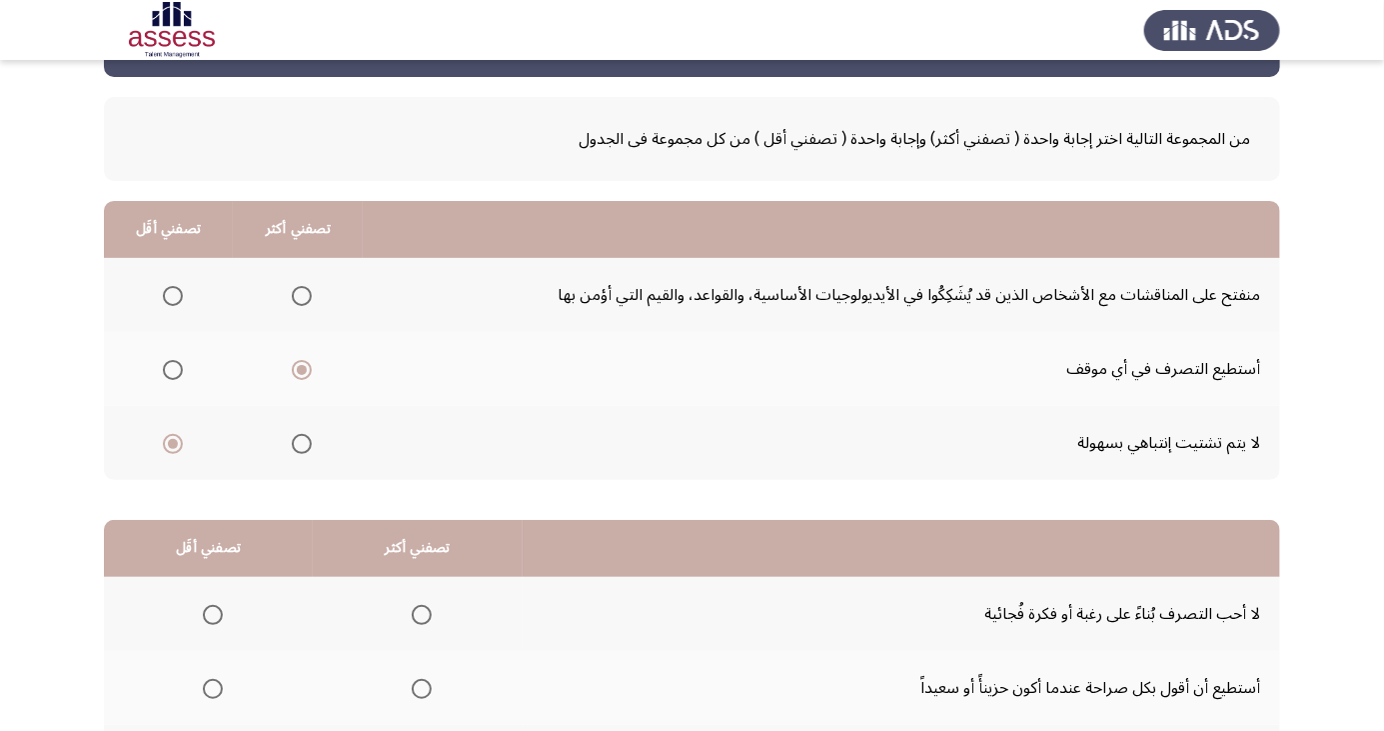
scroll to position [182, 0]
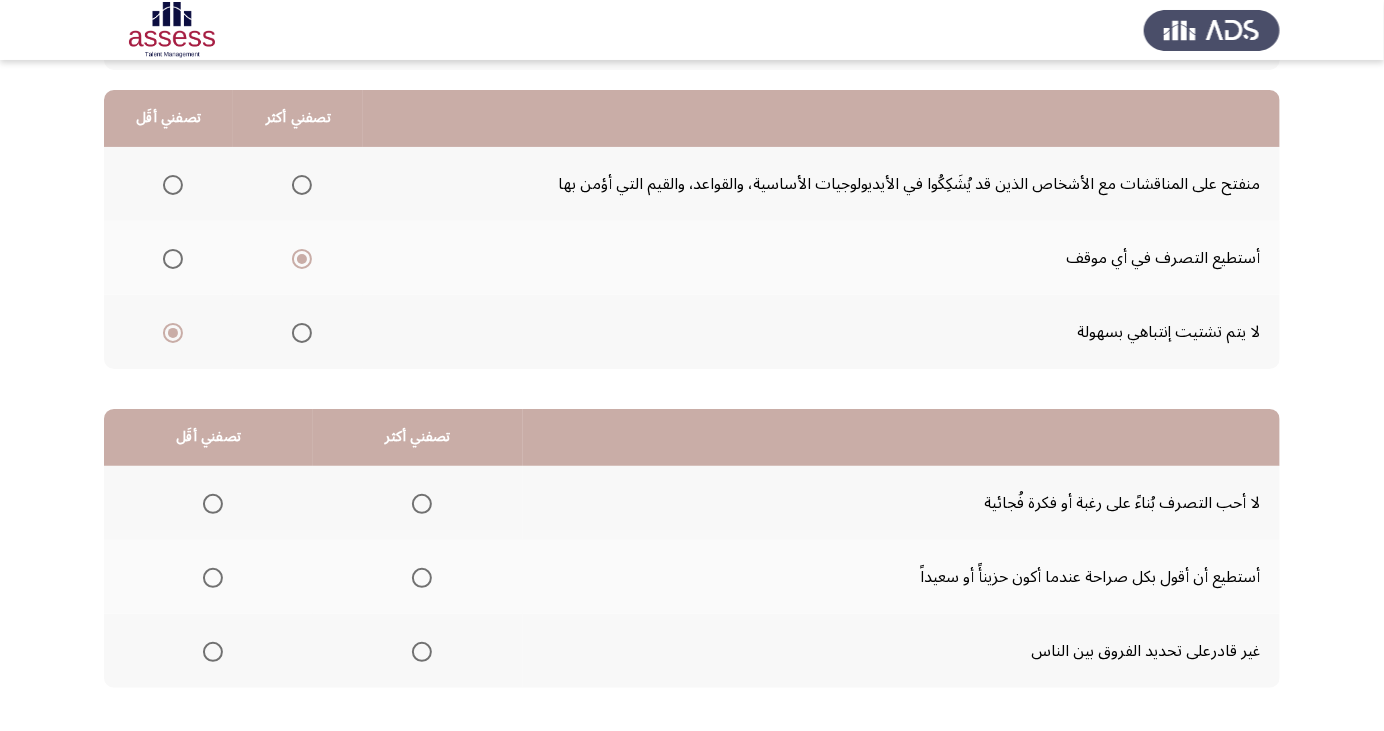
click at [213, 504] on span "Select an option" at bounding box center [213, 504] width 0 height 0
click at [211, 502] on input "Select an option" at bounding box center [213, 504] width 20 height 20
click at [412, 578] on span "Select an option" at bounding box center [422, 578] width 20 height 20
click at [412, 578] on input "Select an option" at bounding box center [422, 578] width 20 height 20
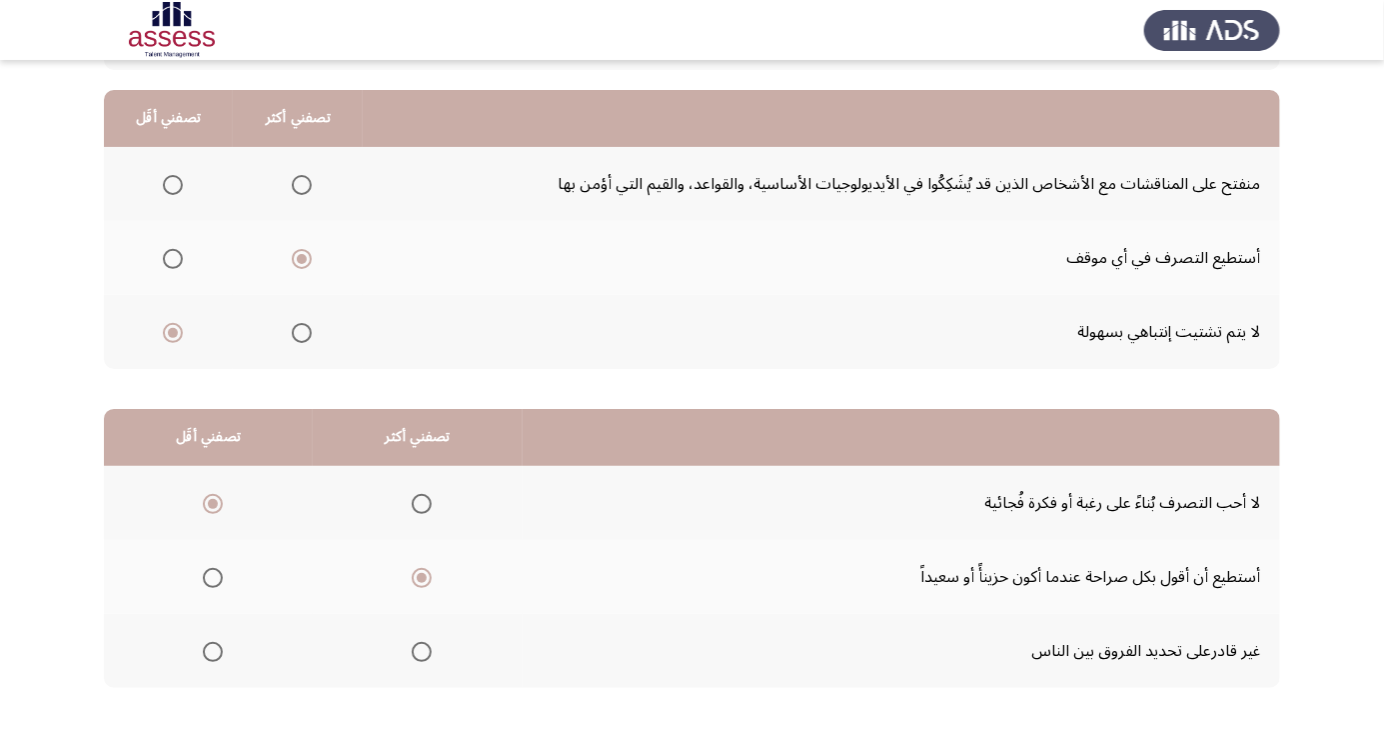
scroll to position [0, 0]
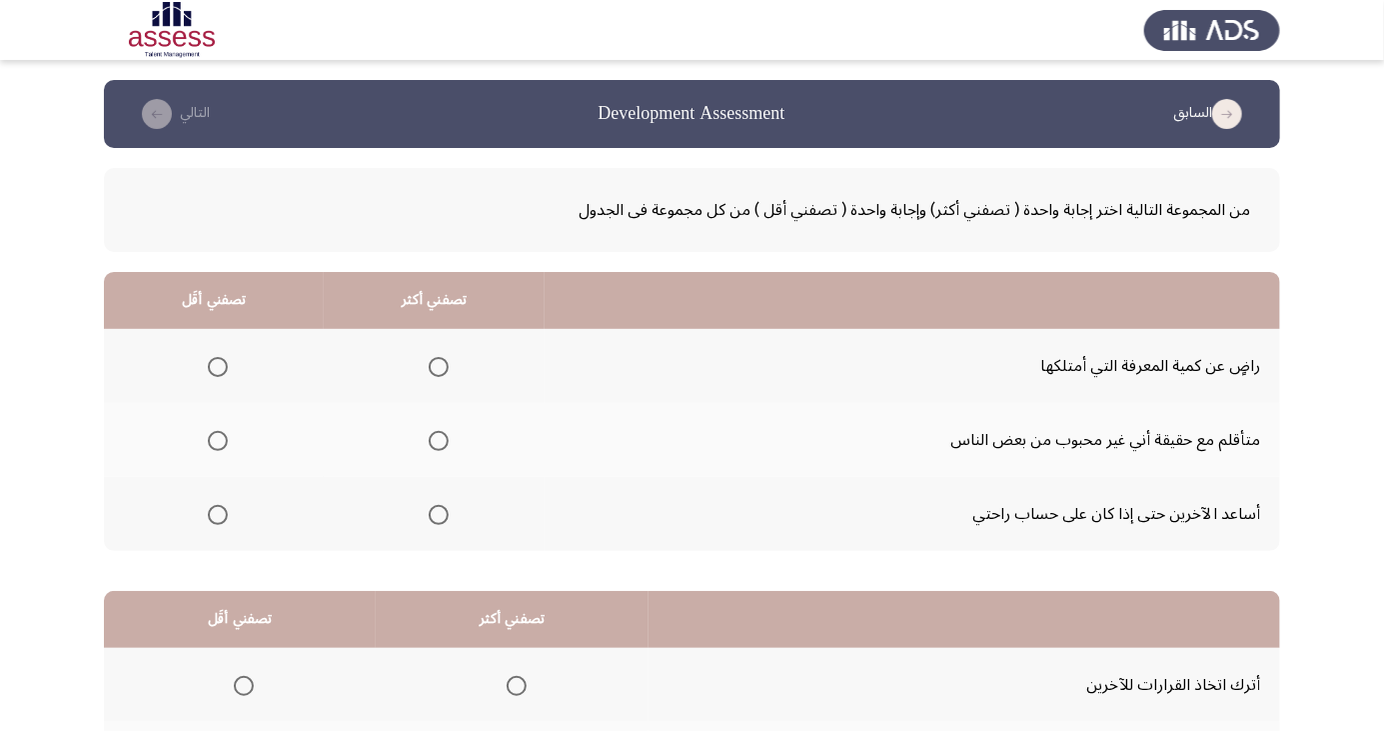
click at [439, 515] on span "Select an option" at bounding box center [439, 515] width 0 height 0
click at [435, 513] on input "Select an option" at bounding box center [439, 515] width 20 height 20
click at [218, 441] on span "Select an option" at bounding box center [218, 441] width 0 height 0
click at [216, 440] on input "Select an option" at bounding box center [218, 441] width 20 height 20
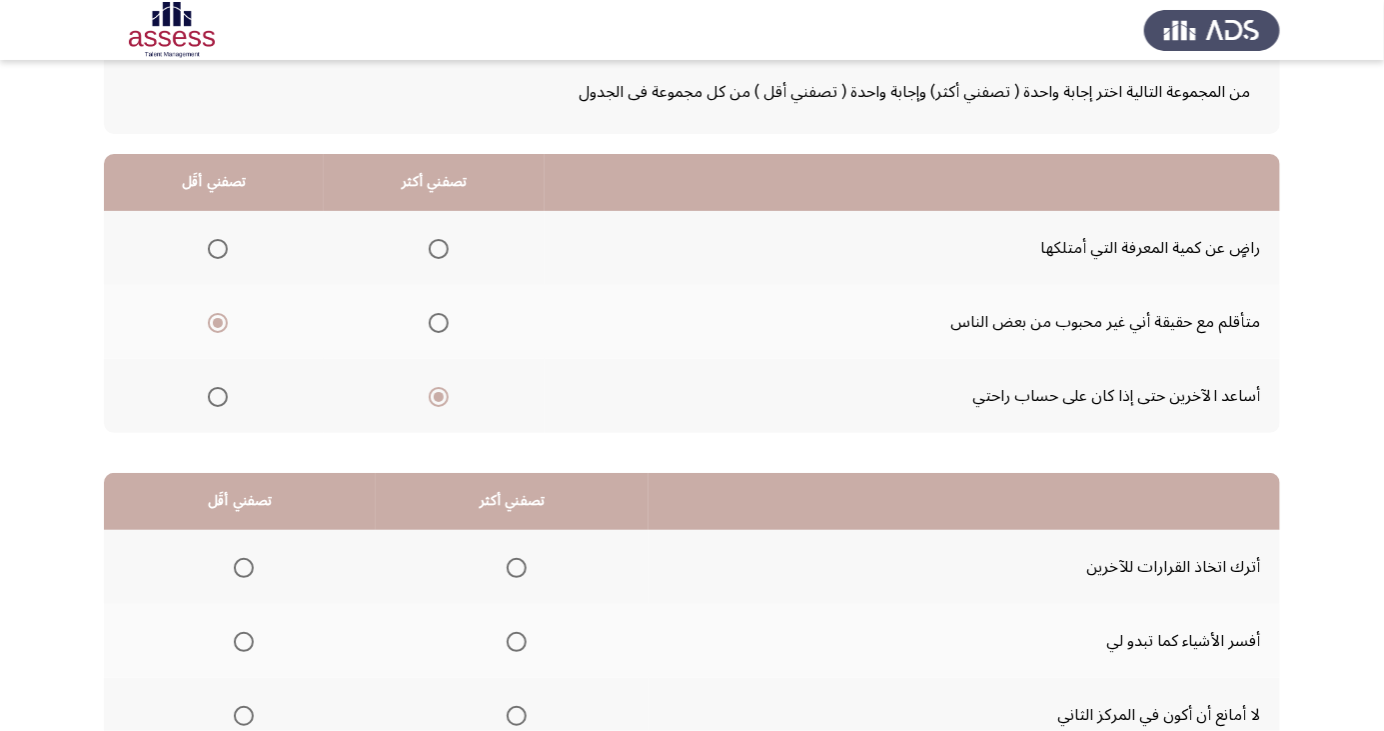
scroll to position [182, 0]
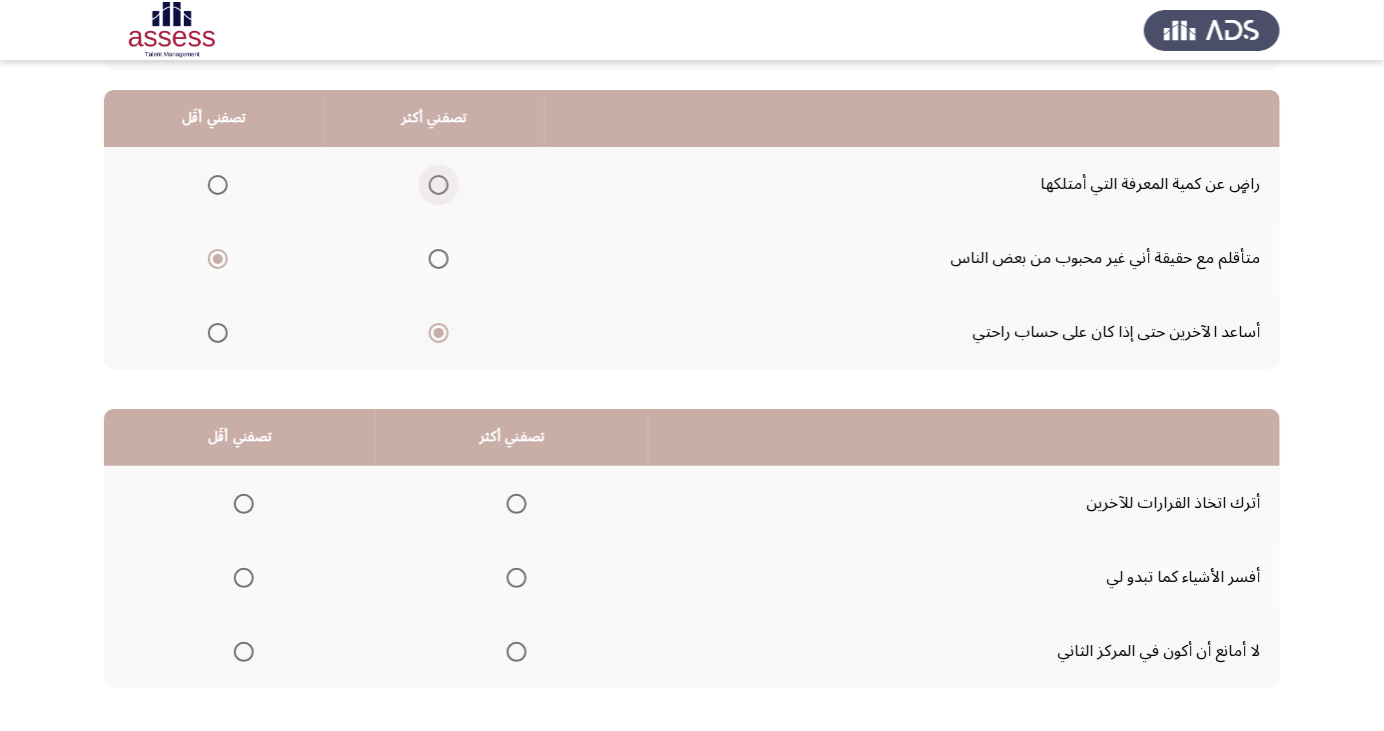
click at [439, 185] on span "Select an option" at bounding box center [439, 185] width 0 height 0
click at [435, 184] on input "Select an option" at bounding box center [439, 185] width 20 height 20
click at [244, 650] on span "Select an option" at bounding box center [244, 652] width 20 height 20
click at [244, 650] on input "Select an option" at bounding box center [244, 652] width 20 height 20
click at [512, 577] on span "Select an option" at bounding box center [517, 578] width 20 height 20
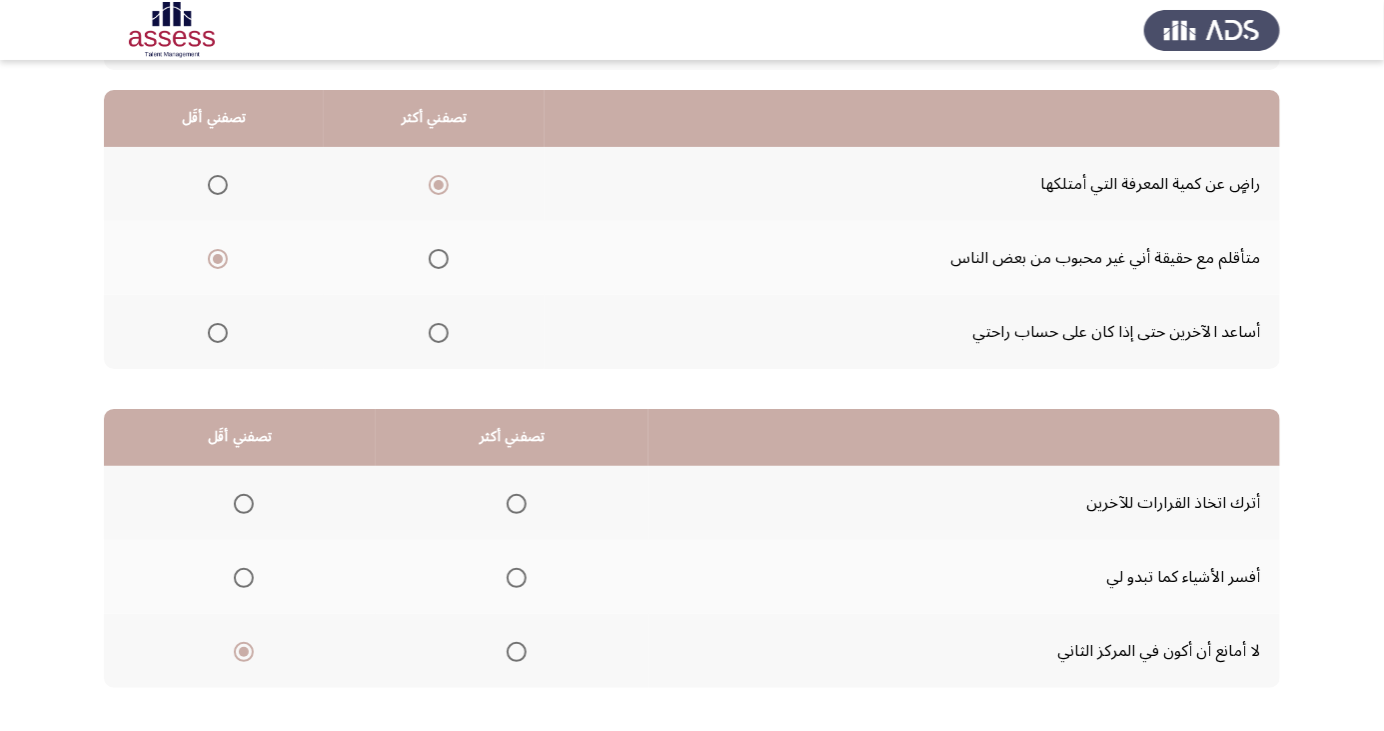
click at [512, 577] on input "Select an option" at bounding box center [517, 578] width 20 height 20
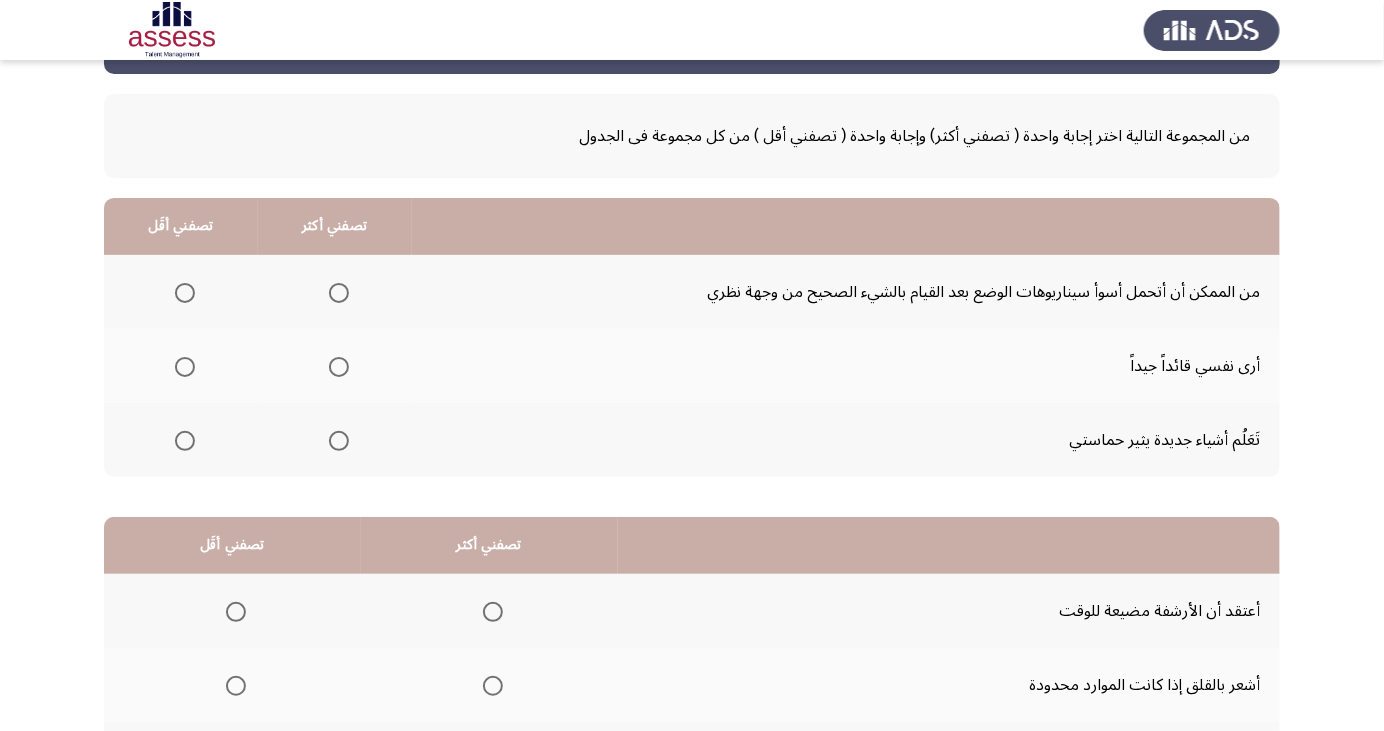
scroll to position [79, 0]
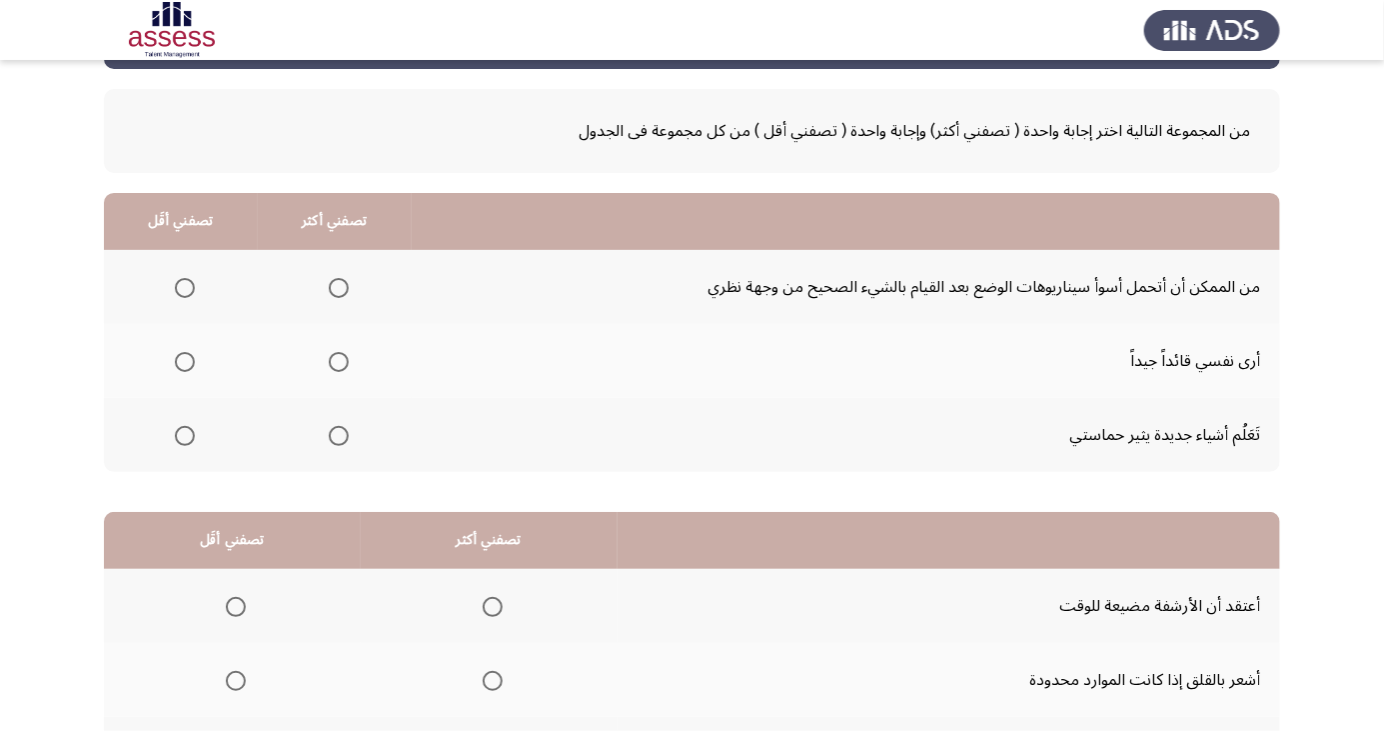
click at [339, 362] on span "Select an option" at bounding box center [339, 362] width 0 height 0
click at [335, 360] on input "Select an option" at bounding box center [339, 362] width 20 height 20
click at [185, 288] on span "Select an option" at bounding box center [185, 288] width 0 height 0
click at [183, 286] on input "Select an option" at bounding box center [185, 288] width 20 height 20
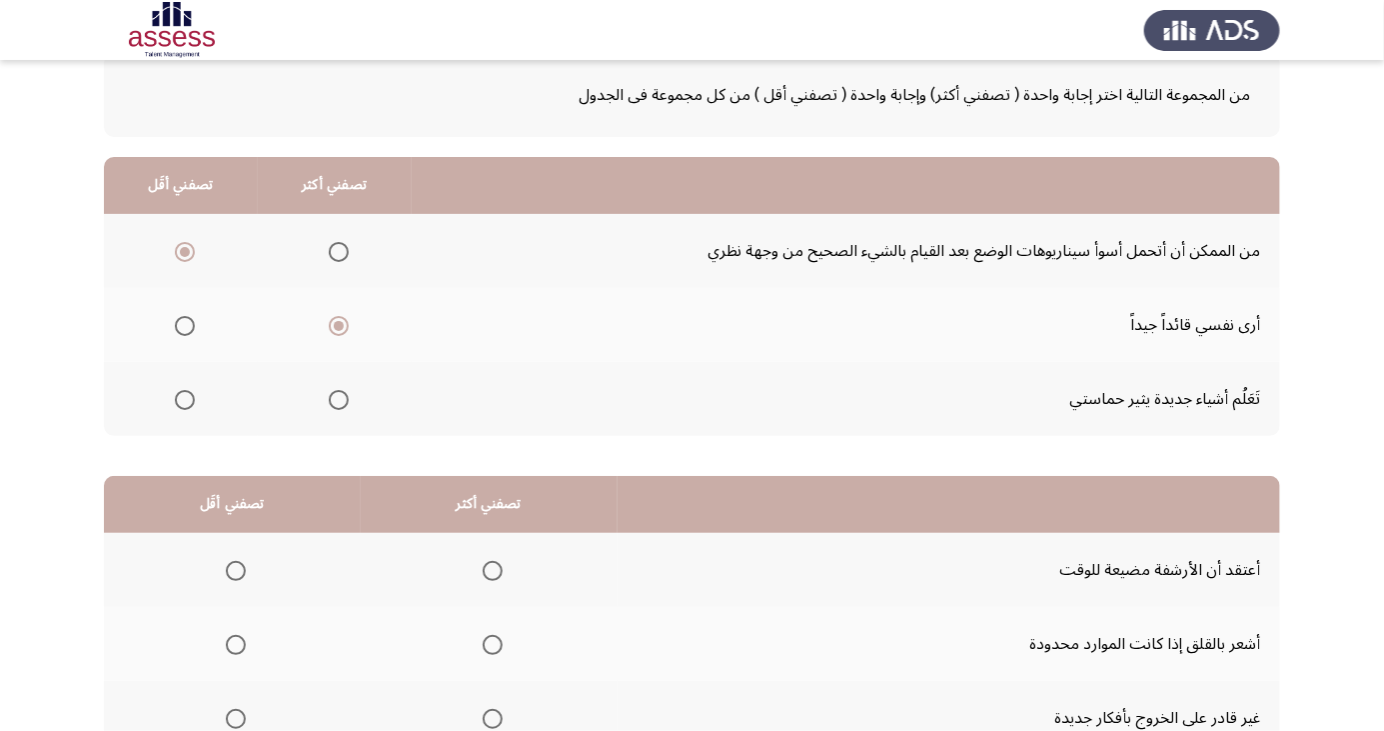
scroll to position [175, 0]
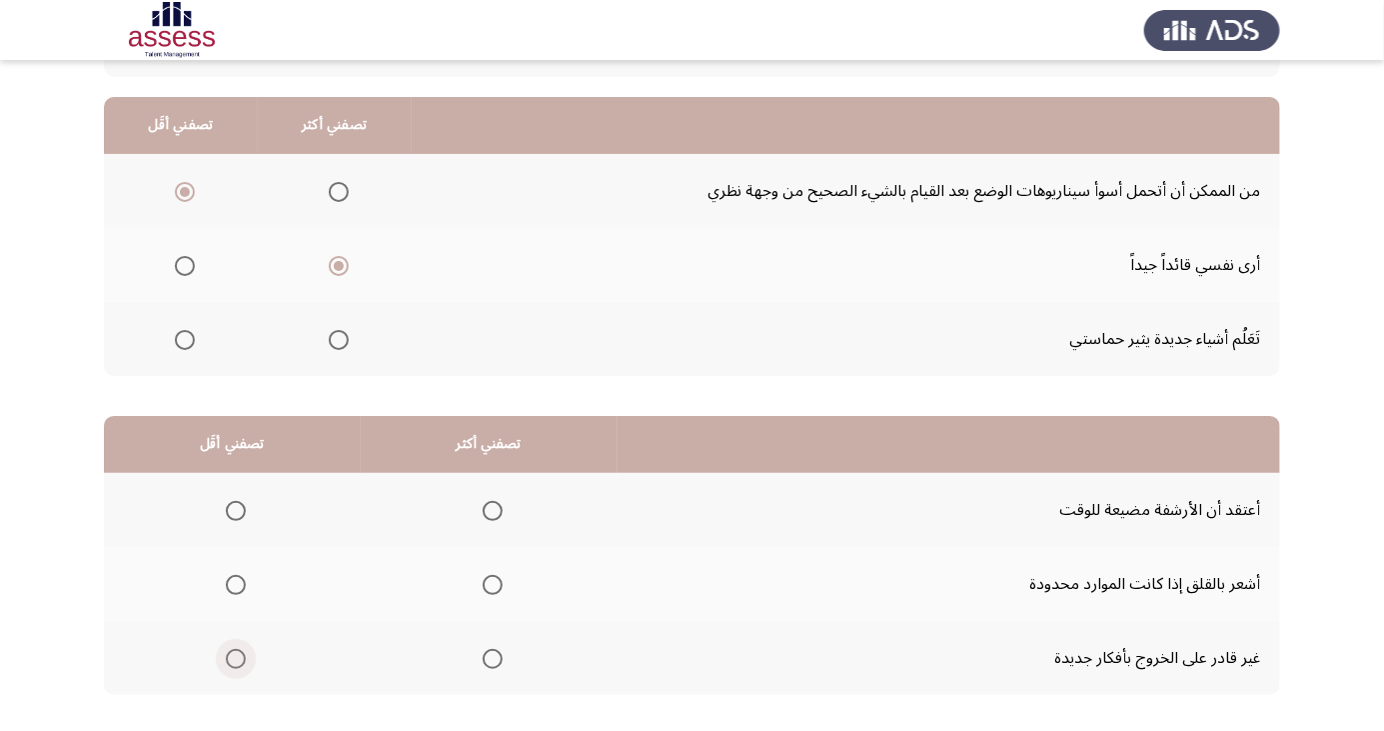
click at [236, 659] on span "Select an option" at bounding box center [236, 659] width 0 height 0
click at [235, 656] on input "Select an option" at bounding box center [236, 659] width 20 height 20
click at [493, 585] on span "Select an option" at bounding box center [493, 585] width 0 height 0
click at [490, 583] on input "Select an option" at bounding box center [493, 585] width 20 height 20
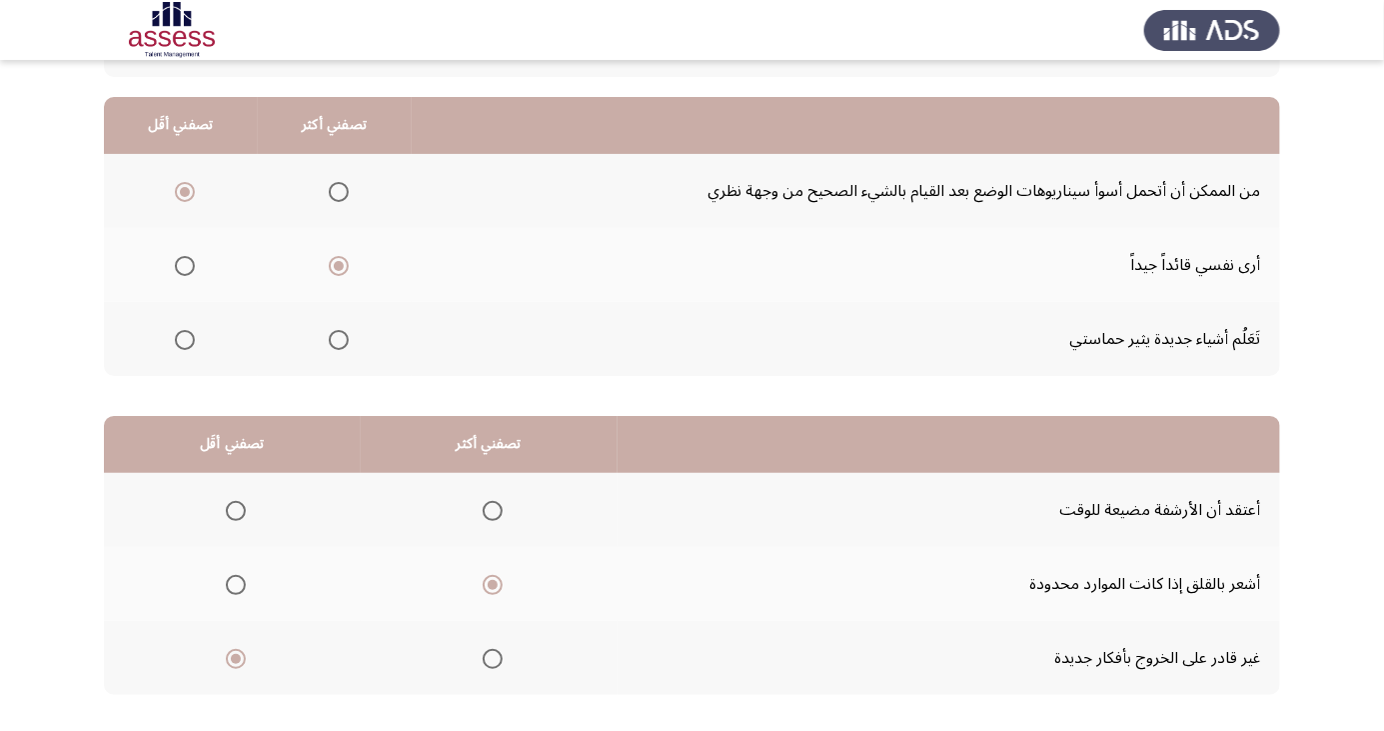
scroll to position [0, 0]
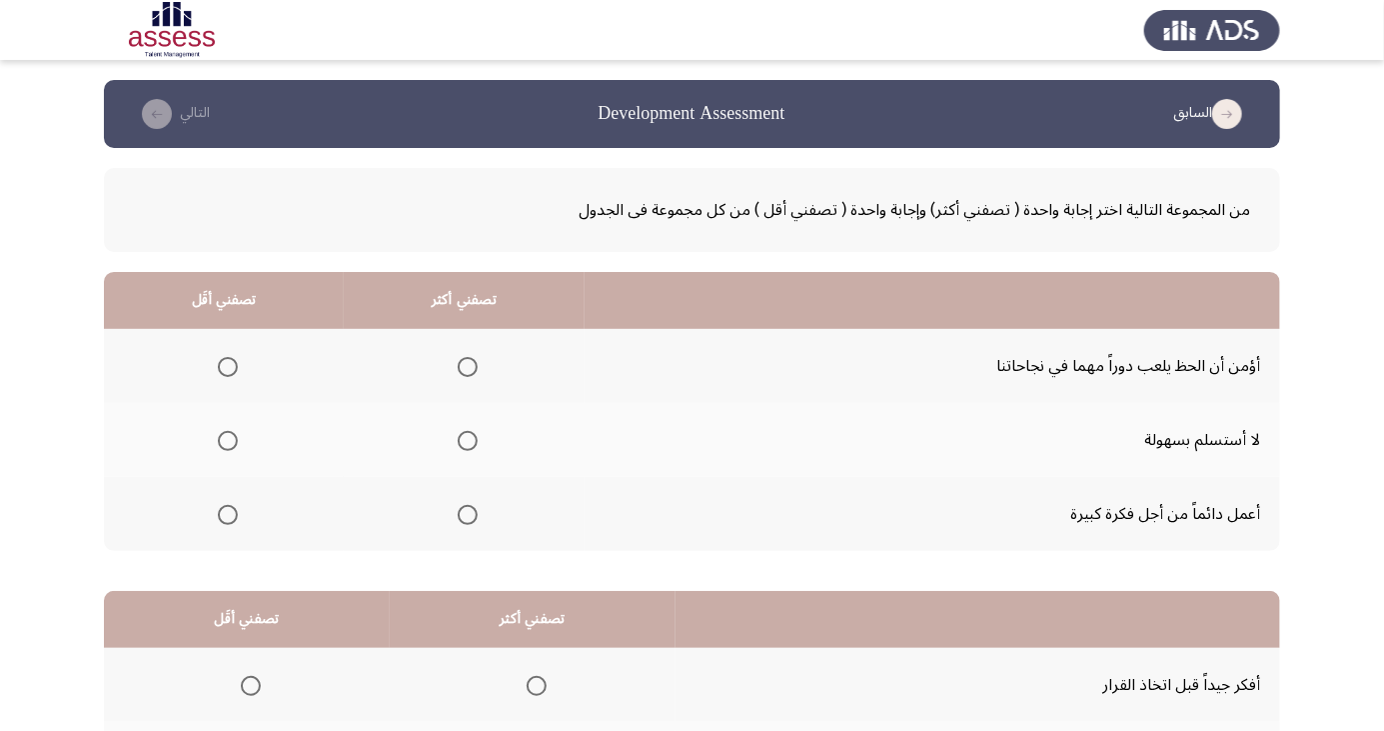
click at [468, 441] on span "Select an option" at bounding box center [468, 441] width 0 height 0
click at [464, 440] on input "Select an option" at bounding box center [468, 441] width 20 height 20
click at [228, 367] on span "Select an option" at bounding box center [228, 367] width 0 height 0
click at [226, 366] on input "Select an option" at bounding box center [228, 367] width 20 height 20
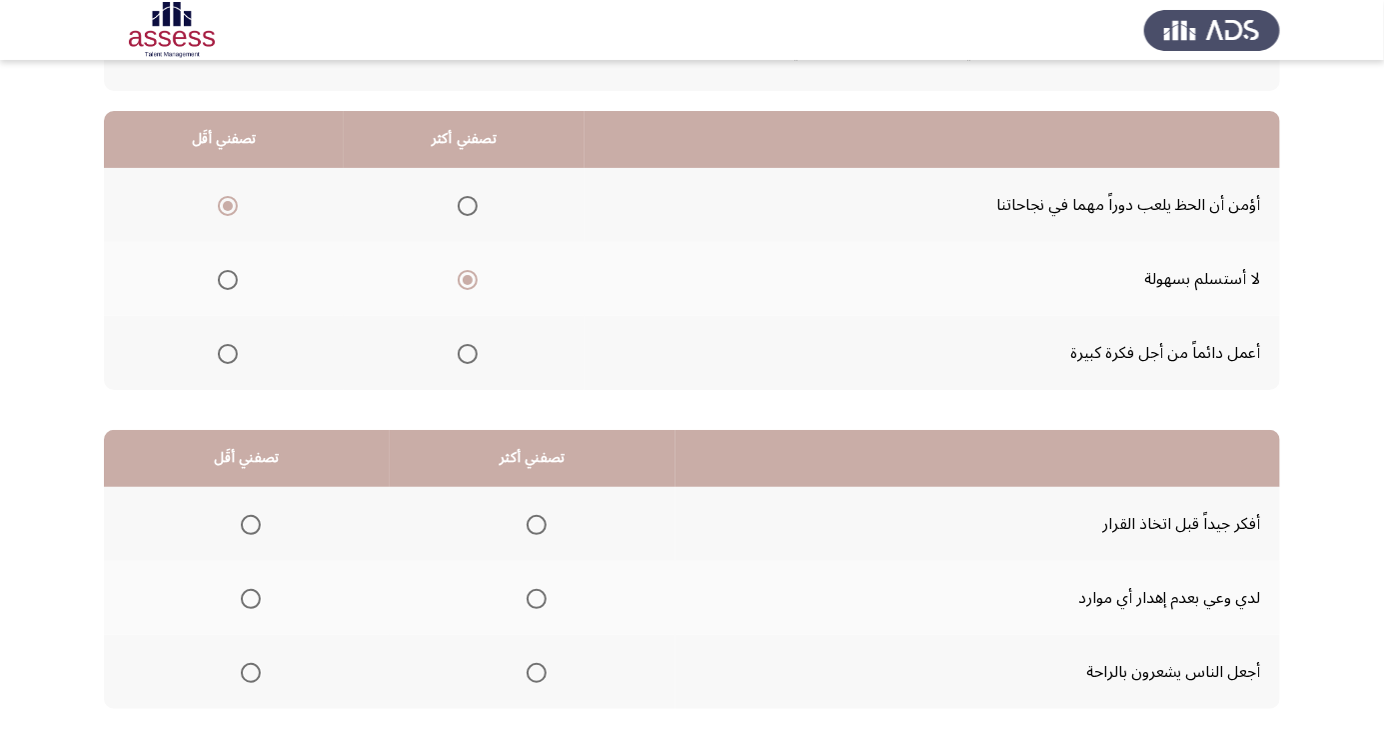
scroll to position [182, 0]
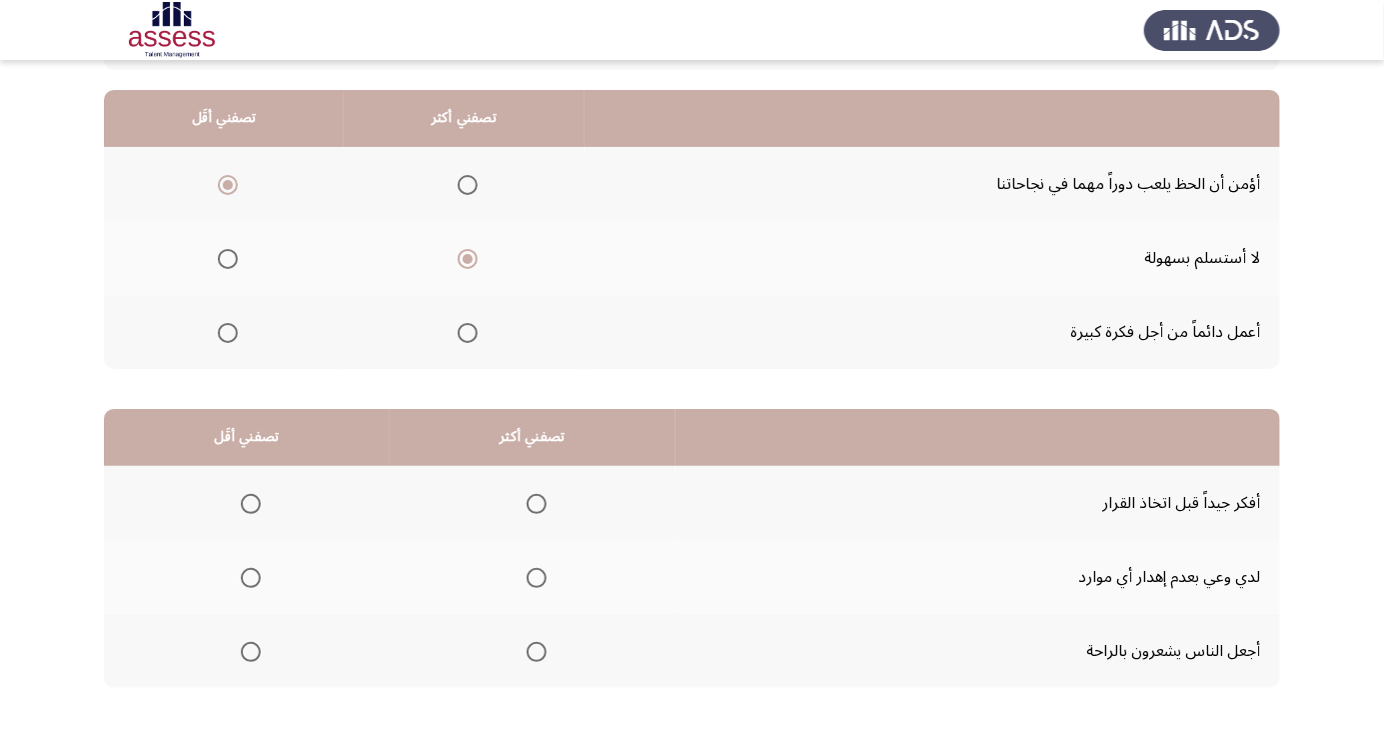
click at [537, 499] on span "Select an option" at bounding box center [537, 504] width 20 height 20
click at [537, 499] on input "Select an option" at bounding box center [537, 504] width 20 height 20
click at [243, 651] on span "Select an option" at bounding box center [251, 652] width 20 height 20
click at [243, 651] on input "Select an option" at bounding box center [251, 652] width 20 height 20
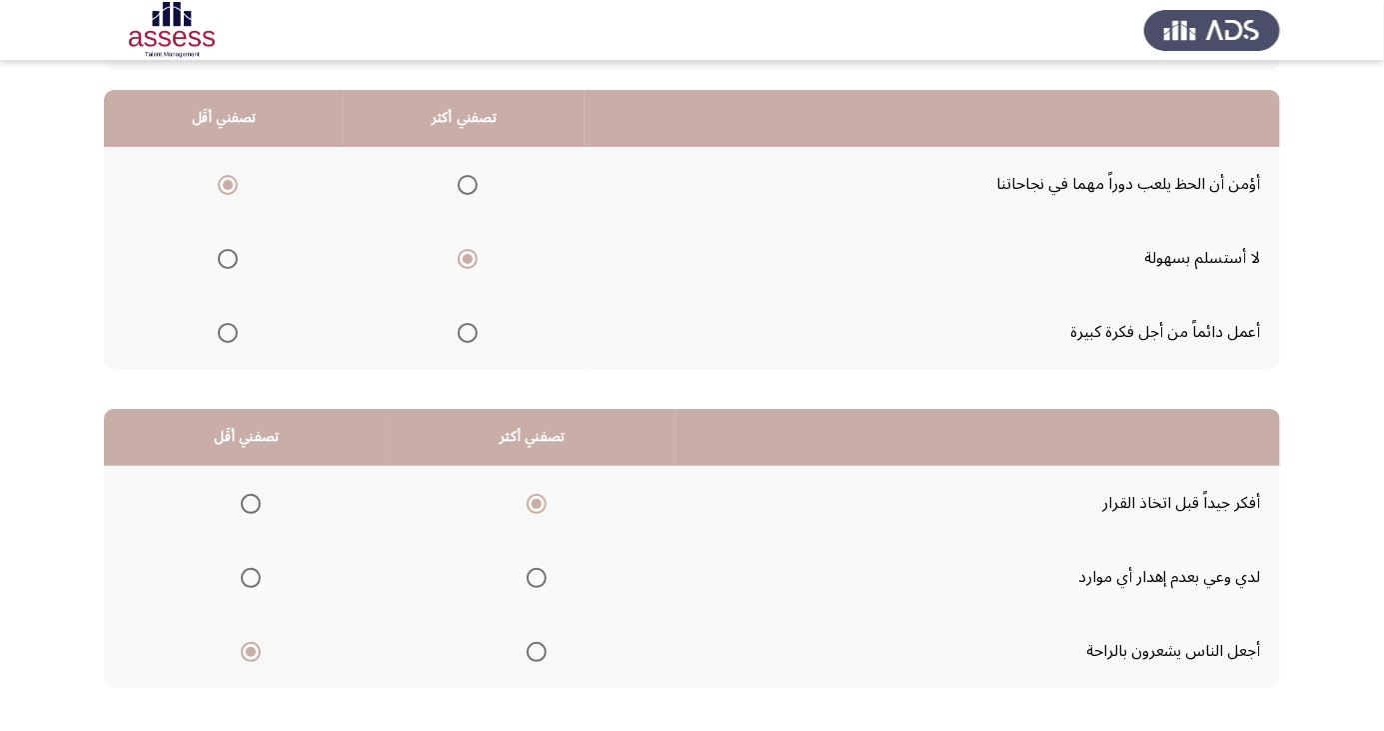
scroll to position [0, 0]
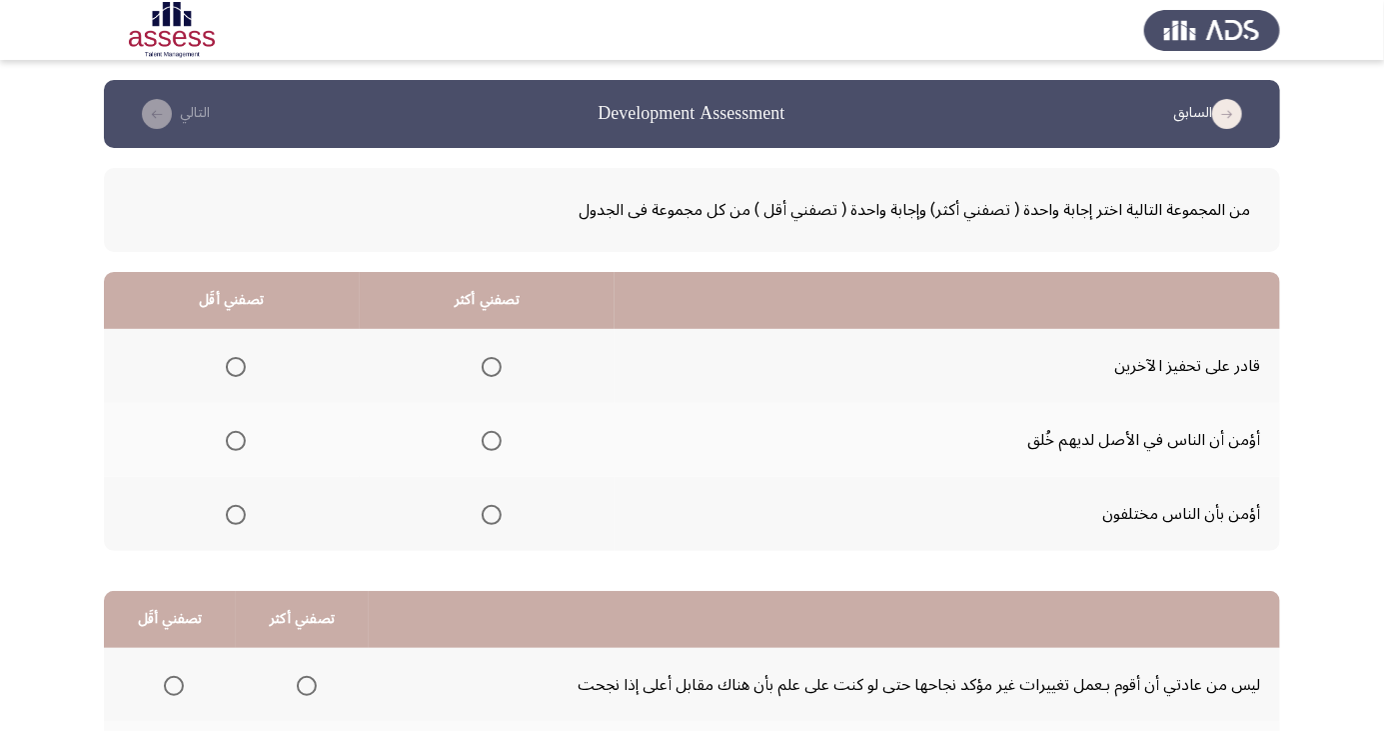
click at [496, 360] on span "Select an option" at bounding box center [492, 367] width 20 height 20
click at [496, 360] on input "Select an option" at bounding box center [492, 367] width 20 height 20
click at [236, 515] on span "Select an option" at bounding box center [236, 515] width 0 height 0
click at [235, 513] on input "Select an option" at bounding box center [236, 515] width 20 height 20
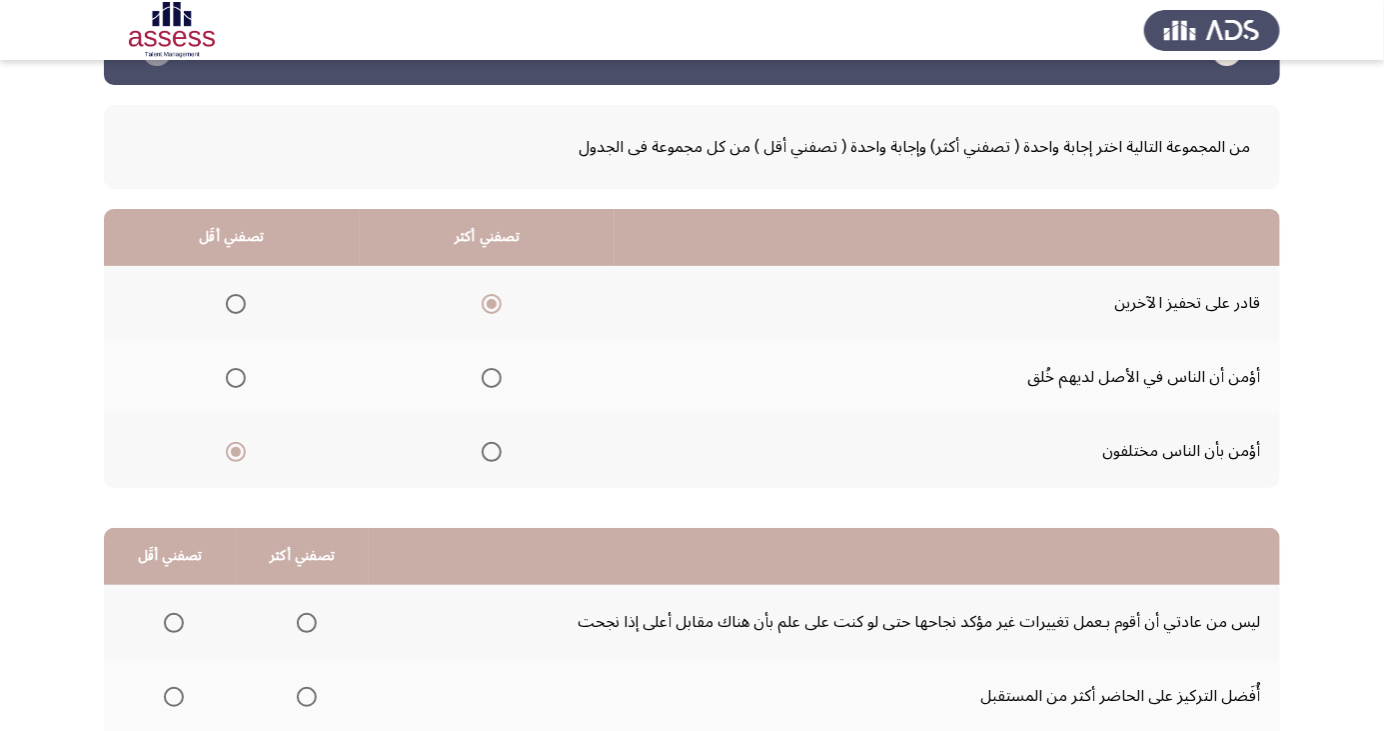
scroll to position [182, 0]
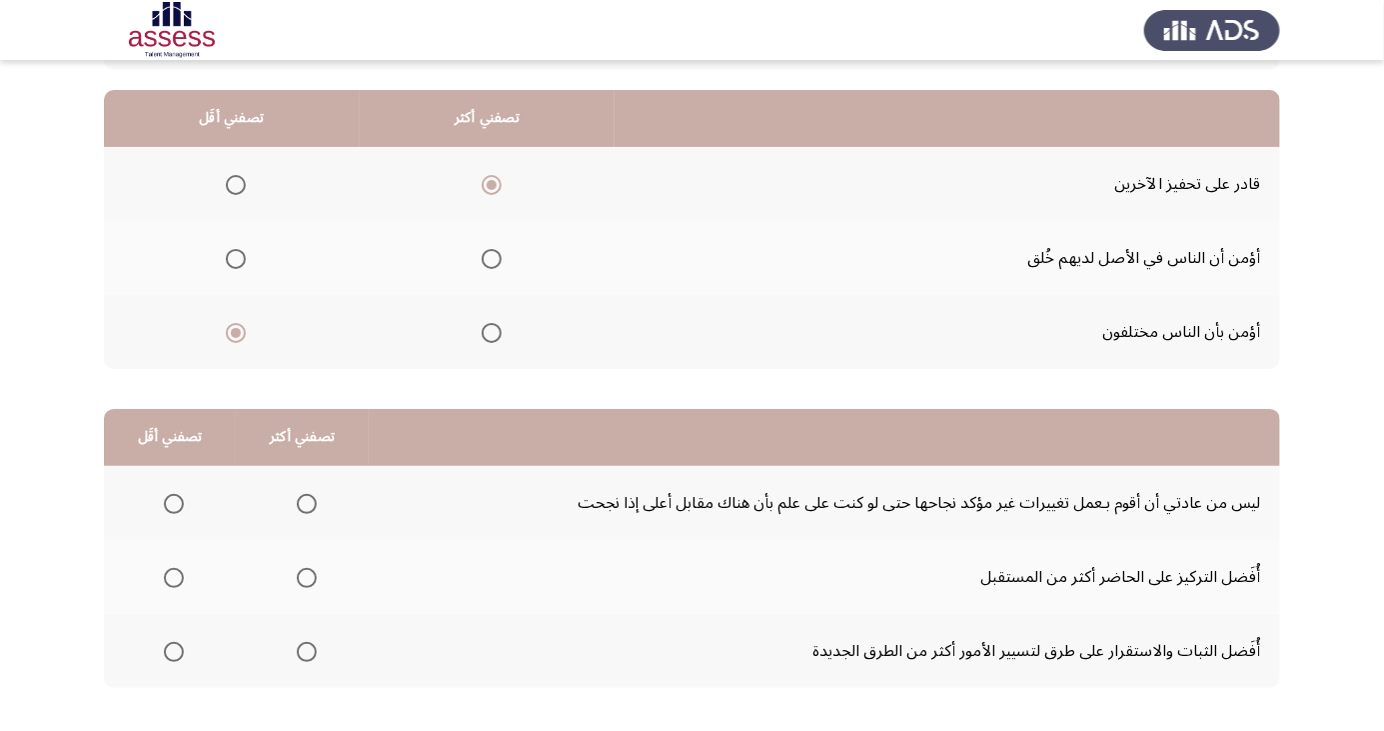
click at [172, 650] on span "Select an option" at bounding box center [174, 652] width 20 height 20
click at [172, 650] on input "Select an option" at bounding box center [174, 652] width 20 height 20
click at [303, 502] on span "Select an option" at bounding box center [307, 504] width 20 height 20
click at [303, 502] on input "Select an option" at bounding box center [307, 504] width 20 height 20
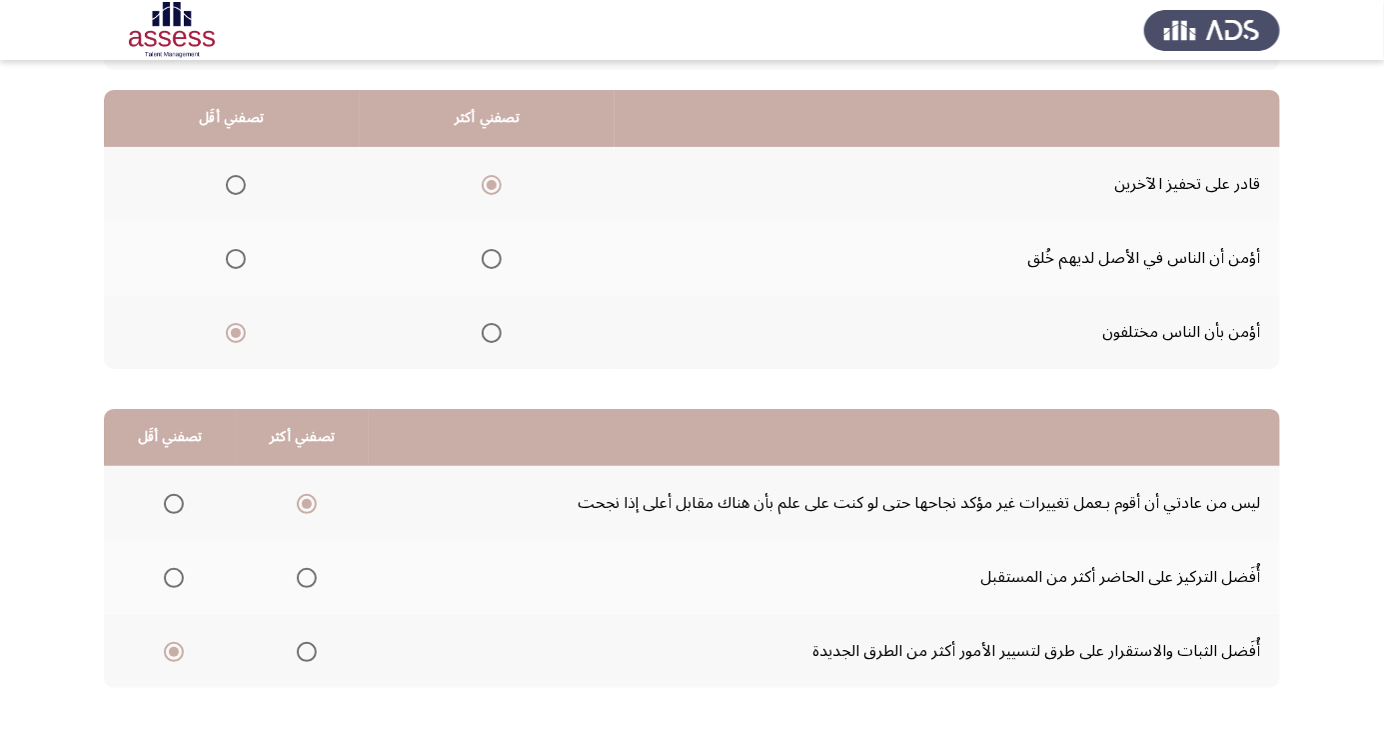
scroll to position [0, 0]
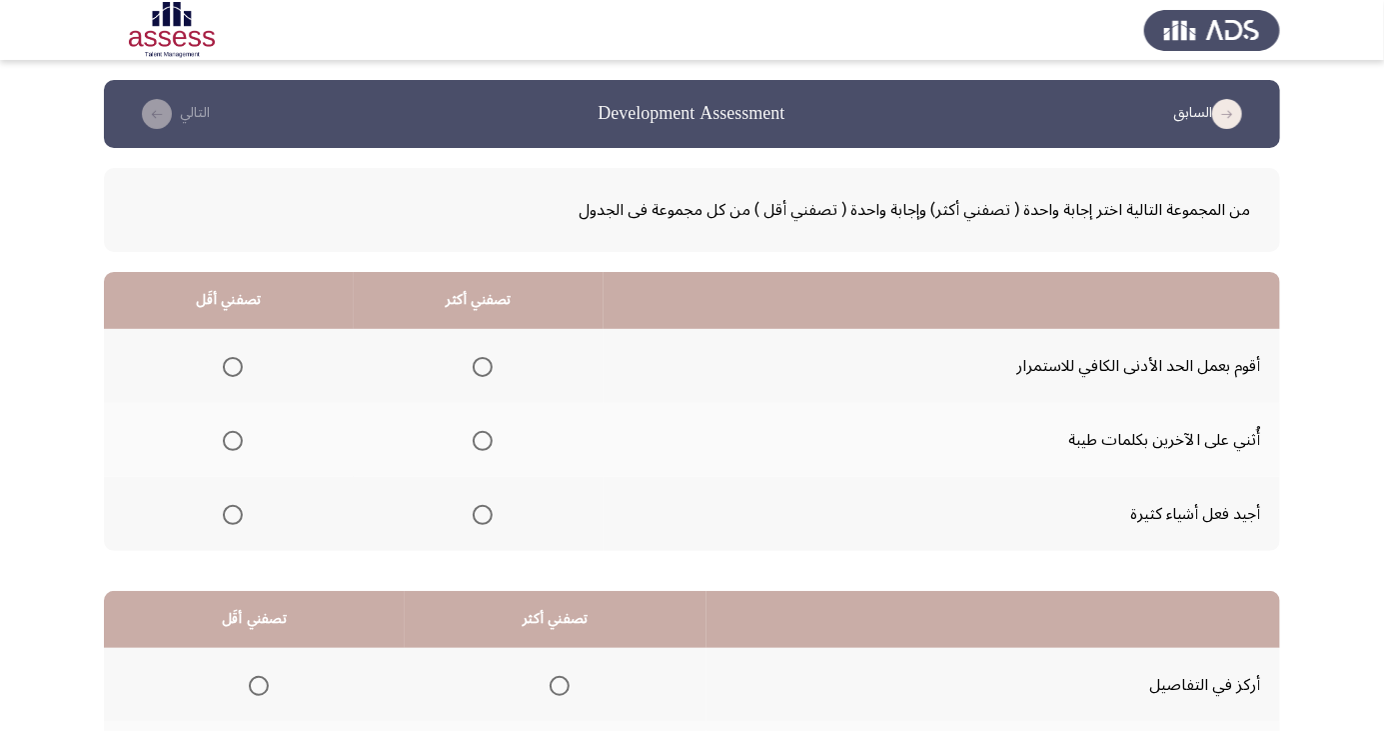
click at [483, 441] on span "Select an option" at bounding box center [483, 441] width 0 height 0
click at [480, 440] on input "Select an option" at bounding box center [483, 441] width 20 height 20
click at [240, 360] on span "Select an option" at bounding box center [233, 367] width 20 height 20
click at [240, 360] on input "Select an option" at bounding box center [233, 367] width 20 height 20
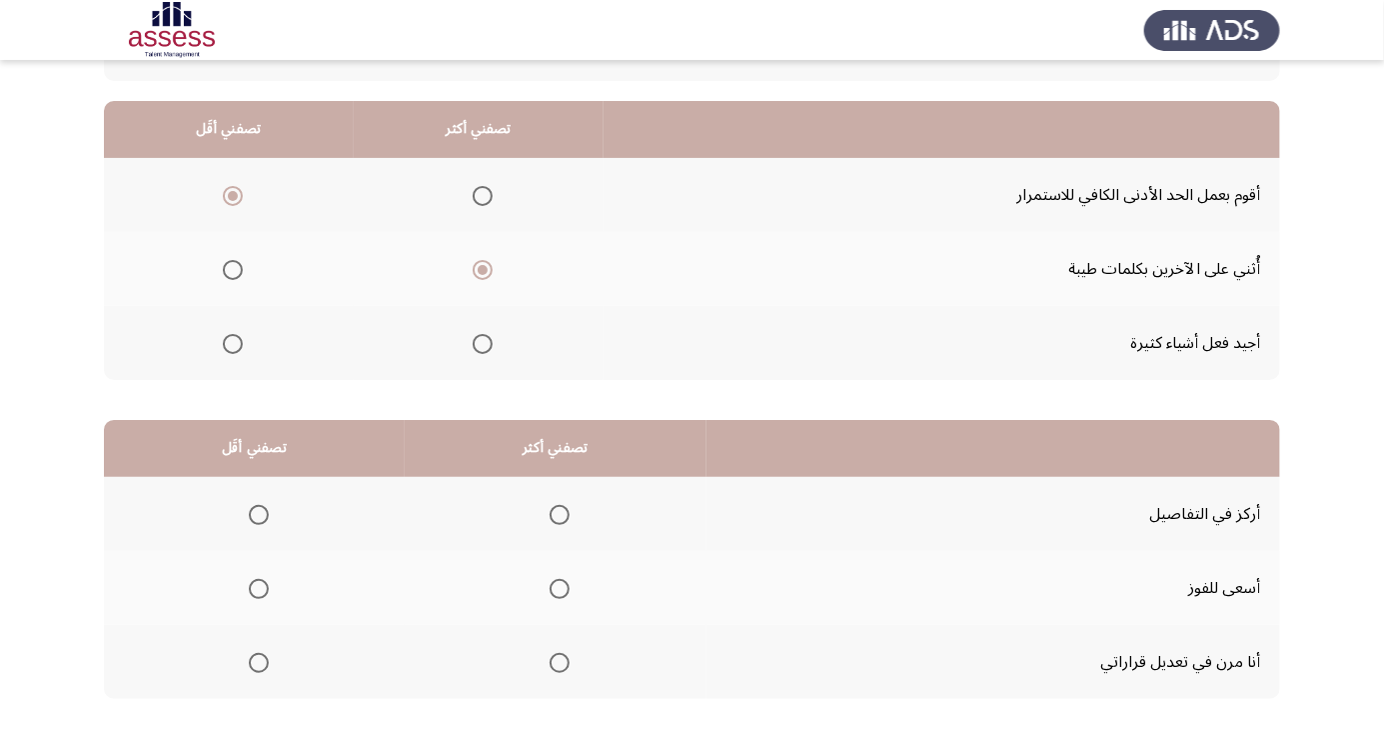
scroll to position [182, 0]
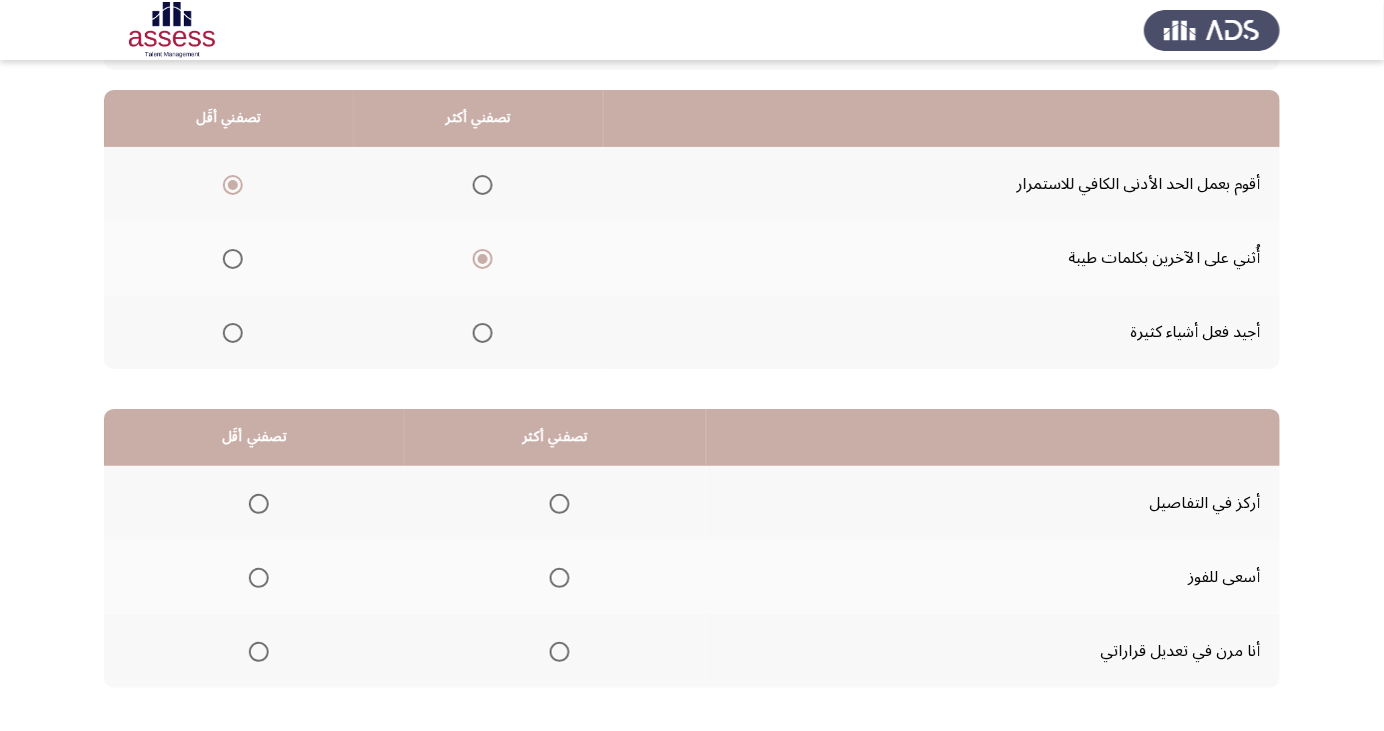
click at [550, 575] on span "Select an option" at bounding box center [560, 578] width 20 height 20
click at [550, 575] on input "Select an option" at bounding box center [560, 578] width 20 height 20
click at [259, 504] on span "Select an option" at bounding box center [259, 504] width 0 height 0
click at [256, 502] on input "Select an option" at bounding box center [259, 504] width 20 height 20
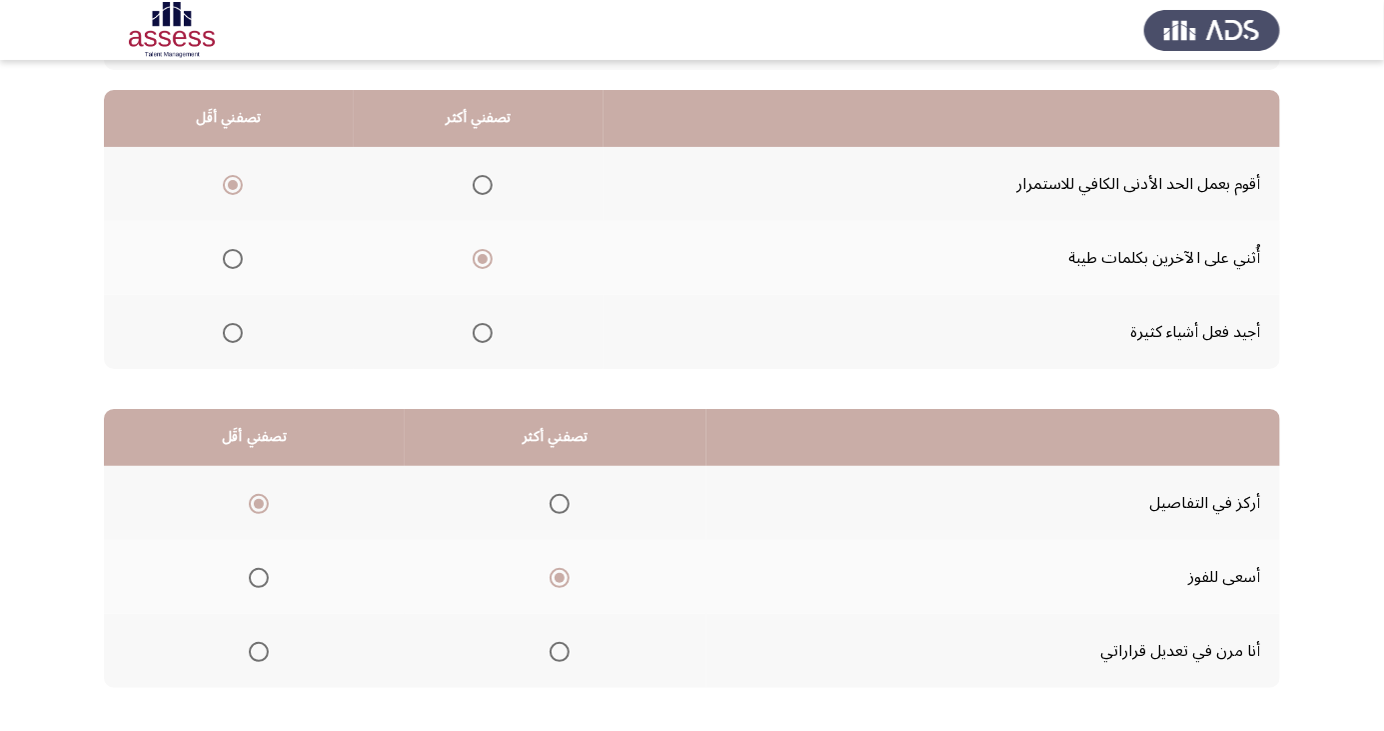
scroll to position [0, 0]
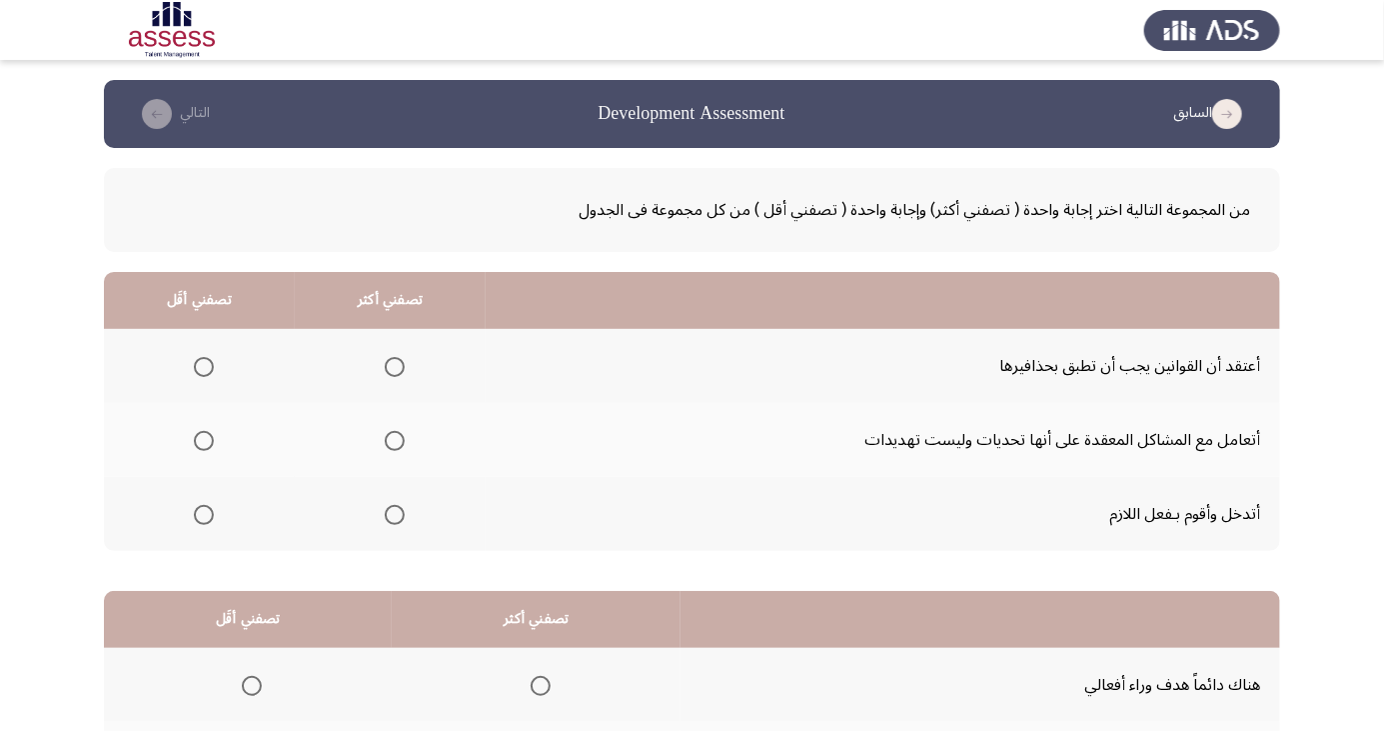
click at [197, 363] on span "Select an option" at bounding box center [204, 367] width 20 height 20
click at [197, 363] on input "Select an option" at bounding box center [204, 367] width 20 height 20
click at [387, 515] on span "Select an option" at bounding box center [395, 515] width 20 height 20
click at [387, 515] on input "Select an option" at bounding box center [395, 515] width 20 height 20
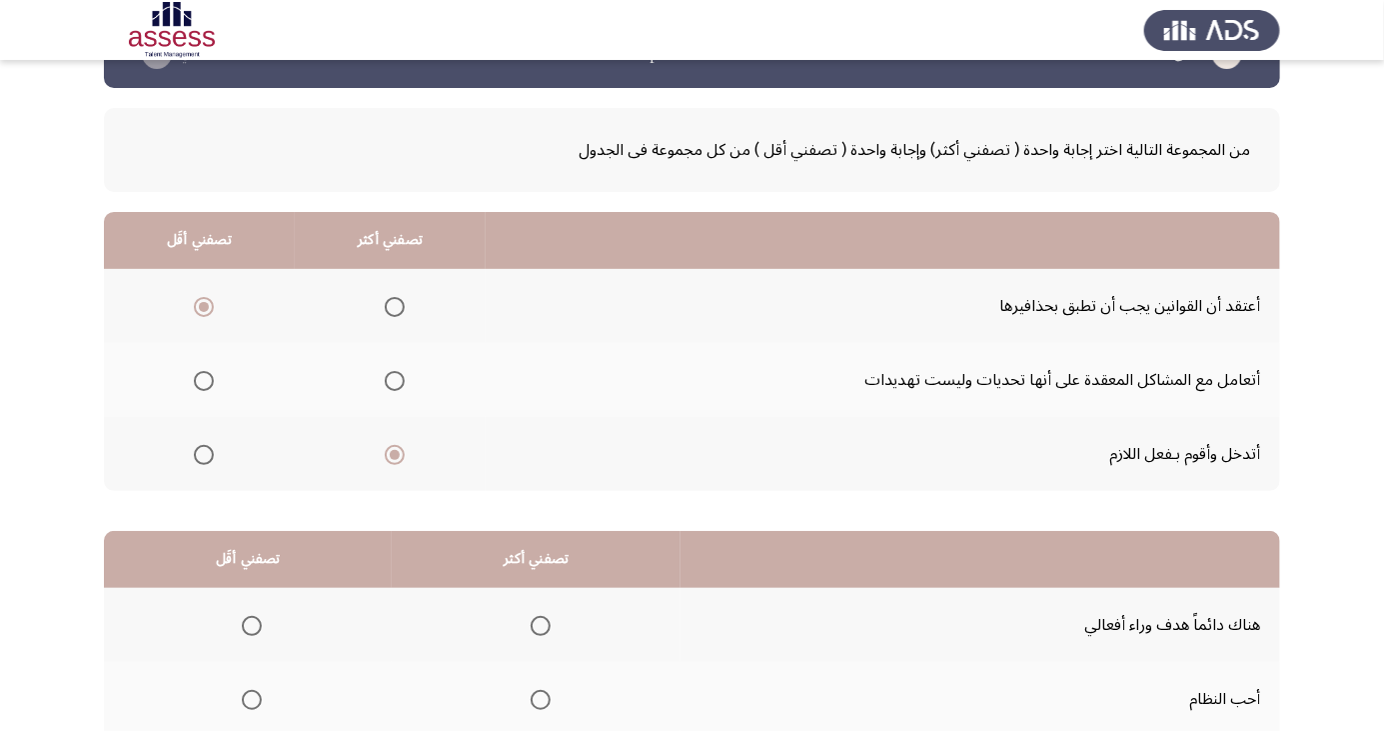
scroll to position [182, 0]
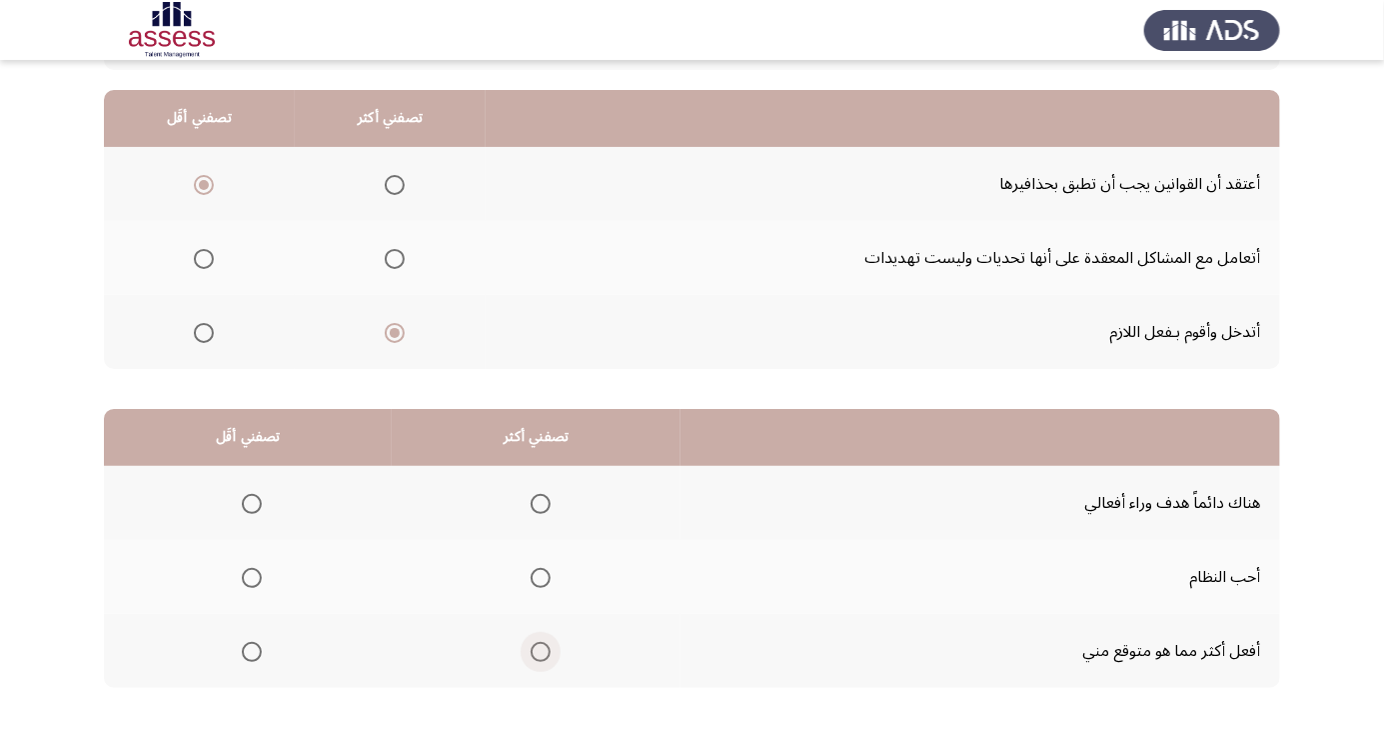
click at [542, 655] on span "Select an option" at bounding box center [541, 652] width 20 height 20
click at [542, 655] on input "Select an option" at bounding box center [541, 652] width 20 height 20
click at [252, 504] on span "Select an option" at bounding box center [252, 504] width 0 height 0
click at [251, 502] on input "Select an option" at bounding box center [252, 504] width 20 height 20
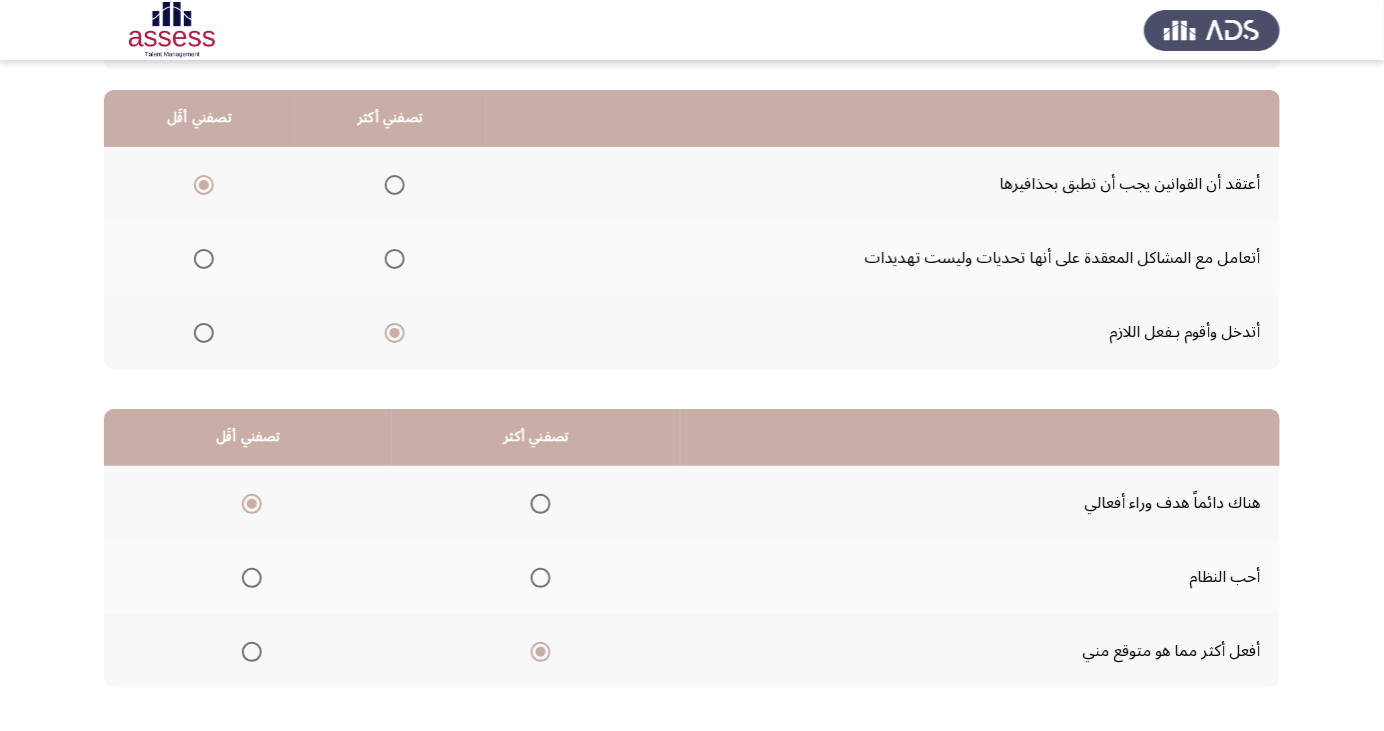
scroll to position [0, 0]
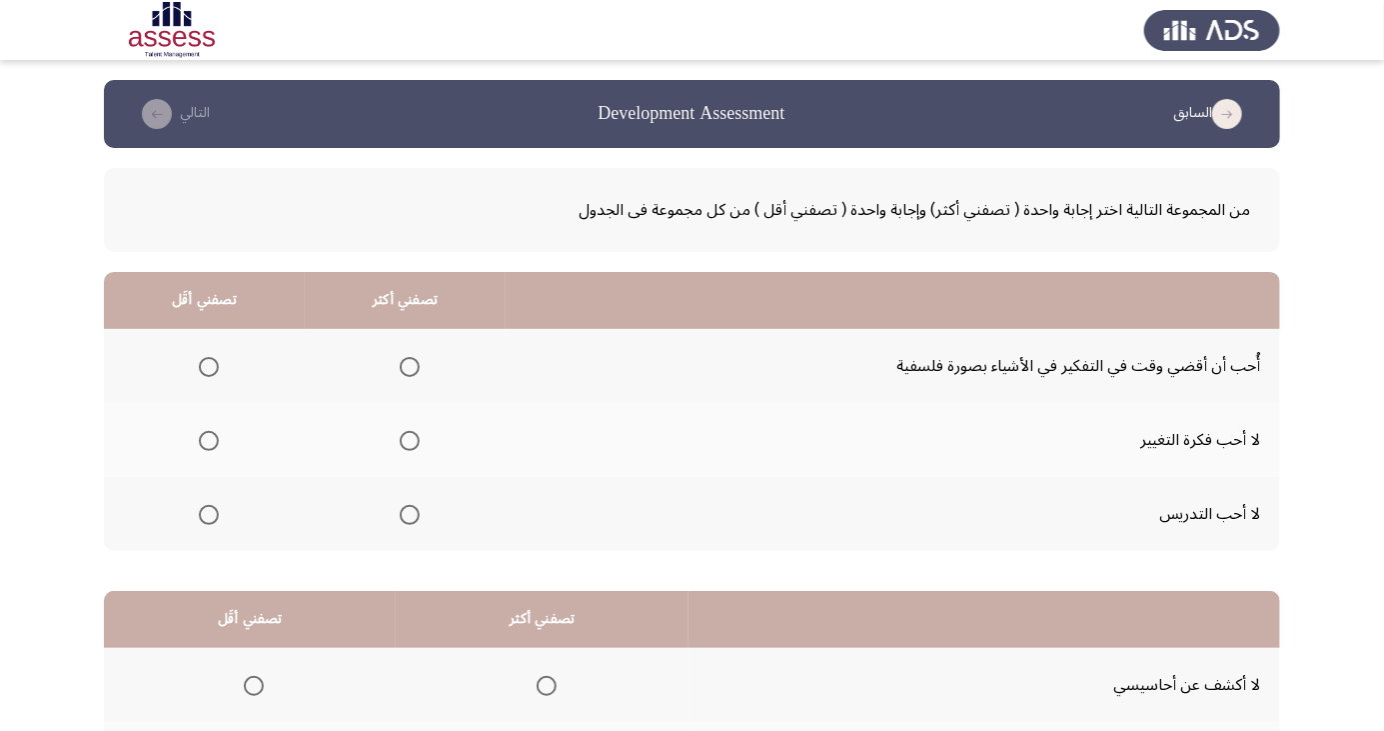
click at [208, 445] on span "Select an option" at bounding box center [209, 441] width 20 height 20
click at [208, 445] on input "Select an option" at bounding box center [209, 441] width 20 height 20
click at [406, 366] on span "Select an option" at bounding box center [410, 367] width 20 height 20
click at [406, 366] on input "Select an option" at bounding box center [410, 367] width 20 height 20
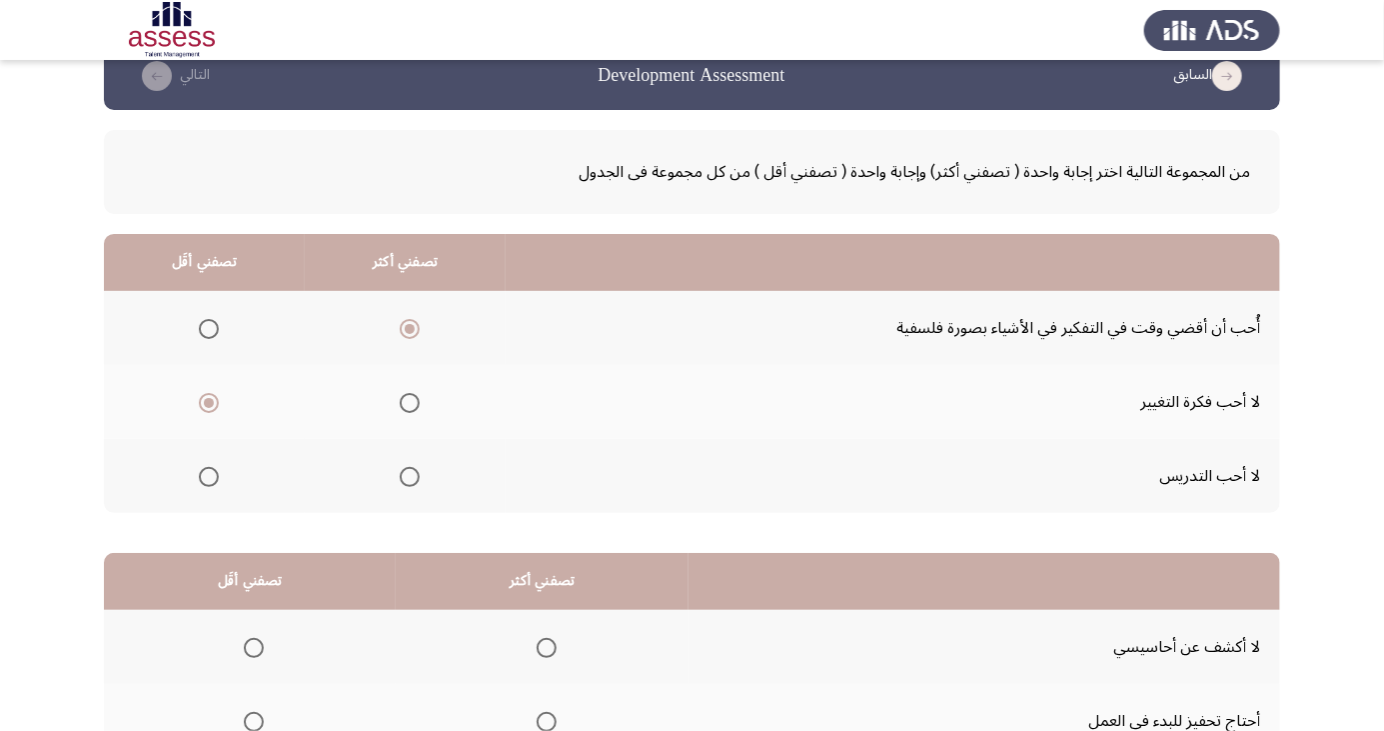
scroll to position [182, 0]
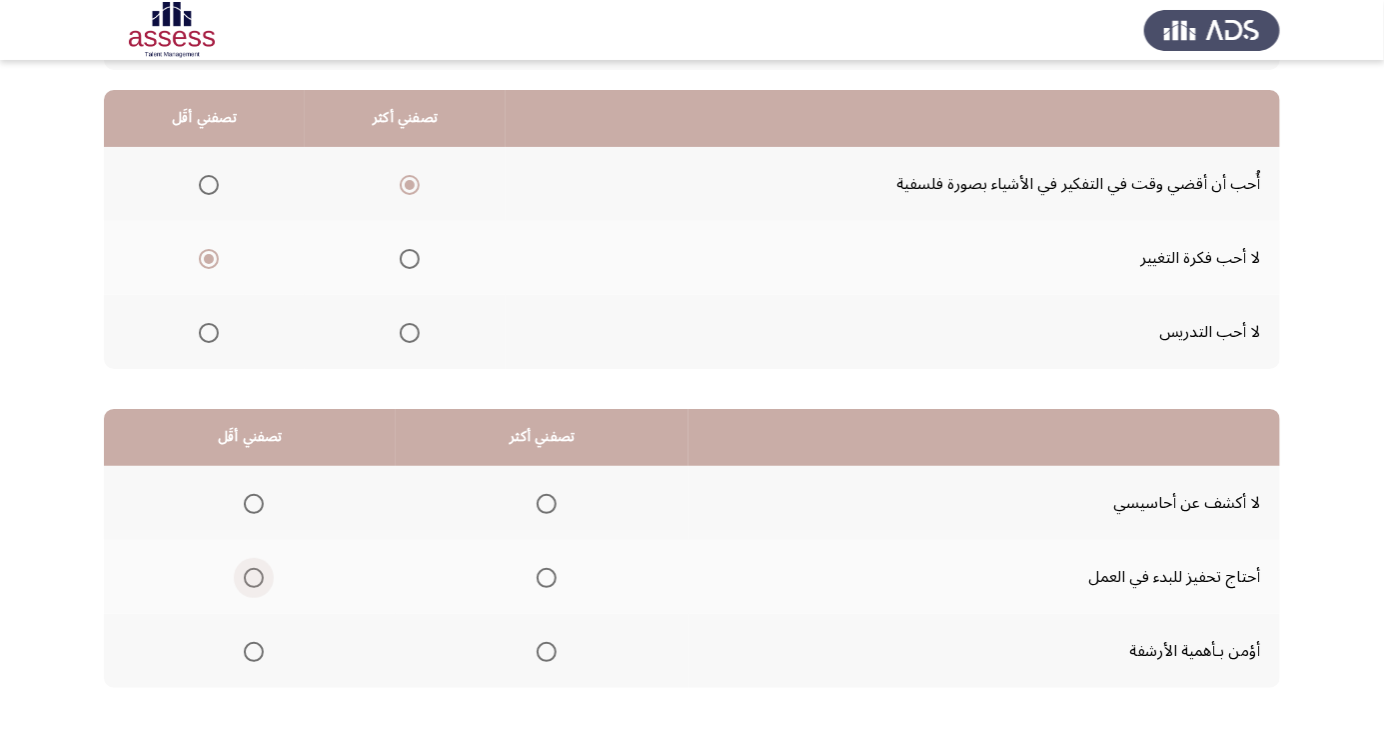
click at [259, 581] on span "Select an option" at bounding box center [254, 578] width 20 height 20
click at [259, 581] on input "Select an option" at bounding box center [254, 578] width 20 height 20
click at [543, 502] on span "Select an option" at bounding box center [547, 504] width 20 height 20
click at [543, 502] on input "Select an option" at bounding box center [547, 504] width 20 height 20
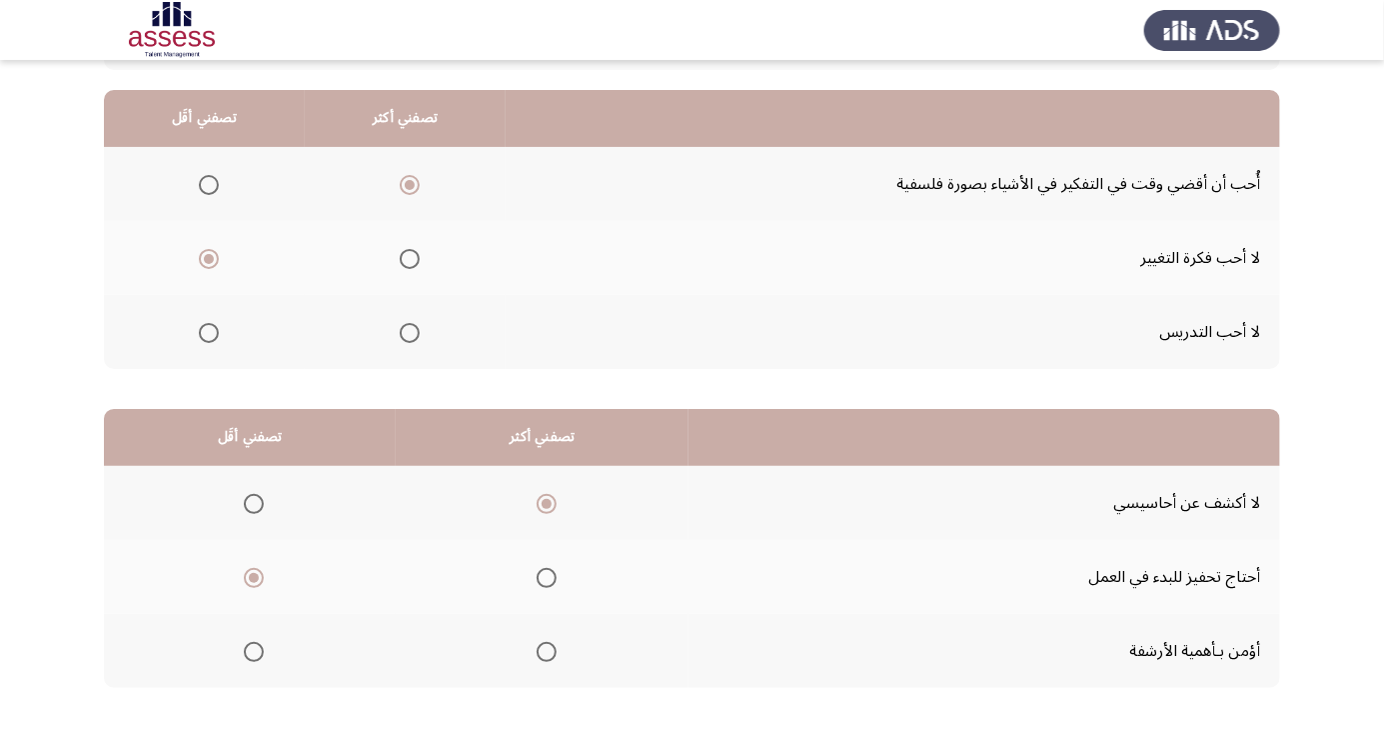
scroll to position [0, 0]
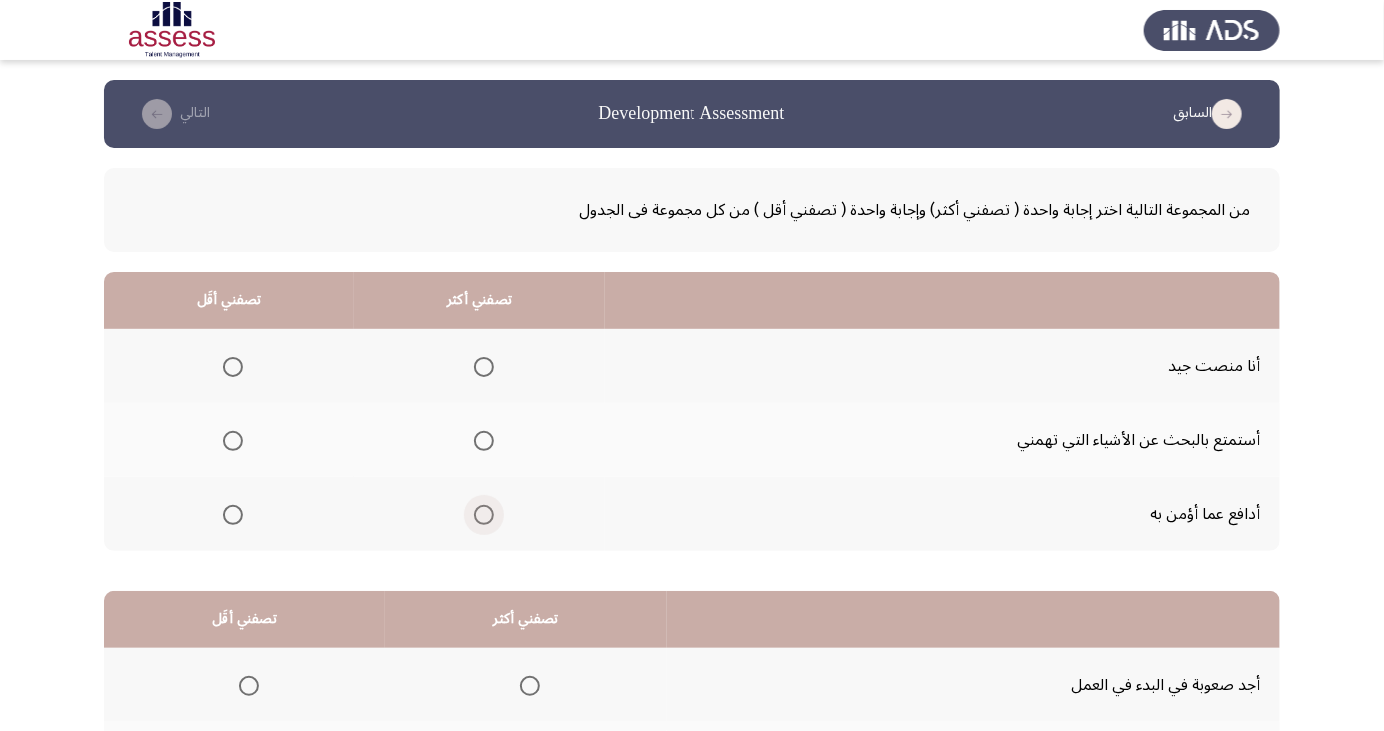
click at [477, 519] on span "Select an option" at bounding box center [484, 515] width 20 height 20
click at [477, 519] on input "Select an option" at bounding box center [484, 515] width 20 height 20
click at [241, 443] on span "Select an option" at bounding box center [233, 441] width 20 height 20
click at [241, 443] on input "Select an option" at bounding box center [233, 441] width 20 height 20
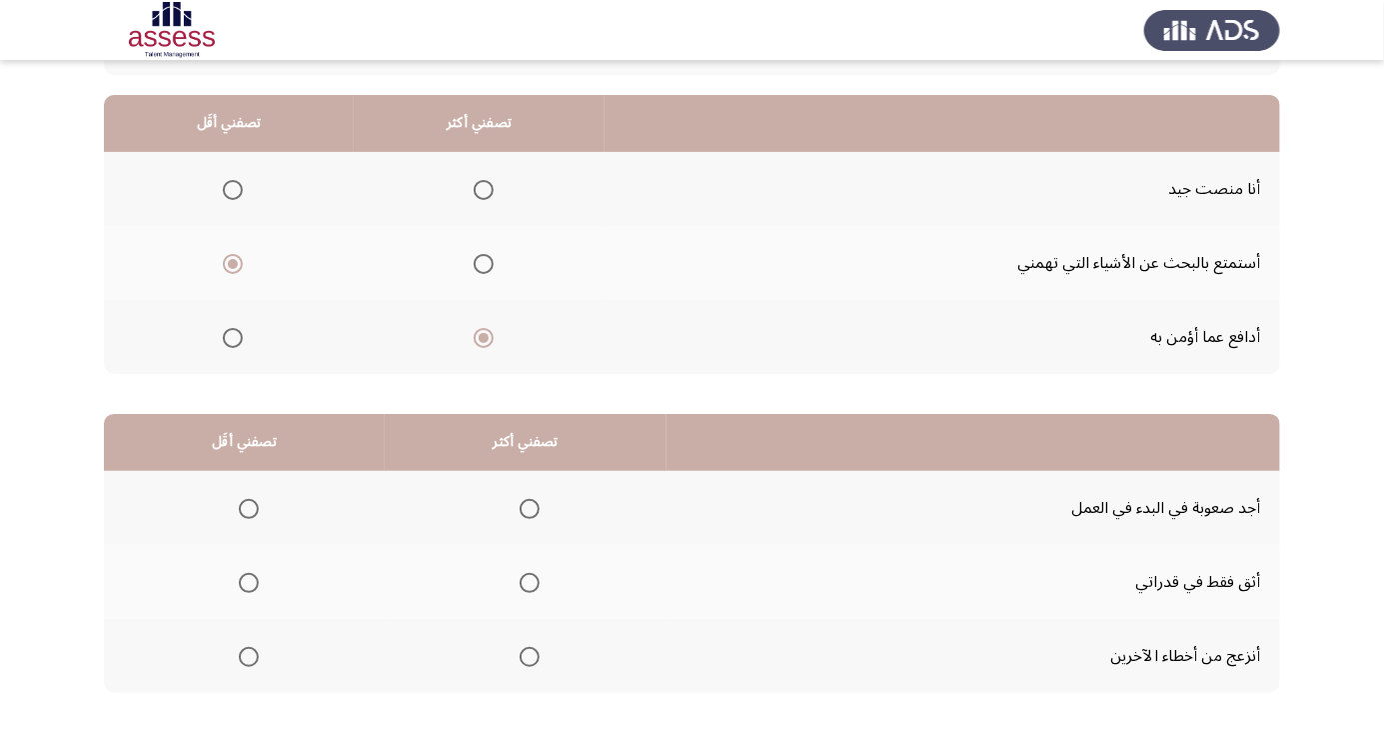
scroll to position [180, 0]
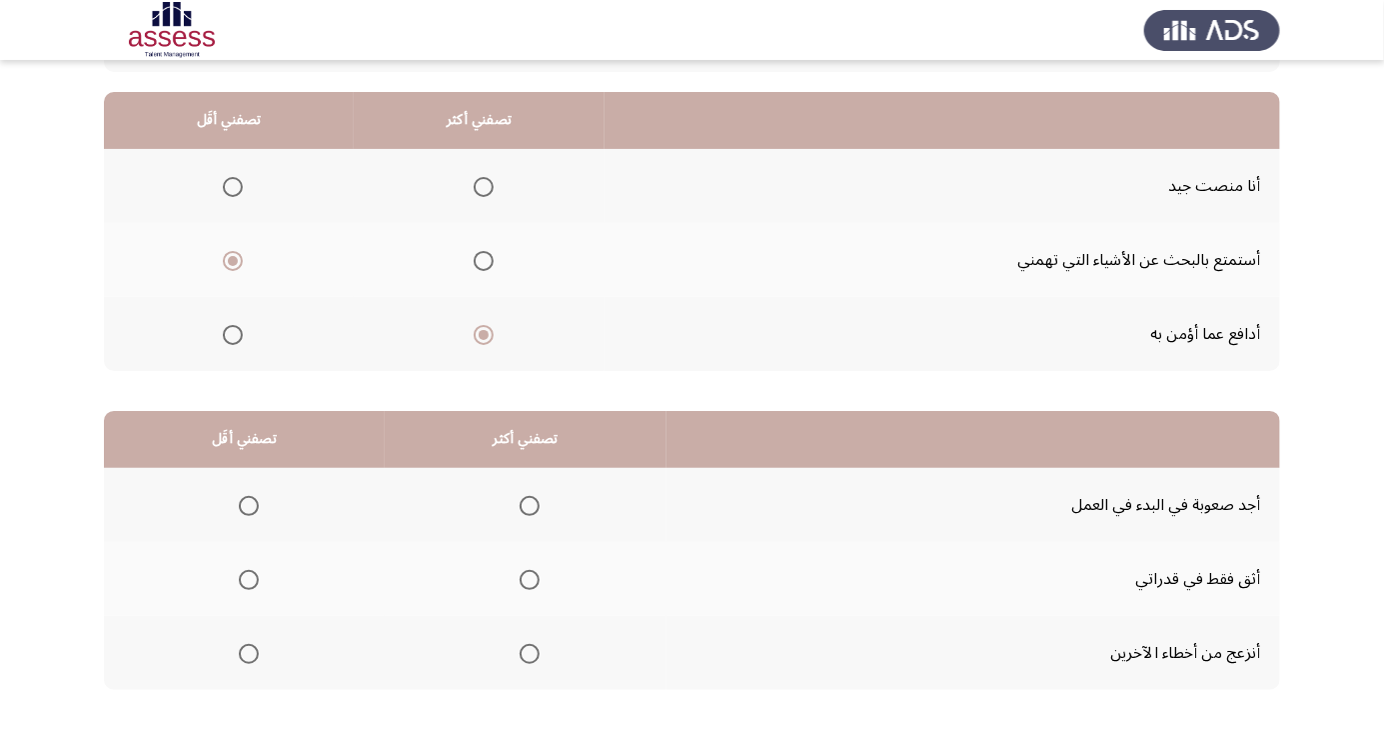
click at [247, 504] on span "Select an option" at bounding box center [249, 506] width 20 height 20
click at [247, 504] on input "Select an option" at bounding box center [249, 506] width 20 height 20
click at [526, 652] on span "Select an option" at bounding box center [530, 654] width 20 height 20
click at [526, 652] on input "Select an option" at bounding box center [530, 654] width 20 height 20
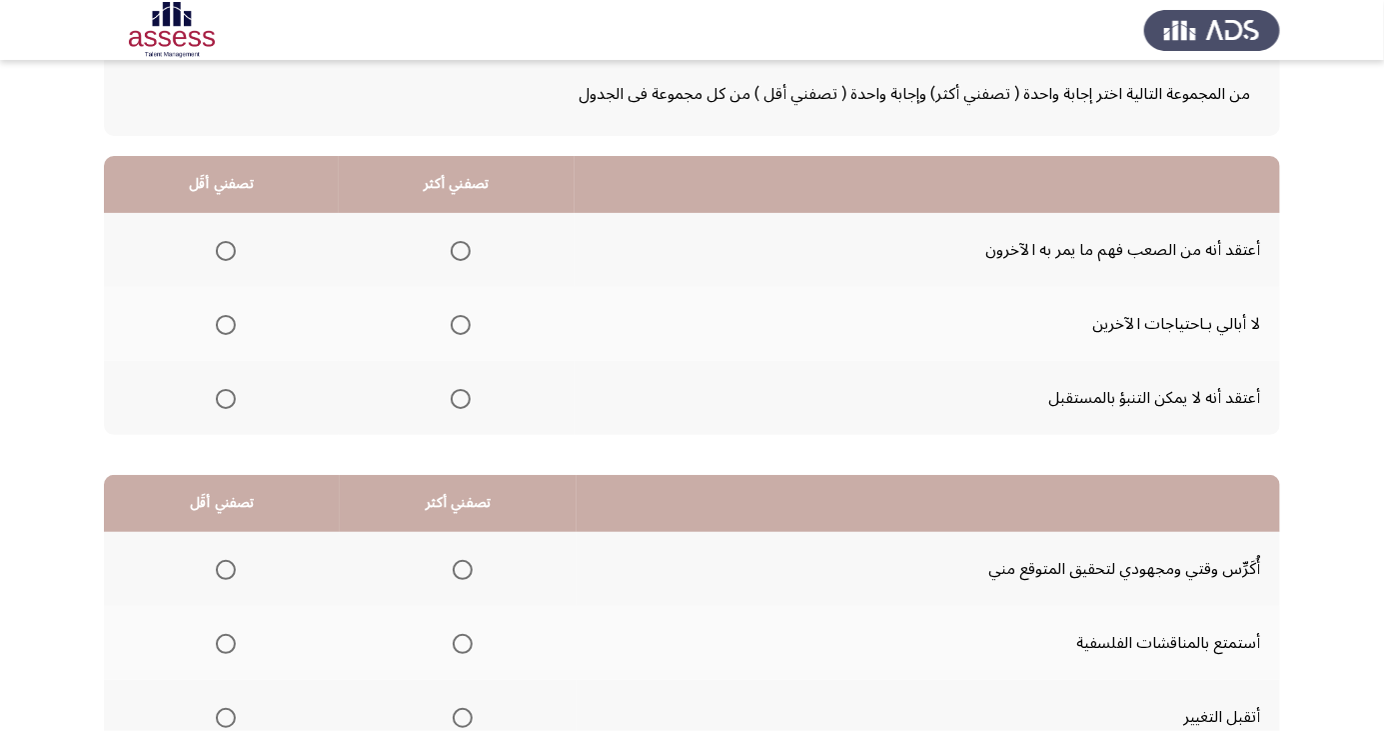
scroll to position [117, 0]
click at [224, 396] on span "Select an option" at bounding box center [226, 398] width 20 height 20
click at [224, 396] on input "Select an option" at bounding box center [226, 398] width 20 height 20
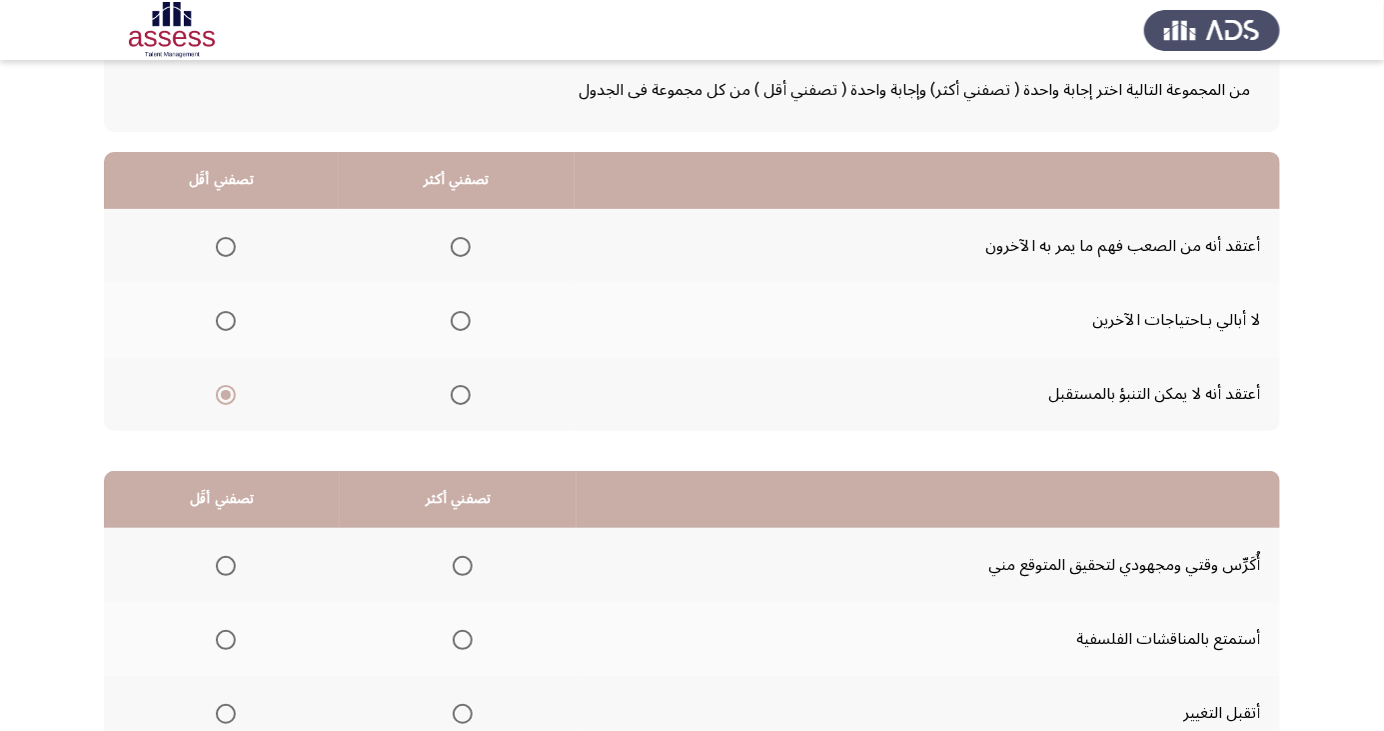
click at [224, 320] on span "Select an option" at bounding box center [226, 321] width 20 height 20
click at [224, 320] on input "Select an option" at bounding box center [226, 321] width 20 height 20
click at [461, 395] on span "Select an option" at bounding box center [461, 395] width 0 height 0
click at [459, 393] on input "Select an option" at bounding box center [461, 395] width 20 height 20
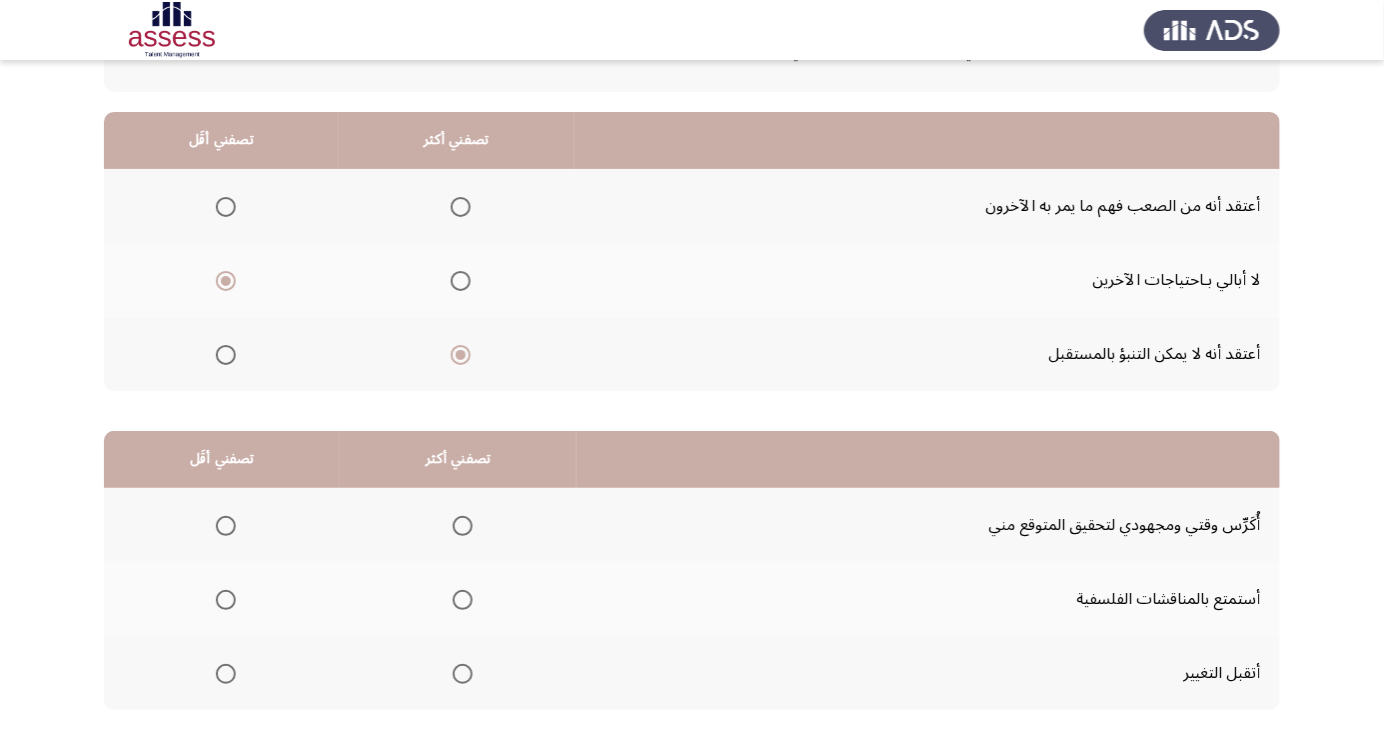
scroll to position [182, 0]
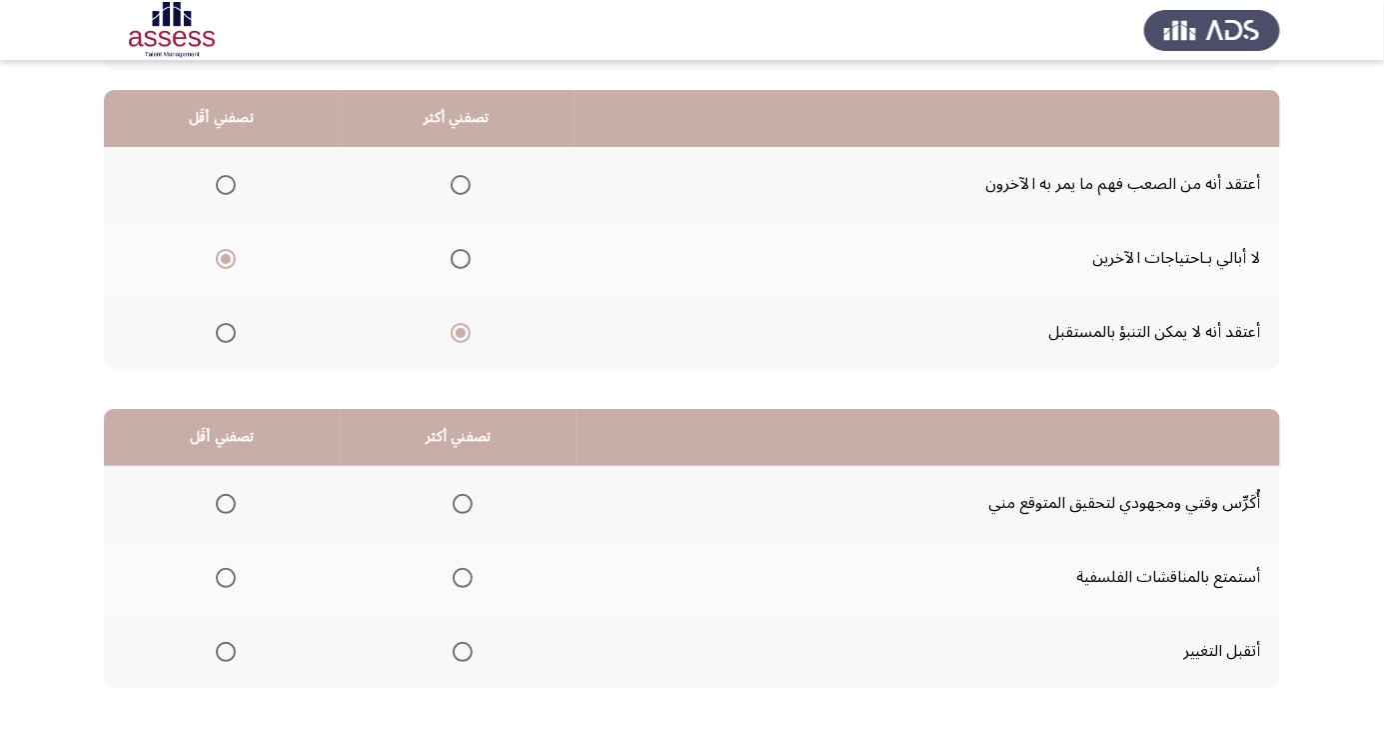
click at [453, 494] on span "Select an option" at bounding box center [463, 504] width 20 height 20
click at [453, 494] on input "Select an option" at bounding box center [463, 504] width 20 height 20
click at [226, 578] on span "Select an option" at bounding box center [226, 578] width 0 height 0
click at [225, 576] on input "Select an option" at bounding box center [226, 578] width 20 height 20
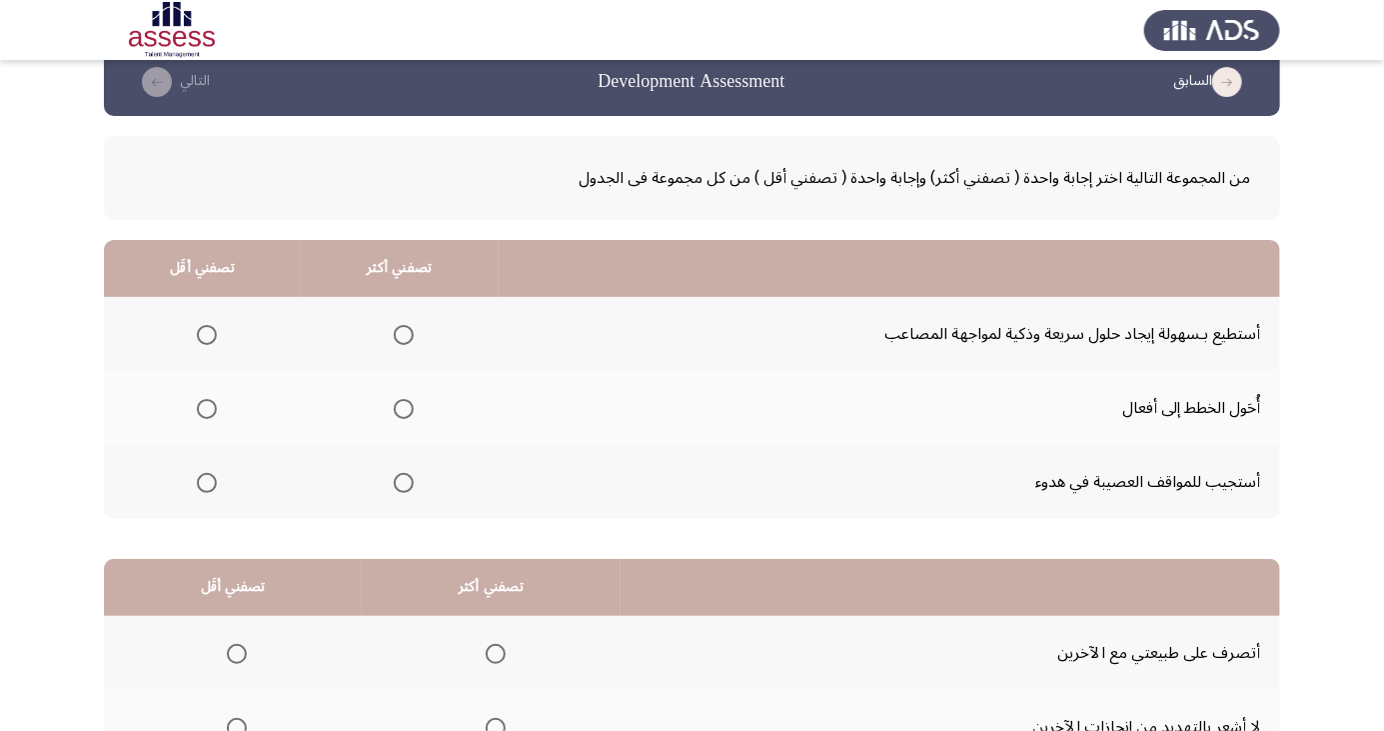
scroll to position [58, 0]
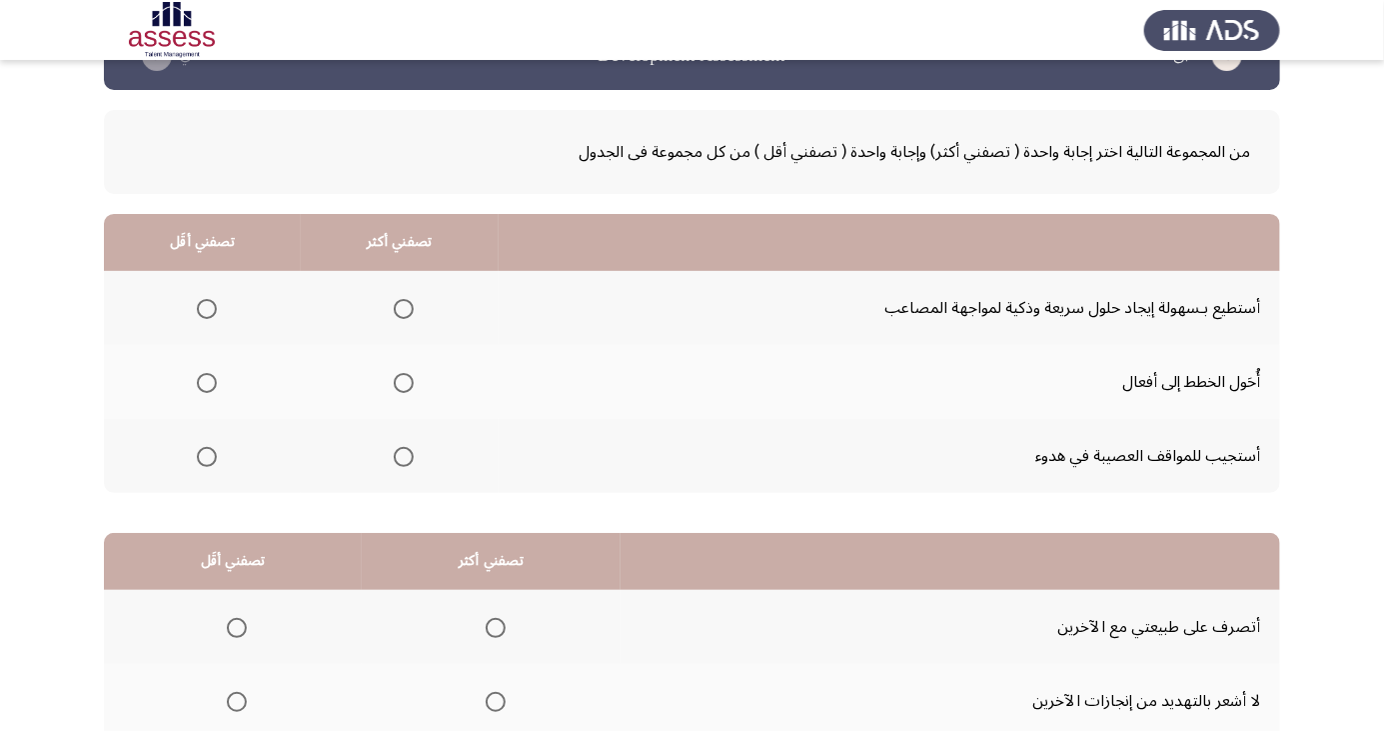
click at [404, 457] on span "Select an option" at bounding box center [404, 457] width 0 height 0
click at [399, 455] on input "Select an option" at bounding box center [404, 457] width 20 height 20
click at [207, 457] on span "Select an option" at bounding box center [207, 457] width 0 height 0
click at [204, 455] on input "Select an option" at bounding box center [207, 457] width 20 height 20
click at [370, 311] on th at bounding box center [399, 308] width 197 height 74
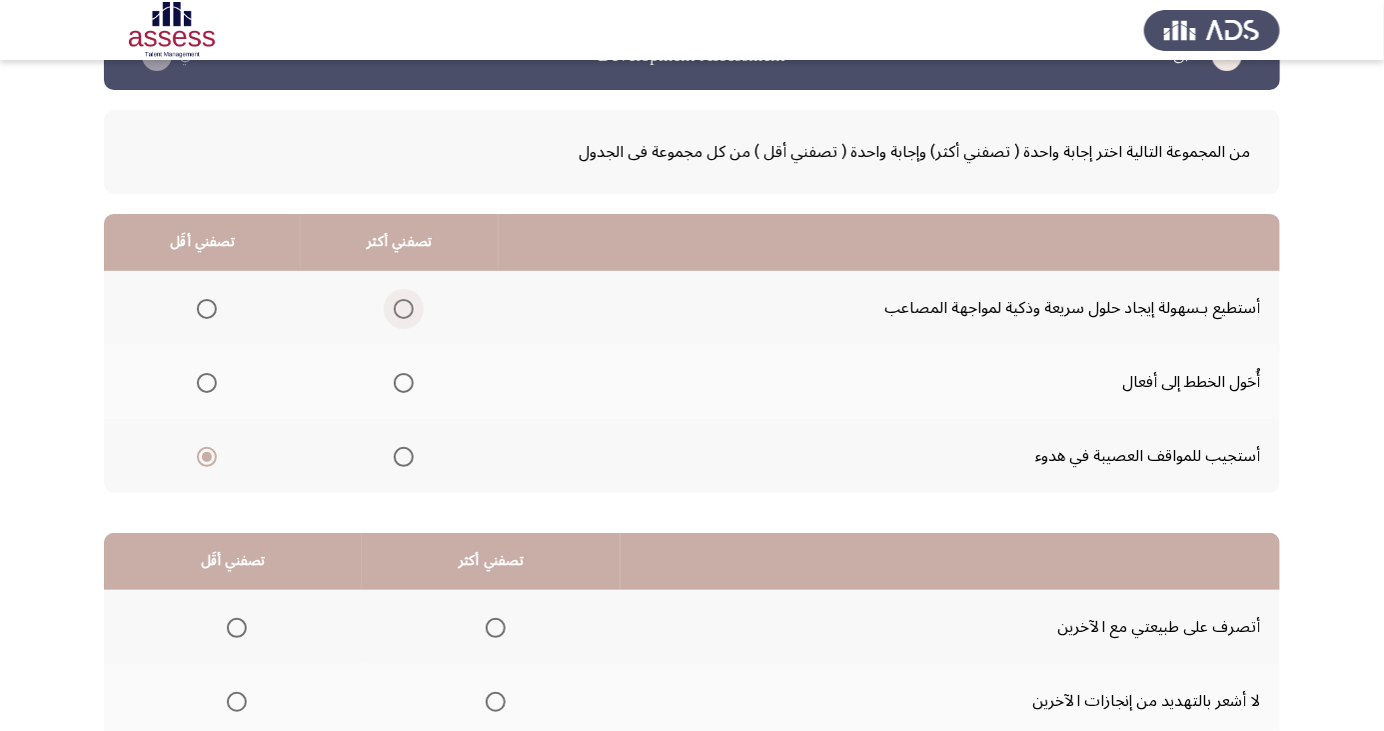
click at [401, 299] on span "Select an option" at bounding box center [404, 309] width 20 height 20
click at [401, 299] on input "Select an option" at bounding box center [404, 309] width 20 height 20
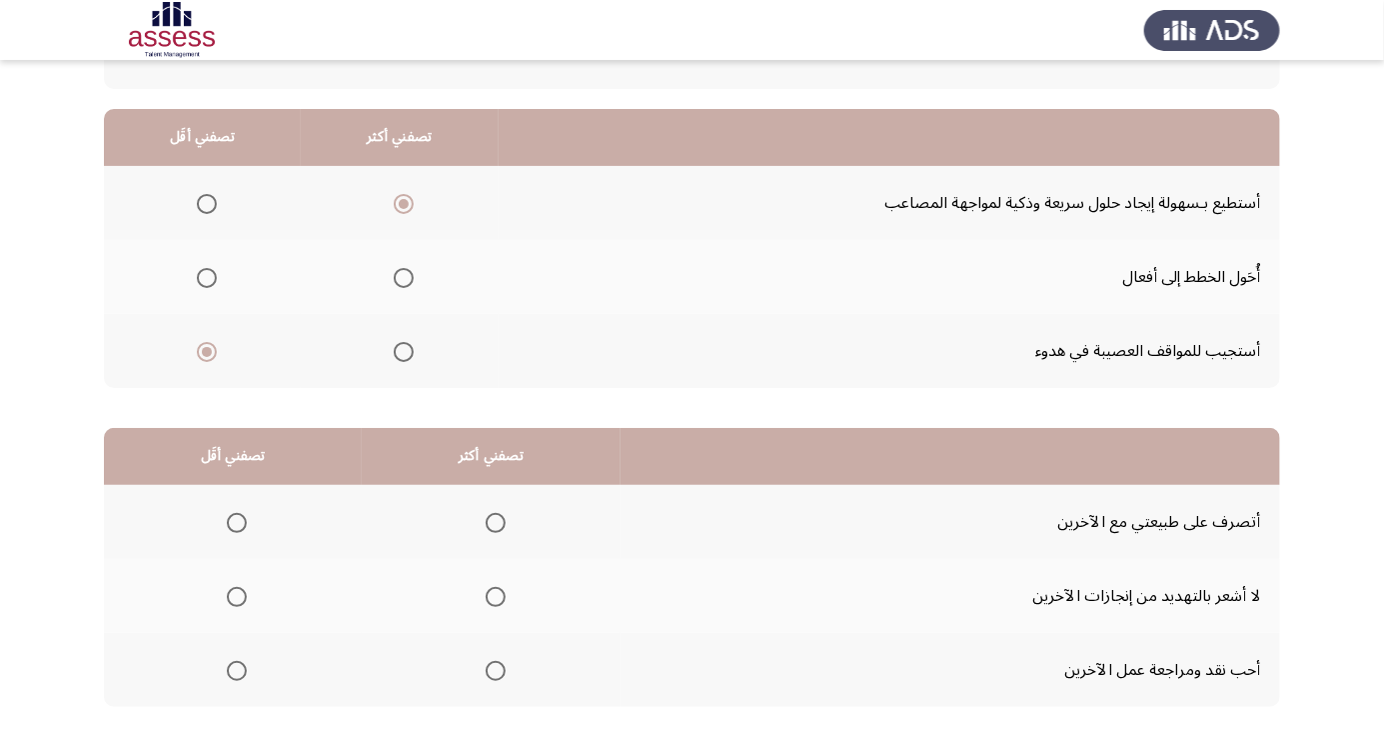
scroll to position [182, 0]
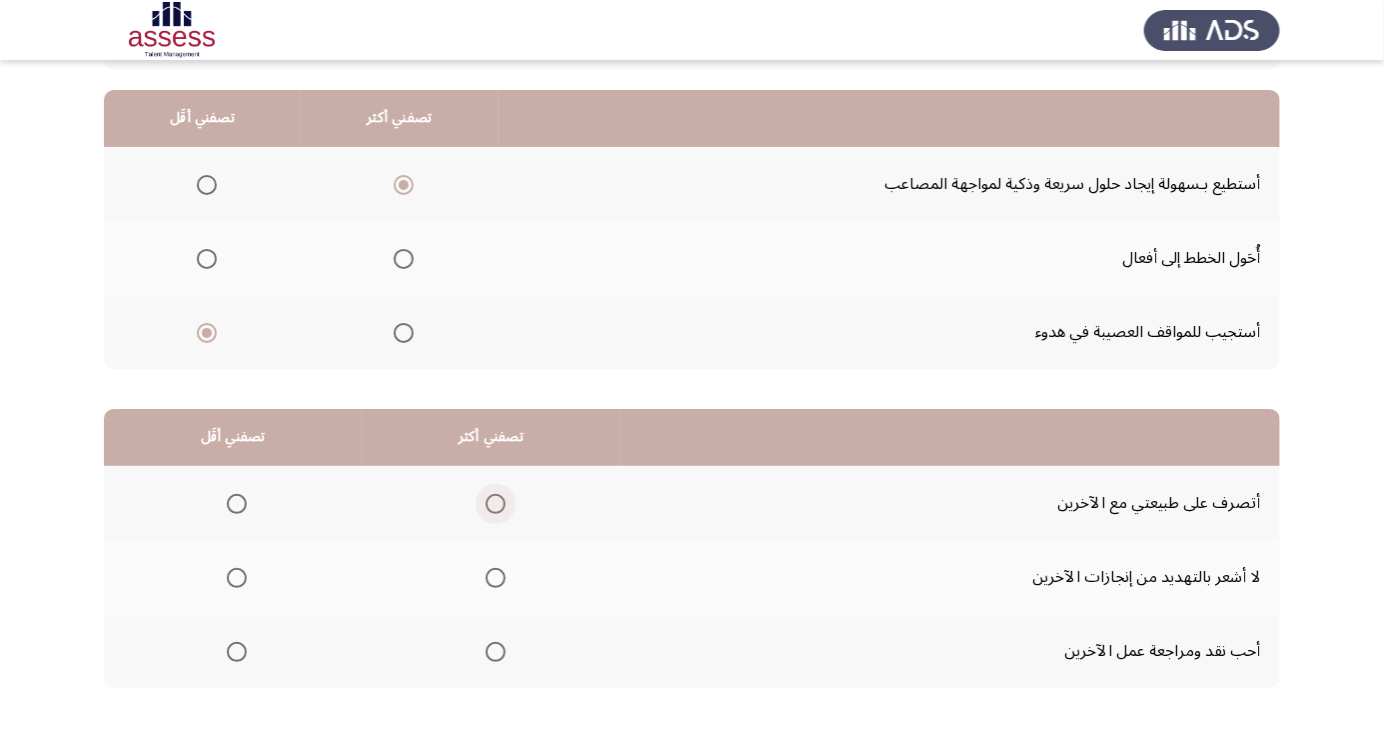
click at [495, 497] on span "Select an option" at bounding box center [496, 504] width 20 height 20
click at [495, 497] on input "Select an option" at bounding box center [496, 504] width 20 height 20
click at [237, 652] on span "Select an option" at bounding box center [237, 652] width 0 height 0
click at [236, 650] on input "Select an option" at bounding box center [237, 652] width 20 height 20
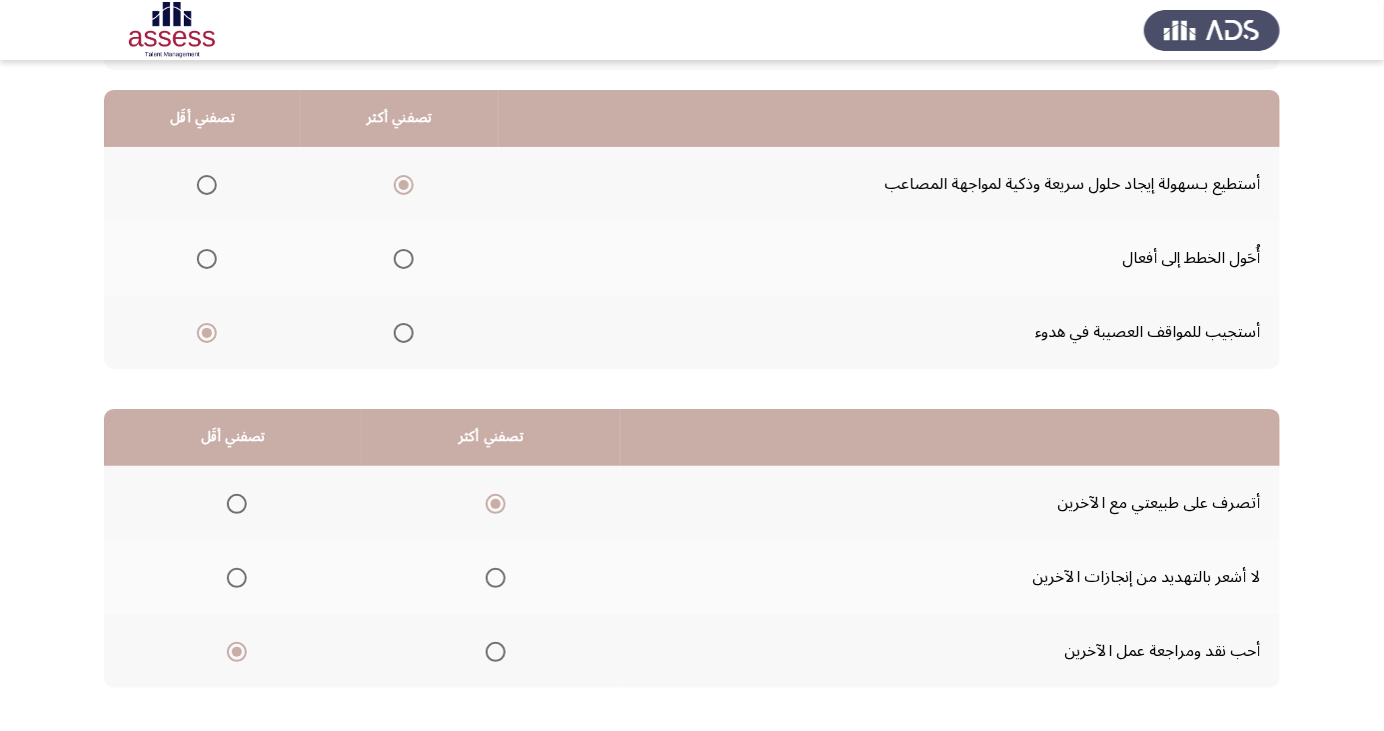
scroll to position [0, 0]
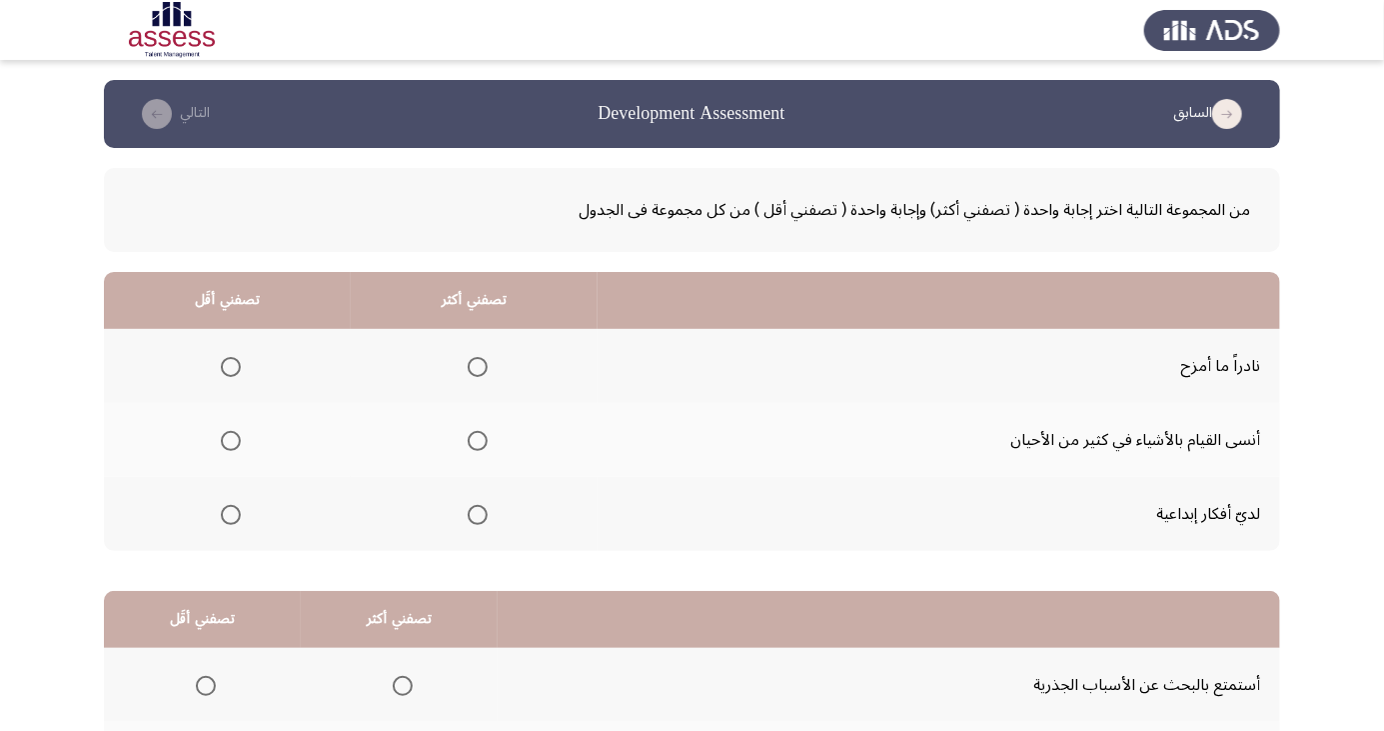
click at [478, 515] on span "Select an option" at bounding box center [478, 515] width 0 height 0
click at [475, 513] on input "Select an option" at bounding box center [478, 515] width 20 height 20
click at [230, 366] on span "Select an option" at bounding box center [231, 367] width 20 height 20
click at [230, 366] on input "Select an option" at bounding box center [231, 367] width 20 height 20
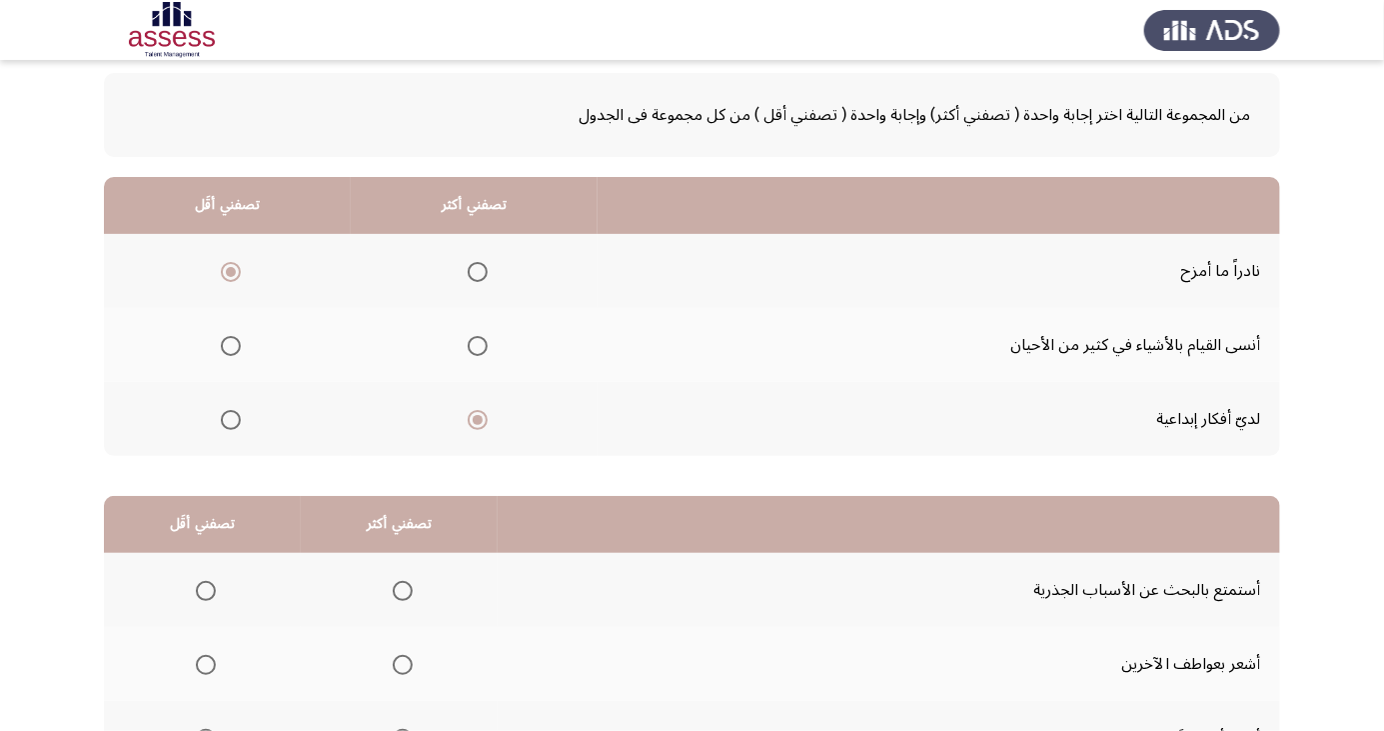
scroll to position [182, 0]
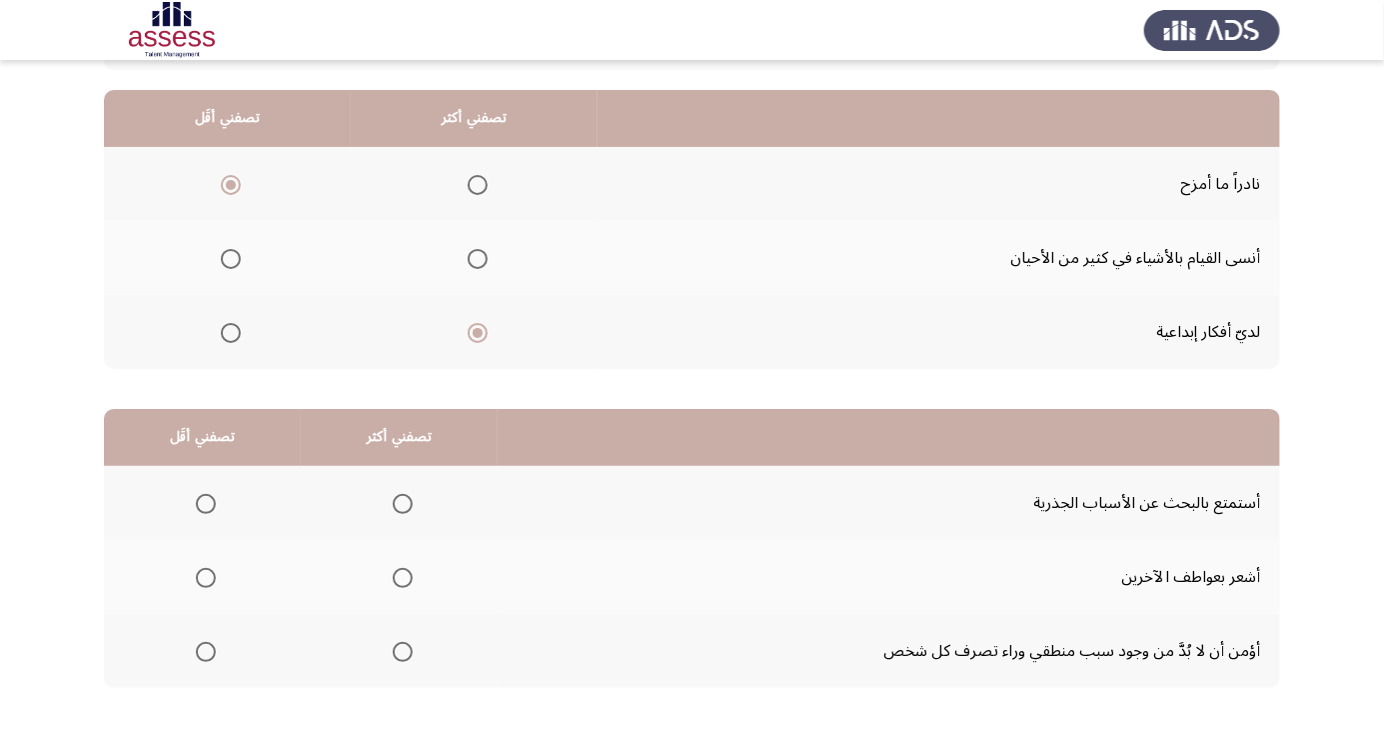
click at [403, 578] on span "Select an option" at bounding box center [403, 578] width 0 height 0
click at [400, 576] on input "Select an option" at bounding box center [403, 578] width 20 height 20
click at [215, 658] on span "Select an option" at bounding box center [206, 652] width 20 height 20
click at [215, 658] on input "Select an option" at bounding box center [206, 652] width 20 height 20
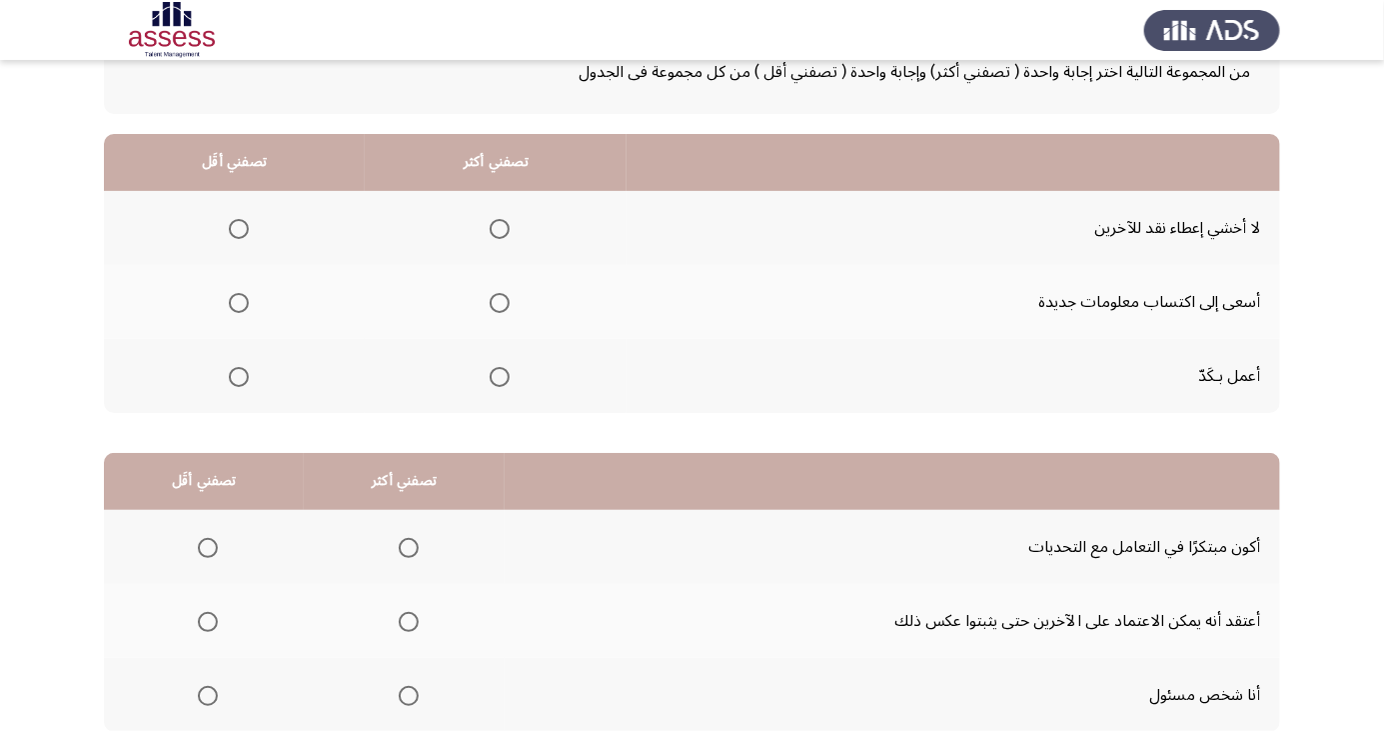
scroll to position [141, 0]
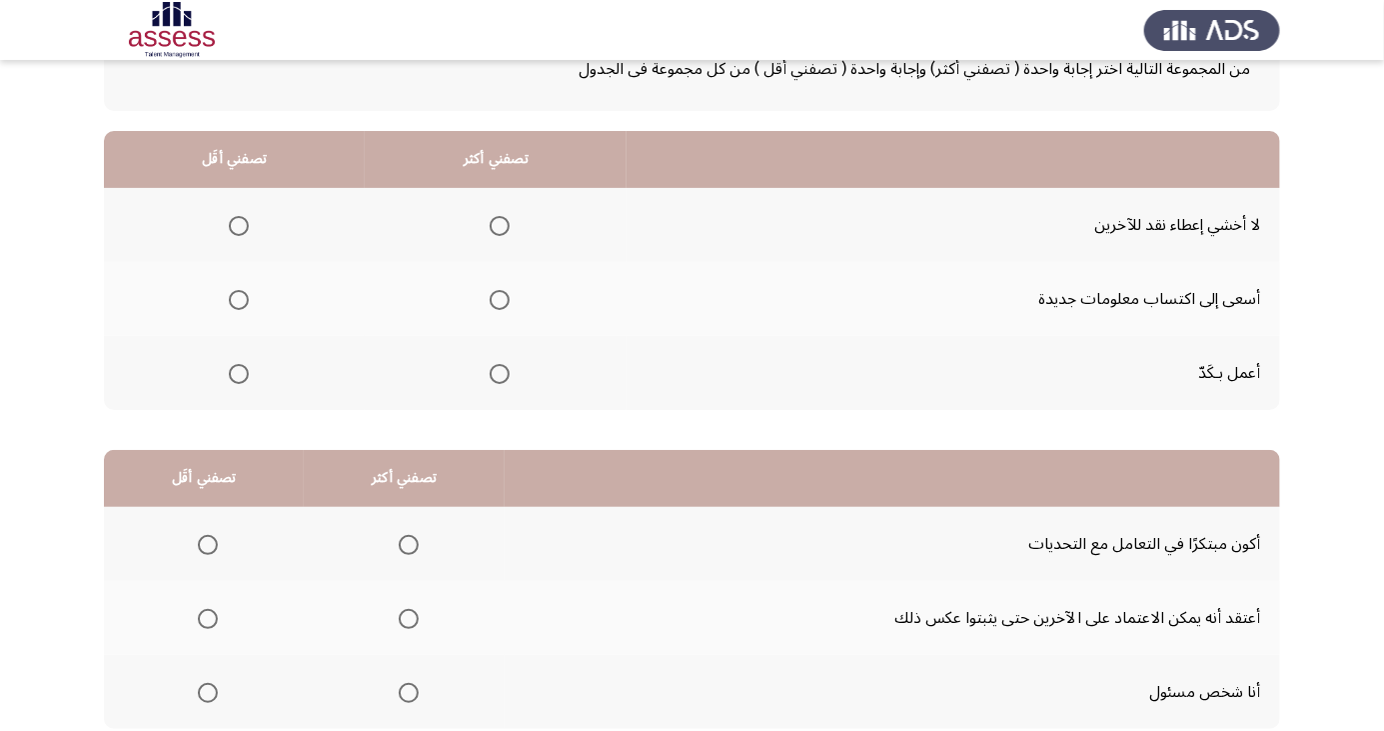
click at [500, 226] on span "Select an option" at bounding box center [500, 226] width 0 height 0
click at [498, 224] on input "Select an option" at bounding box center [500, 226] width 20 height 20
click at [239, 374] on span "Select an option" at bounding box center [239, 374] width 0 height 0
click at [238, 372] on input "Select an option" at bounding box center [239, 374] width 20 height 20
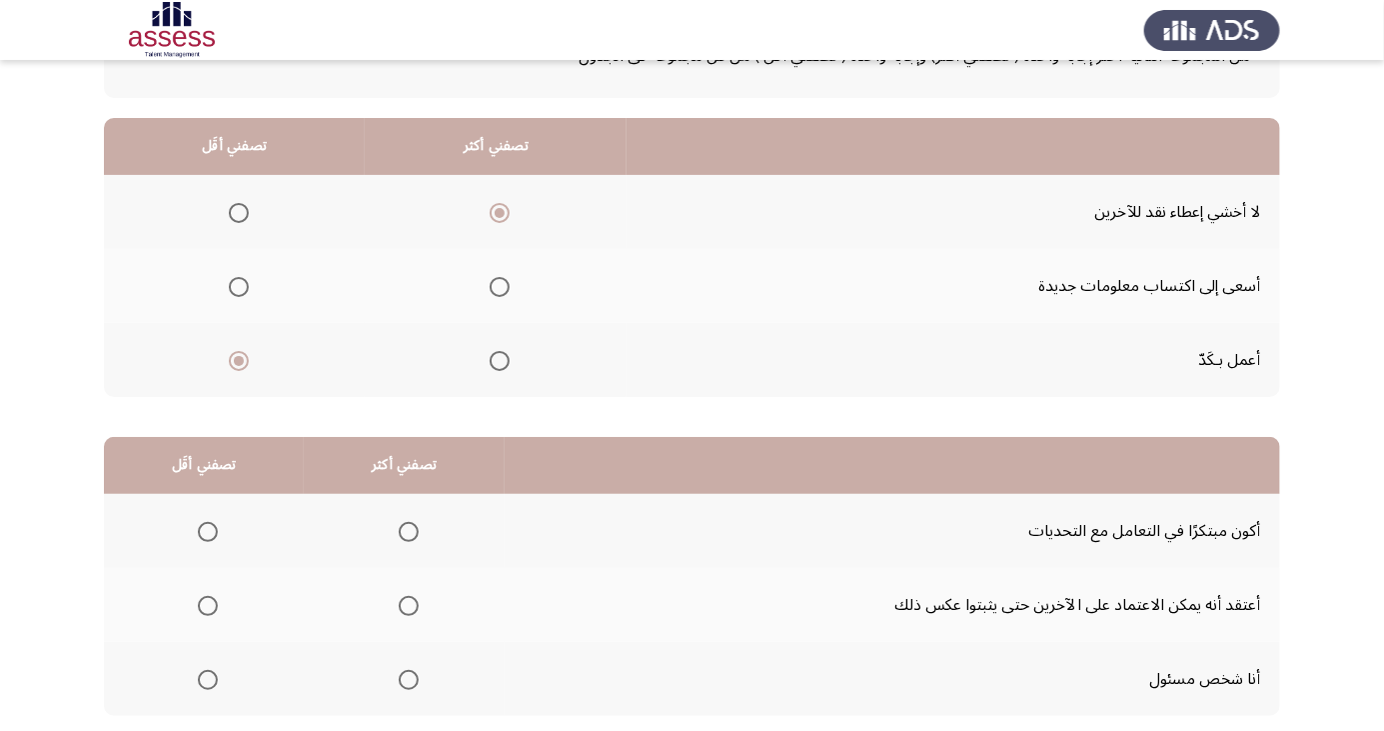
scroll to position [182, 0]
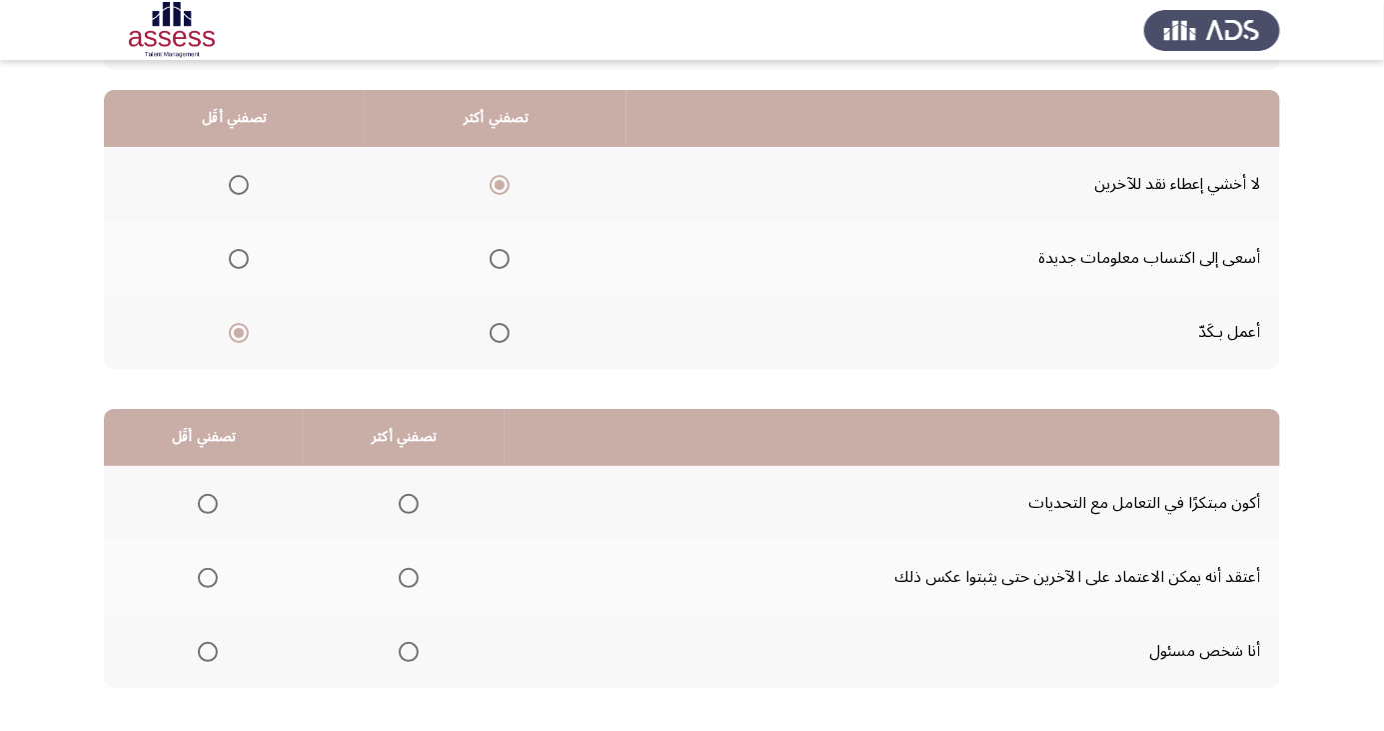
click at [408, 660] on span "Select an option" at bounding box center [409, 652] width 20 height 20
click at [408, 660] on input "Select an option" at bounding box center [409, 652] width 20 height 20
click at [208, 578] on span "Select an option" at bounding box center [208, 578] width 0 height 0
click at [207, 576] on input "Select an option" at bounding box center [208, 578] width 20 height 20
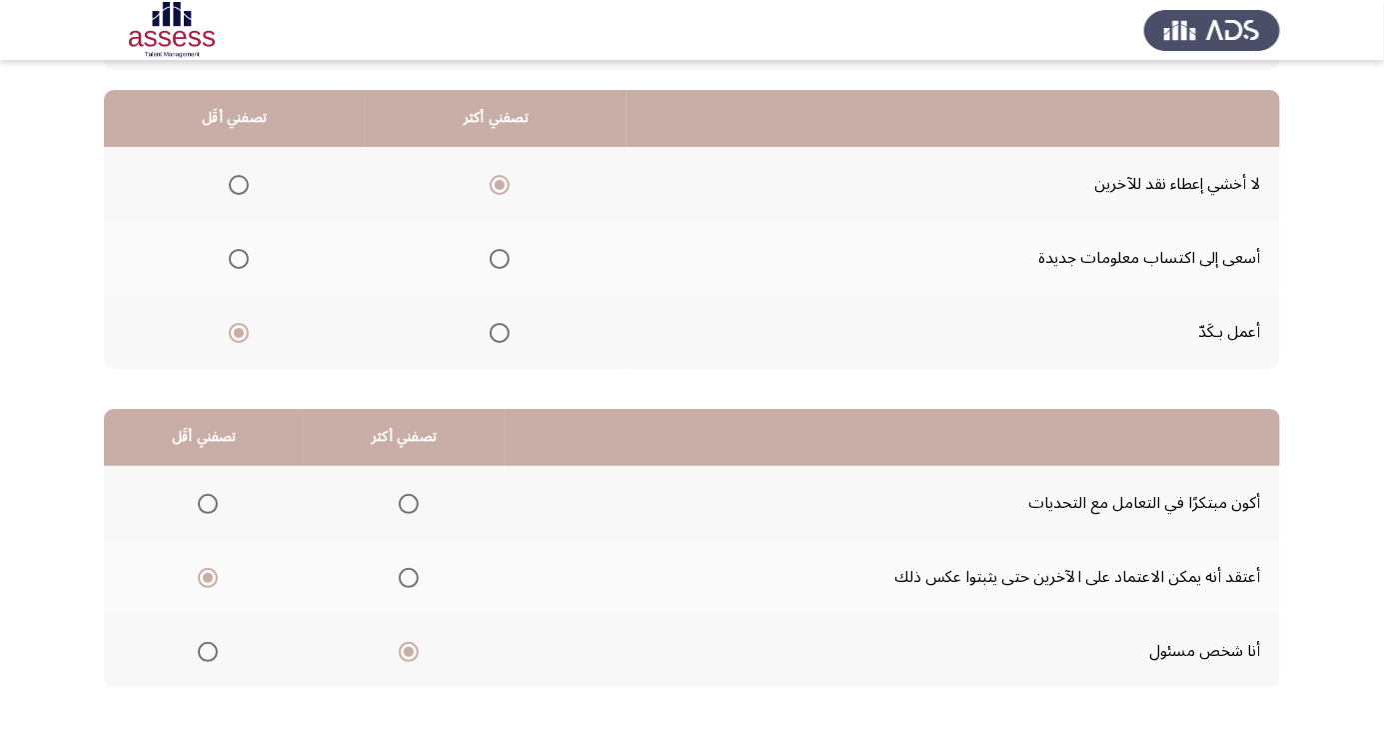
scroll to position [0, 0]
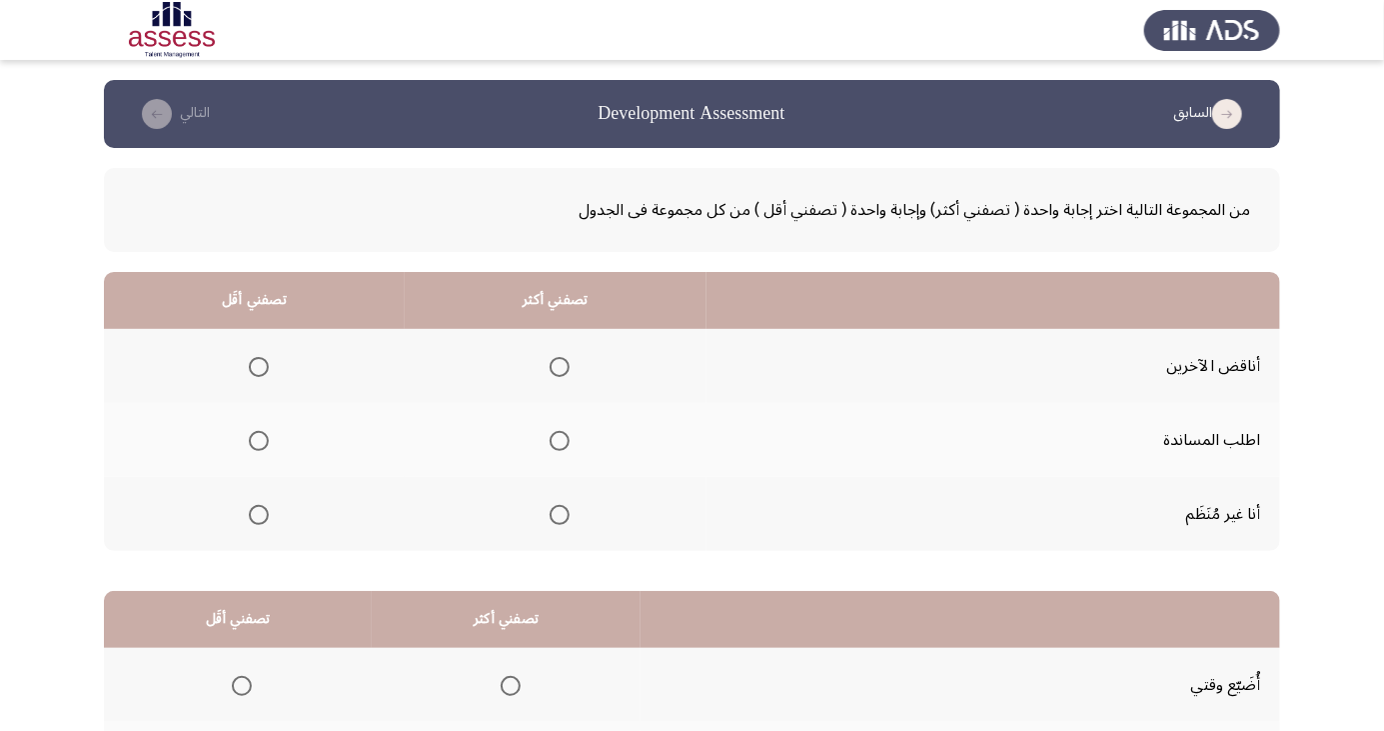
click at [262, 518] on span "Select an option" at bounding box center [259, 515] width 20 height 20
click at [262, 518] on input "Select an option" at bounding box center [259, 515] width 20 height 20
click at [560, 436] on span "Select an option" at bounding box center [560, 441] width 20 height 20
click at [560, 436] on input "Select an option" at bounding box center [560, 441] width 20 height 20
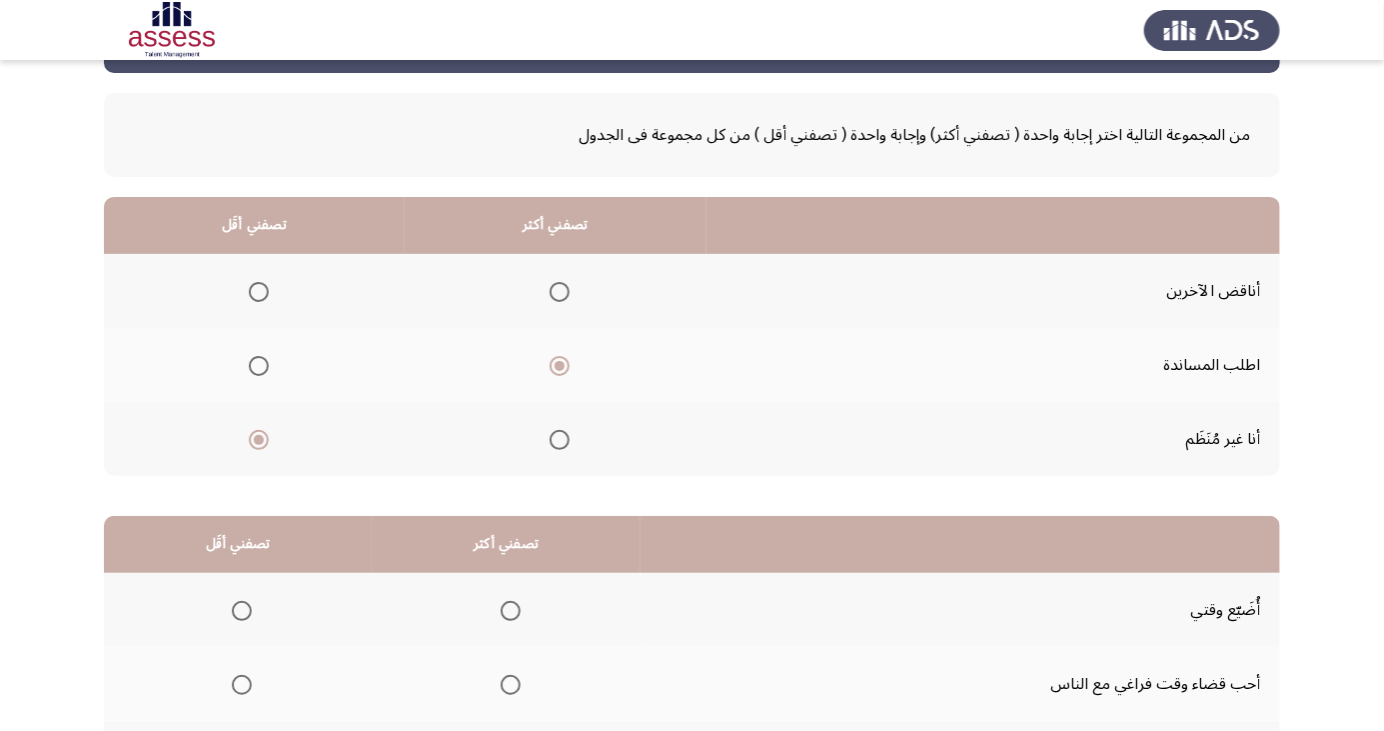
scroll to position [182, 0]
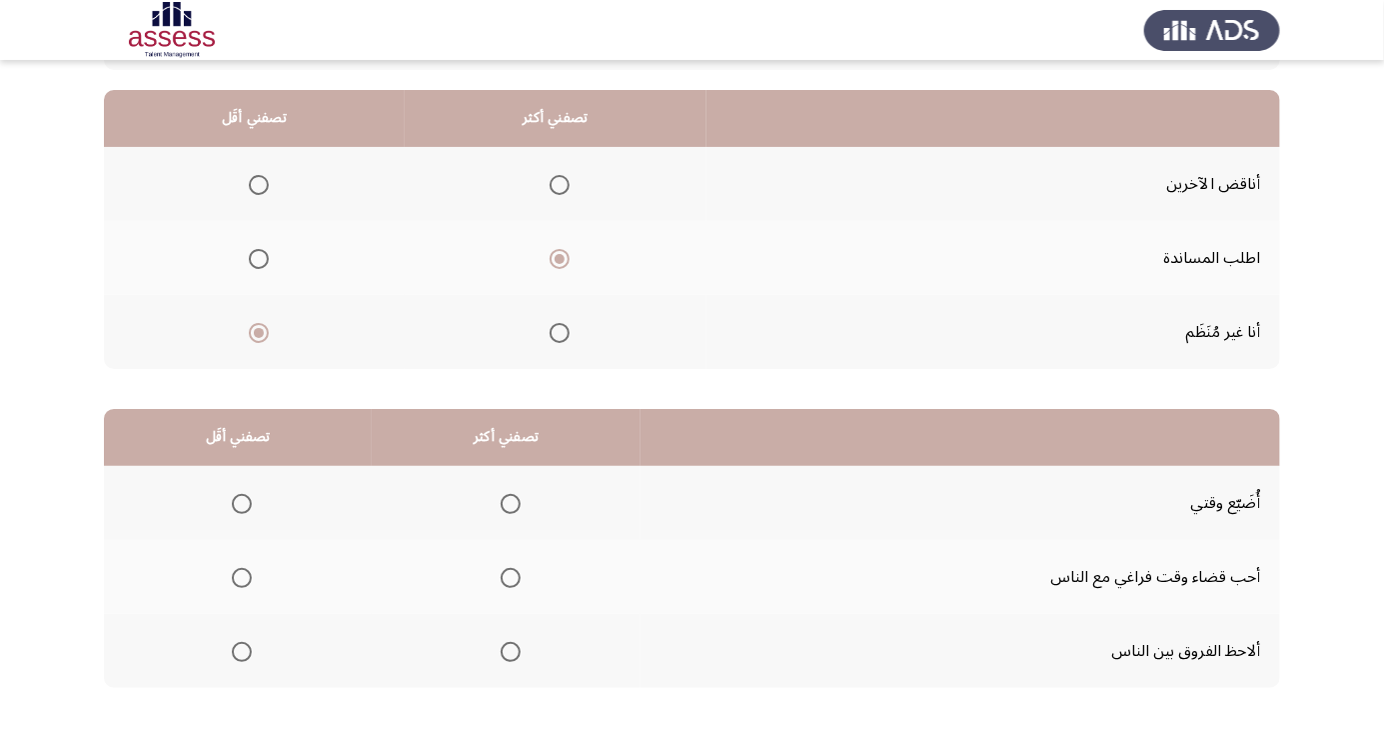
click at [511, 578] on span "Select an option" at bounding box center [511, 578] width 0 height 0
click at [508, 576] on input "Select an option" at bounding box center [511, 578] width 20 height 20
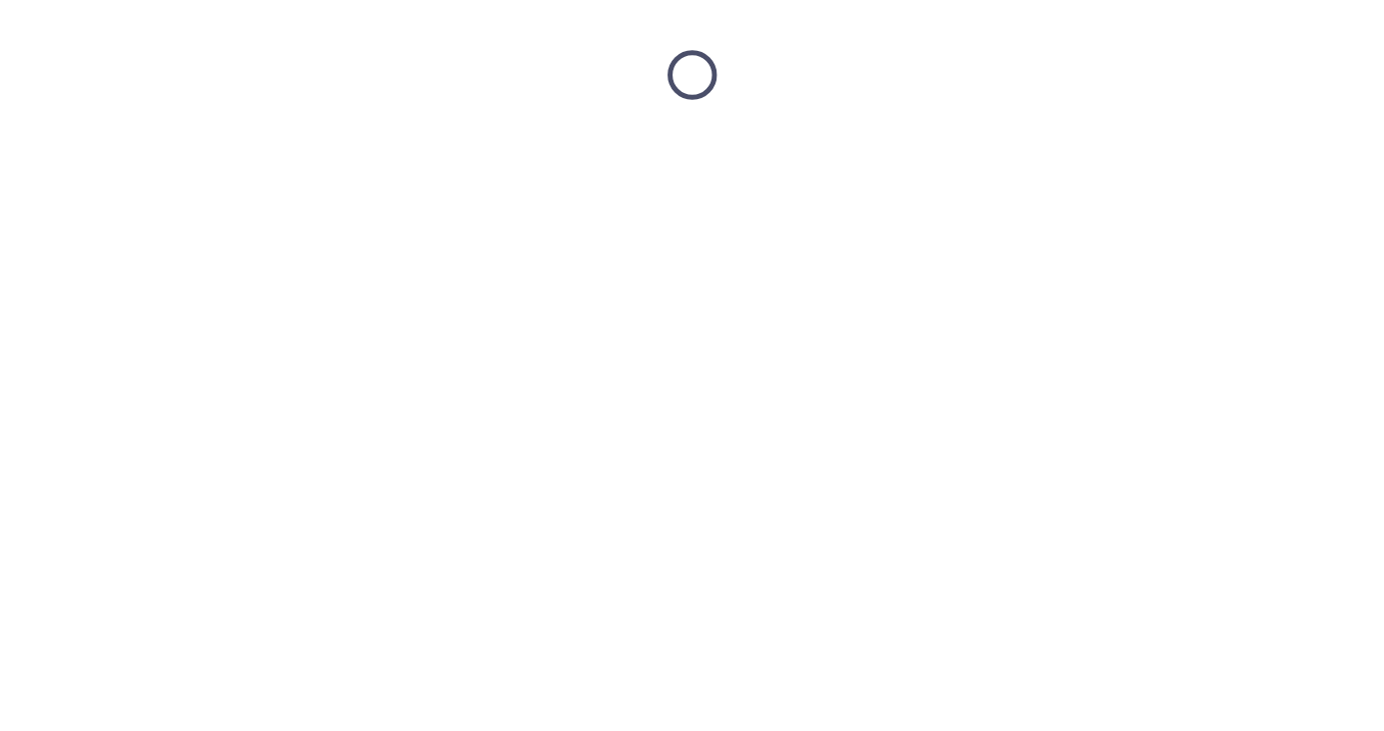
scroll to position [0, 0]
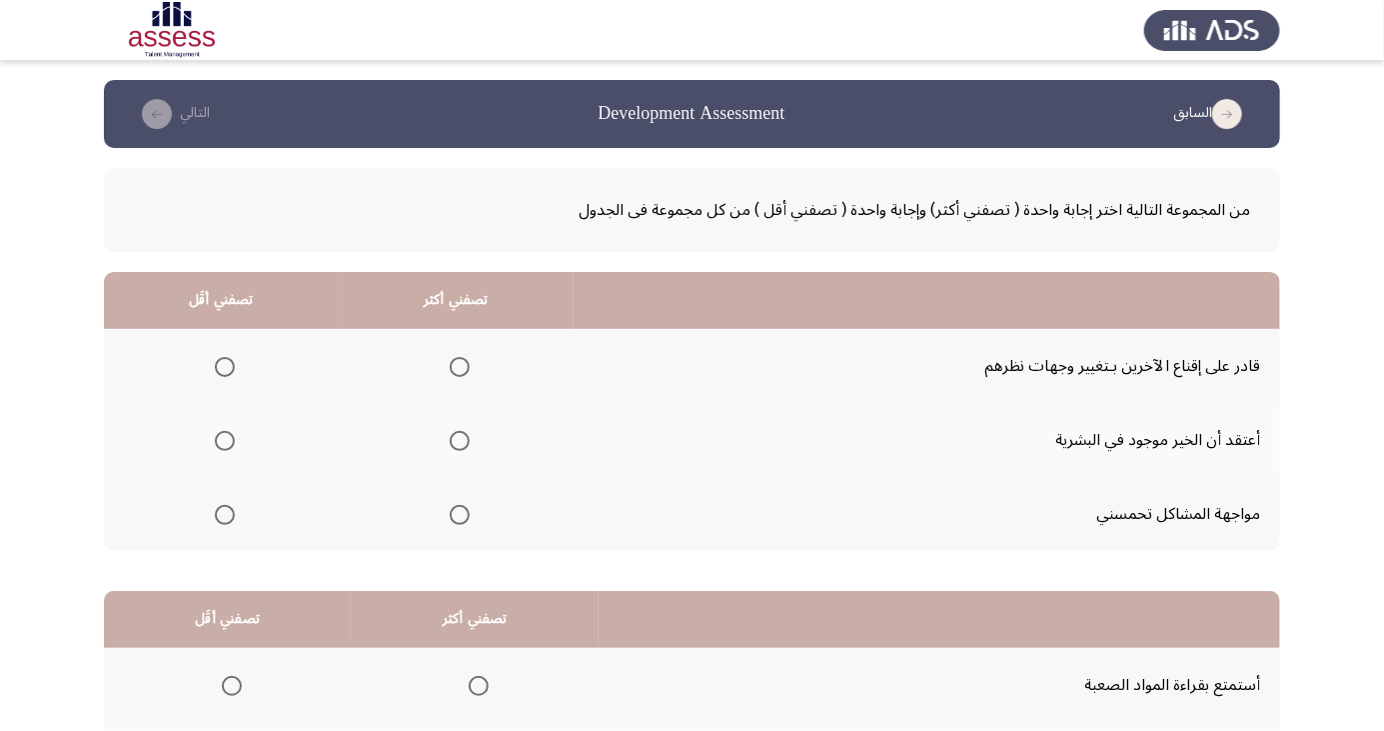
click at [225, 367] on span "Select an option" at bounding box center [225, 367] width 0 height 0
click at [223, 366] on input "Select an option" at bounding box center [225, 367] width 20 height 20
click at [460, 515] on span "Select an option" at bounding box center [460, 515] width 0 height 0
click at [455, 513] on input "Select an option" at bounding box center [460, 515] width 20 height 20
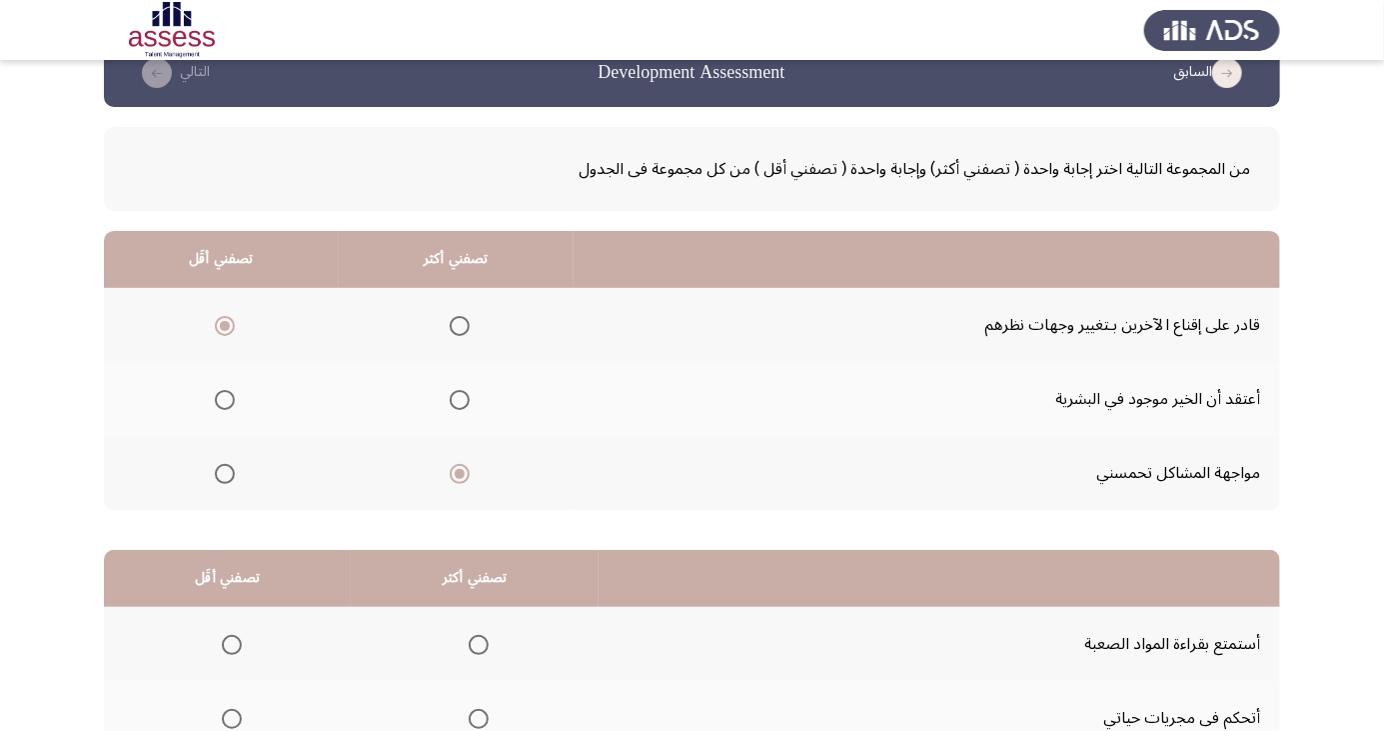
scroll to position [182, 0]
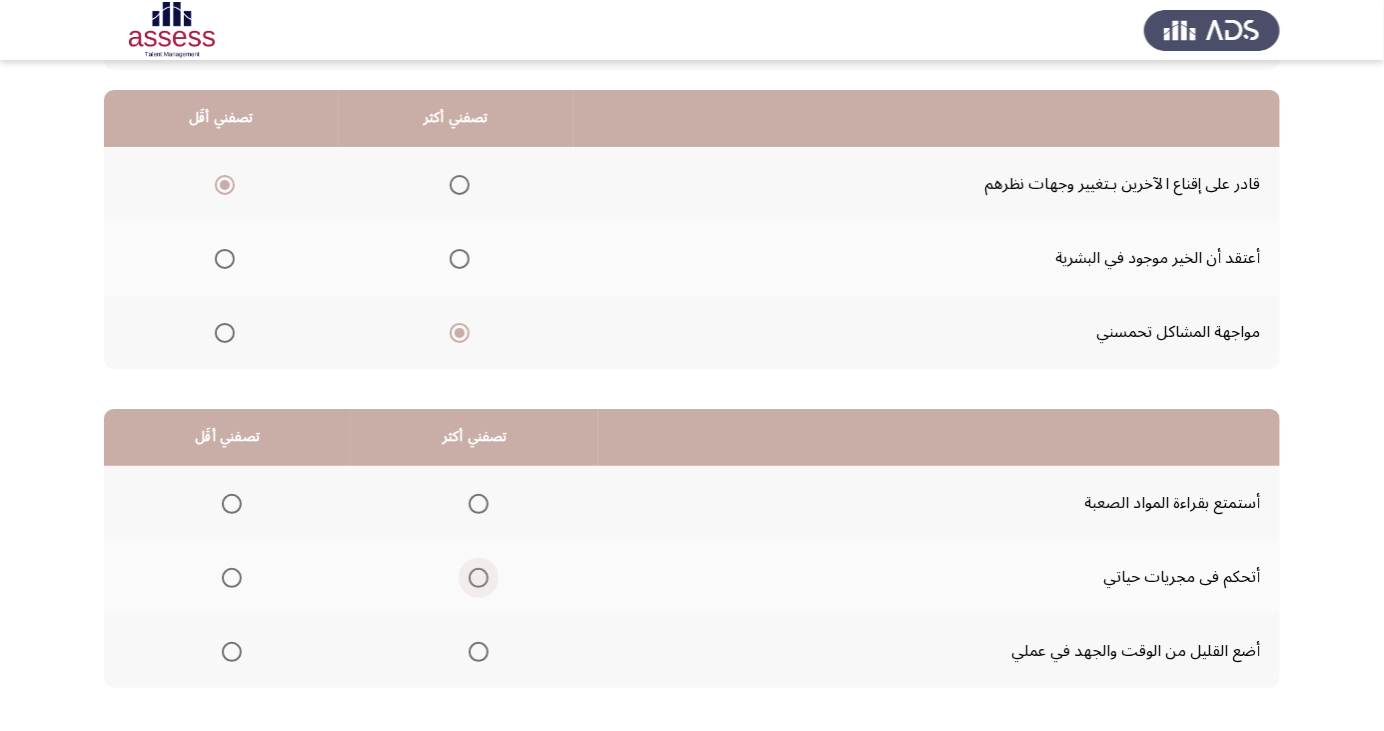
click at [479, 578] on span "Select an option" at bounding box center [479, 578] width 0 height 0
click at [478, 576] on input "Select an option" at bounding box center [479, 578] width 20 height 20
click at [231, 650] on span "Select an option" at bounding box center [232, 652] width 20 height 20
click at [231, 650] on input "Select an option" at bounding box center [232, 652] width 20 height 20
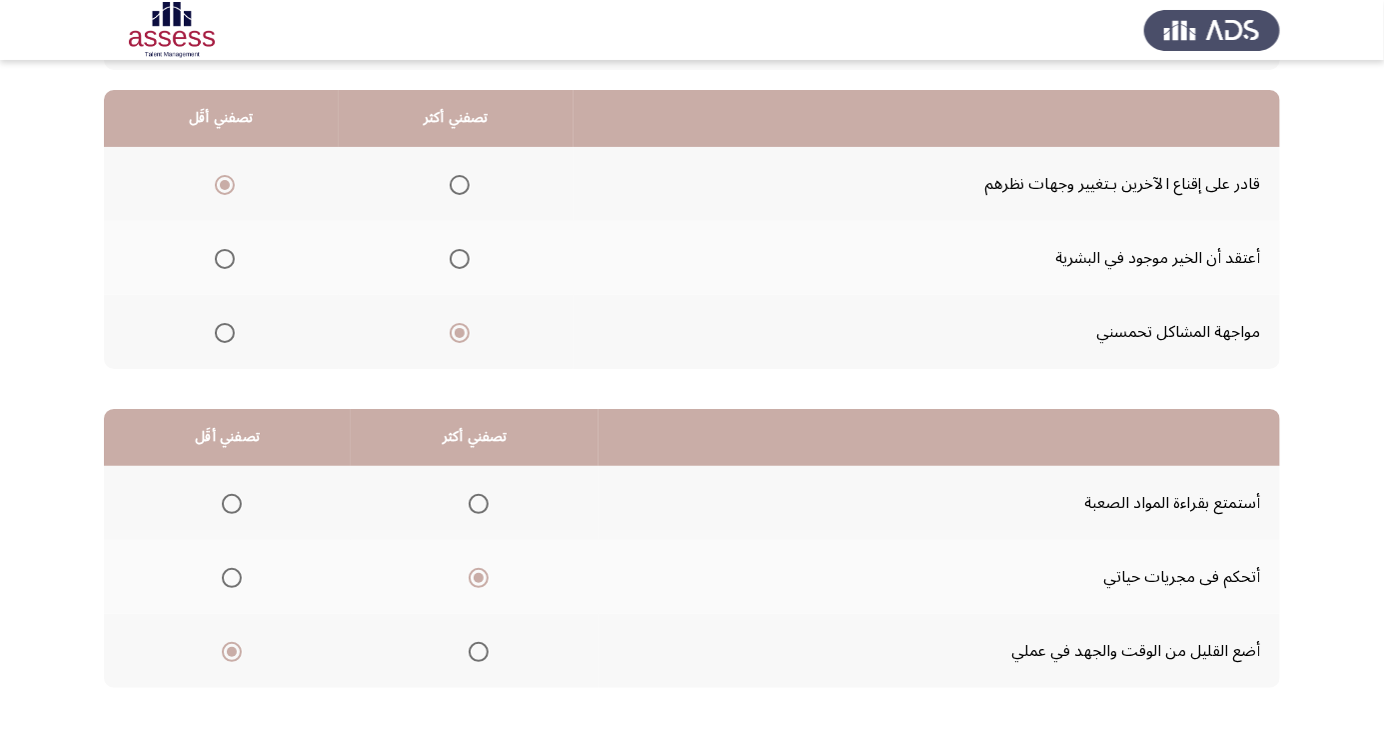
scroll to position [0, 0]
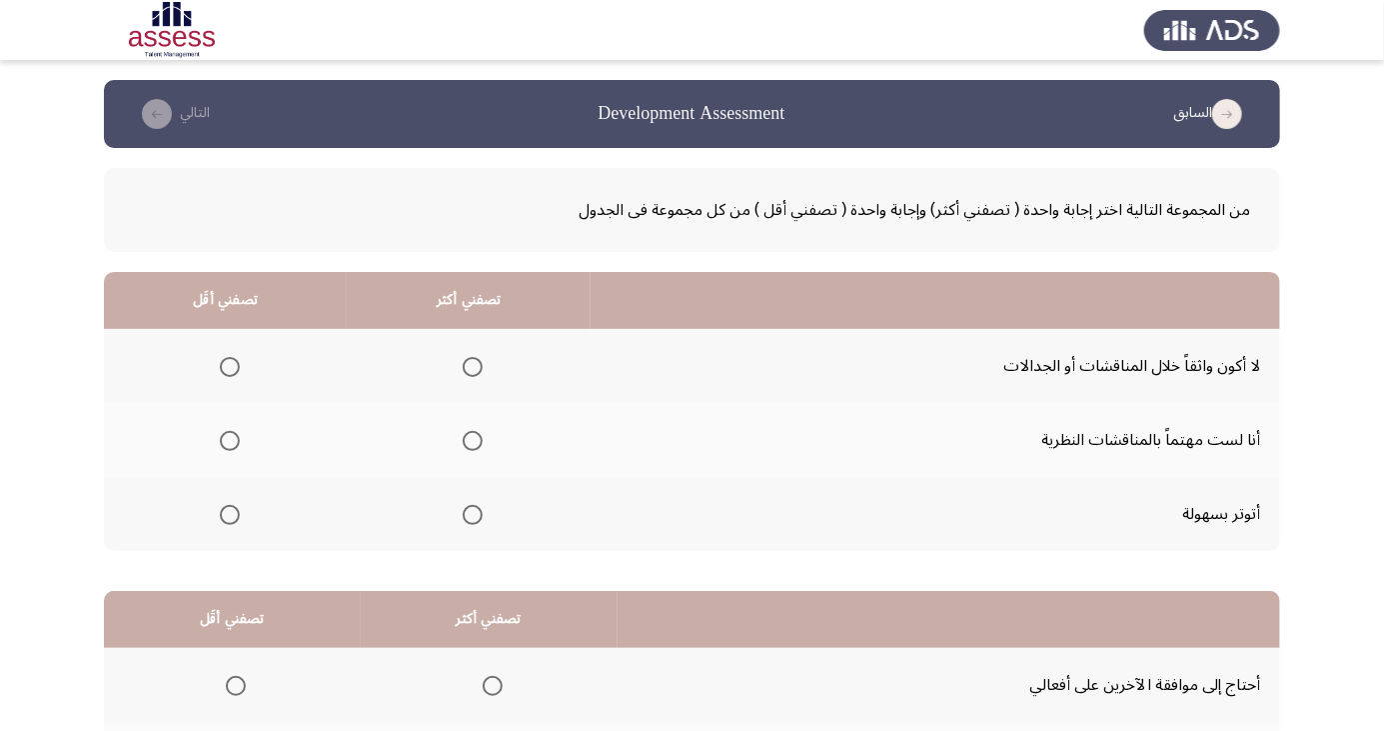
click at [220, 517] on span "Select an option" at bounding box center [230, 515] width 20 height 20
click at [220, 517] on input "Select an option" at bounding box center [230, 515] width 20 height 20
click at [469, 440] on span "Select an option" at bounding box center [473, 441] width 20 height 20
click at [469, 440] on input "Select an option" at bounding box center [473, 441] width 20 height 20
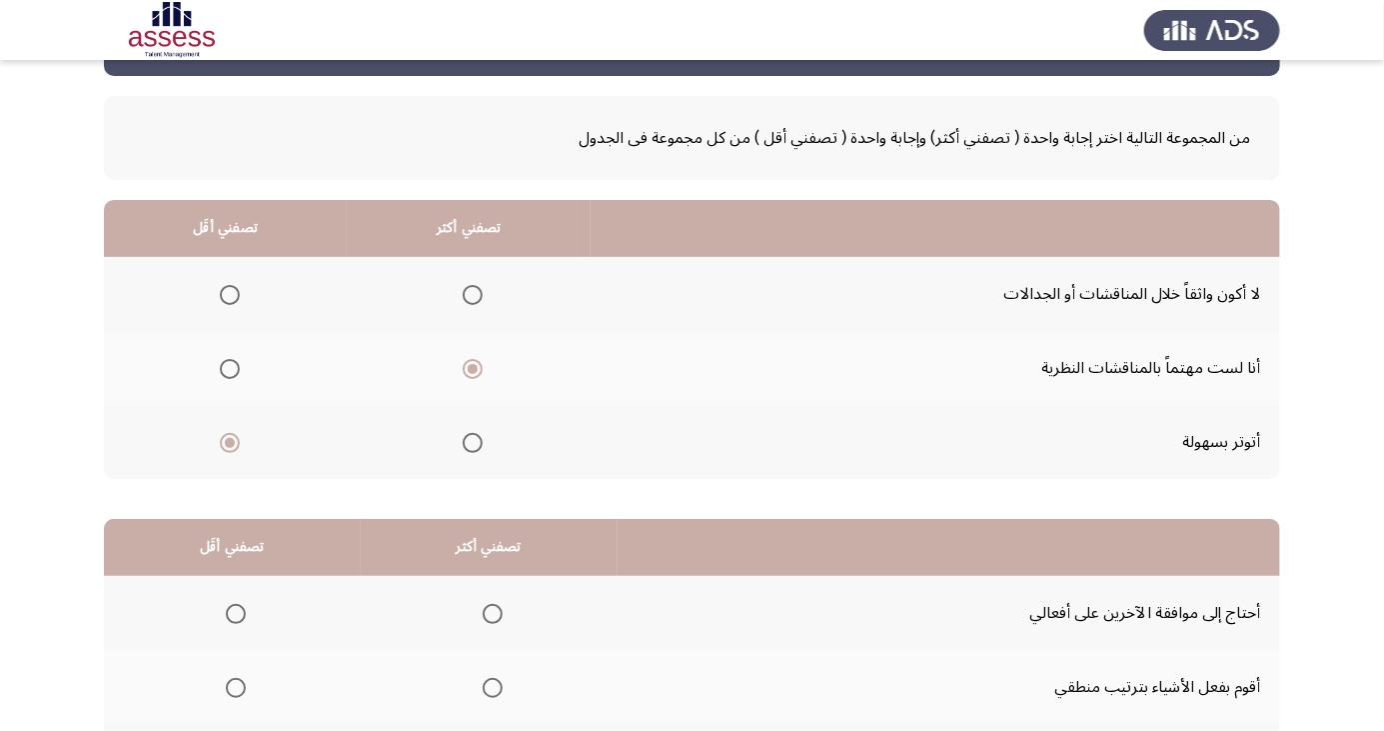
scroll to position [182, 0]
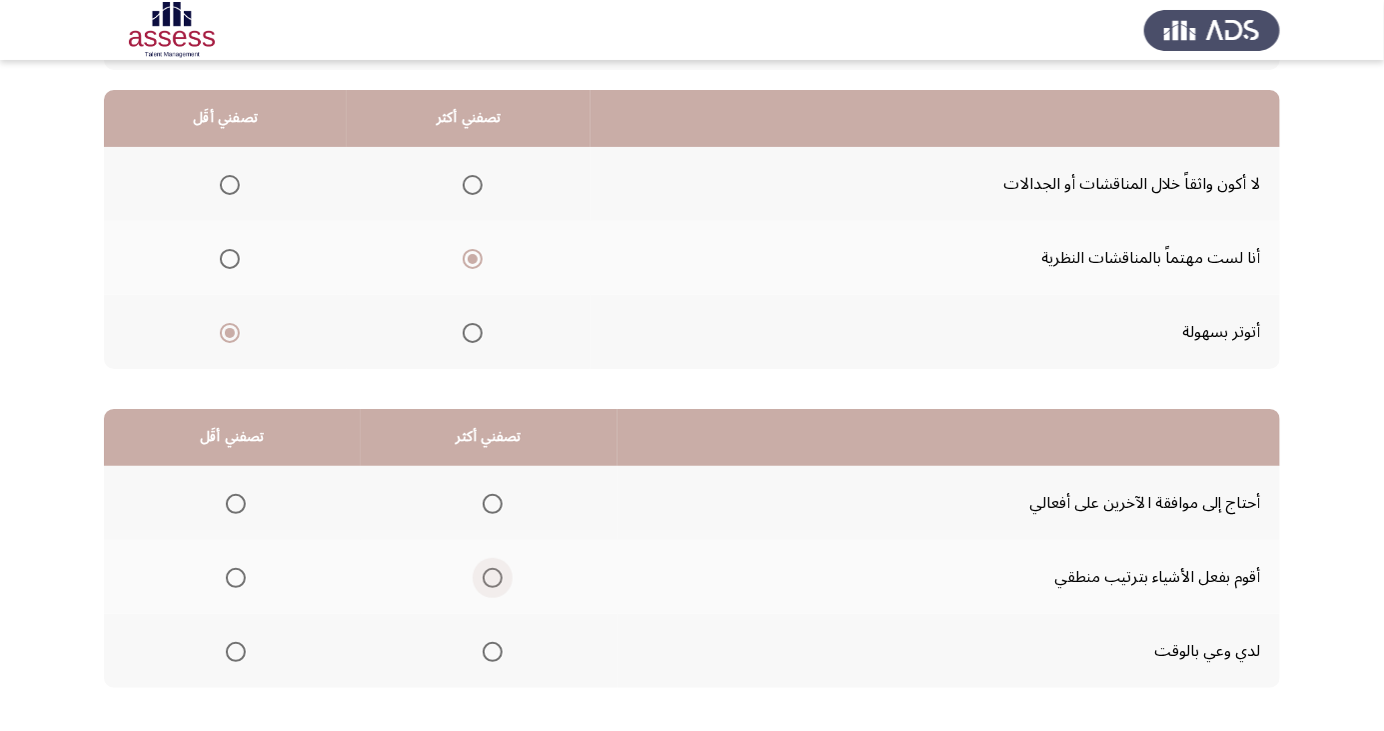
click at [490, 576] on span "Select an option" at bounding box center [493, 578] width 20 height 20
click at [490, 576] on input "Select an option" at bounding box center [493, 578] width 20 height 20
click at [235, 650] on span "Select an option" at bounding box center [236, 652] width 20 height 20
click at [235, 650] on input "Select an option" at bounding box center [236, 652] width 20 height 20
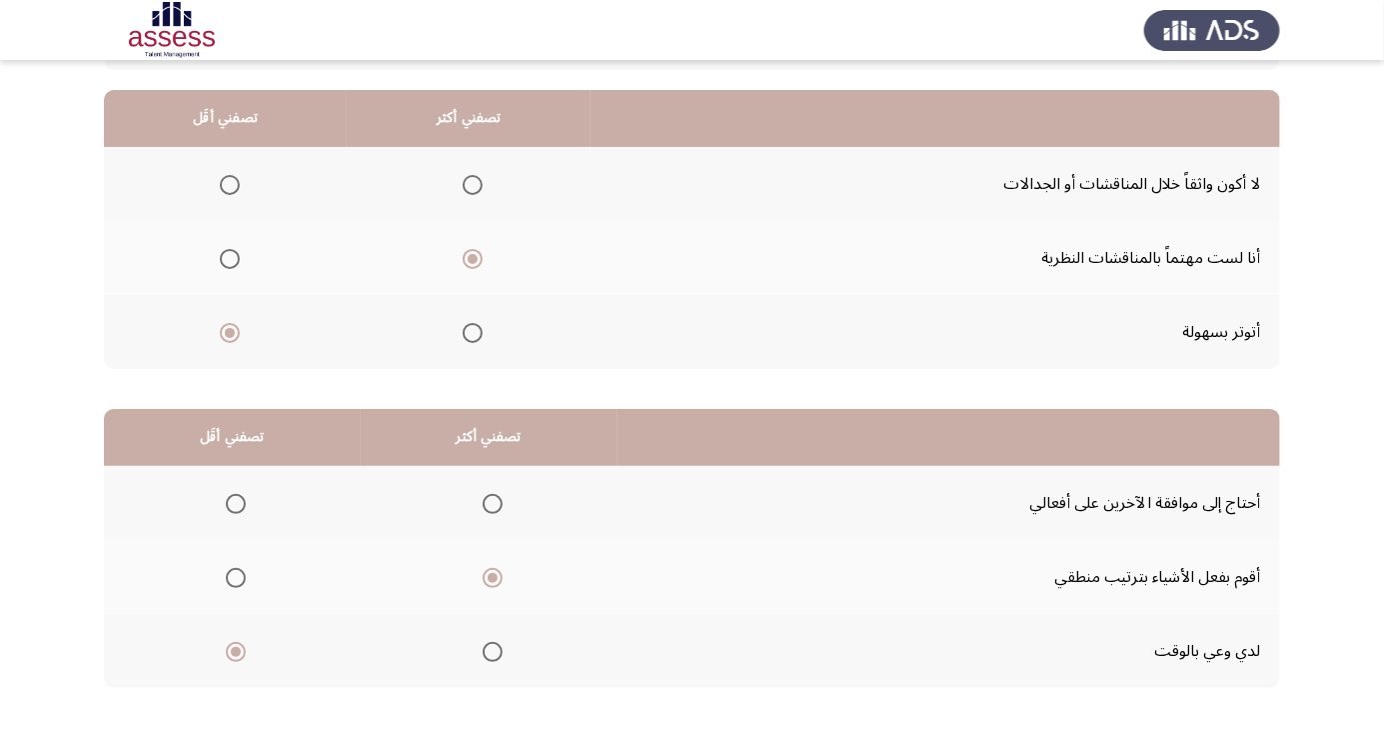
scroll to position [0, 0]
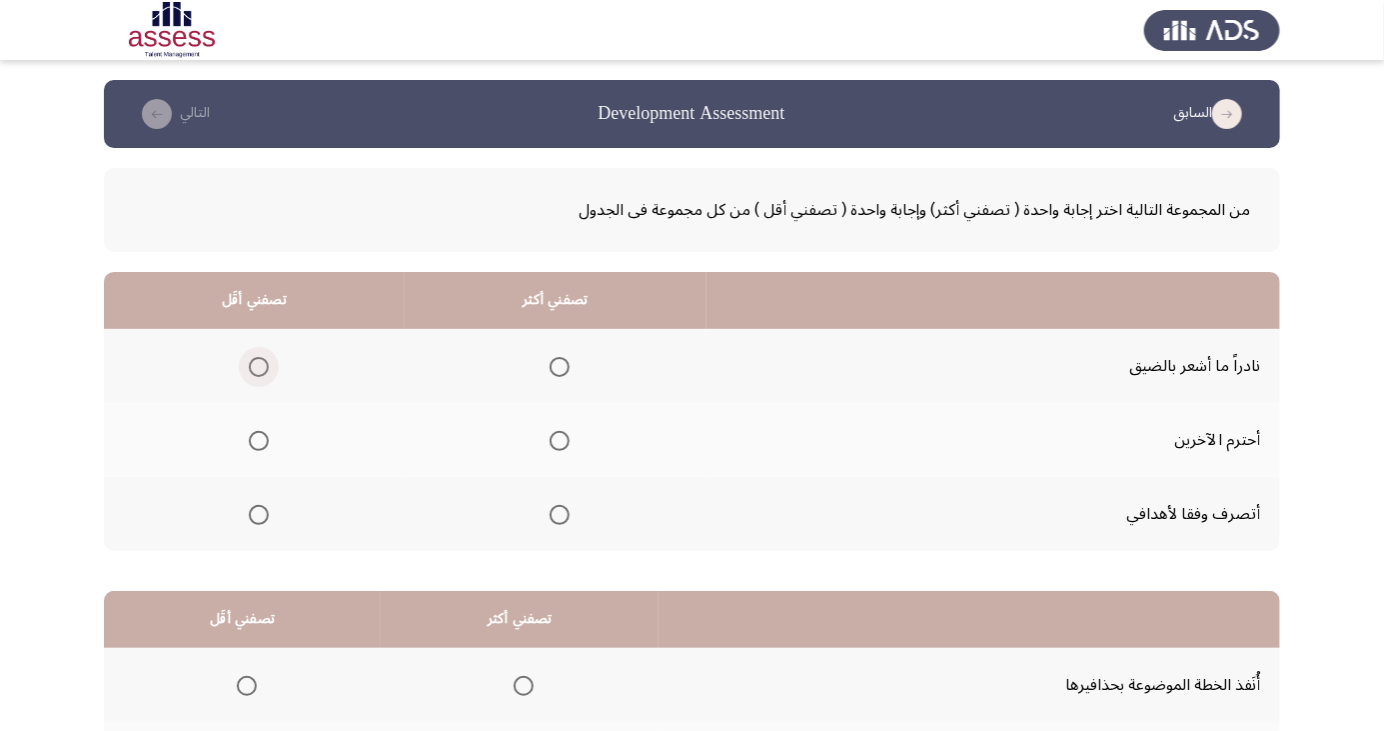
click at [264, 363] on span "Select an option" at bounding box center [259, 367] width 20 height 20
click at [264, 363] on input "Select an option" at bounding box center [259, 367] width 20 height 20
click at [560, 441] on span "Select an option" at bounding box center [560, 441] width 0 height 0
click at [555, 440] on input "Select an option" at bounding box center [560, 441] width 20 height 20
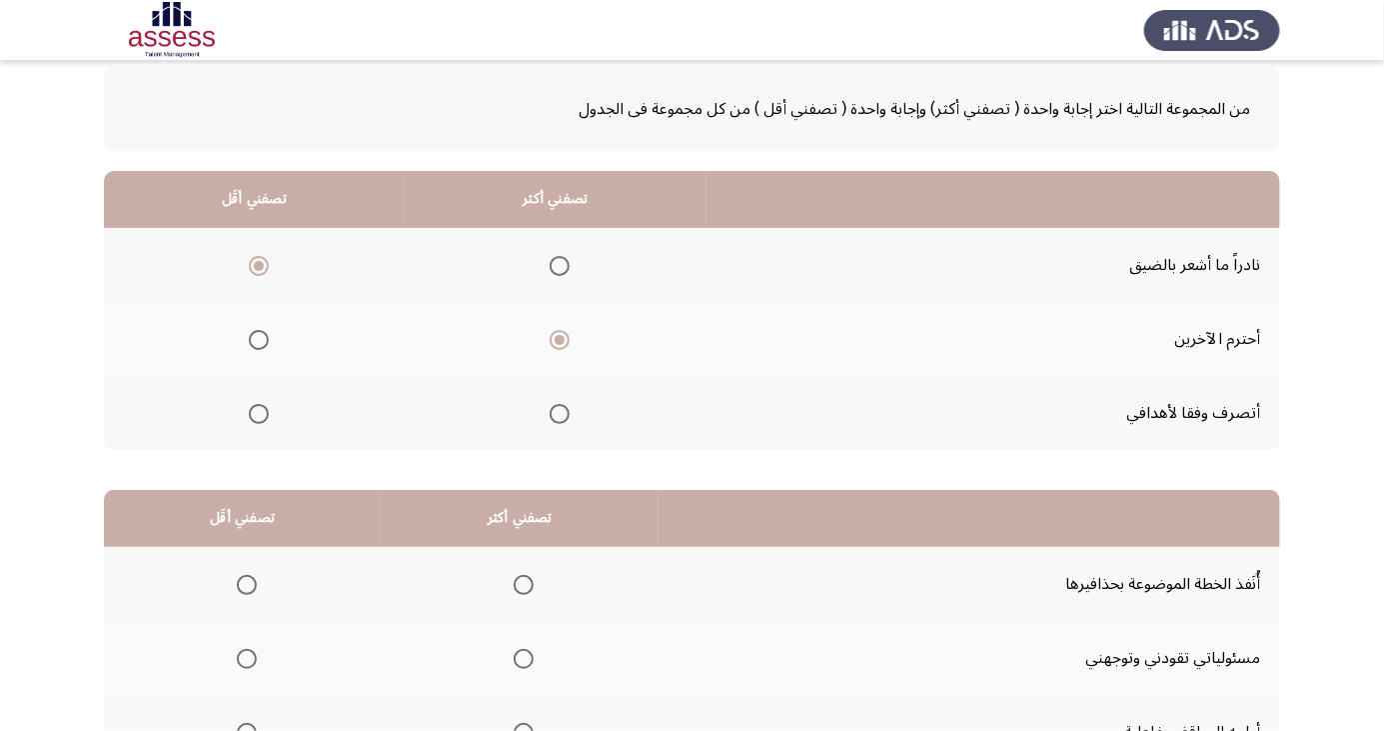
scroll to position [182, 0]
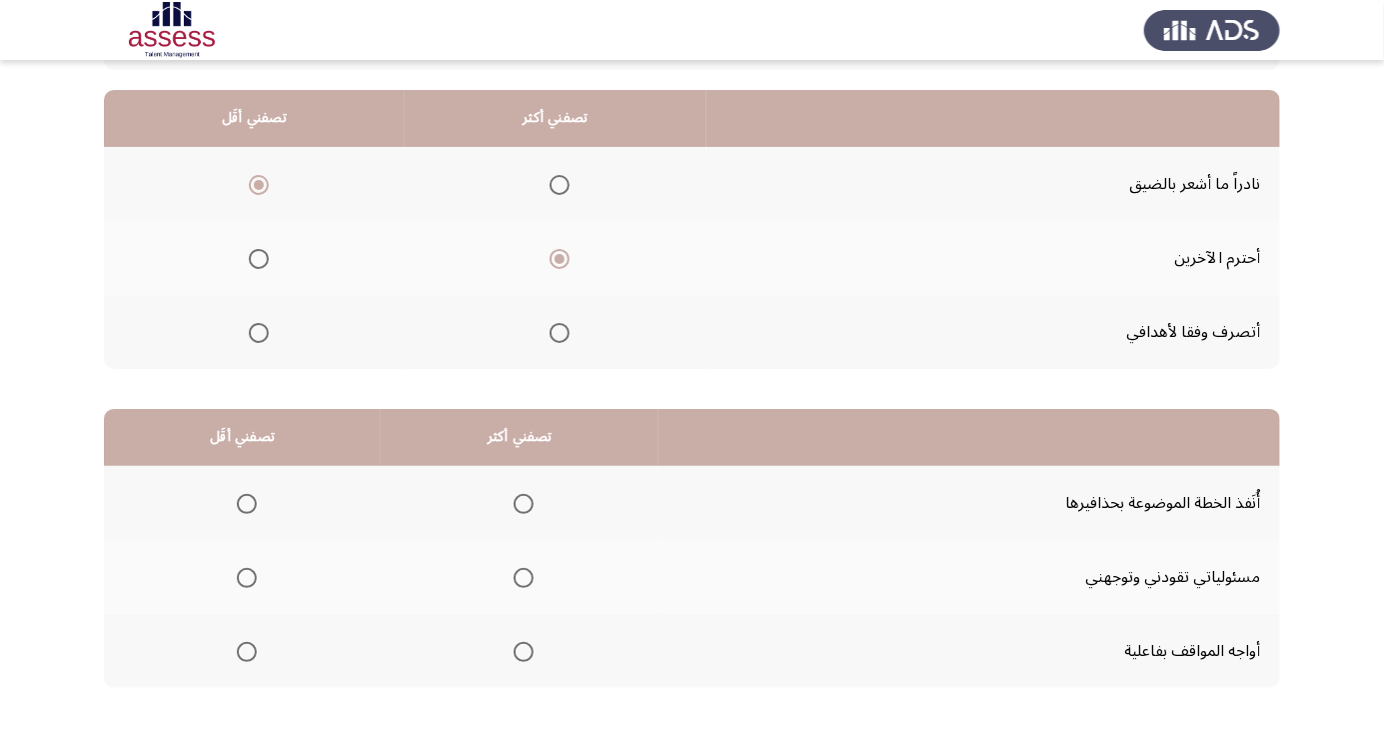
click at [518, 650] on span "Select an option" at bounding box center [524, 652] width 20 height 20
click at [518, 650] on input "Select an option" at bounding box center [524, 652] width 20 height 20
click at [239, 576] on span "Select an option" at bounding box center [247, 578] width 20 height 20
click at [239, 576] on input "Select an option" at bounding box center [247, 578] width 20 height 20
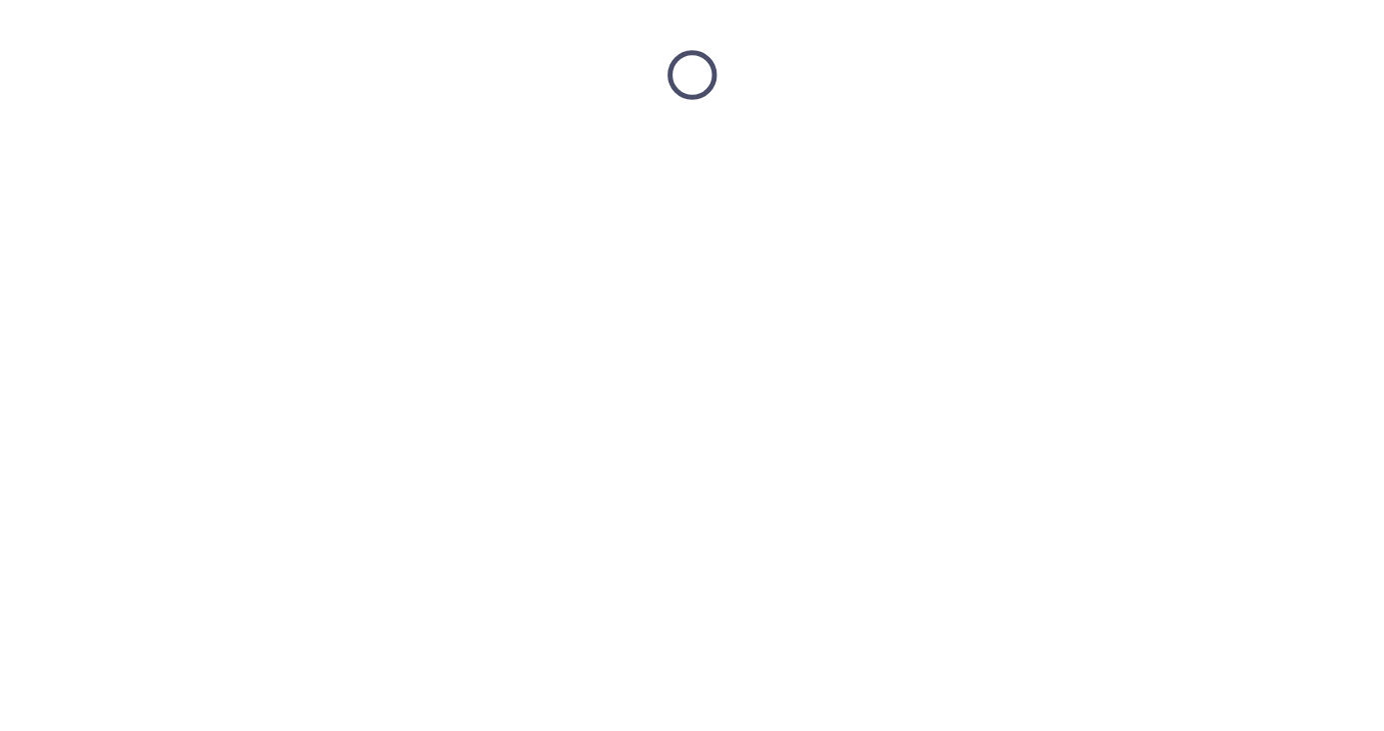
scroll to position [0, 0]
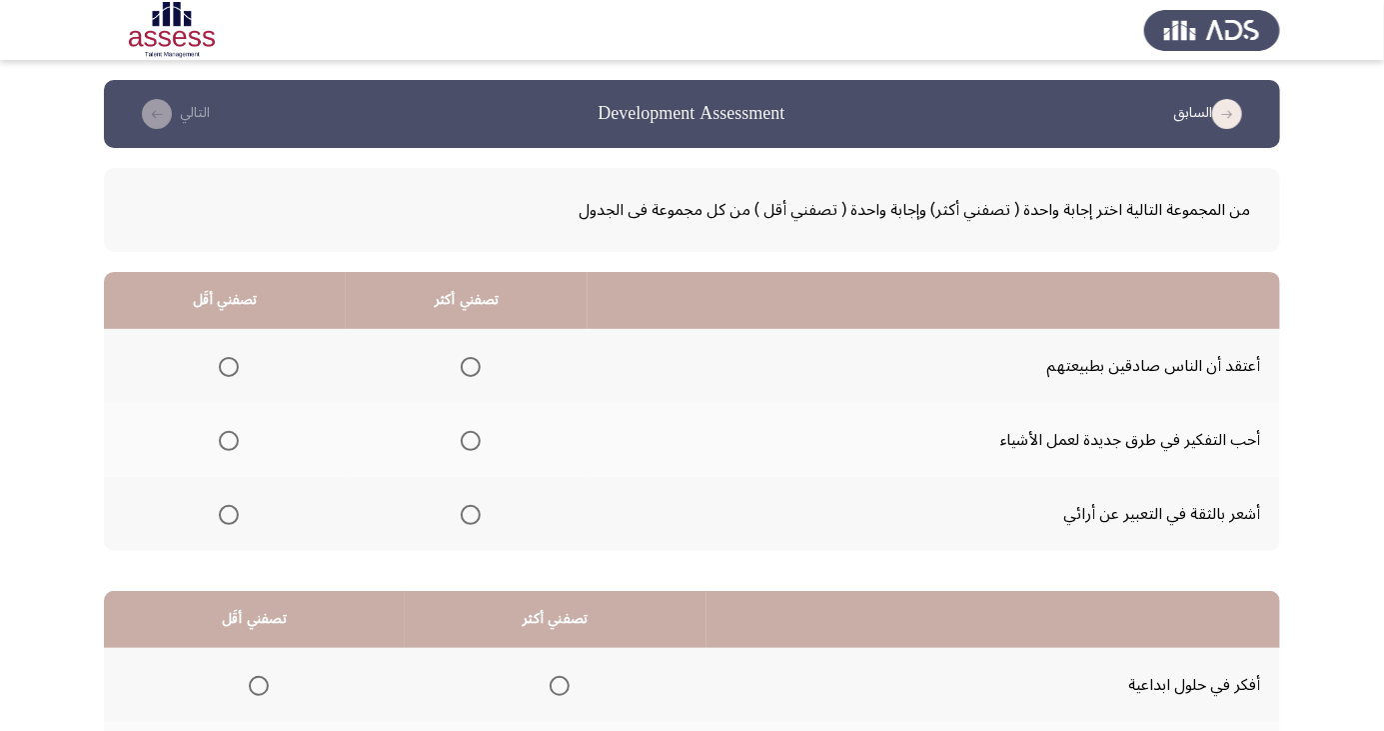
click at [471, 515] on span "Select an option" at bounding box center [471, 515] width 0 height 0
click at [466, 513] on input "Select an option" at bounding box center [471, 515] width 20 height 20
click at [227, 366] on span "Select an option" at bounding box center [229, 367] width 20 height 20
click at [227, 366] on input "Select an option" at bounding box center [229, 367] width 20 height 20
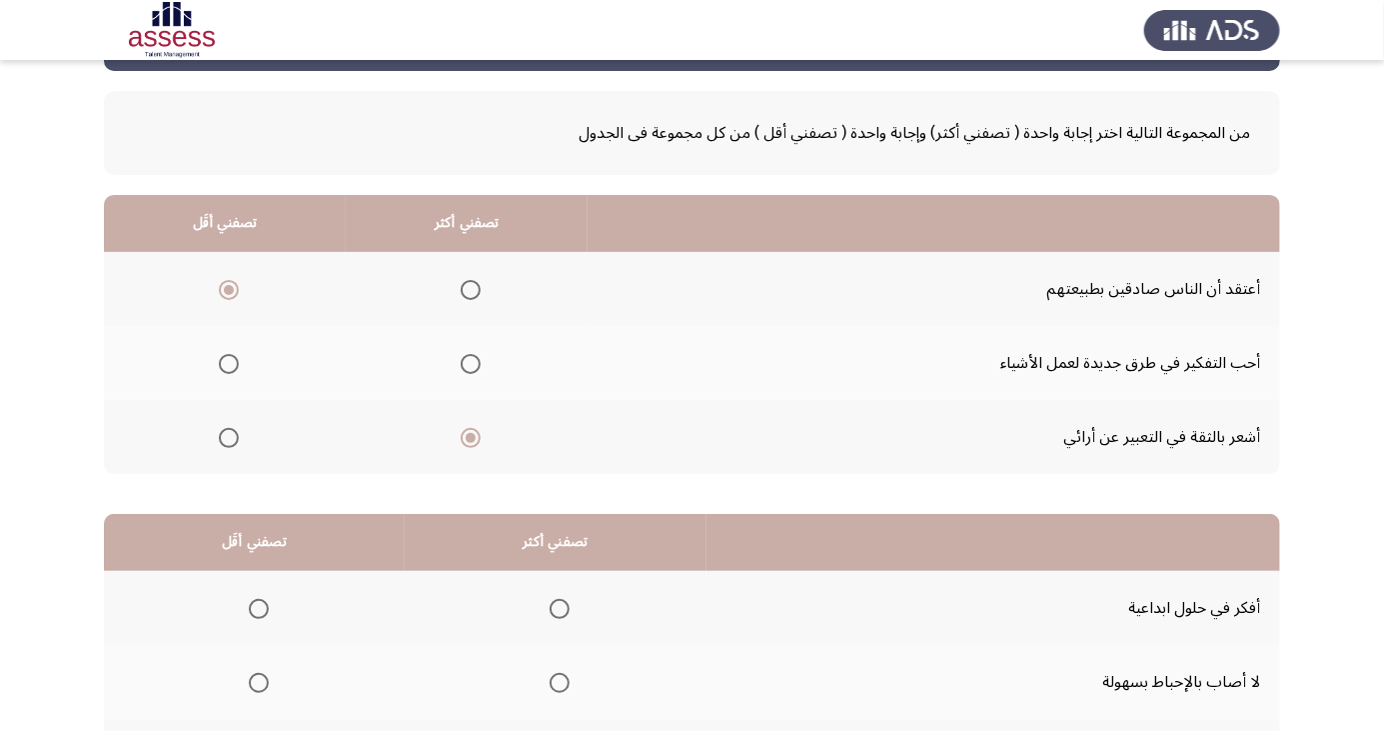
scroll to position [182, 0]
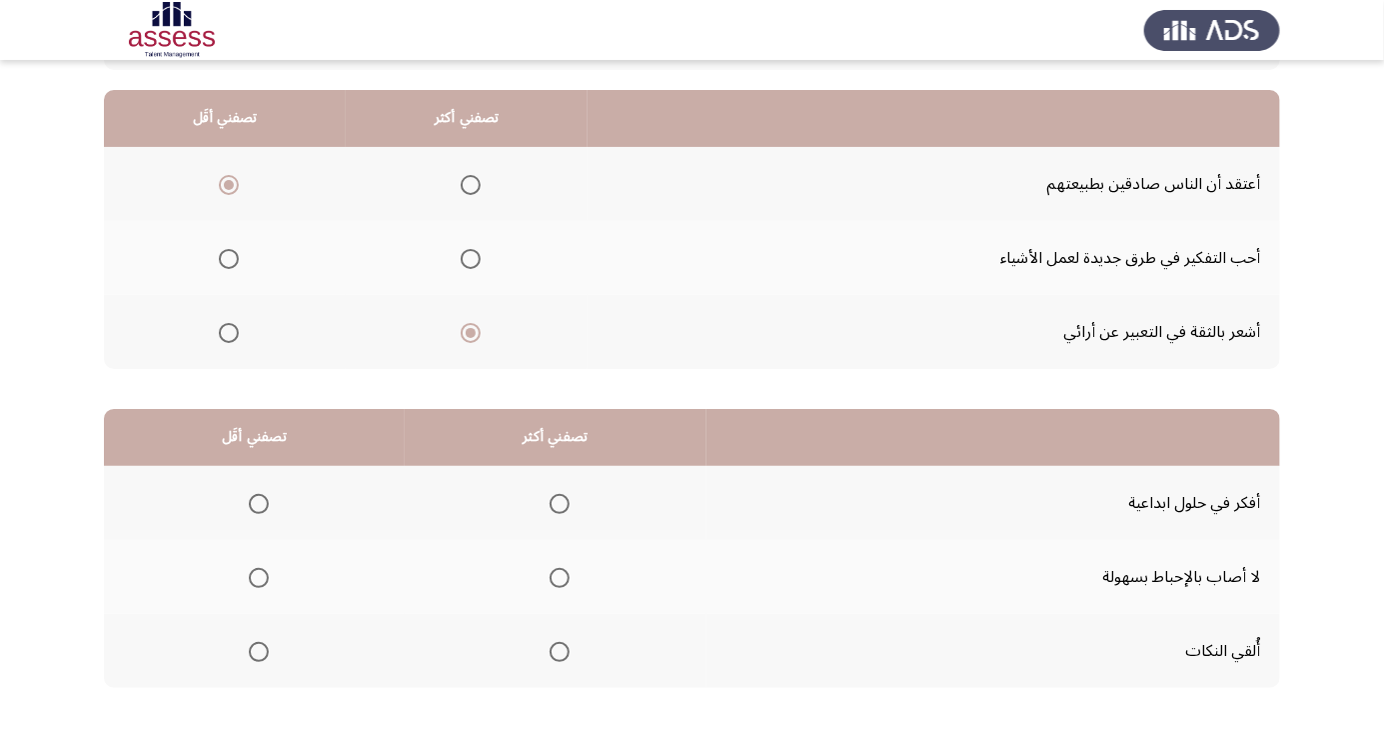
click at [560, 578] on span "Select an option" at bounding box center [560, 578] width 0 height 0
click at [555, 576] on input "Select an option" at bounding box center [560, 578] width 20 height 20
click at [259, 652] on span "Select an option" at bounding box center [259, 652] width 0 height 0
click at [256, 650] on input "Select an option" at bounding box center [259, 652] width 20 height 20
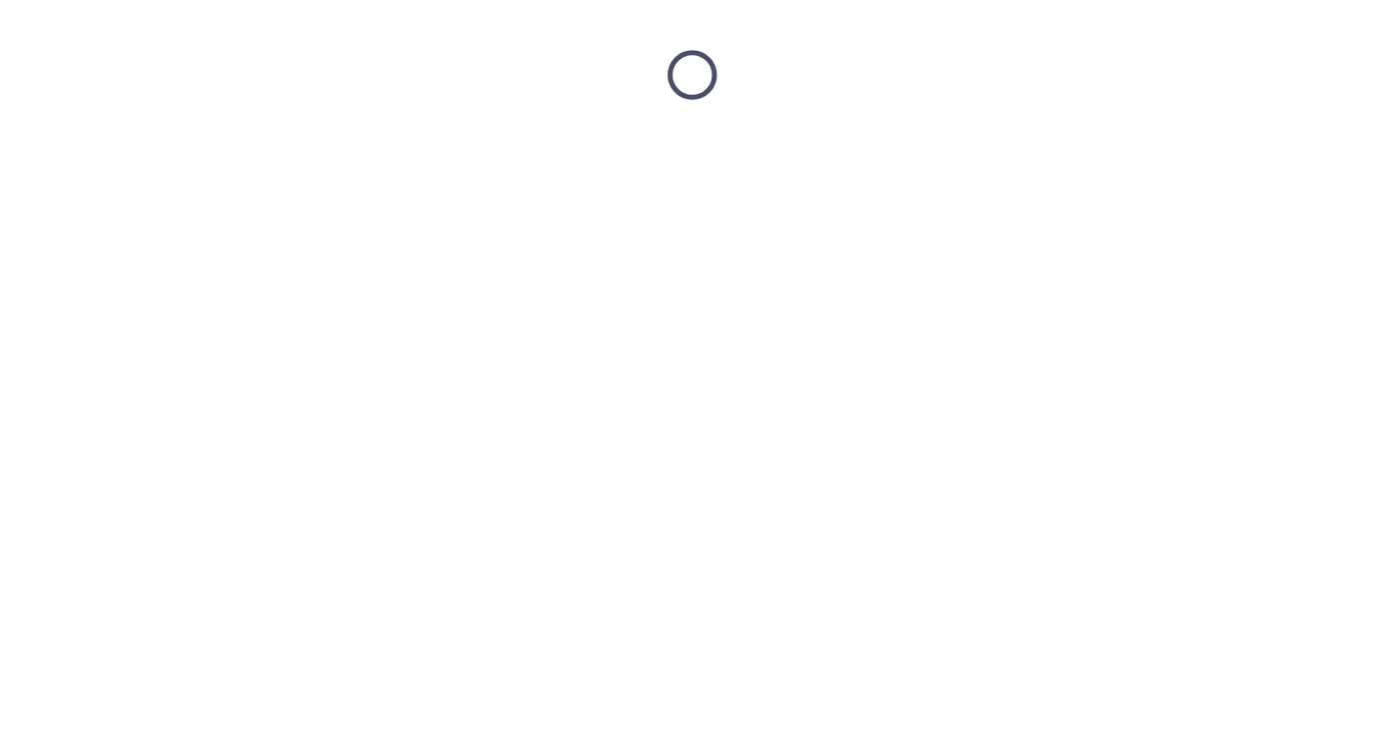
scroll to position [0, 0]
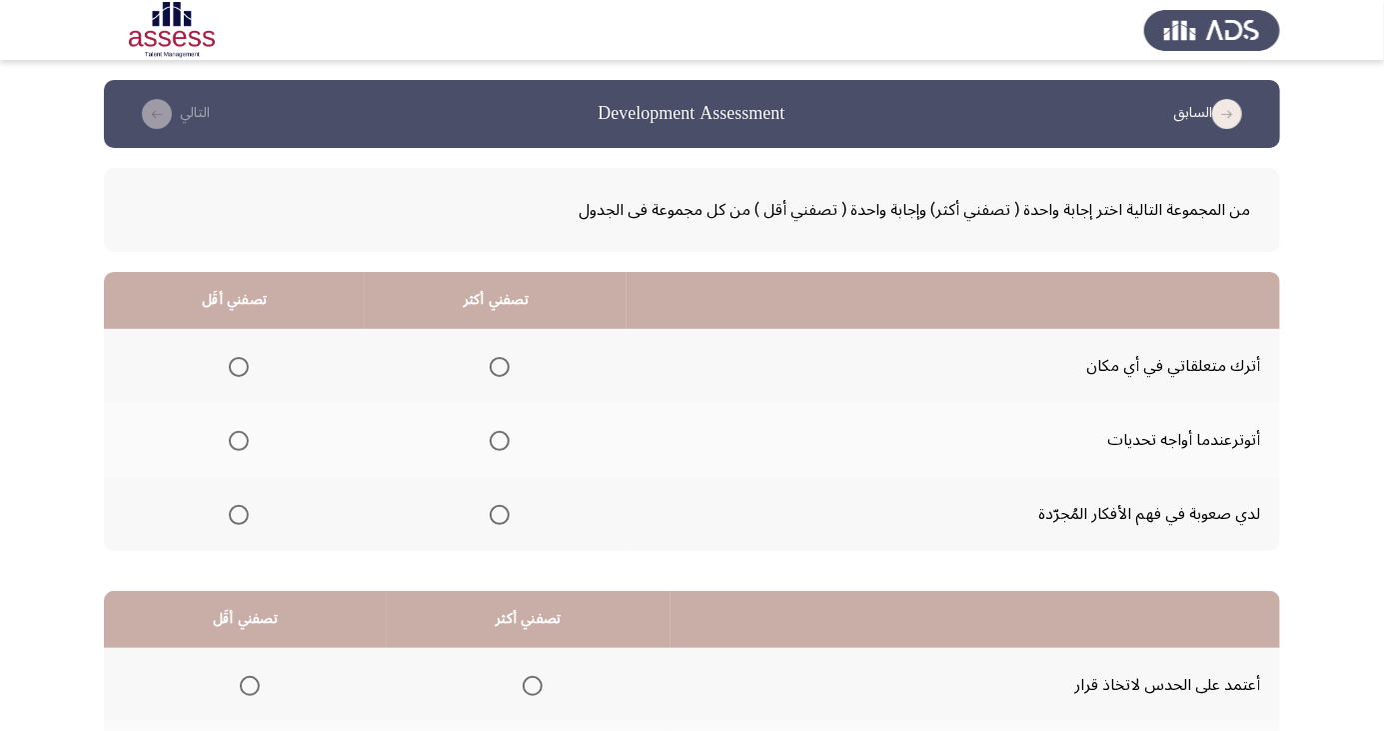
click at [239, 367] on span "Select an option" at bounding box center [239, 367] width 0 height 0
click at [238, 366] on input "Select an option" at bounding box center [239, 367] width 20 height 20
click at [500, 441] on span "Select an option" at bounding box center [500, 441] width 0 height 0
click at [499, 440] on input "Select an option" at bounding box center [500, 441] width 20 height 20
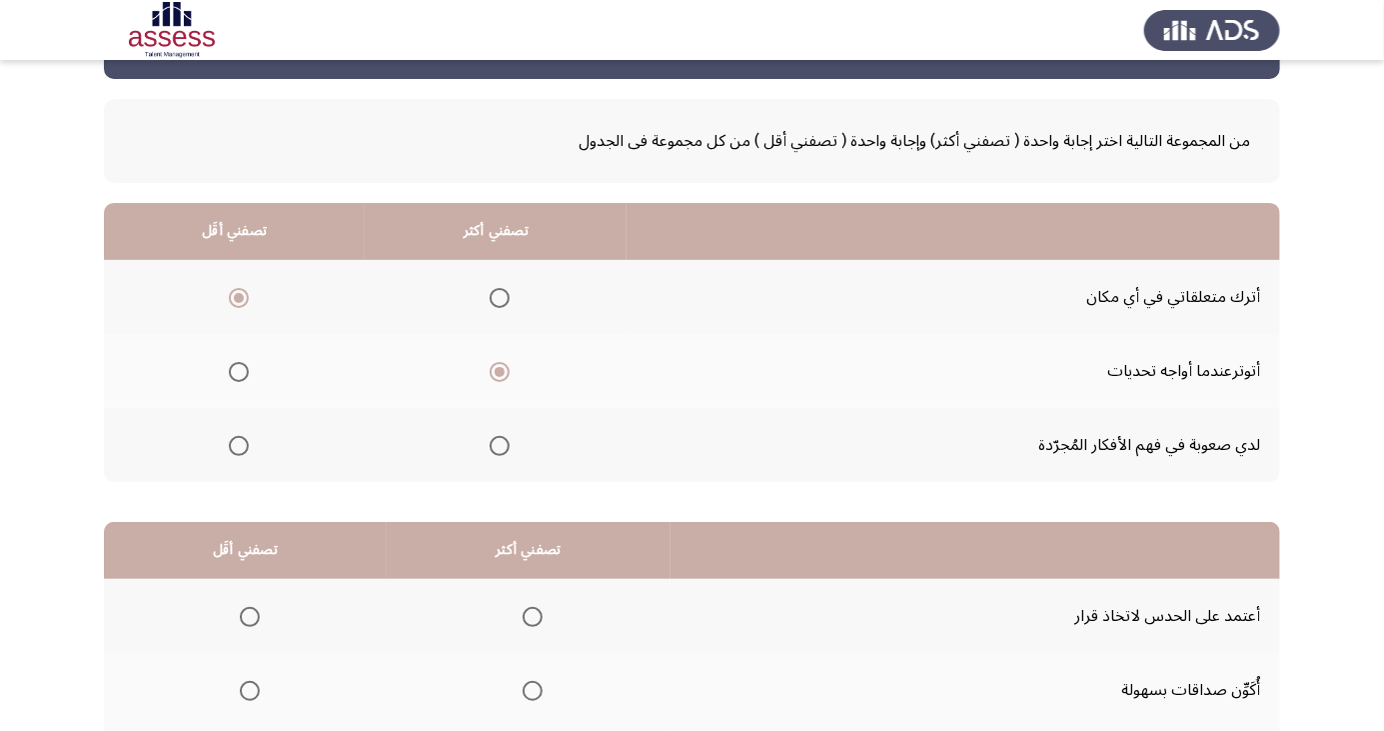
scroll to position [182, 0]
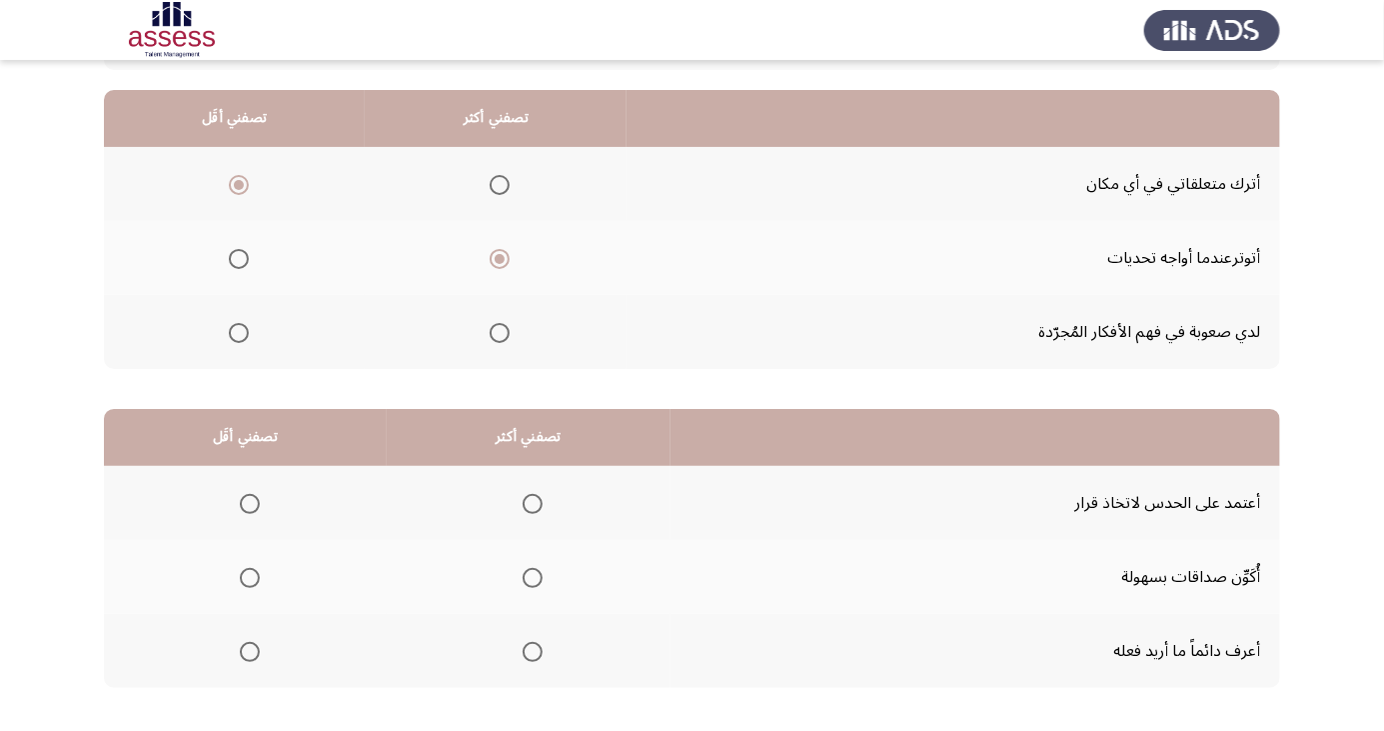
click at [250, 578] on span "Select an option" at bounding box center [250, 578] width 0 height 0
click at [249, 576] on input "Select an option" at bounding box center [250, 578] width 20 height 20
click at [533, 652] on span "Select an option" at bounding box center [533, 652] width 0 height 0
click at [532, 650] on input "Select an option" at bounding box center [533, 652] width 20 height 20
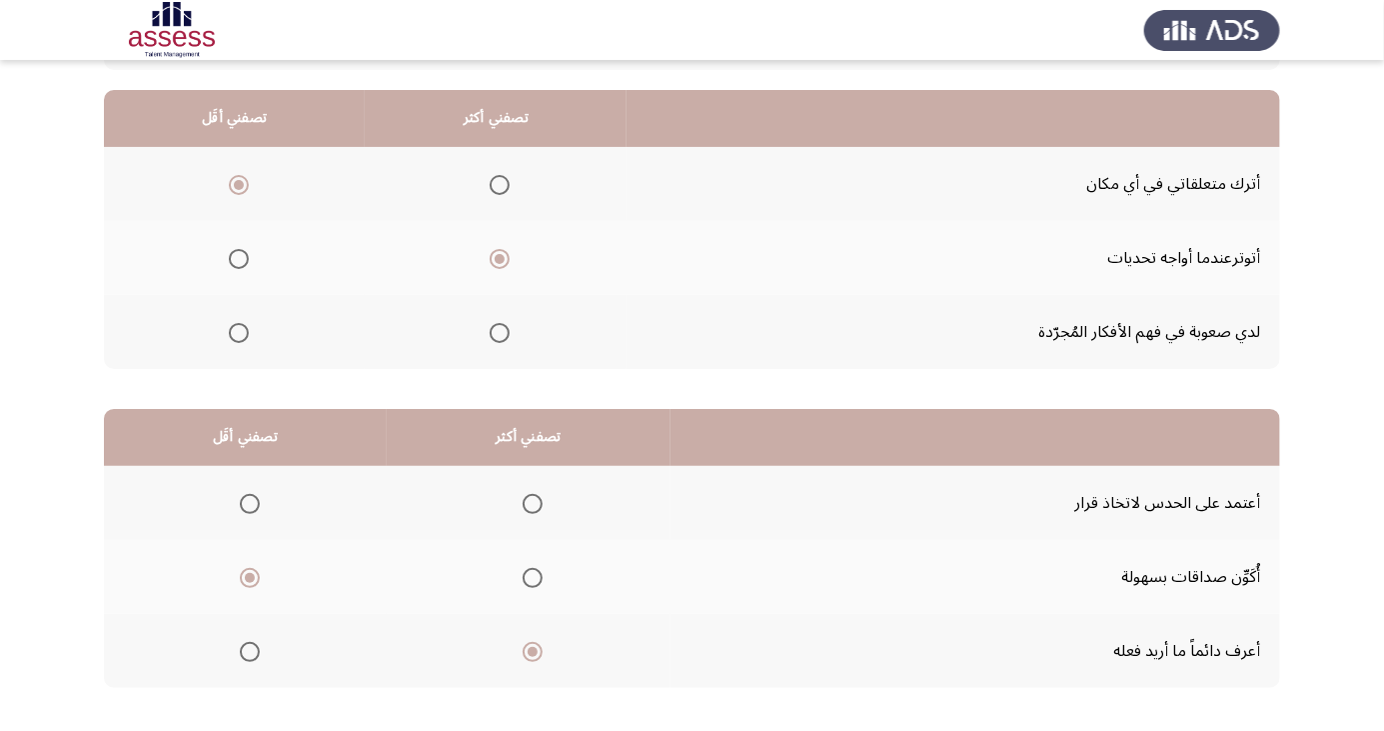
scroll to position [0, 0]
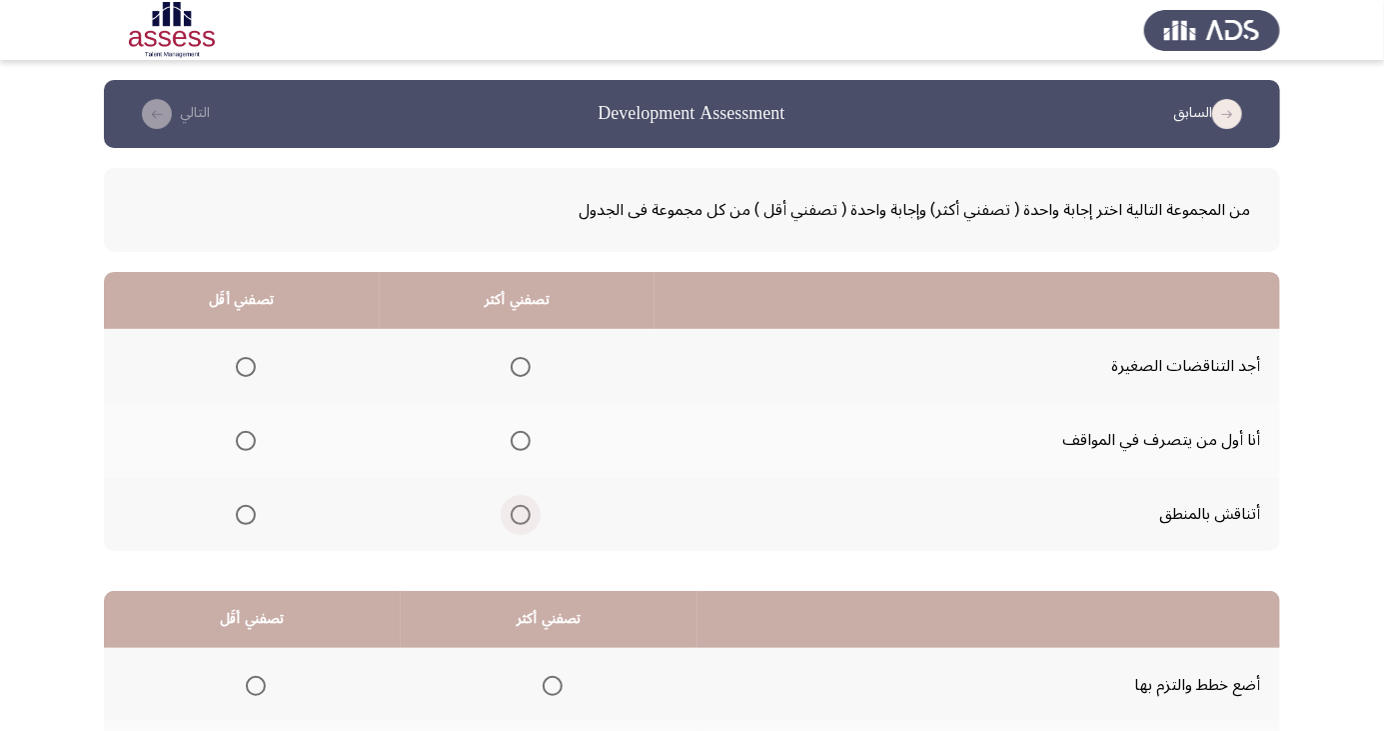
click at [516, 520] on span "Select an option" at bounding box center [521, 515] width 20 height 20
click at [516, 520] on input "Select an option" at bounding box center [521, 515] width 20 height 20
click at [244, 366] on span "Select an option" at bounding box center [246, 367] width 20 height 20
click at [244, 366] on input "Select an option" at bounding box center [246, 367] width 20 height 20
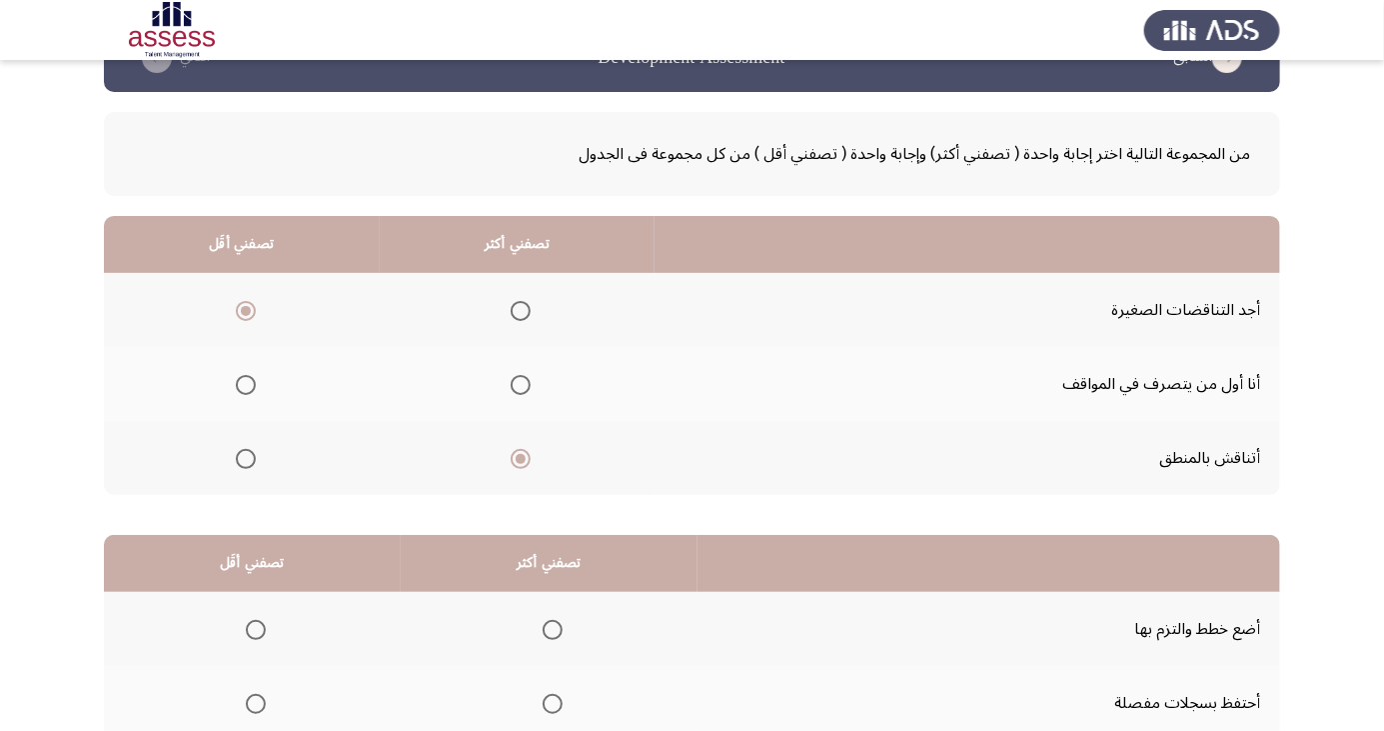
scroll to position [182, 0]
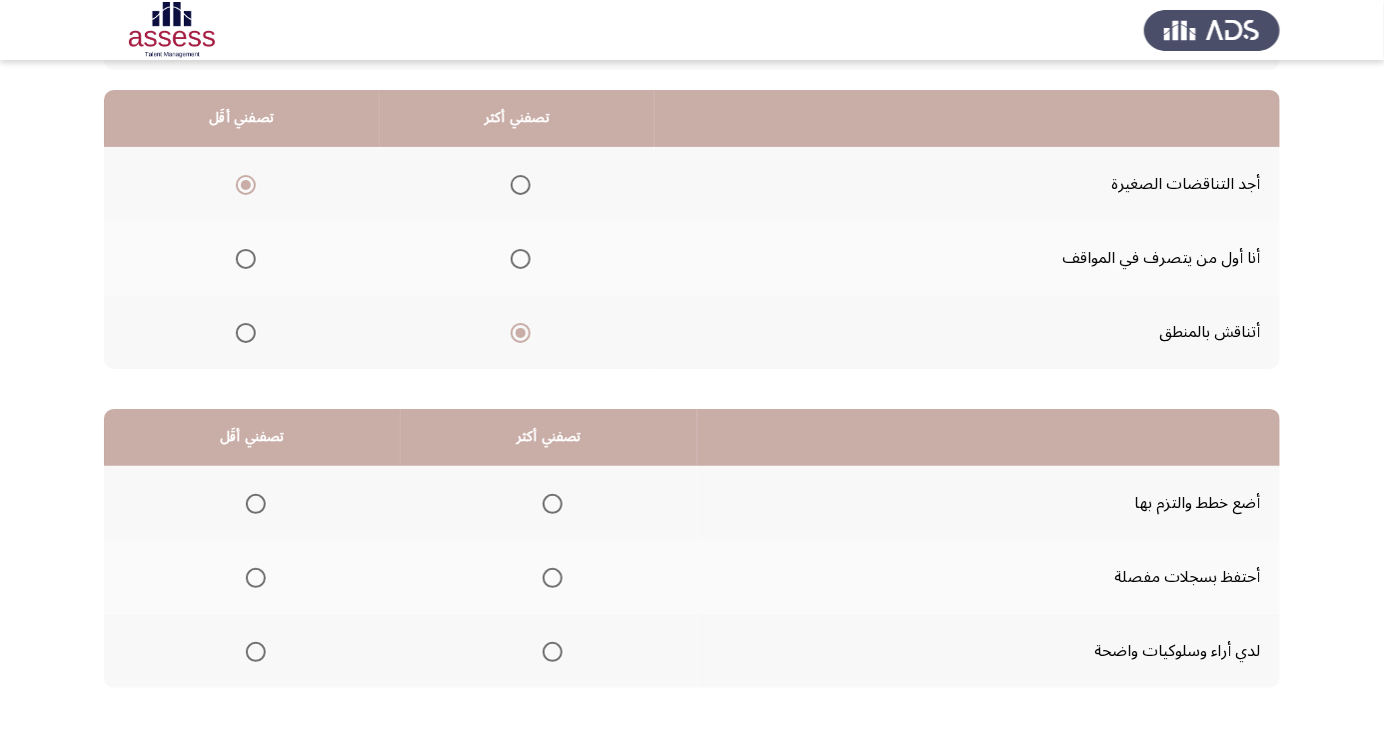
click at [549, 502] on span "Select an option" at bounding box center [553, 504] width 20 height 20
click at [549, 502] on input "Select an option" at bounding box center [553, 504] width 20 height 20
click at [260, 655] on span "Select an option" at bounding box center [256, 652] width 20 height 20
click at [260, 655] on input "Select an option" at bounding box center [256, 652] width 20 height 20
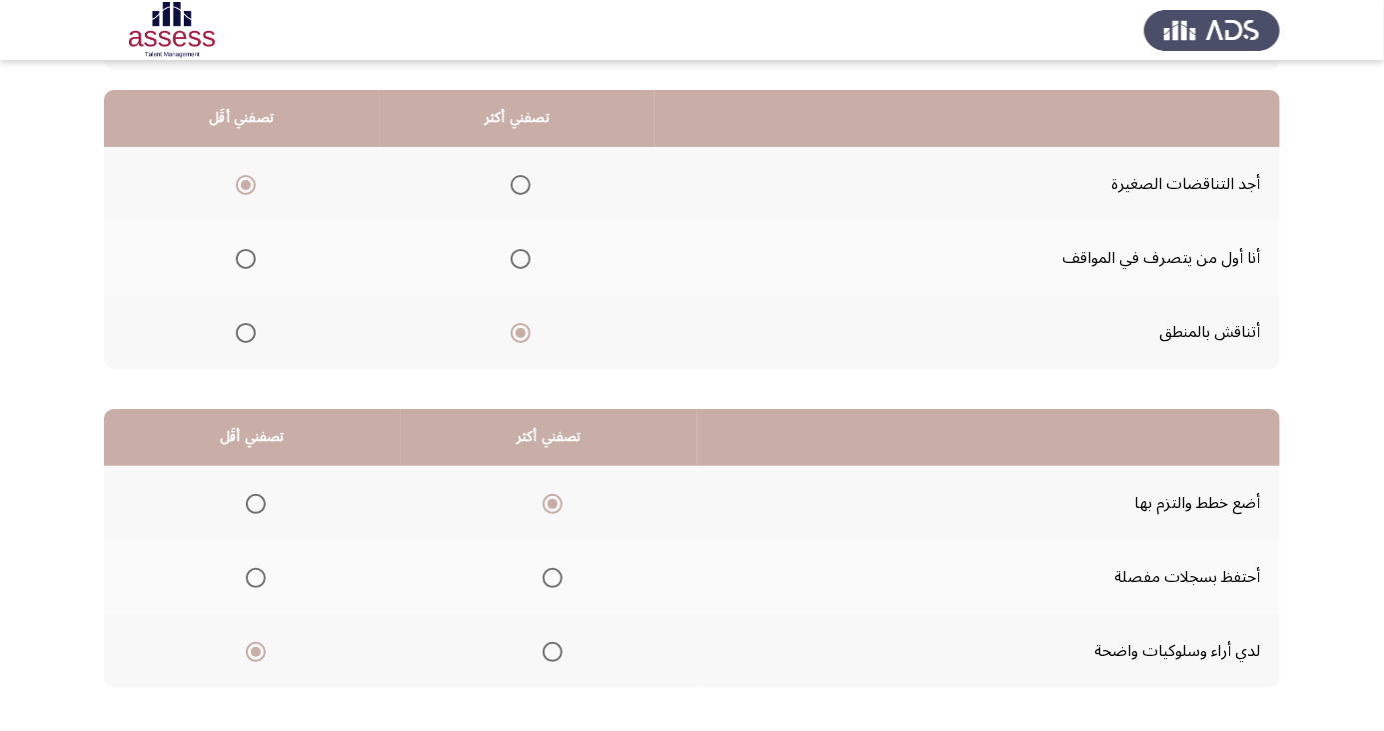
scroll to position [0, 0]
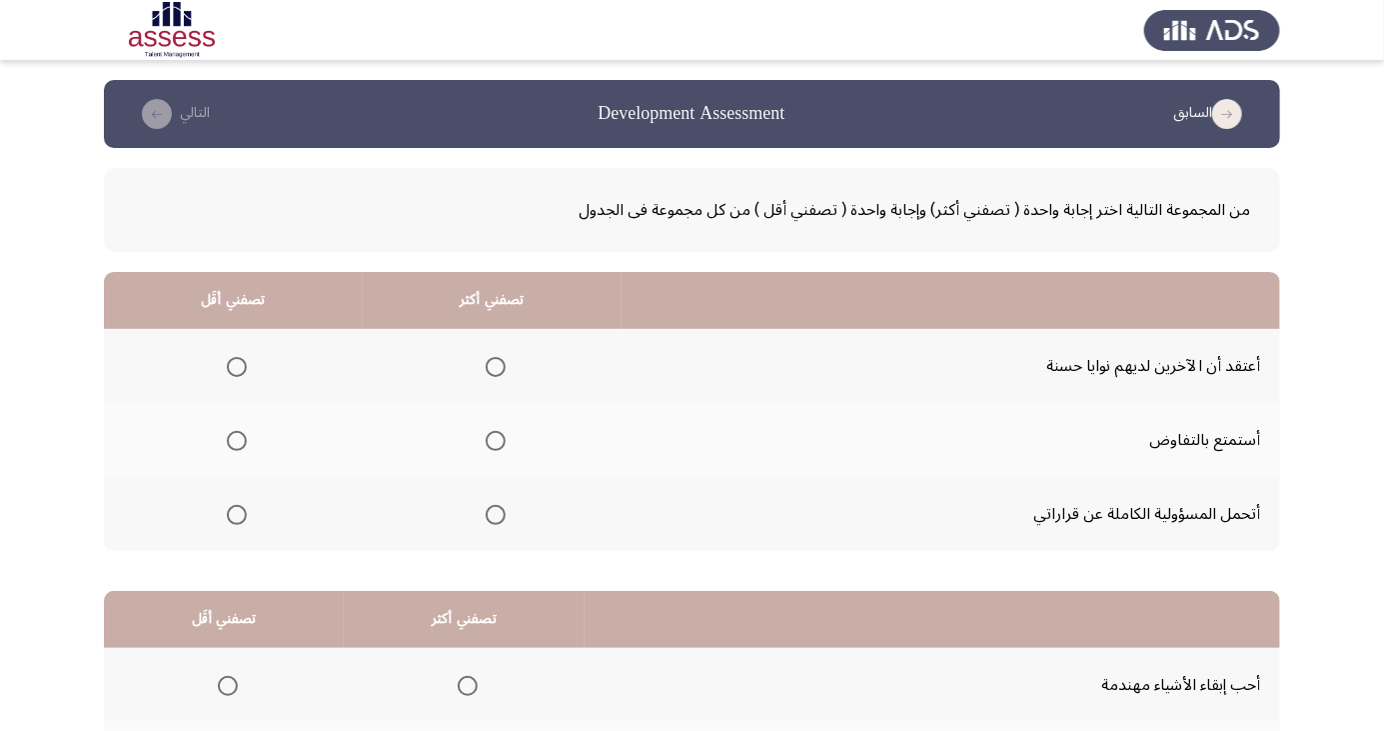
click at [496, 515] on span "Select an option" at bounding box center [496, 515] width 0 height 0
click at [494, 513] on input "Select an option" at bounding box center [496, 515] width 20 height 20
click at [237, 367] on span "Select an option" at bounding box center [237, 367] width 0 height 0
click at [236, 366] on input "Select an option" at bounding box center [237, 367] width 20 height 20
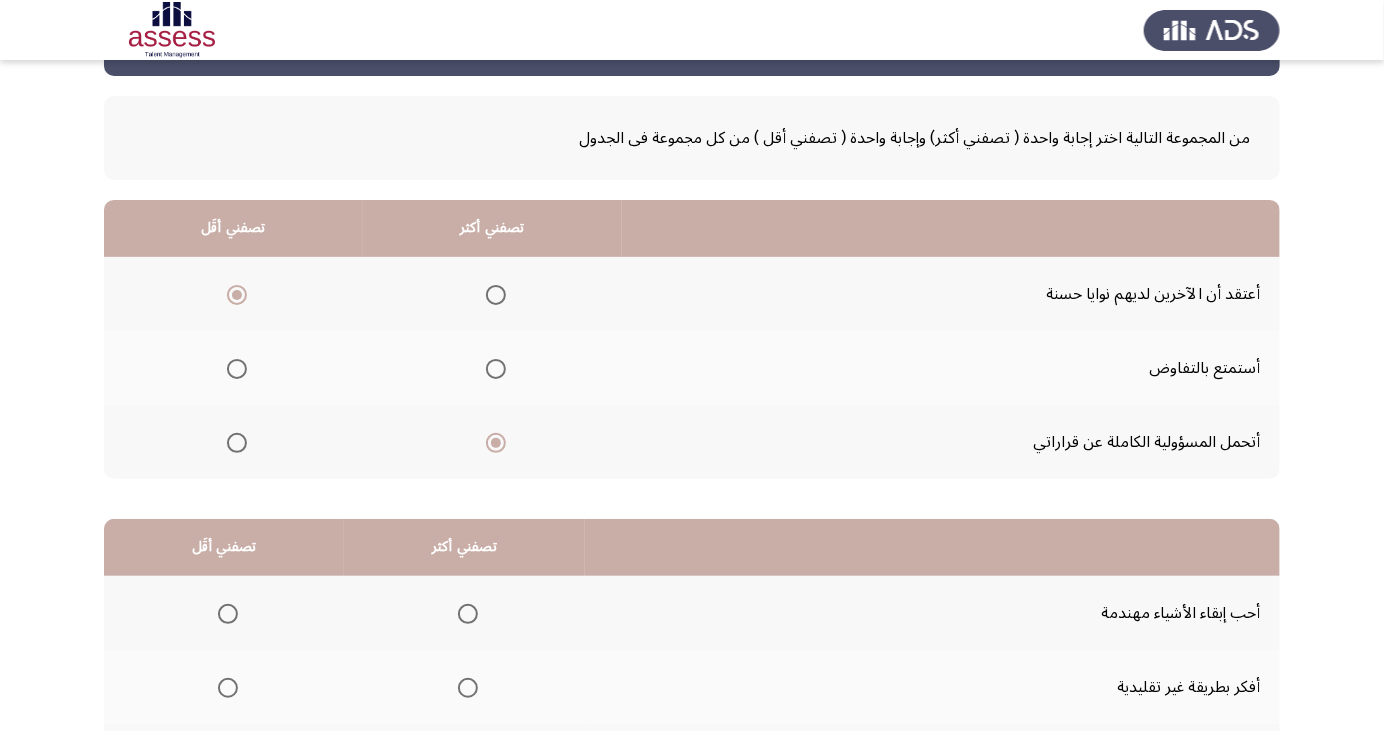
scroll to position [182, 0]
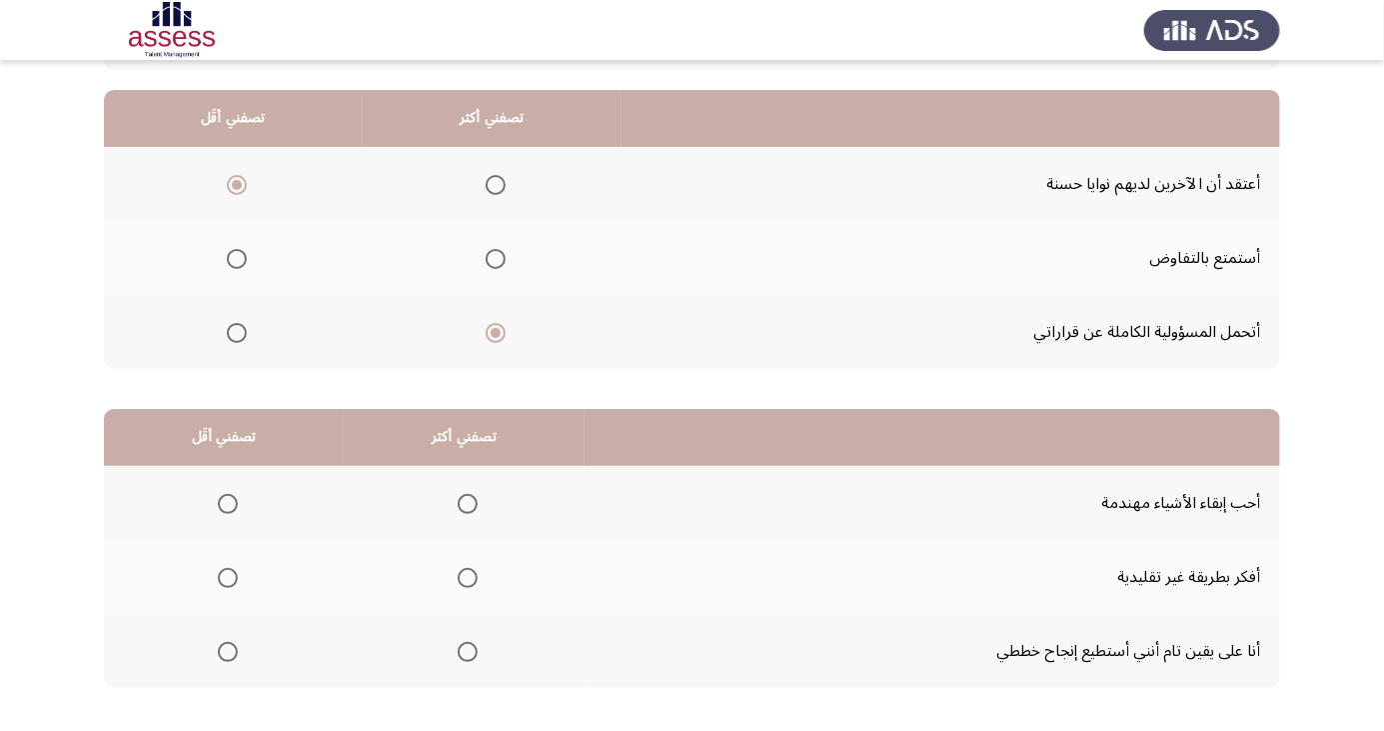
click at [468, 652] on span "Select an option" at bounding box center [468, 652] width 0 height 0
click at [464, 650] on input "Select an option" at bounding box center [468, 652] width 20 height 20
click at [228, 582] on span "Select an option" at bounding box center [228, 578] width 20 height 20
click at [228, 582] on input "Select an option" at bounding box center [228, 578] width 20 height 20
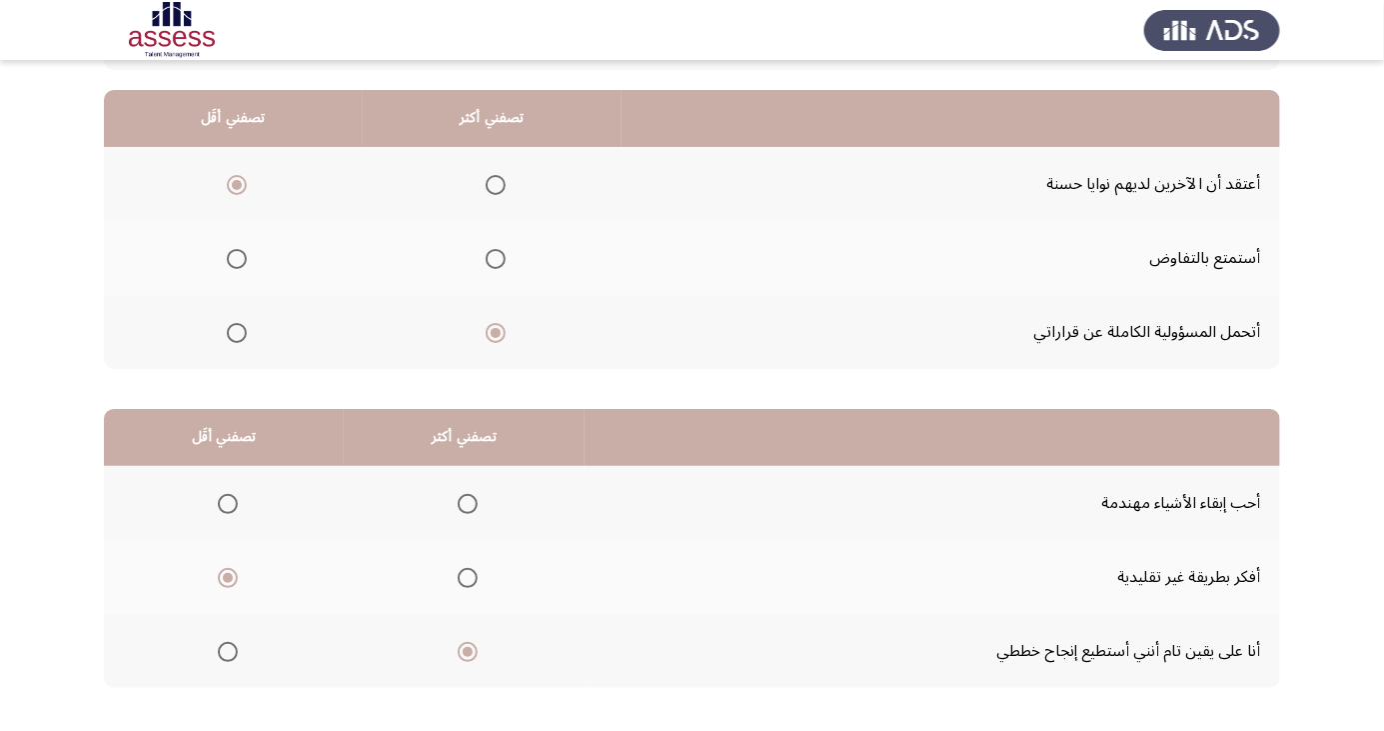
scroll to position [0, 0]
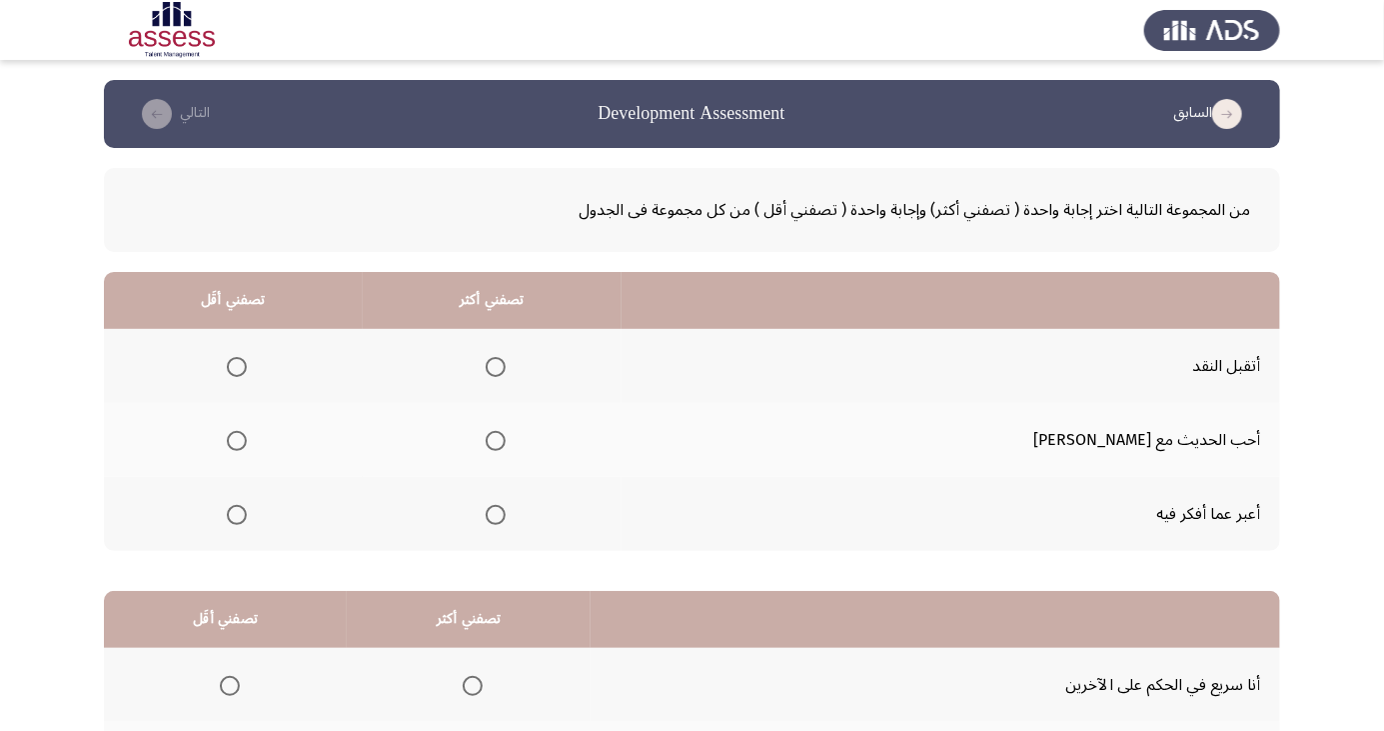
click at [496, 441] on span "Select an option" at bounding box center [496, 441] width 0 height 0
click at [506, 440] on input "Select an option" at bounding box center [496, 441] width 20 height 20
click at [237, 367] on span "Select an option" at bounding box center [237, 367] width 0 height 0
click at [247, 366] on input "Select an option" at bounding box center [237, 367] width 20 height 20
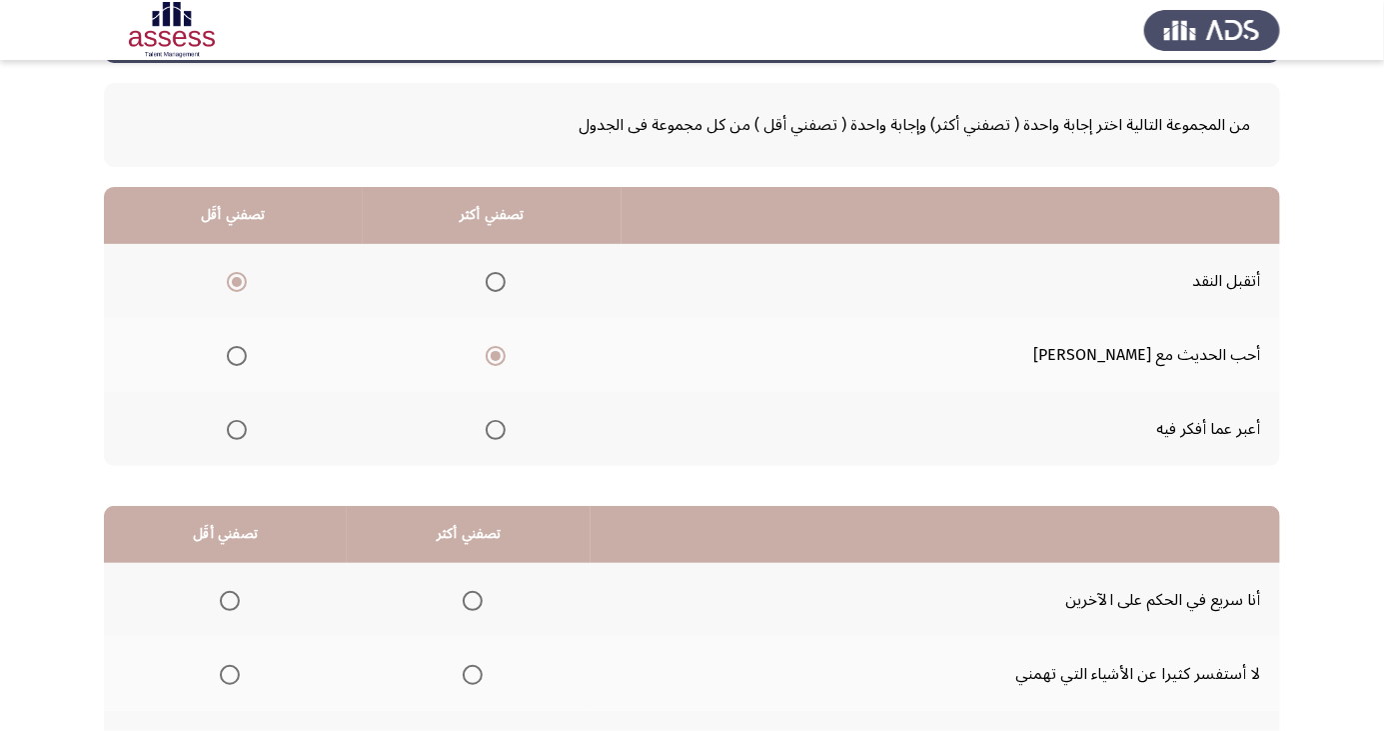
scroll to position [182, 0]
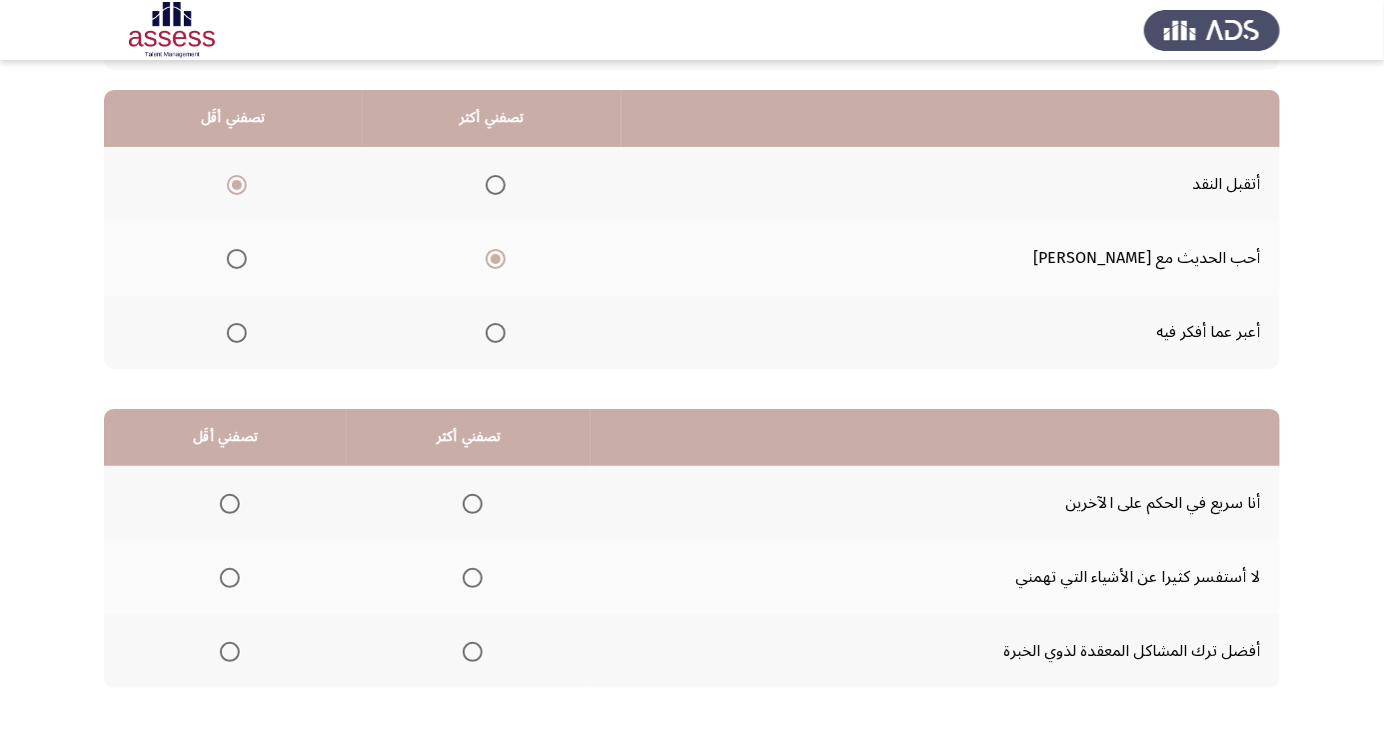
click at [223, 578] on span "Select an option" at bounding box center [230, 578] width 20 height 20
click at [223, 578] on input "Select an option" at bounding box center [230, 578] width 20 height 20
click at [473, 656] on span "Select an option" at bounding box center [473, 652] width 20 height 20
click at [473, 656] on input "Select an option" at bounding box center [473, 652] width 20 height 20
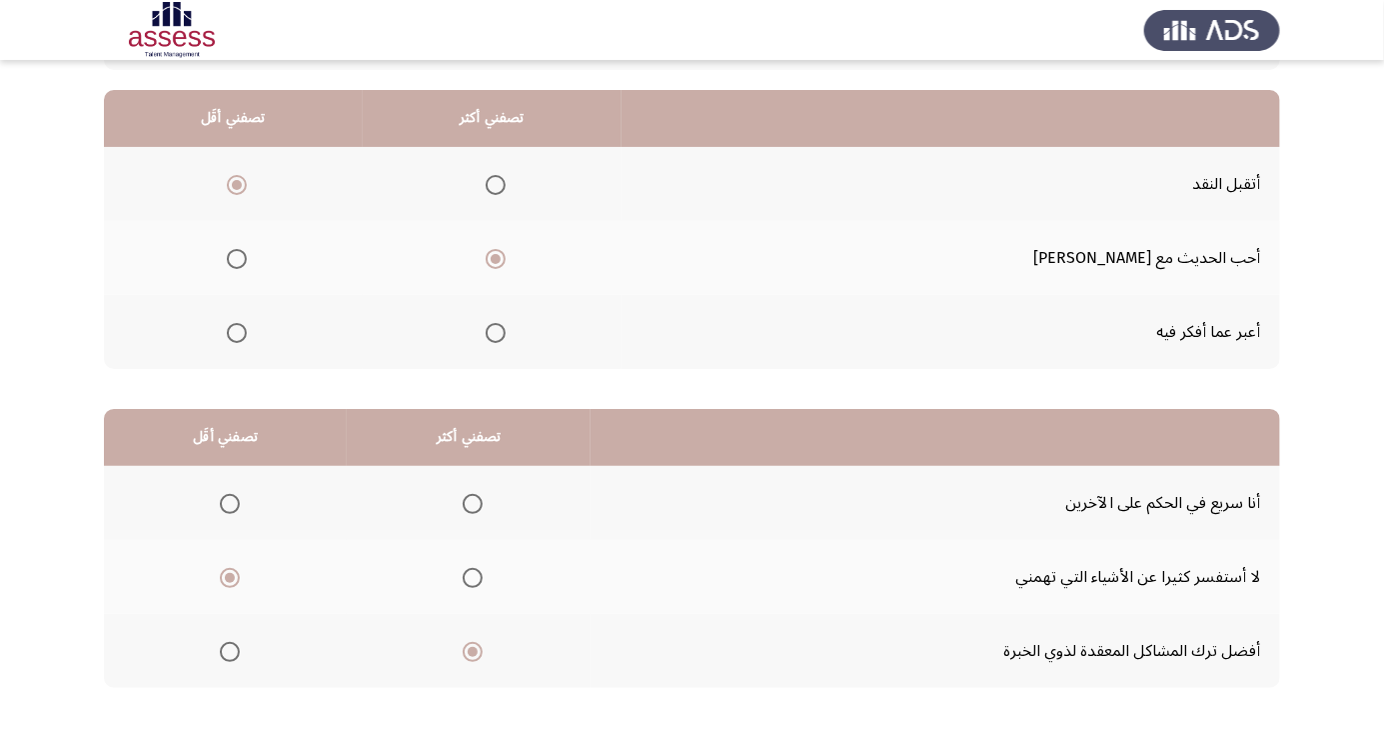
scroll to position [0, 0]
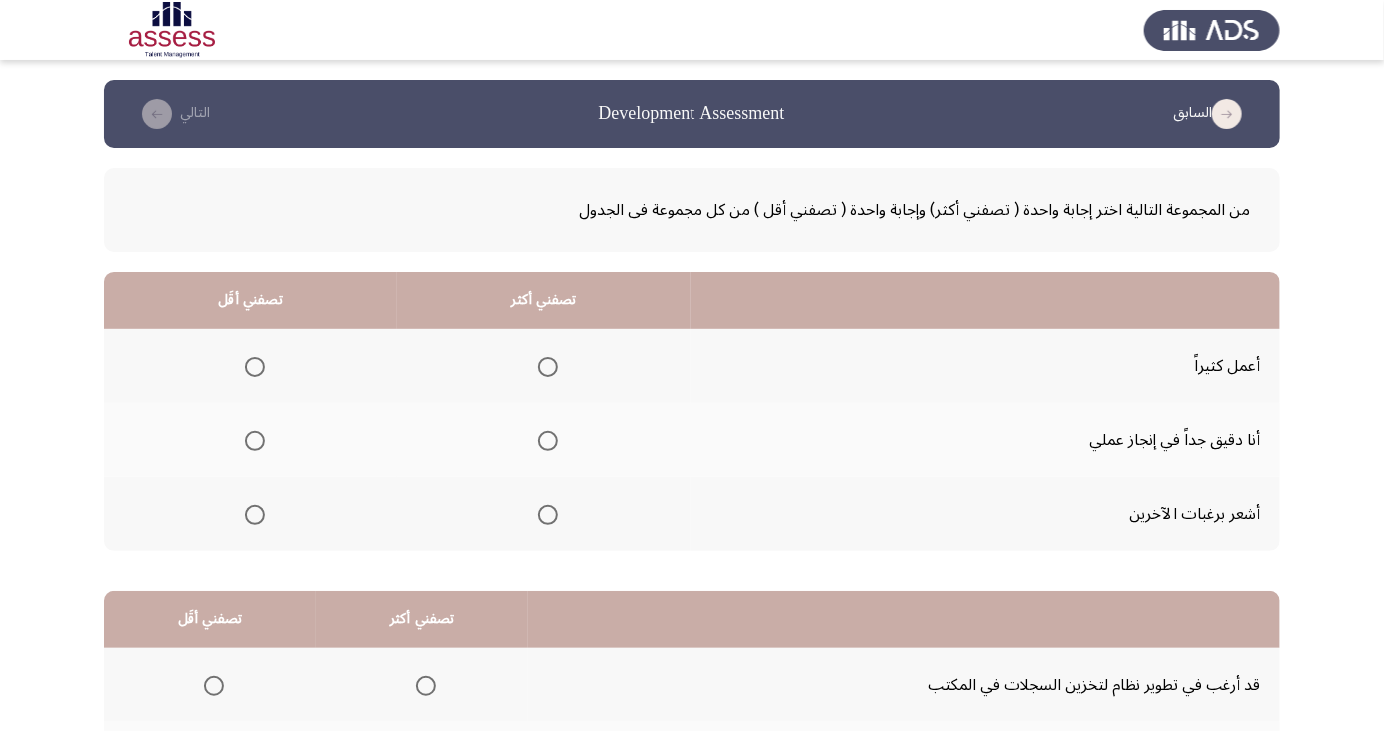
click at [255, 515] on span "Select an option" at bounding box center [255, 515] width 0 height 0
click at [253, 513] on input "Select an option" at bounding box center [255, 515] width 20 height 20
click at [550, 442] on span "Select an option" at bounding box center [548, 441] width 20 height 20
click at [550, 442] on input "Select an option" at bounding box center [548, 441] width 20 height 20
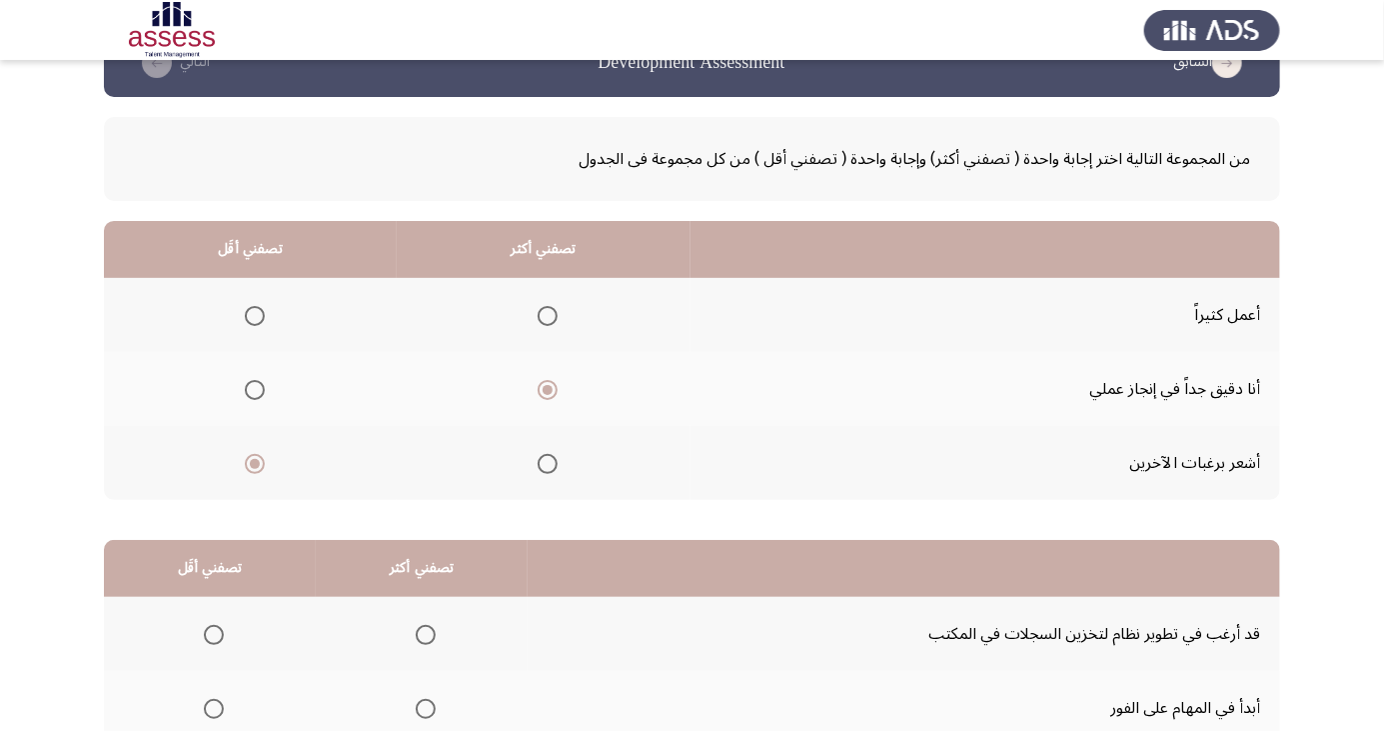
scroll to position [182, 0]
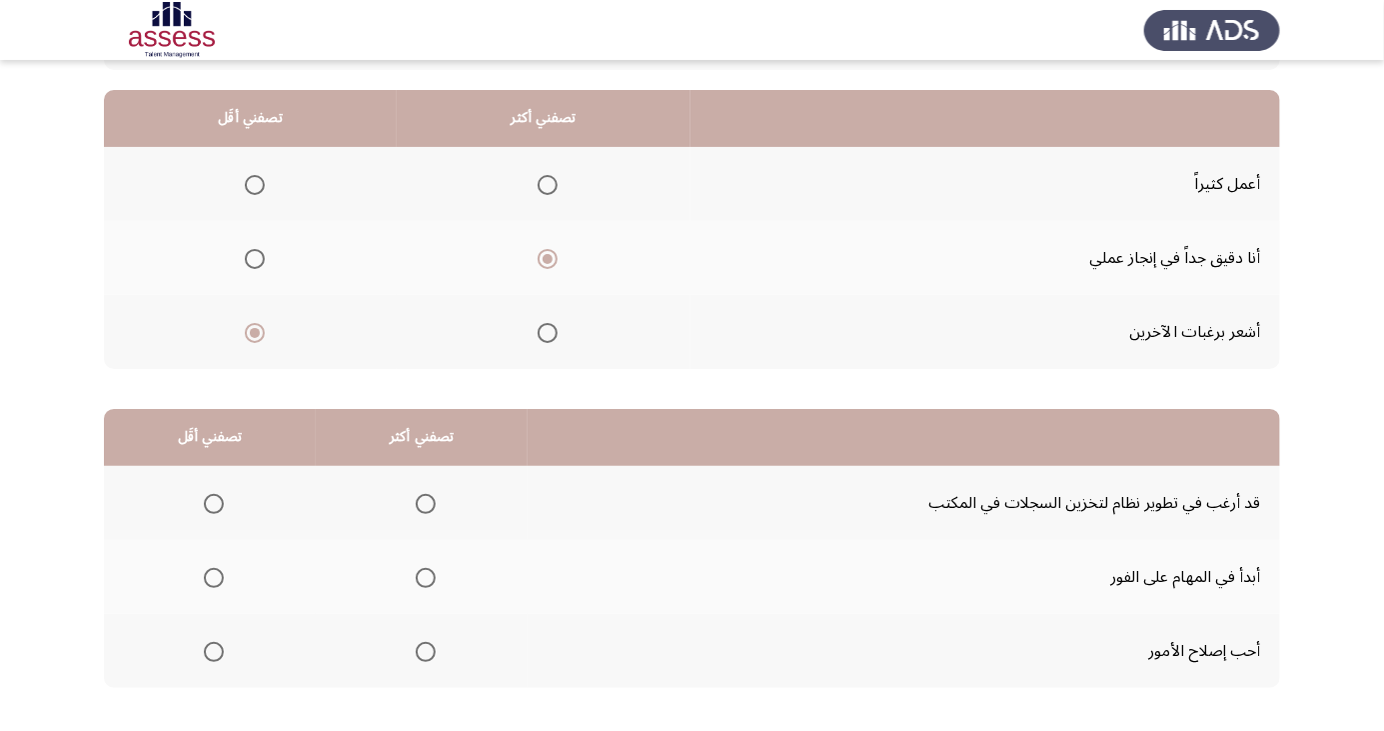
click at [426, 652] on span "Select an option" at bounding box center [426, 652] width 0 height 0
click at [421, 650] on input "Select an option" at bounding box center [426, 652] width 20 height 20
click at [212, 496] on span "Select an option" at bounding box center [214, 504] width 20 height 20
click at [212, 496] on input "Select an option" at bounding box center [214, 504] width 20 height 20
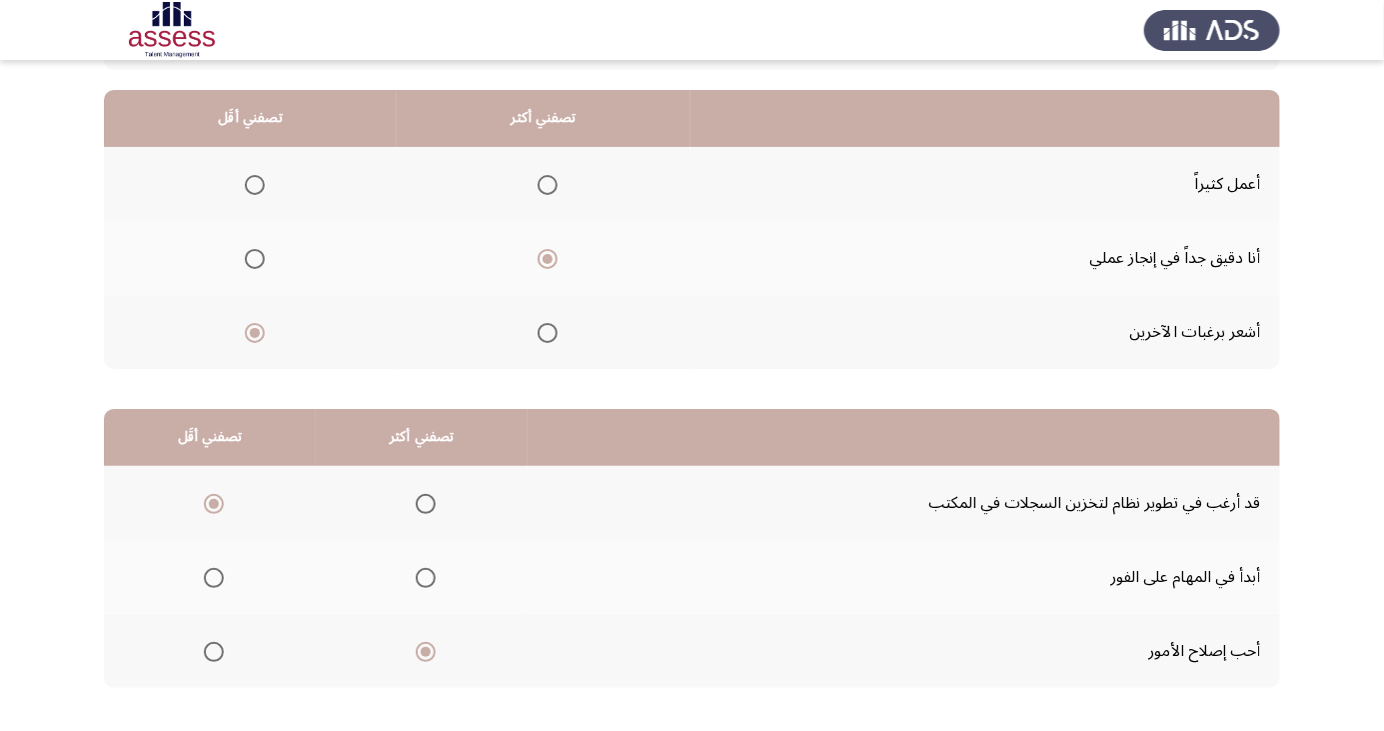
scroll to position [0, 0]
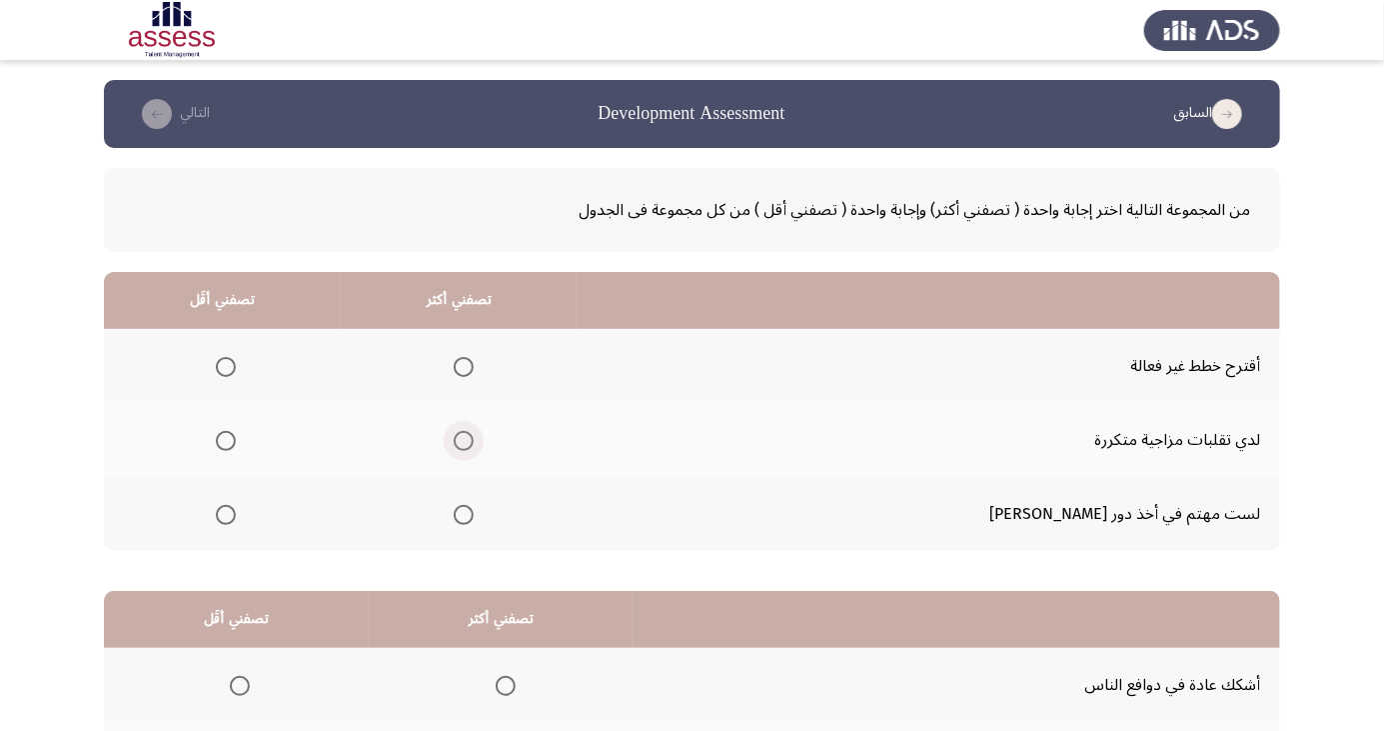
click at [474, 440] on span "Select an option" at bounding box center [464, 441] width 20 height 20
click at [474, 440] on input "Select an option" at bounding box center [464, 441] width 20 height 20
click at [226, 367] on span "Select an option" at bounding box center [226, 367] width 0 height 0
click at [236, 366] on input "Select an option" at bounding box center [226, 367] width 20 height 20
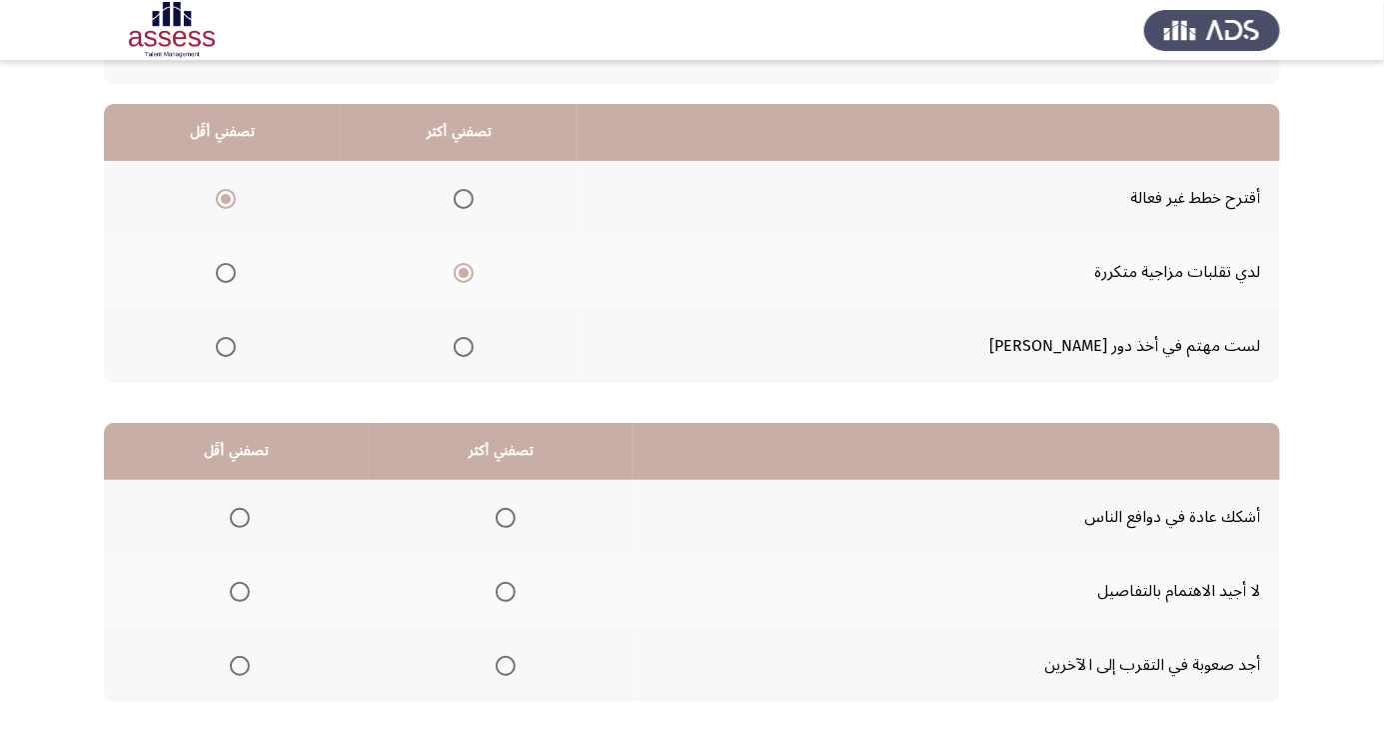
scroll to position [182, 0]
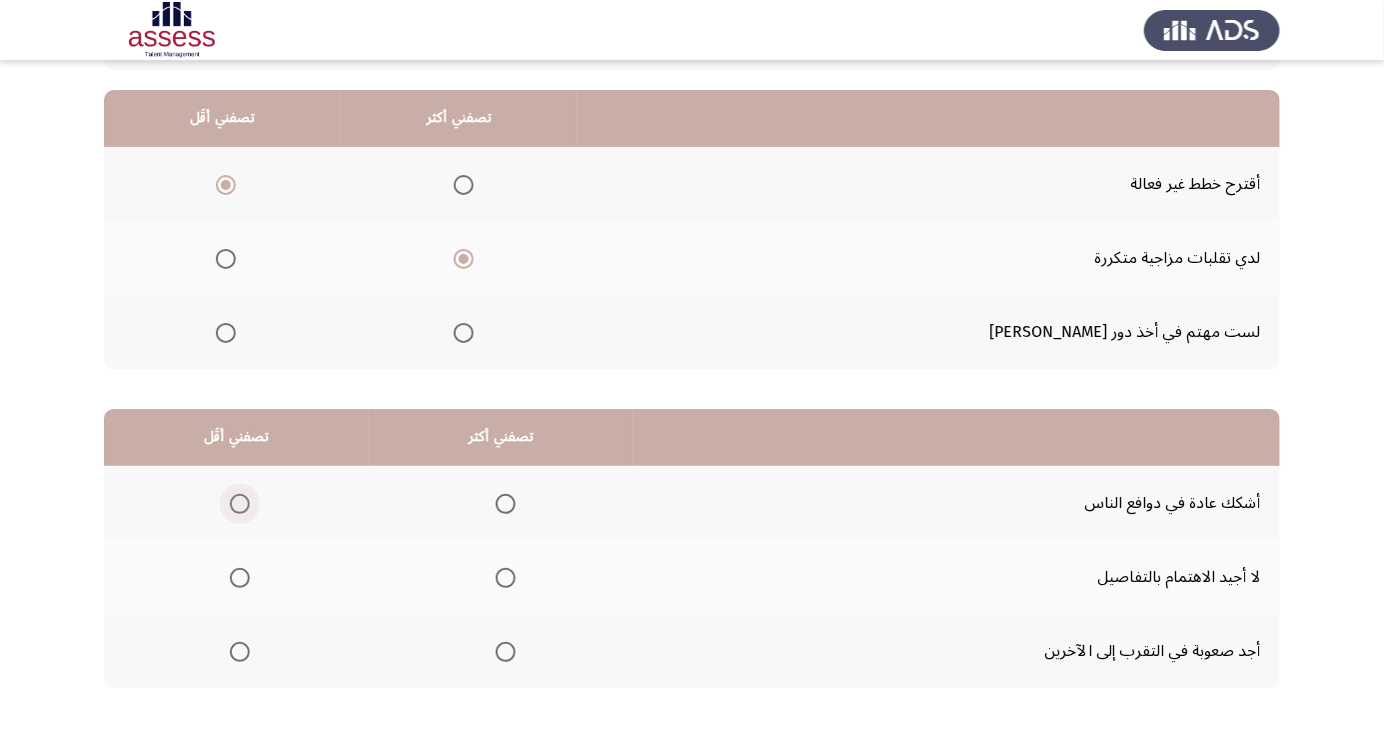
click at [240, 504] on span "Select an option" at bounding box center [240, 504] width 0 height 0
click at [239, 502] on input "Select an option" at bounding box center [240, 504] width 20 height 20
click at [505, 652] on span "Select an option" at bounding box center [505, 652] width 0 height 0
click at [502, 650] on input "Select an option" at bounding box center [506, 652] width 20 height 20
click at [505, 651] on span "Select an option" at bounding box center [506, 652] width 10 height 10
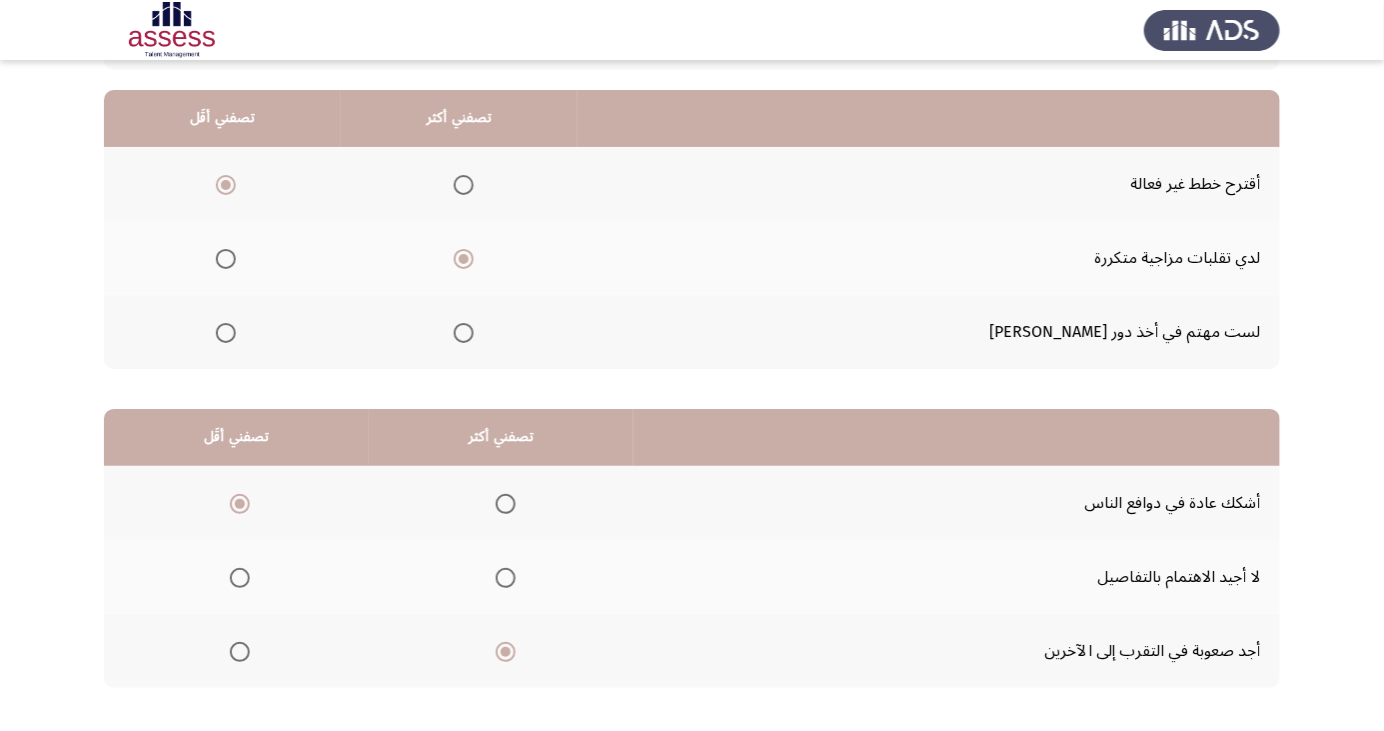
click at [505, 651] on input "Select an option" at bounding box center [506, 652] width 20 height 20
click at [240, 578] on span "Select an option" at bounding box center [240, 578] width 0 height 0
click at [239, 576] on input "Select an option" at bounding box center [240, 578] width 20 height 20
click at [504, 494] on span "Select an option" at bounding box center [506, 504] width 20 height 20
click at [504, 494] on input "Select an option" at bounding box center [506, 504] width 20 height 20
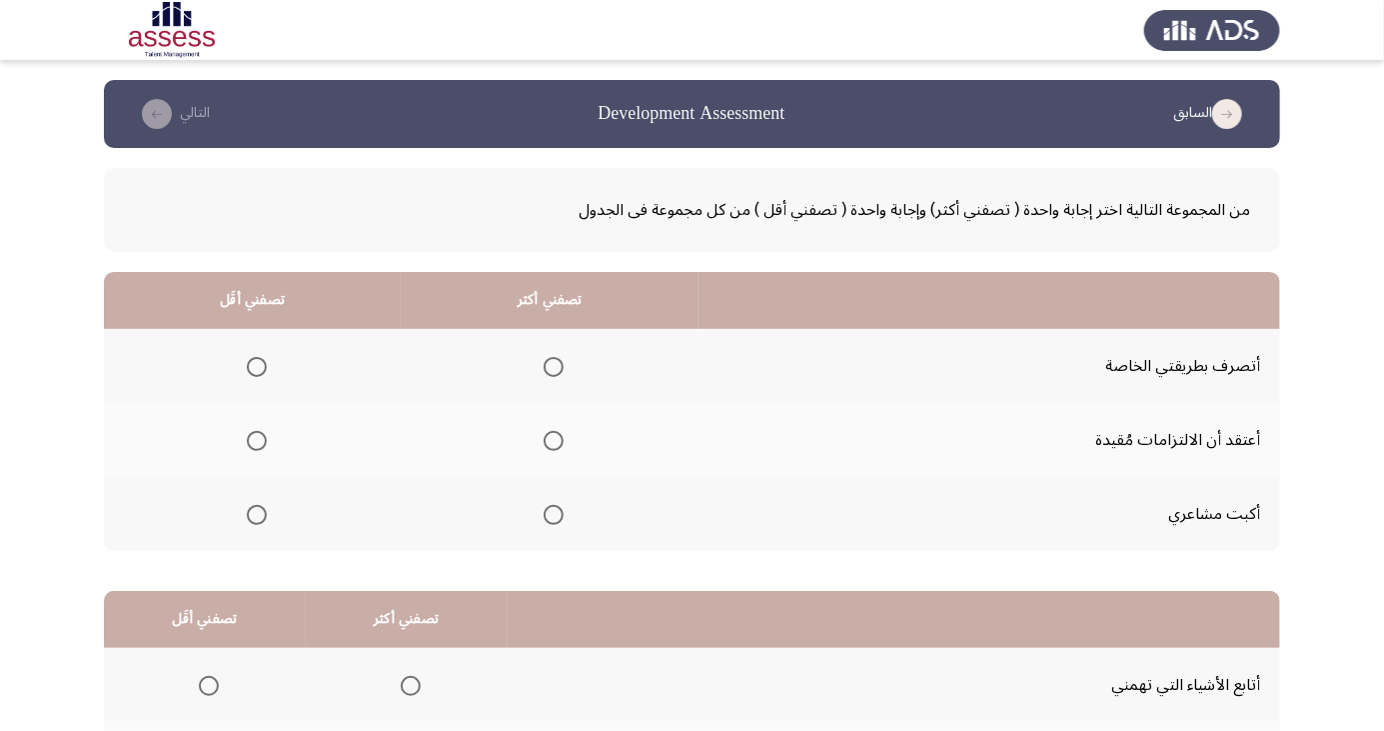
click at [547, 366] on span "Select an option" at bounding box center [554, 367] width 20 height 20
click at [547, 366] on input "Select an option" at bounding box center [554, 367] width 20 height 20
click at [256, 513] on span "Select an option" at bounding box center [257, 515] width 20 height 20
click at [256, 513] on input "Select an option" at bounding box center [257, 515] width 20 height 20
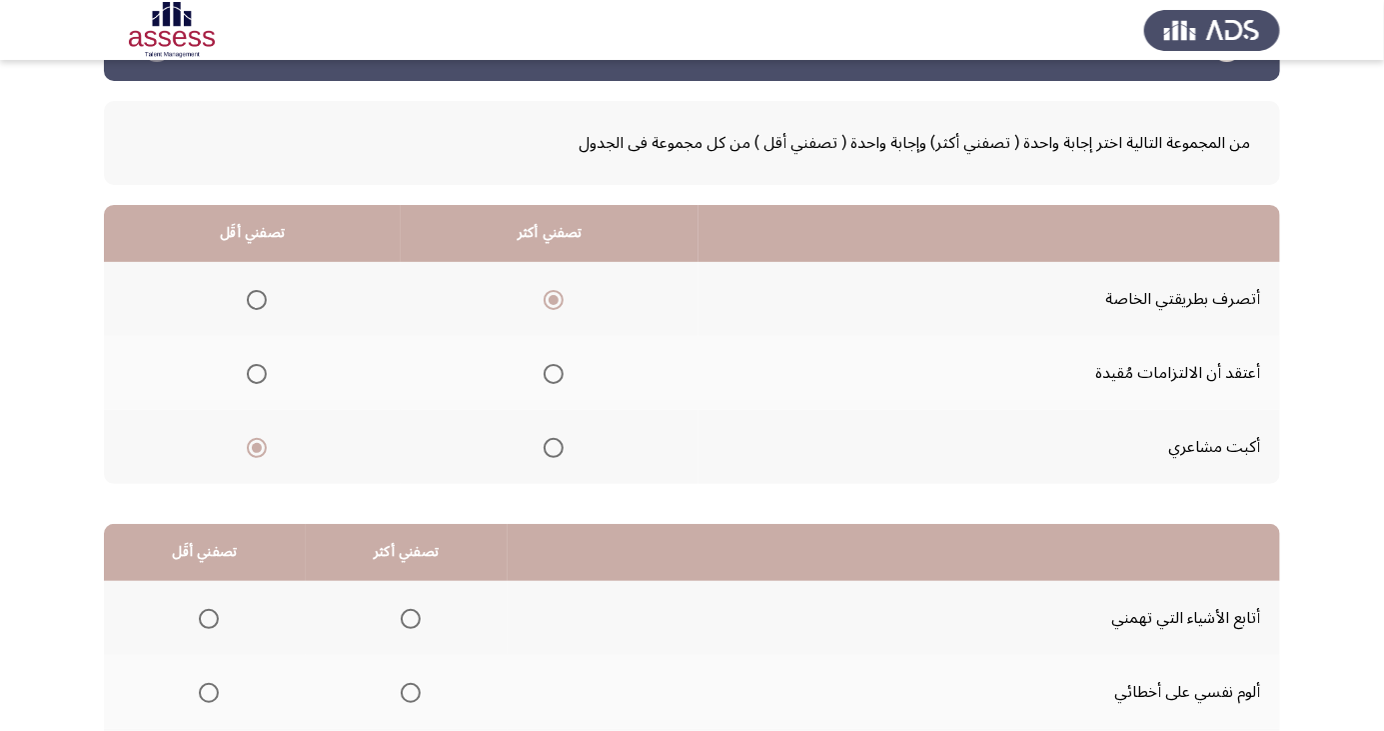
scroll to position [182, 0]
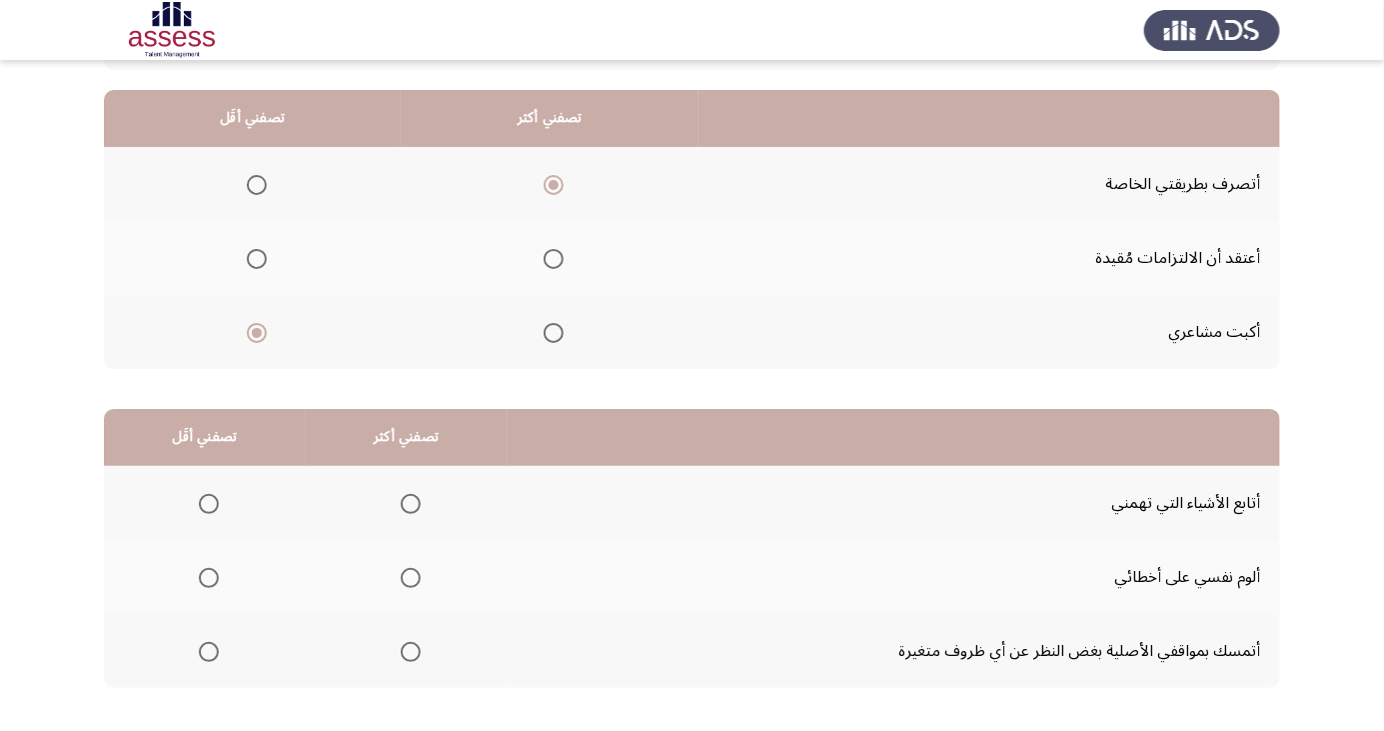
click at [412, 656] on span "Select an option" at bounding box center [411, 652] width 20 height 20
click at [412, 656] on input "Select an option" at bounding box center [411, 652] width 20 height 20
click at [411, 504] on span "Select an option" at bounding box center [411, 504] width 0 height 0
click at [408, 502] on input "Select an option" at bounding box center [411, 504] width 20 height 20
click at [209, 652] on span "Select an option" at bounding box center [209, 652] width 0 height 0
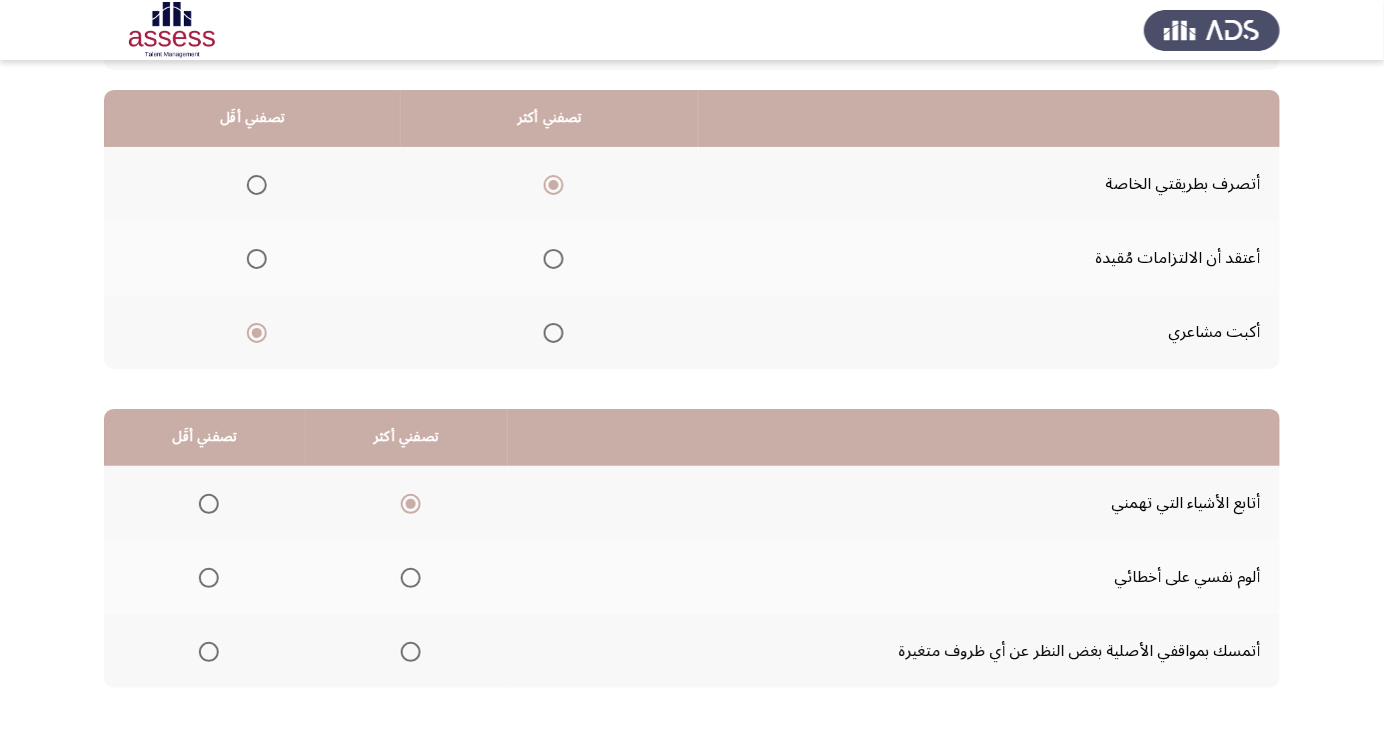
click at [208, 650] on input "Select an option" at bounding box center [209, 652] width 20 height 20
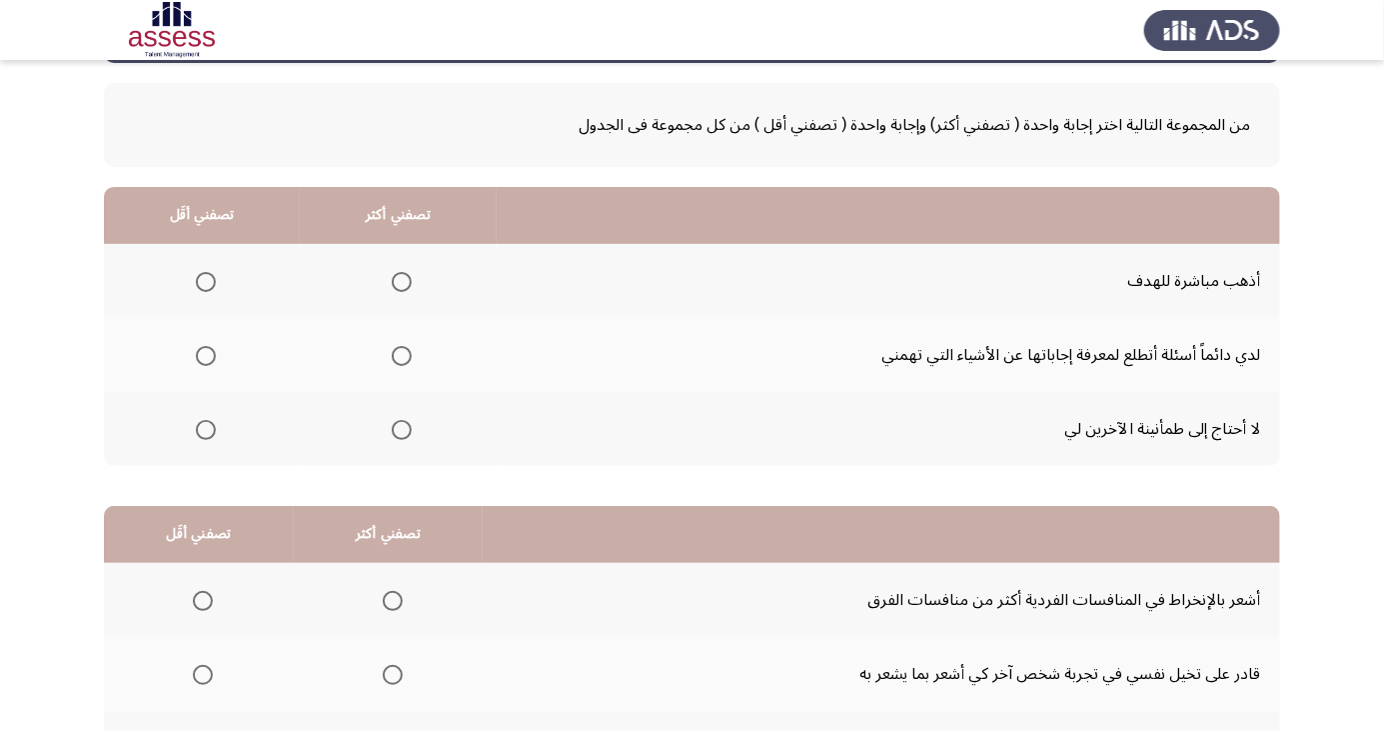
scroll to position [92, 0]
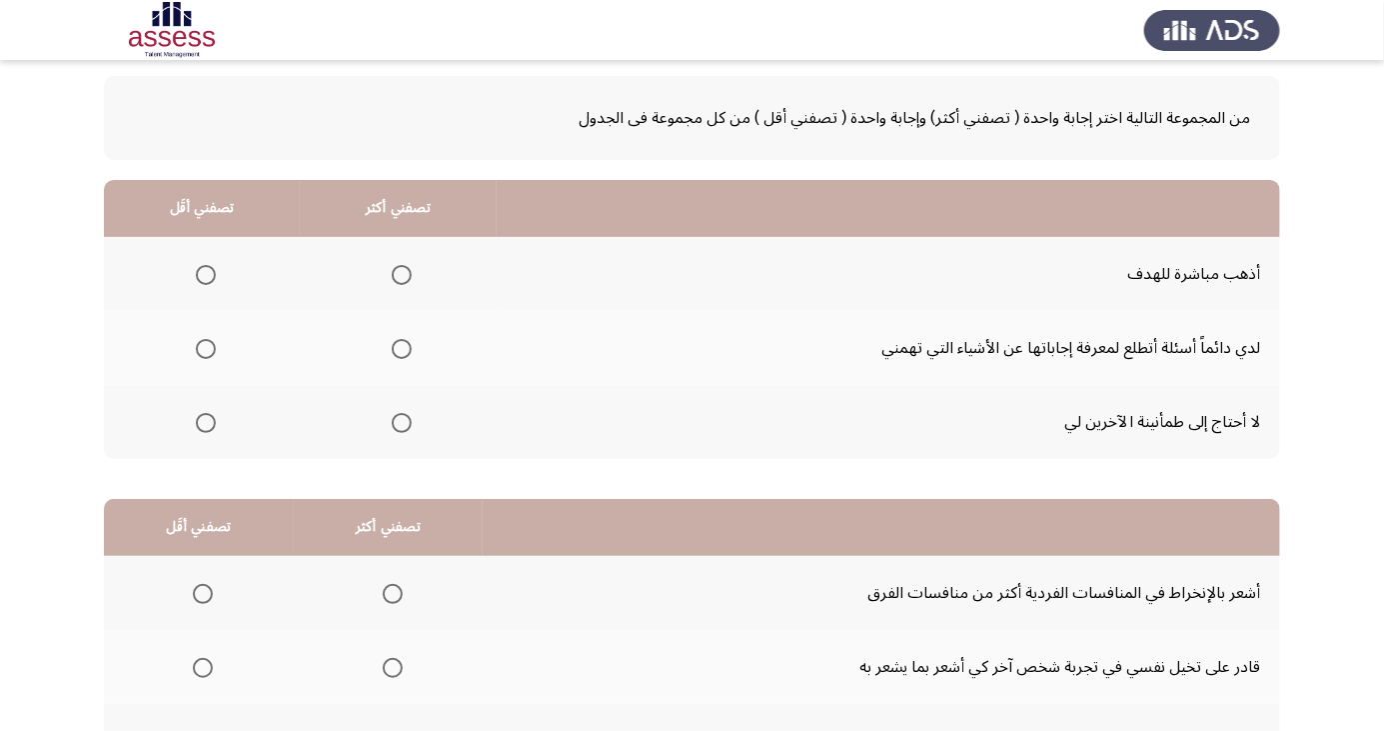
click at [402, 349] on span "Select an option" at bounding box center [402, 349] width 0 height 0
click at [400, 347] on input "Select an option" at bounding box center [402, 349] width 20 height 20
click at [402, 275] on span "Select an option" at bounding box center [402, 275] width 0 height 0
click at [400, 273] on input "Select an option" at bounding box center [402, 275] width 20 height 20
click at [209, 352] on span "Select an option" at bounding box center [206, 349] width 20 height 20
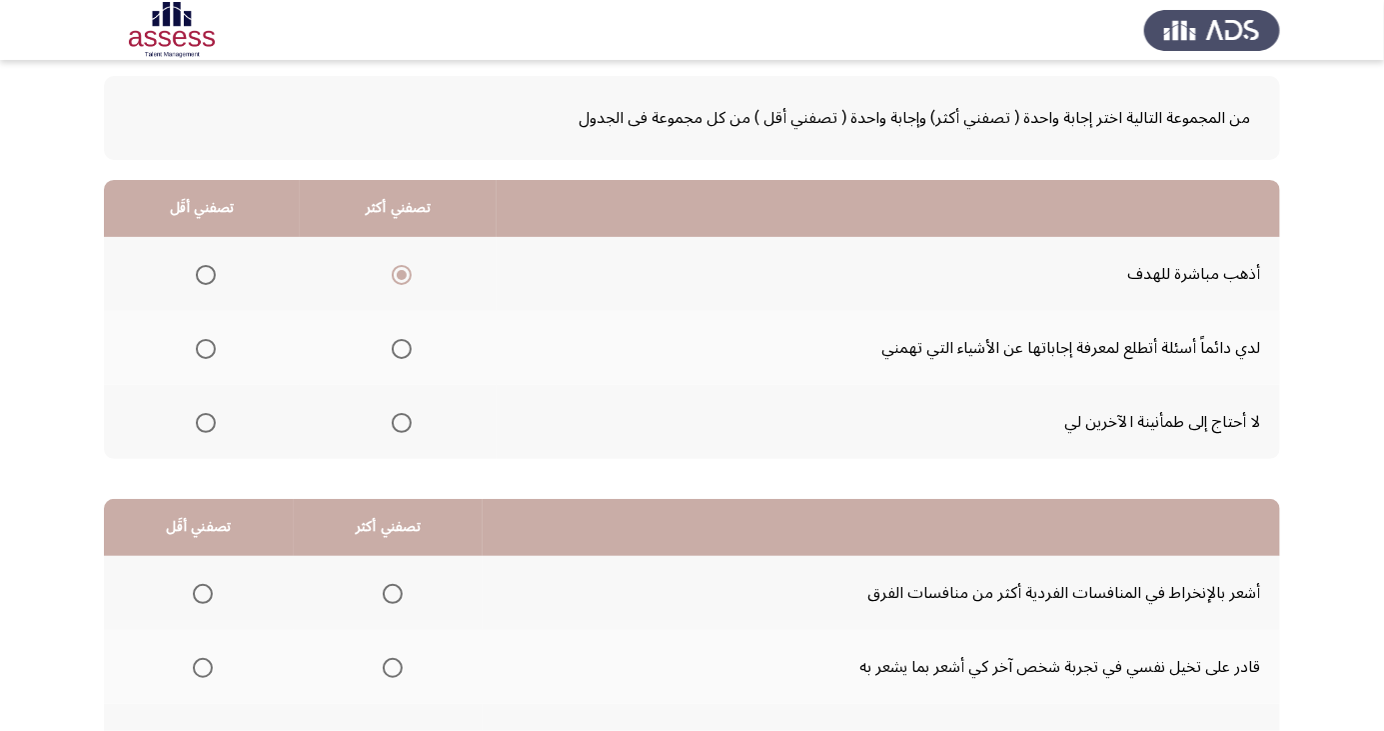
click at [209, 352] on input "Select an option" at bounding box center [206, 349] width 20 height 20
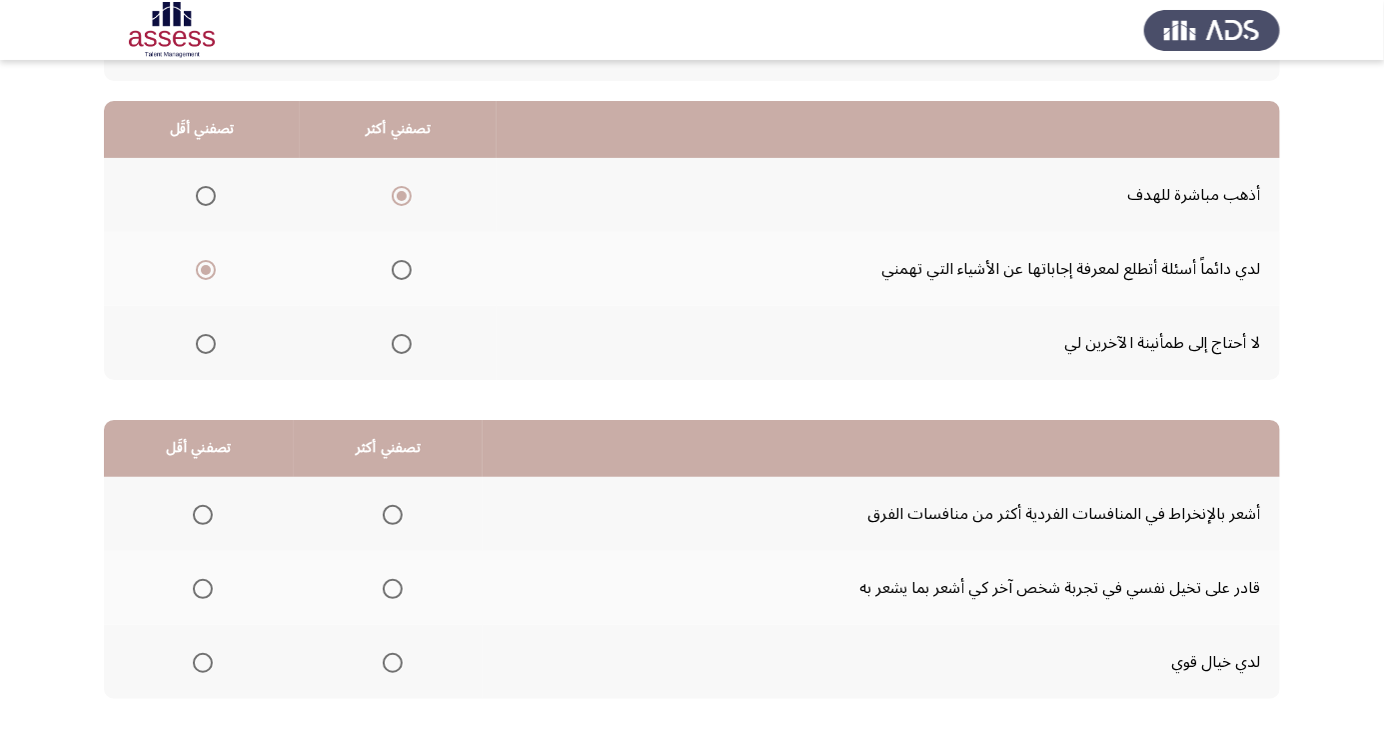
scroll to position [182, 0]
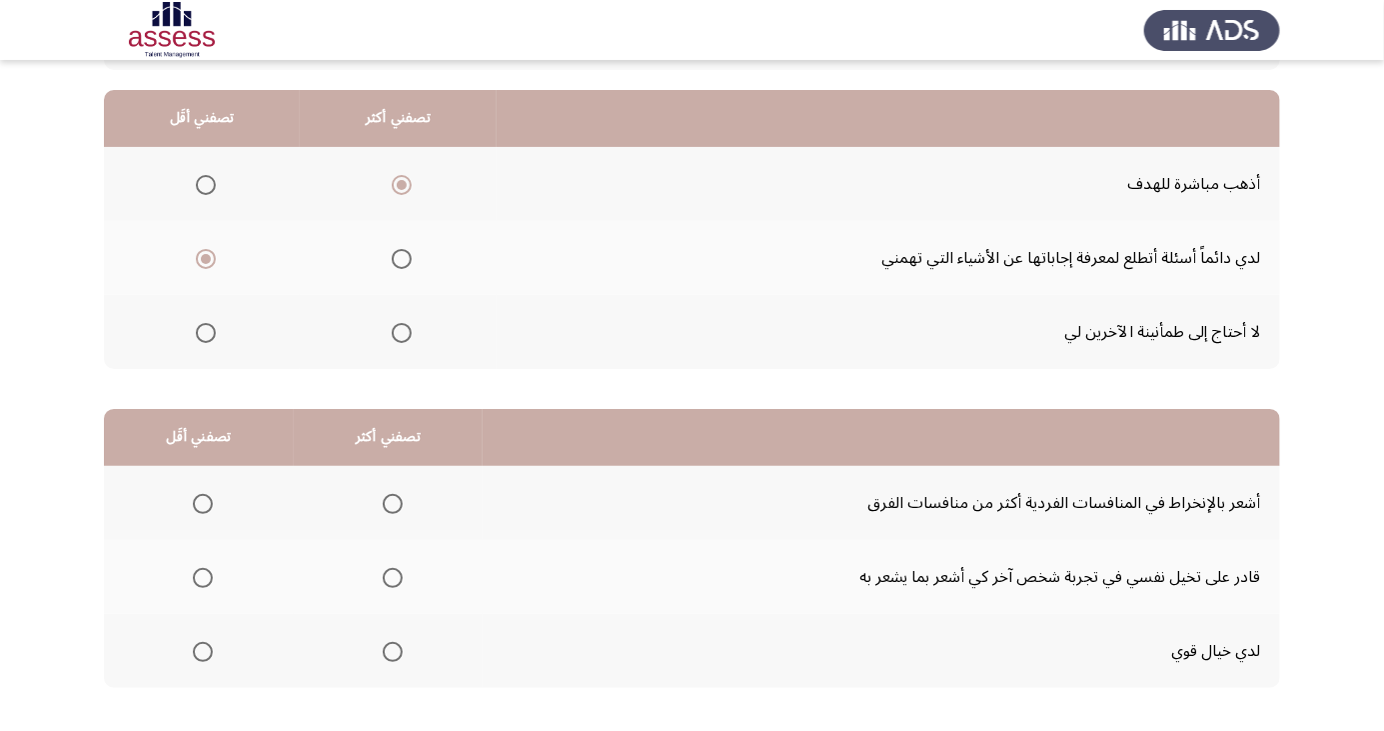
click at [392, 578] on span "Select an option" at bounding box center [392, 578] width 0 height 0
click at [389, 576] on input "Select an option" at bounding box center [393, 578] width 20 height 20
click at [193, 510] on span "Select an option" at bounding box center [203, 504] width 20 height 20
click at [193, 510] on input "Select an option" at bounding box center [203, 504] width 20 height 20
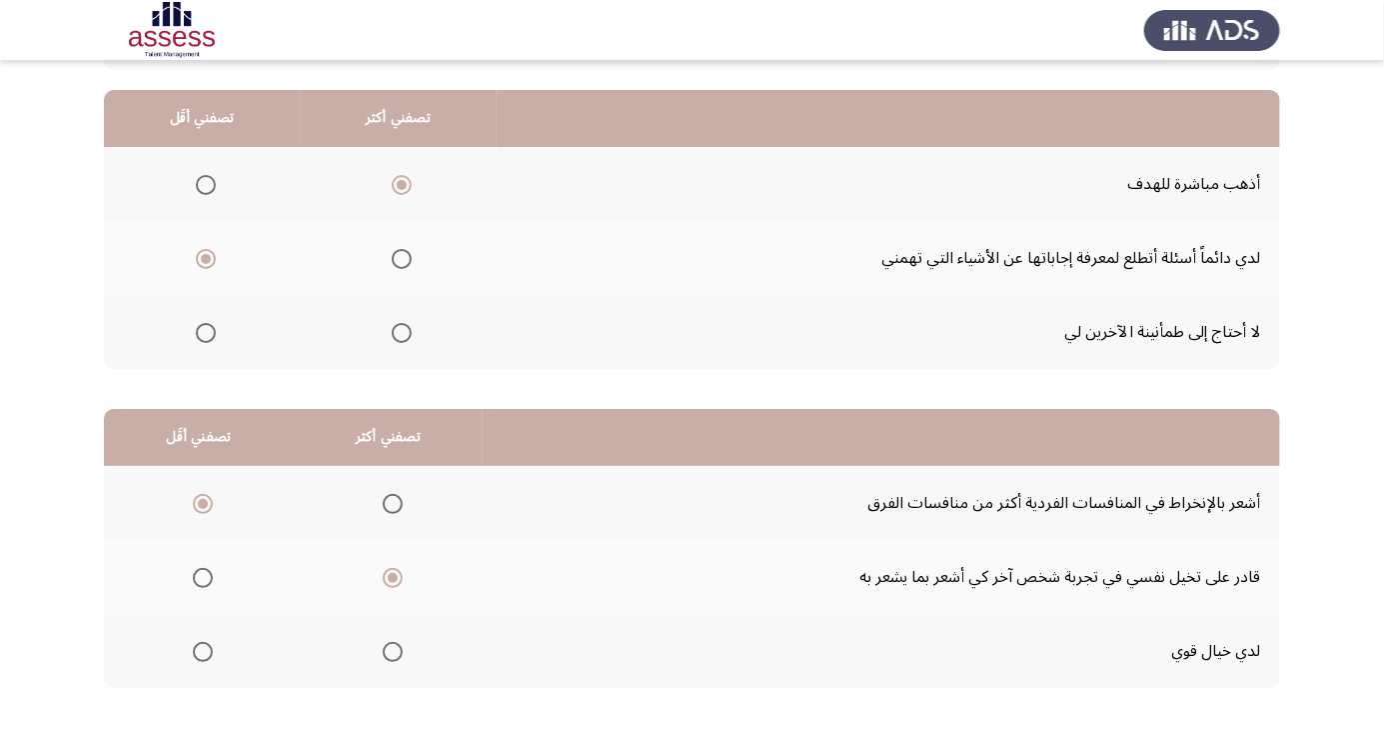
scroll to position [0, 0]
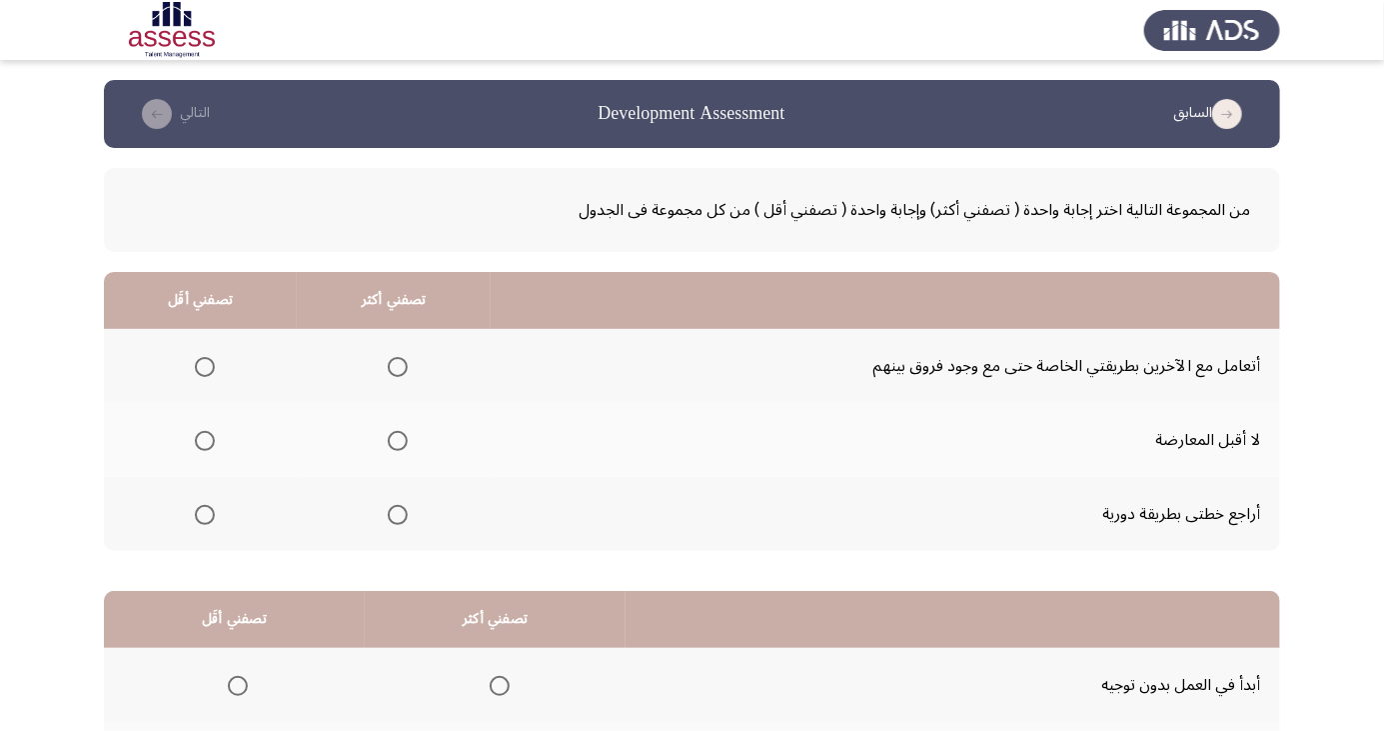
click at [398, 371] on span "Select an option" at bounding box center [398, 367] width 20 height 20
click at [398, 371] on input "Select an option" at bounding box center [398, 367] width 20 height 20
click at [198, 449] on span "Select an option" at bounding box center [205, 441] width 20 height 20
click at [198, 449] on input "Select an option" at bounding box center [205, 441] width 20 height 20
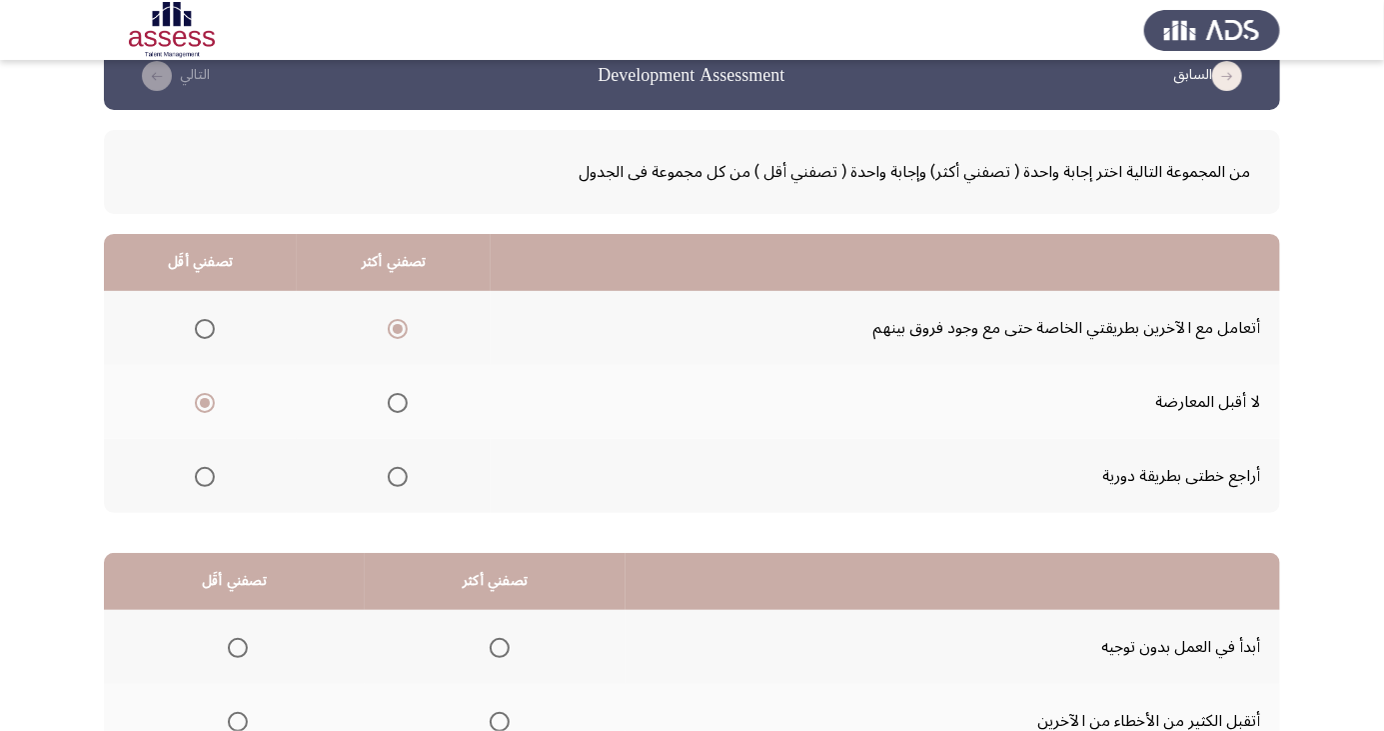
scroll to position [182, 0]
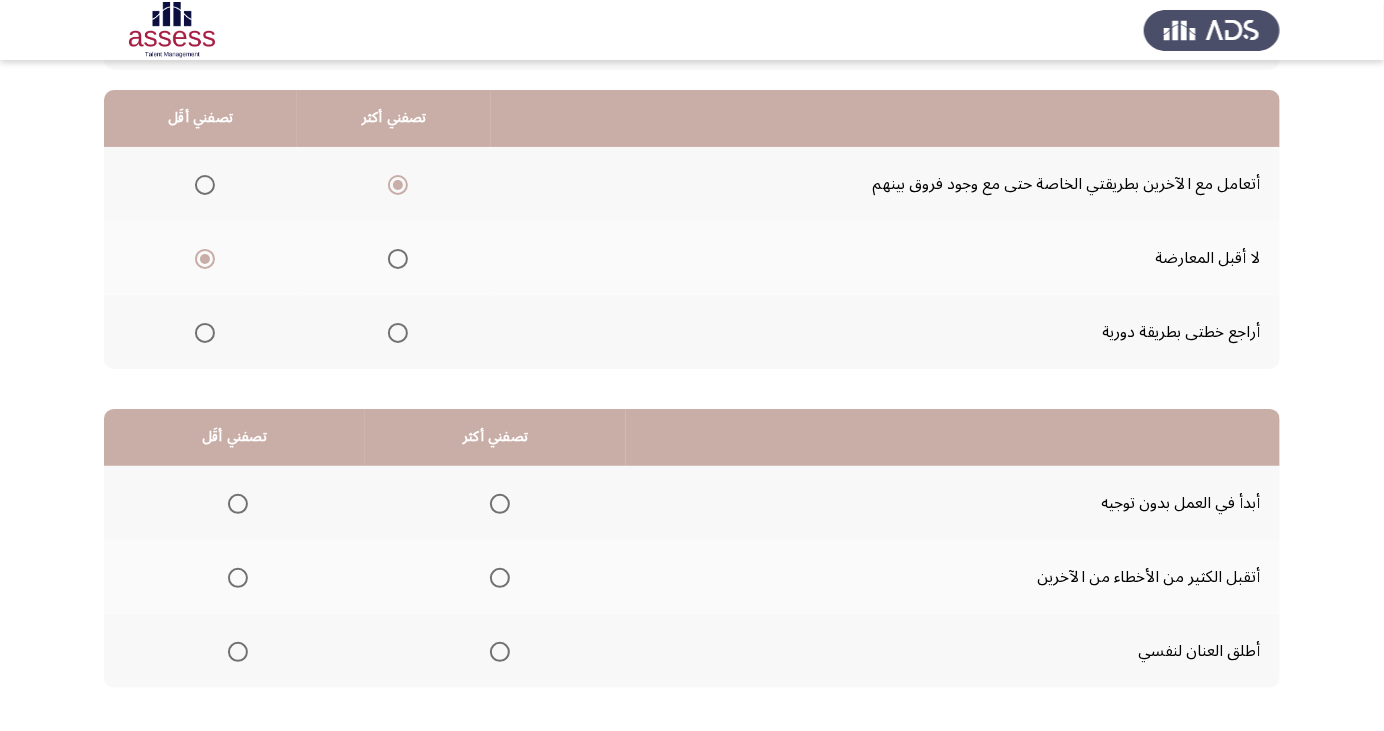
click at [240, 570] on span "Select an option" at bounding box center [238, 578] width 20 height 20
click at [240, 570] on input "Select an option" at bounding box center [238, 578] width 20 height 20
click at [490, 509] on span "Select an option" at bounding box center [500, 504] width 20 height 20
click at [490, 509] on input "Select an option" at bounding box center [500, 504] width 20 height 20
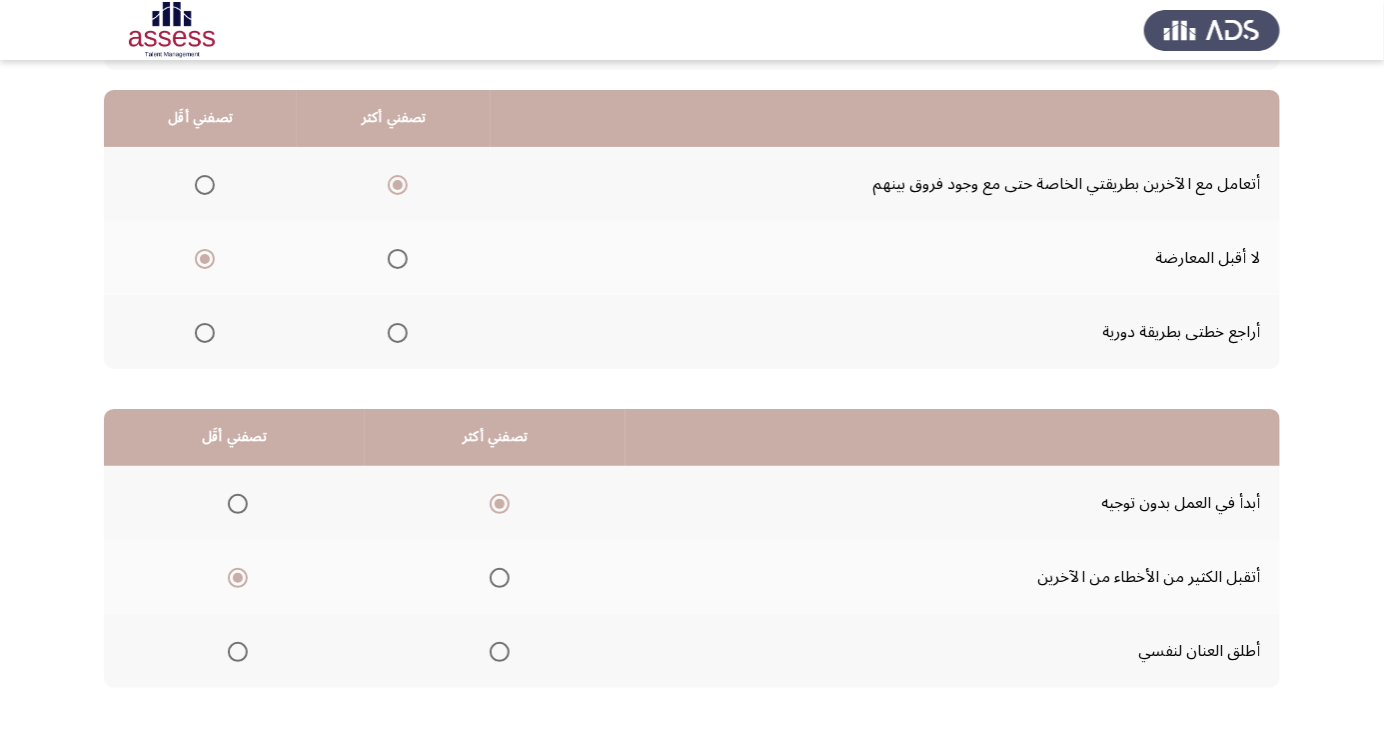
scroll to position [0, 0]
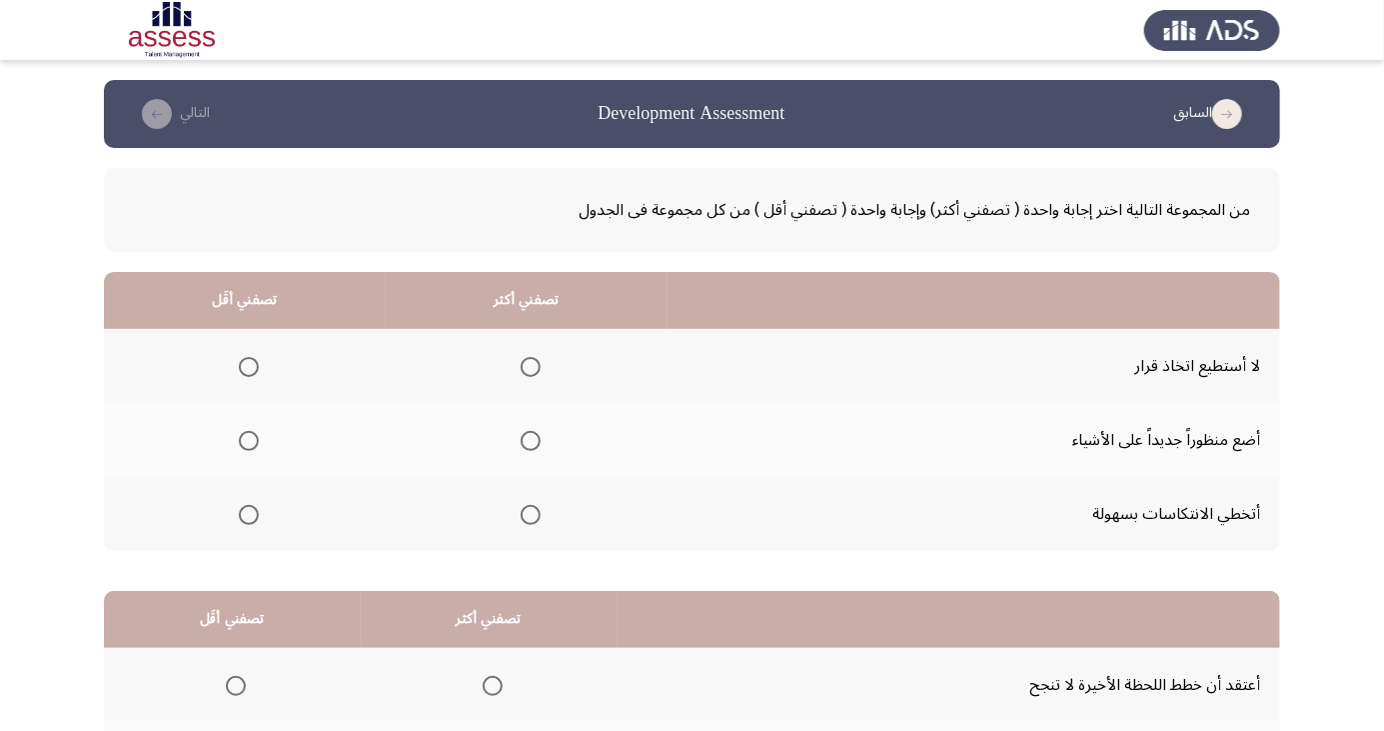
click at [249, 367] on span "Select an option" at bounding box center [249, 367] width 0 height 0
click at [247, 366] on input "Select an option" at bounding box center [249, 367] width 20 height 20
click at [523, 519] on span "Select an option" at bounding box center [531, 515] width 20 height 20
click at [523, 519] on input "Select an option" at bounding box center [531, 515] width 20 height 20
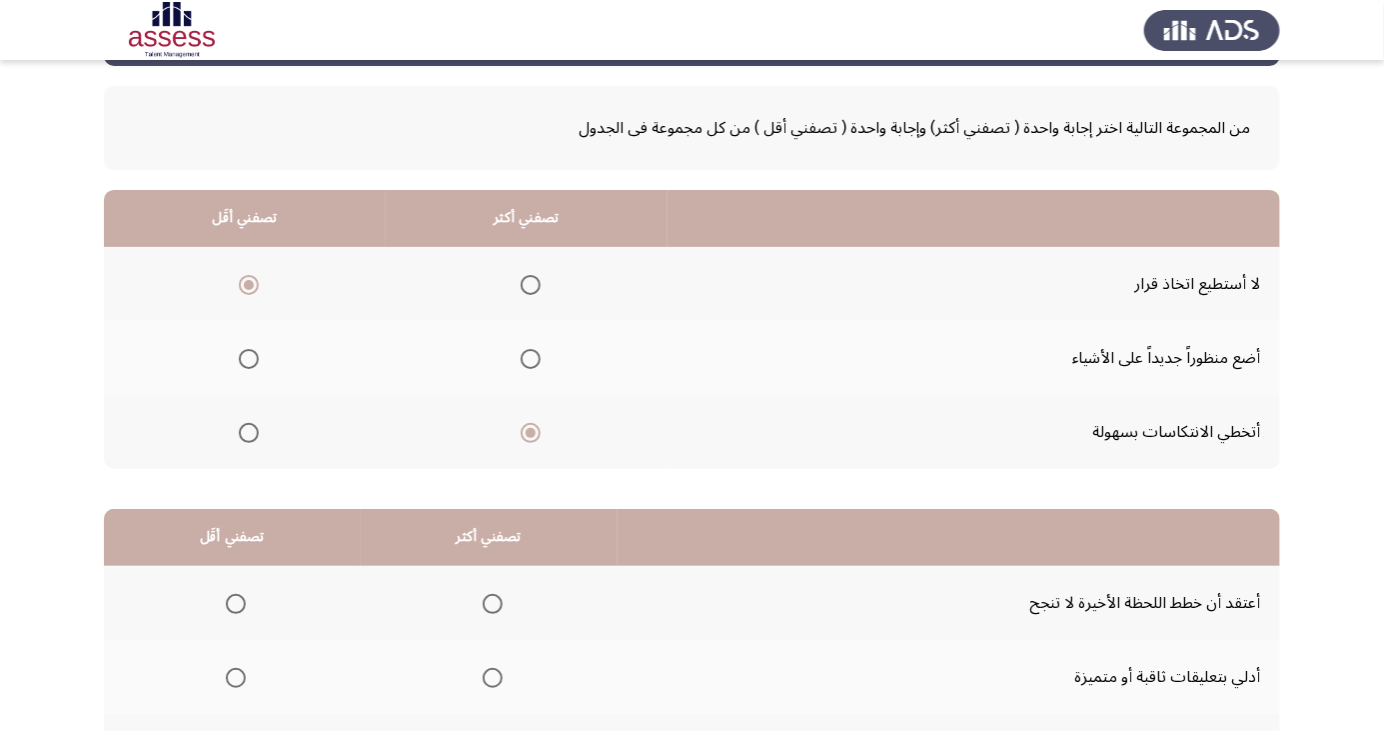
scroll to position [182, 0]
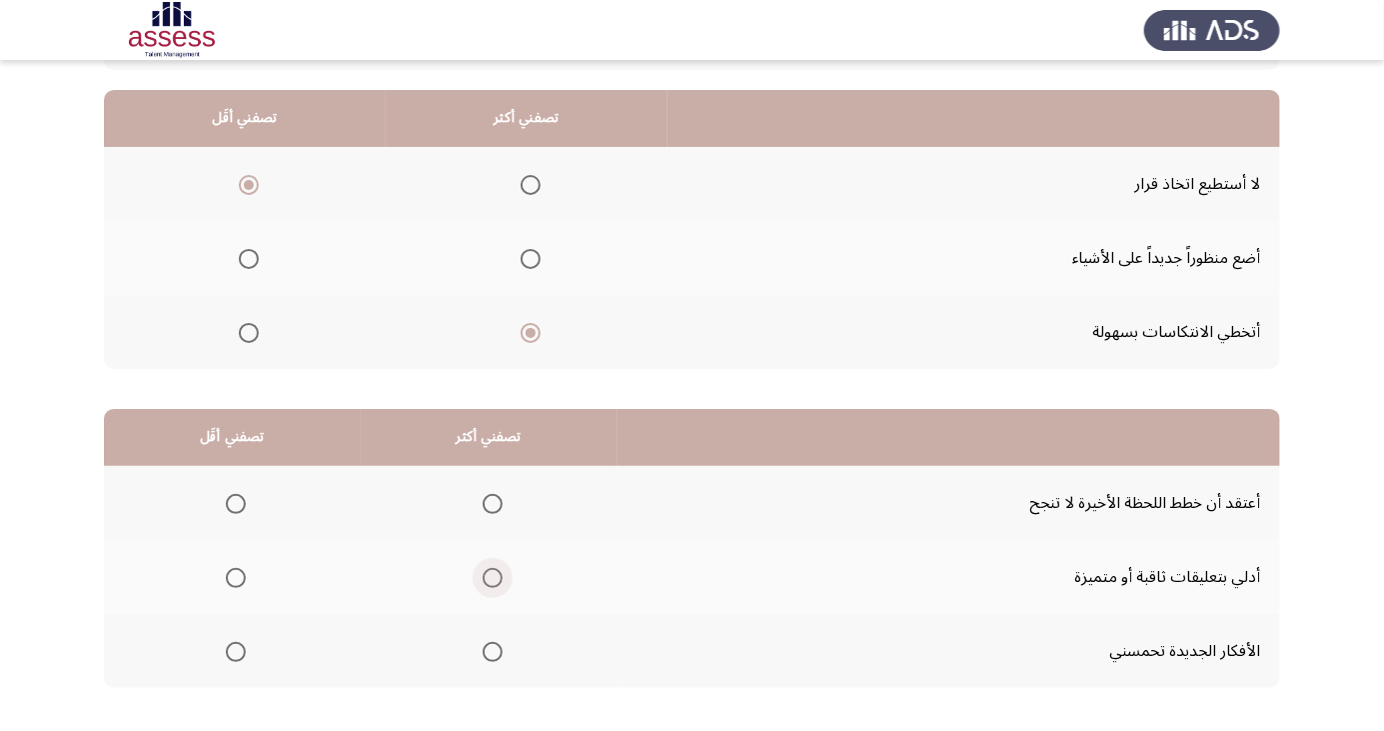
click at [493, 578] on span "Select an option" at bounding box center [493, 578] width 0 height 0
click at [488, 576] on input "Select an option" at bounding box center [493, 578] width 20 height 20
click at [236, 504] on span "Select an option" at bounding box center [236, 504] width 0 height 0
click at [234, 502] on input "Select an option" at bounding box center [236, 504] width 20 height 20
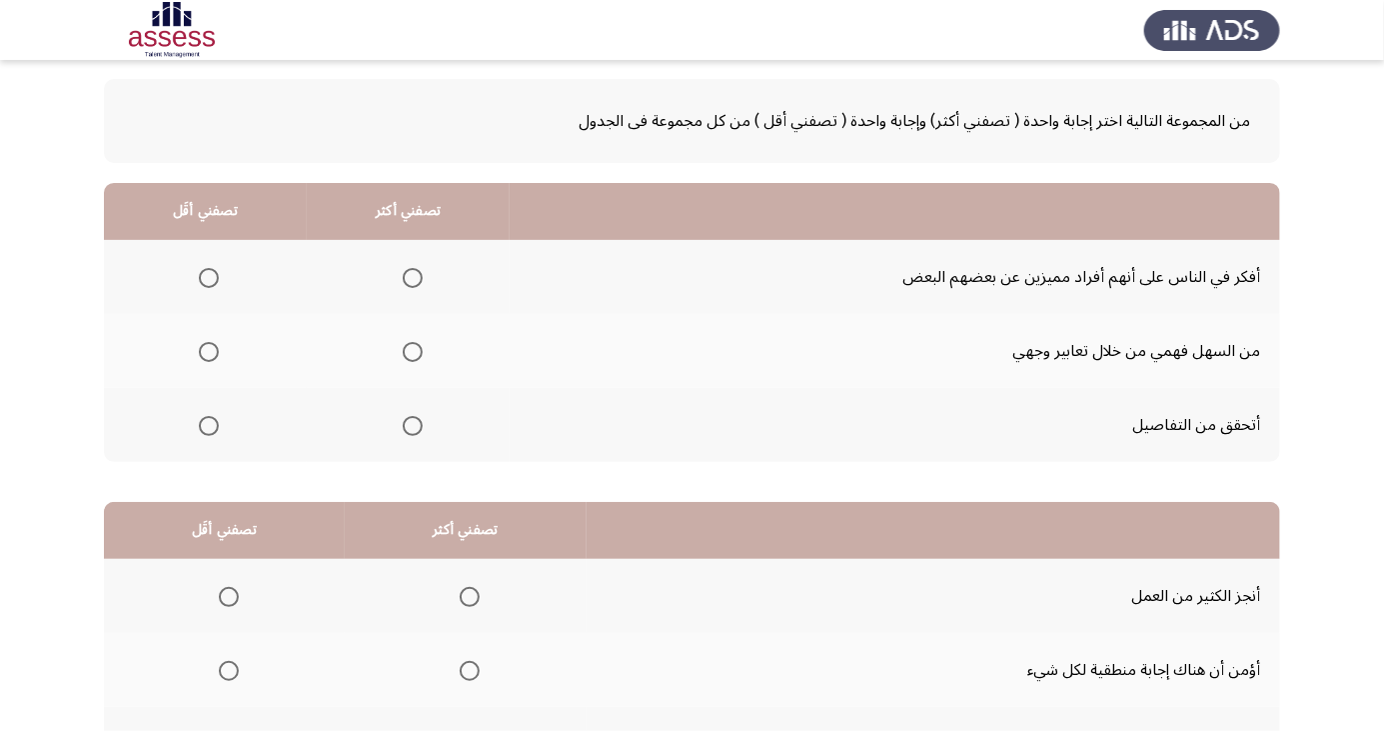
scroll to position [91, 0]
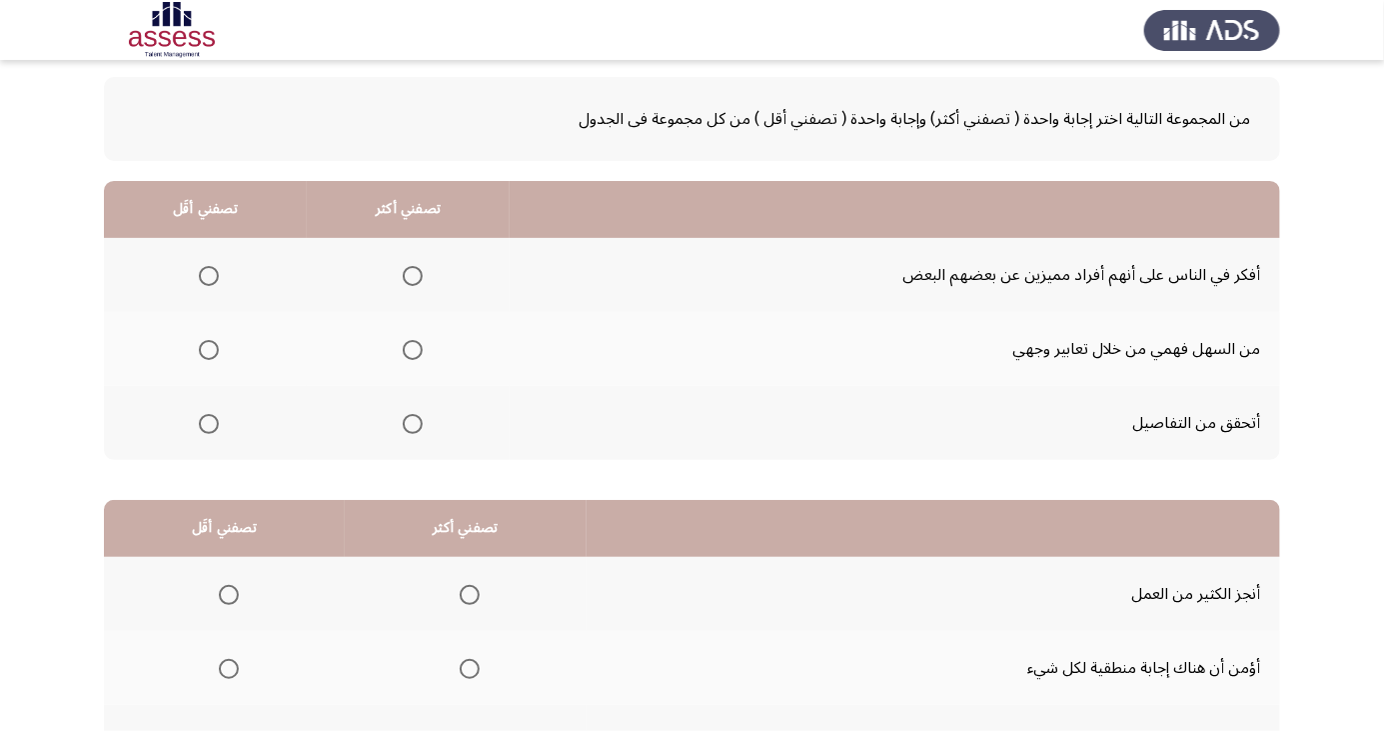
click at [413, 350] on span "Select an option" at bounding box center [413, 350] width 0 height 0
click at [411, 348] on input "Select an option" at bounding box center [413, 350] width 20 height 20
click at [208, 274] on span "Select an option" at bounding box center [209, 276] width 20 height 20
click at [208, 274] on input "Select an option" at bounding box center [209, 276] width 20 height 20
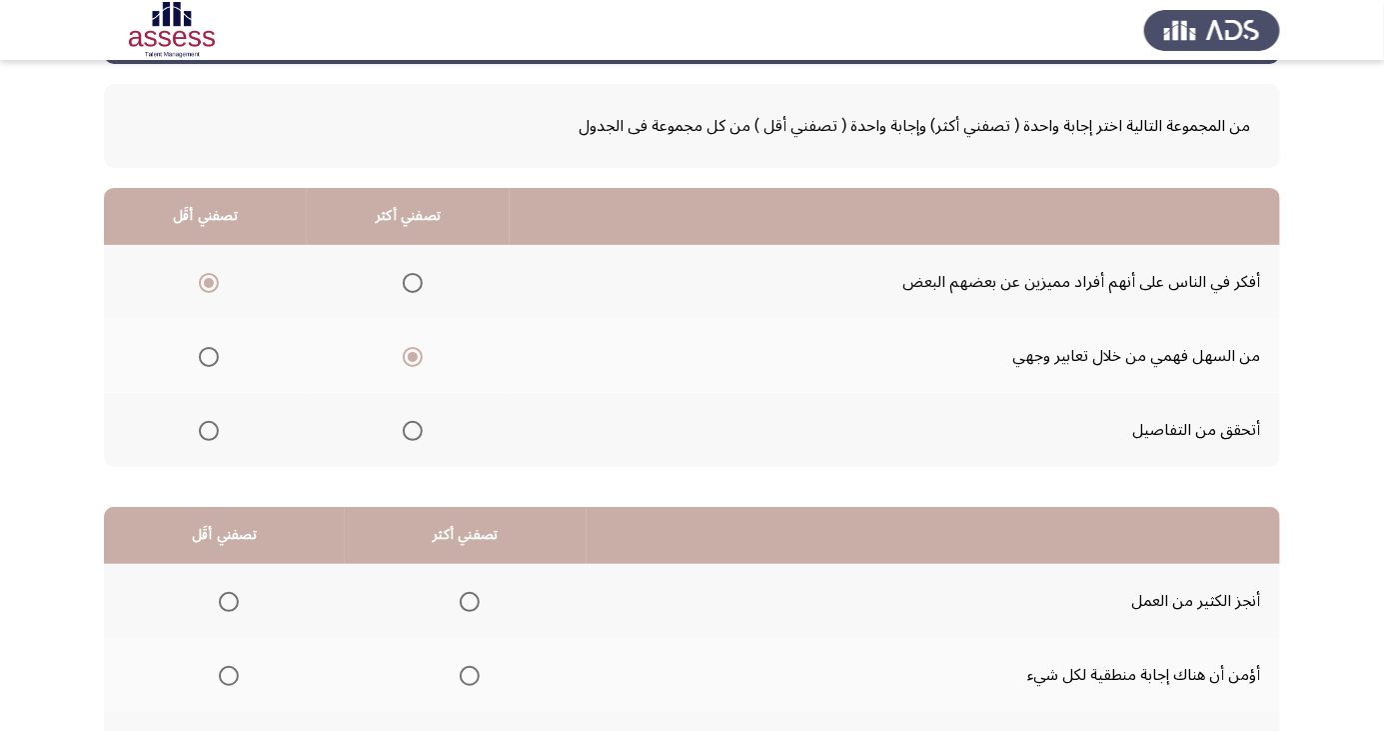
scroll to position [182, 0]
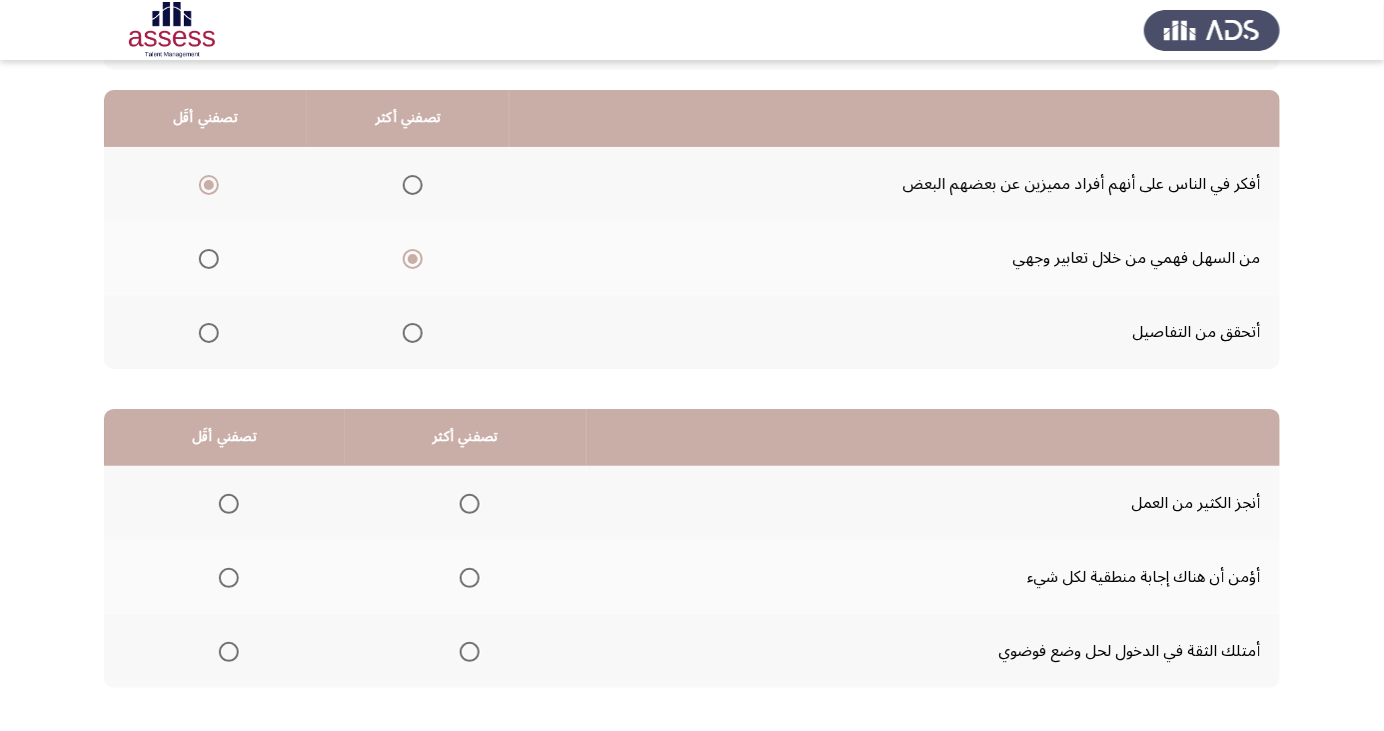
click at [470, 504] on span "Select an option" at bounding box center [470, 504] width 0 height 0
click at [466, 502] on input "Select an option" at bounding box center [470, 504] width 20 height 20
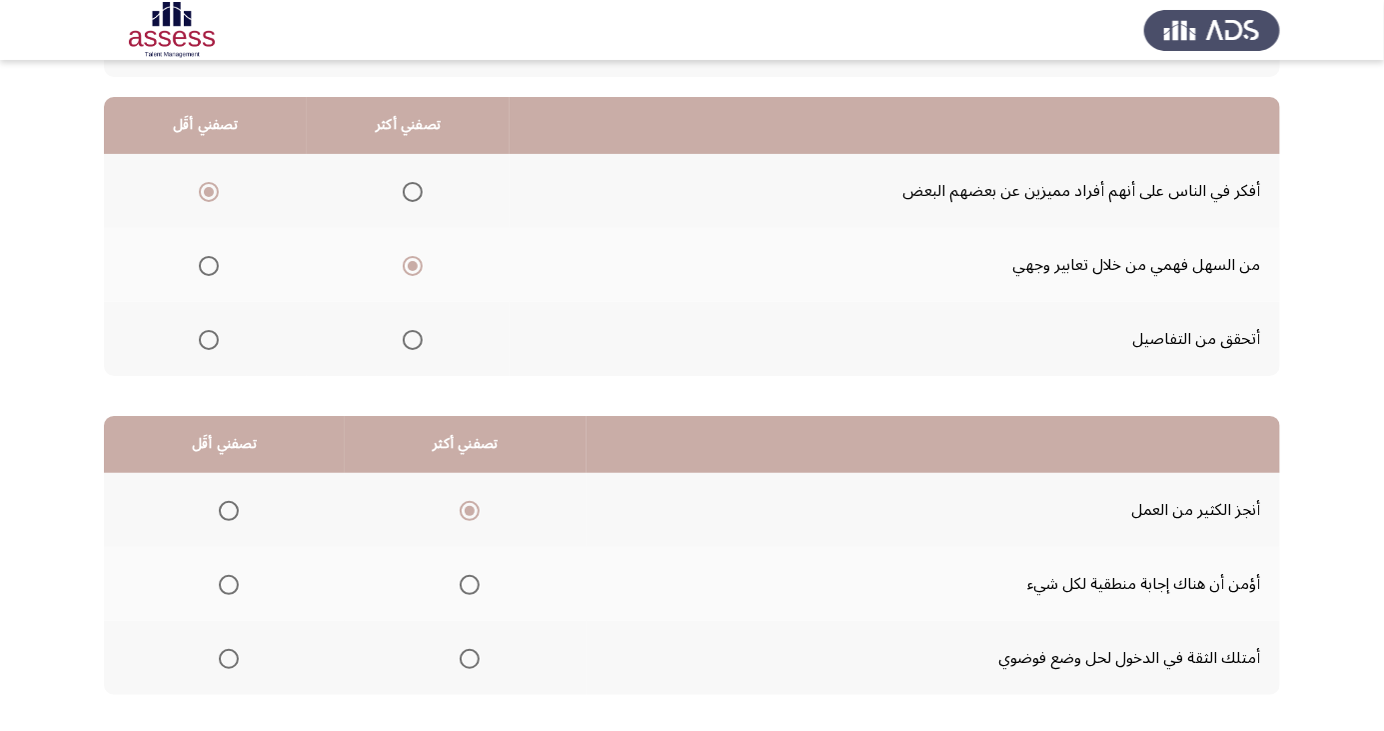
click at [229, 585] on span "Select an option" at bounding box center [229, 585] width 0 height 0
click at [227, 583] on input "Select an option" at bounding box center [229, 585] width 20 height 20
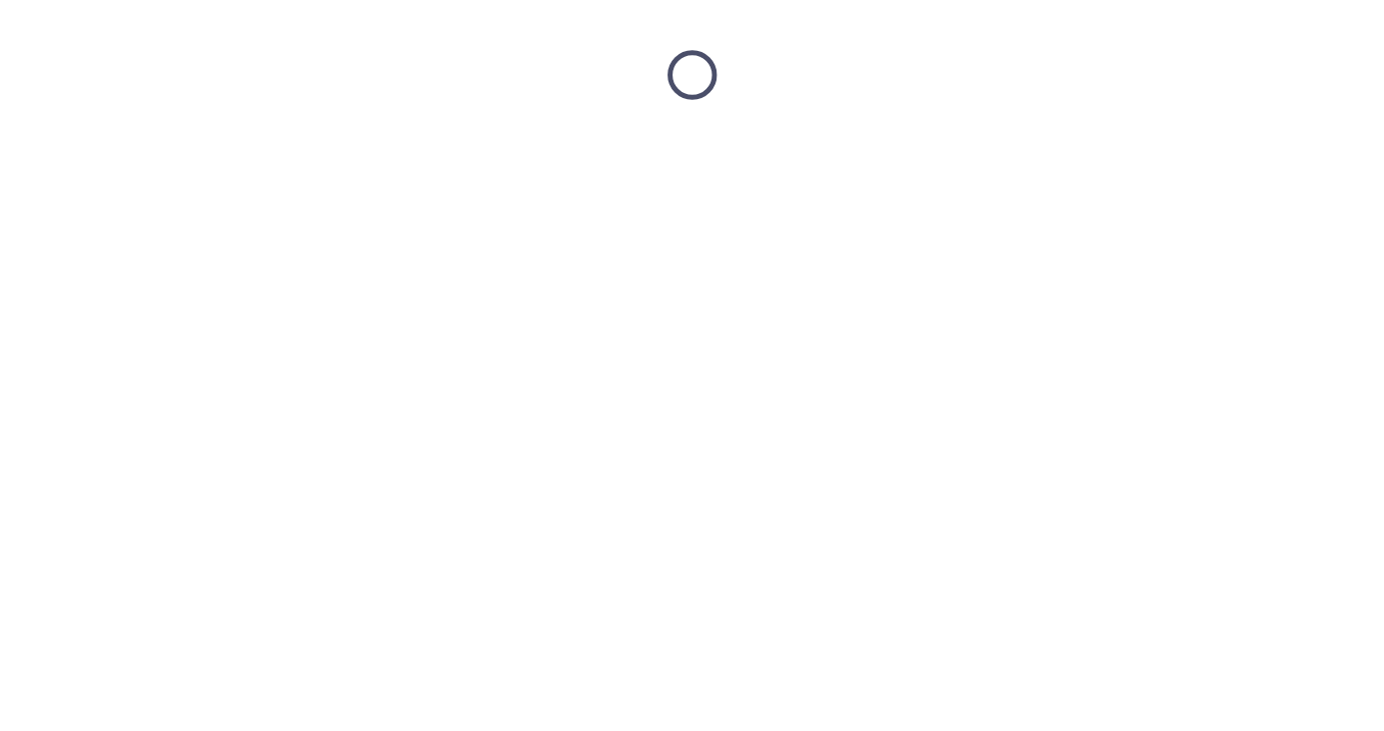
scroll to position [0, 0]
